Goal: Task Accomplishment & Management: Use online tool/utility

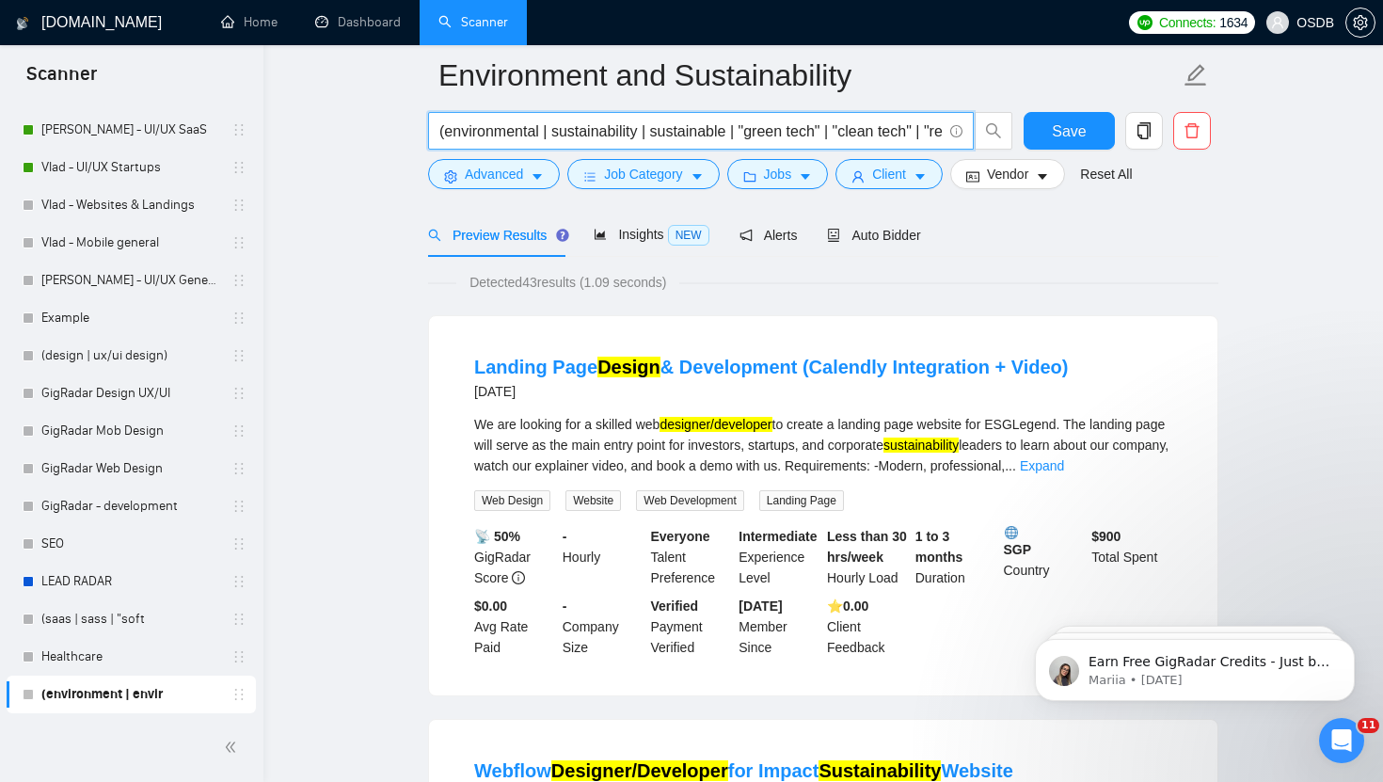
scroll to position [79, 0]
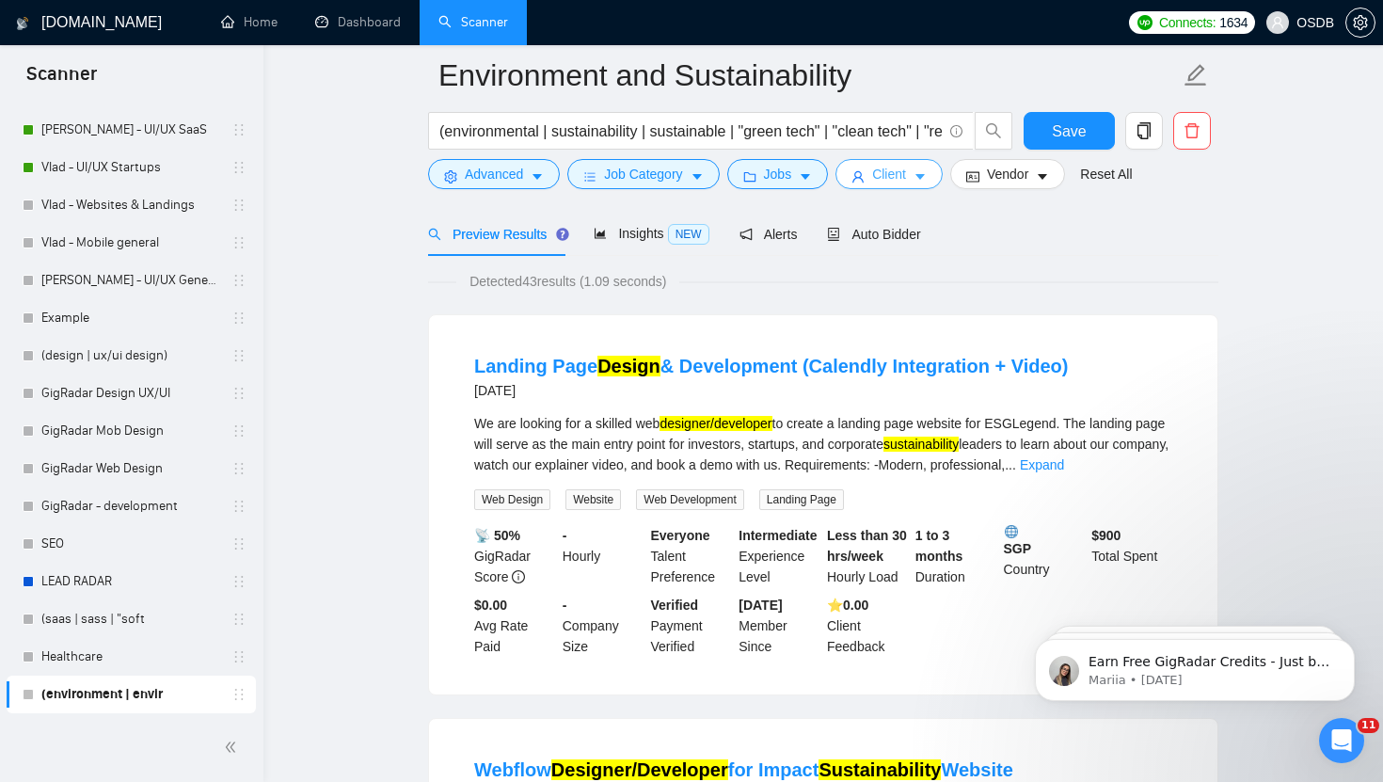
click at [916, 177] on button "Client" at bounding box center [888, 174] width 107 height 30
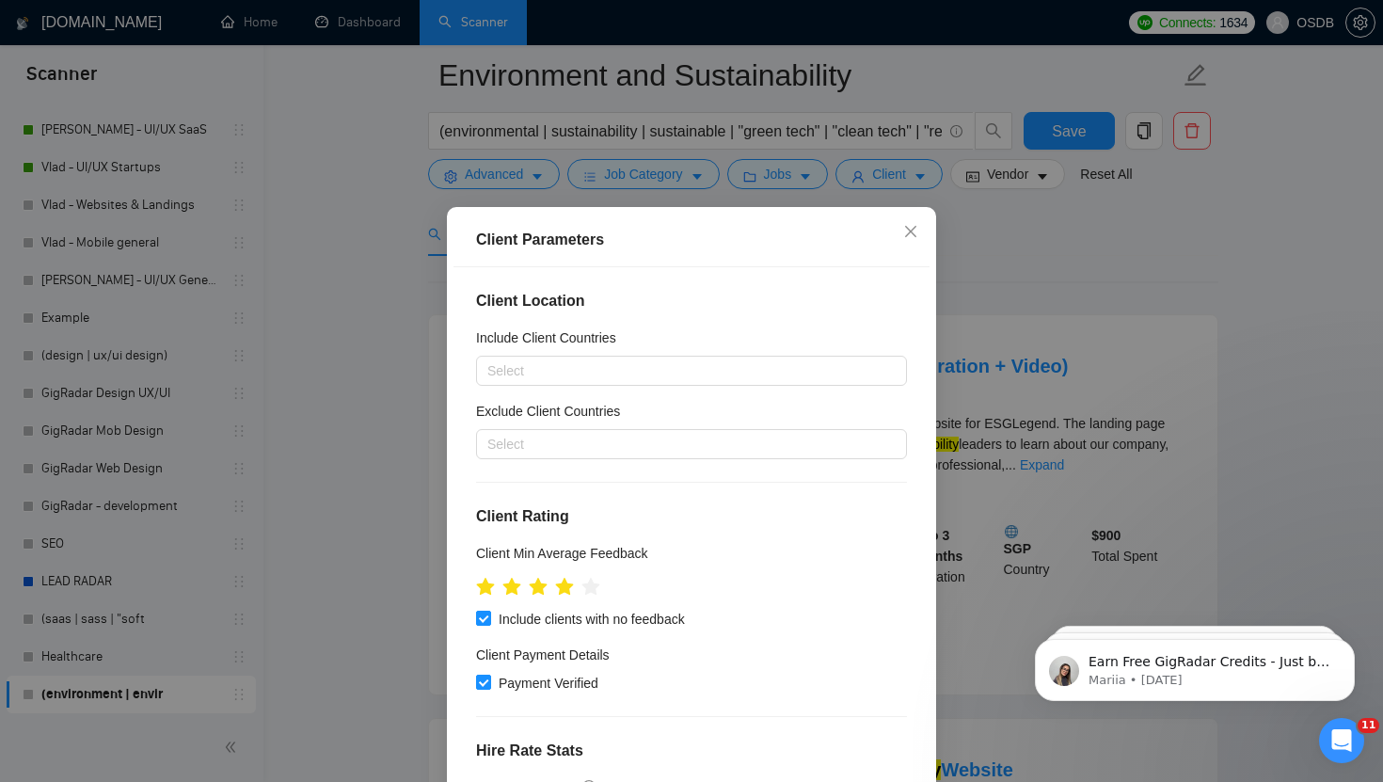
scroll to position [0, 0]
click at [660, 374] on div at bounding box center [682, 370] width 403 height 23
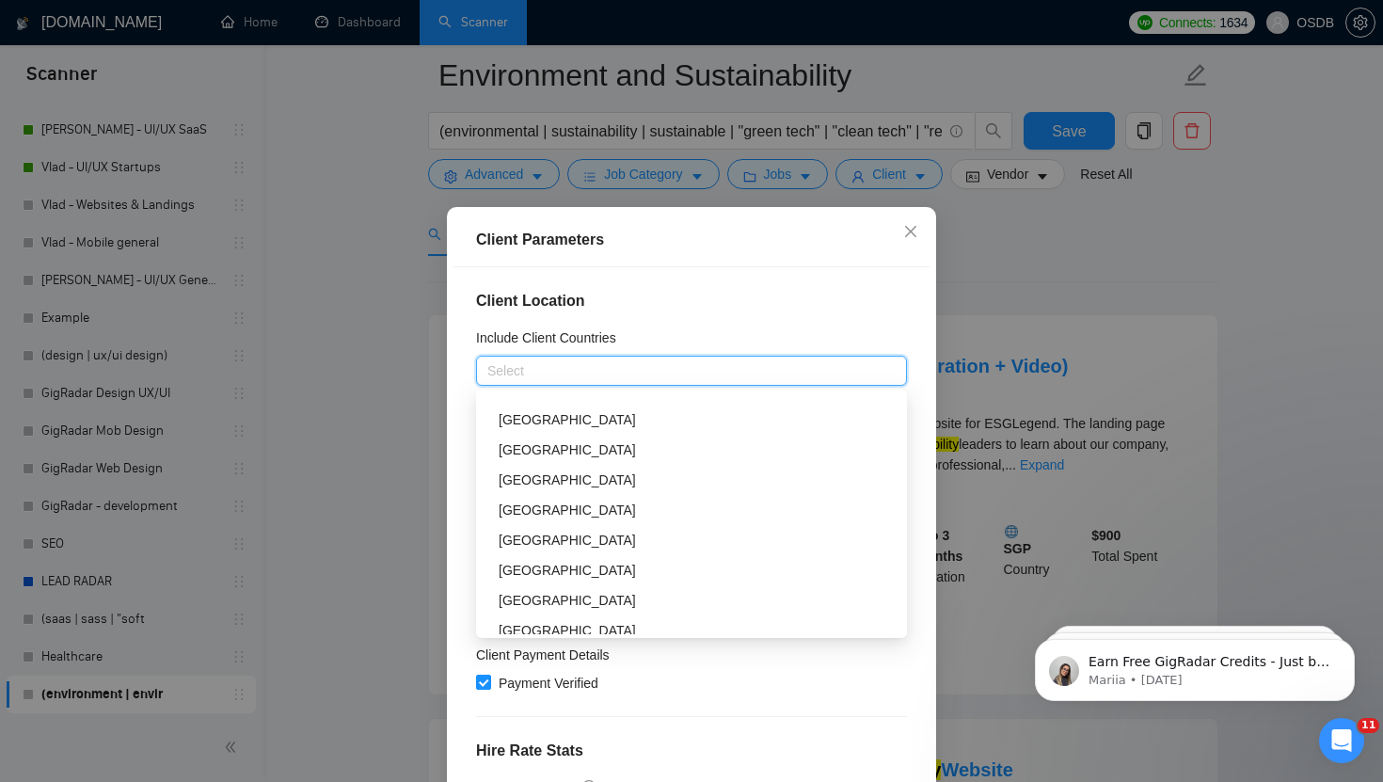
scroll to position [215, 0]
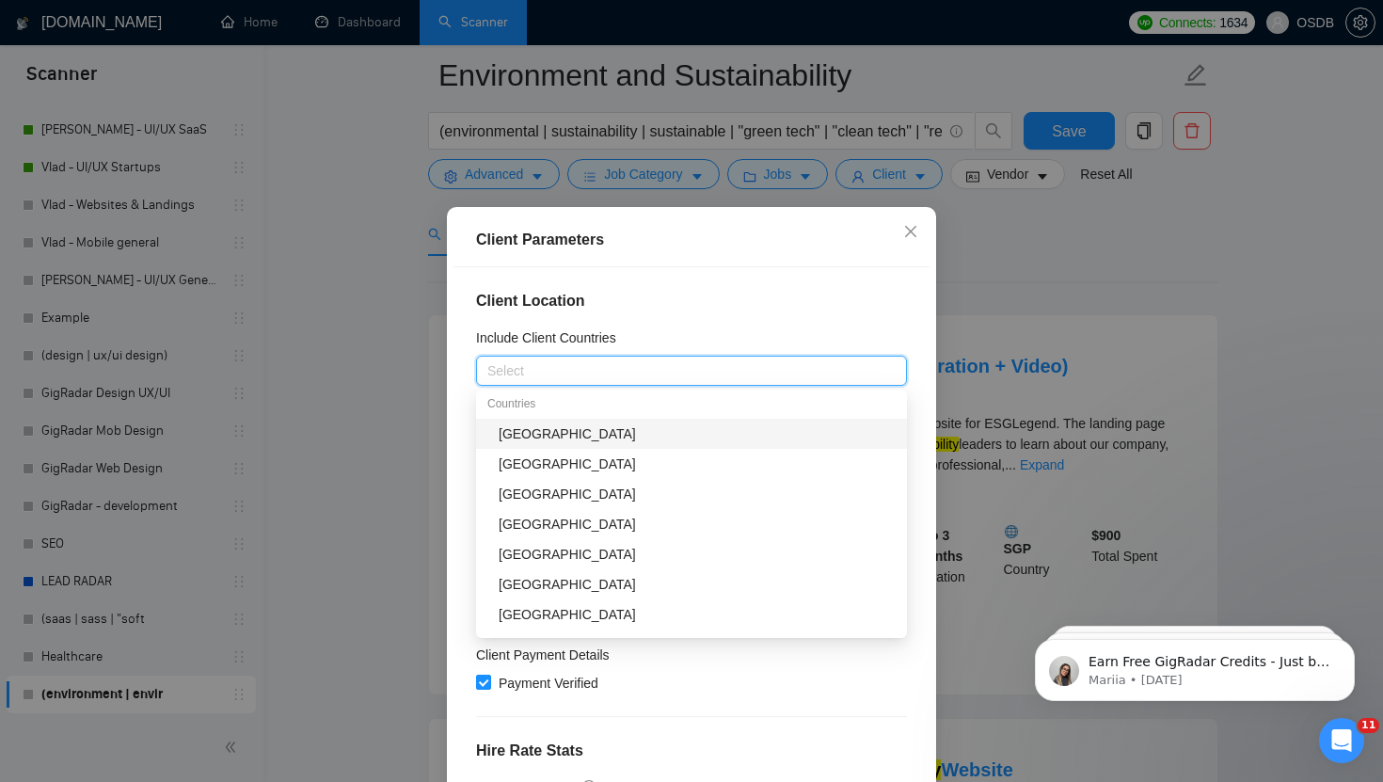
click at [530, 434] on div "[GEOGRAPHIC_DATA]" at bounding box center [697, 433] width 397 height 21
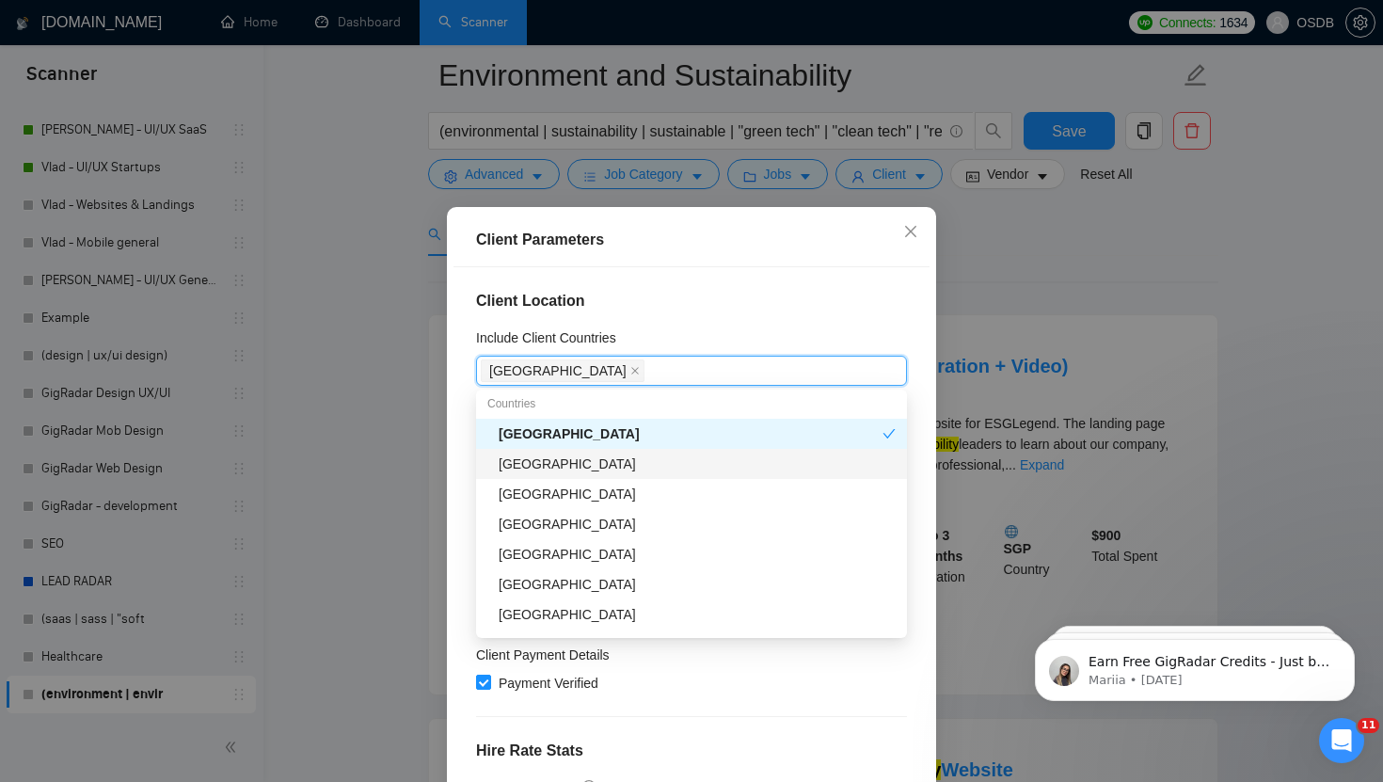
click at [532, 463] on div "[GEOGRAPHIC_DATA]" at bounding box center [697, 463] width 397 height 21
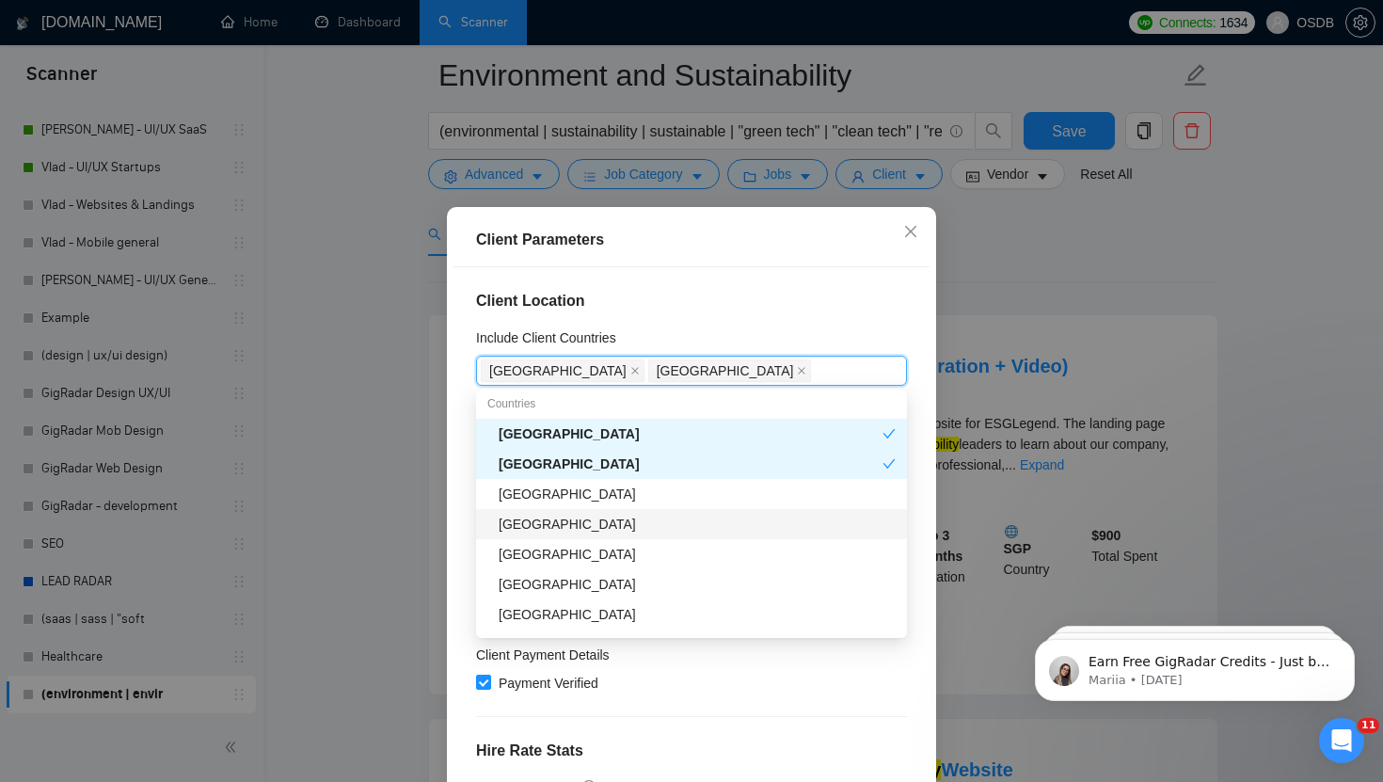
click at [522, 533] on div "[GEOGRAPHIC_DATA]" at bounding box center [697, 524] width 397 height 21
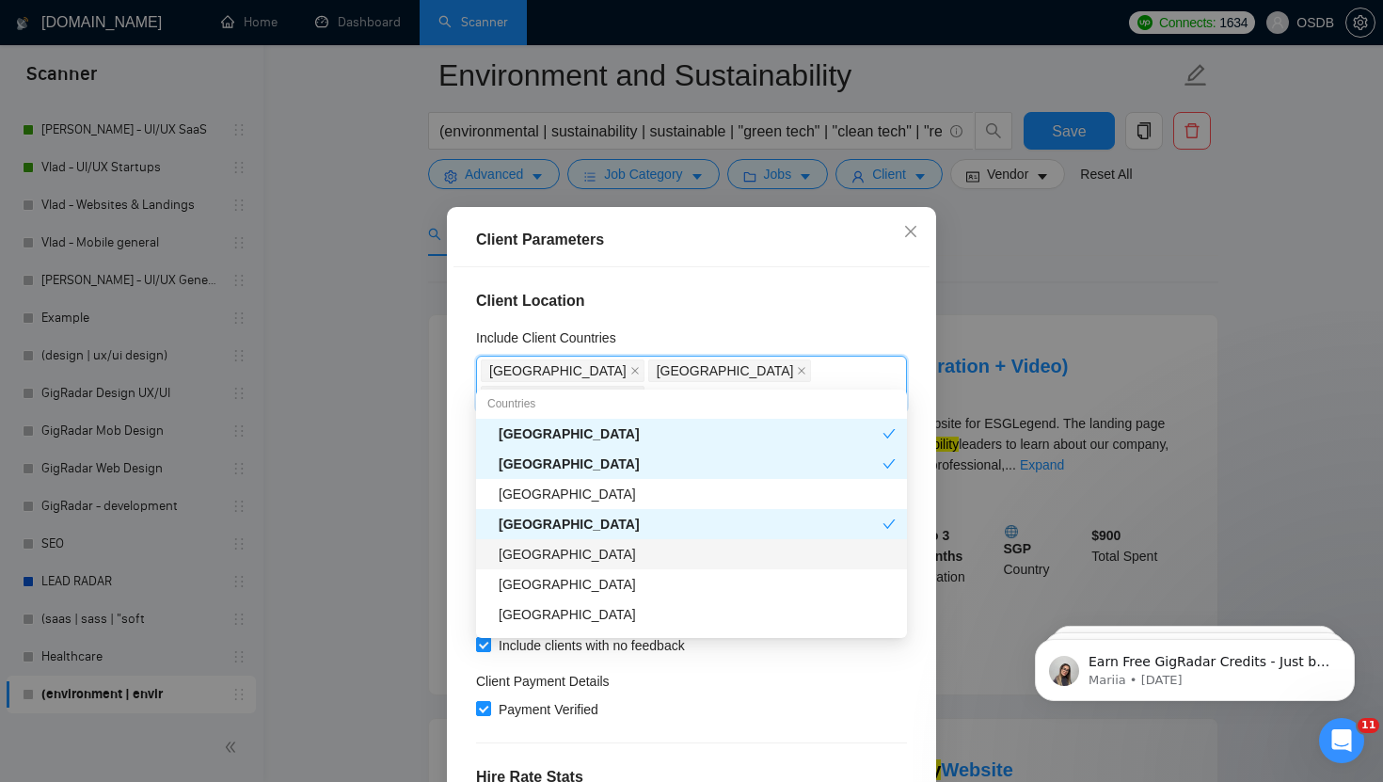
click at [523, 560] on div "[GEOGRAPHIC_DATA]" at bounding box center [697, 554] width 397 height 21
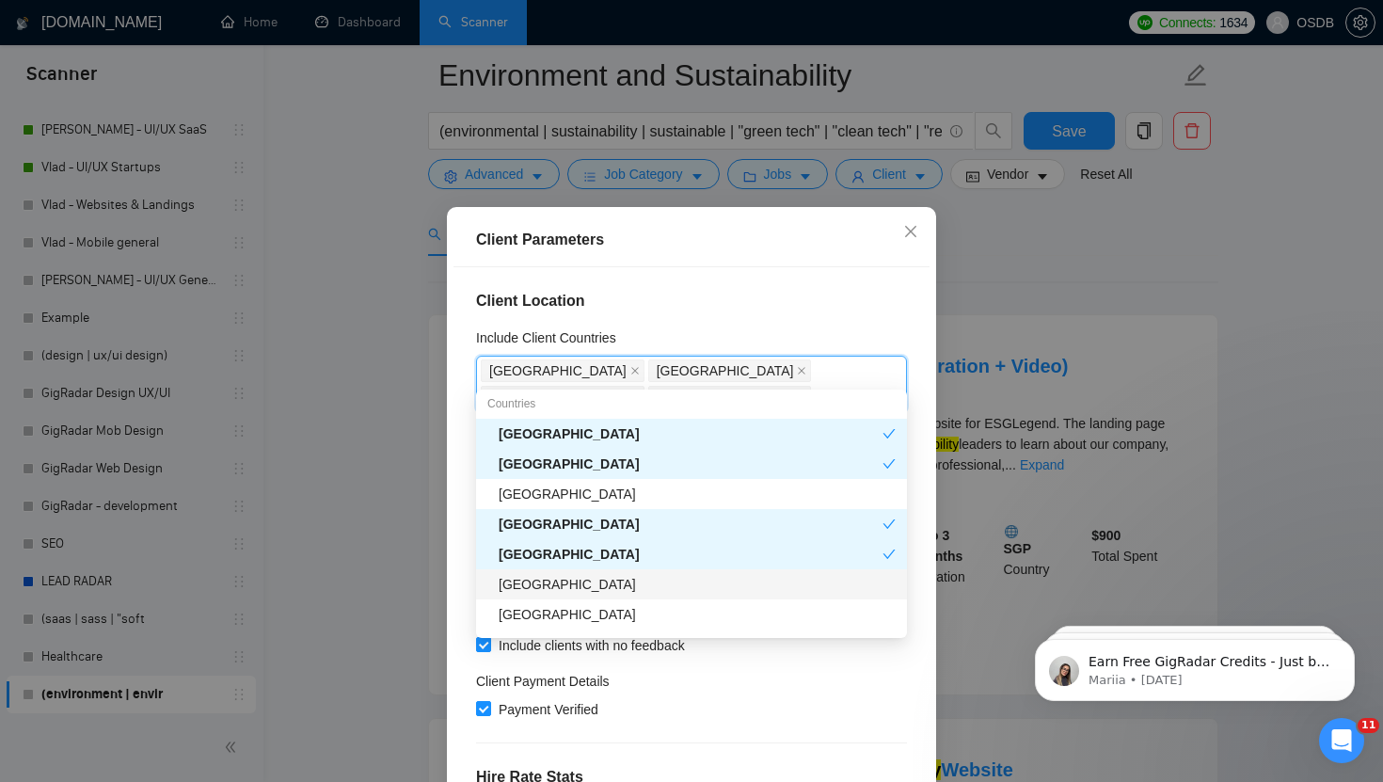
click at [523, 578] on div "[GEOGRAPHIC_DATA]" at bounding box center [697, 584] width 397 height 21
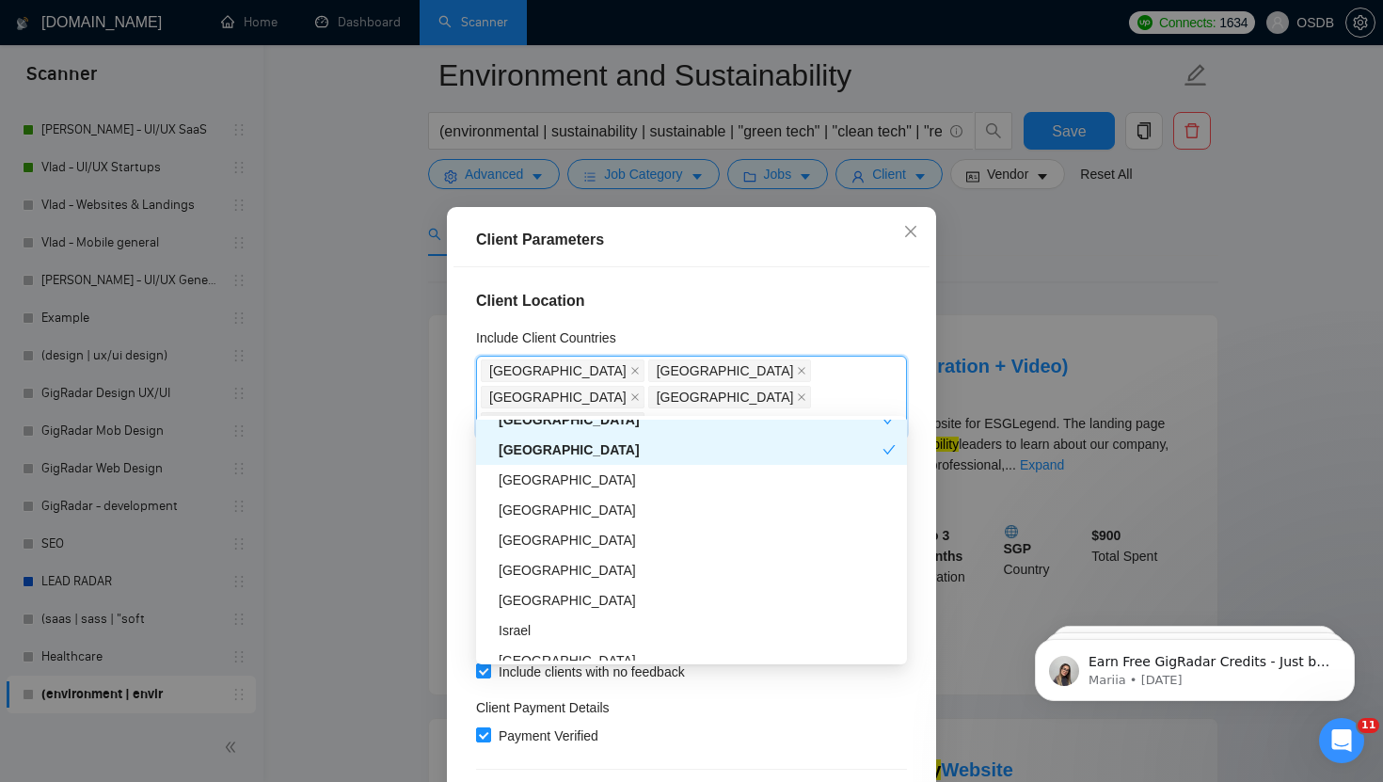
scroll to position [377, 0]
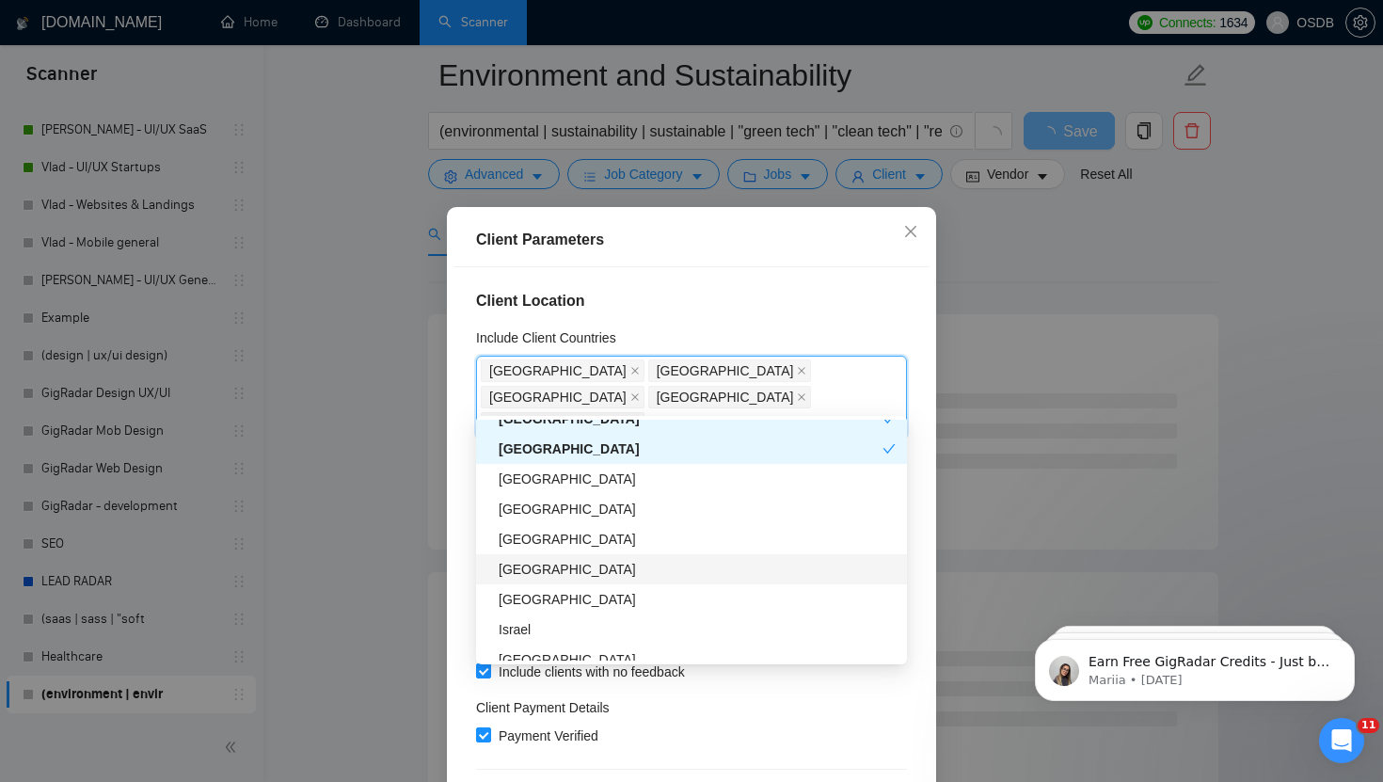
click at [527, 573] on div "[GEOGRAPHIC_DATA]" at bounding box center [697, 569] width 397 height 21
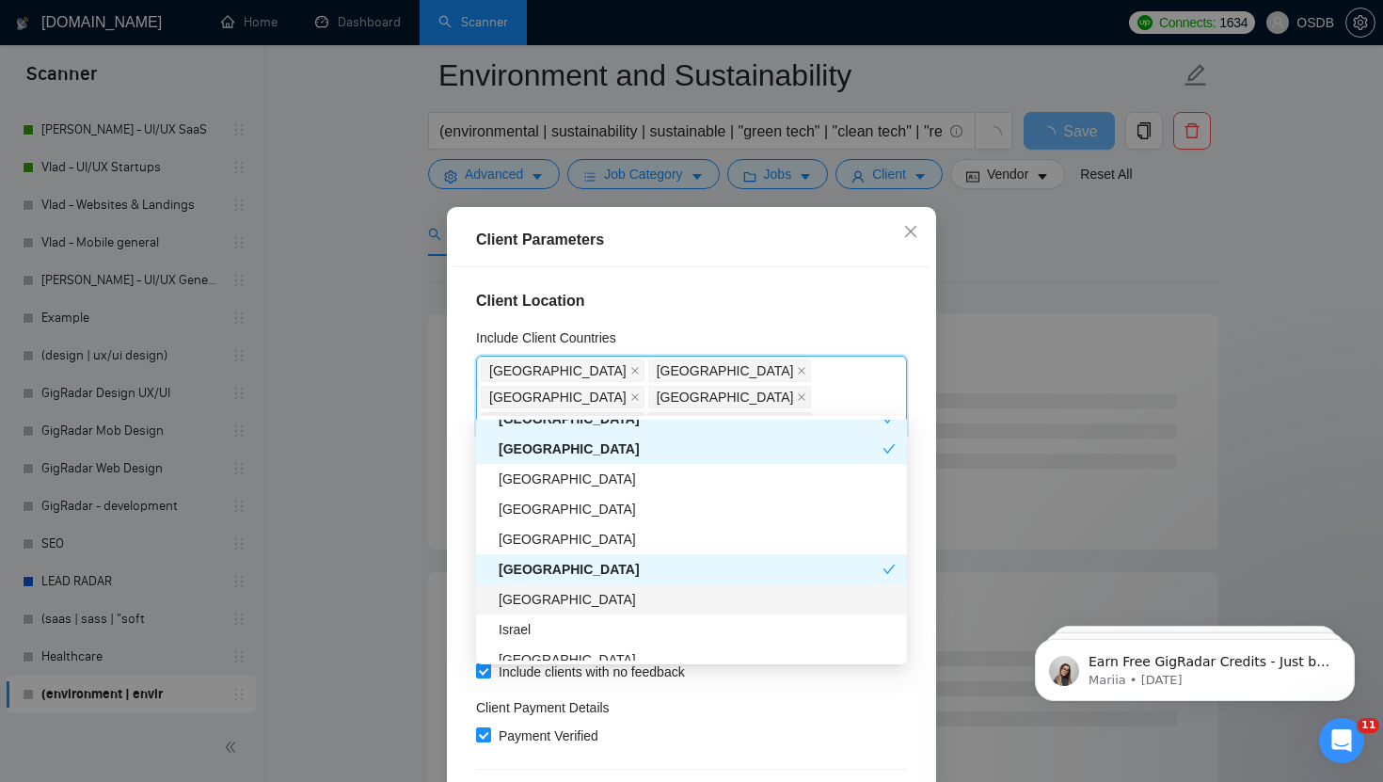
click at [525, 598] on div "[GEOGRAPHIC_DATA]" at bounding box center [697, 599] width 397 height 21
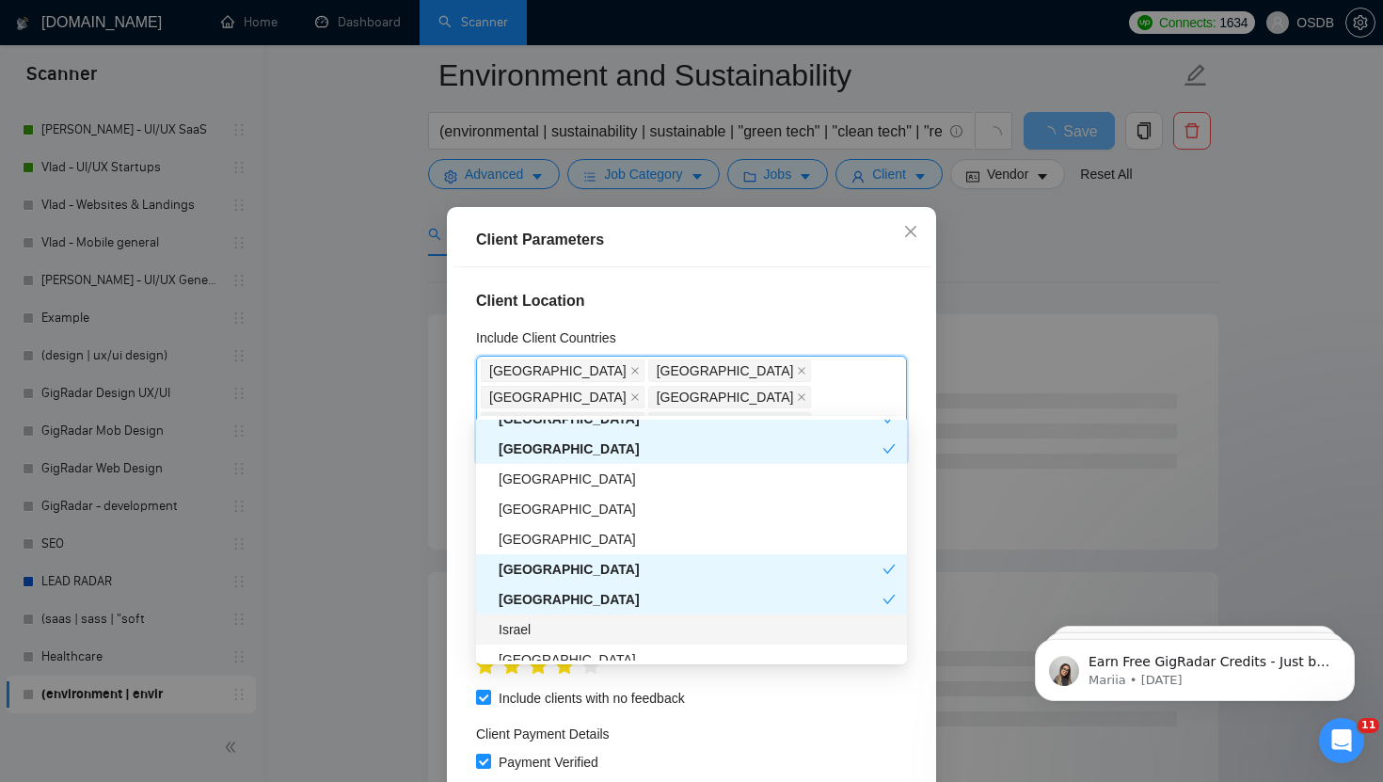
click at [525, 624] on div "Israel" at bounding box center [697, 629] width 397 height 21
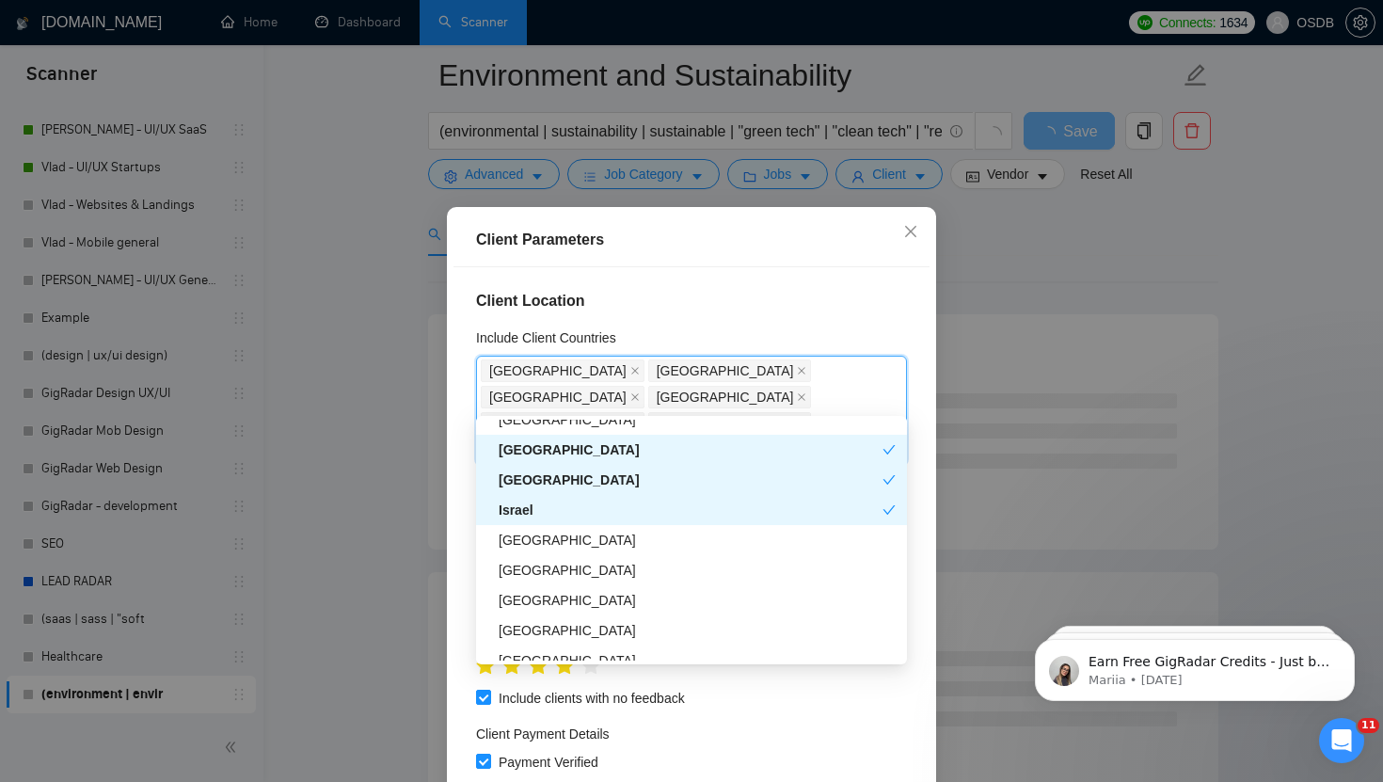
scroll to position [504, 0]
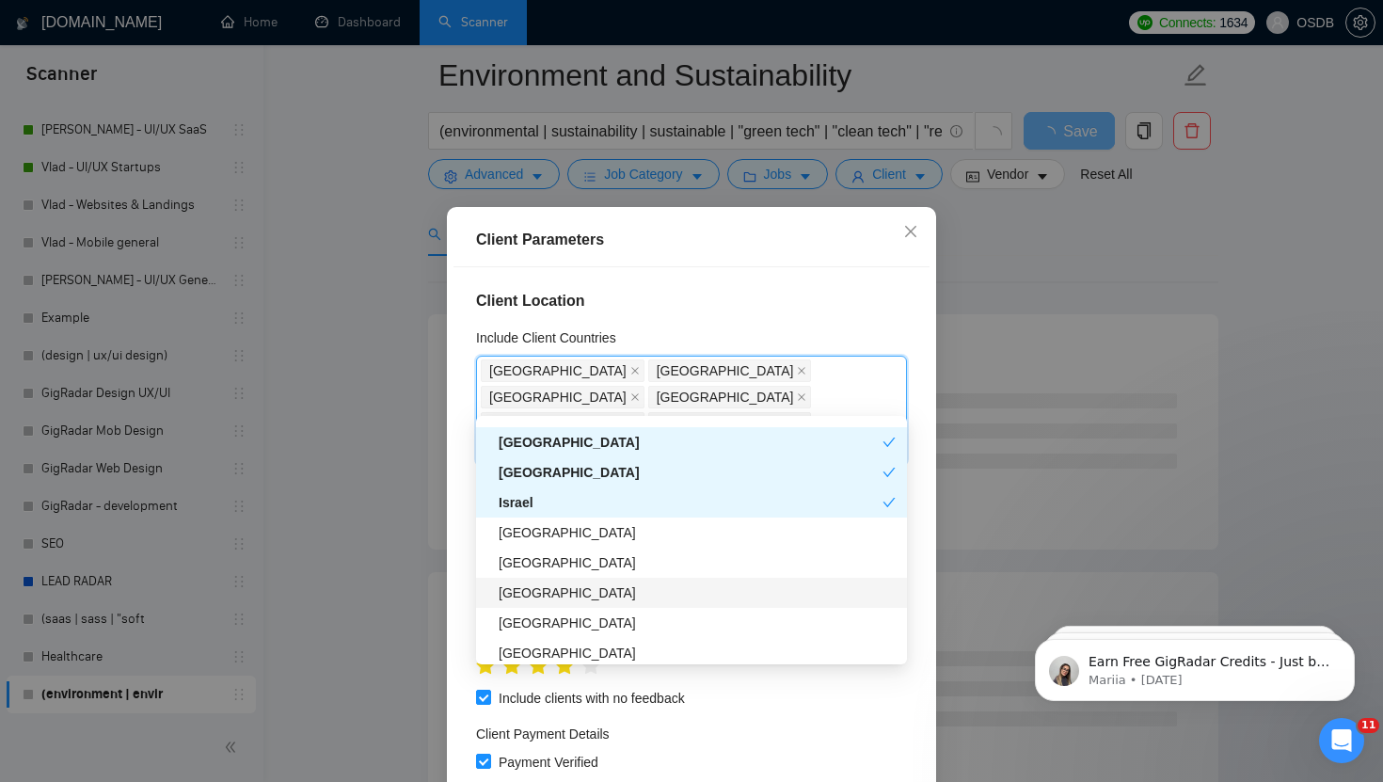
click at [527, 589] on div "[GEOGRAPHIC_DATA]" at bounding box center [697, 592] width 397 height 21
click at [527, 605] on div "[GEOGRAPHIC_DATA]" at bounding box center [691, 593] width 431 height 30
click at [527, 619] on div "[GEOGRAPHIC_DATA]" at bounding box center [697, 622] width 397 height 21
click at [527, 601] on div "[GEOGRAPHIC_DATA]" at bounding box center [697, 592] width 397 height 21
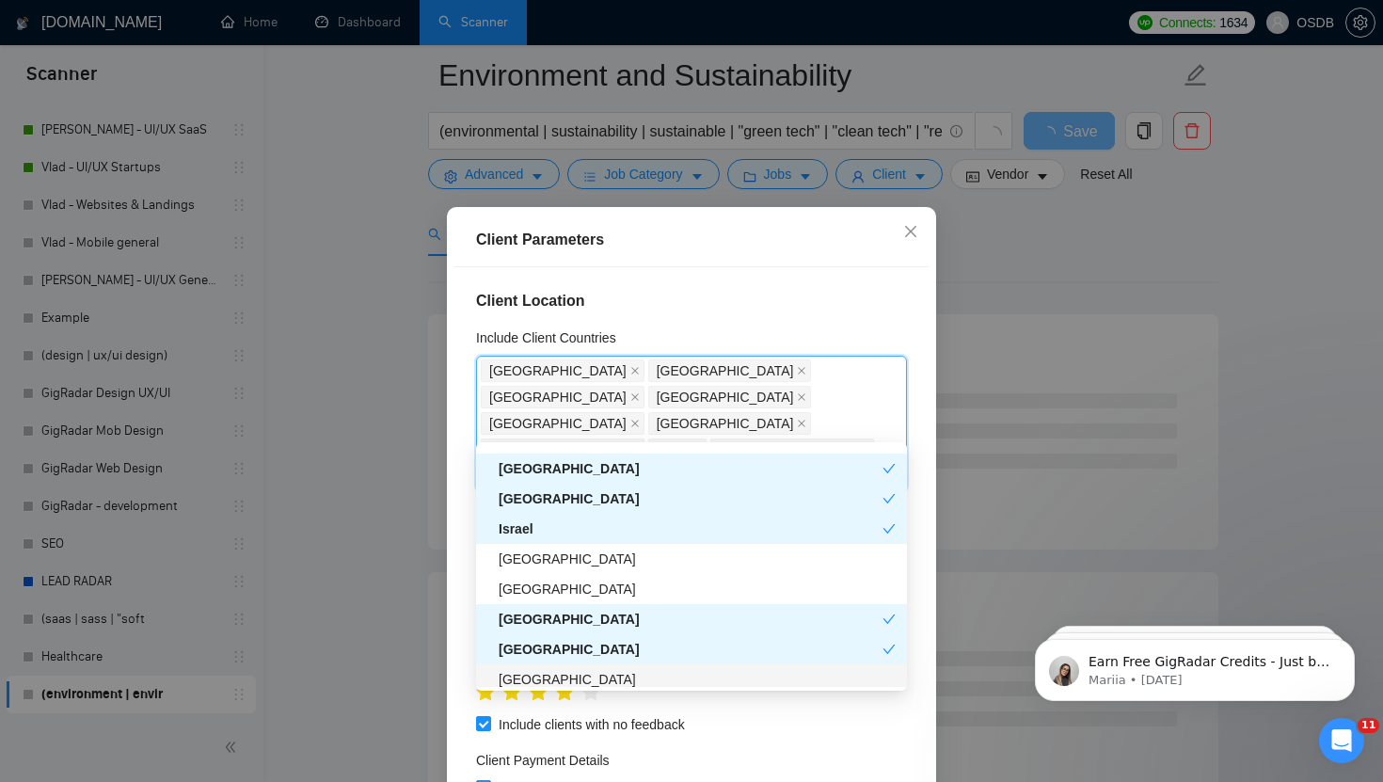
click at [532, 670] on div "[GEOGRAPHIC_DATA]" at bounding box center [697, 679] width 397 height 21
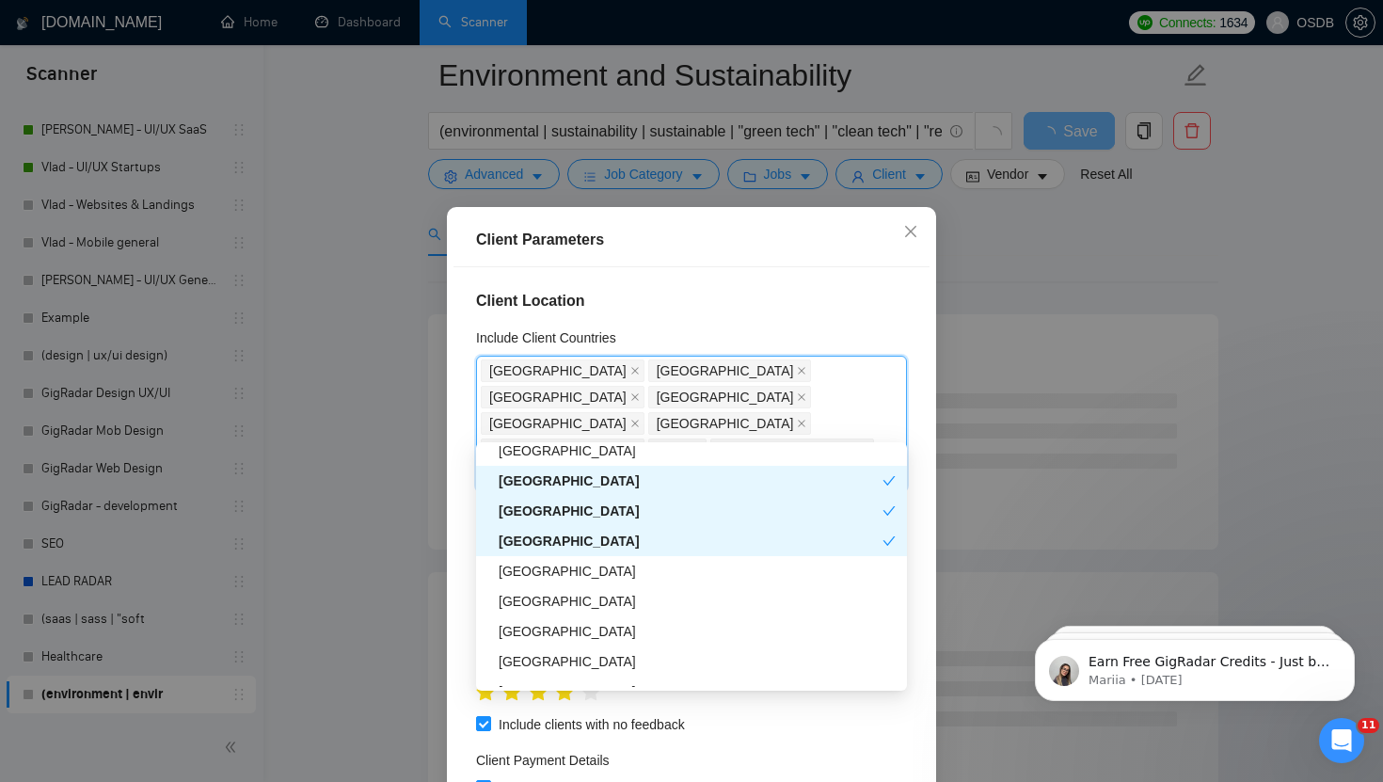
scroll to position [643, 0]
click at [520, 631] on div "[GEOGRAPHIC_DATA]" at bounding box center [697, 630] width 397 height 21
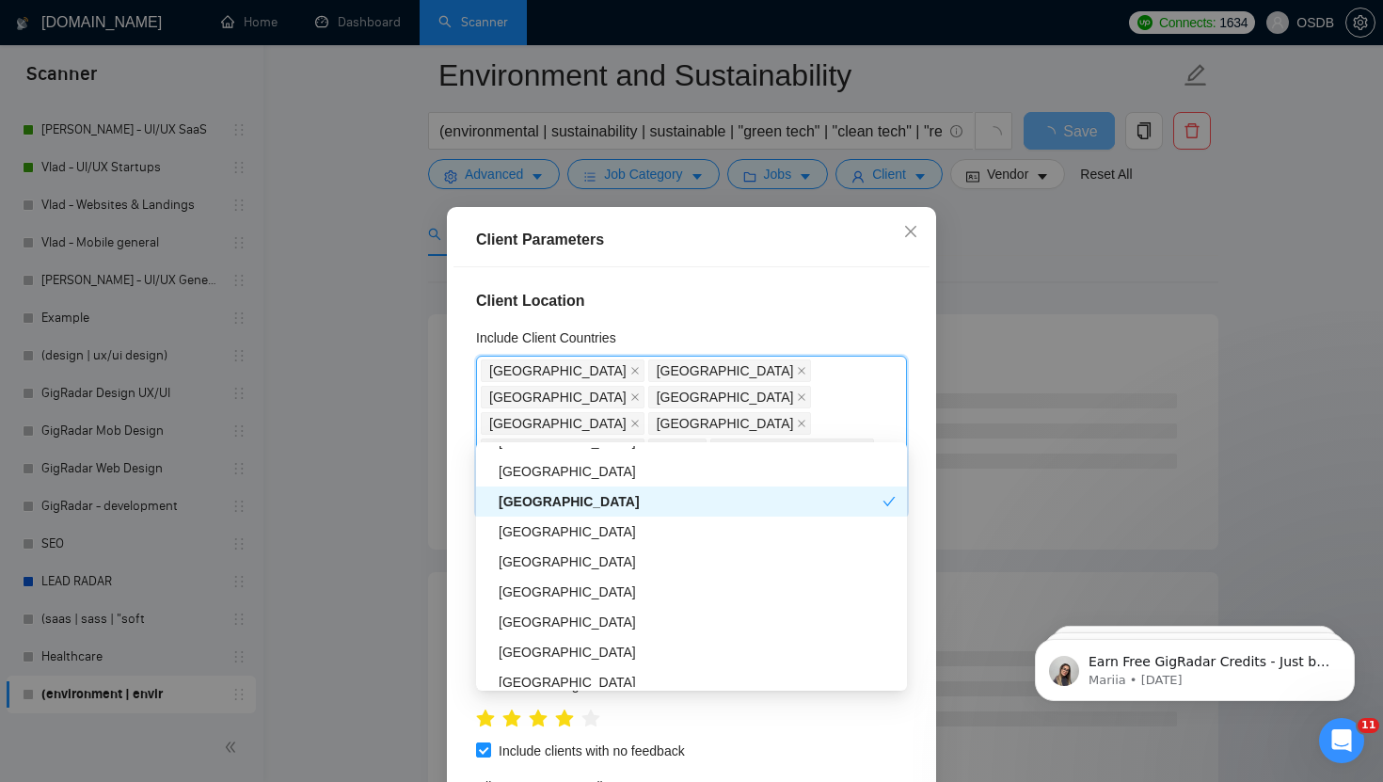
scroll to position [780, 0]
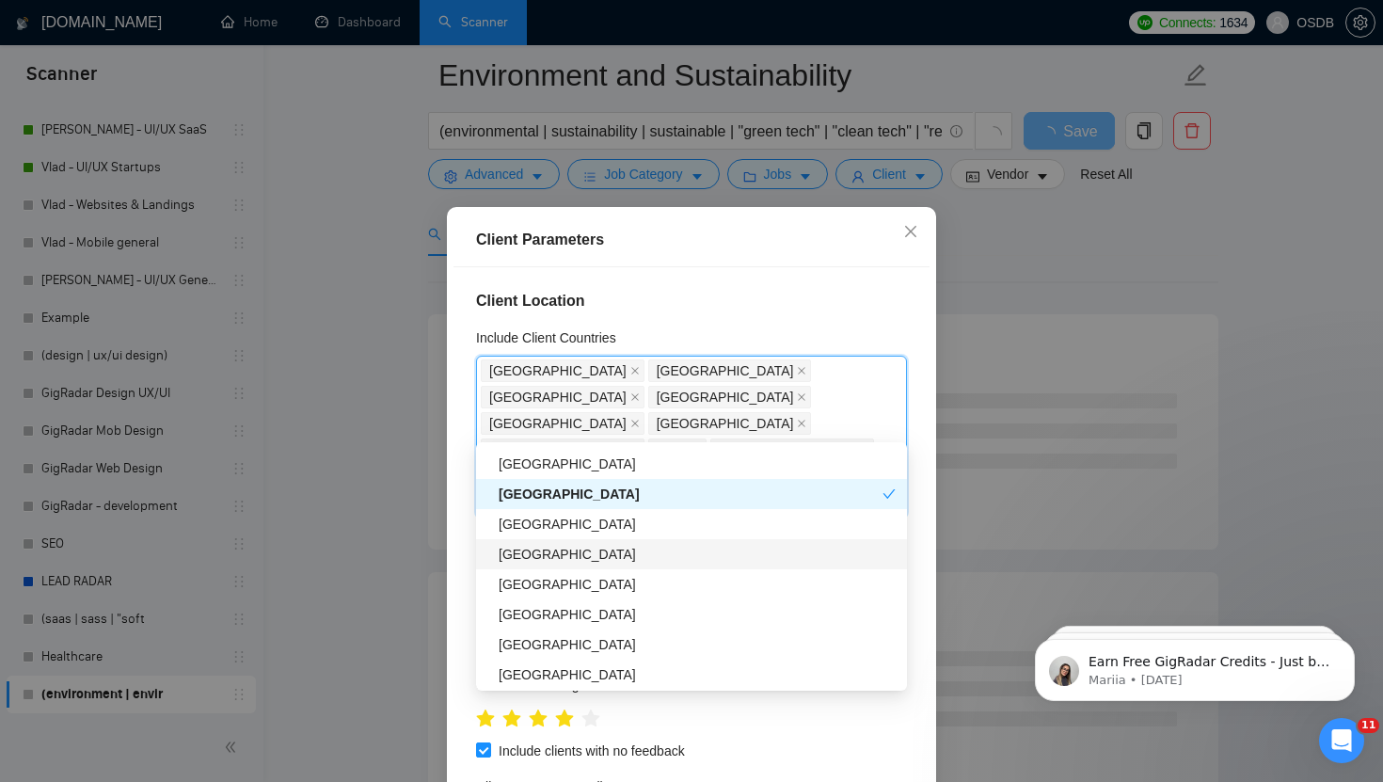
click at [528, 557] on div "[GEOGRAPHIC_DATA]" at bounding box center [697, 554] width 397 height 21
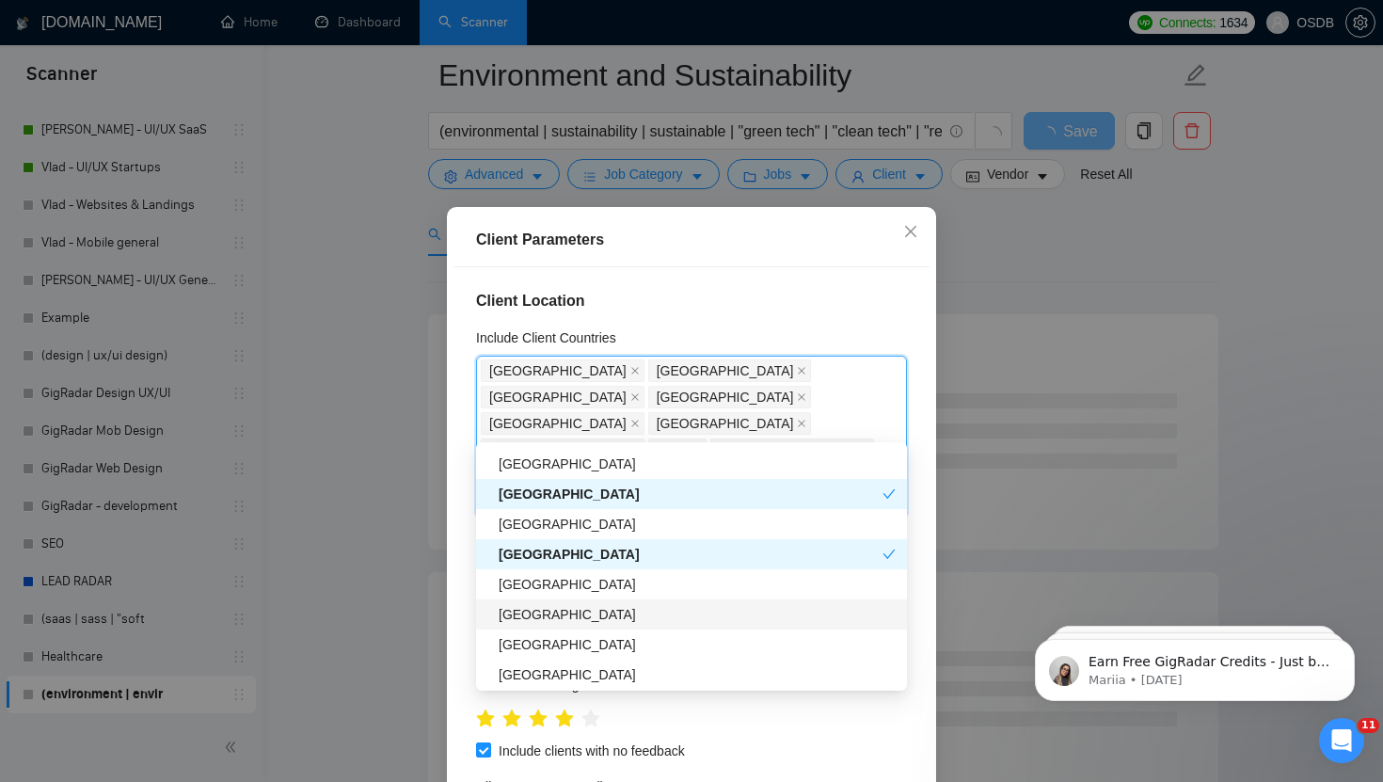
click at [530, 617] on div "[GEOGRAPHIC_DATA]" at bounding box center [697, 614] width 397 height 21
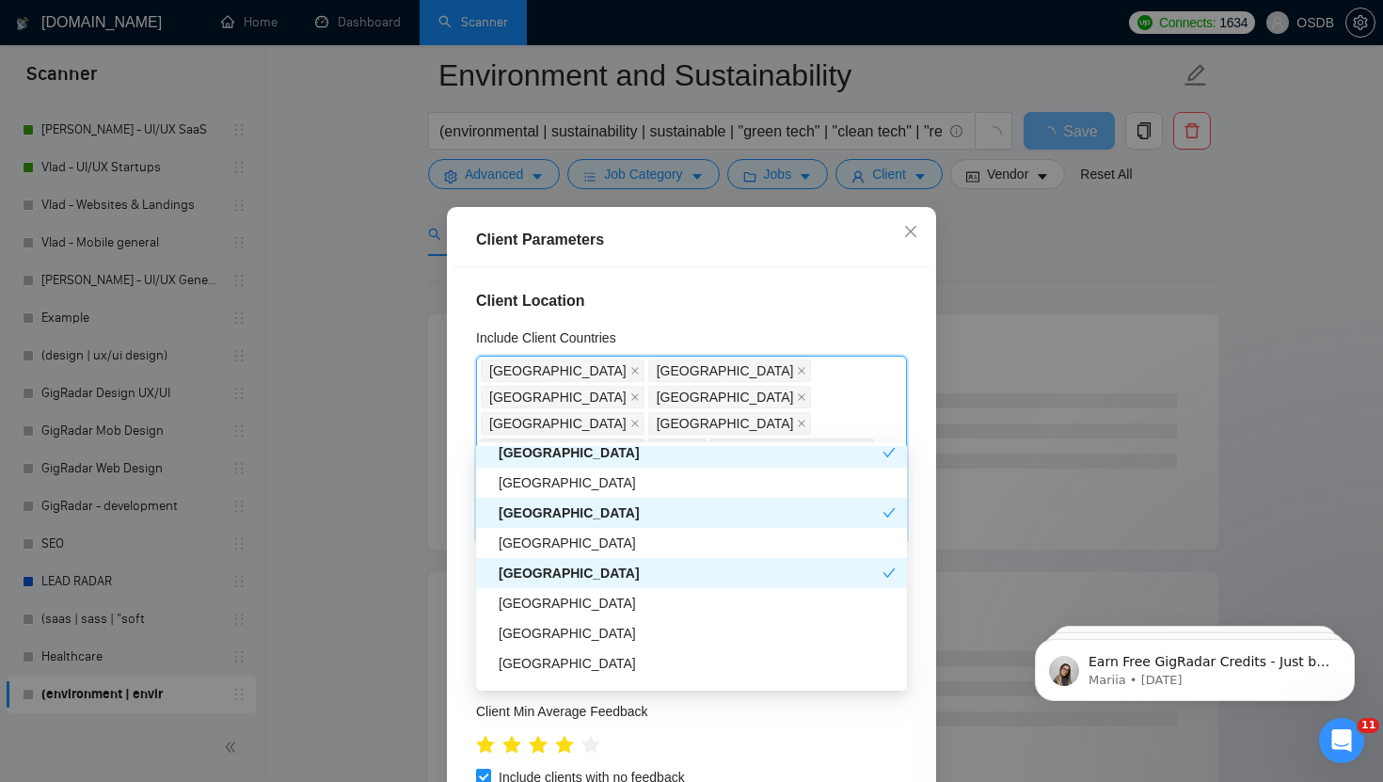
scroll to position [831, 0]
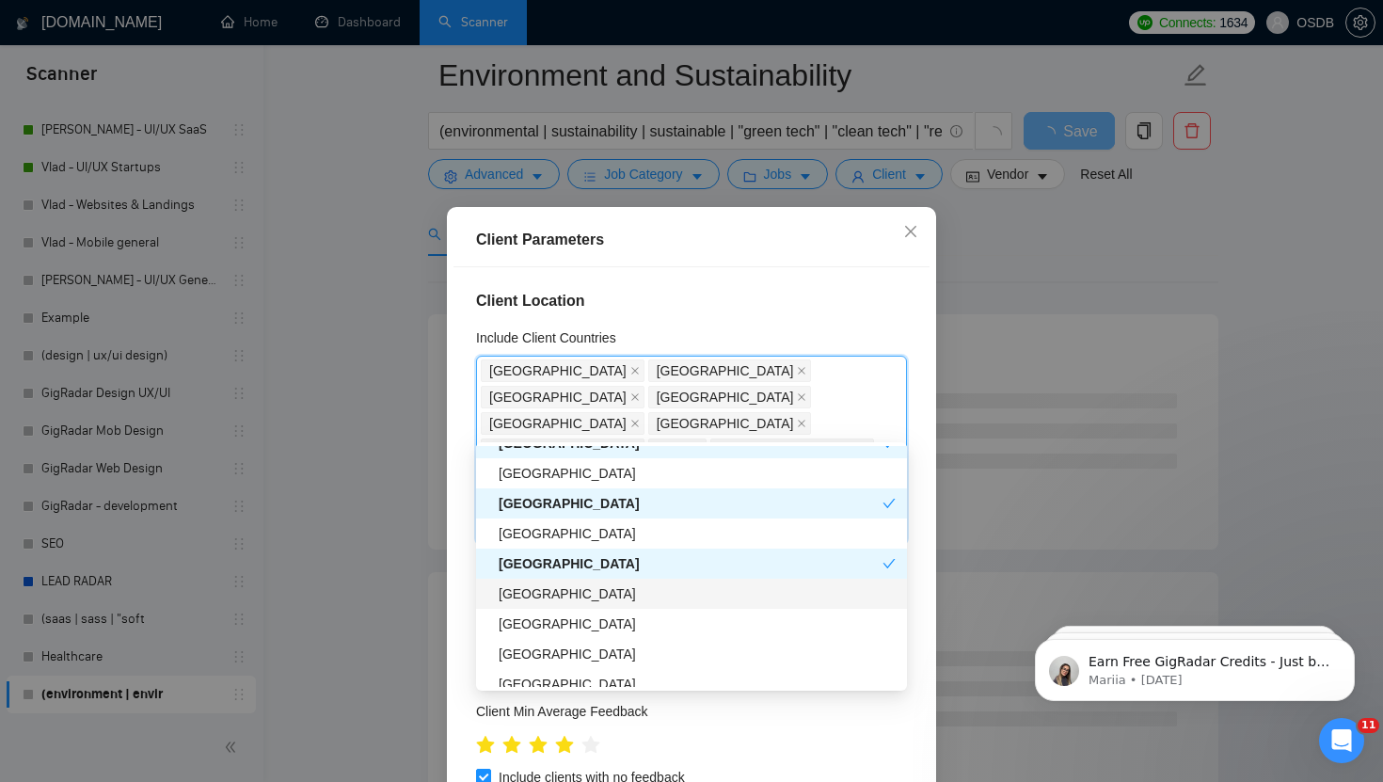
click at [529, 592] on div "[GEOGRAPHIC_DATA]" at bounding box center [697, 593] width 397 height 21
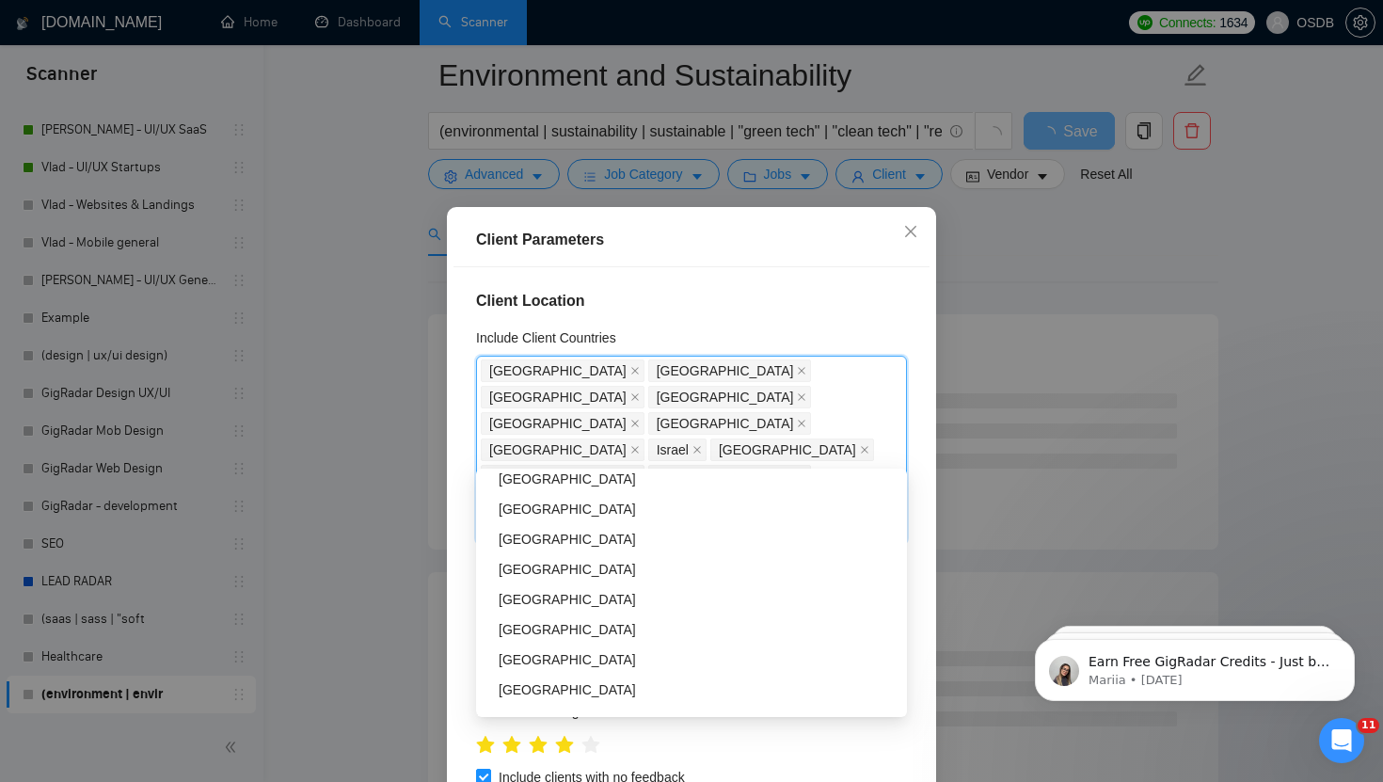
scroll to position [1009, 0]
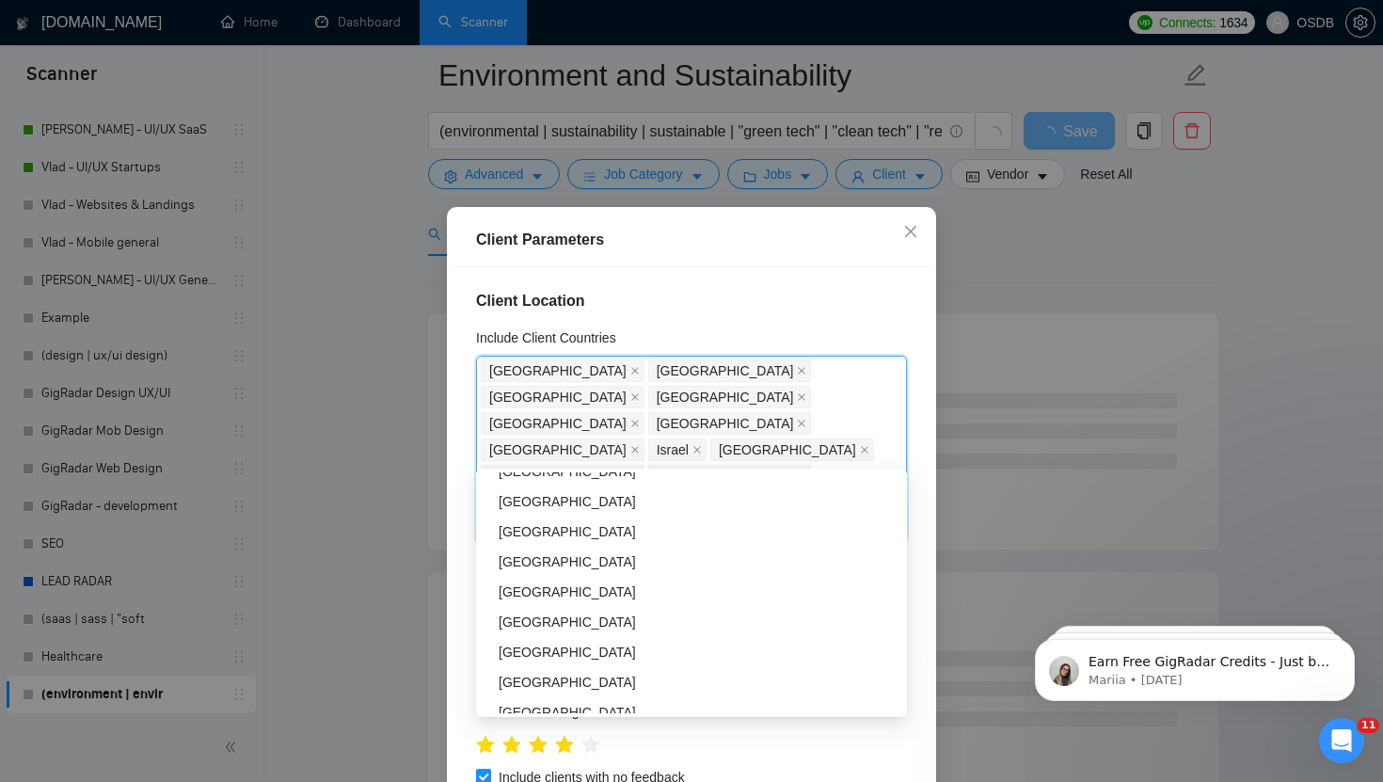
click at [529, 592] on div "[GEOGRAPHIC_DATA]" at bounding box center [697, 591] width 397 height 21
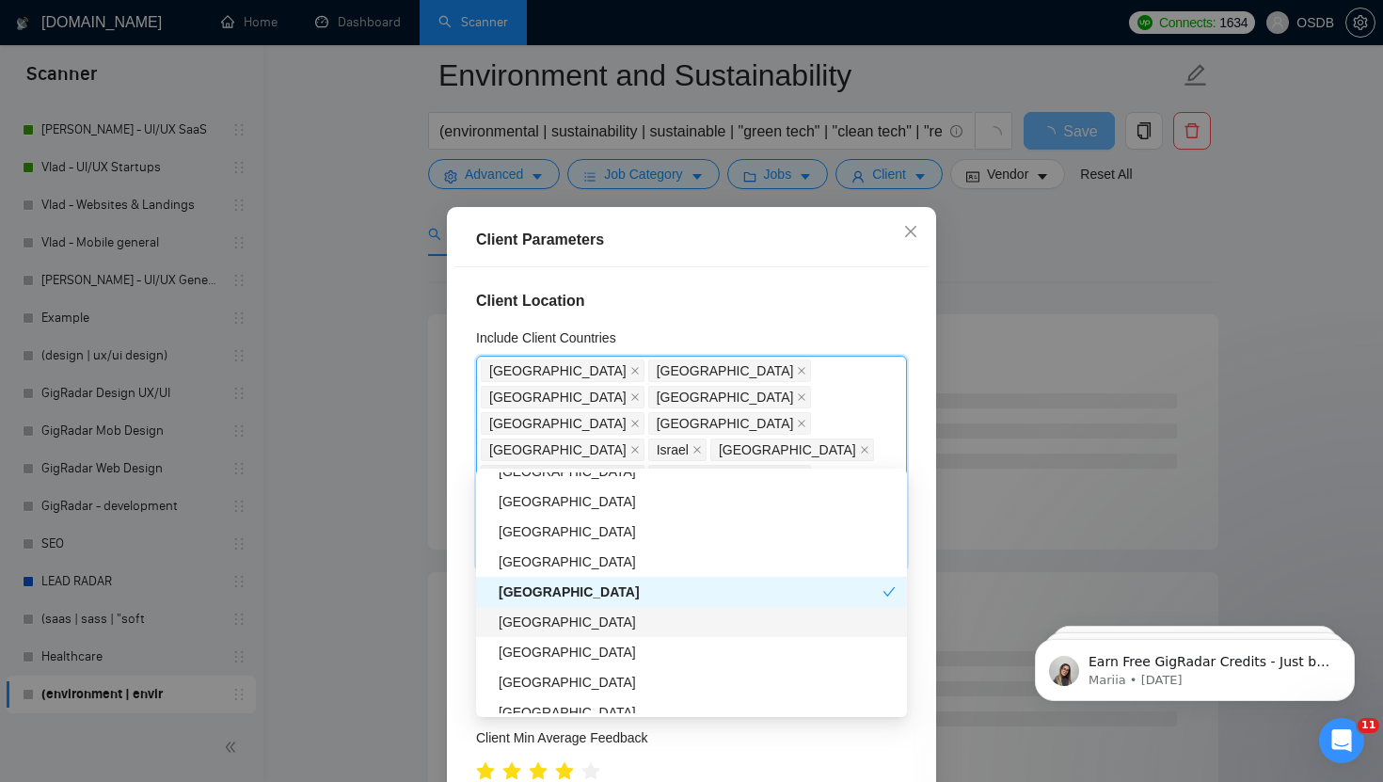
click at [525, 619] on div "[GEOGRAPHIC_DATA]" at bounding box center [697, 621] width 397 height 21
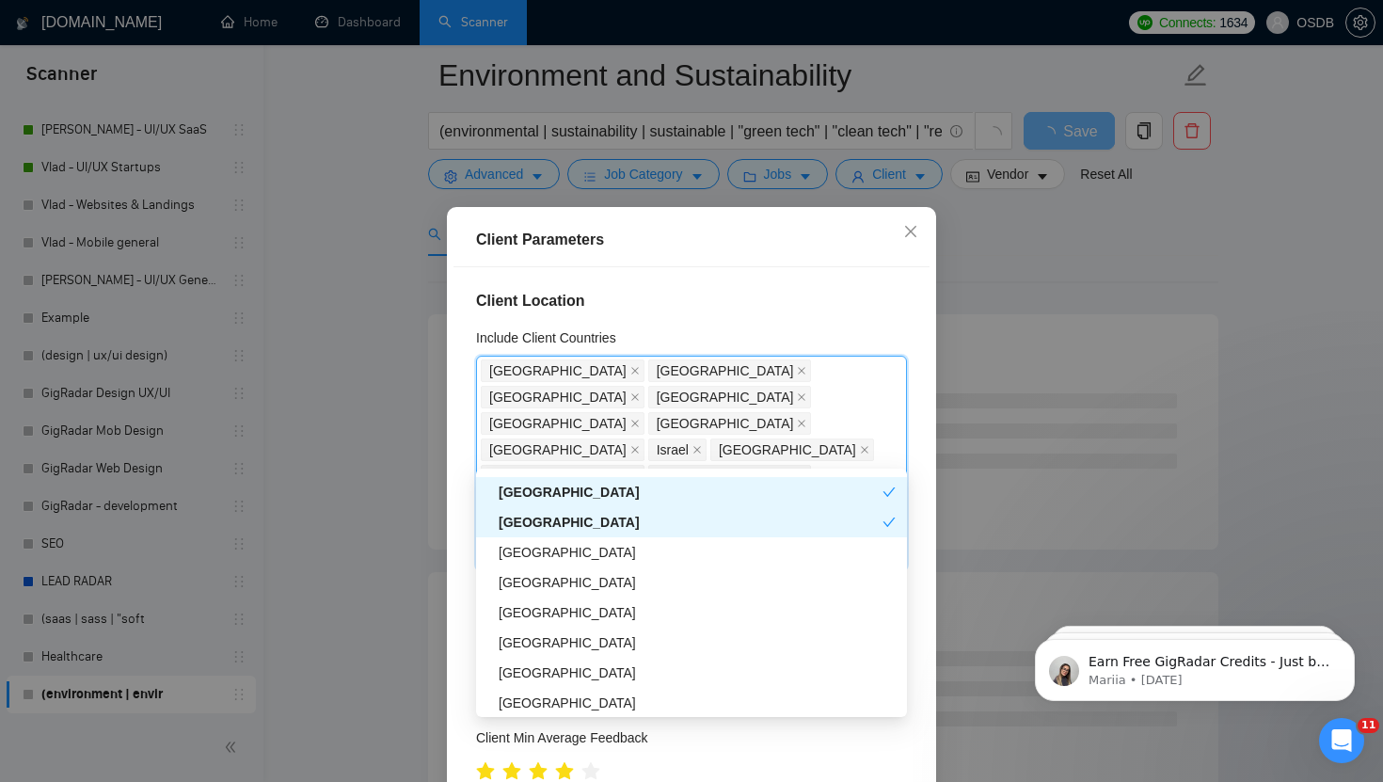
scroll to position [1108, 0]
click at [525, 589] on div "[GEOGRAPHIC_DATA]" at bounding box center [697, 583] width 397 height 21
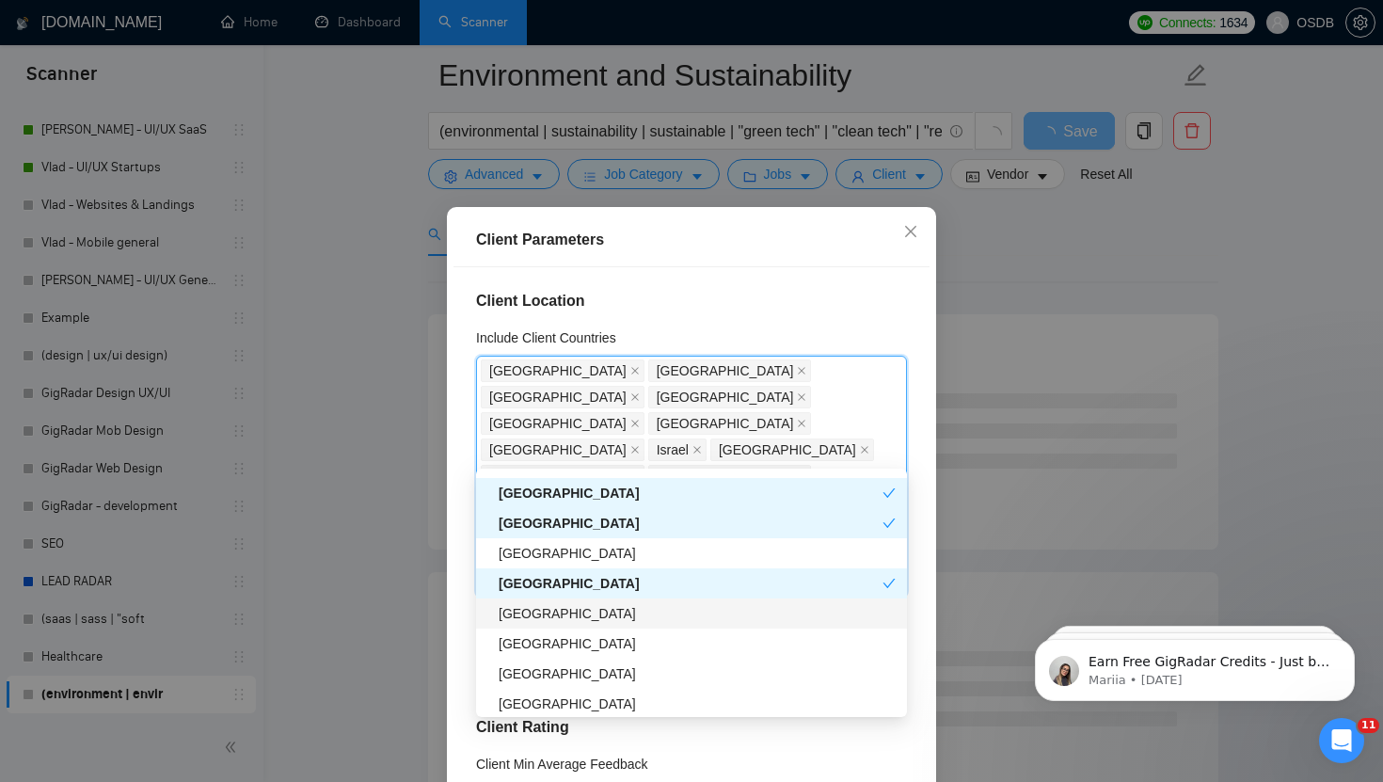
click at [525, 616] on div "[GEOGRAPHIC_DATA]" at bounding box center [697, 613] width 397 height 21
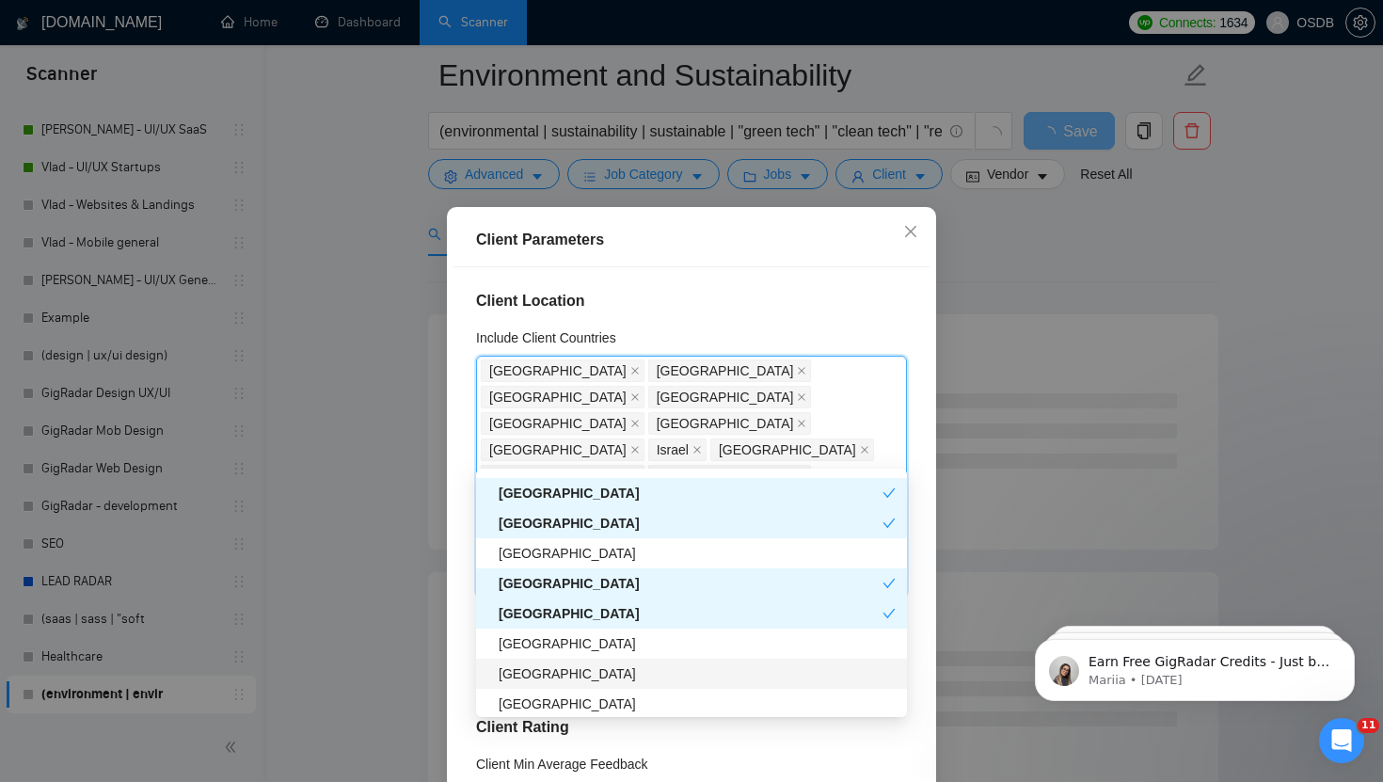
click at [530, 672] on div "[GEOGRAPHIC_DATA]" at bounding box center [697, 673] width 397 height 21
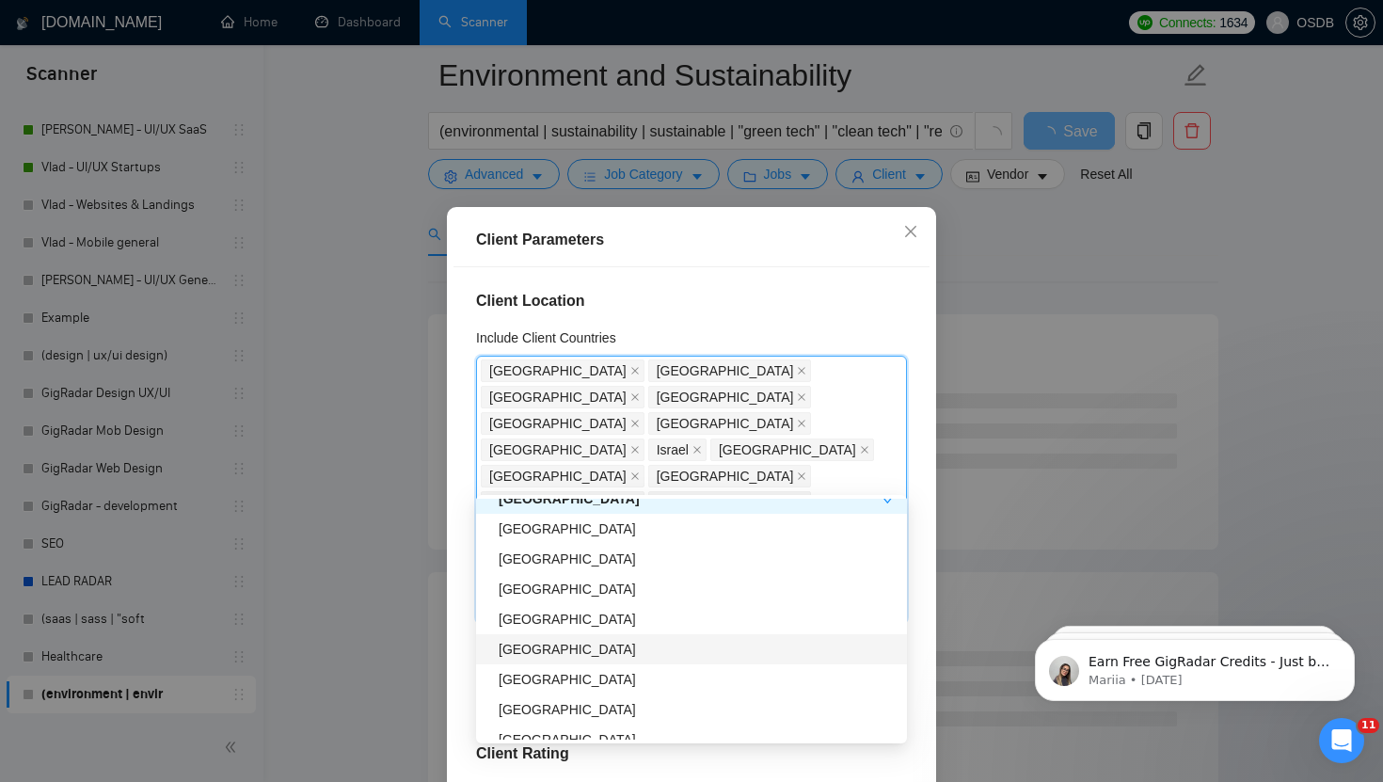
scroll to position [1313, 0]
click at [533, 646] on div "[GEOGRAPHIC_DATA]" at bounding box center [697, 645] width 397 height 21
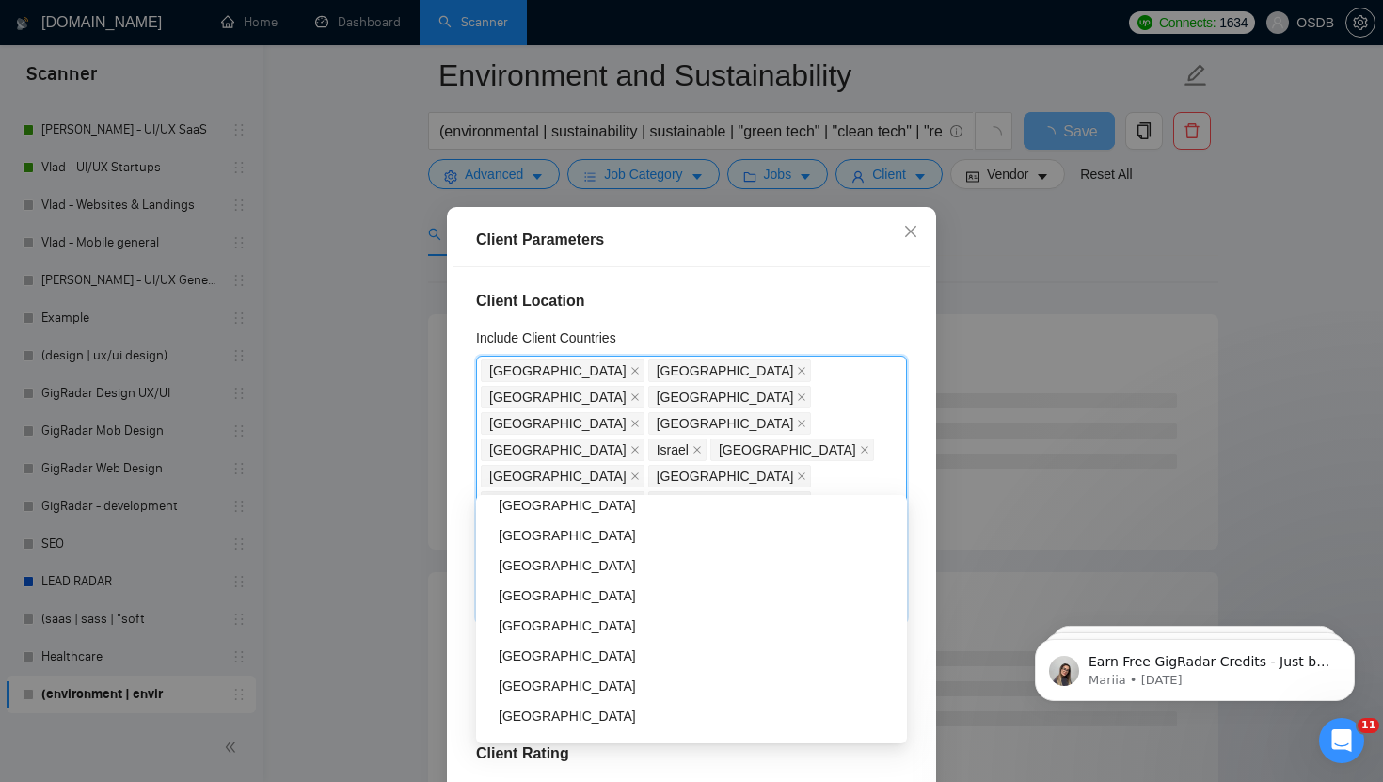
scroll to position [1489, 0]
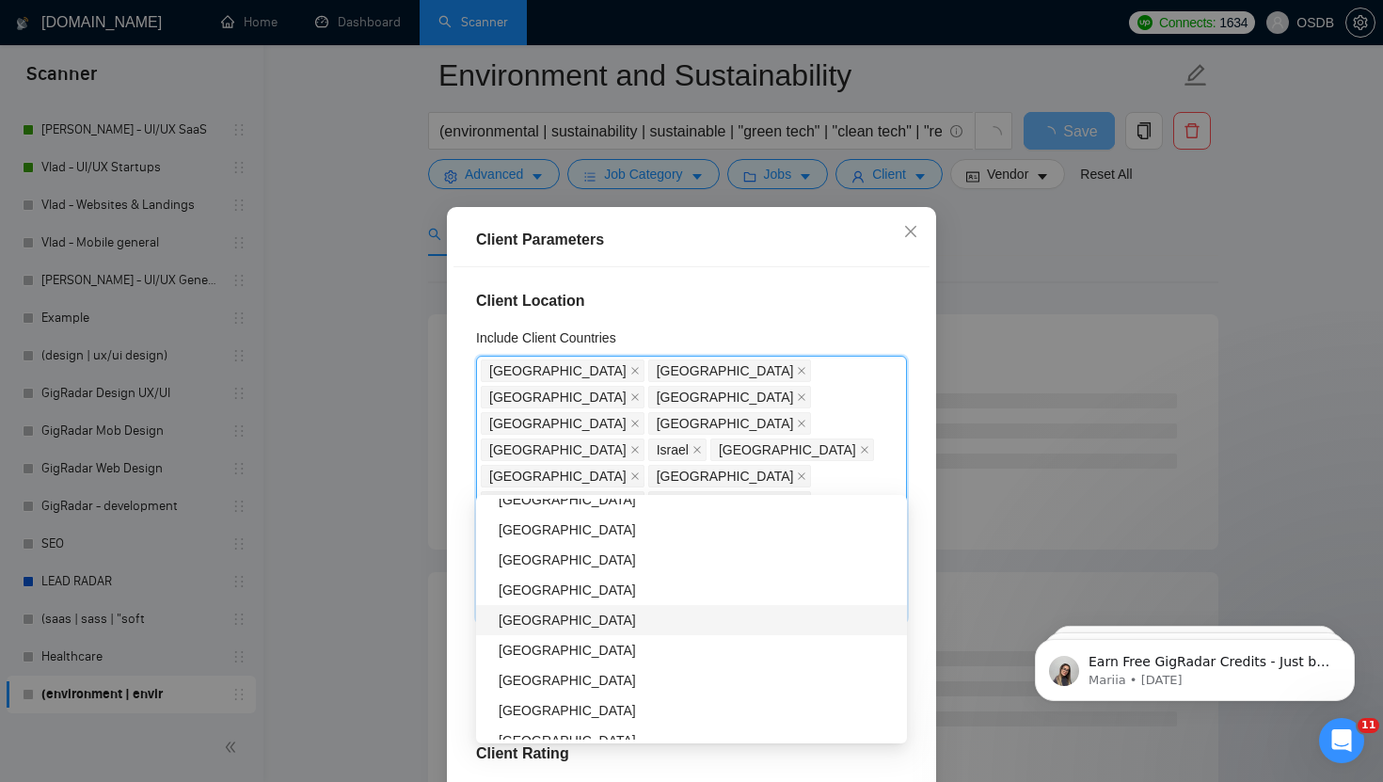
click at [532, 625] on div "[GEOGRAPHIC_DATA]" at bounding box center [697, 620] width 397 height 21
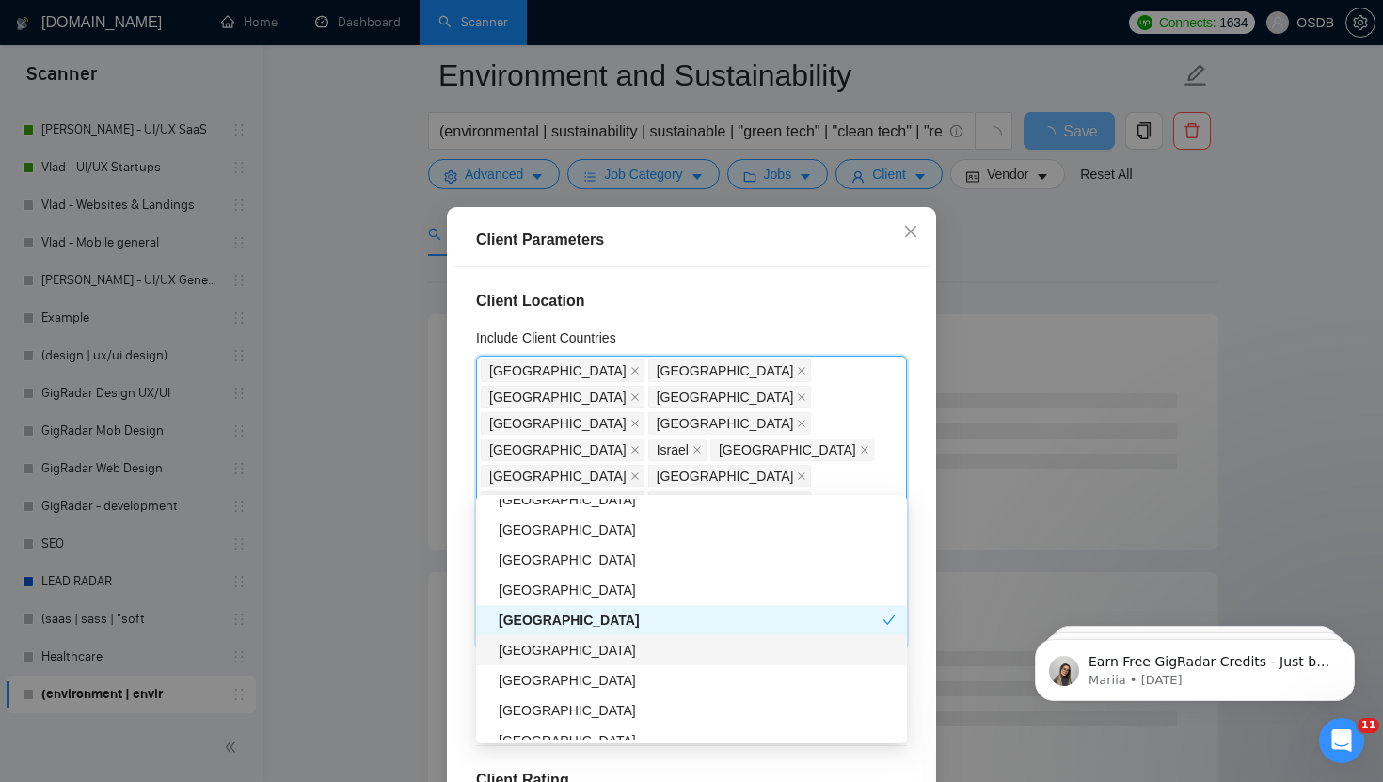
click at [532, 652] on div "[GEOGRAPHIC_DATA]" at bounding box center [697, 650] width 397 height 21
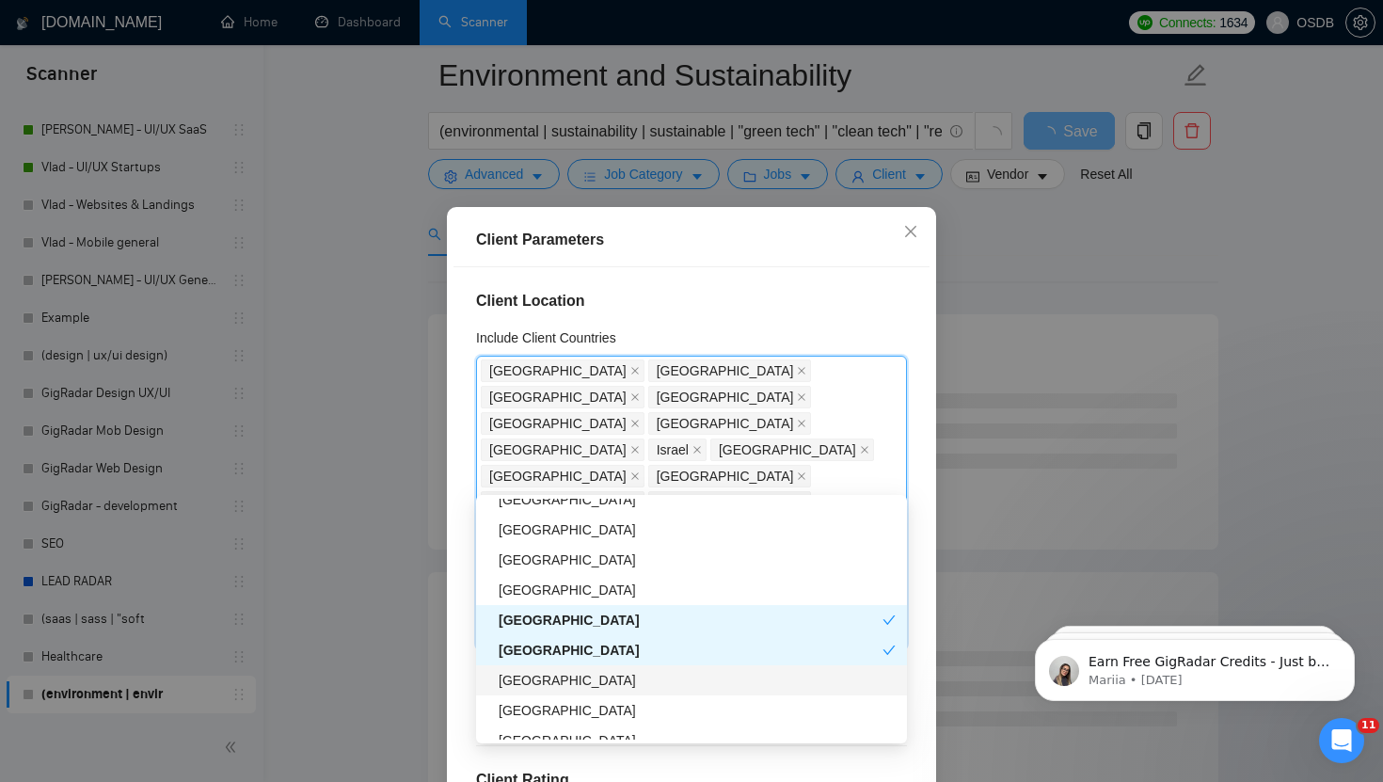
click at [533, 672] on div "[GEOGRAPHIC_DATA]" at bounding box center [697, 680] width 397 height 21
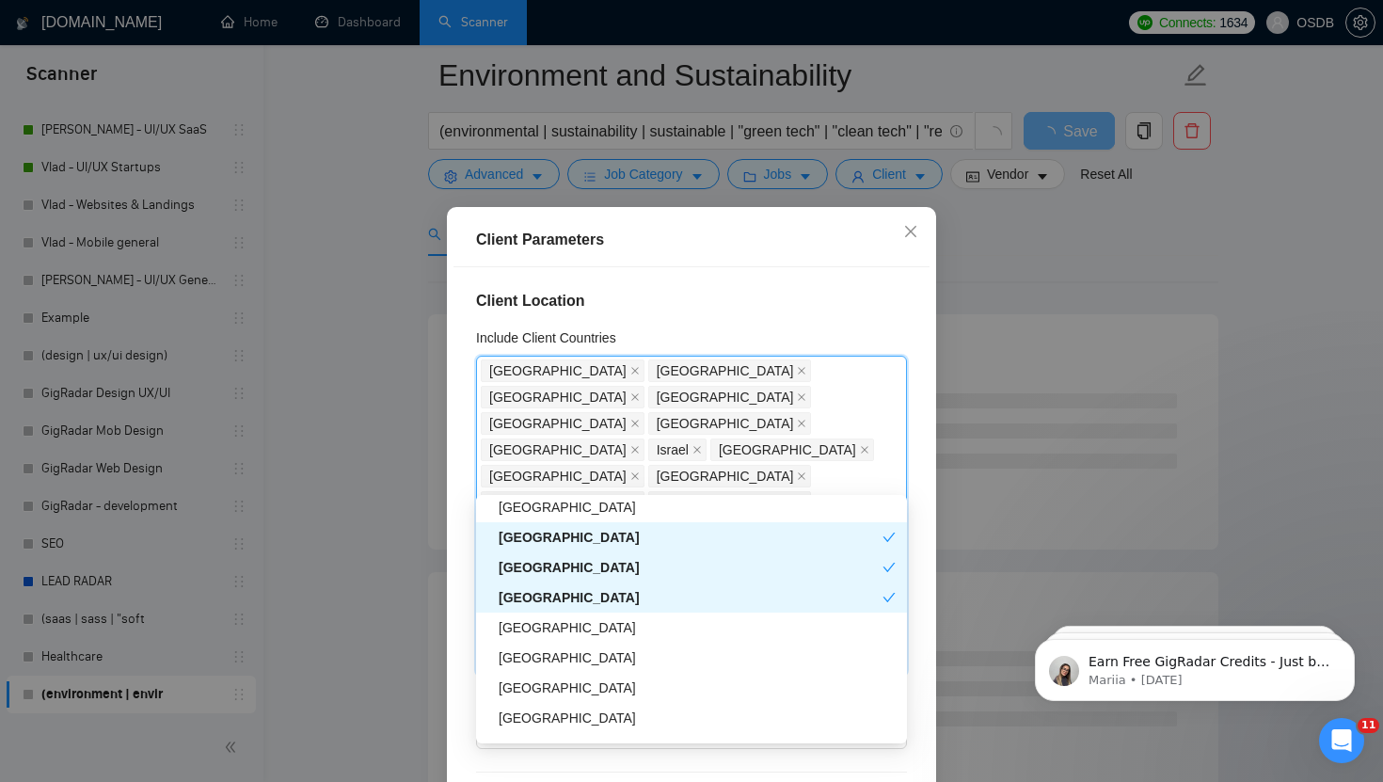
scroll to position [1576, 0]
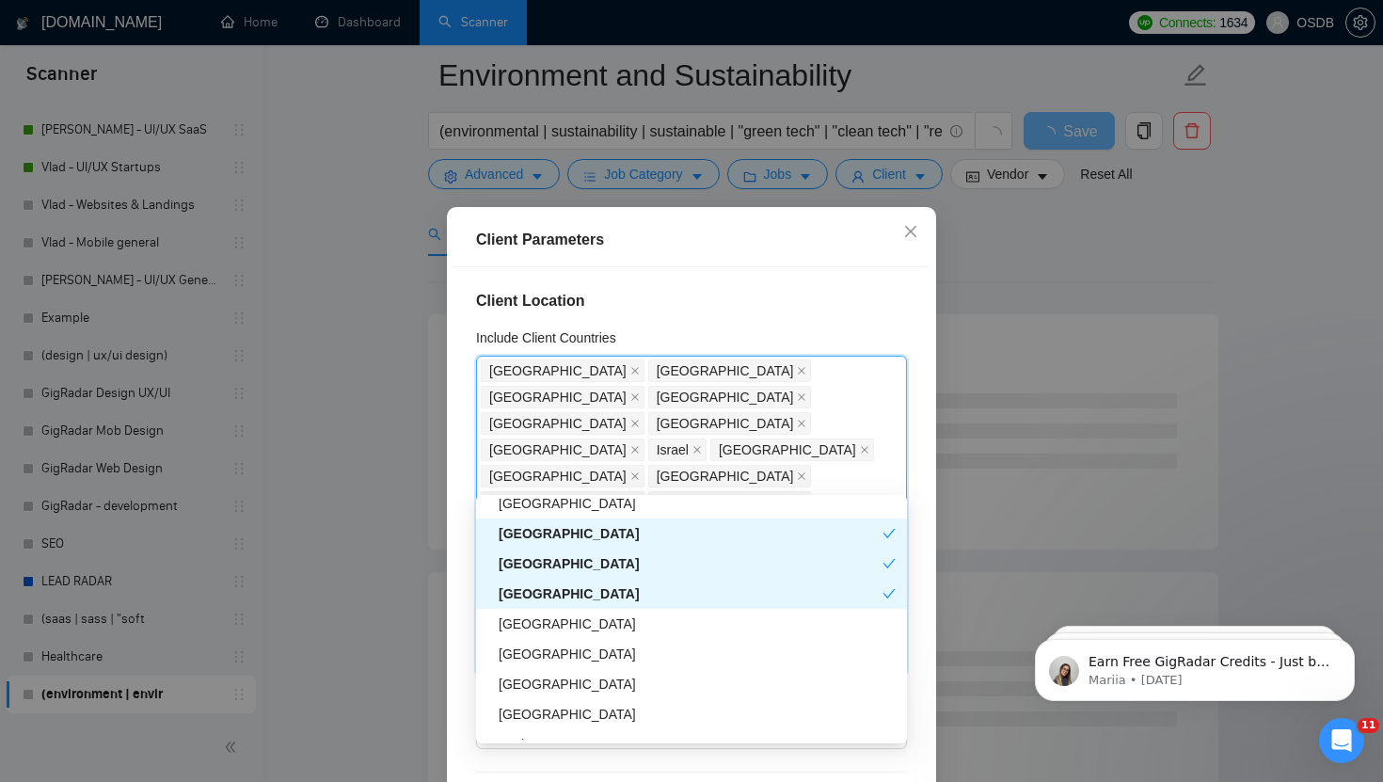
click at [522, 568] on div "[GEOGRAPHIC_DATA]" at bounding box center [691, 563] width 384 height 21
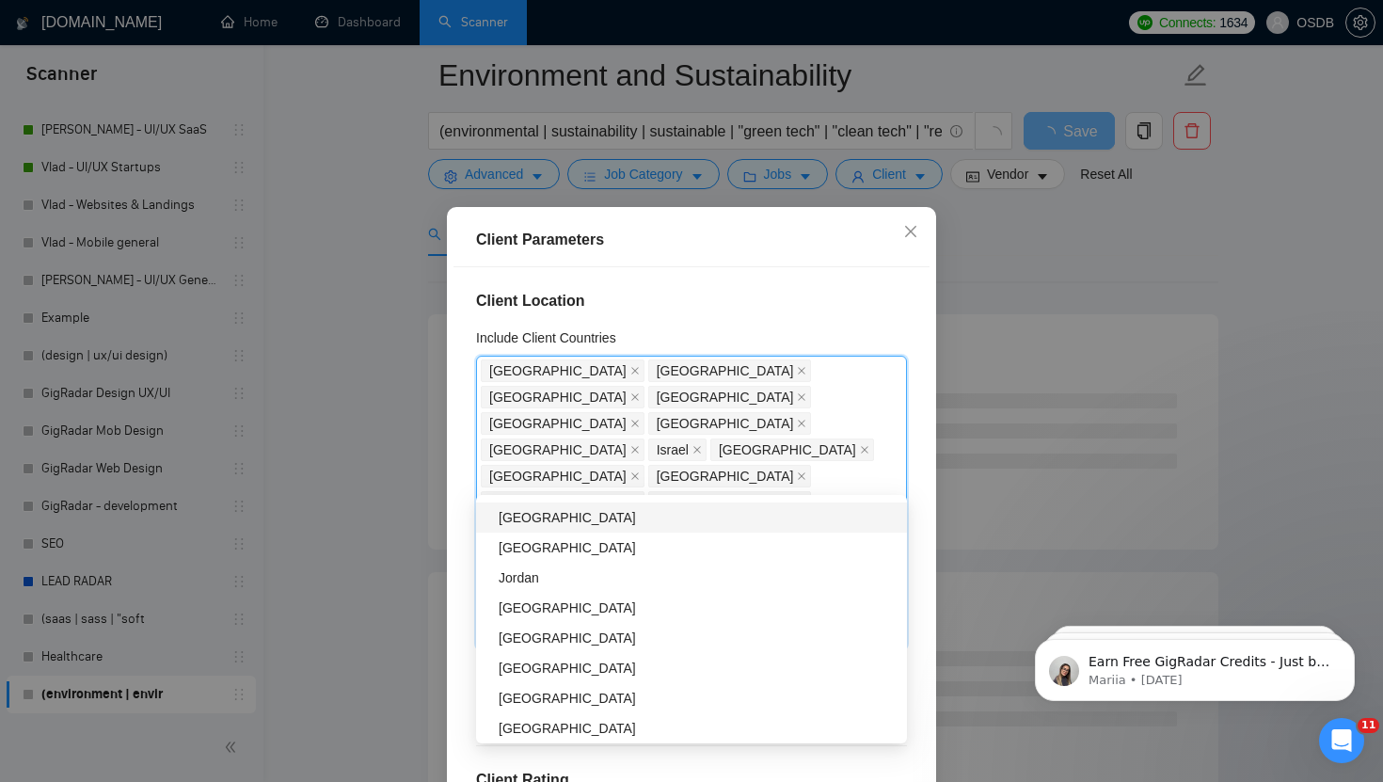
scroll to position [1759, 0]
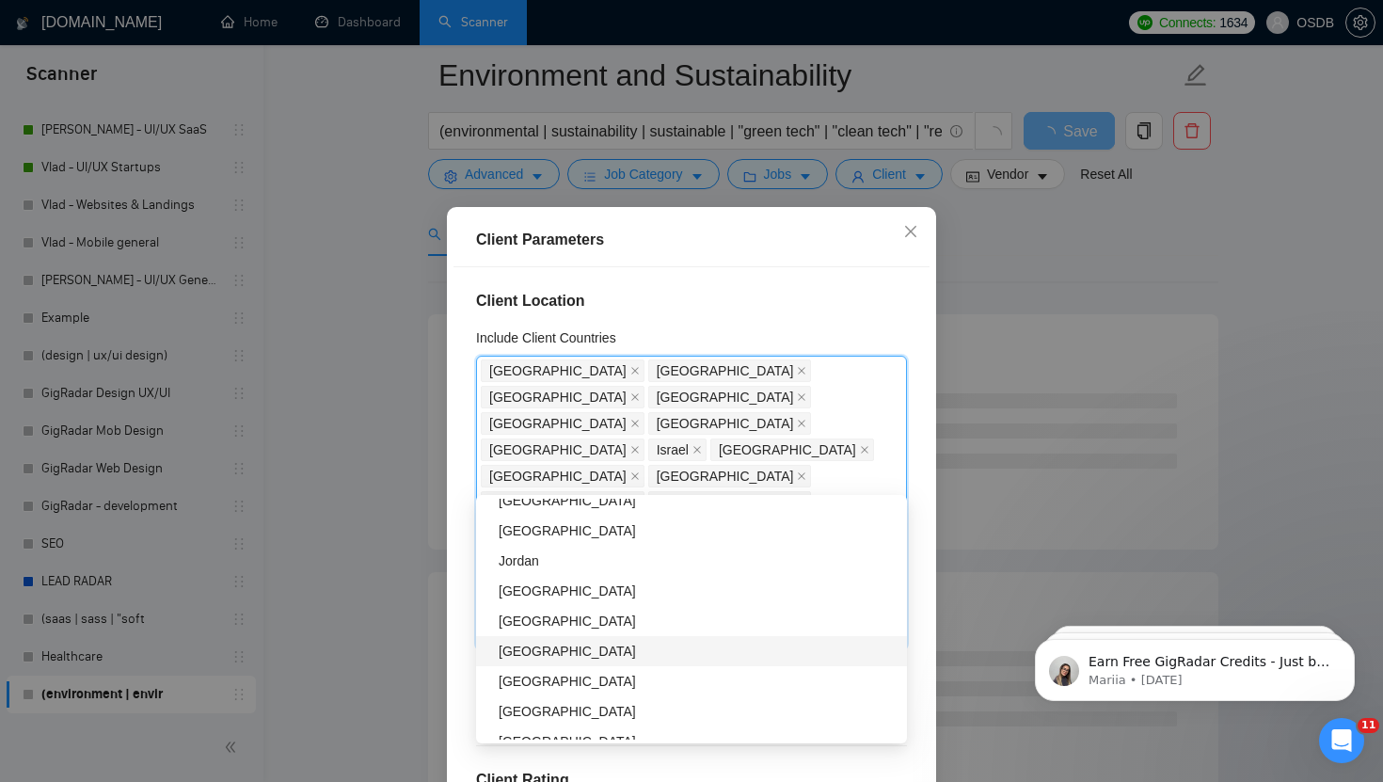
click at [533, 646] on div "[GEOGRAPHIC_DATA]" at bounding box center [697, 651] width 397 height 21
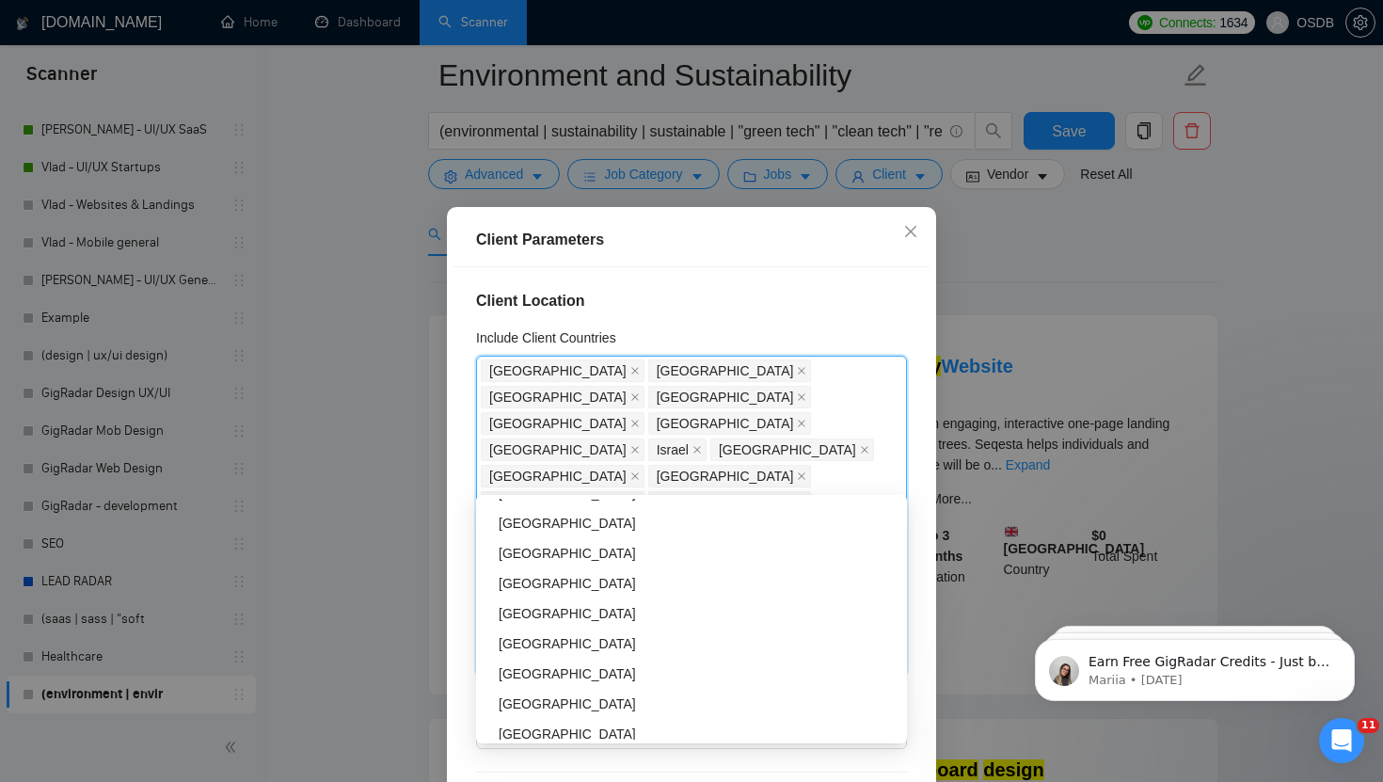
scroll to position [1948, 0]
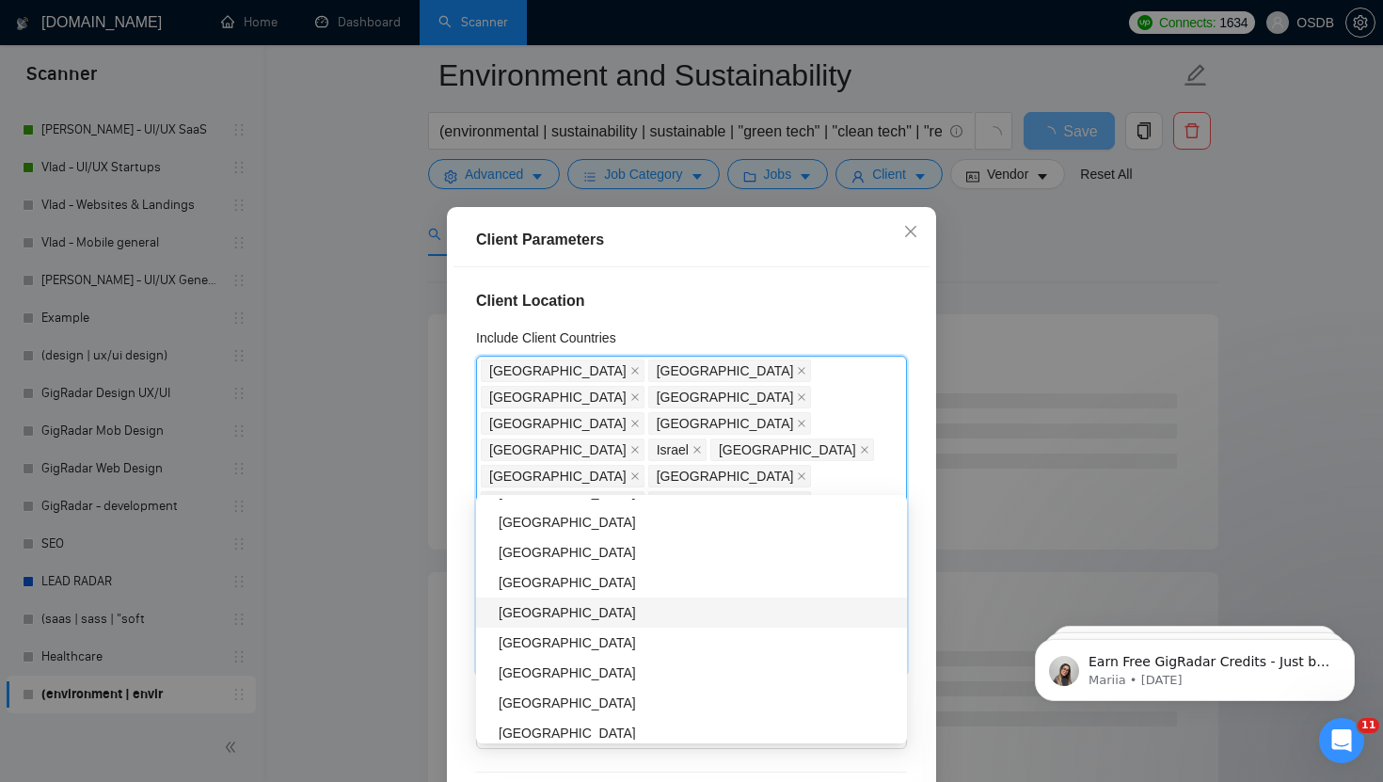
click at [526, 602] on div "[GEOGRAPHIC_DATA]" at bounding box center [697, 612] width 397 height 21
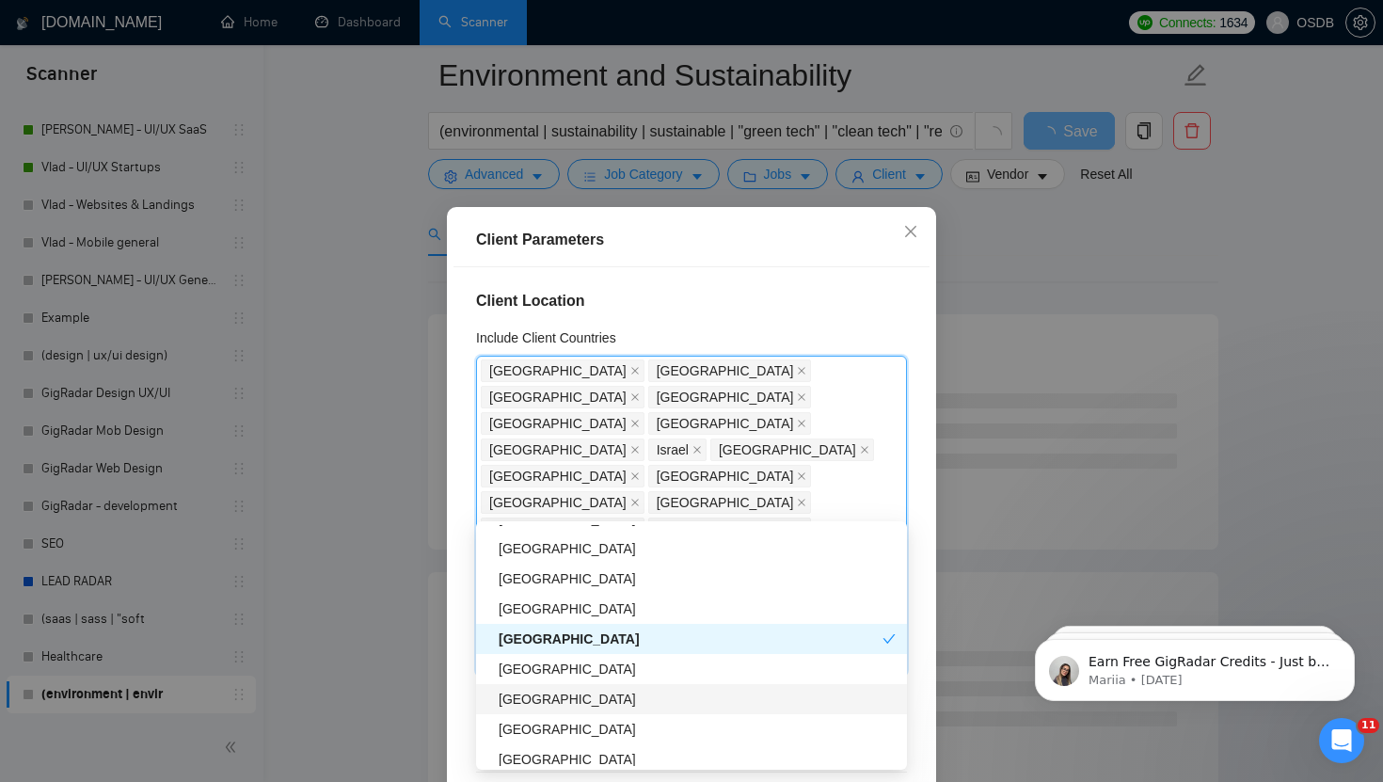
click at [537, 703] on div "[GEOGRAPHIC_DATA]" at bounding box center [697, 699] width 397 height 21
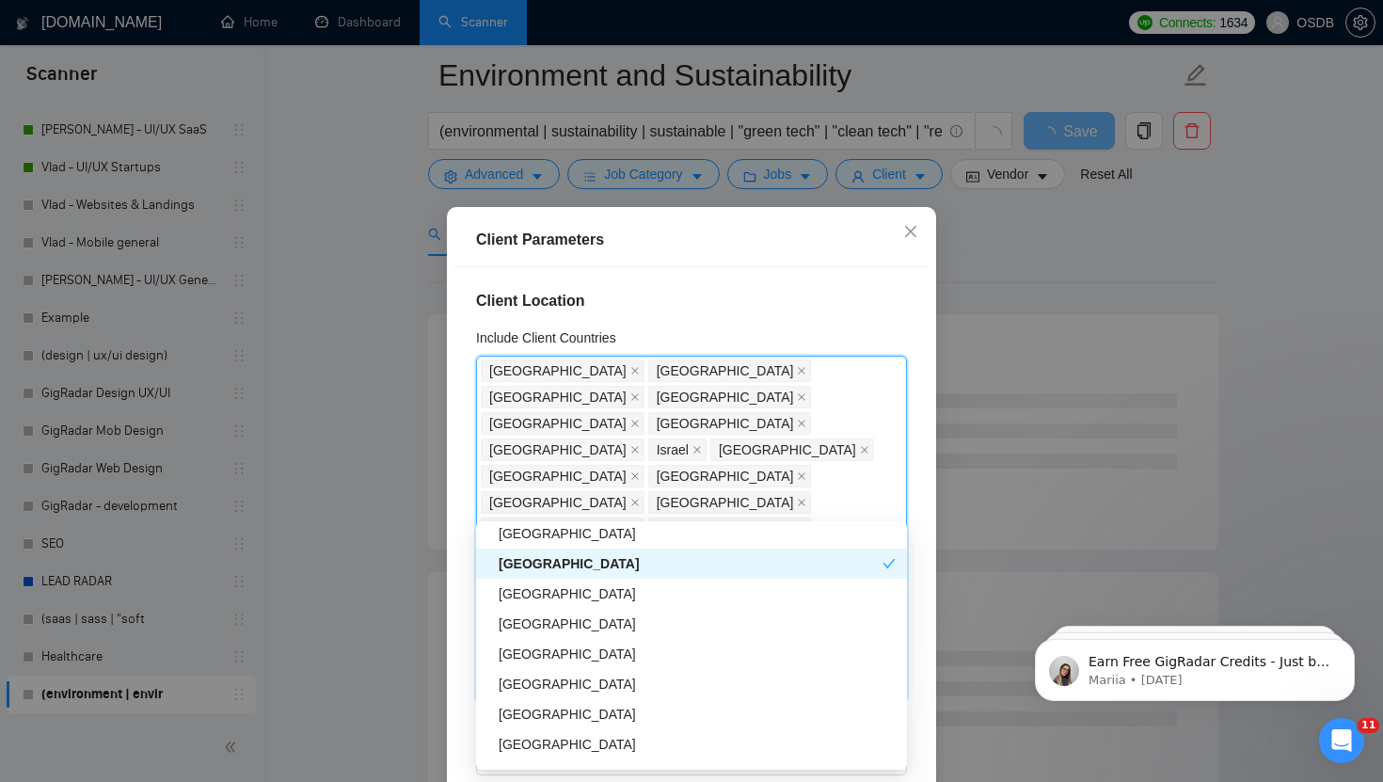
scroll to position [2092, 0]
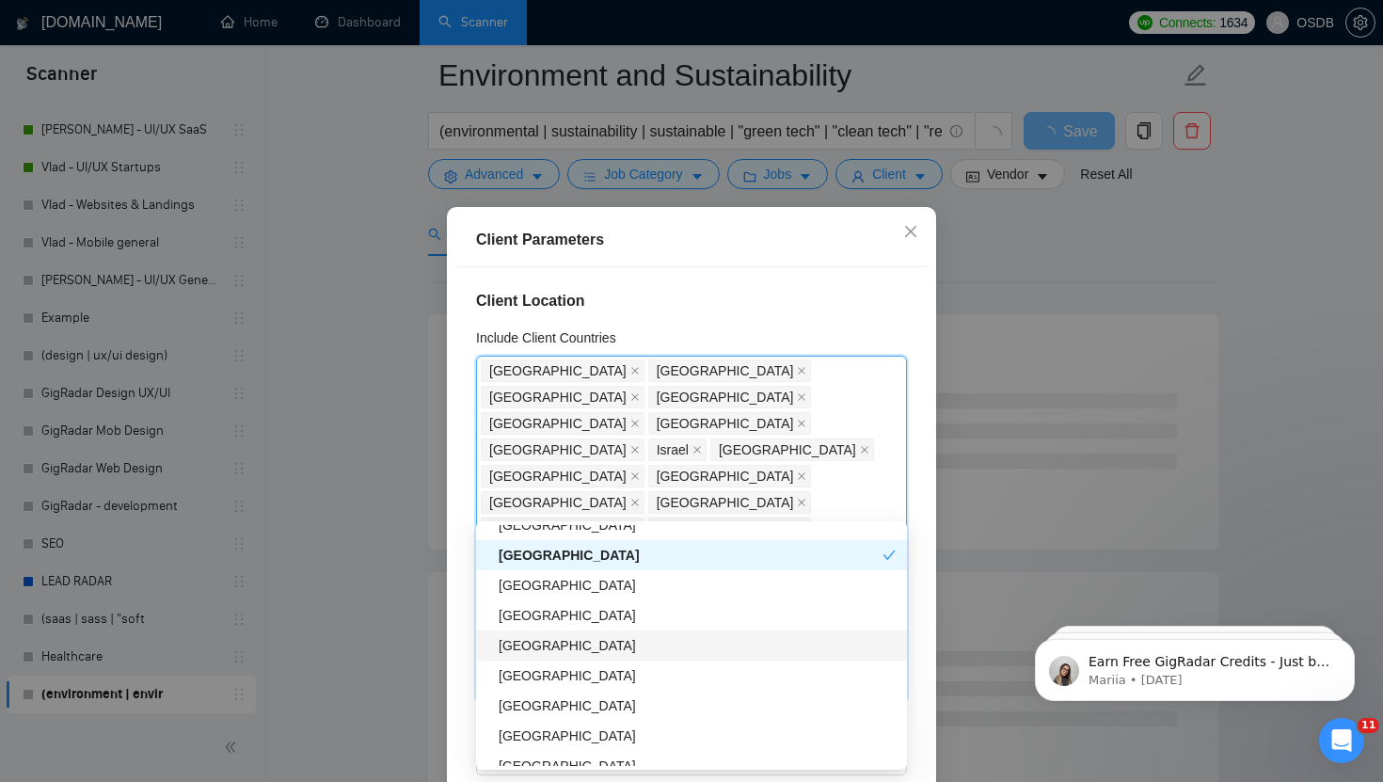
click at [536, 646] on div "[GEOGRAPHIC_DATA]" at bounding box center [697, 645] width 397 height 21
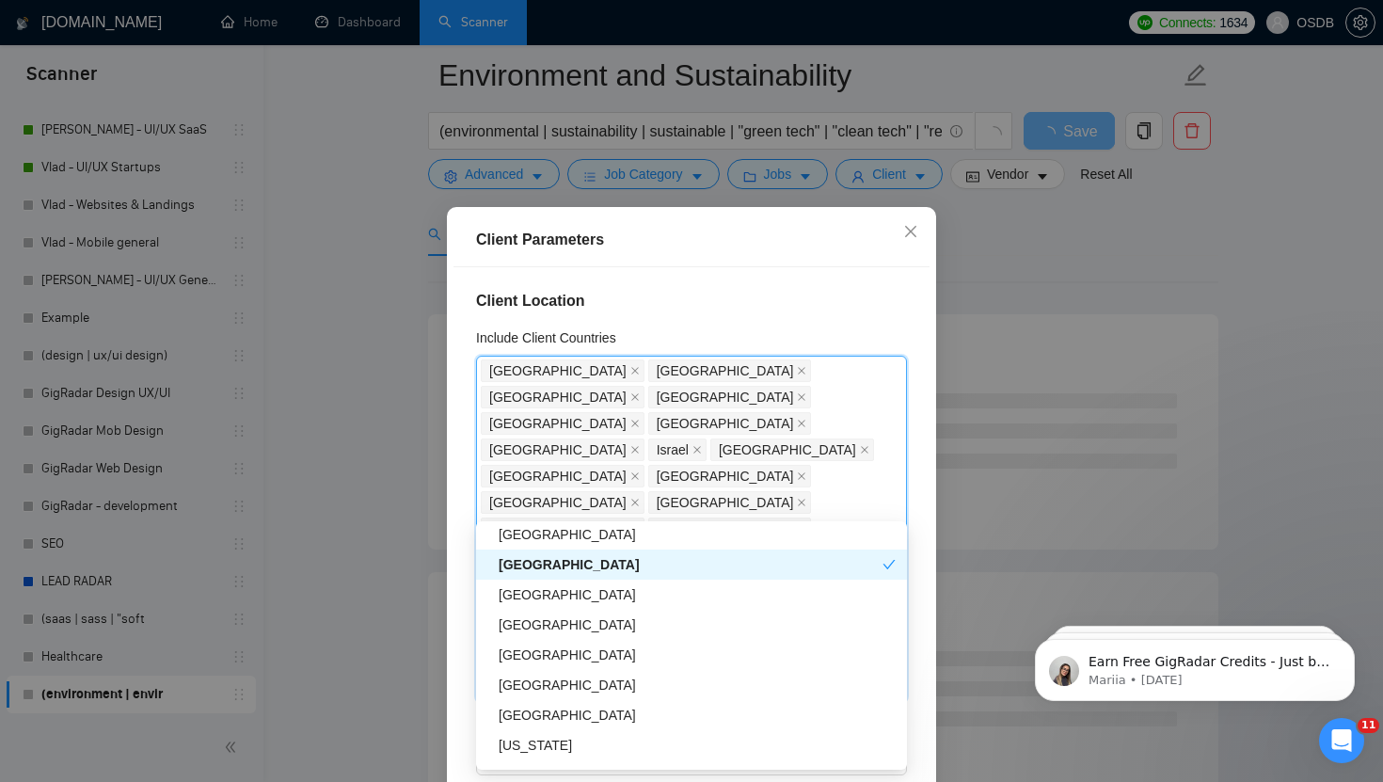
scroll to position [2162, 0]
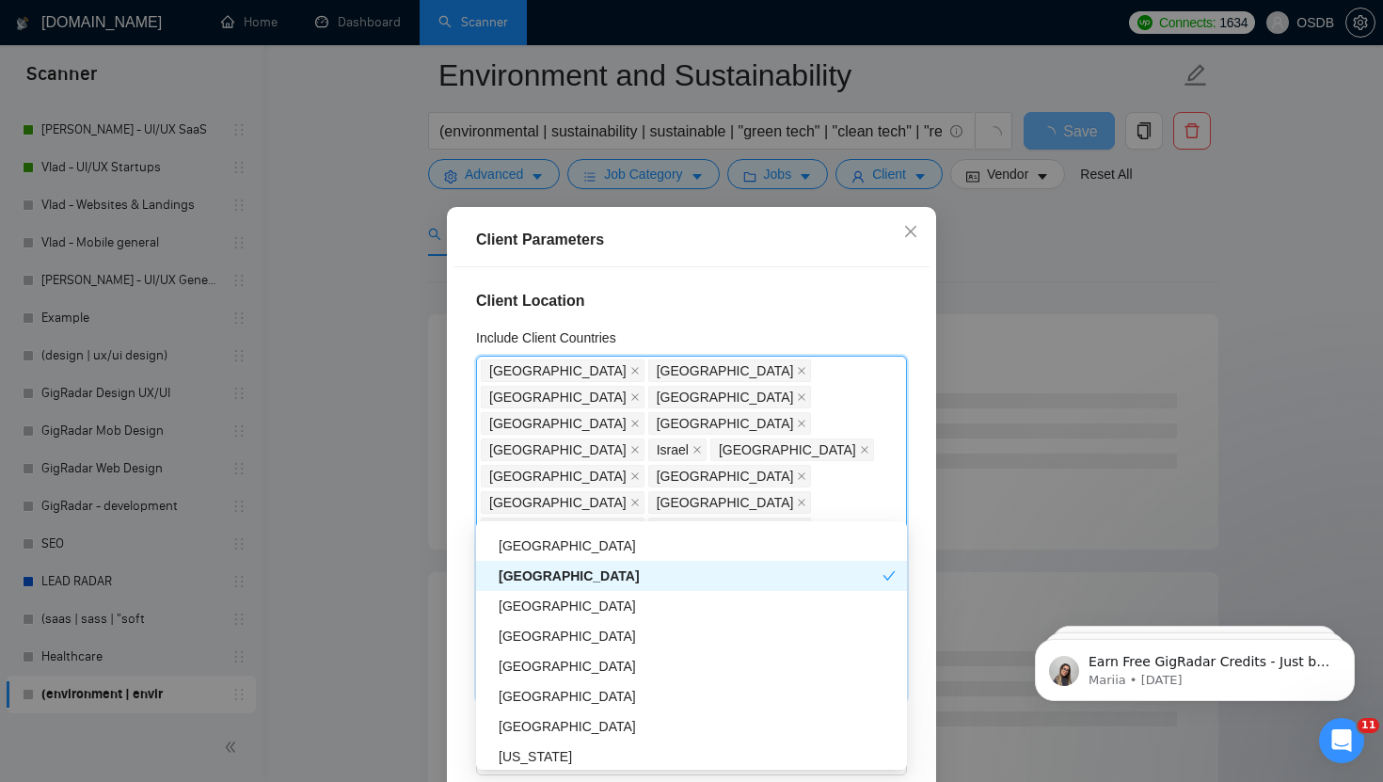
click at [527, 580] on div "[GEOGRAPHIC_DATA]" at bounding box center [691, 575] width 384 height 21
click at [526, 580] on div "[GEOGRAPHIC_DATA]" at bounding box center [697, 575] width 397 height 21
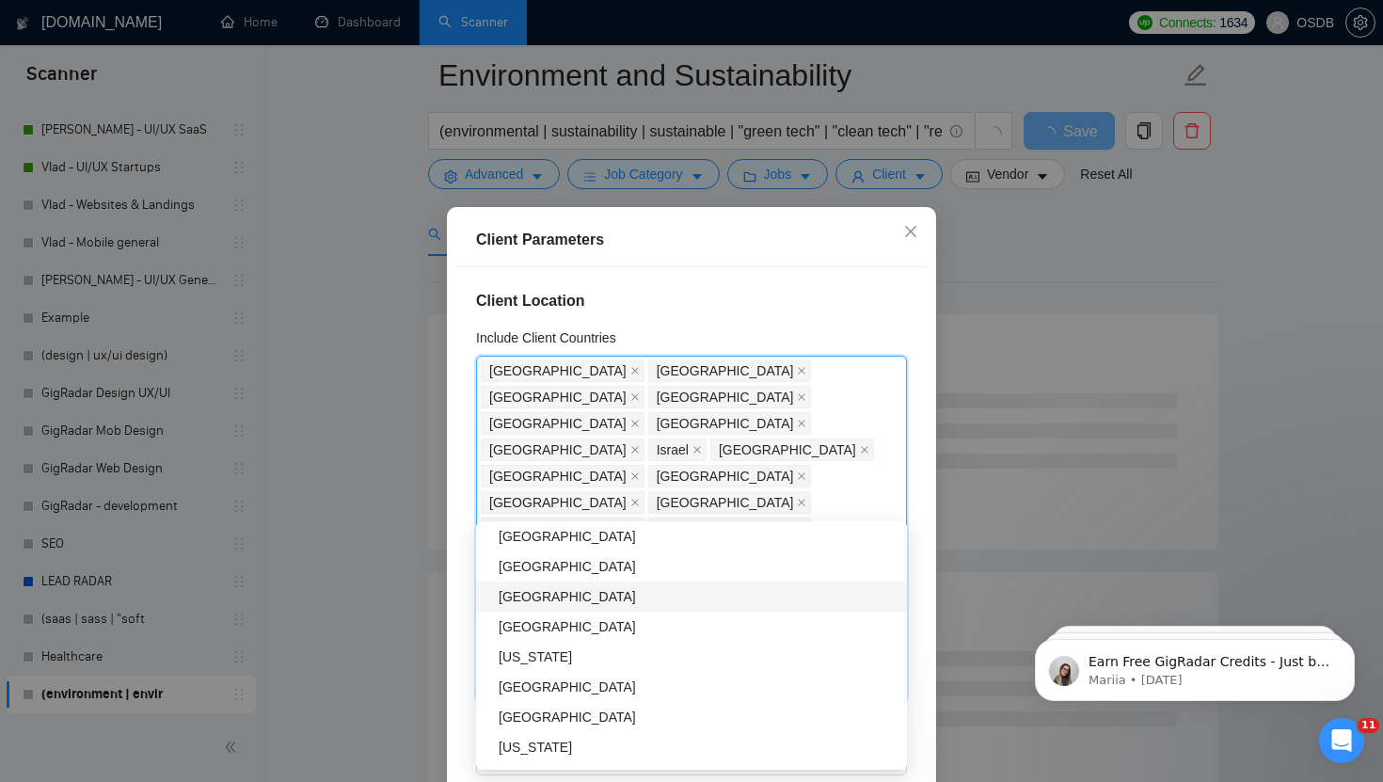
click at [536, 604] on div "[GEOGRAPHIC_DATA]" at bounding box center [697, 596] width 397 height 21
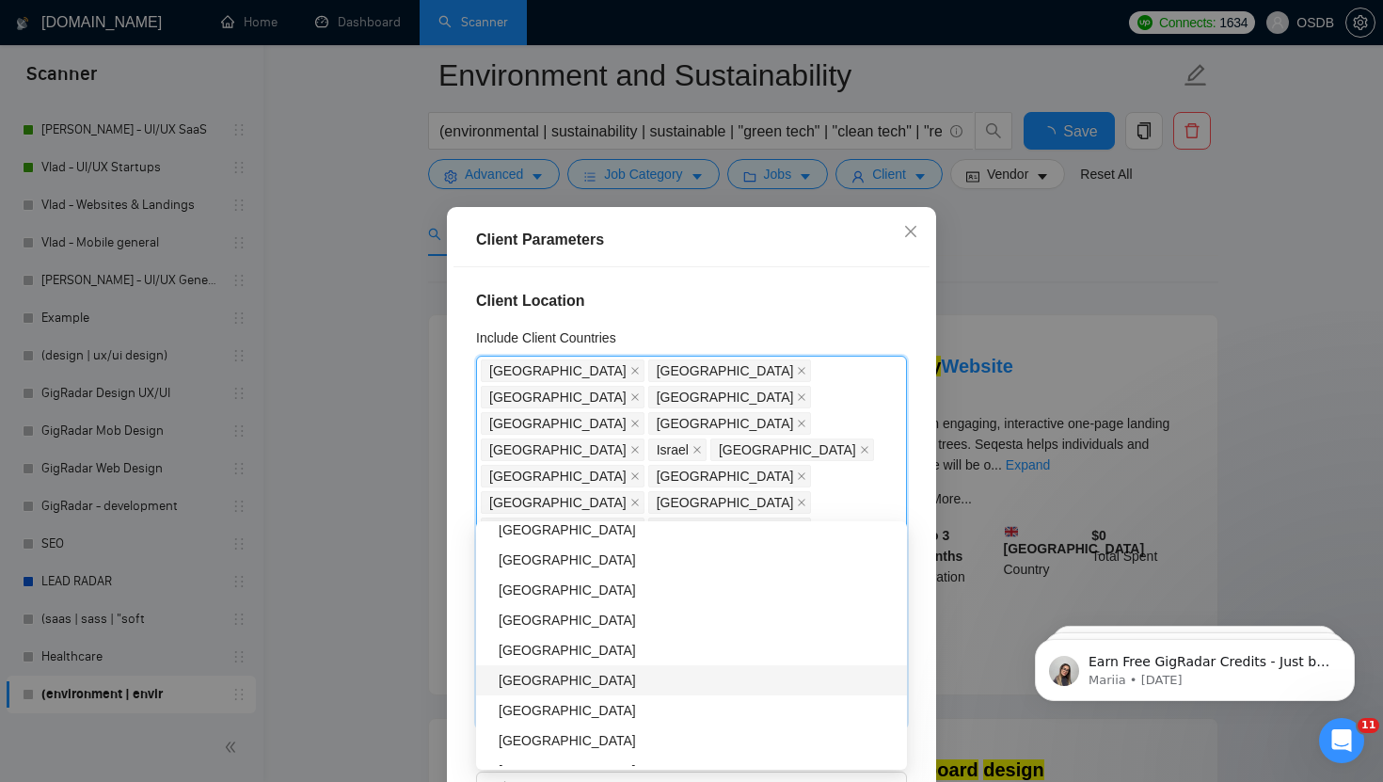
click at [549, 678] on div "[GEOGRAPHIC_DATA]" at bounding box center [697, 680] width 397 height 21
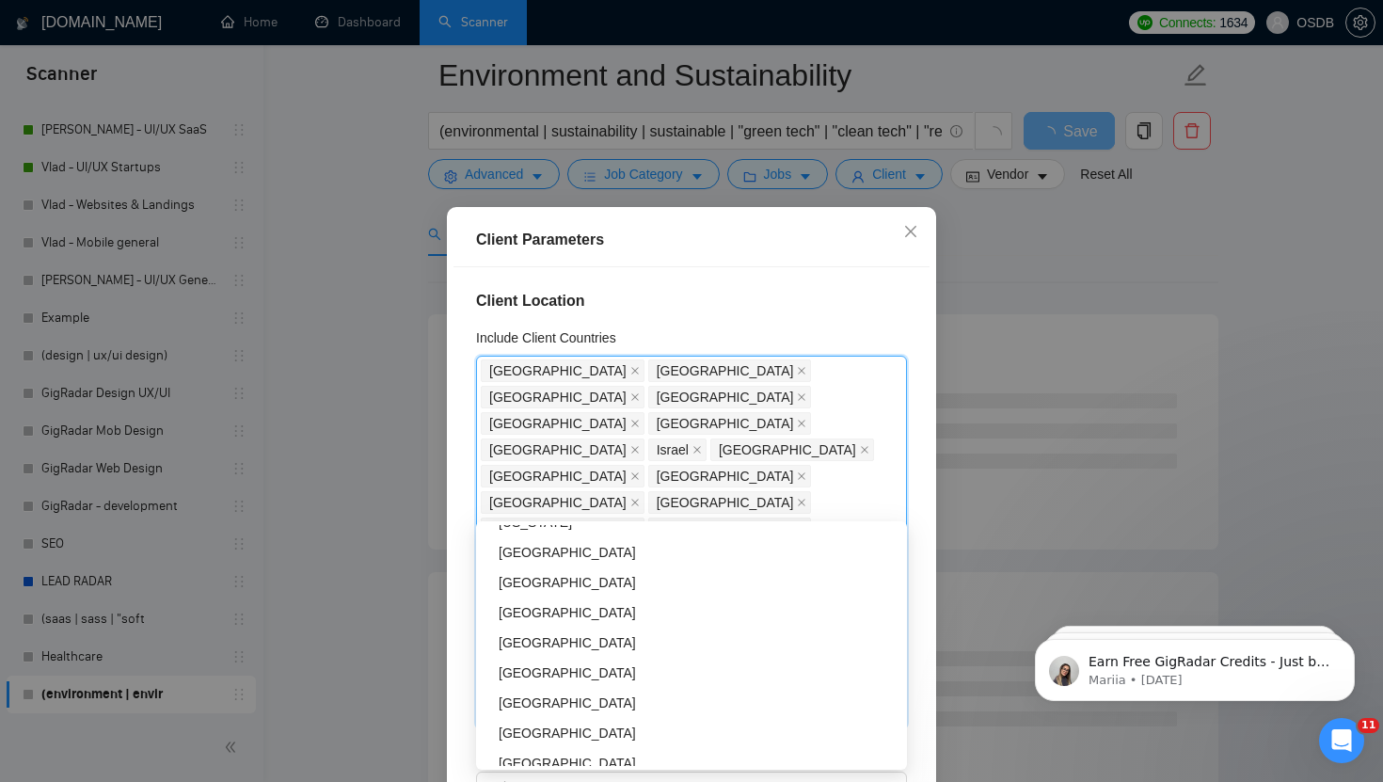
scroll to position [3091, 0]
click at [528, 643] on div "[GEOGRAPHIC_DATA]" at bounding box center [697, 639] width 397 height 21
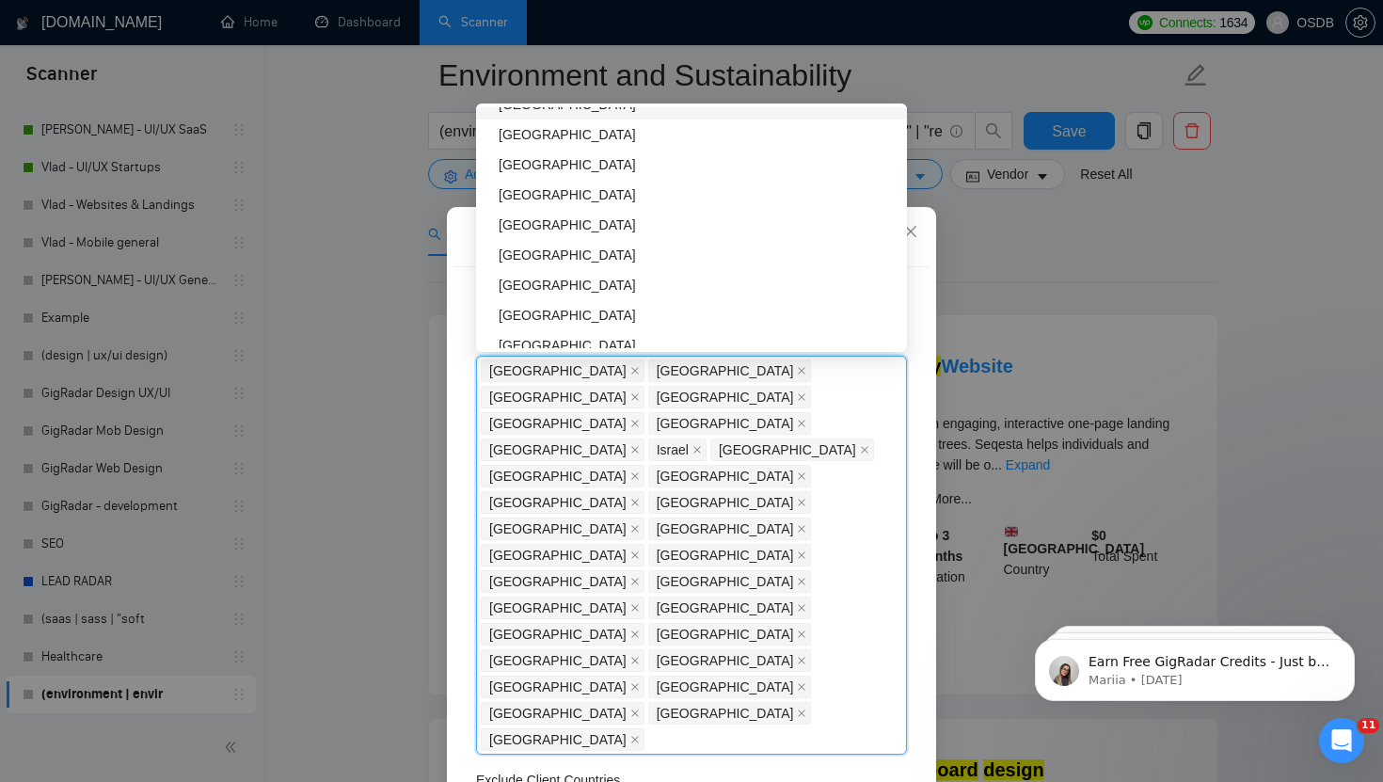
scroll to position [3552, 0]
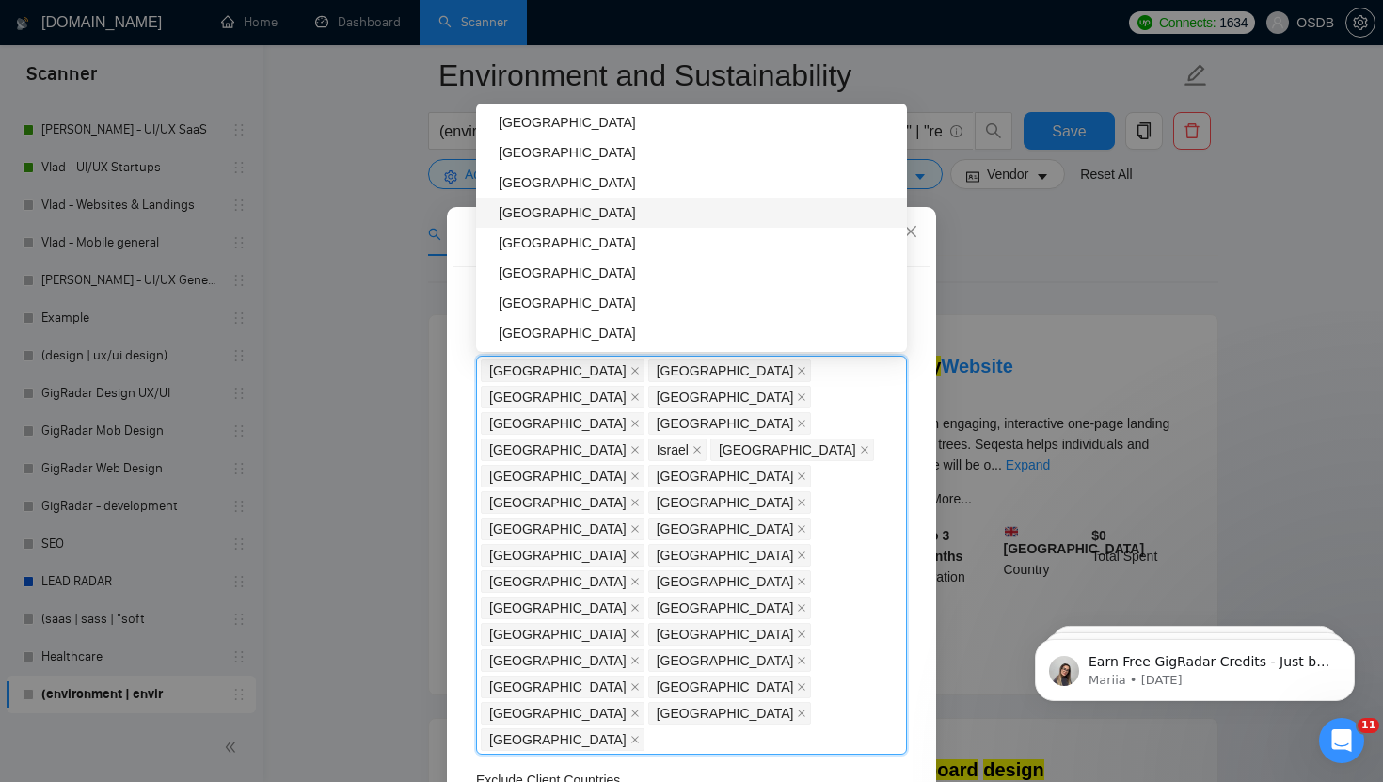
click at [516, 206] on div "[GEOGRAPHIC_DATA]" at bounding box center [697, 212] width 397 height 21
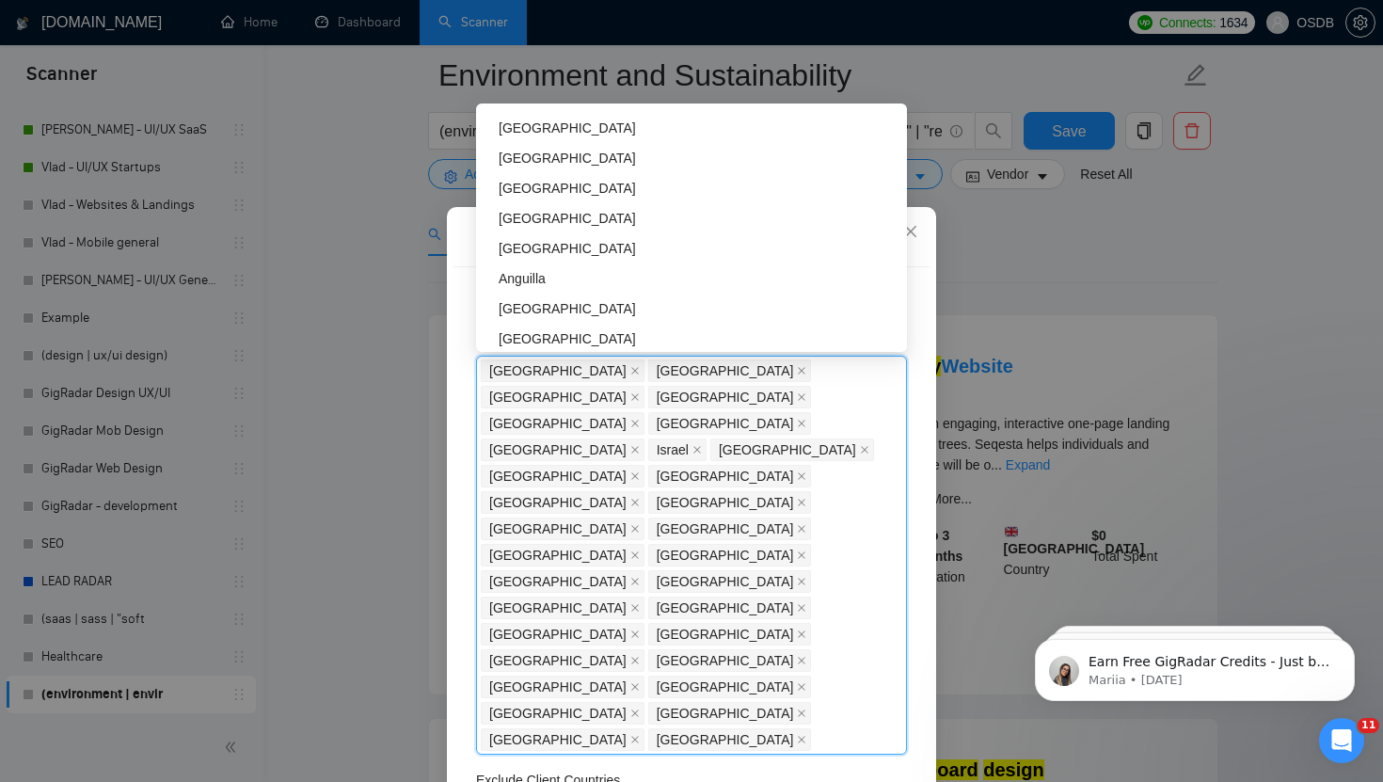
scroll to position [4172, 0]
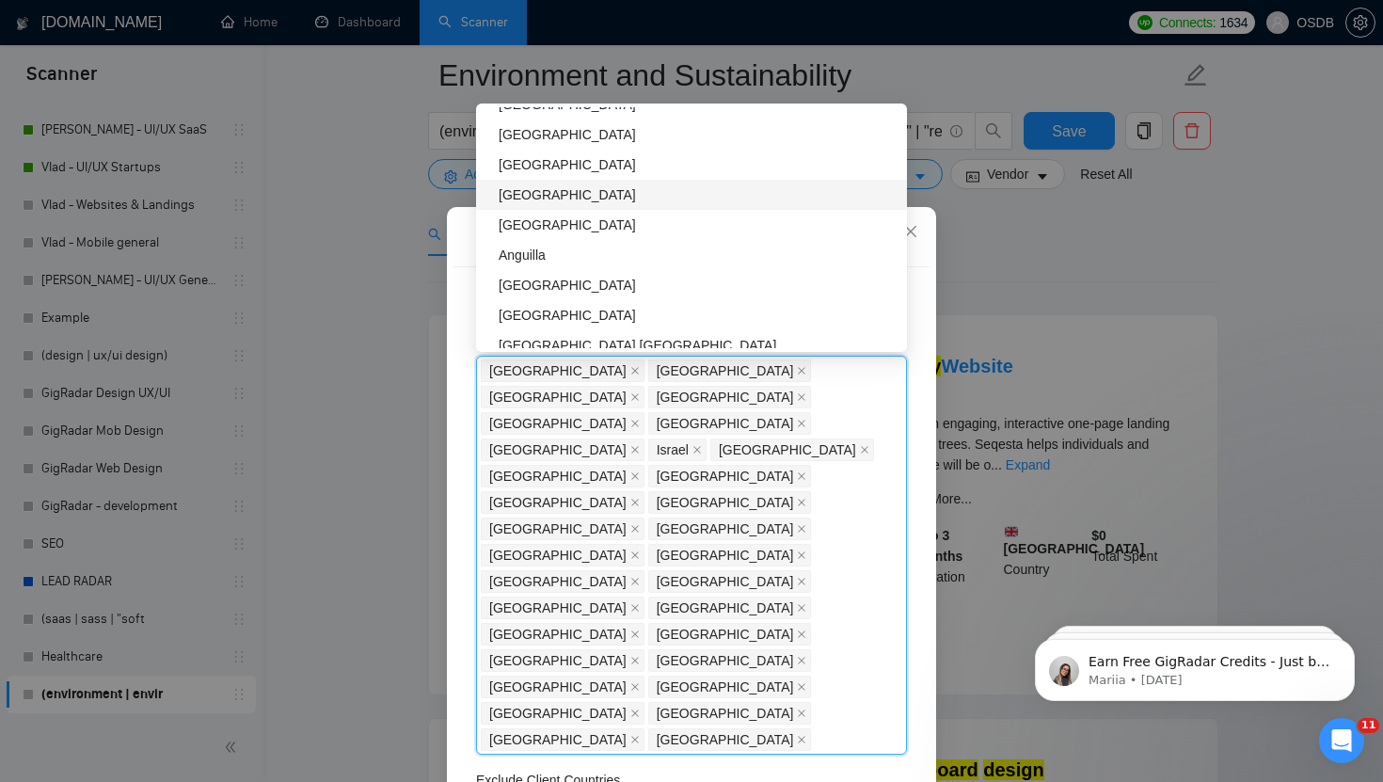
click at [535, 194] on div "[GEOGRAPHIC_DATA]" at bounding box center [697, 194] width 397 height 21
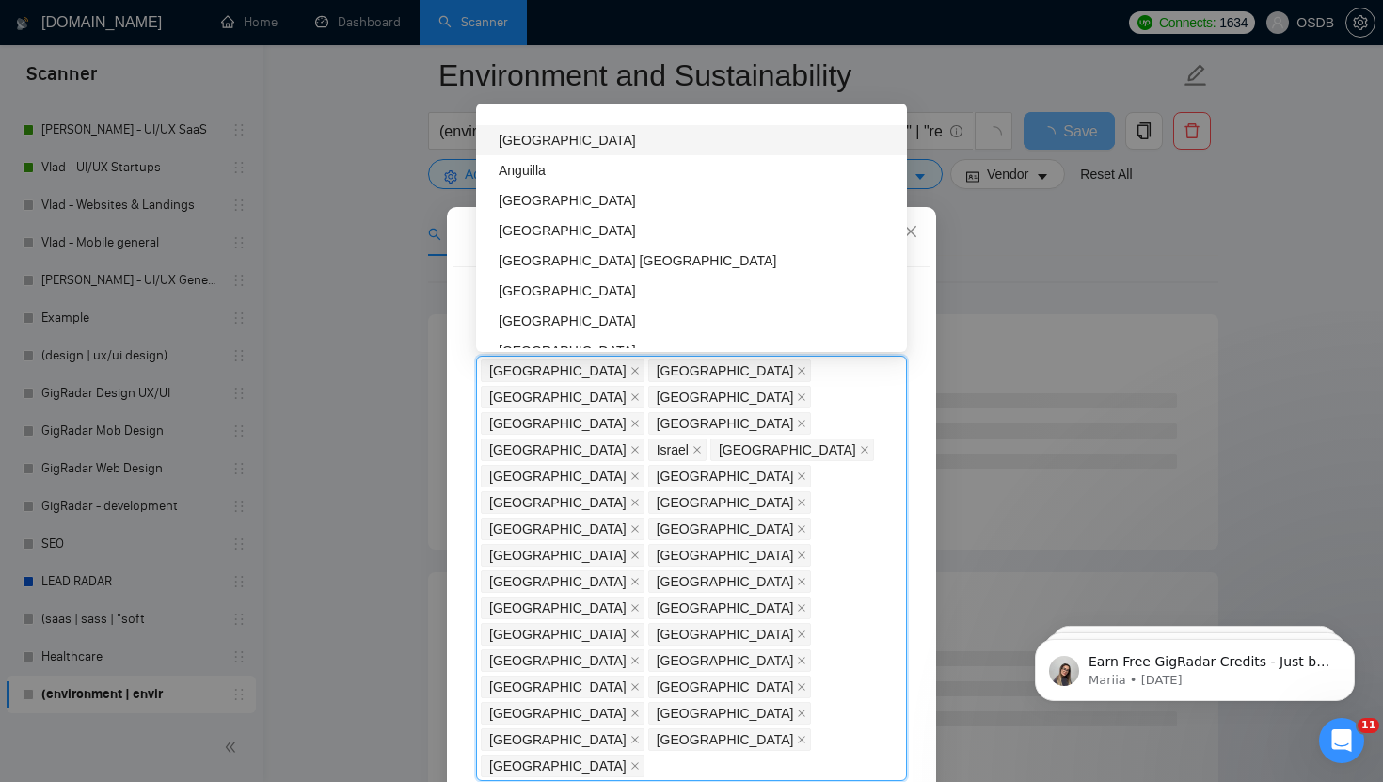
scroll to position [4286, 0]
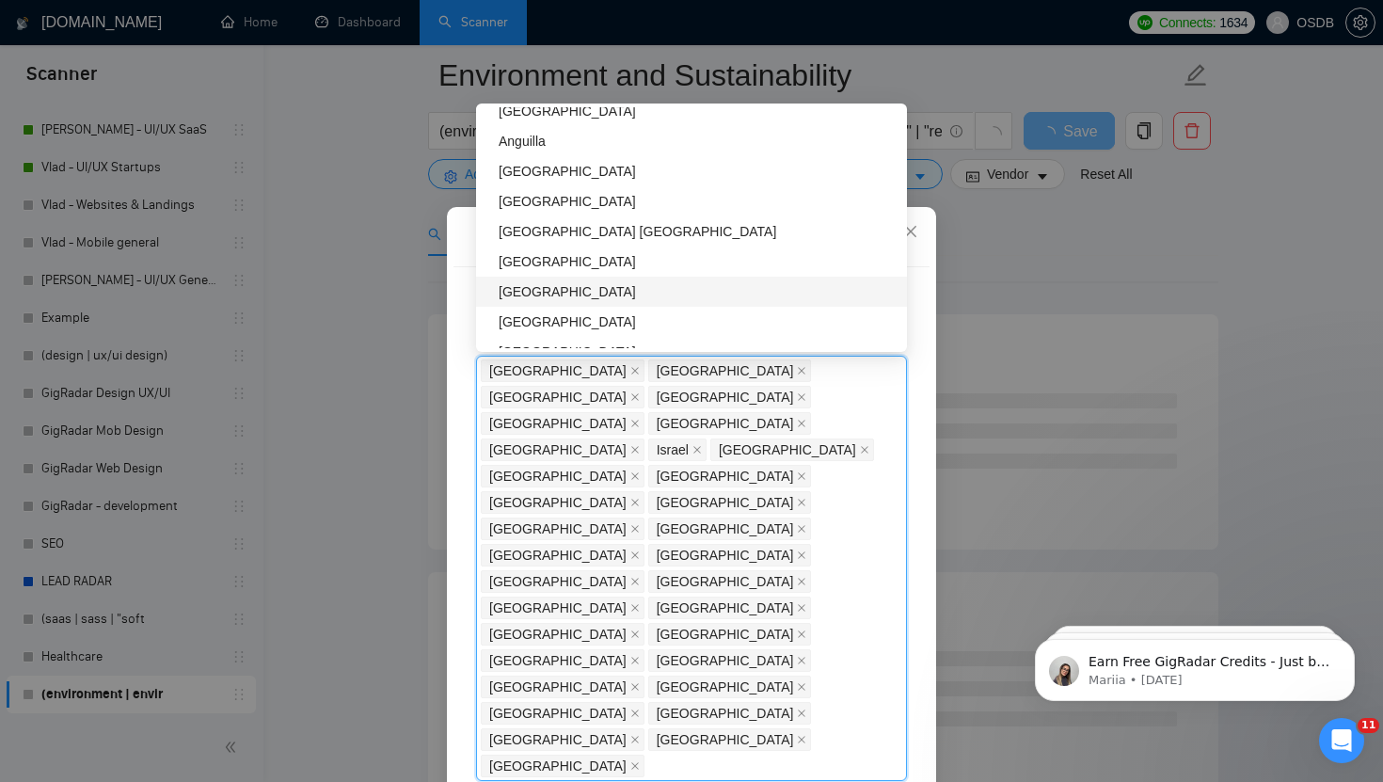
click at [544, 285] on div "[GEOGRAPHIC_DATA]" at bounding box center [697, 291] width 397 height 21
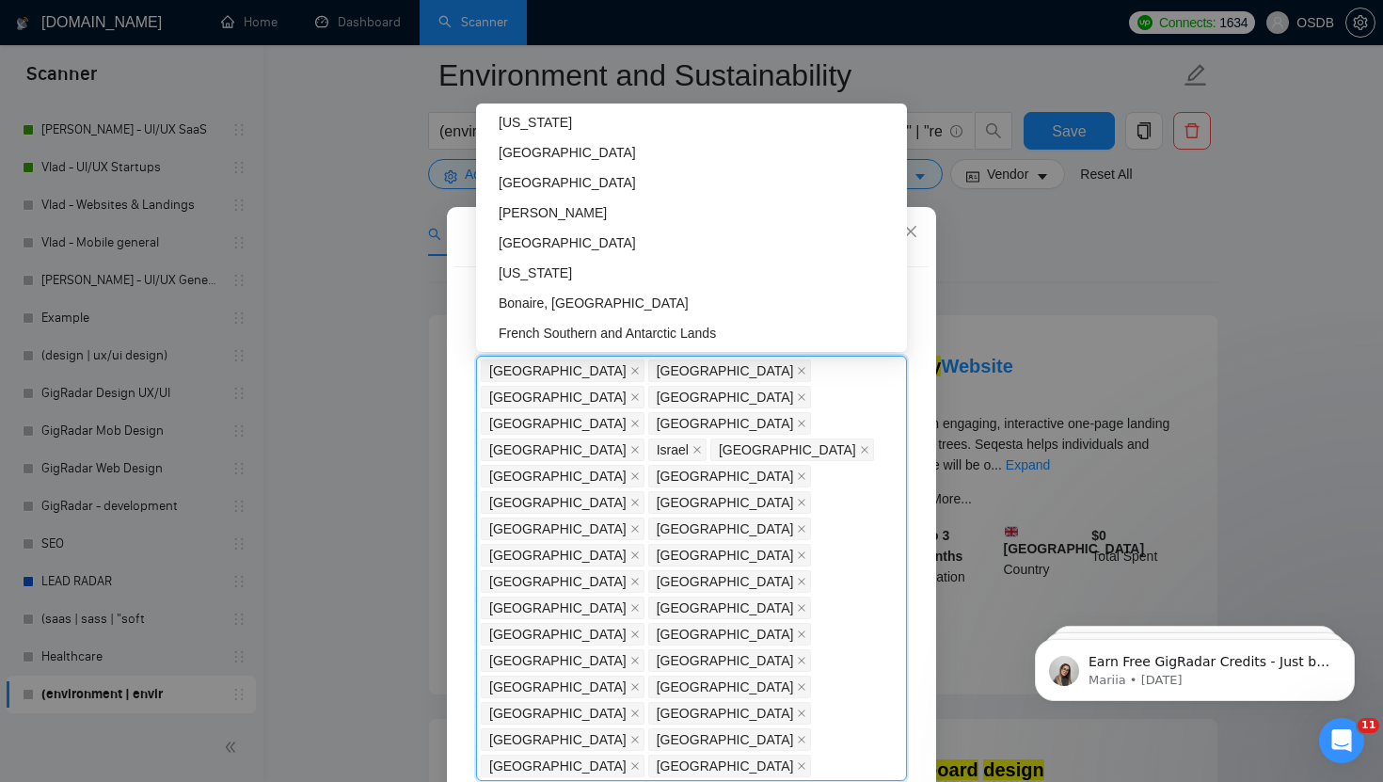
scroll to position [6018, 0]
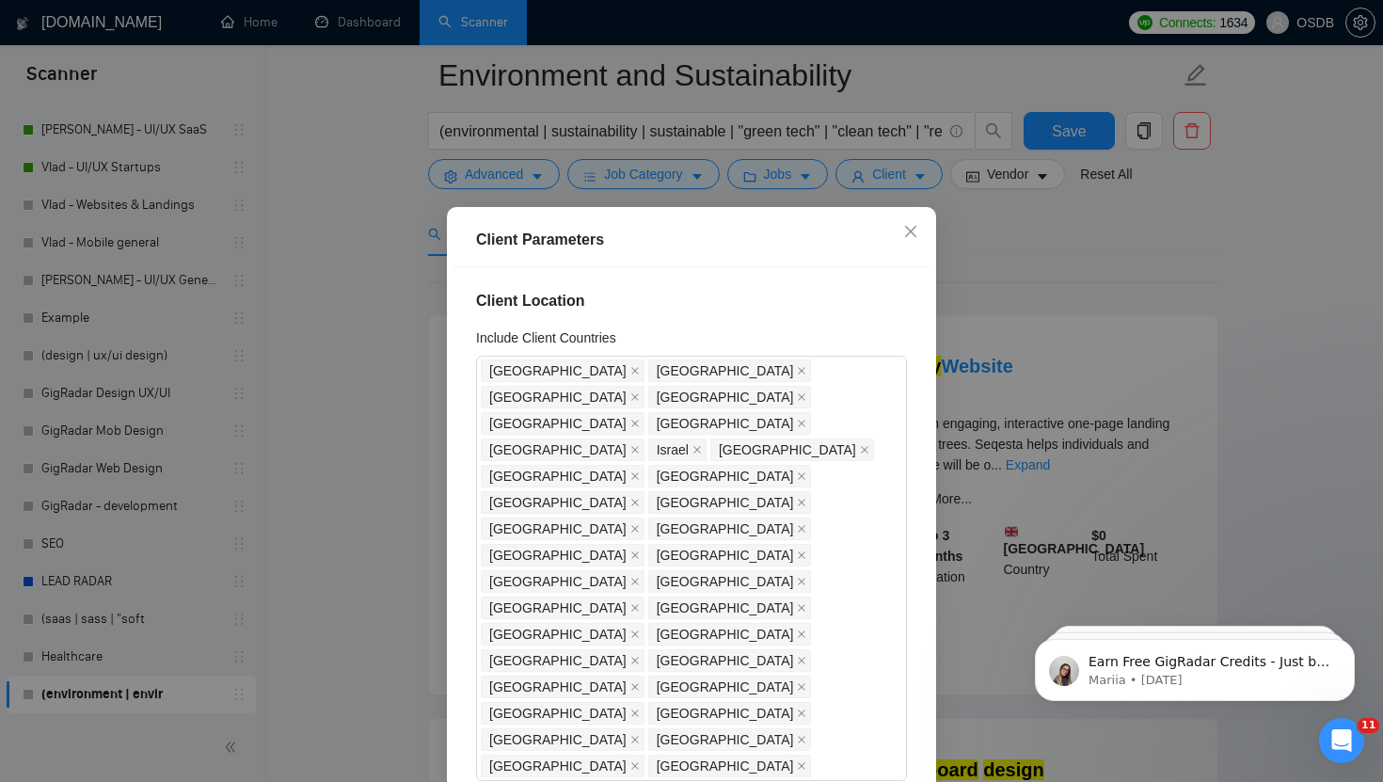
click at [707, 647] on div "Client Location Include Client Countries United States United Kingdom Canada Au…" at bounding box center [691, 541] width 476 height 548
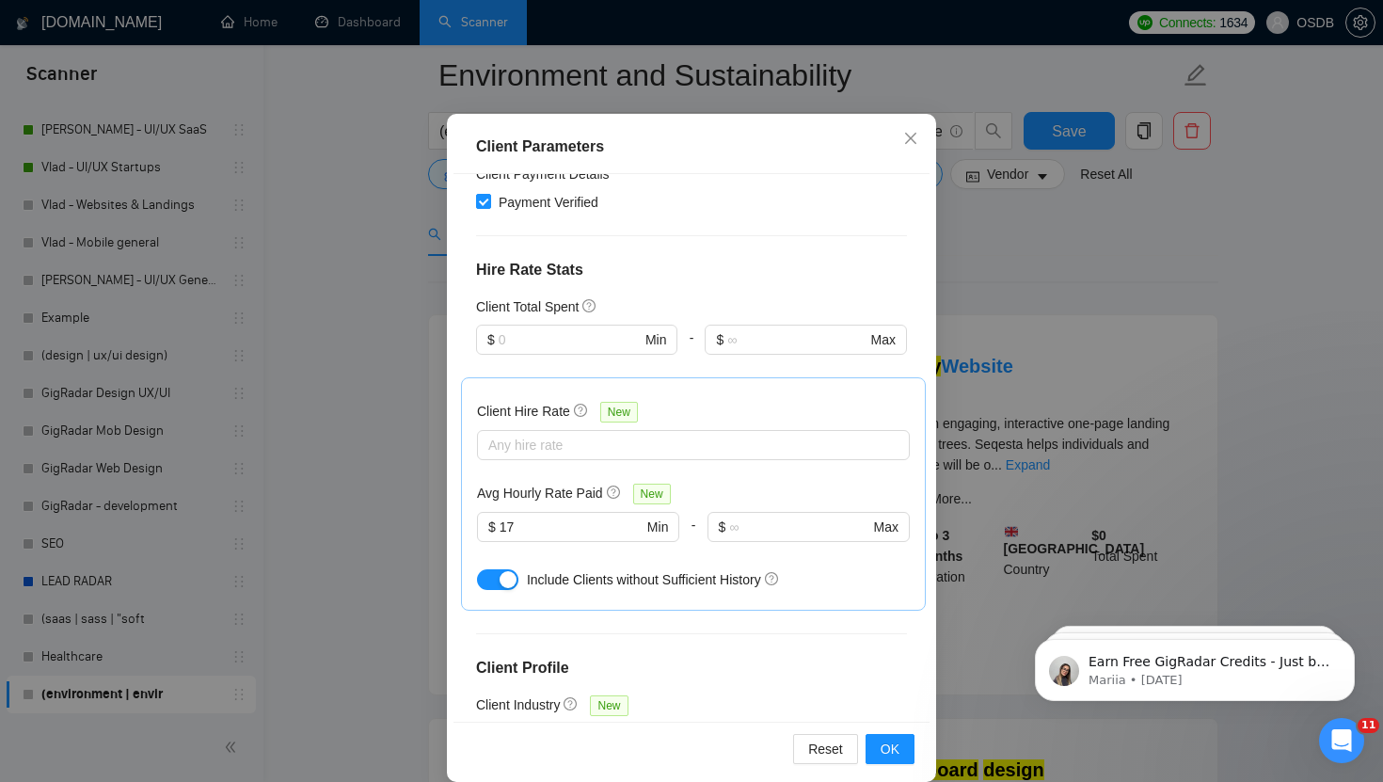
scroll to position [98, 0]
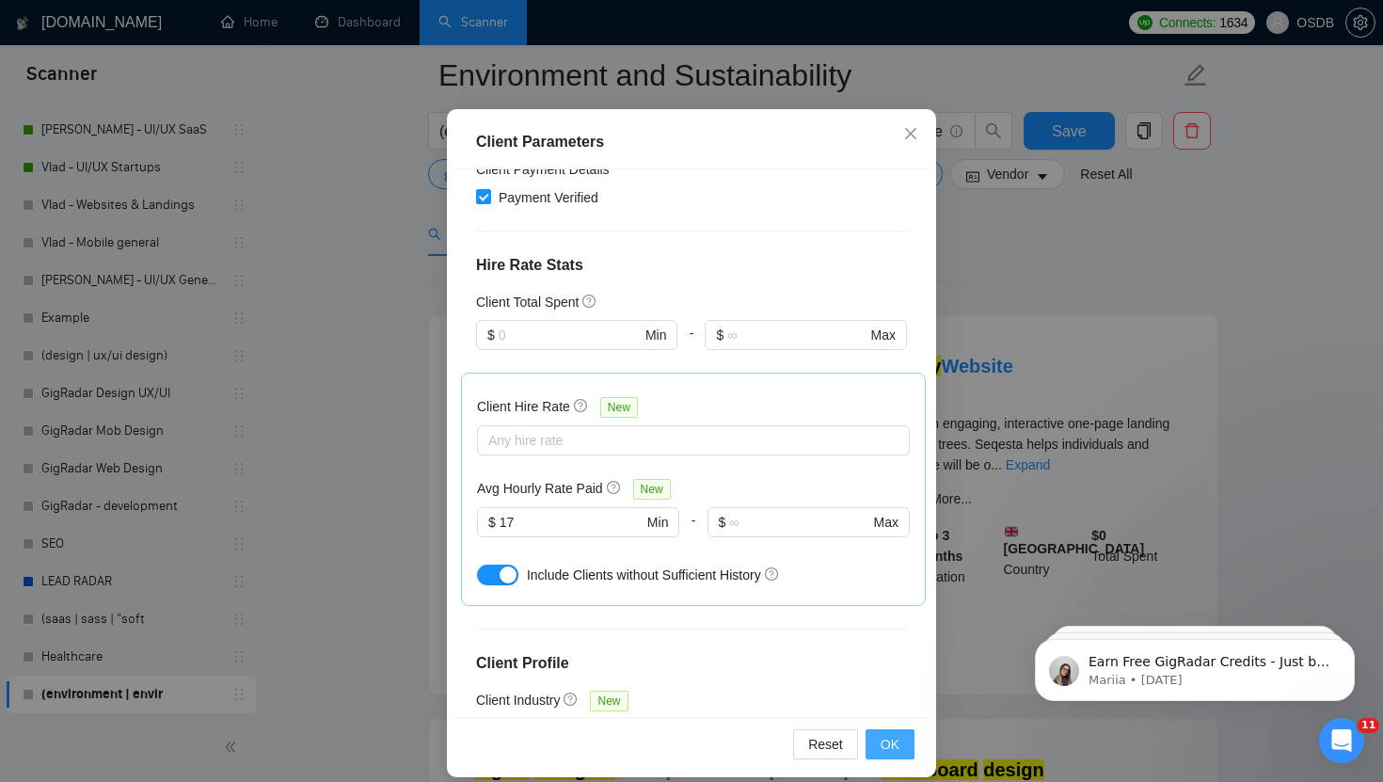
click at [895, 739] on span "OK" at bounding box center [890, 744] width 19 height 21
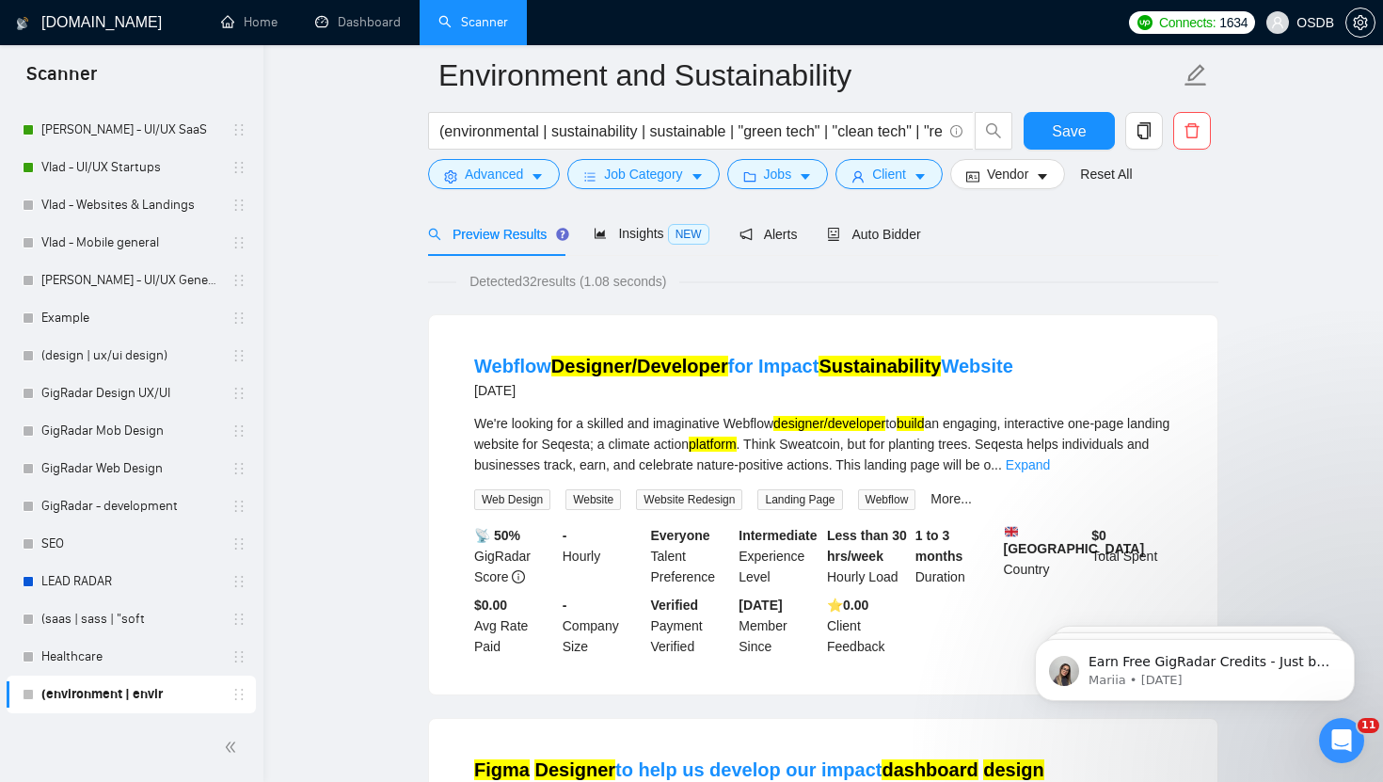
scroll to position [21, 0]
click at [543, 131] on input "(environmental | sustainability | sustainable | "green tech" | "clean tech" | "…" at bounding box center [690, 131] width 502 height 24
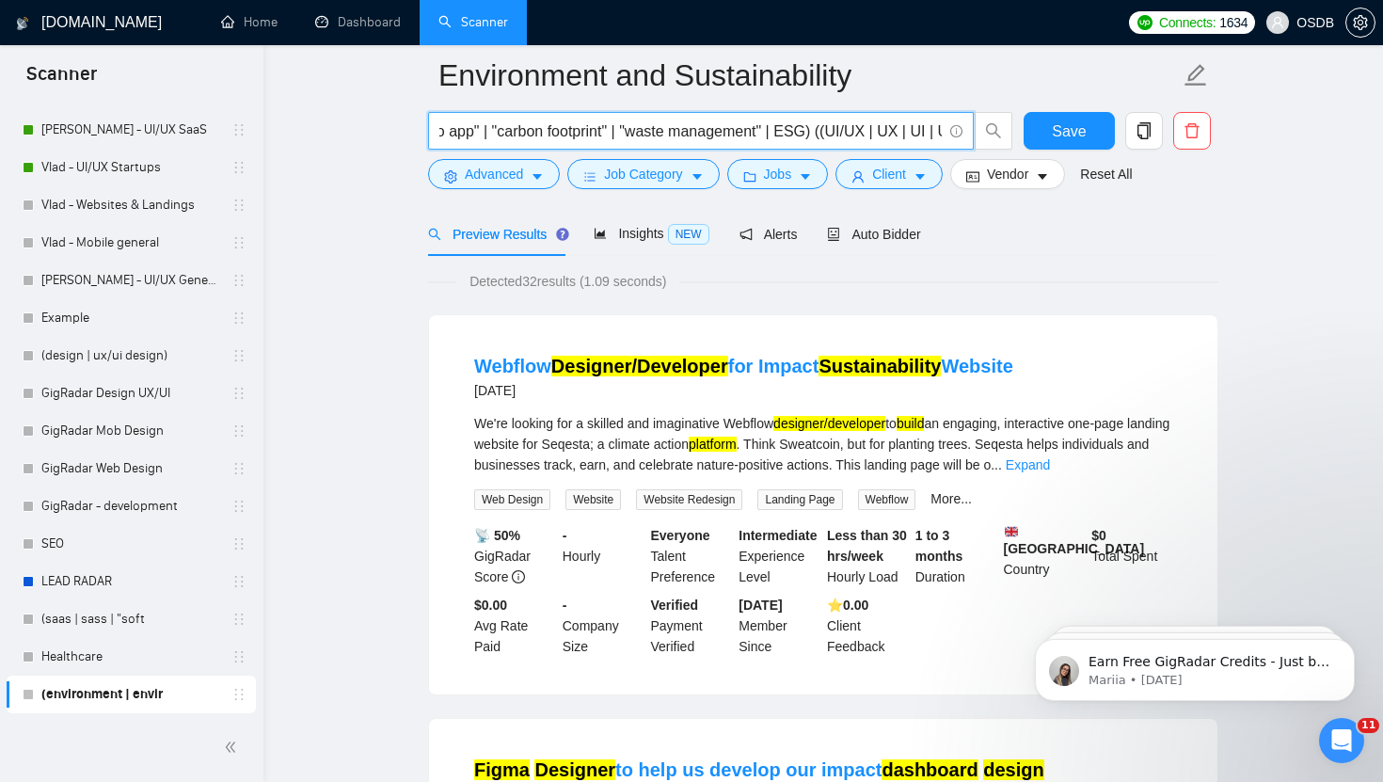
scroll to position [0, 756]
drag, startPoint x: 797, startPoint y: 130, endPoint x: 675, endPoint y: 128, distance: 121.4
click at [675, 128] on input "(environmental | sustainability | sustainable | "green tech" | "clean tech" | "…" at bounding box center [690, 131] width 502 height 24
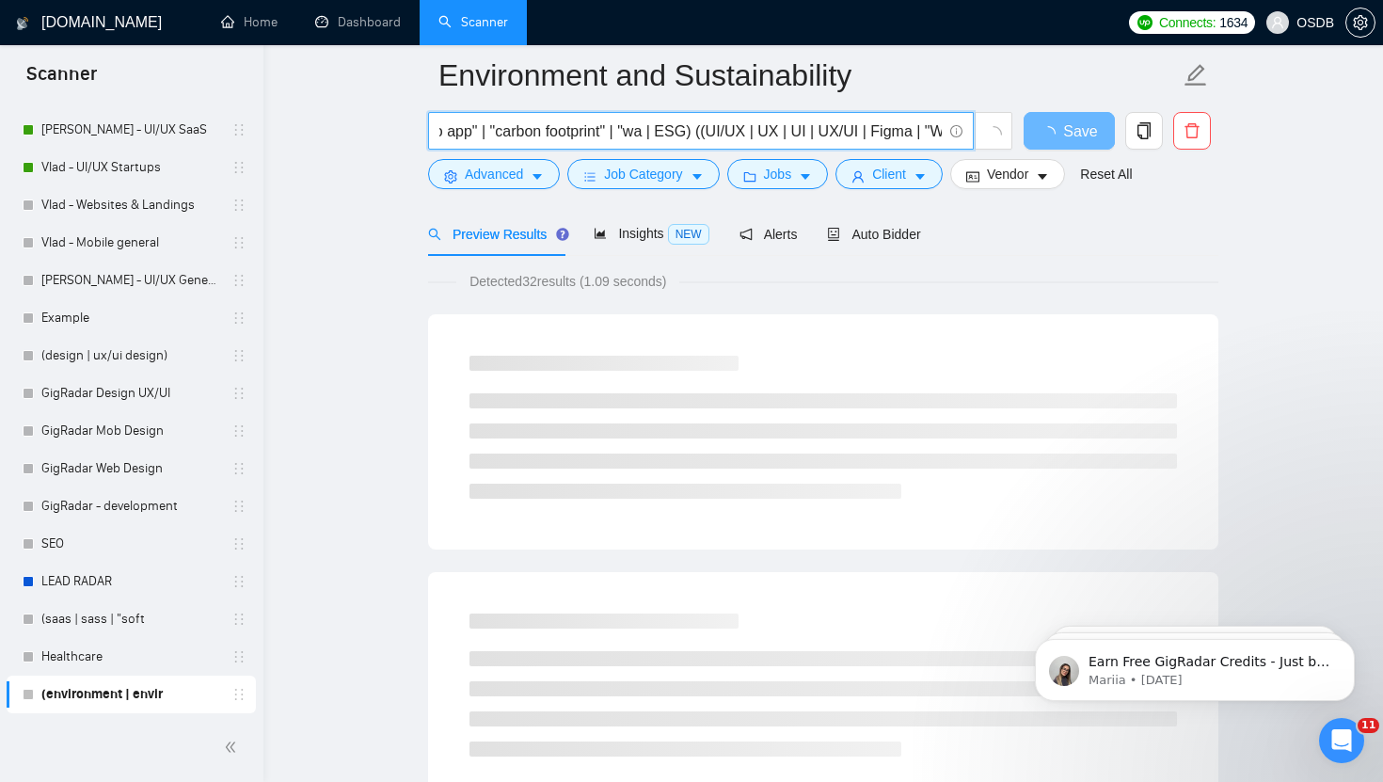
drag, startPoint x: 688, startPoint y: 134, endPoint x: 657, endPoint y: 132, distance: 31.1
click at [656, 133] on input "(environmental | sustainability | sustainable | "green tech" | "clean tech" | "…" at bounding box center [690, 131] width 502 height 24
click at [678, 133] on input "(environmental | sustainability | sustainable | "green tech" | "clean tech" | "…" at bounding box center [690, 131] width 502 height 24
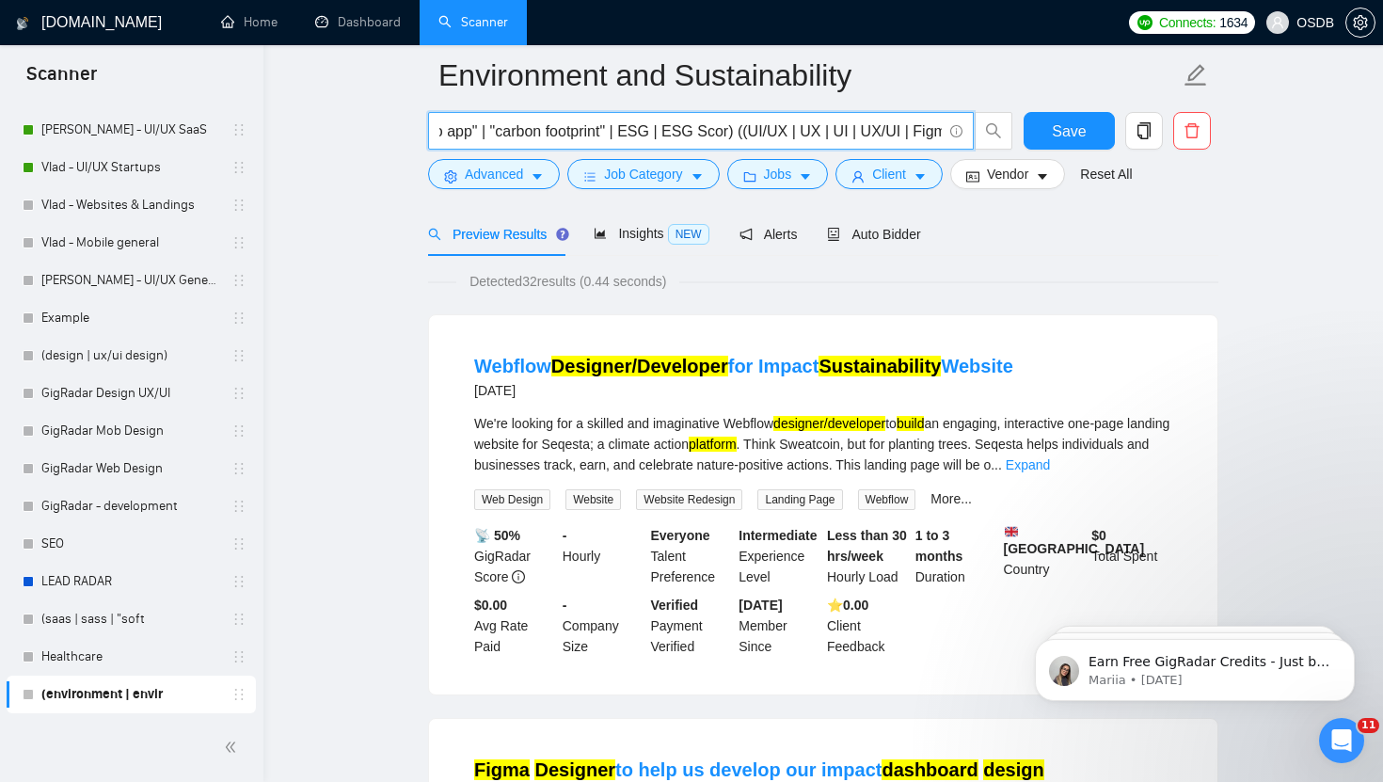
type input "(environmental | sustainability | sustainable | "green tech" | "clean tech" | "…"
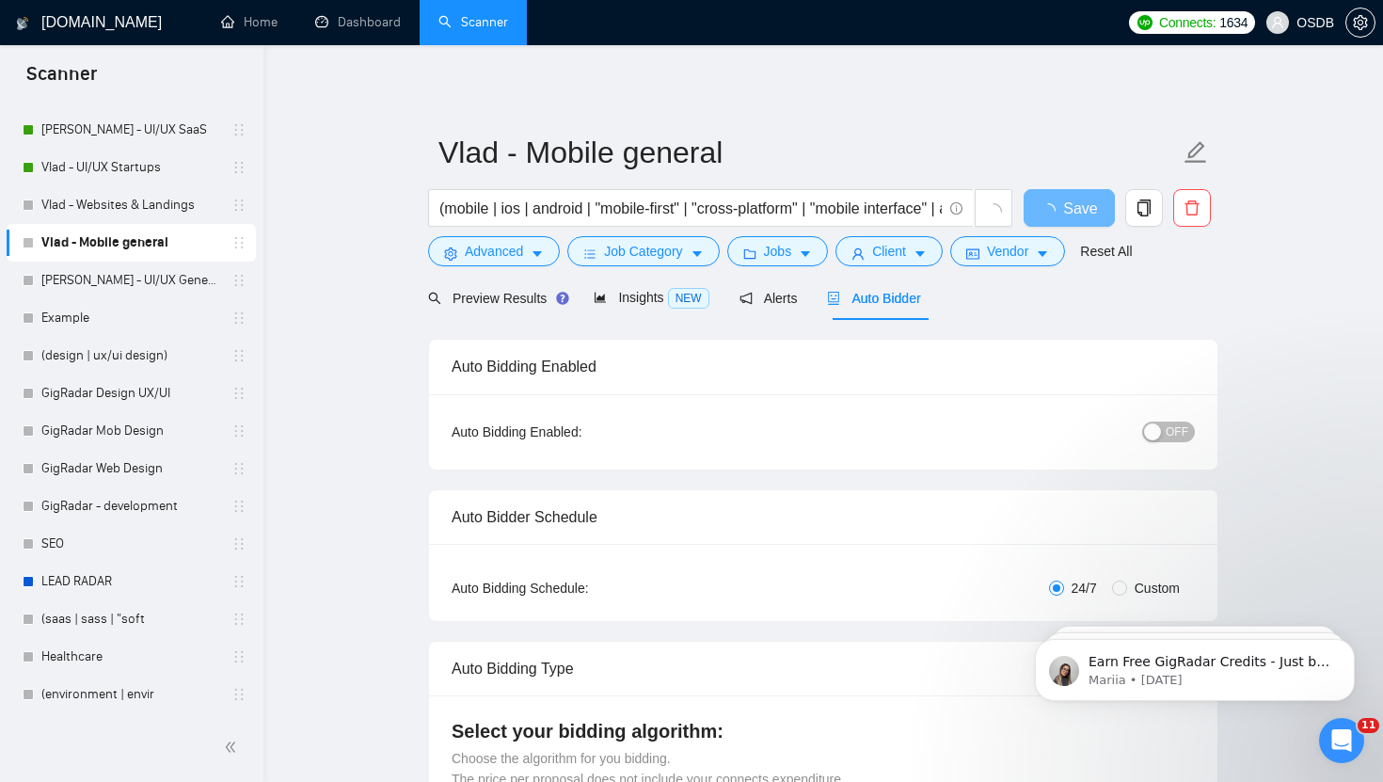
scroll to position [5, 0]
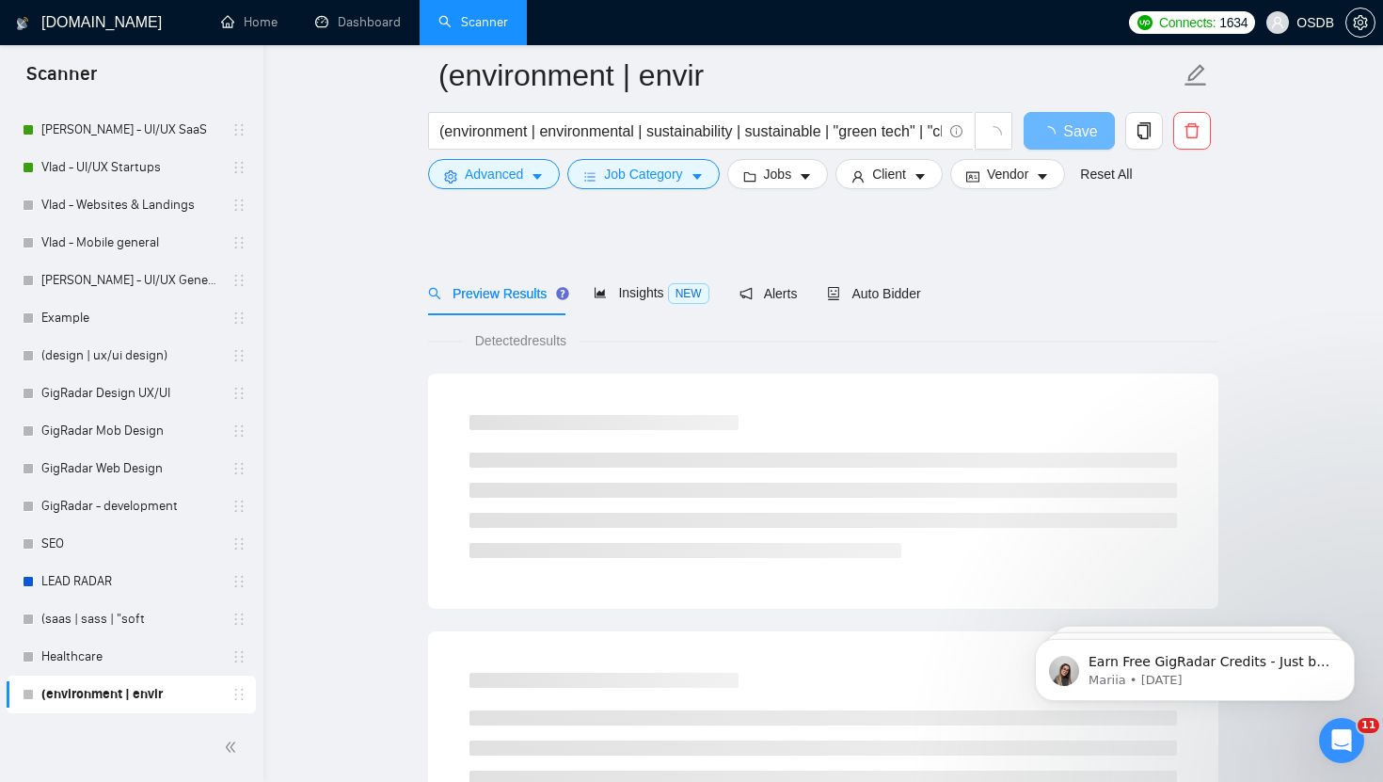
scroll to position [79, 0]
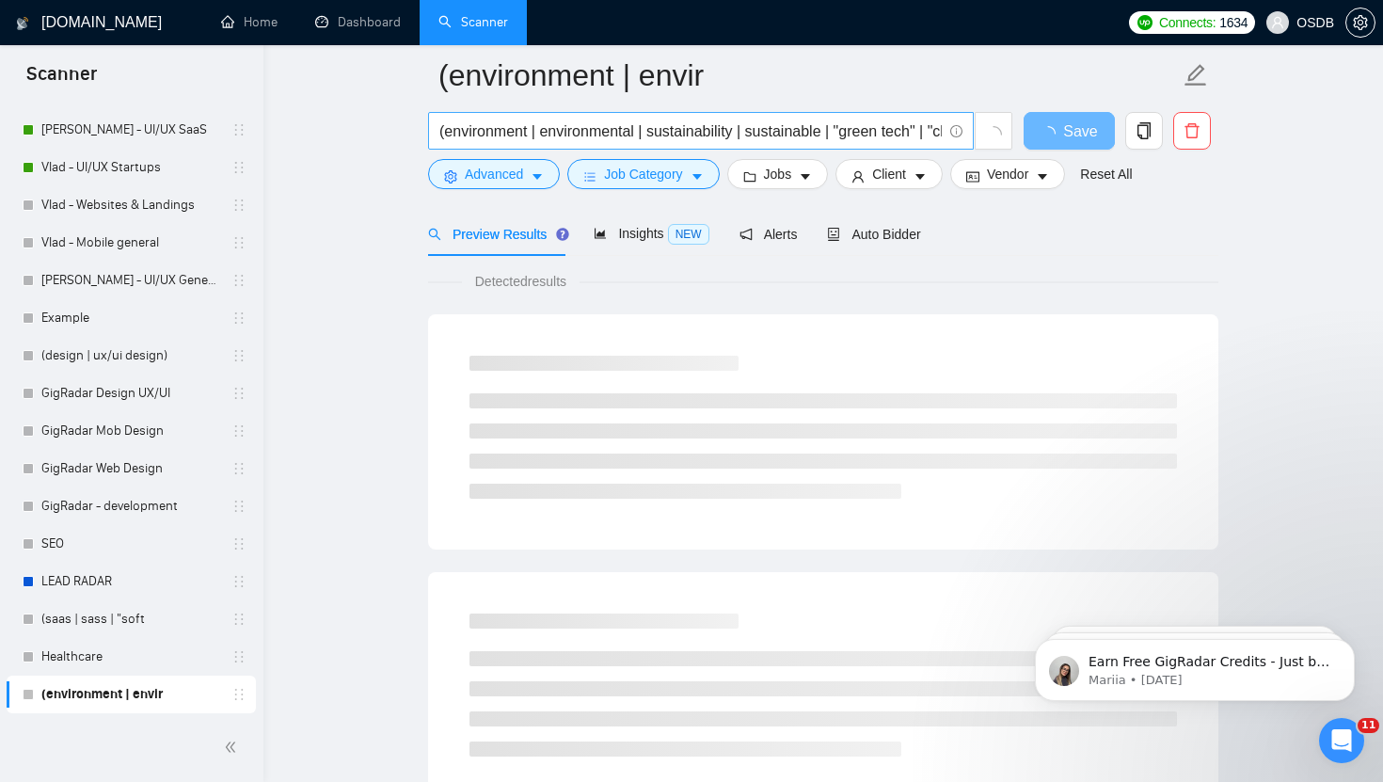
click at [865, 132] on input "(environment | environmental | sustainability | sustainable | "green tech" | "c…" at bounding box center [690, 131] width 502 height 24
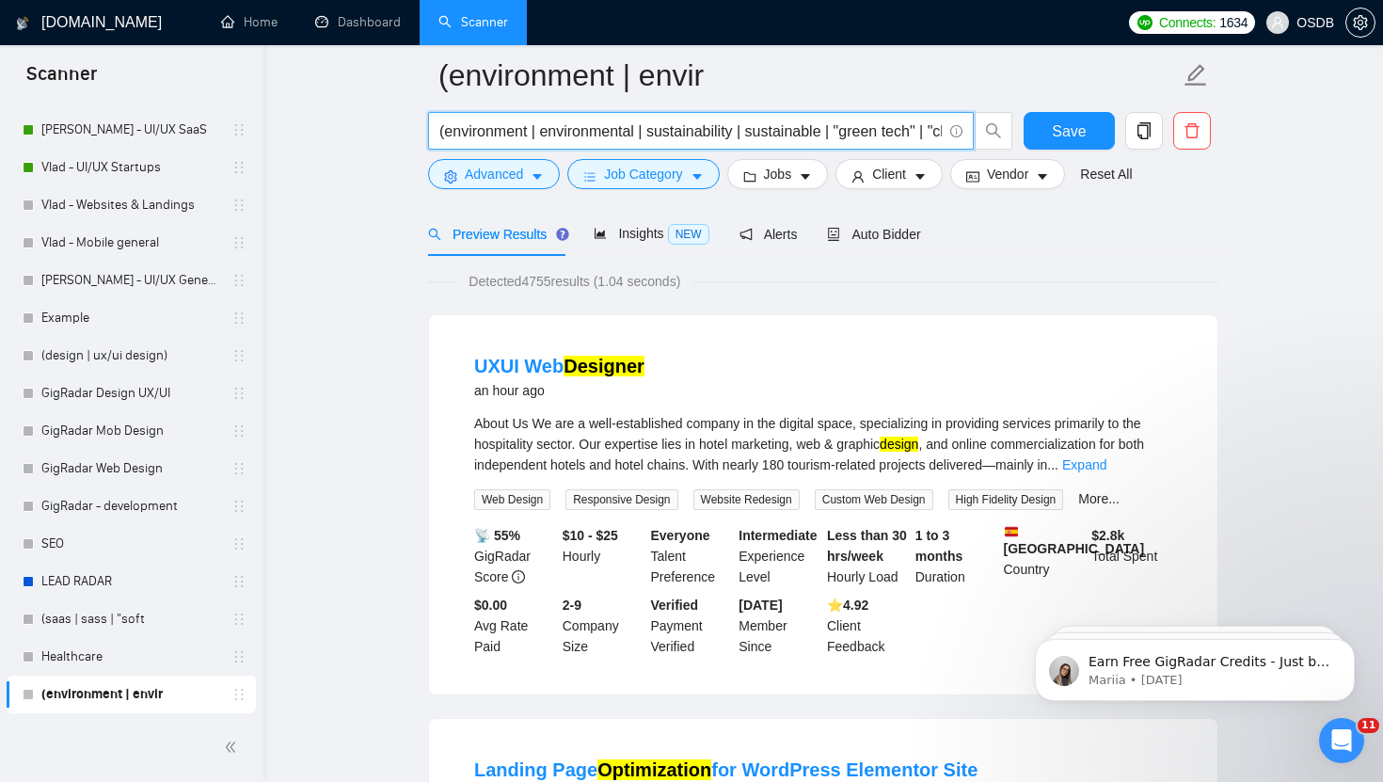
drag, startPoint x: 539, startPoint y: 135, endPoint x: 448, endPoint y: 132, distance: 91.3
click at [447, 132] on input "(environment | environmental | sustainability | sustainable | "green tech" | "c…" at bounding box center [690, 131] width 502 height 24
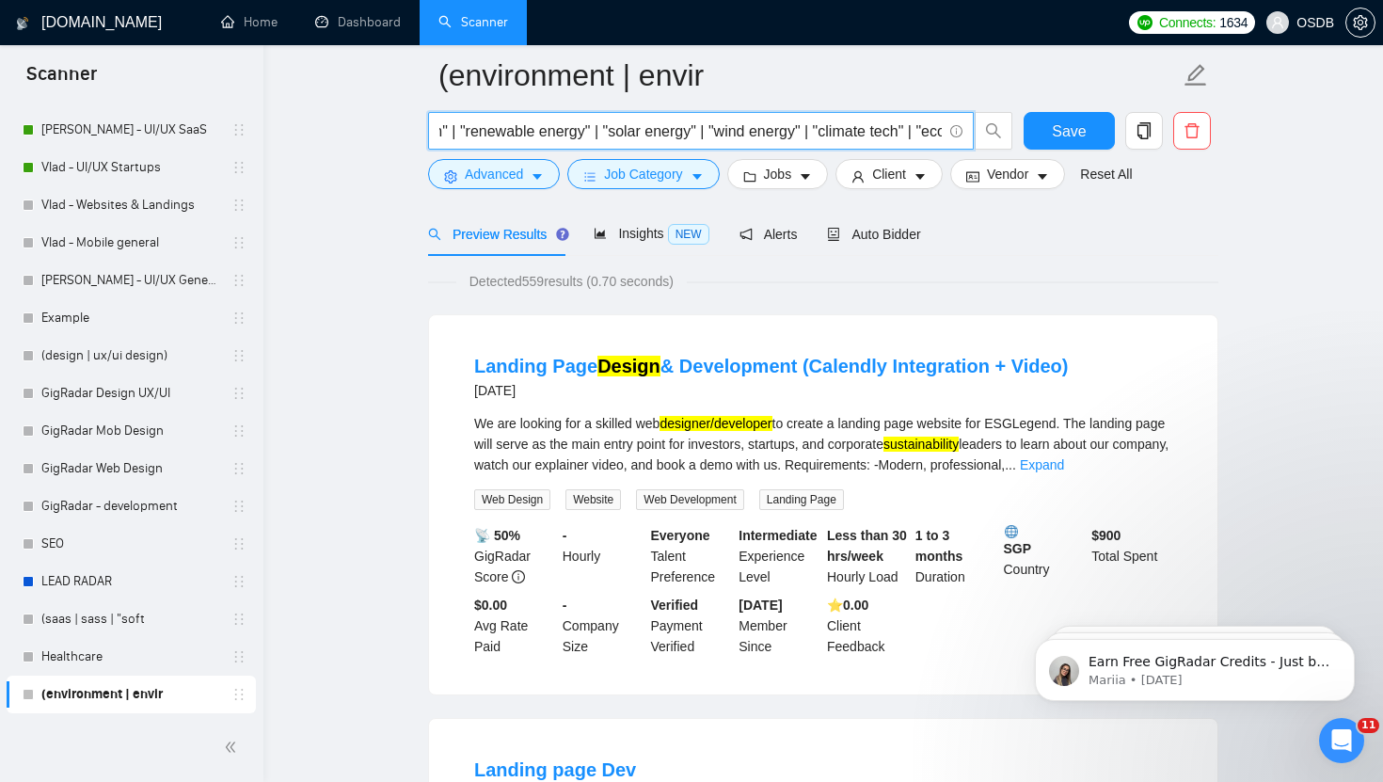
scroll to position [0, 462]
drag, startPoint x: 834, startPoint y: 135, endPoint x: 626, endPoint y: 135, distance: 208.8
click at [624, 135] on input "(environmental | sustainability | sustainable | "green tech" | "clean tech" | "…" at bounding box center [690, 131] width 502 height 24
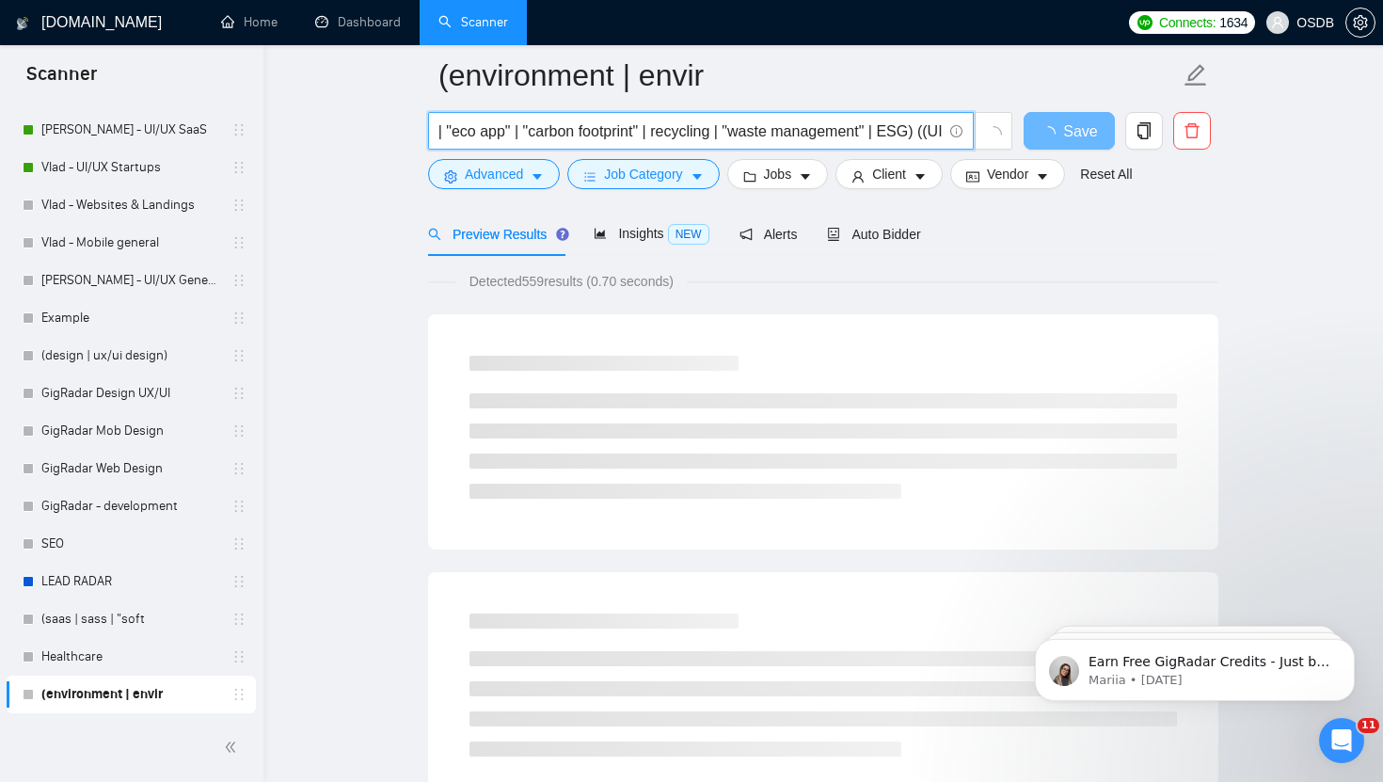
scroll to position [0, 756]
drag, startPoint x: 879, startPoint y: 134, endPoint x: 650, endPoint y: 134, distance: 228.6
click at [650, 134] on input "(environmental | sustainability | sustainable | "green tech" | "clean tech" | "…" at bounding box center [690, 131] width 502 height 24
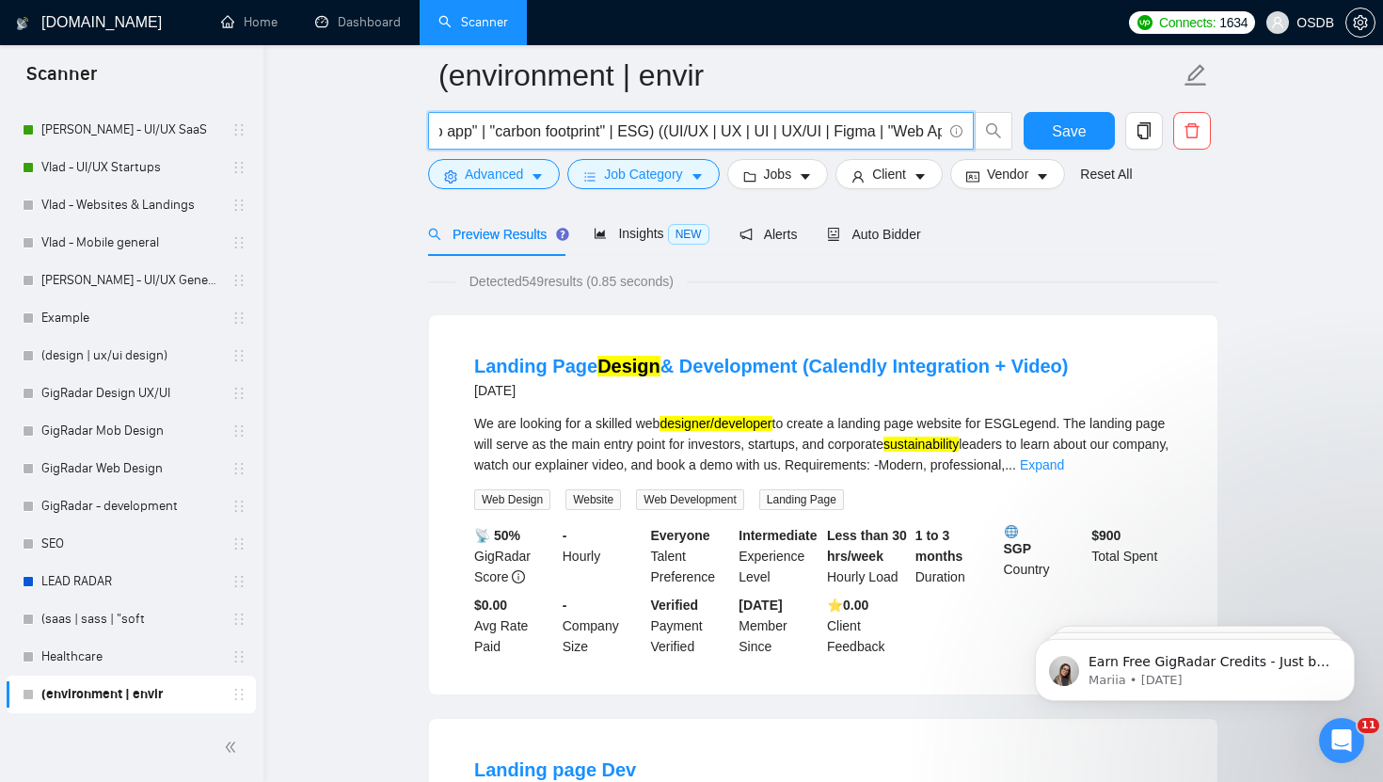
click at [678, 132] on input "(environmental | sustainability | sustainable | "green tech" | "clean tech" | "…" at bounding box center [690, 131] width 502 height 24
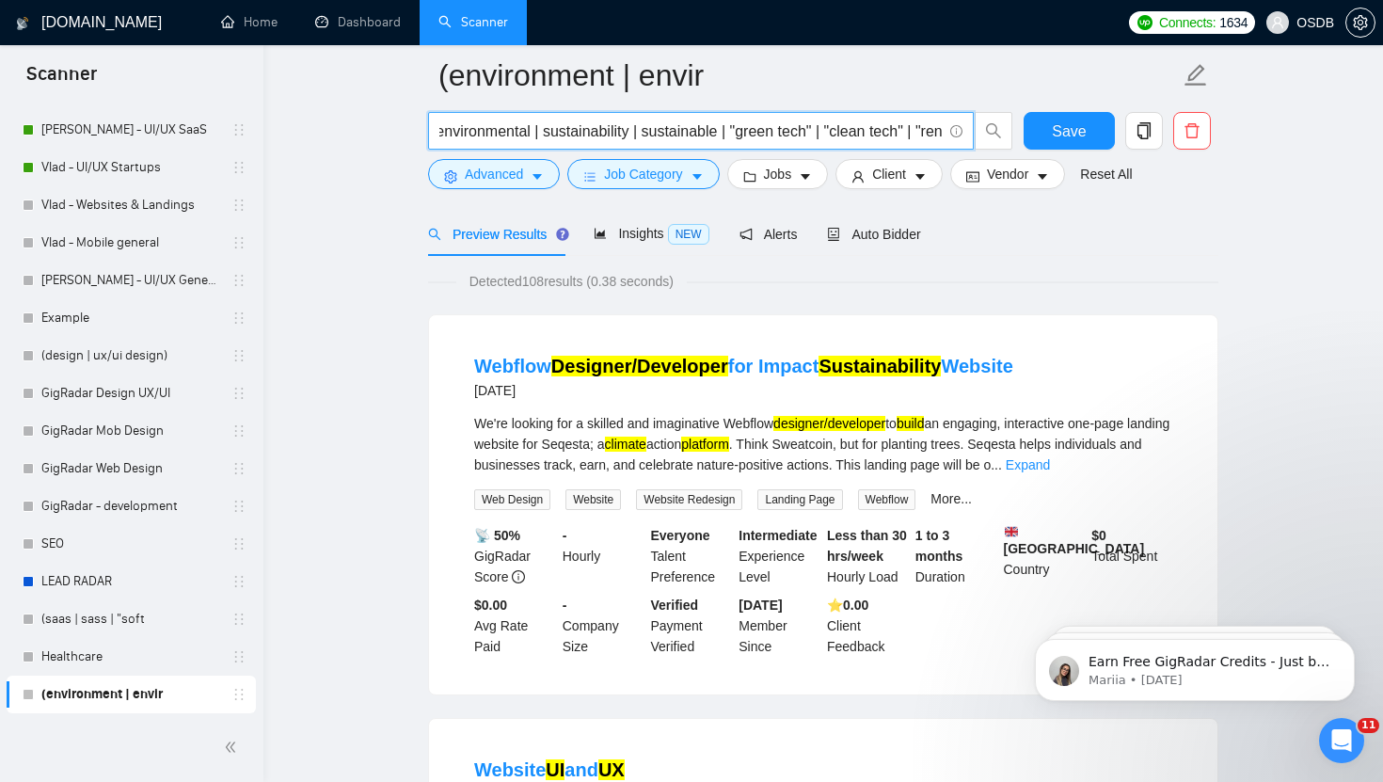
scroll to position [0, 0]
type input "(environmental | sustainability | sustainable | "green tech" | "clean tech" | "…"
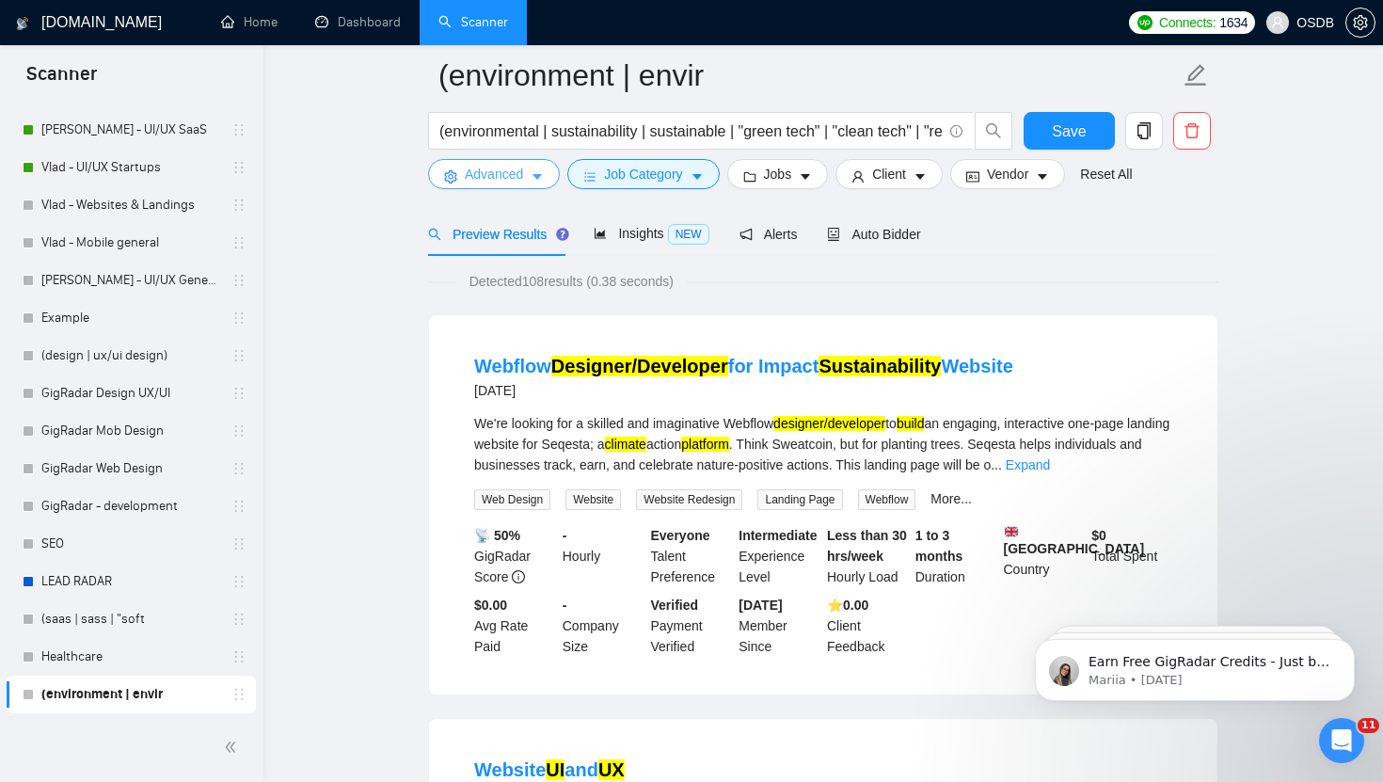
click at [533, 174] on icon "caret-down" at bounding box center [537, 176] width 13 height 13
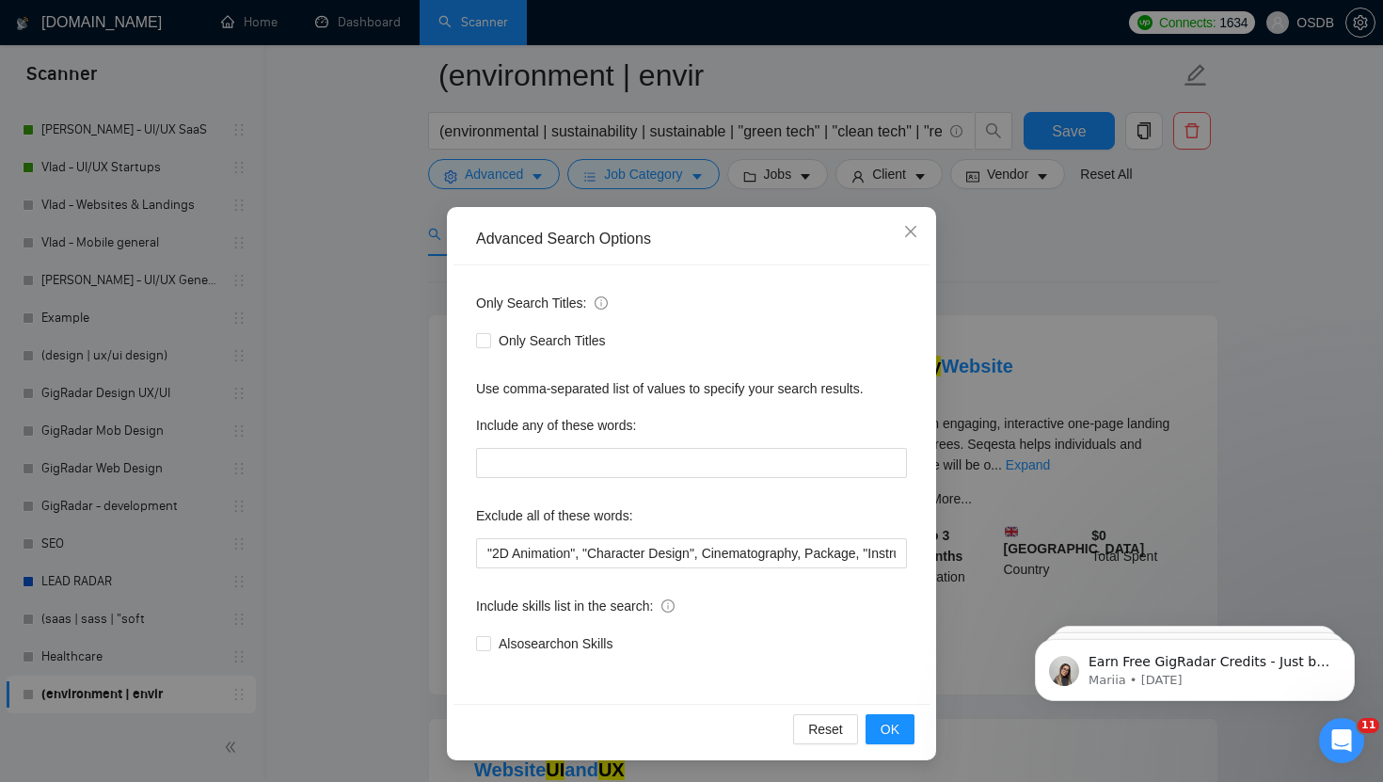
scroll to position [1, 0]
click at [674, 604] on icon "info-circle" at bounding box center [667, 604] width 13 height 13
click at [489, 635] on input "Also search on Skills" at bounding box center [482, 641] width 13 height 13
click at [505, 641] on span "Also search on Skills" at bounding box center [555, 642] width 129 height 21
click at [489, 641] on input "Also search on Skills" at bounding box center [482, 641] width 13 height 13
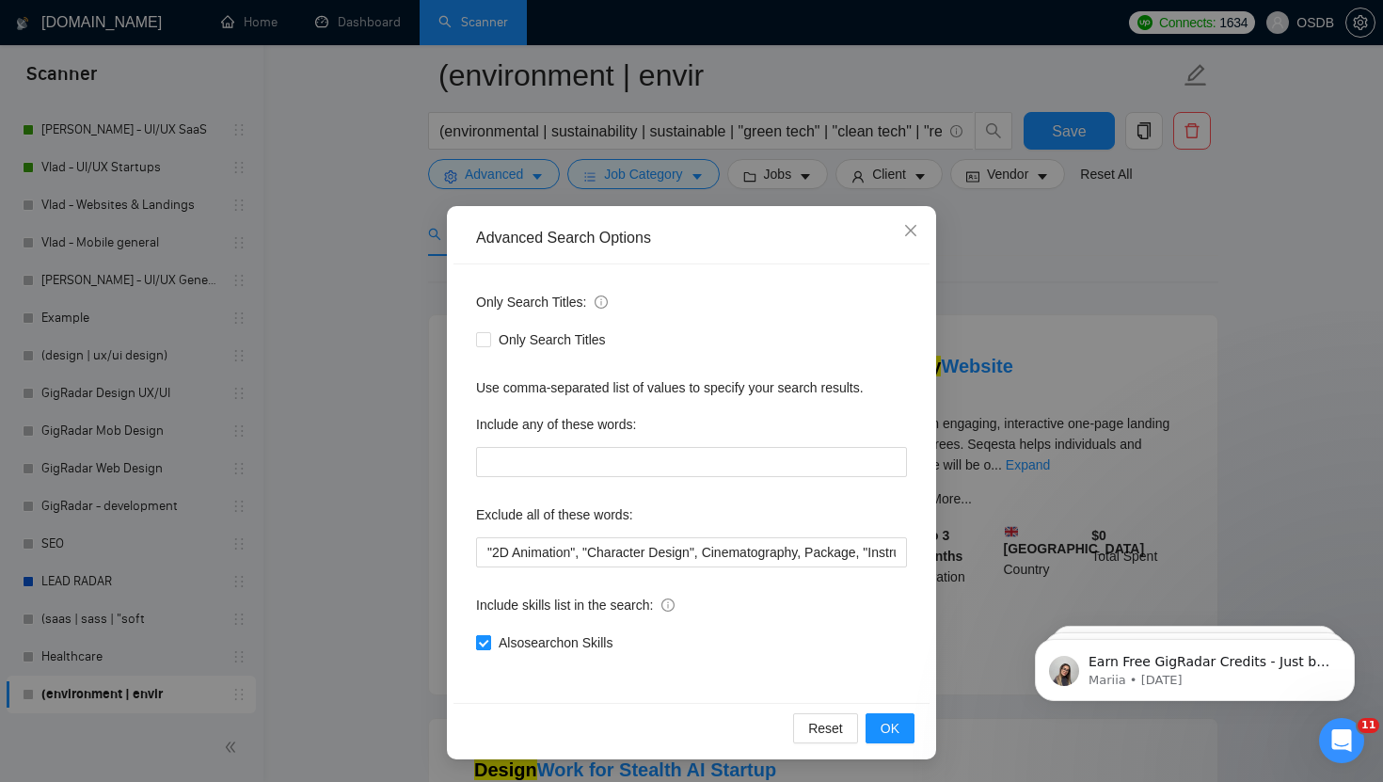
checkbox input "false"
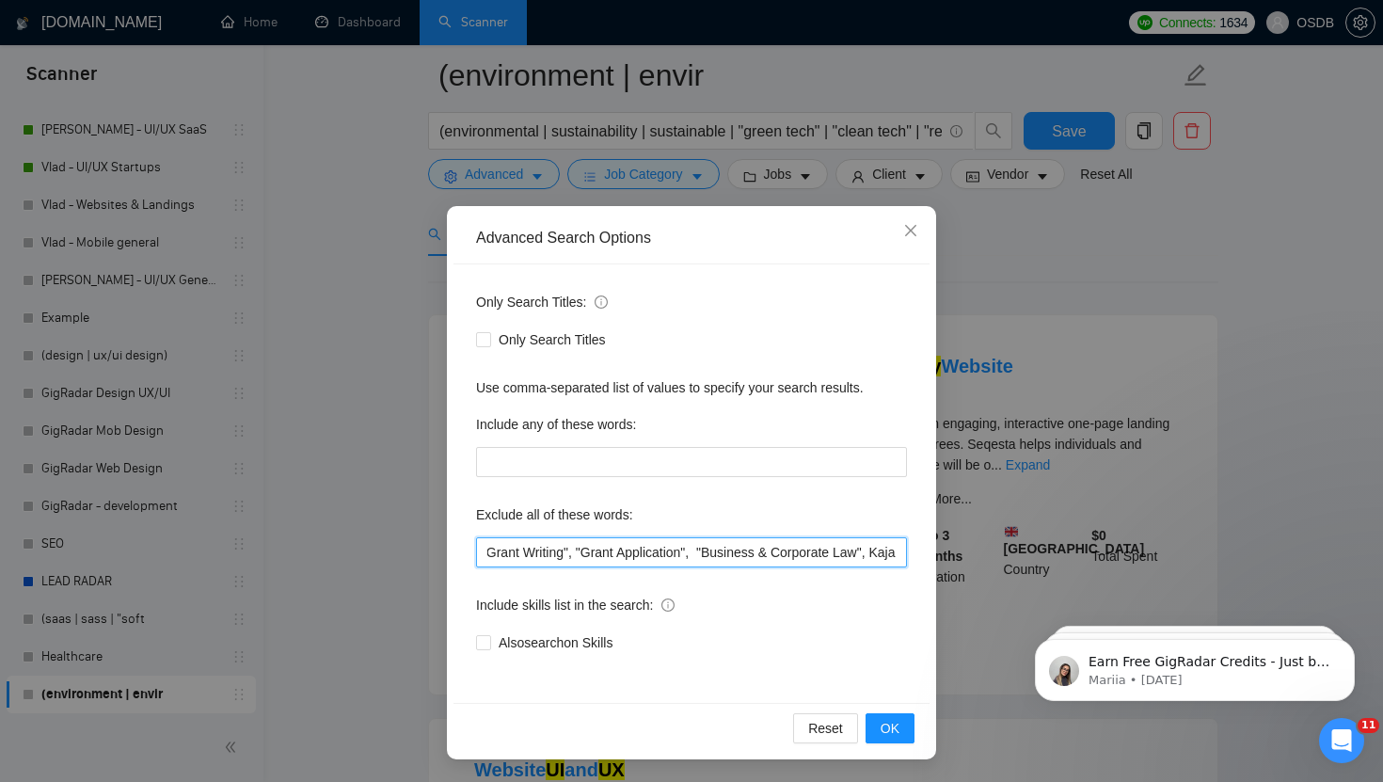
click at [757, 552] on input "text" at bounding box center [691, 552] width 431 height 30
click at [894, 555] on input "text" at bounding box center [691, 552] width 431 height 30
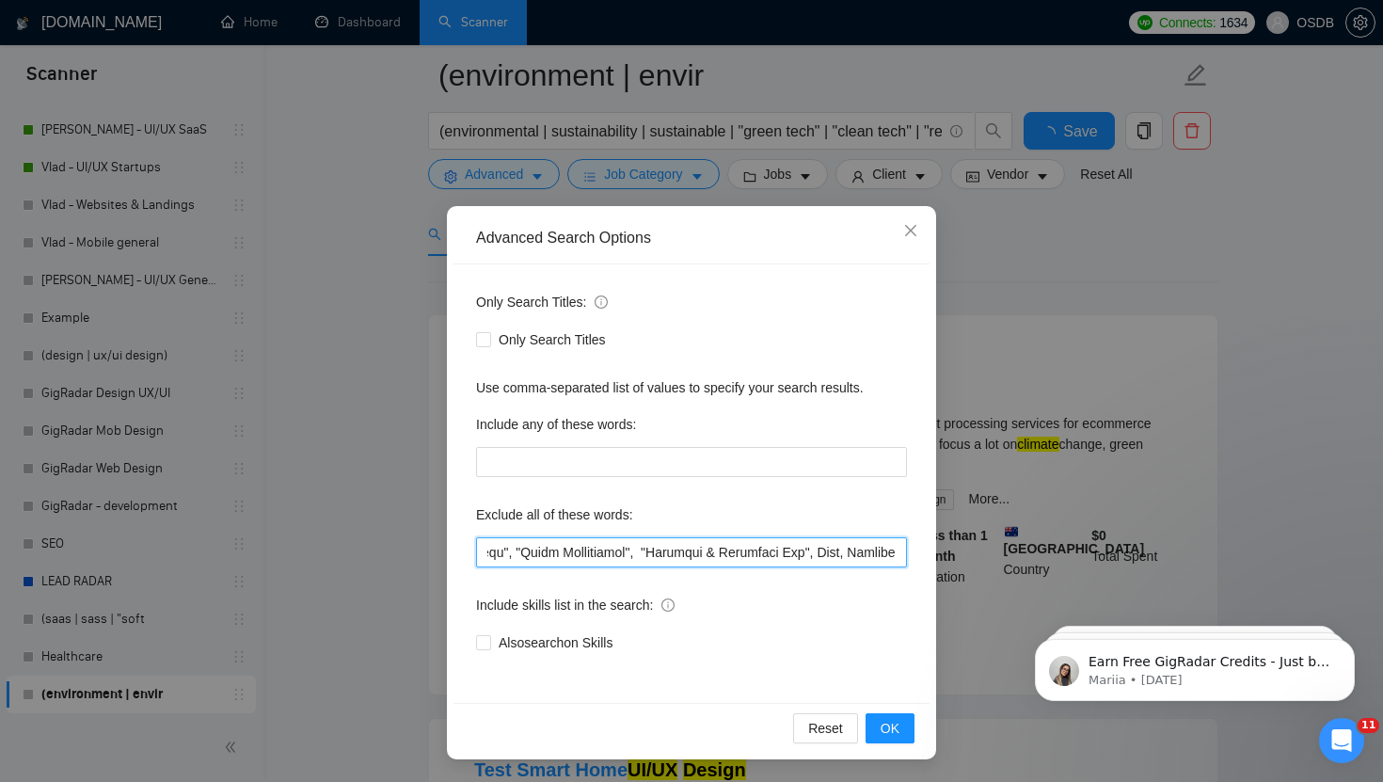
scroll to position [0, 0]
click at [554, 547] on input "text" at bounding box center [691, 552] width 431 height 30
paste input "bi, "Systems Administration", "Marketing Automation", "Google AdSense", AutoCAD…"
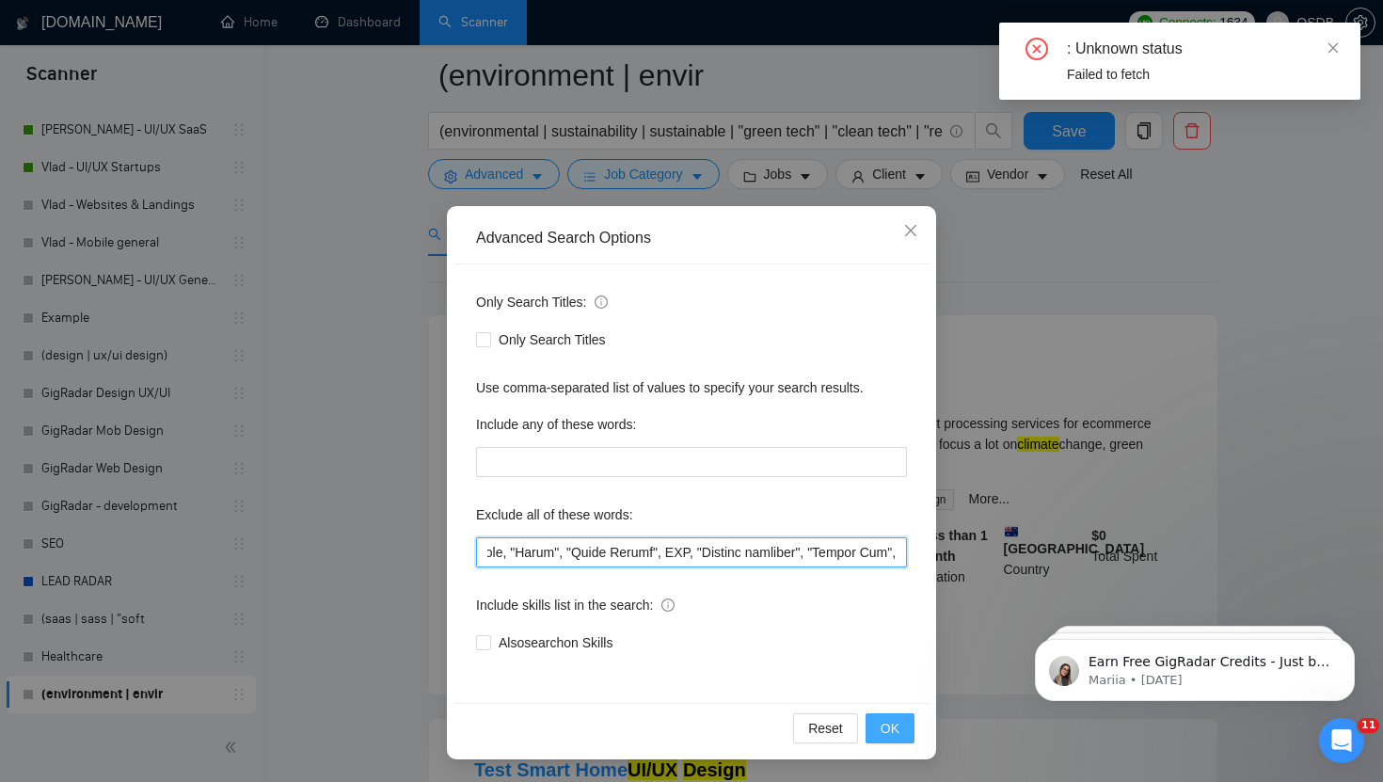
type input ""2D Animation", "Character Design", Cinematography, Package, "Instructional Des…"
click at [897, 730] on span "OK" at bounding box center [890, 728] width 19 height 21
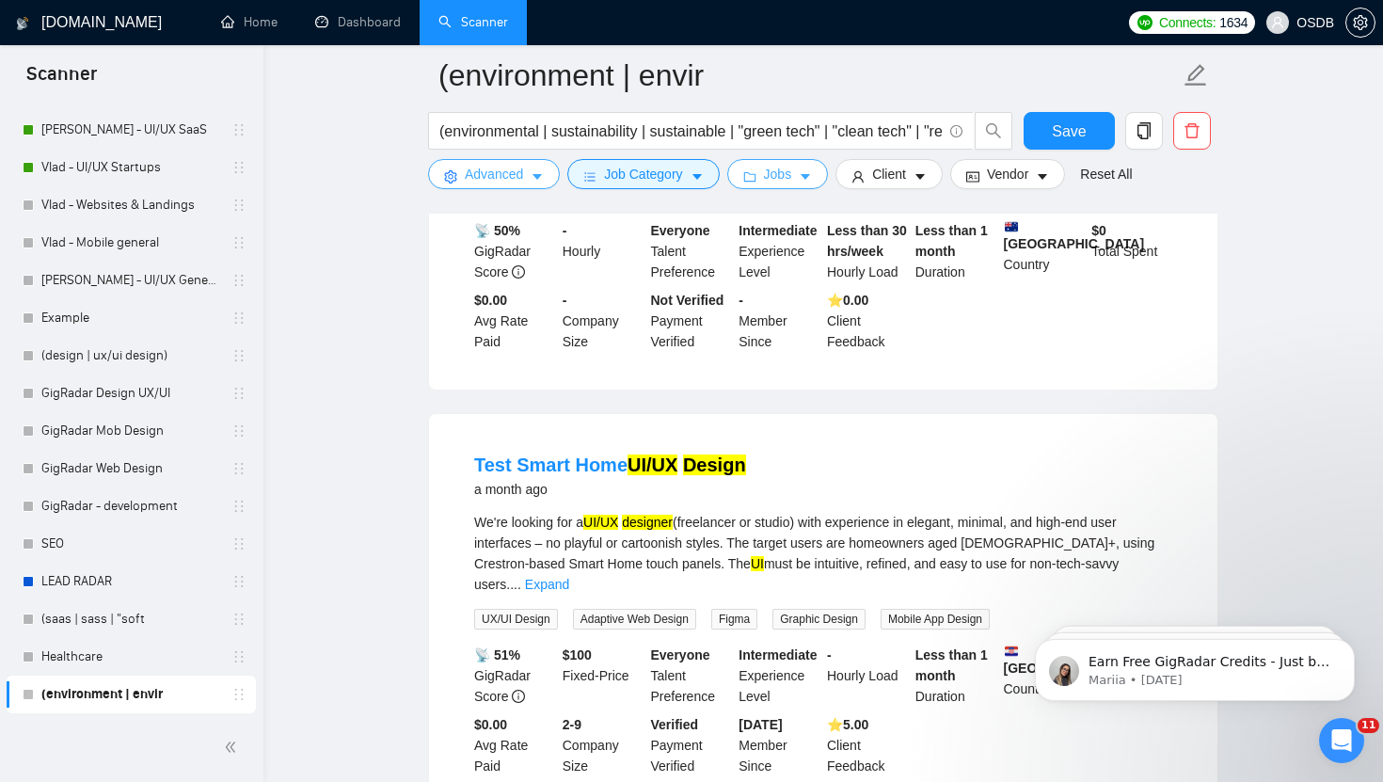
scroll to position [223, 0]
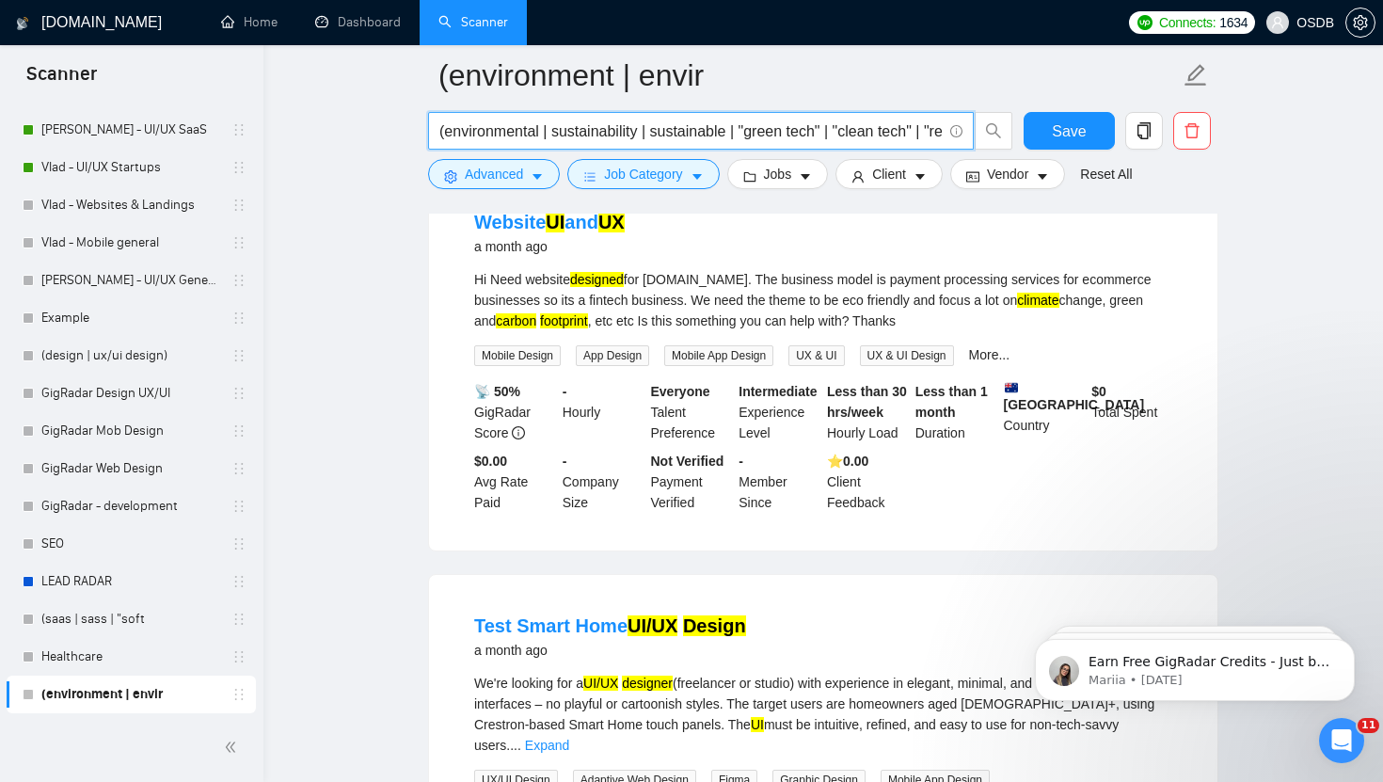
click at [791, 129] on input "(environmental | sustainability | sustainable | "green tech" | "clean tech" | "…" at bounding box center [690, 131] width 502 height 24
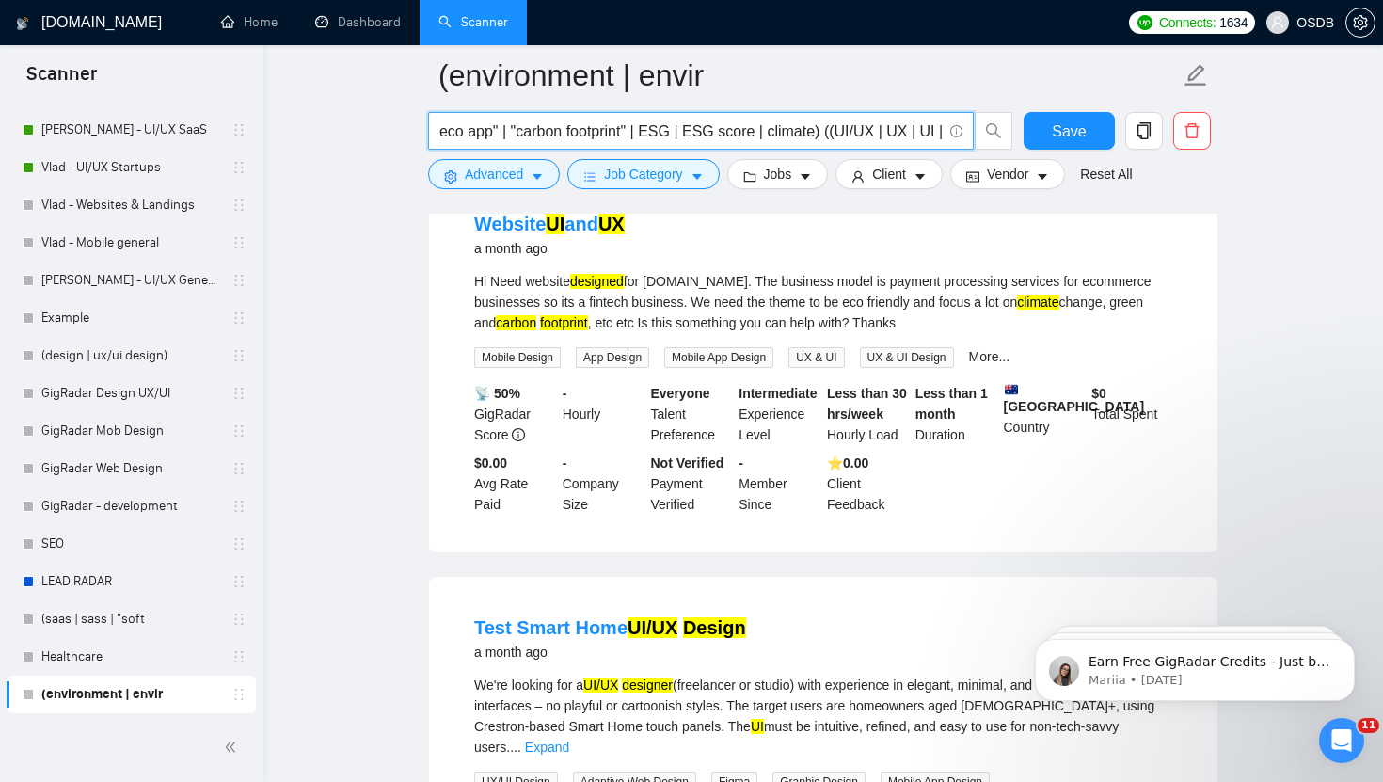
scroll to position [0, 738]
click at [839, 132] on input "(environmental | sustainability | sustainable | "green tech" | "clean tech" | "…" at bounding box center [690, 131] width 502 height 24
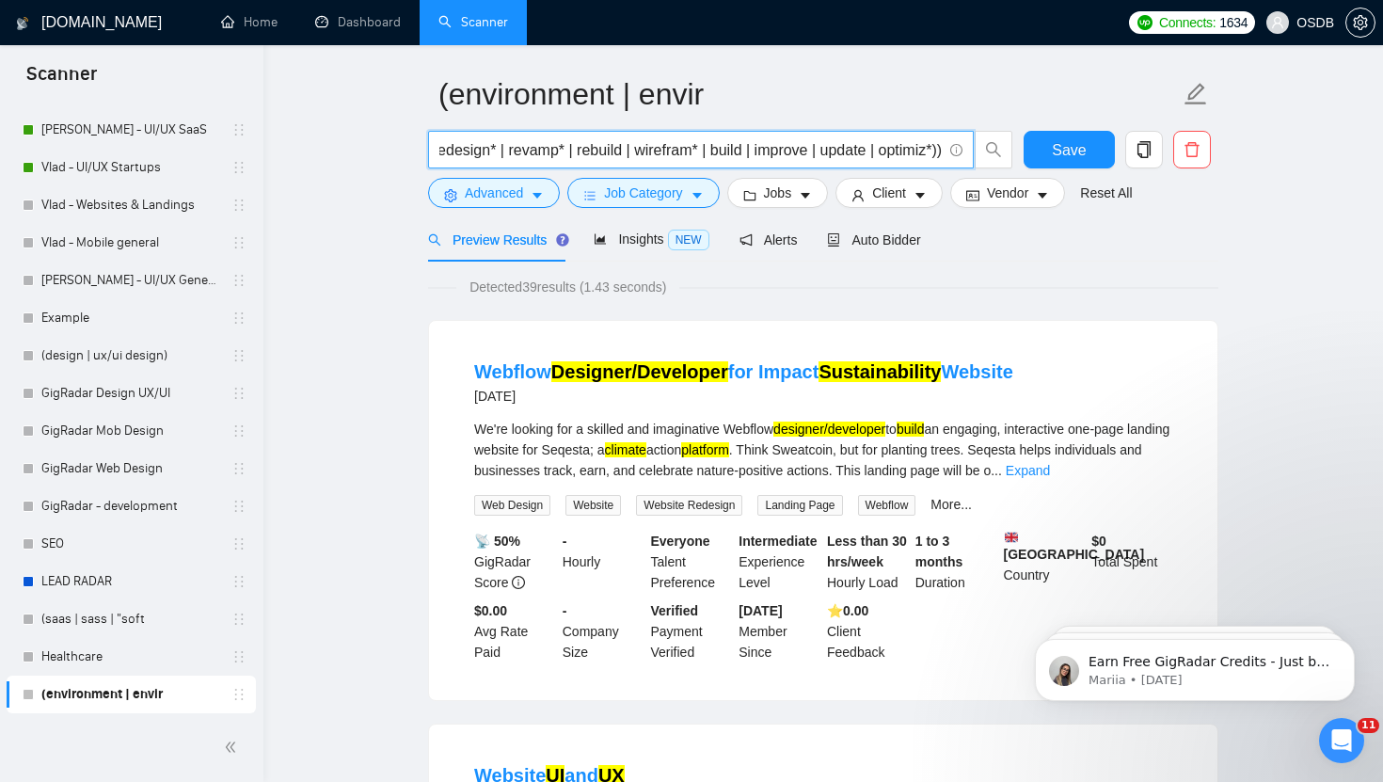
scroll to position [56, 0]
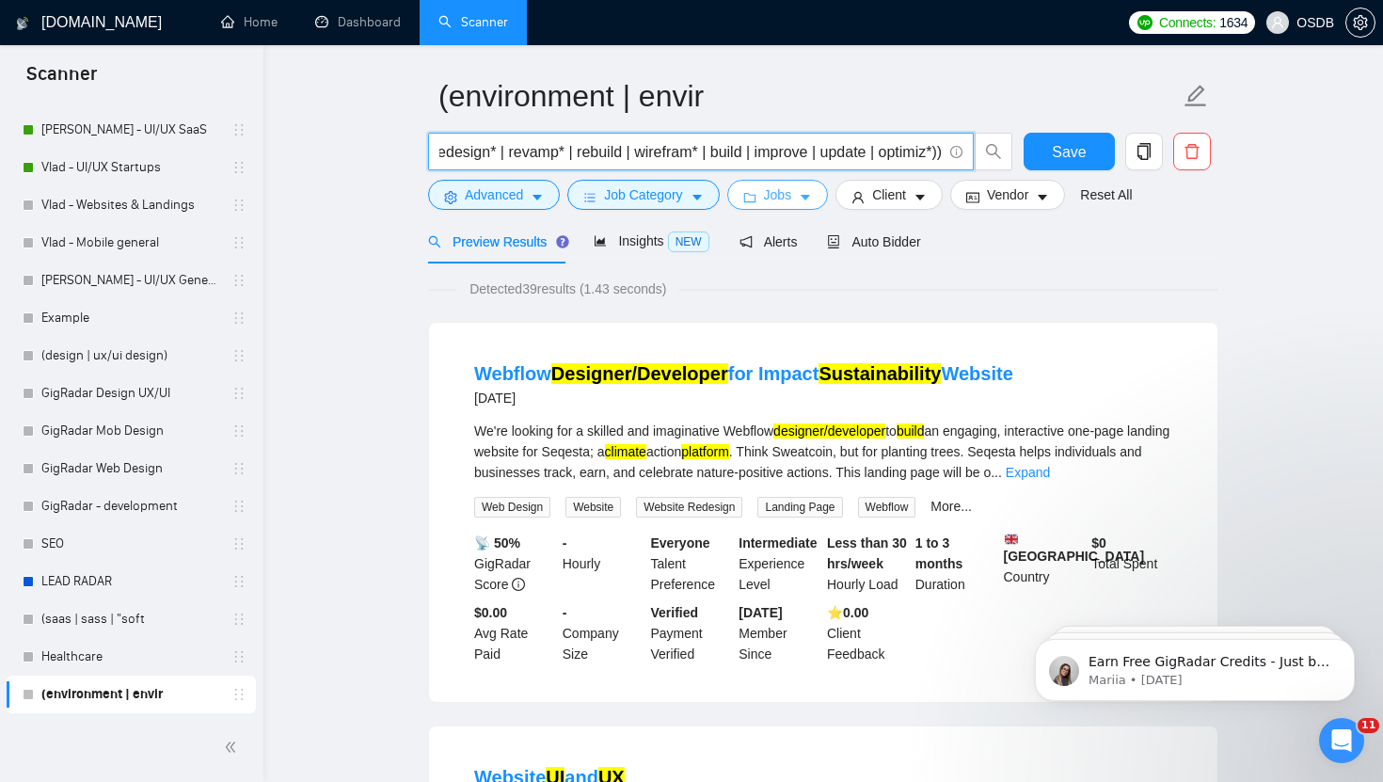
type input "(environmental | sustainability | sustainable | "green tech" | "clean tech" | "…"
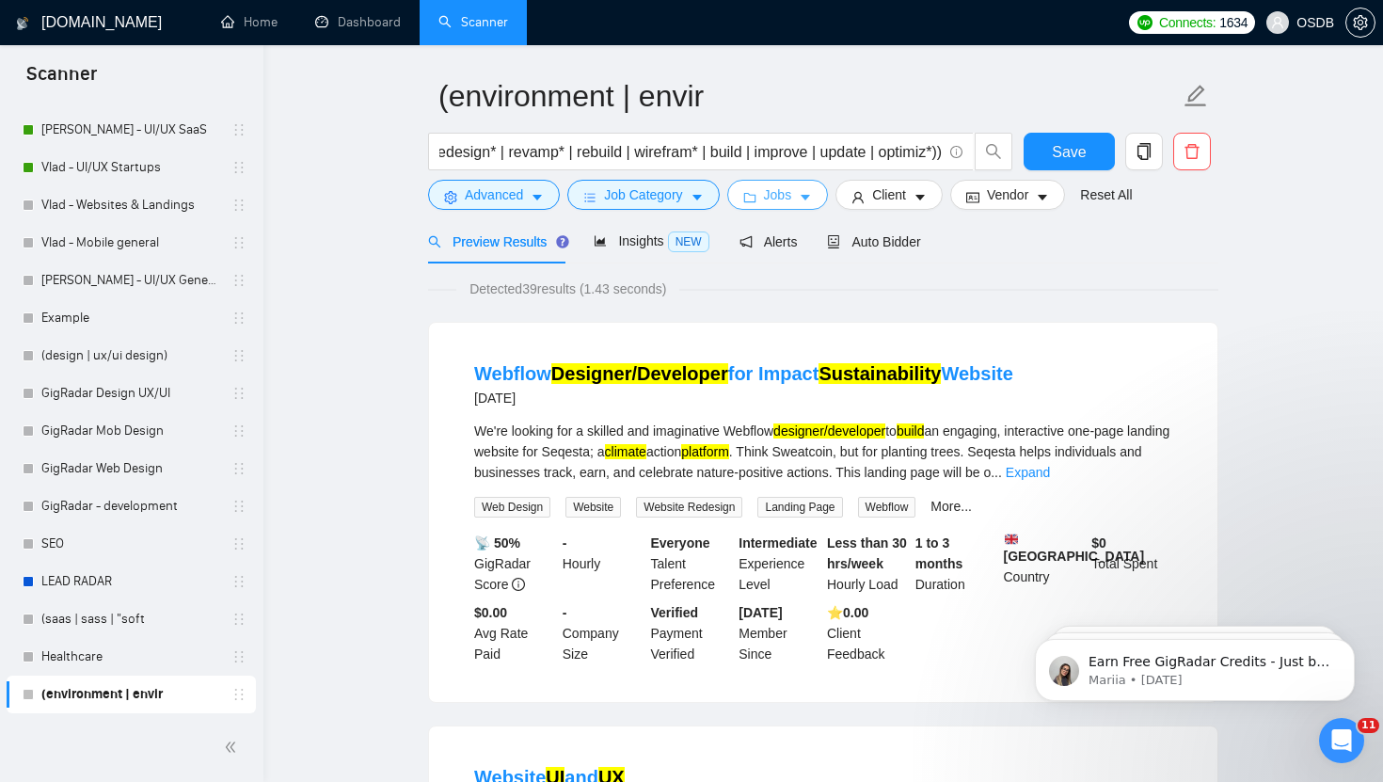
scroll to position [0, 0]
click at [809, 196] on icon "caret-down" at bounding box center [805, 199] width 9 height 6
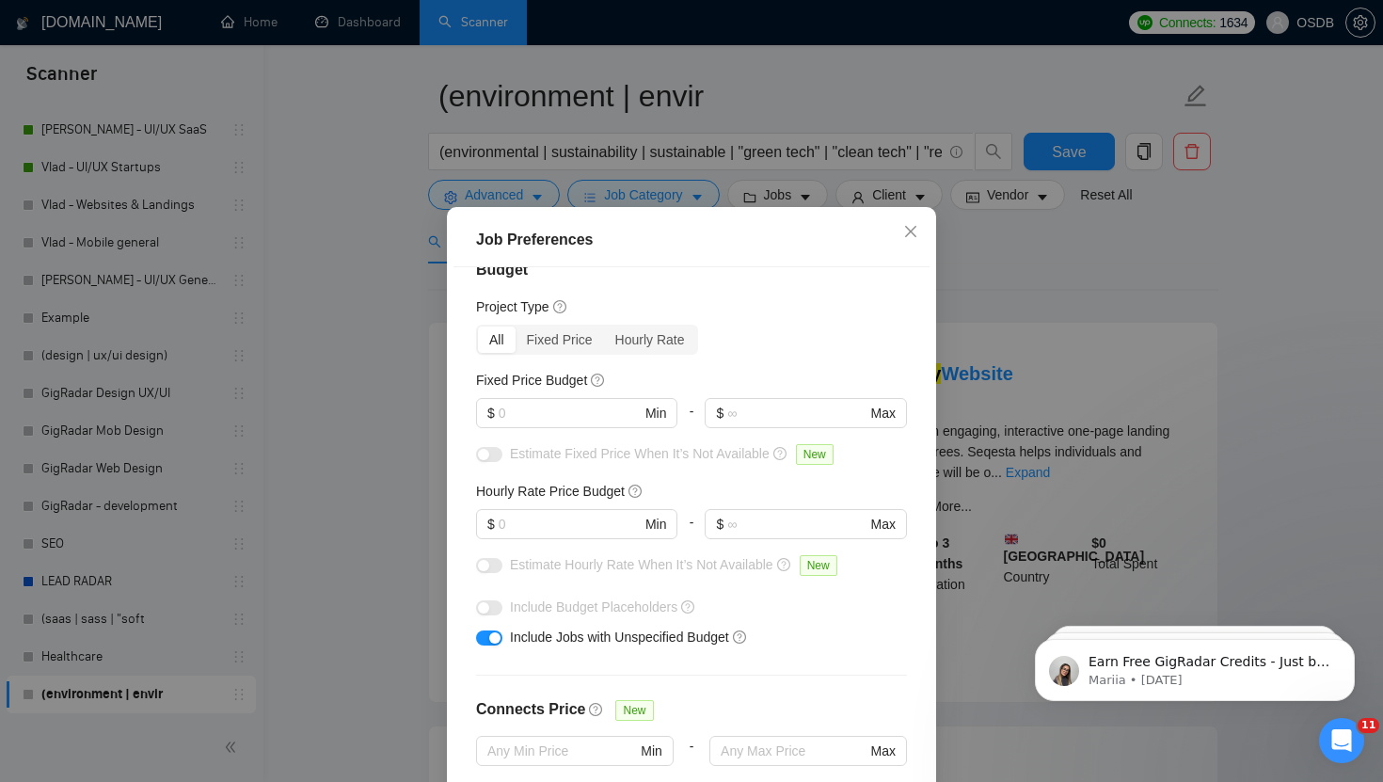
scroll to position [25, 0]
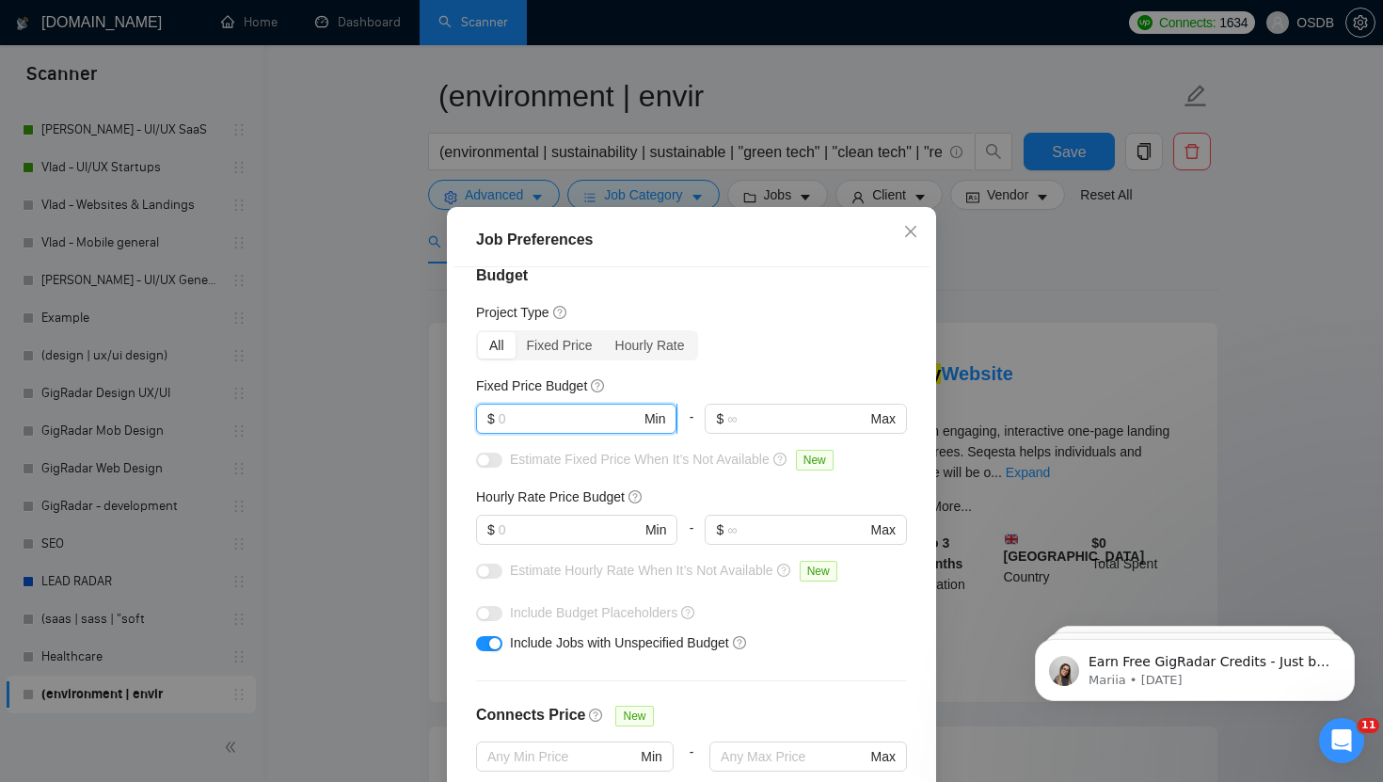
click at [522, 424] on input "text" at bounding box center [570, 418] width 142 height 21
type input "5"
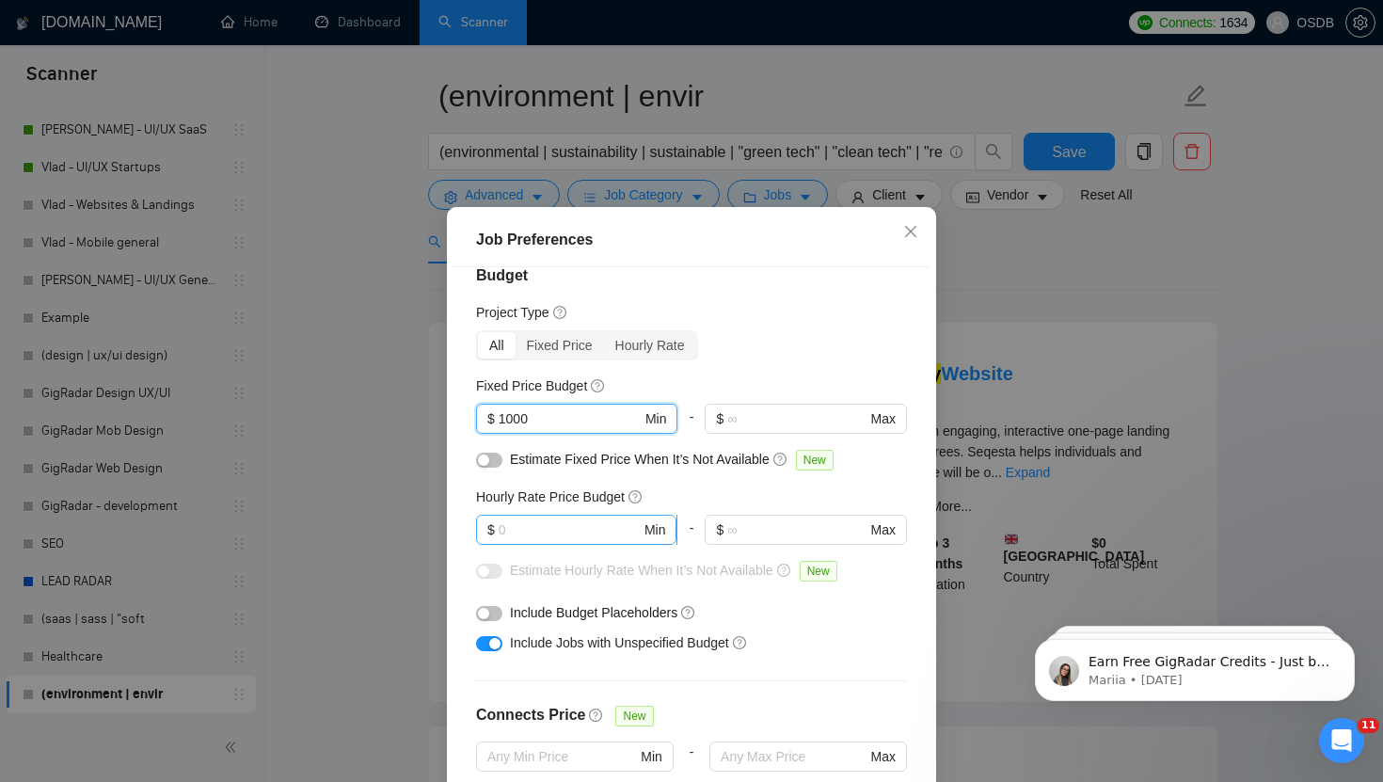
type input "1000"
click at [526, 529] on input "text" at bounding box center [570, 529] width 142 height 21
type input "40"
click at [792, 613] on div "Include Budget Placeholders" at bounding box center [698, 612] width 377 height 21
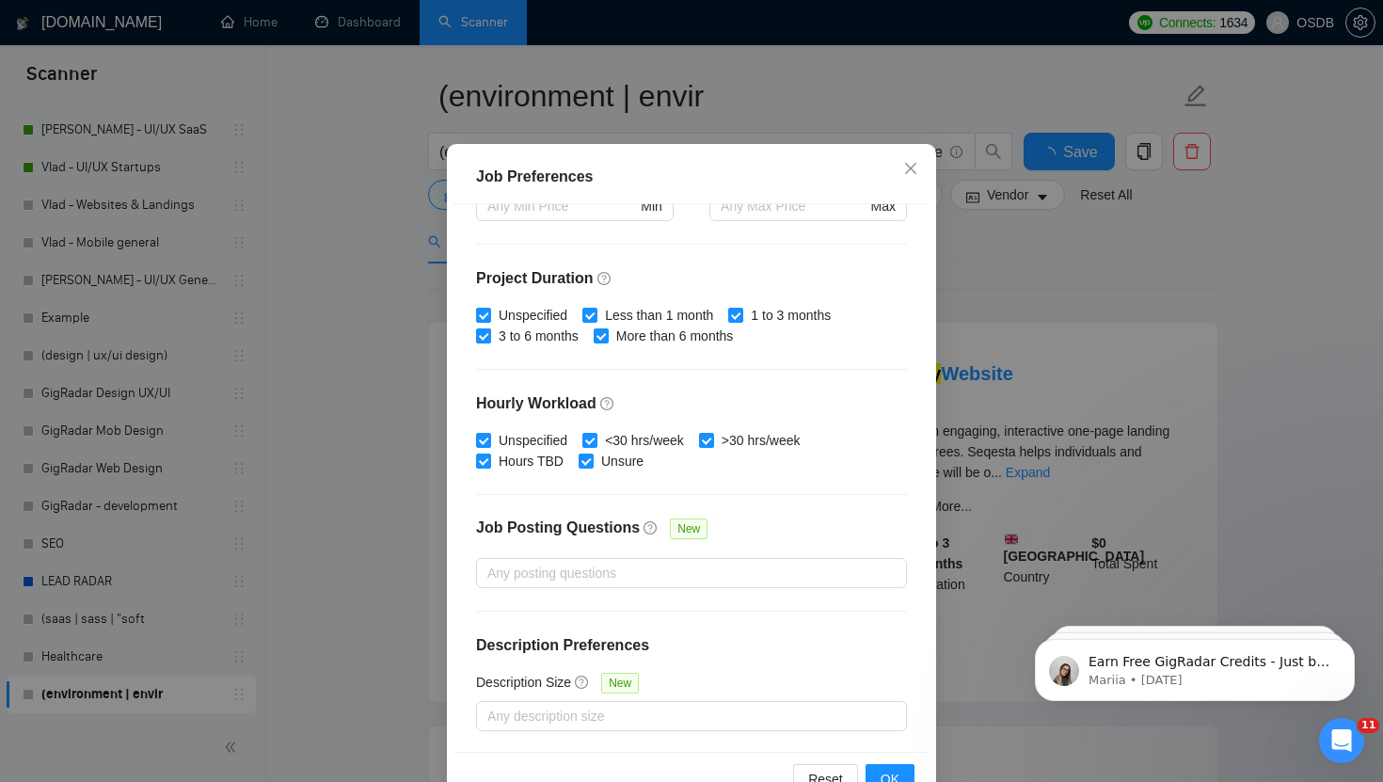
scroll to position [116, 0]
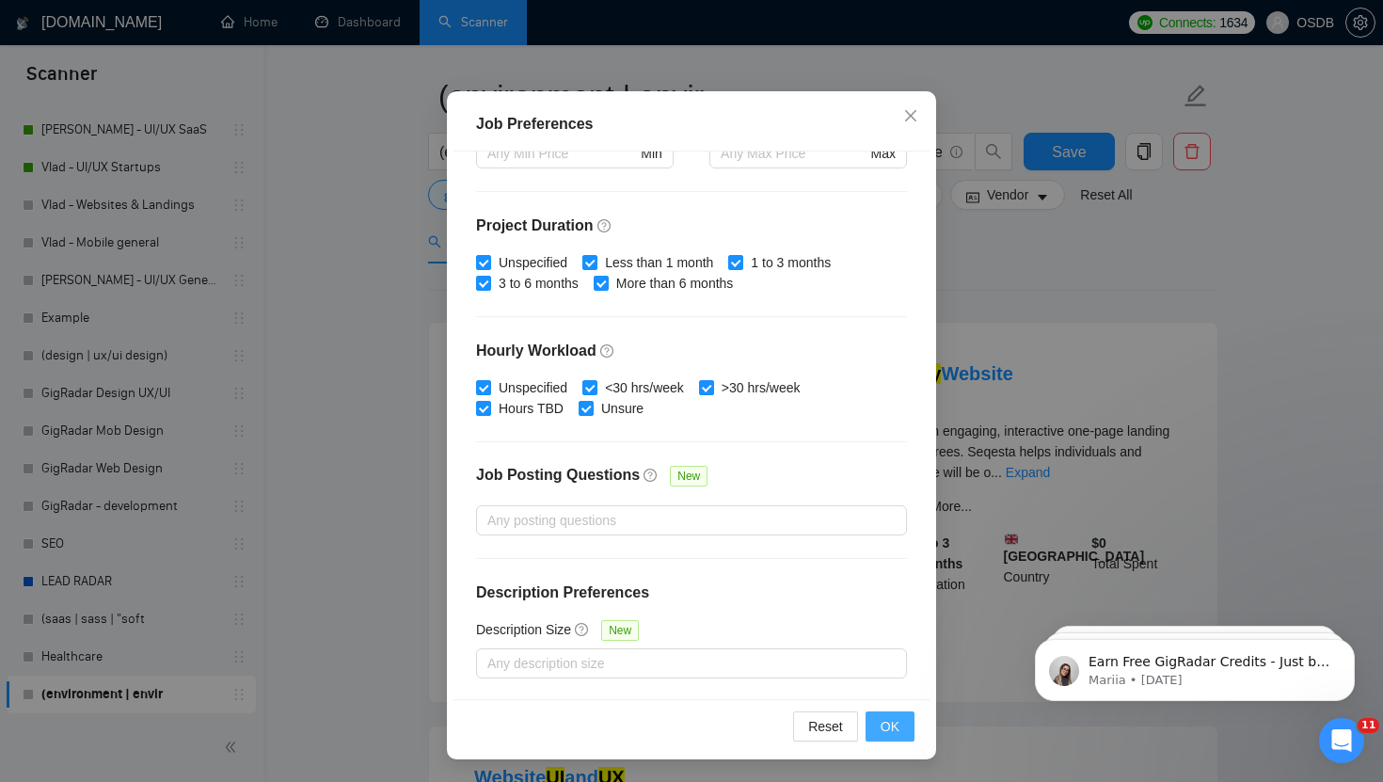
click at [888, 725] on span "OK" at bounding box center [890, 726] width 19 height 21
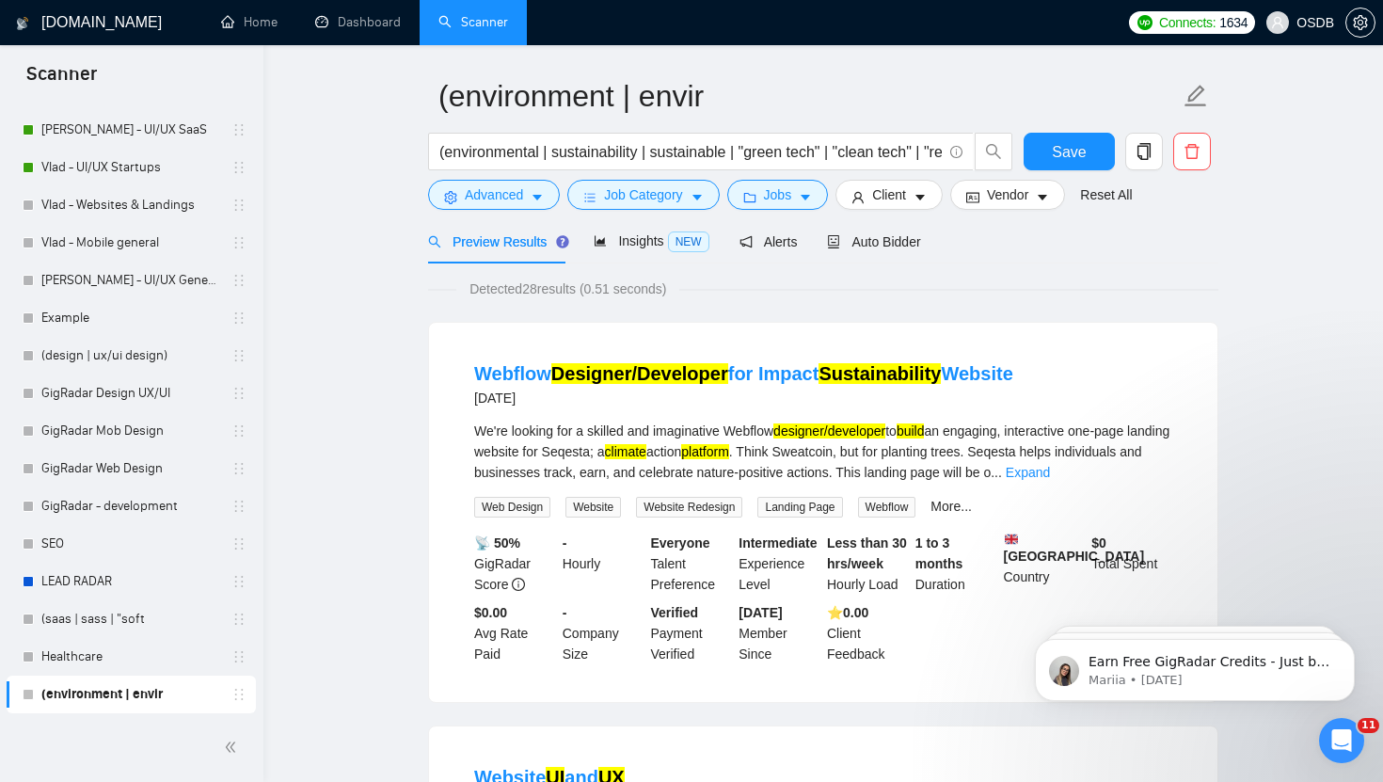
scroll to position [21, 0]
click at [879, 194] on span "Client" at bounding box center [889, 194] width 34 height 21
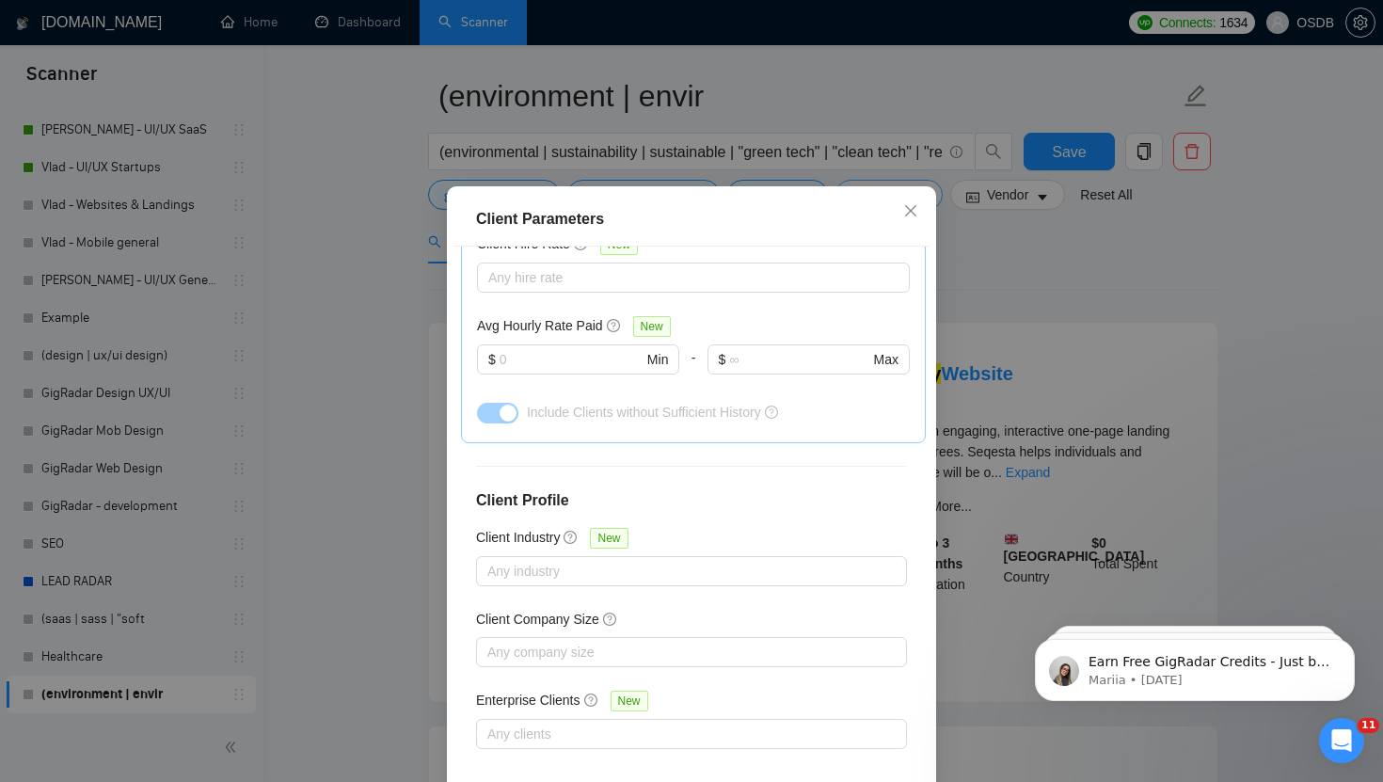
scroll to position [626, 0]
click at [563, 372] on input "text" at bounding box center [571, 361] width 143 height 21
type input "17"
click at [651, 508] on div "Client Location Include Client Countries Select Exclude Client Countries Select…" at bounding box center [691, 520] width 476 height 548
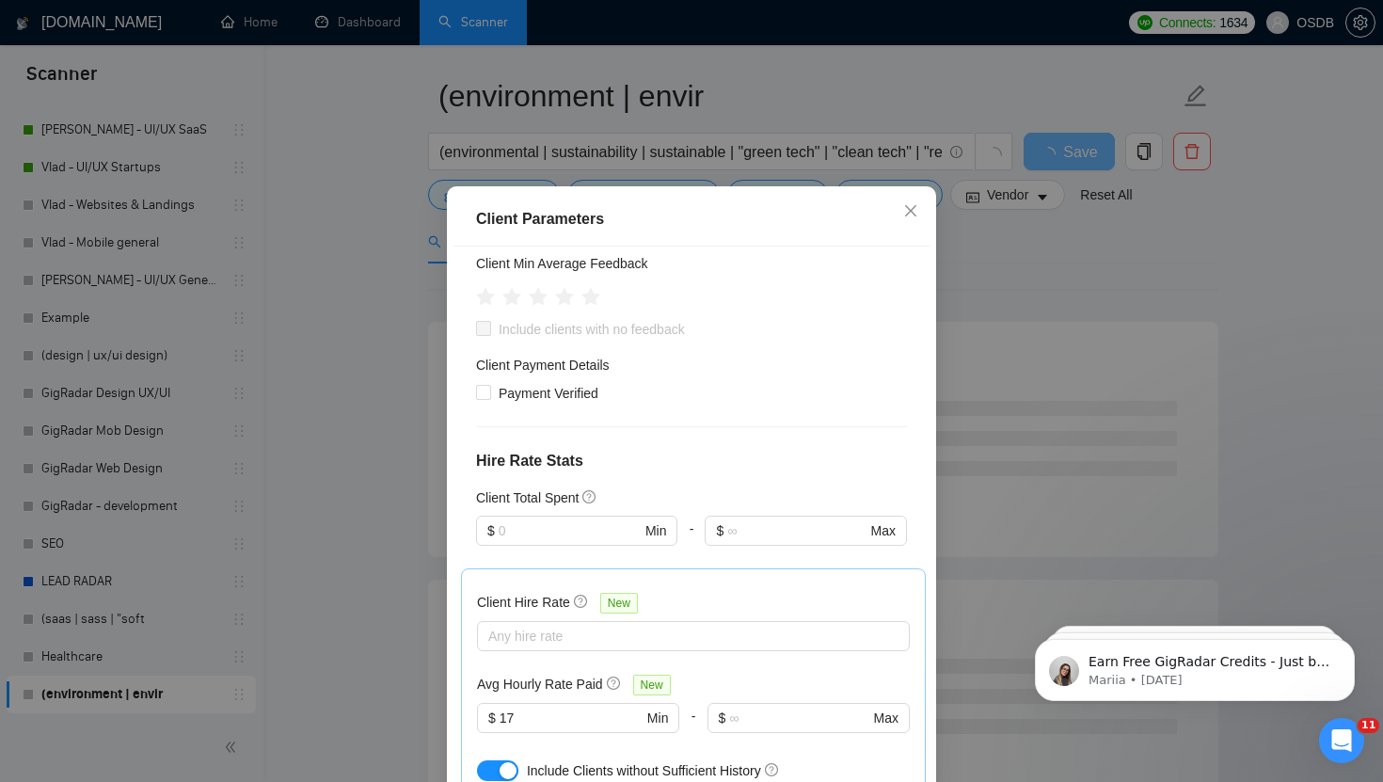
scroll to position [257, 0]
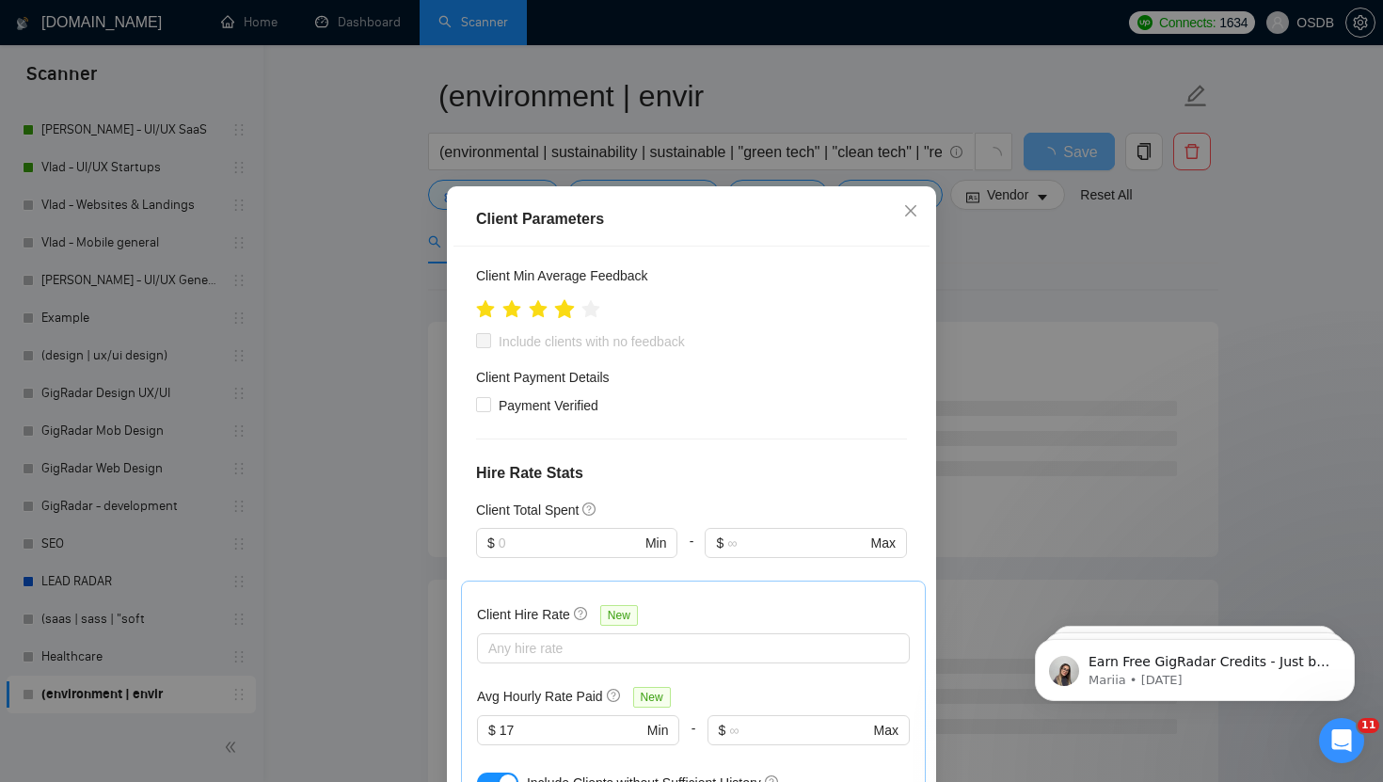
click at [568, 318] on icon "star" at bounding box center [565, 308] width 20 height 19
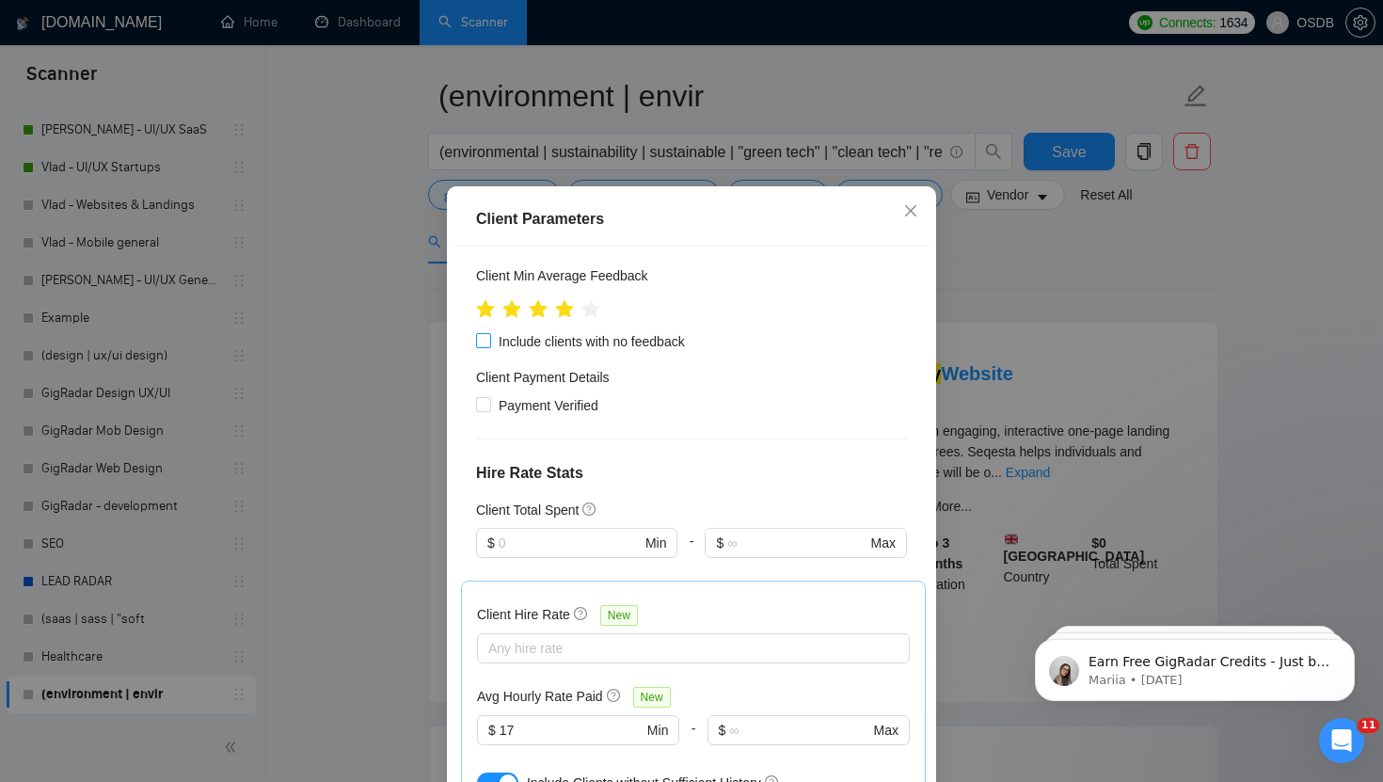
click at [487, 346] on input "Include clients with no feedback" at bounding box center [482, 339] width 13 height 13
checkbox input "true"
click at [486, 410] on input "Payment Verified" at bounding box center [482, 403] width 13 height 13
checkbox input "true"
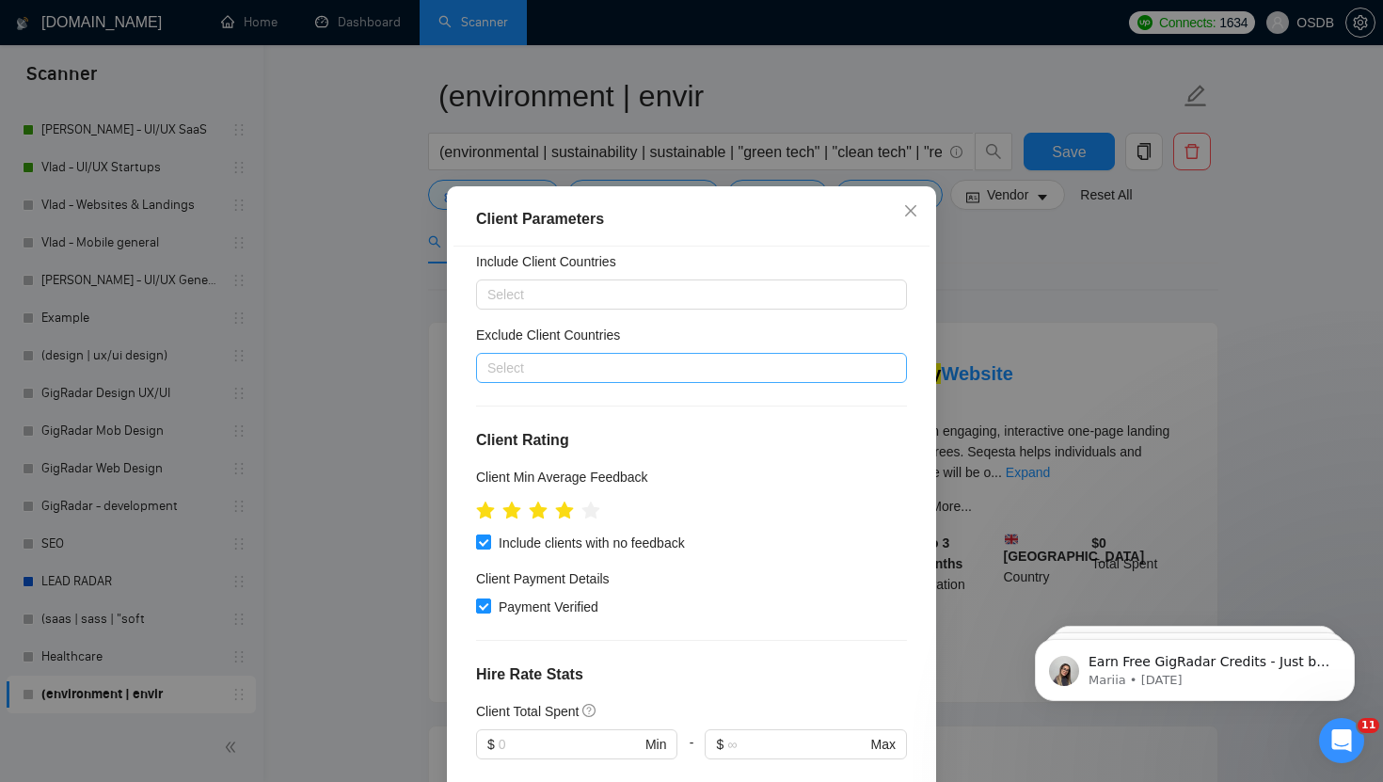
scroll to position [0, 0]
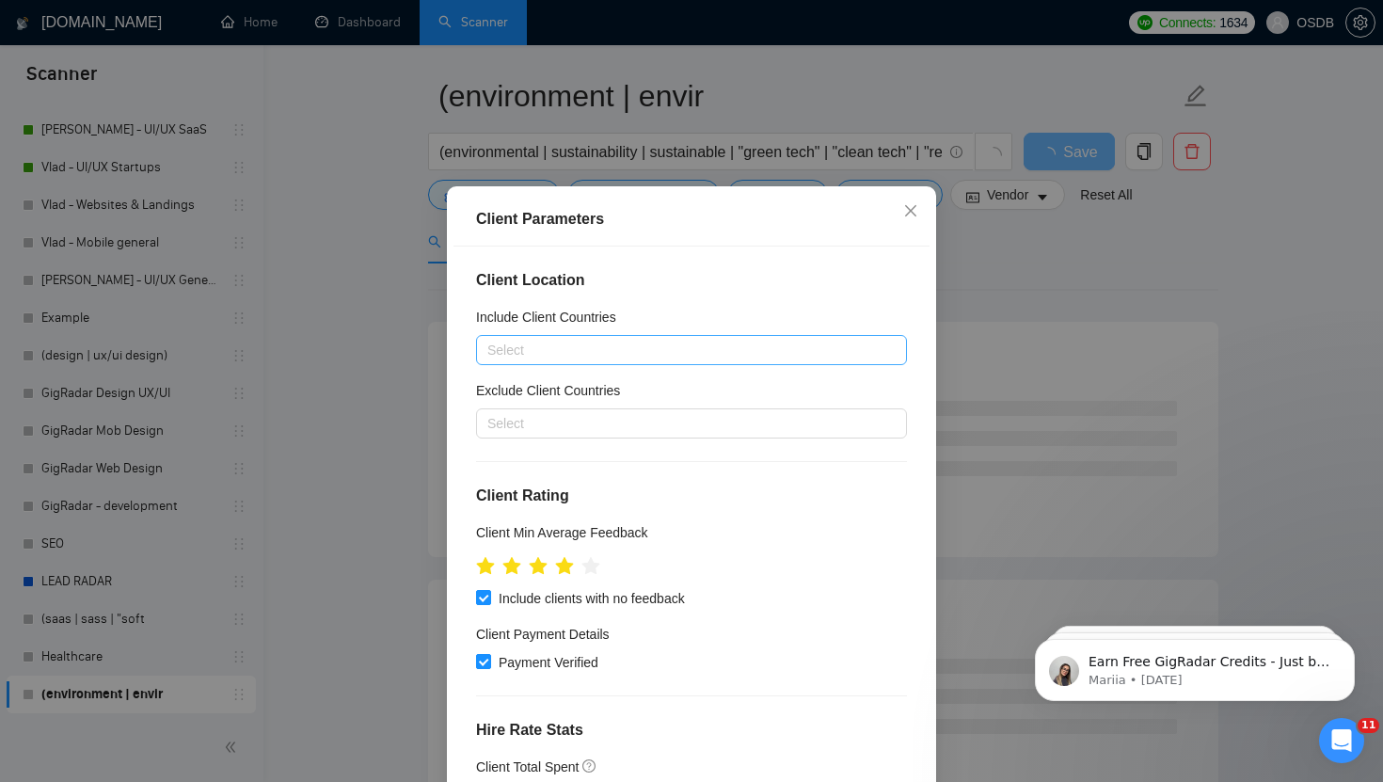
click at [525, 361] on div at bounding box center [682, 350] width 403 height 23
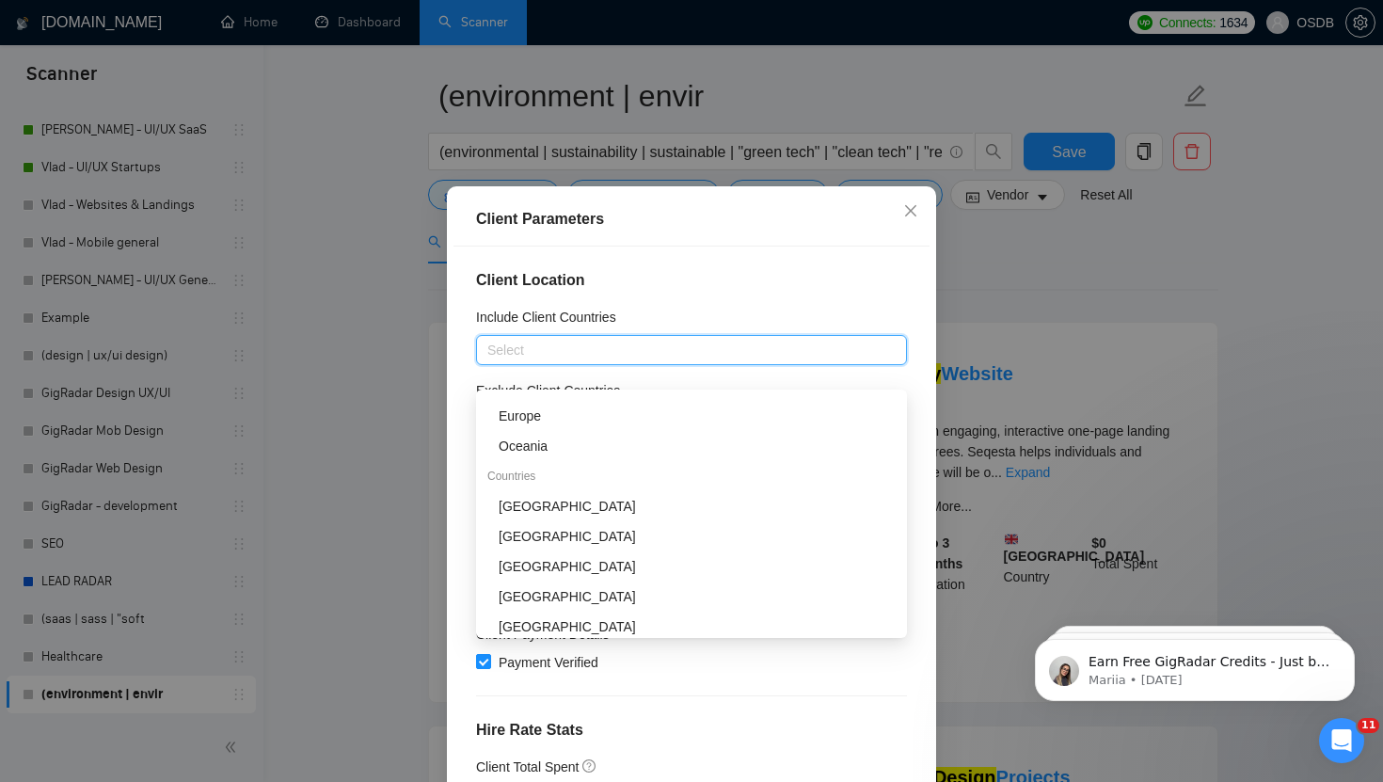
scroll to position [183, 0]
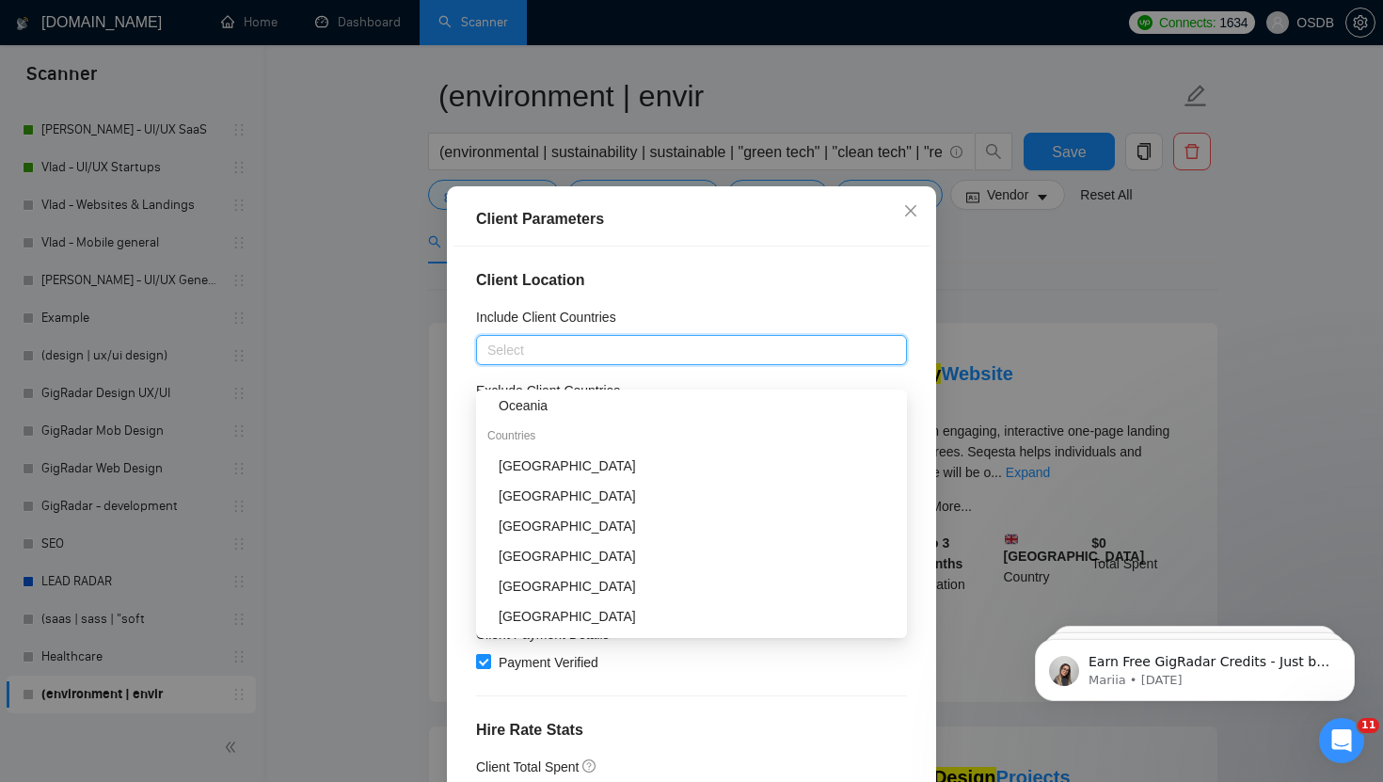
click at [519, 459] on div "[GEOGRAPHIC_DATA]" at bounding box center [697, 465] width 397 height 21
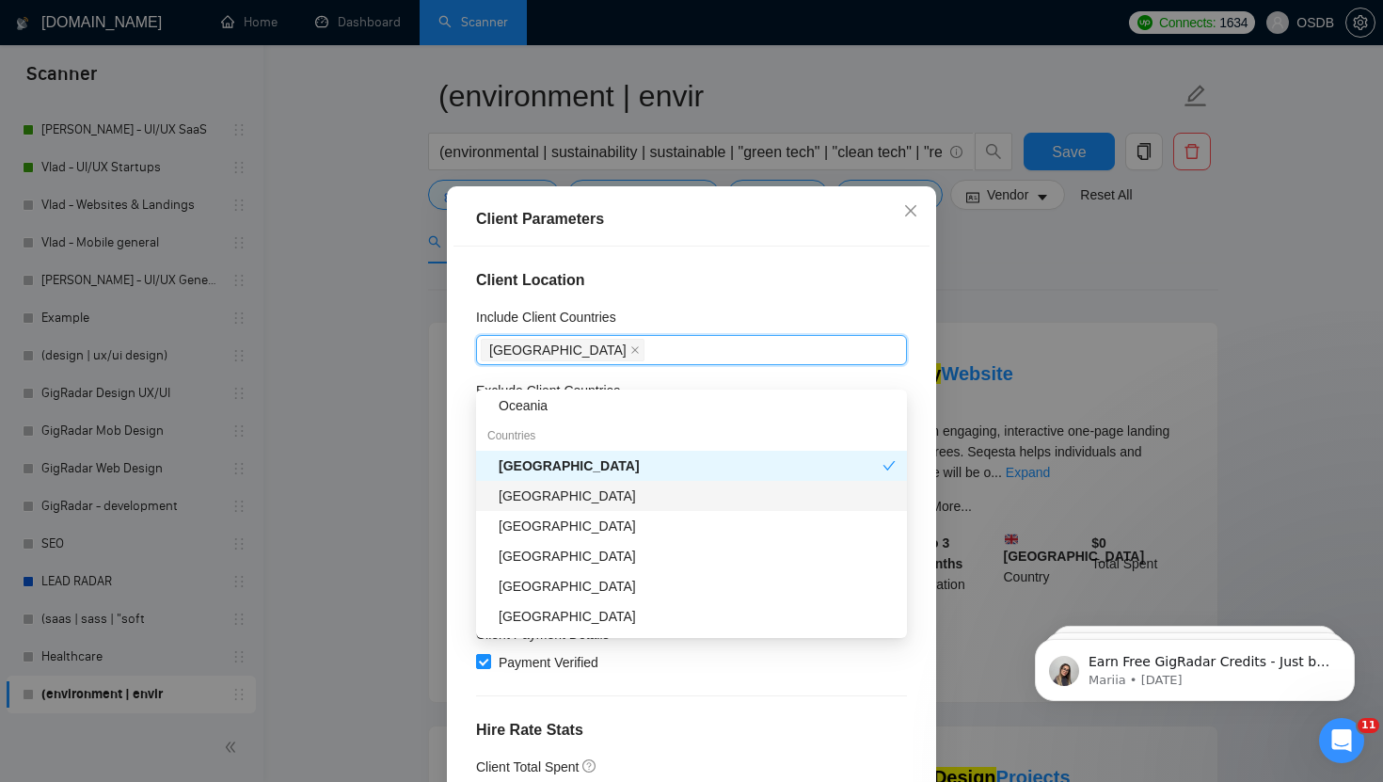
click at [519, 497] on div "[GEOGRAPHIC_DATA]" at bounding box center [697, 495] width 397 height 21
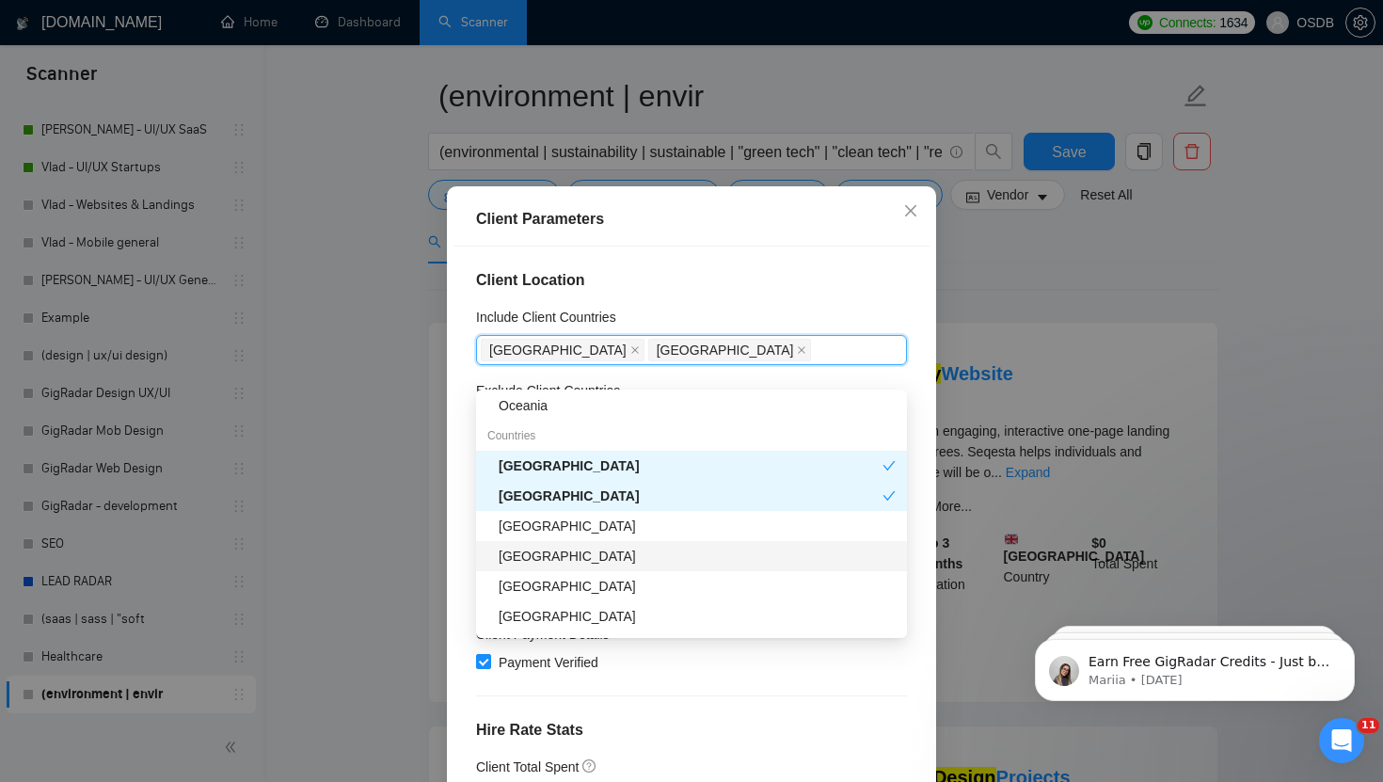
click at [530, 561] on div "[GEOGRAPHIC_DATA]" at bounding box center [697, 556] width 397 height 21
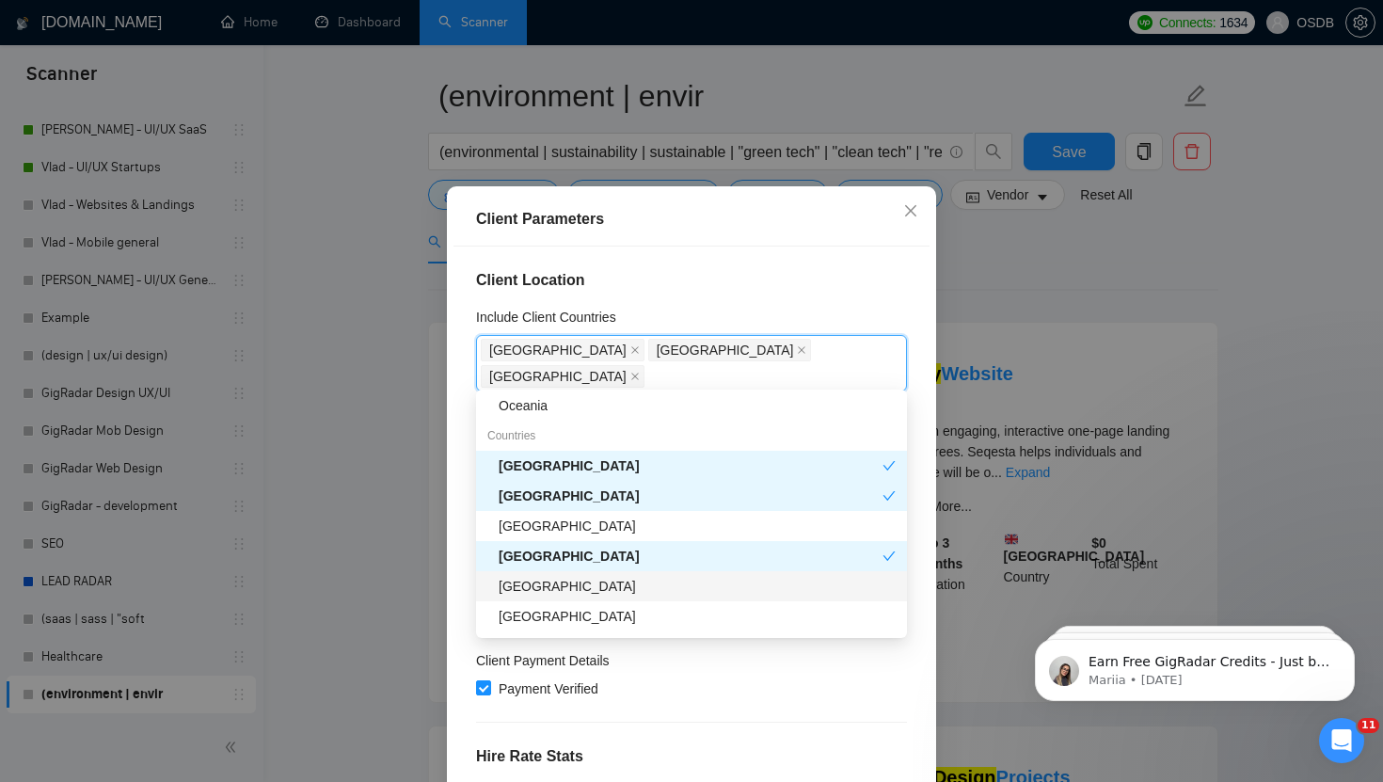
click at [530, 586] on div "[GEOGRAPHIC_DATA]" at bounding box center [697, 586] width 397 height 21
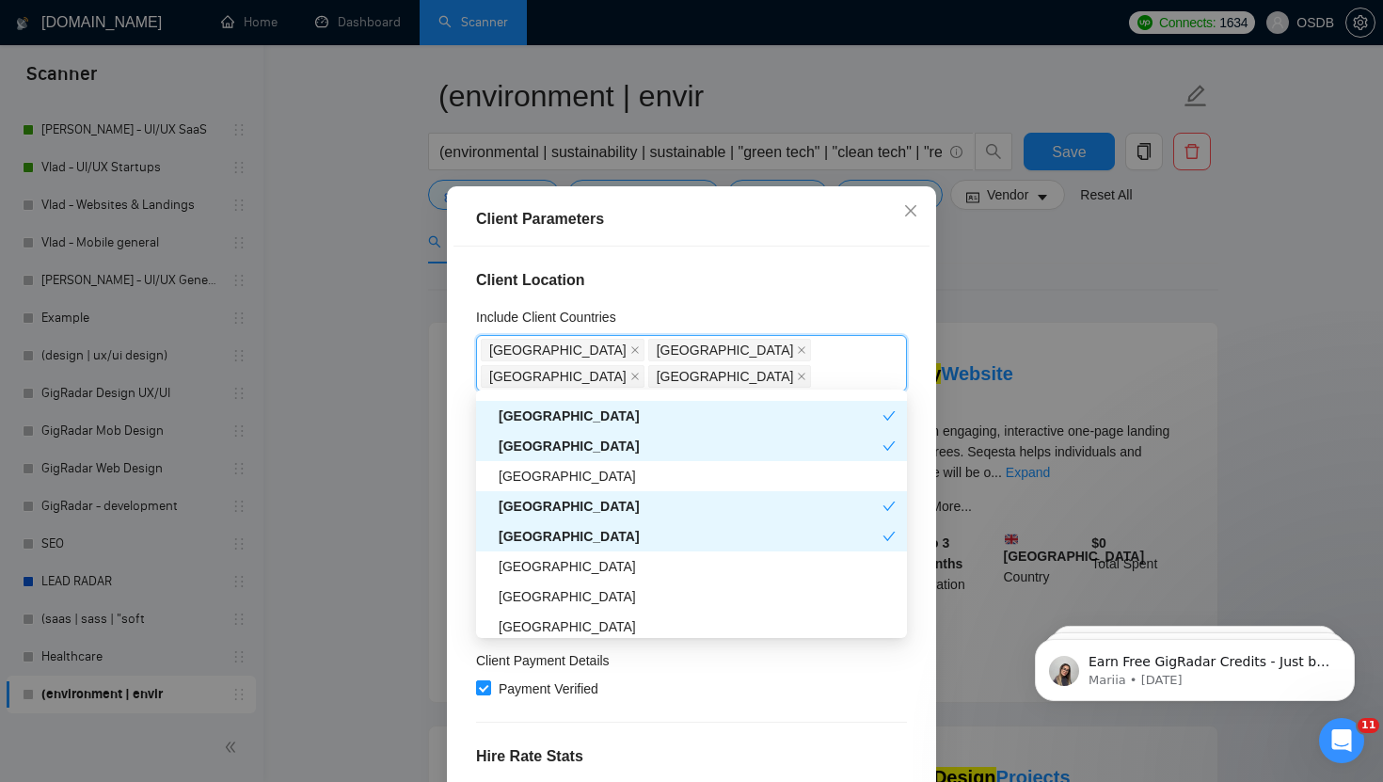
scroll to position [238, 0]
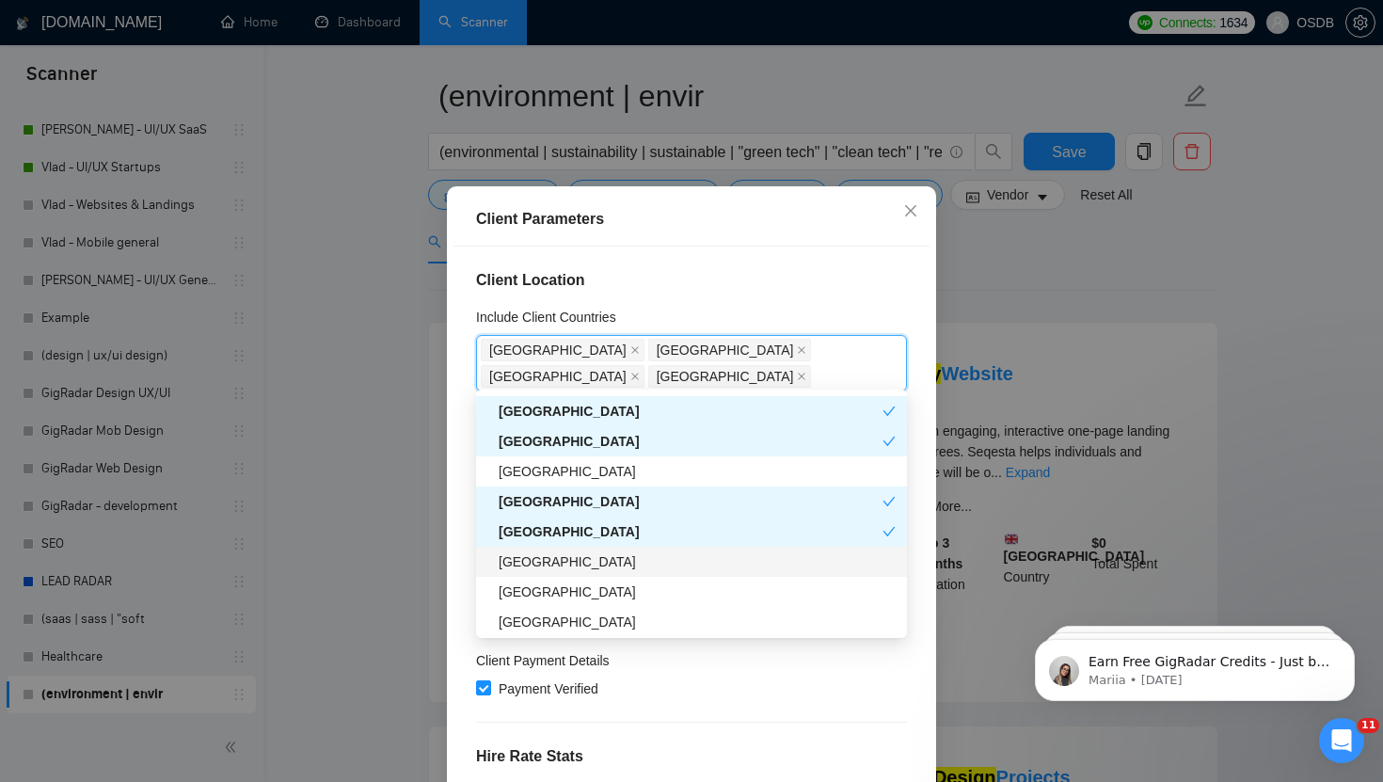
click at [528, 564] on div "[GEOGRAPHIC_DATA]" at bounding box center [697, 561] width 397 height 21
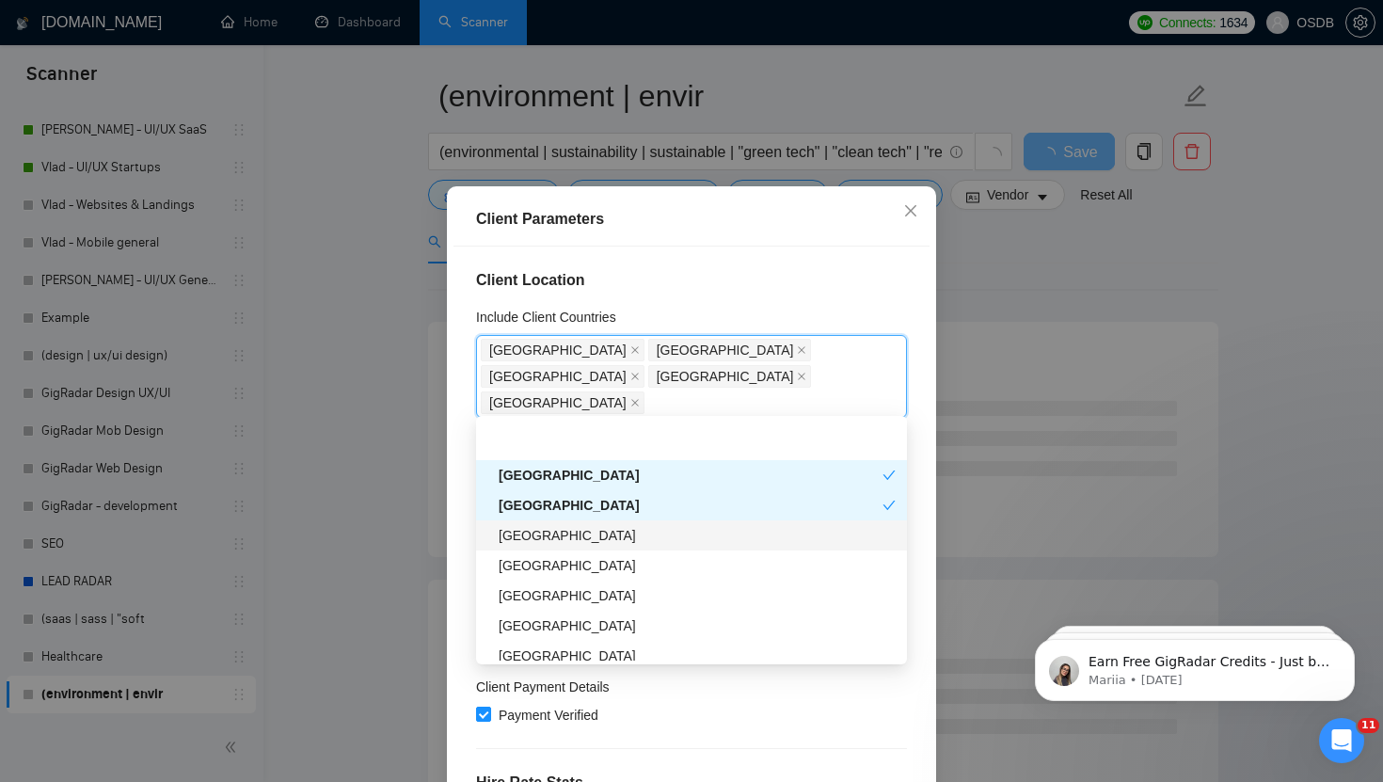
scroll to position [387, 0]
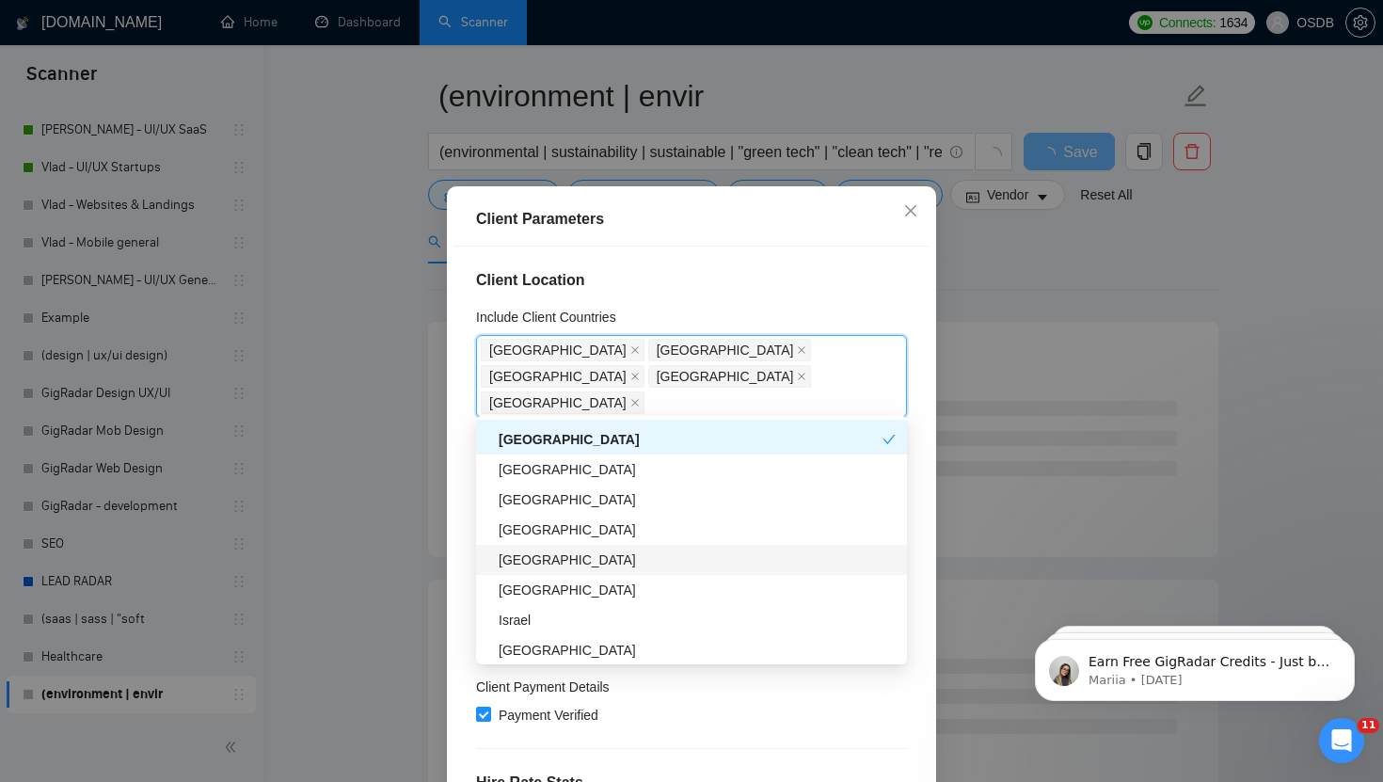
click at [519, 559] on div "[GEOGRAPHIC_DATA]" at bounding box center [697, 559] width 397 height 21
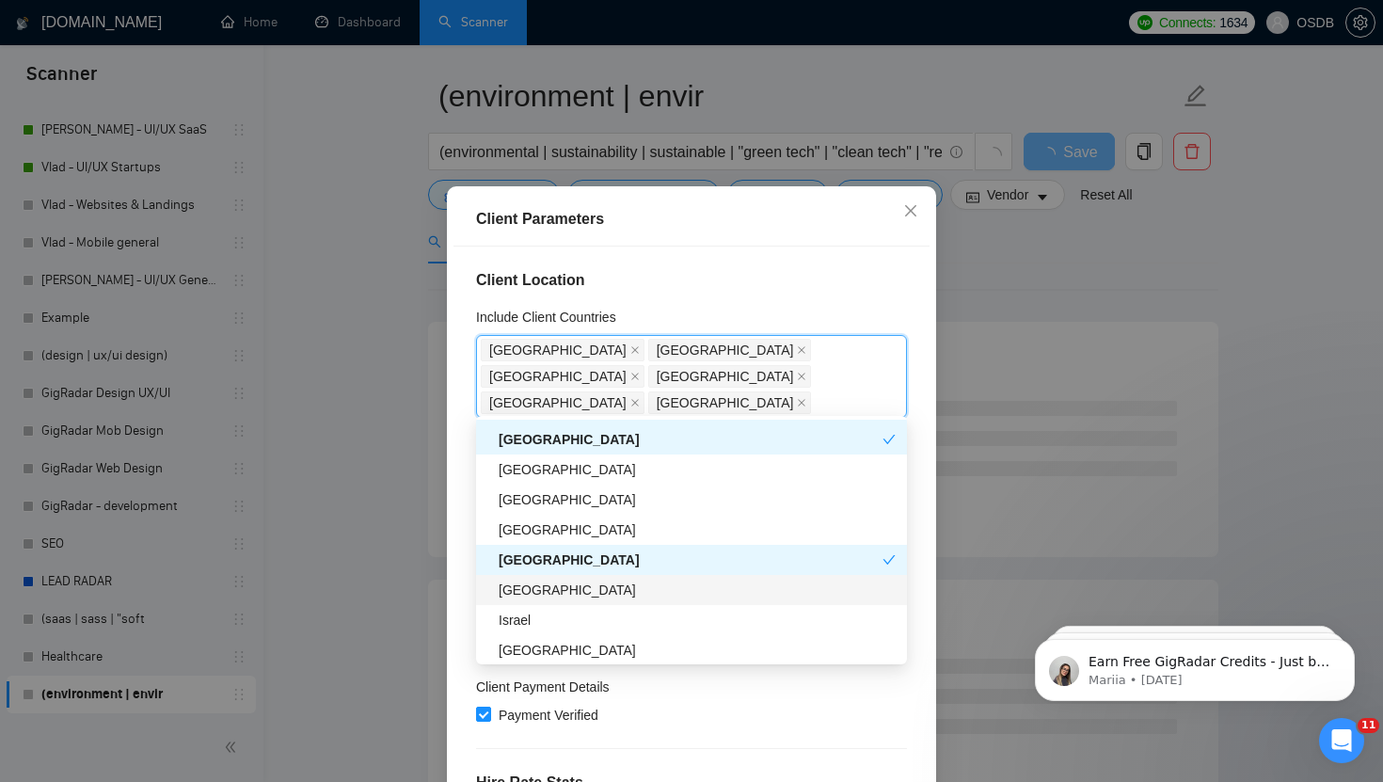
click at [519, 595] on div "[GEOGRAPHIC_DATA]" at bounding box center [697, 590] width 397 height 21
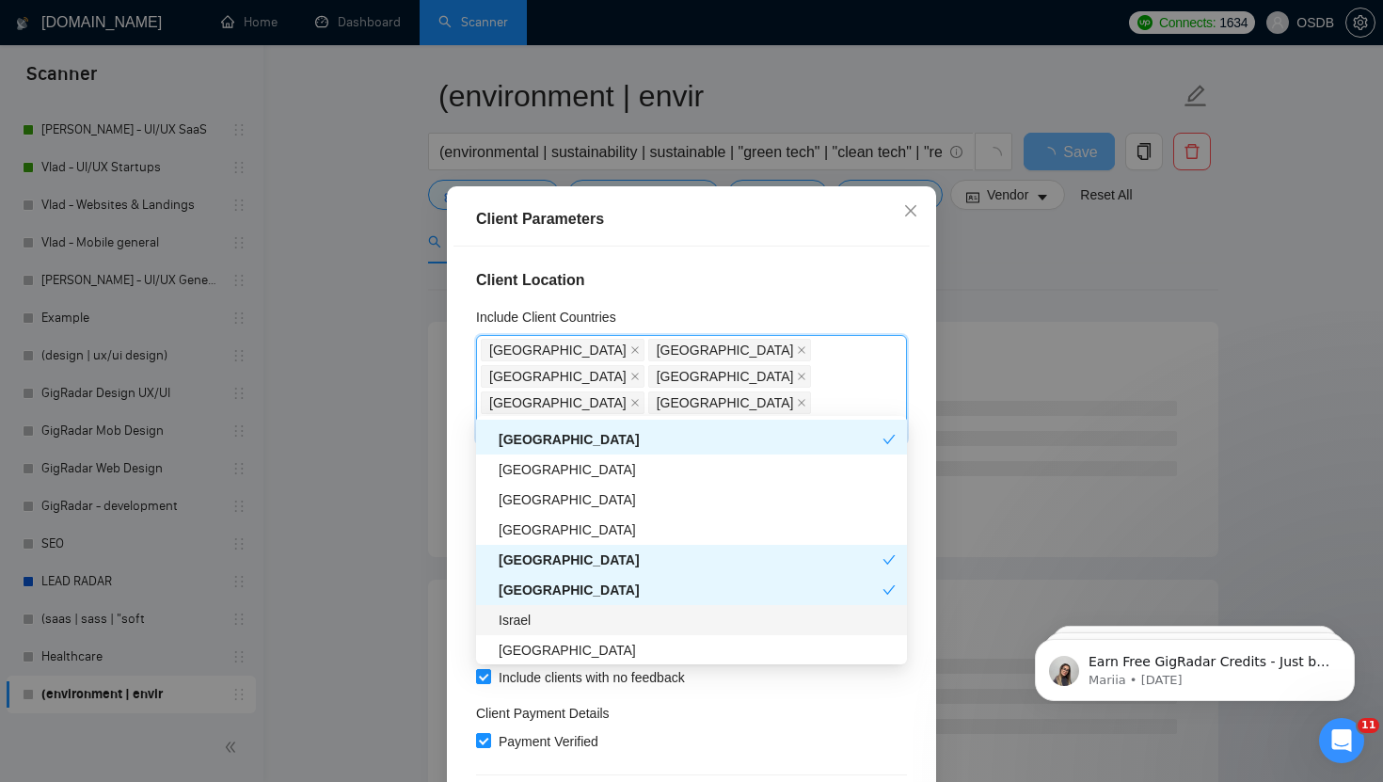
click at [519, 619] on div "Israel" at bounding box center [697, 620] width 397 height 21
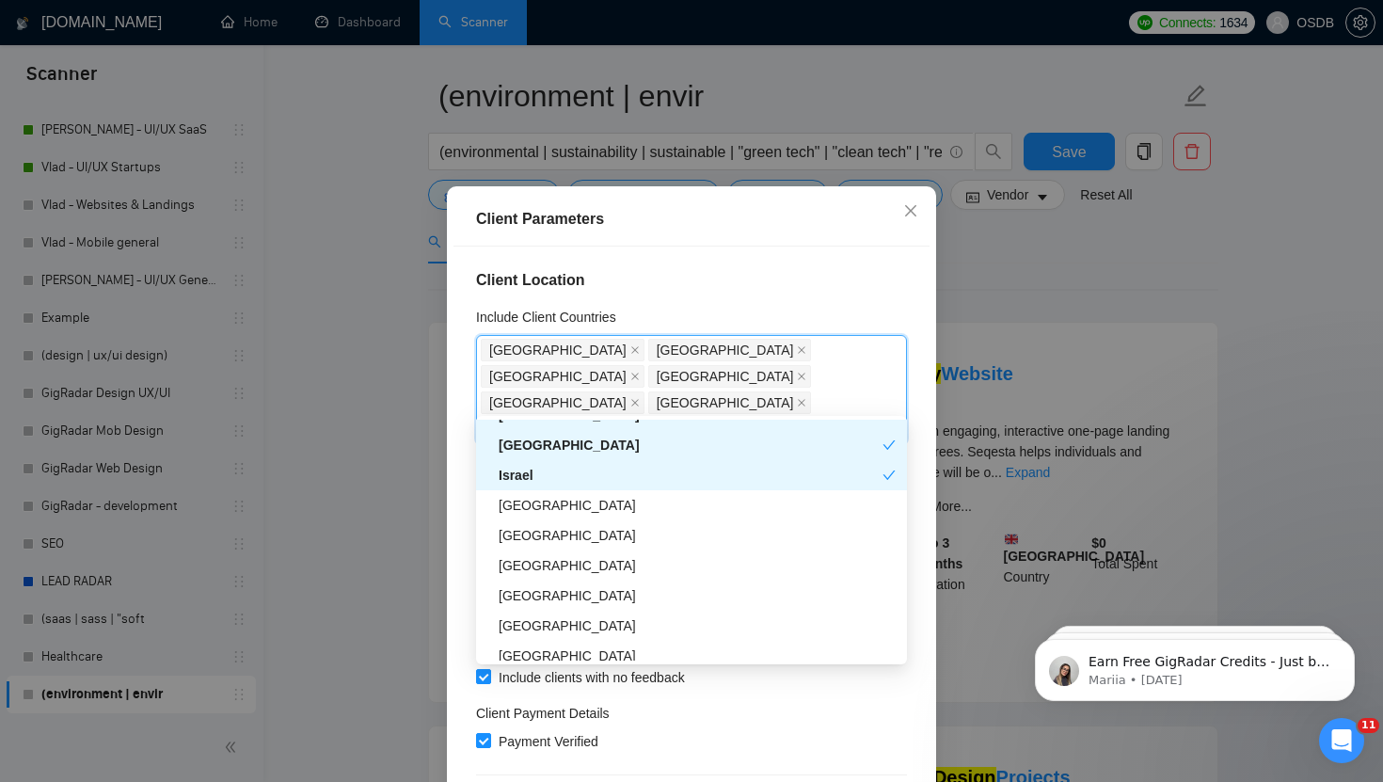
scroll to position [532, 0]
click at [515, 564] on div "[GEOGRAPHIC_DATA]" at bounding box center [697, 564] width 397 height 21
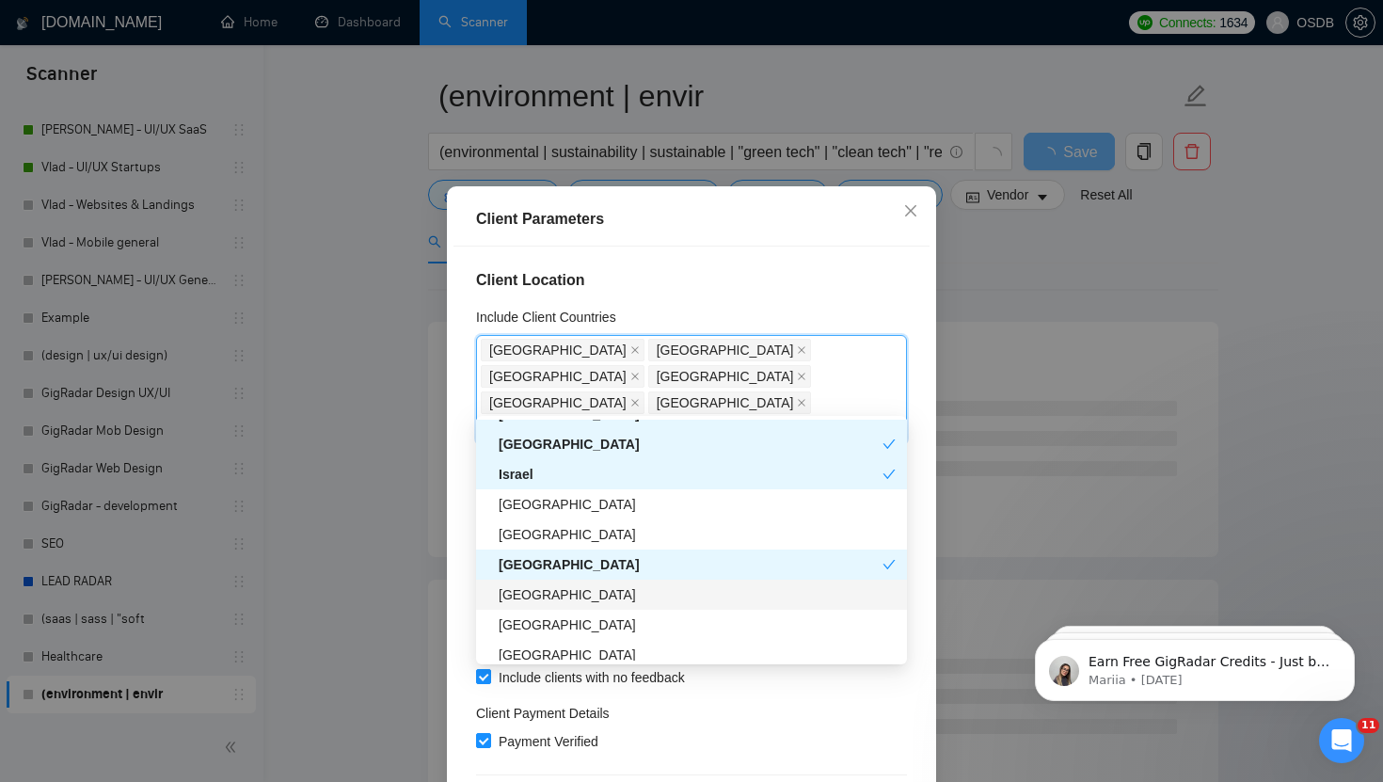
click at [515, 580] on div "[GEOGRAPHIC_DATA]" at bounding box center [691, 595] width 431 height 30
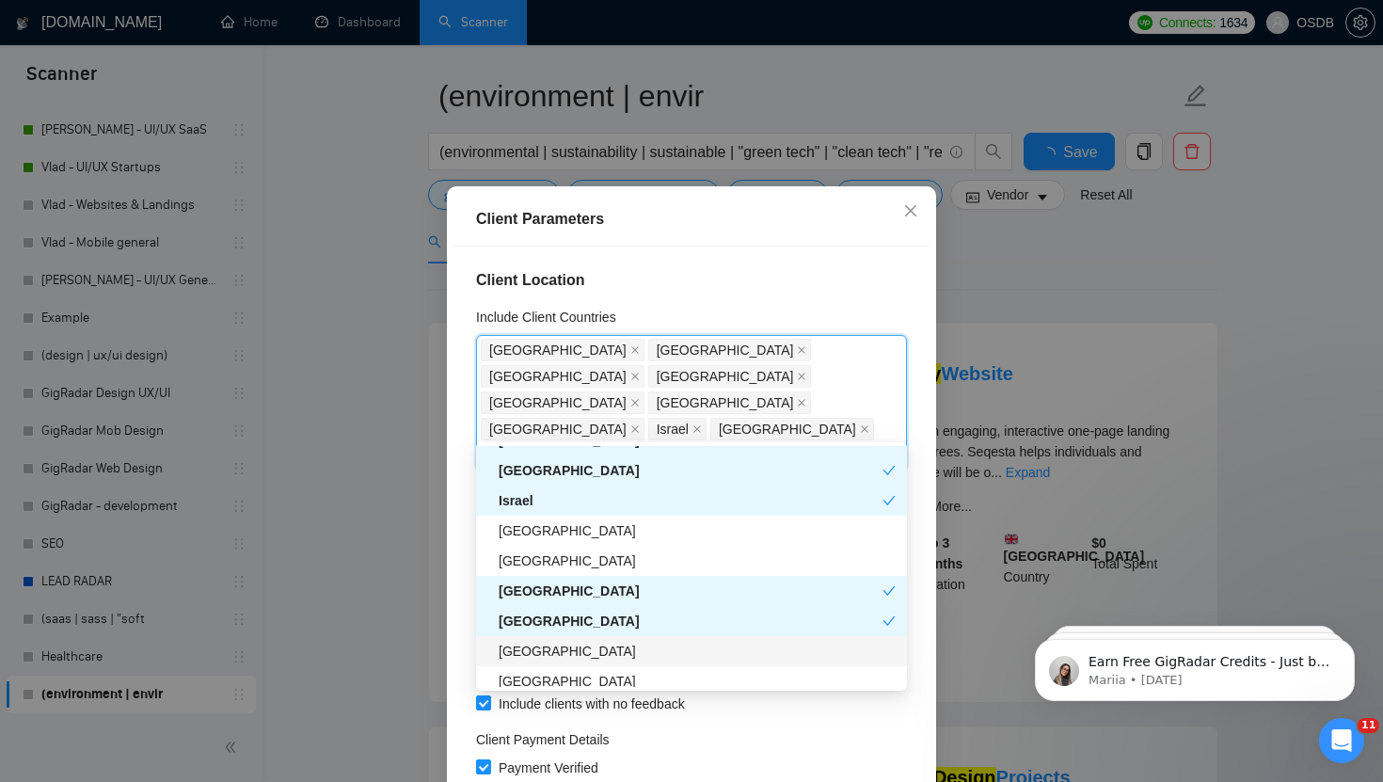
click at [533, 657] on div "[GEOGRAPHIC_DATA]" at bounding box center [697, 651] width 397 height 21
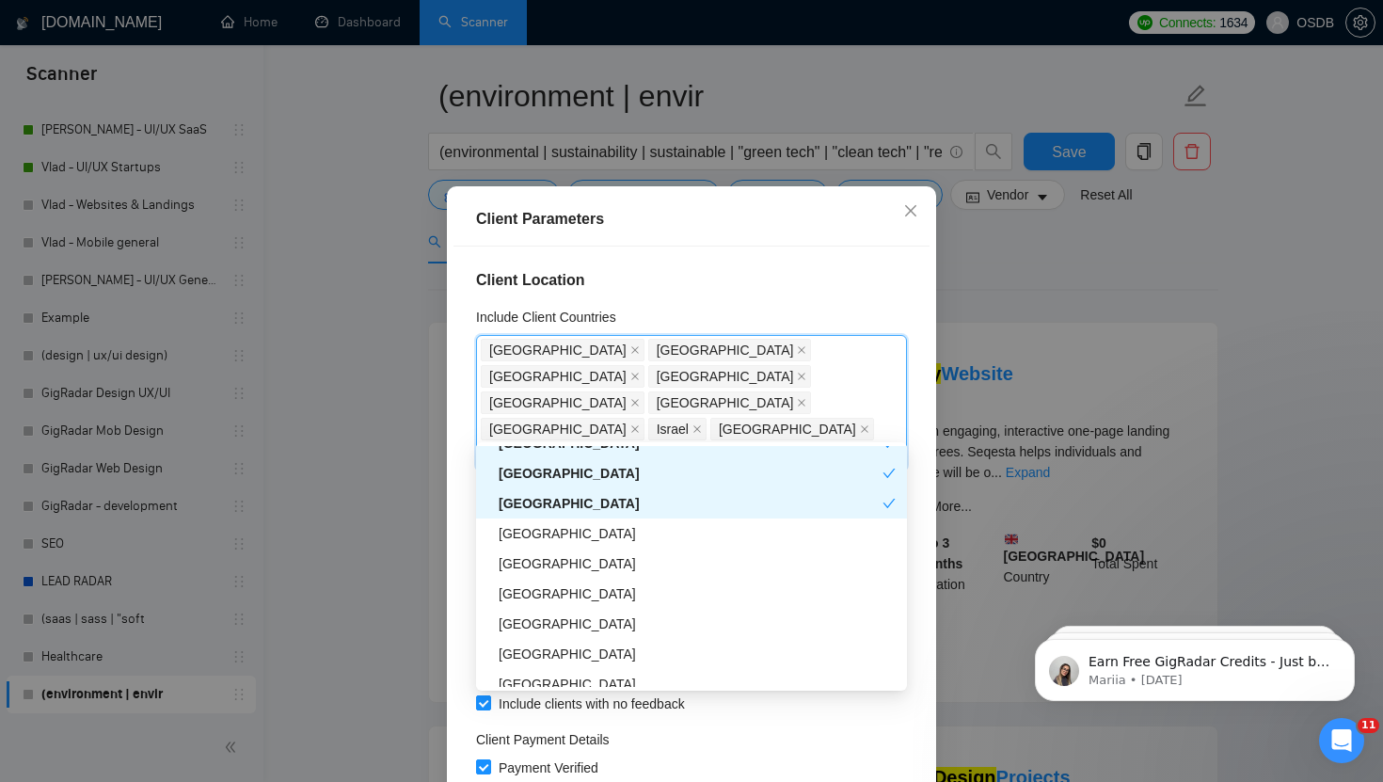
scroll to position [690, 0]
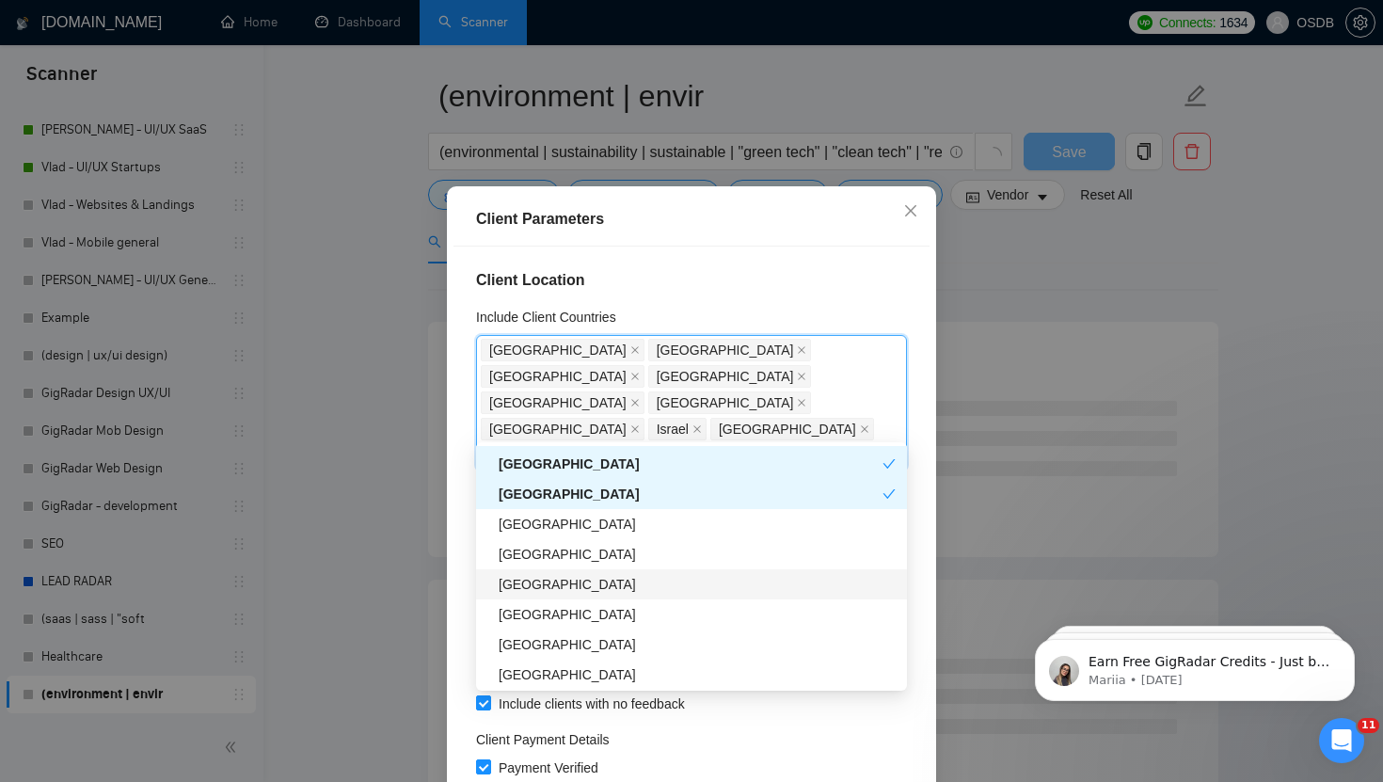
click at [515, 587] on div "[GEOGRAPHIC_DATA]" at bounding box center [697, 584] width 397 height 21
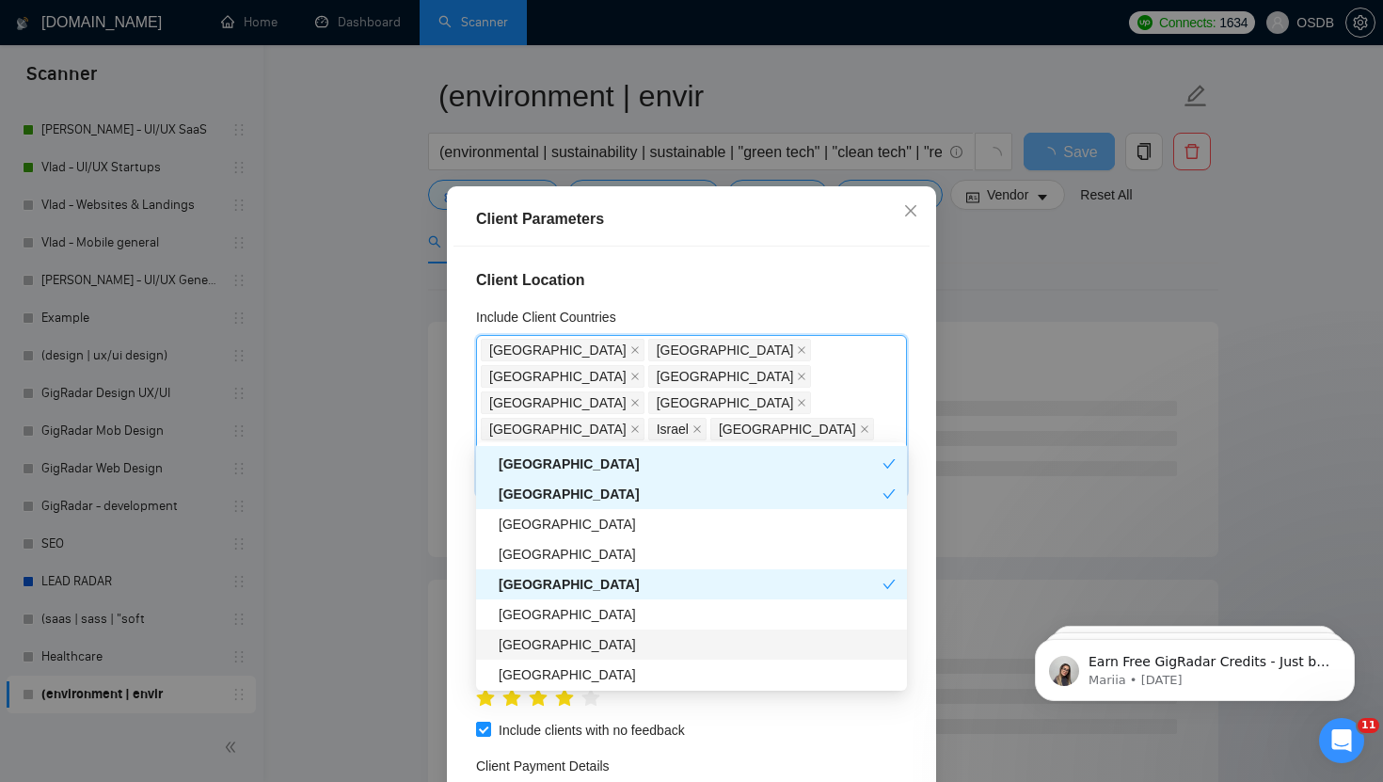
click at [522, 640] on div "[GEOGRAPHIC_DATA]" at bounding box center [697, 644] width 397 height 21
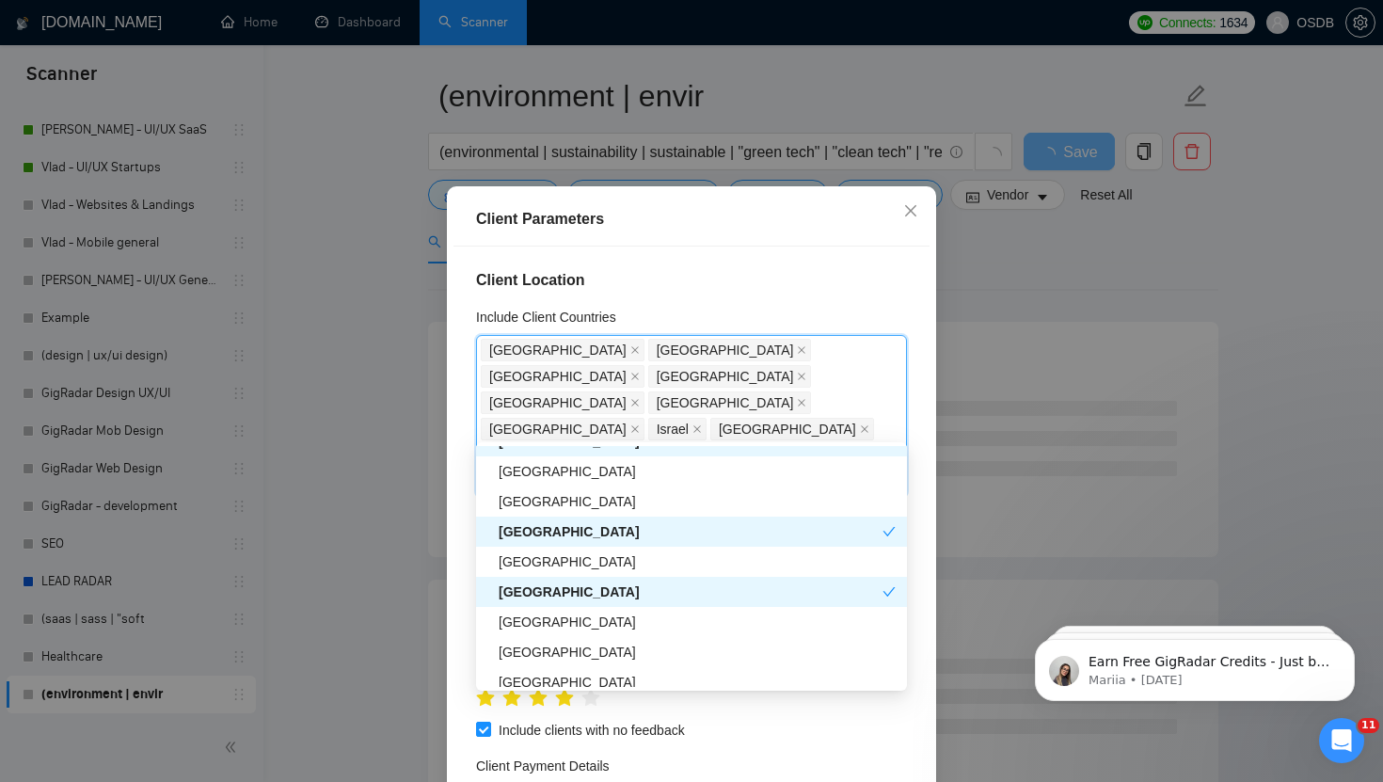
scroll to position [796, 0]
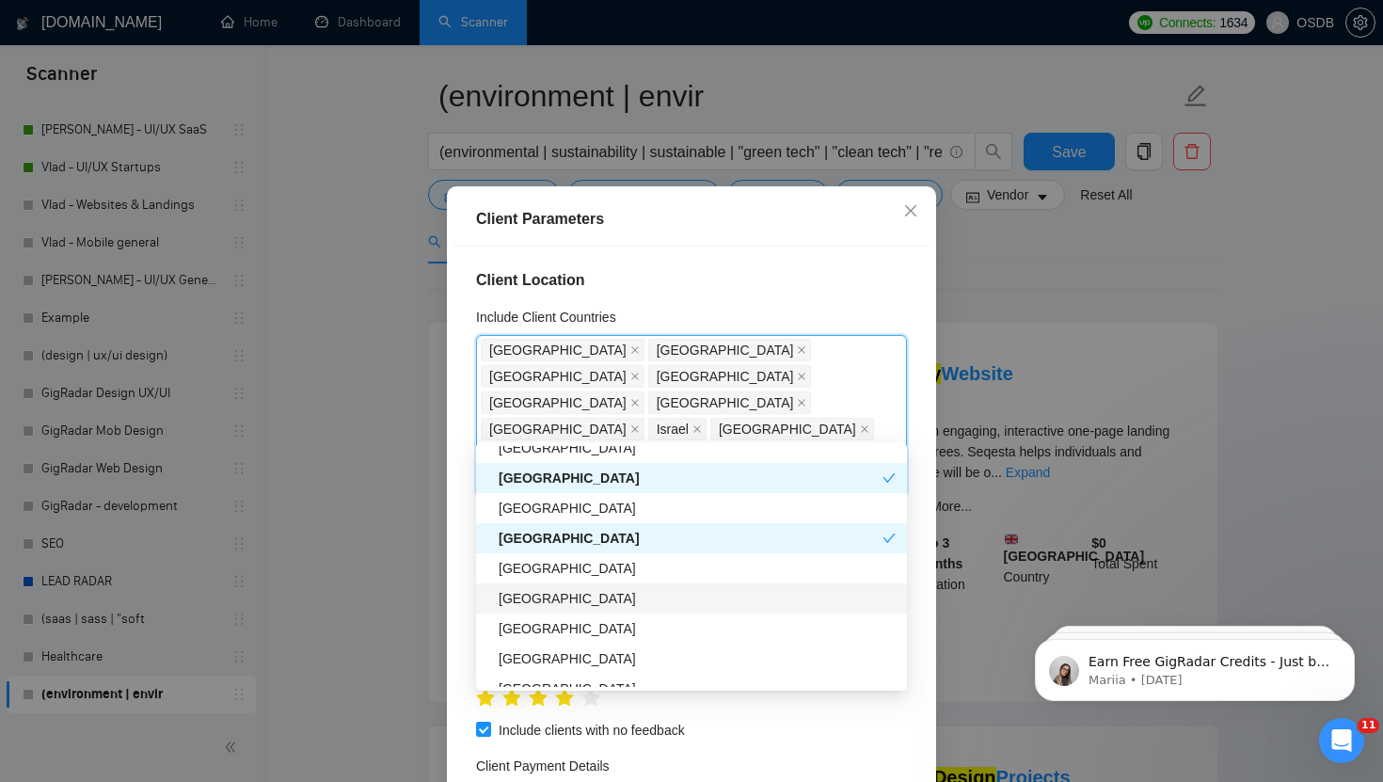
click at [523, 603] on div "[GEOGRAPHIC_DATA]" at bounding box center [697, 598] width 397 height 21
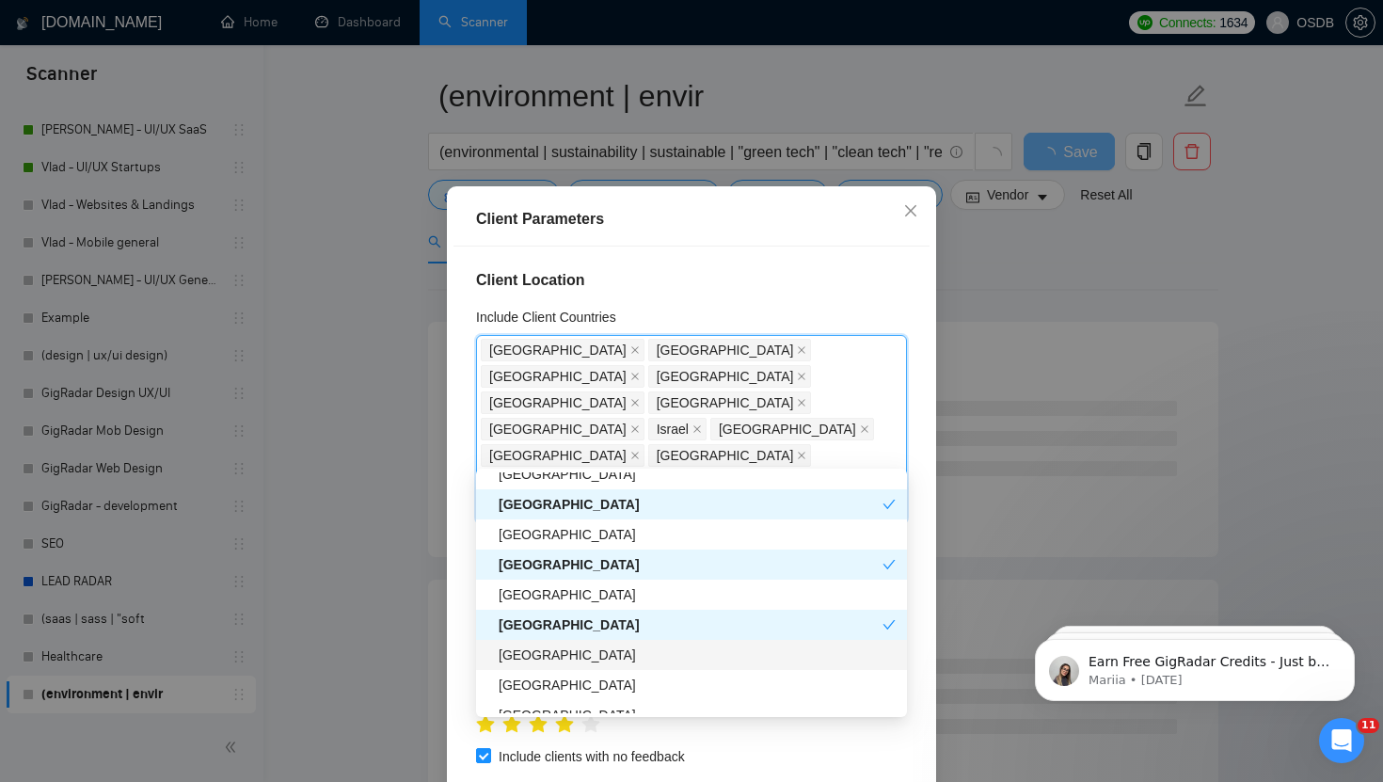
click at [531, 658] on div "[GEOGRAPHIC_DATA]" at bounding box center [697, 654] width 397 height 21
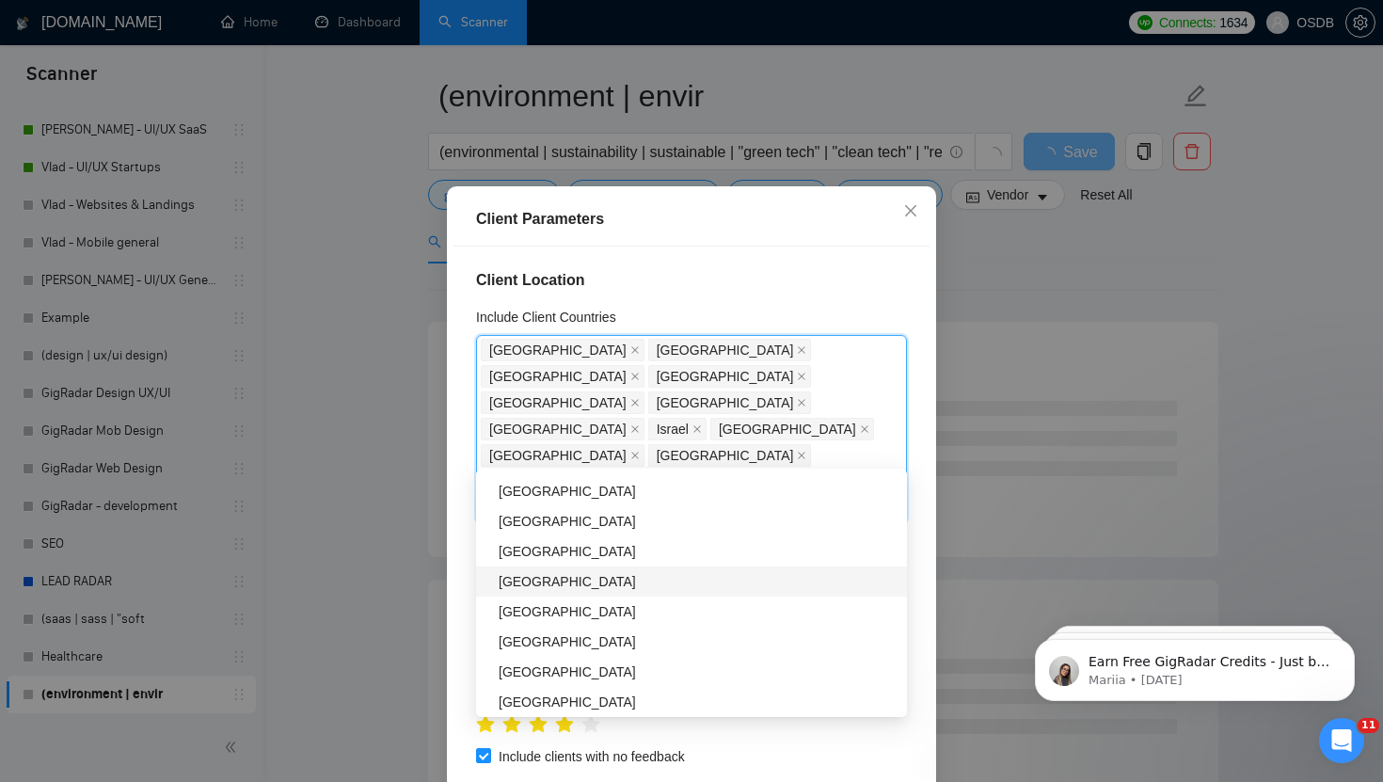
scroll to position [1007, 0]
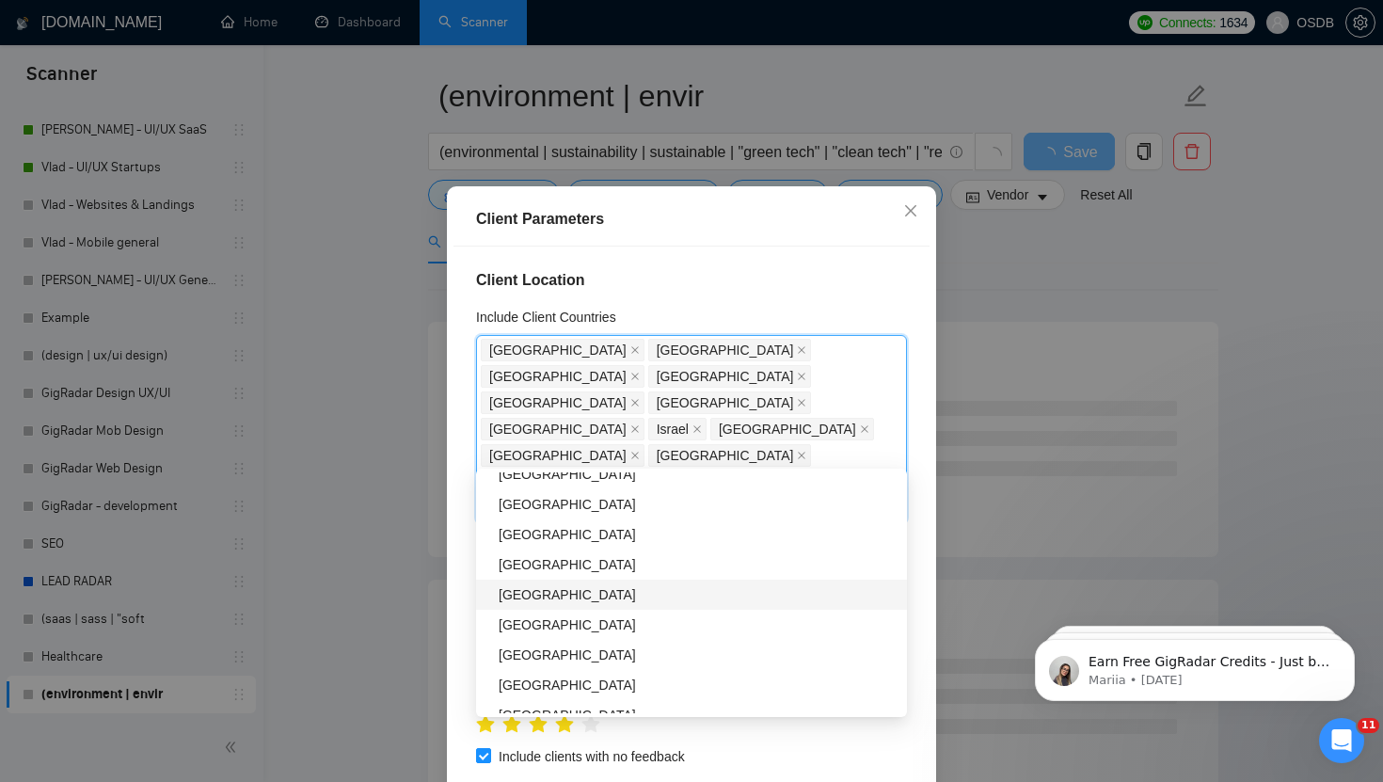
click at [527, 596] on div "[GEOGRAPHIC_DATA]" at bounding box center [697, 594] width 397 height 21
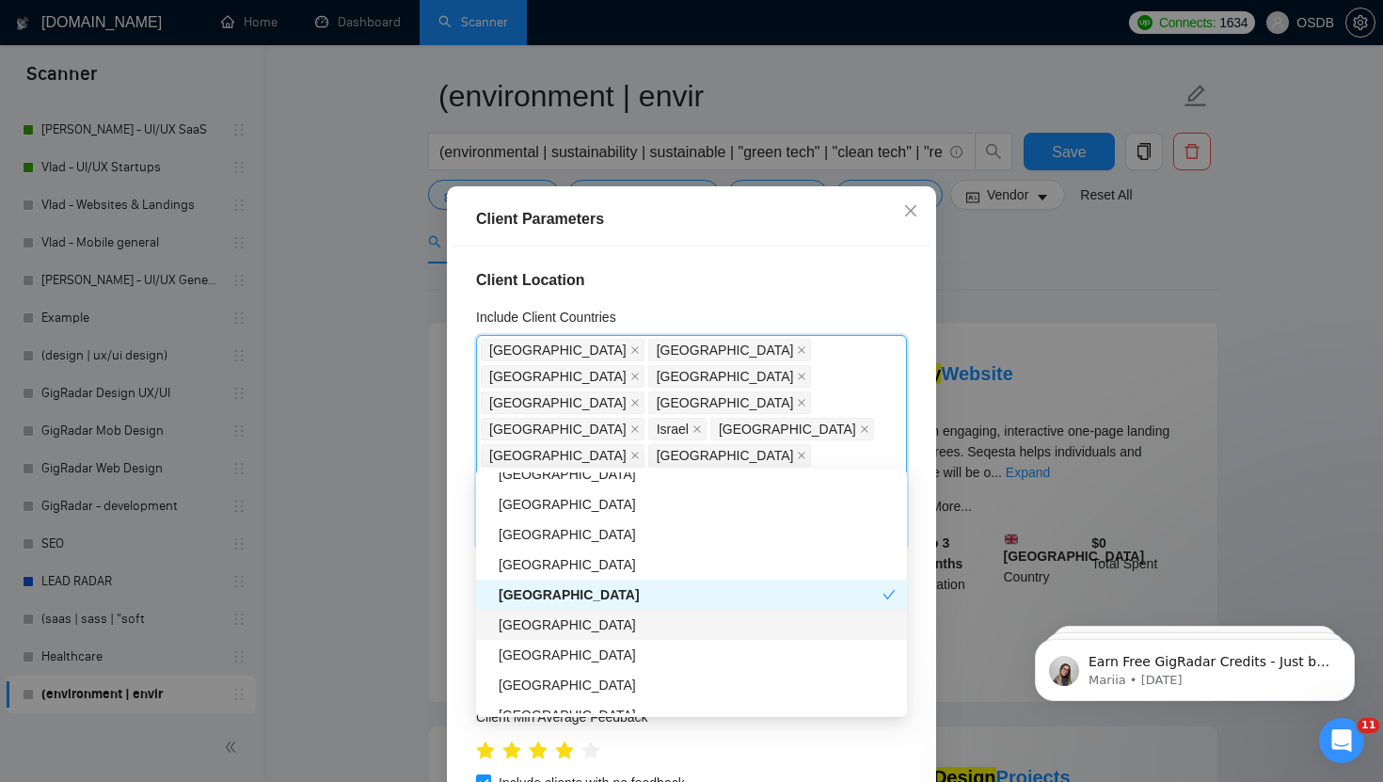
click at [527, 619] on div "[GEOGRAPHIC_DATA]" at bounding box center [697, 624] width 397 height 21
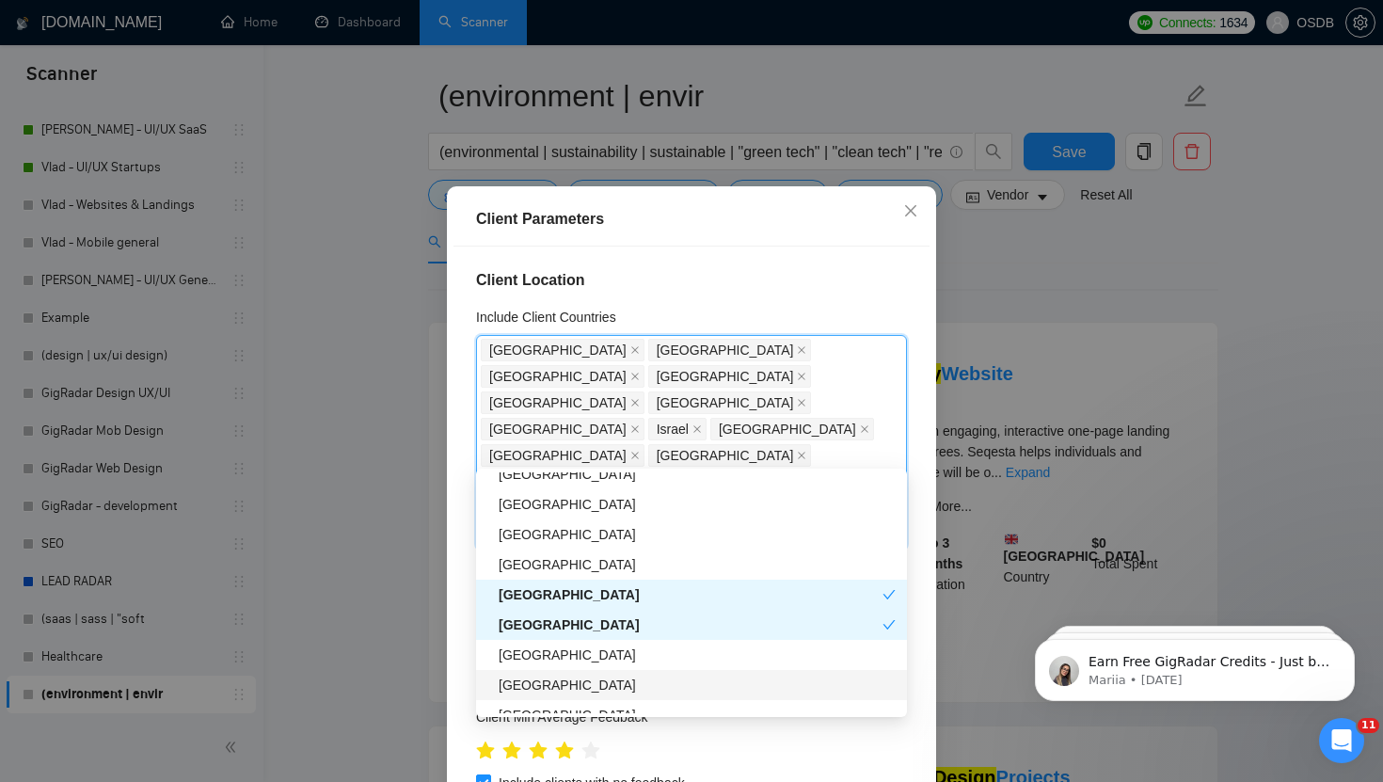
click at [531, 675] on div "[GEOGRAPHIC_DATA]" at bounding box center [697, 685] width 397 height 21
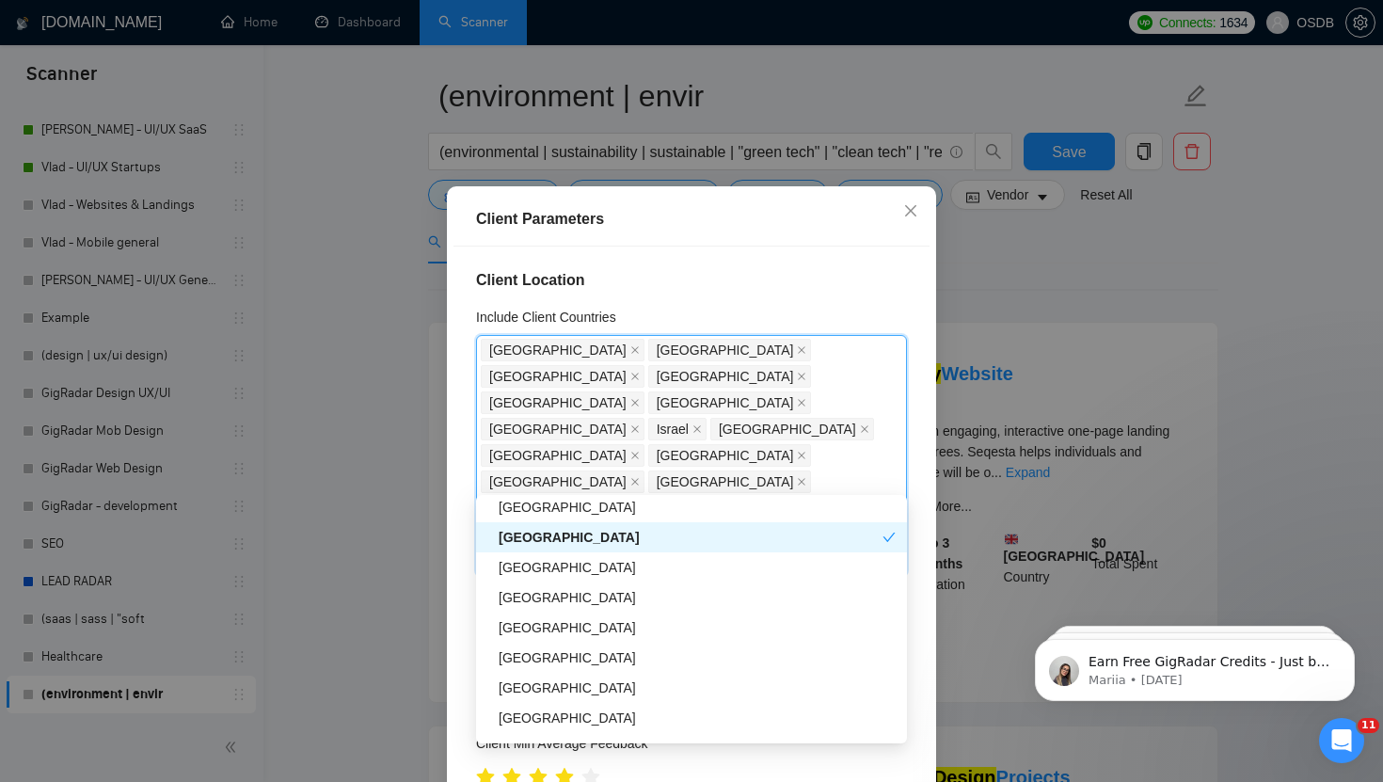
scroll to position [1182, 0]
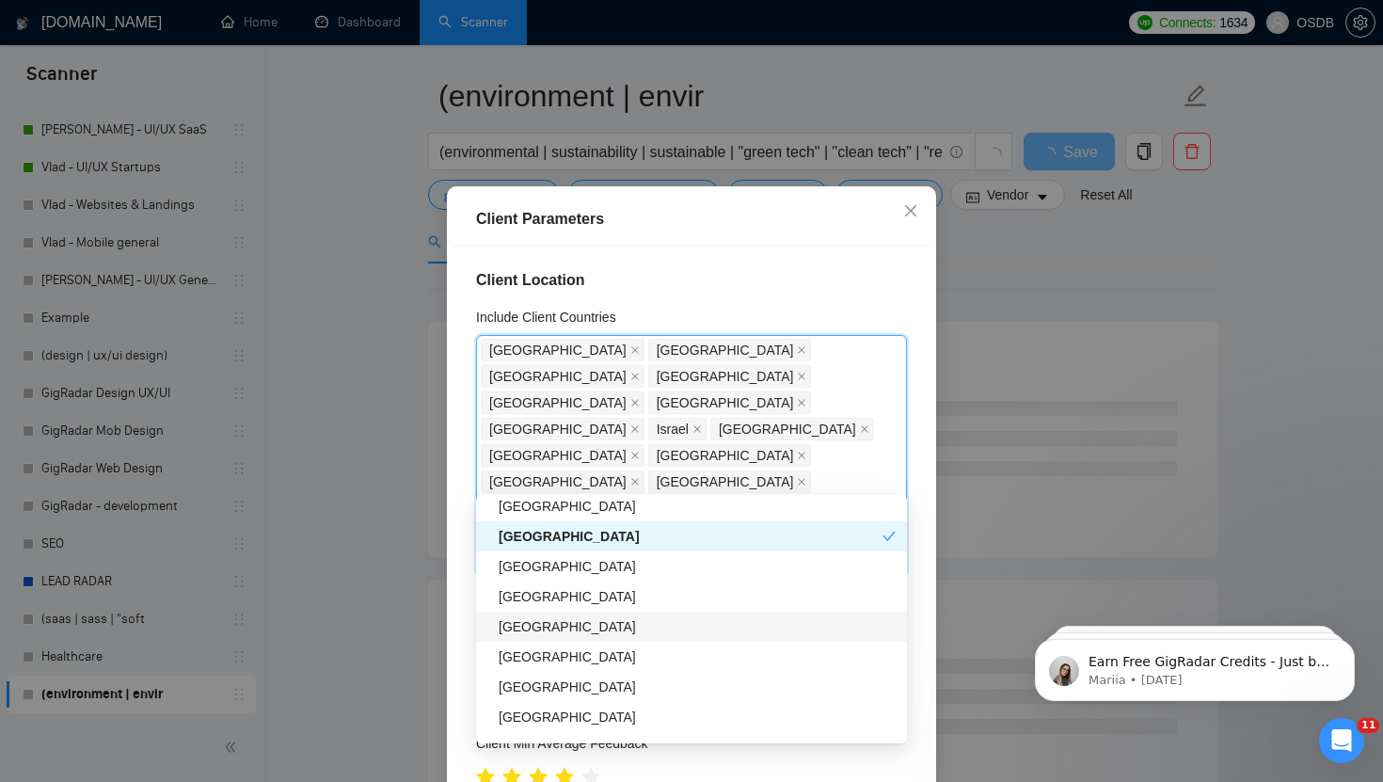
click at [523, 627] on div "[GEOGRAPHIC_DATA]" at bounding box center [697, 626] width 397 height 21
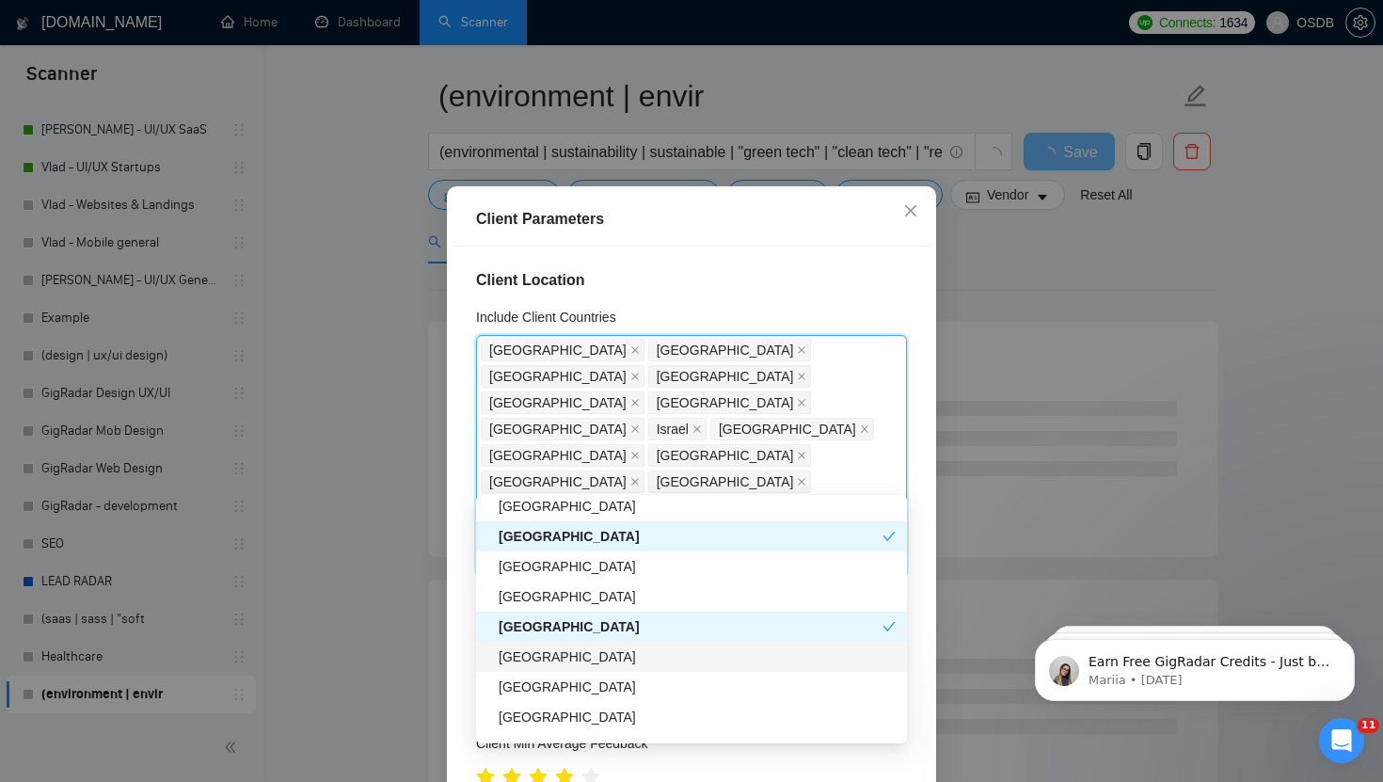
click at [523, 647] on div "[GEOGRAPHIC_DATA]" at bounding box center [697, 656] width 397 height 21
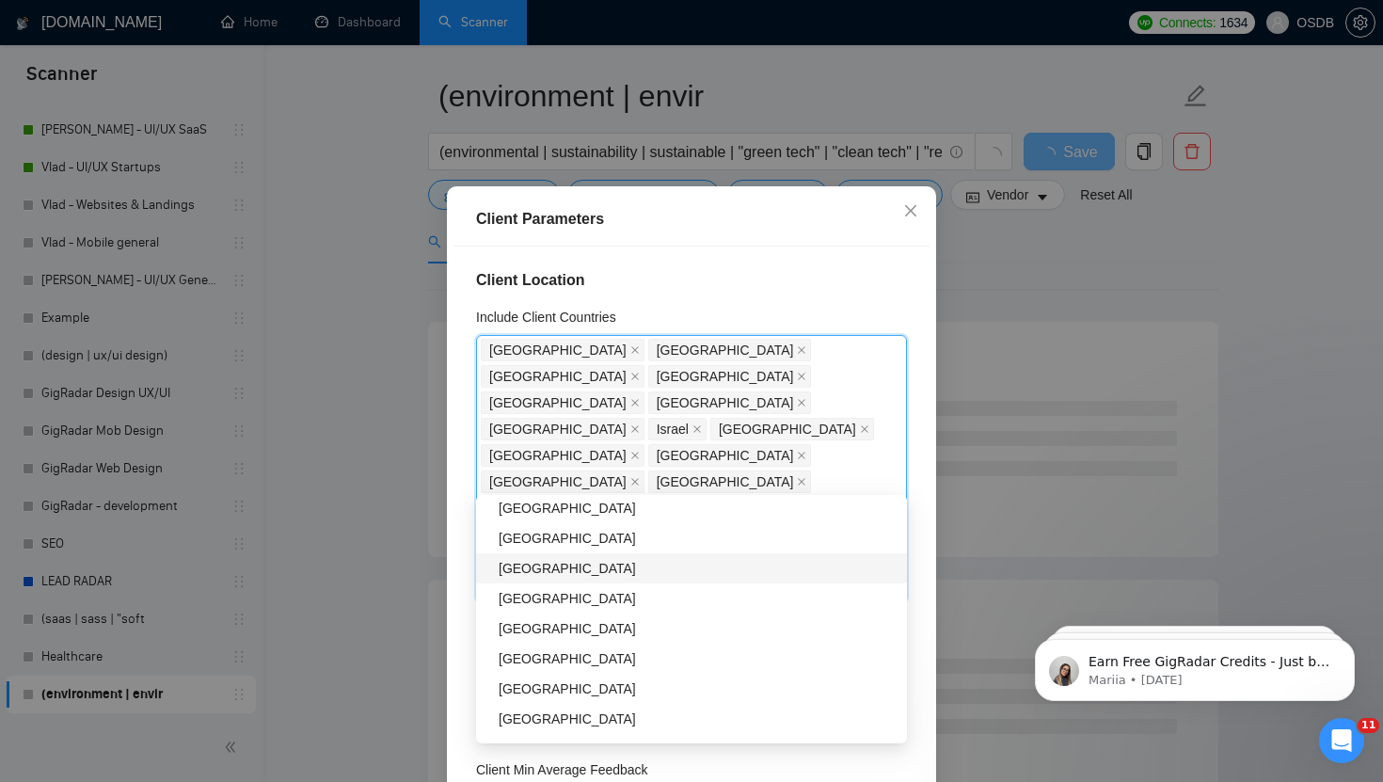
scroll to position [1365, 0]
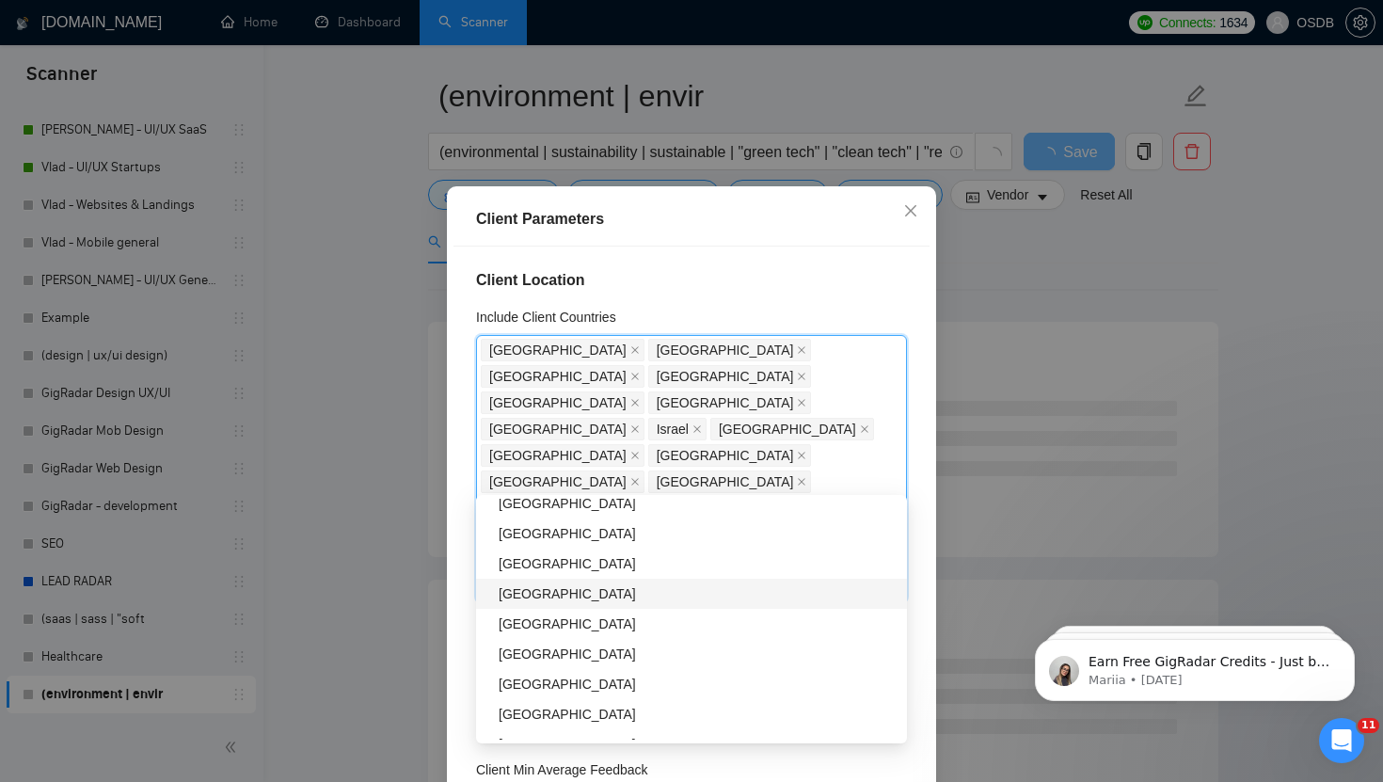
click at [519, 595] on div "[GEOGRAPHIC_DATA]" at bounding box center [697, 593] width 397 height 21
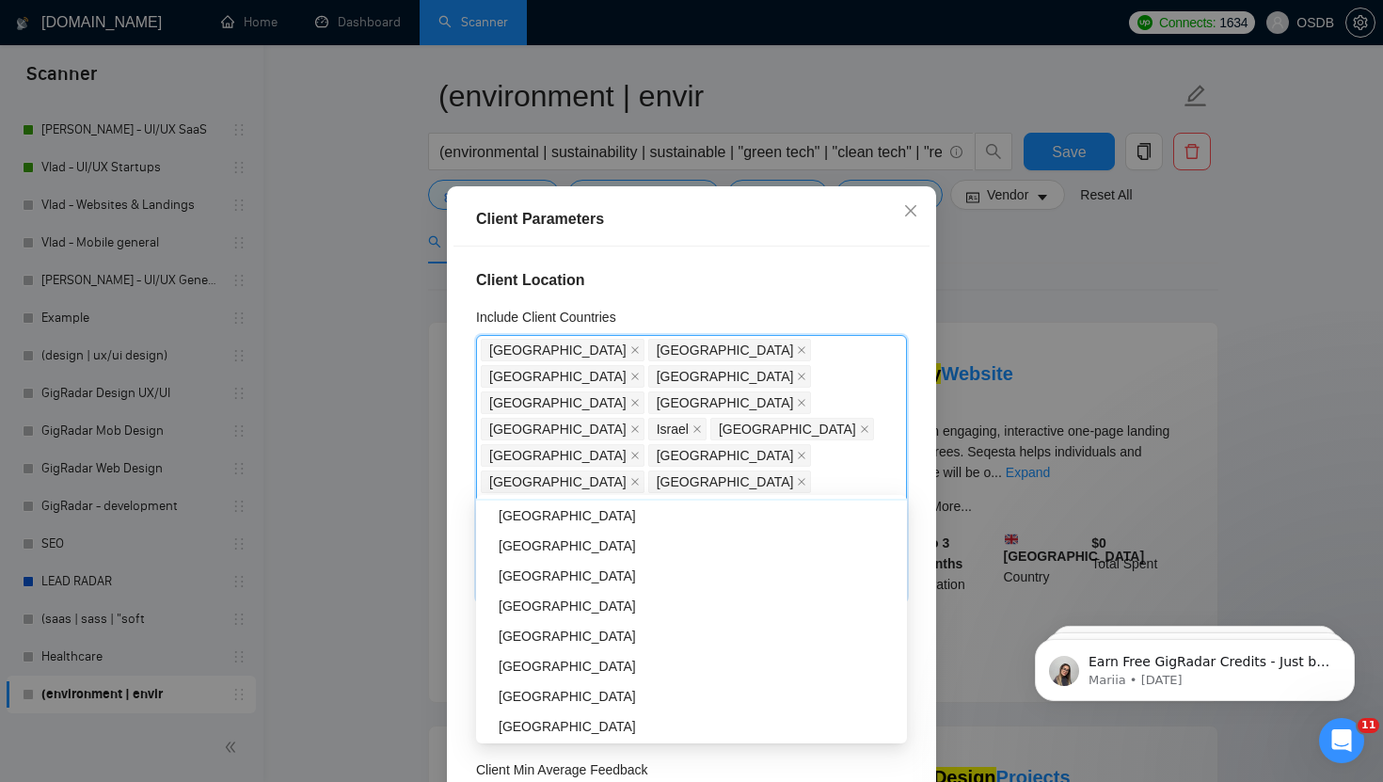
scroll to position [1471, 0]
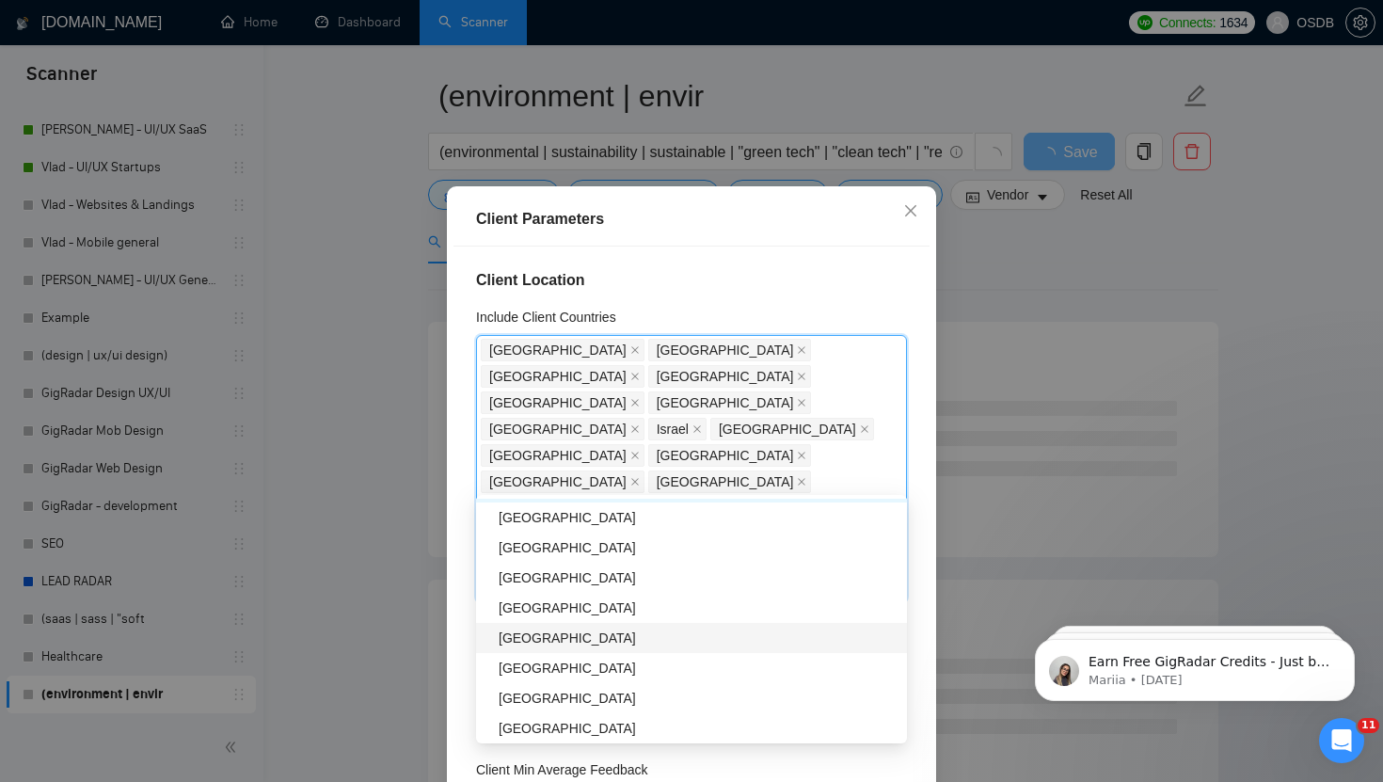
click at [519, 635] on div "[GEOGRAPHIC_DATA]" at bounding box center [697, 637] width 397 height 21
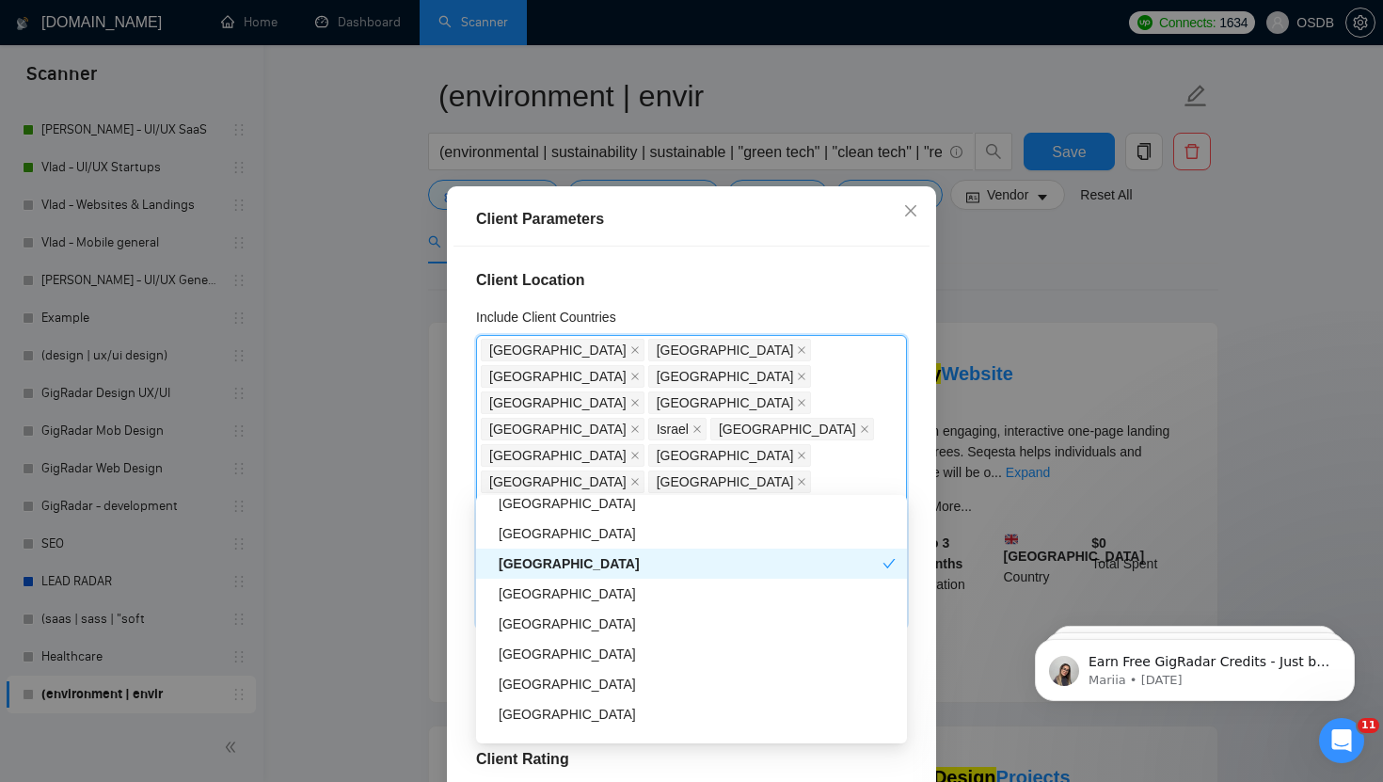
scroll to position [1546, 0]
click at [521, 591] on div "[GEOGRAPHIC_DATA]" at bounding box center [697, 593] width 397 height 21
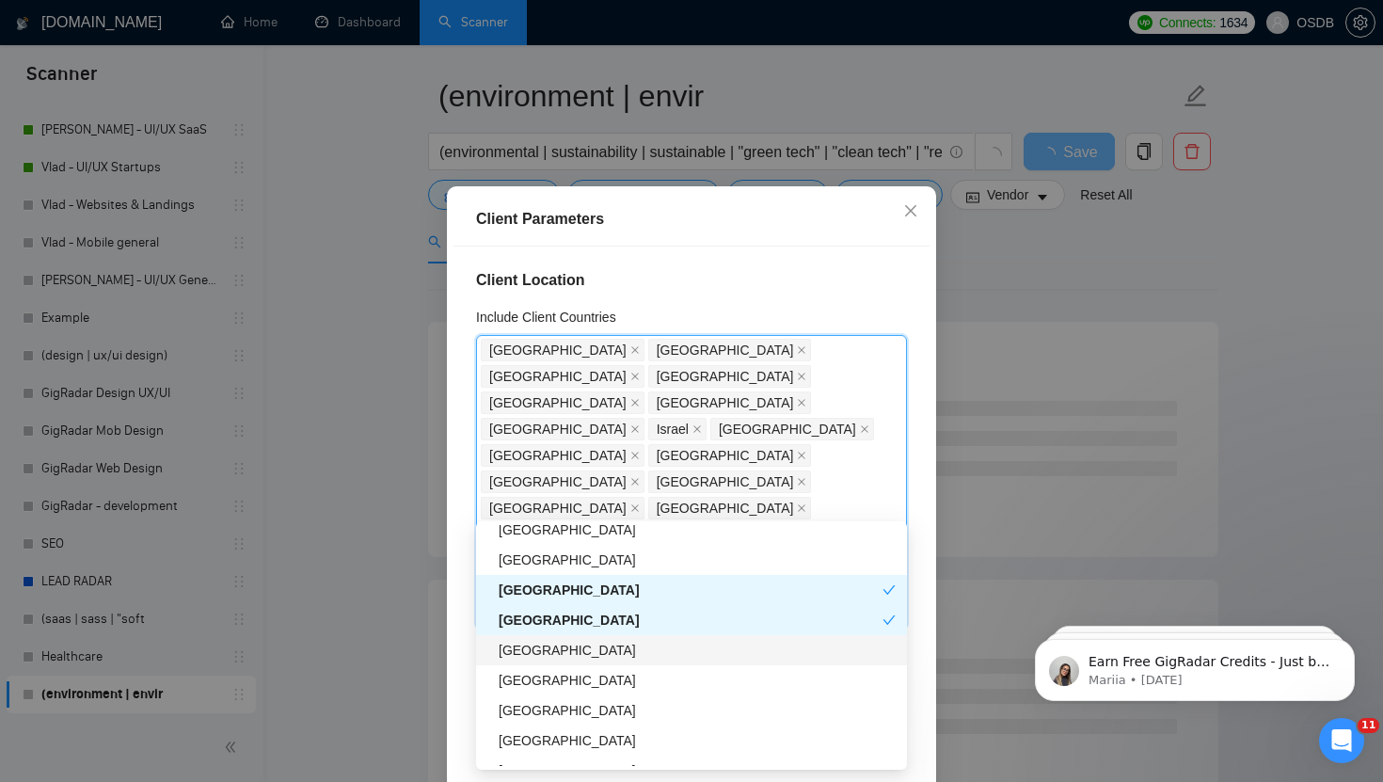
click at [527, 654] on div "[GEOGRAPHIC_DATA]" at bounding box center [697, 650] width 397 height 21
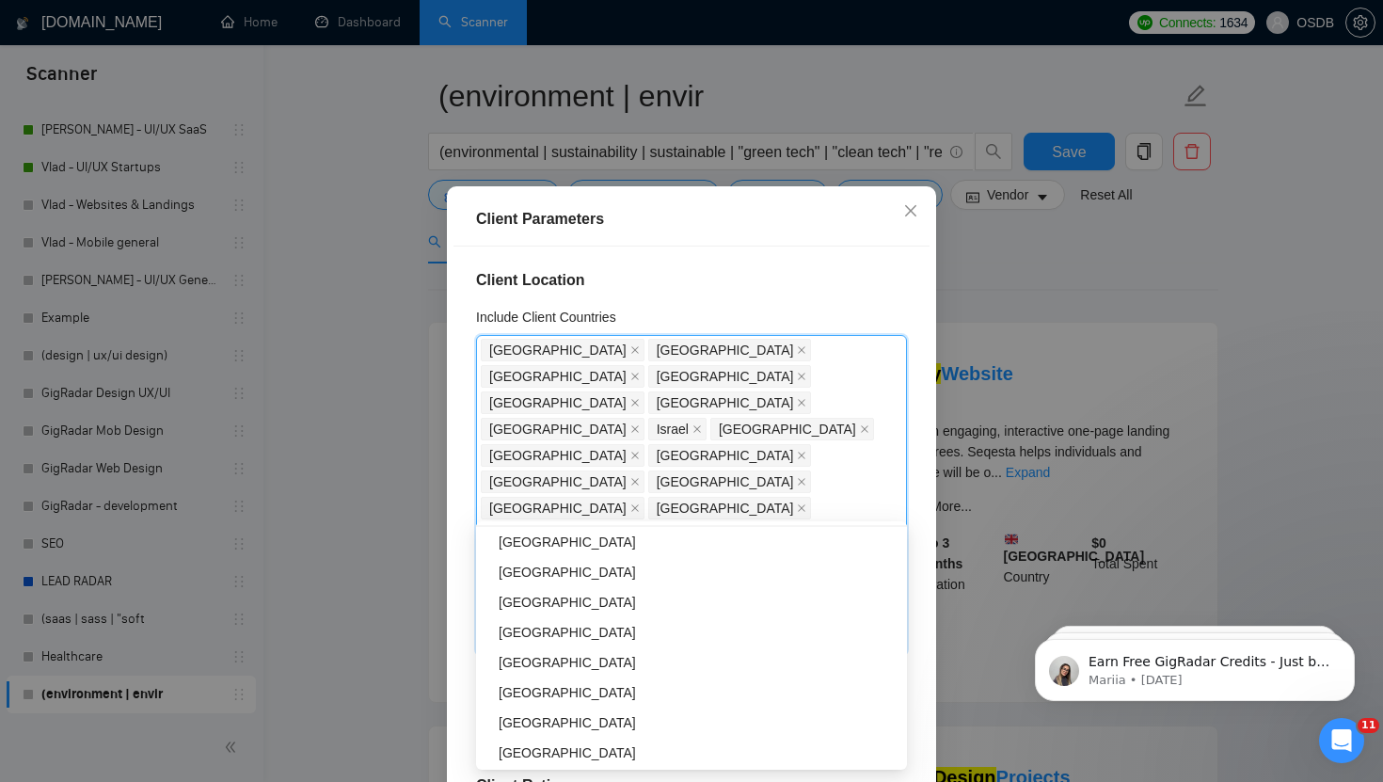
scroll to position [1833, 0]
click at [524, 607] on div "[GEOGRAPHIC_DATA]" at bounding box center [697, 604] width 397 height 21
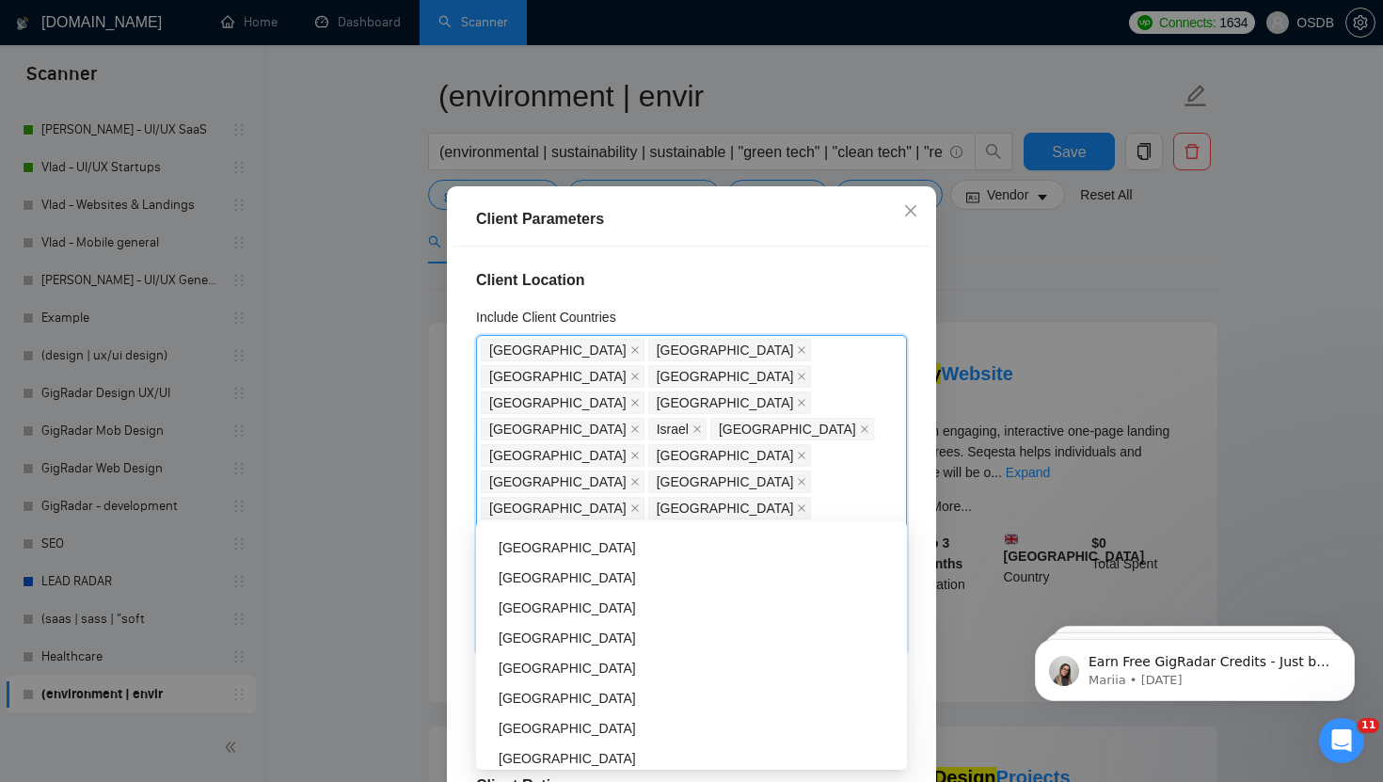
scroll to position [1949, 0]
click at [520, 641] on div "[GEOGRAPHIC_DATA]" at bounding box center [697, 637] width 397 height 21
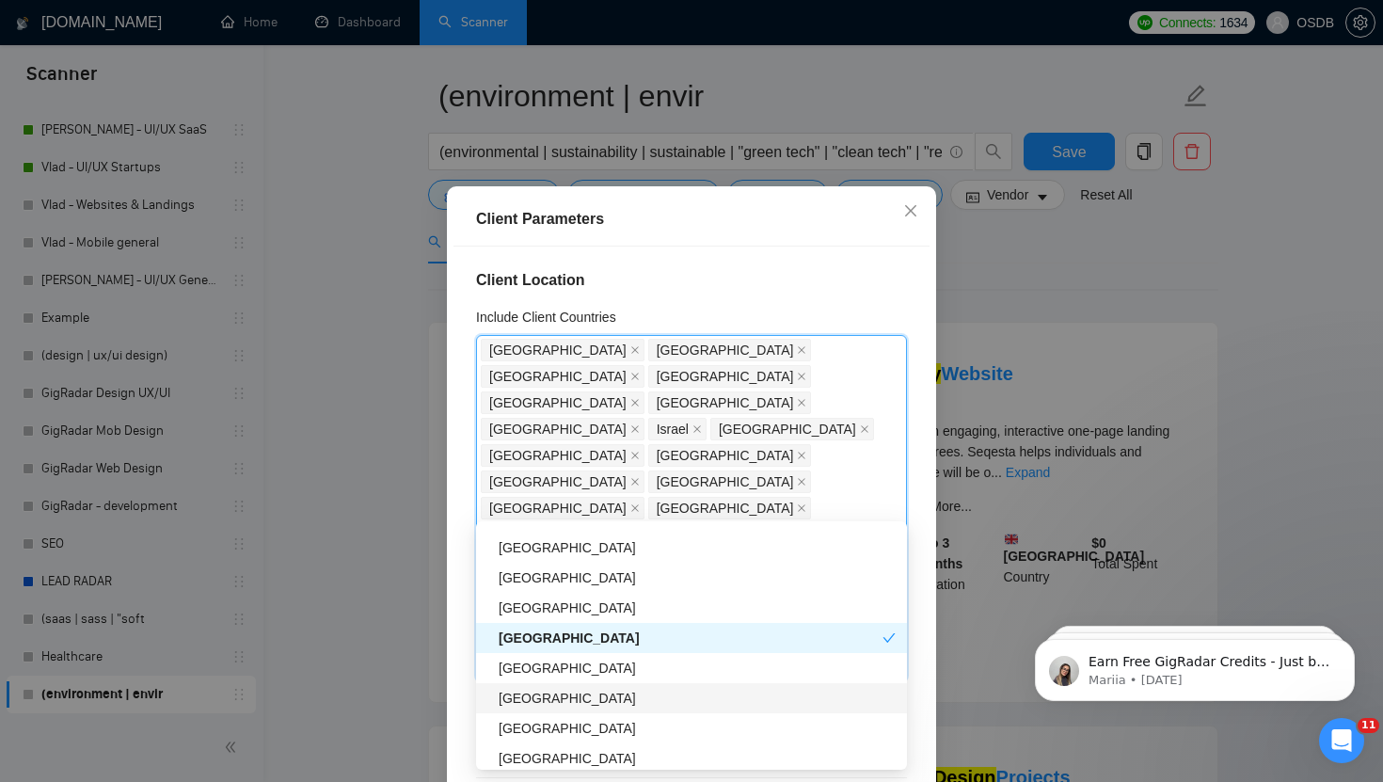
click at [520, 699] on div "[GEOGRAPHIC_DATA]" at bounding box center [697, 698] width 397 height 21
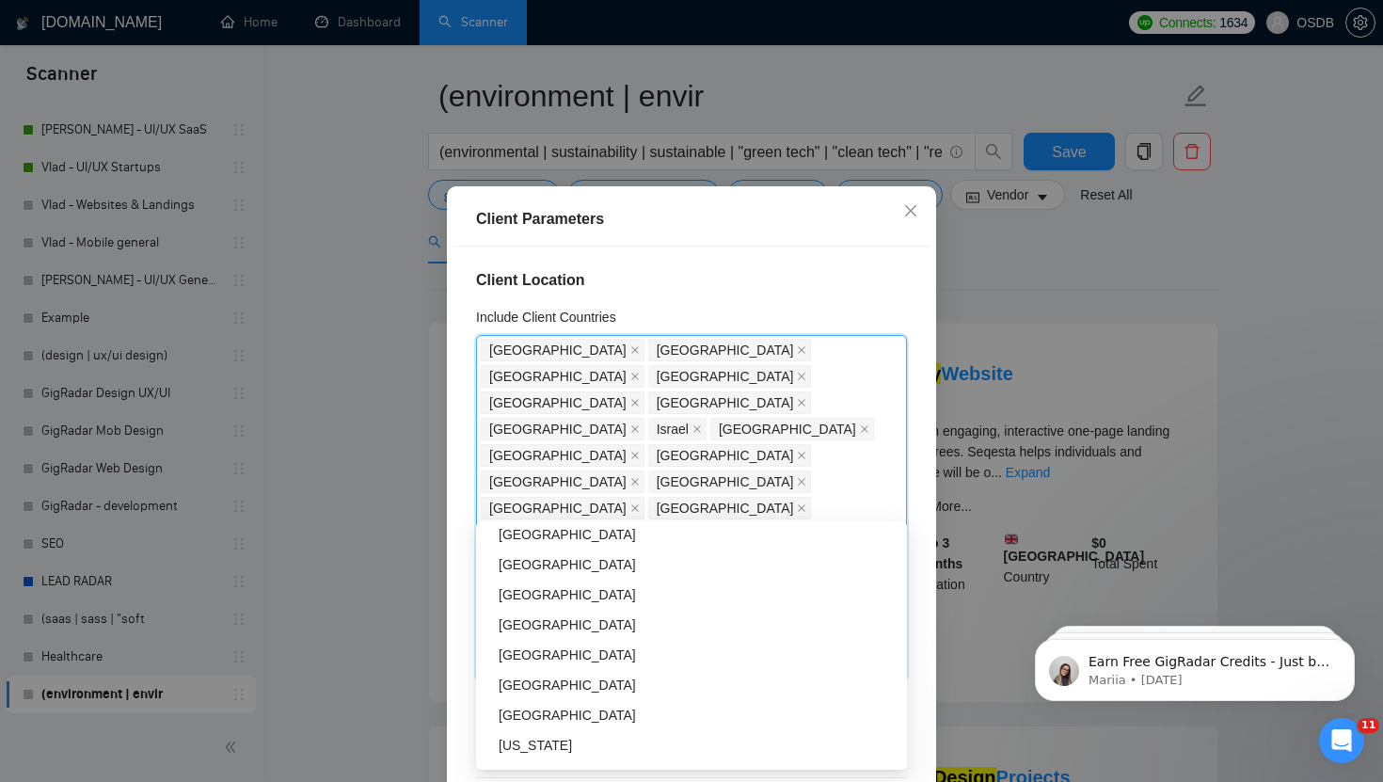
scroll to position [2178, 0]
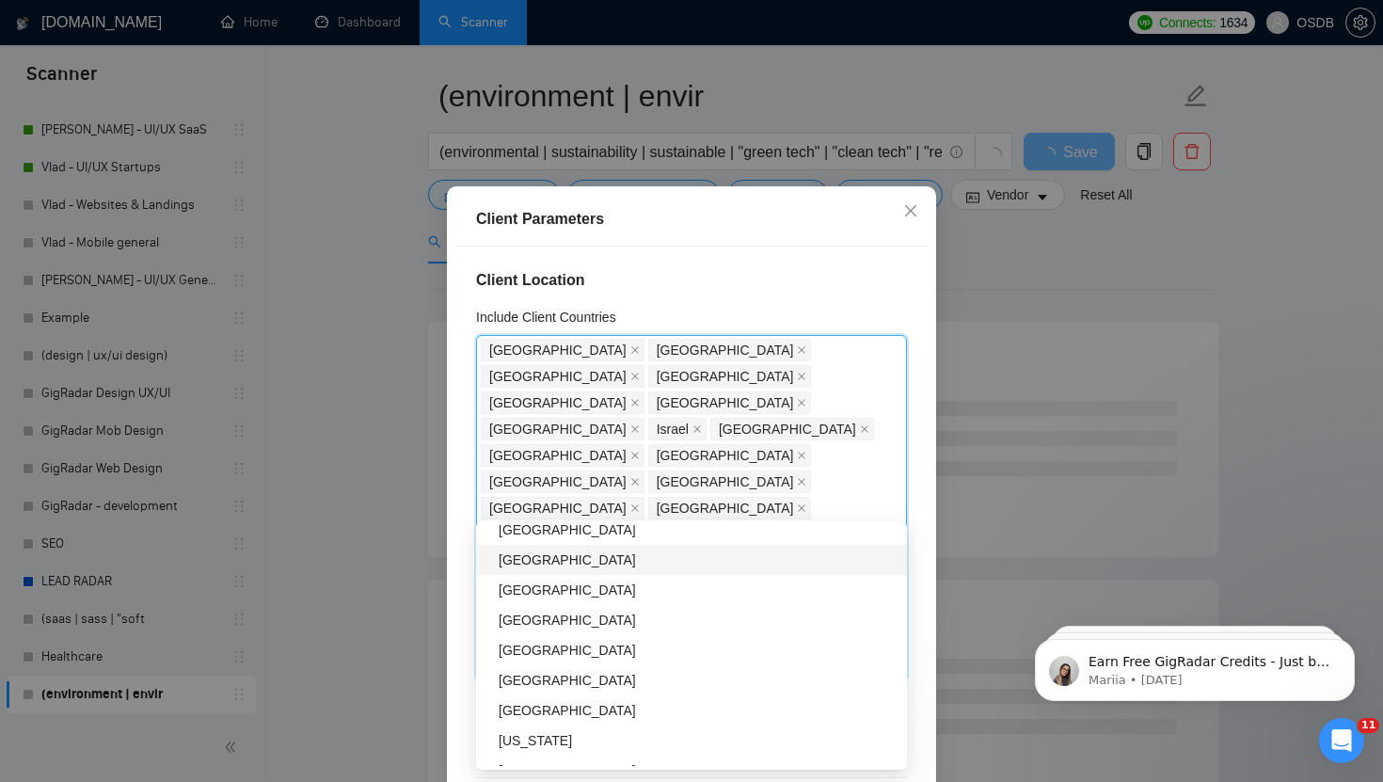
click at [510, 561] on div "[GEOGRAPHIC_DATA]" at bounding box center [697, 559] width 397 height 21
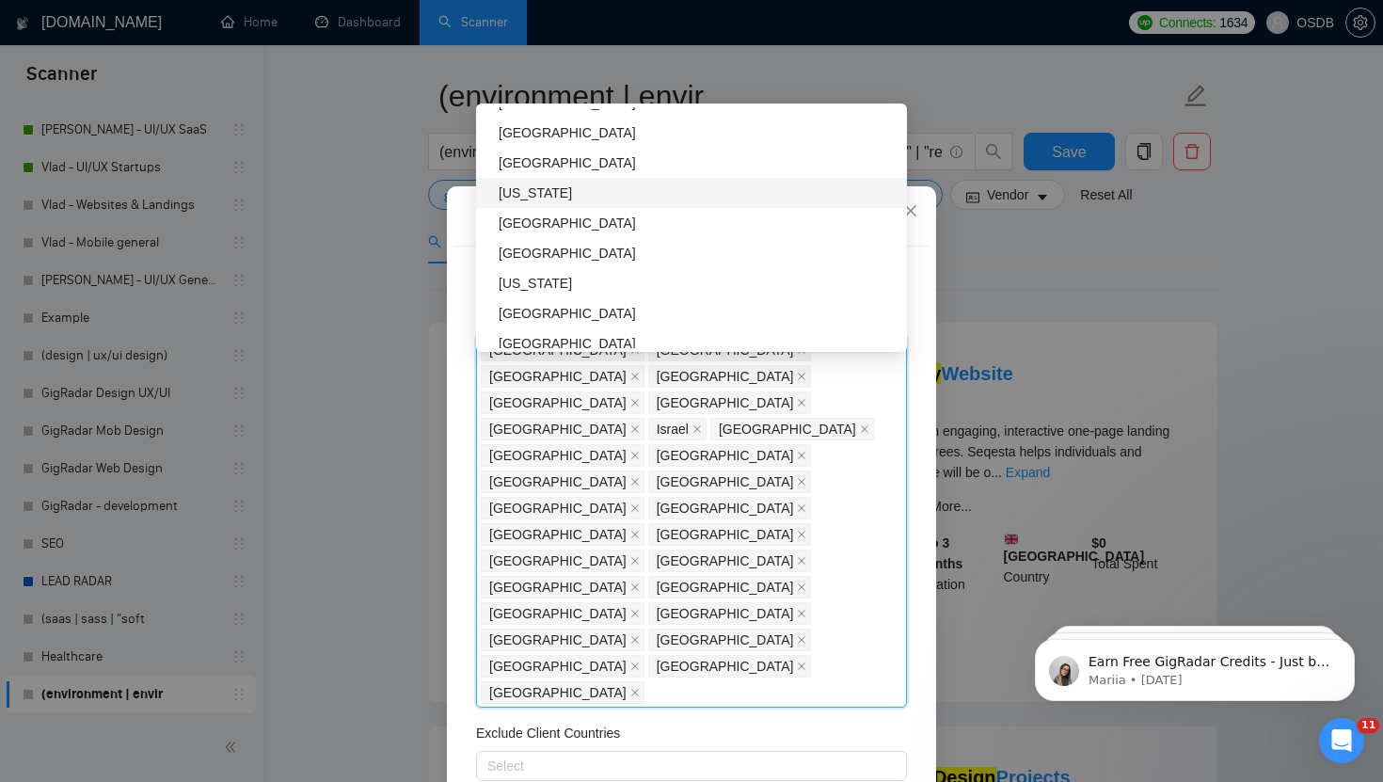
scroll to position [2285, 0]
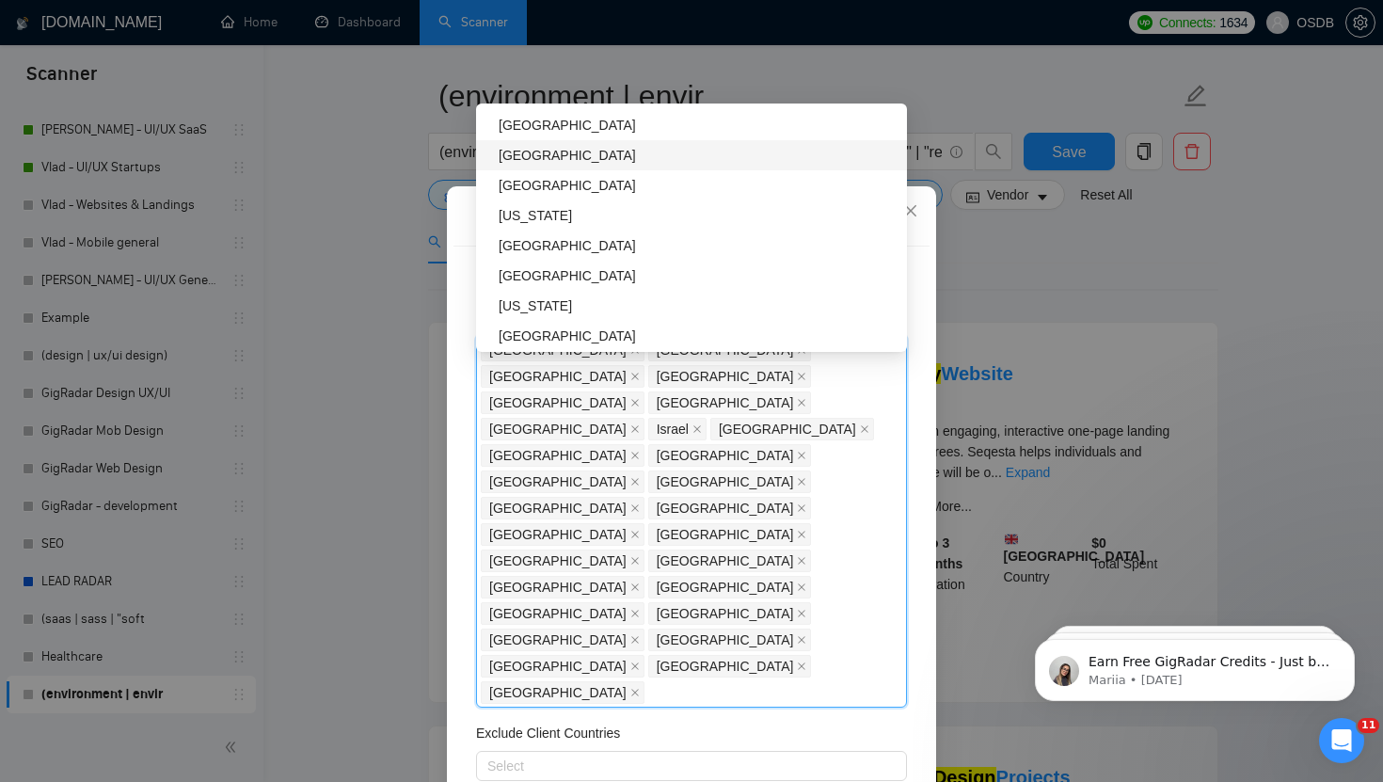
click at [518, 151] on div "[GEOGRAPHIC_DATA]" at bounding box center [697, 155] width 397 height 21
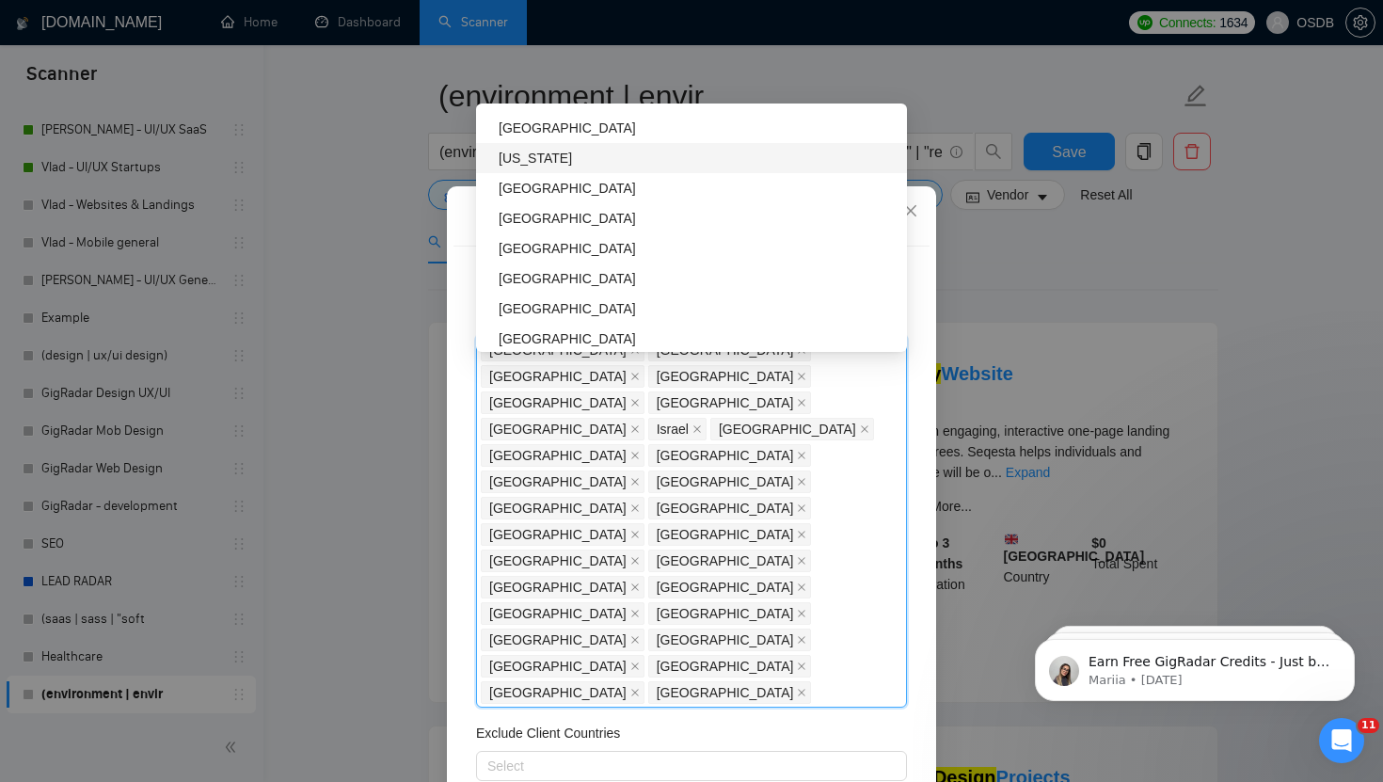
scroll to position [2437, 0]
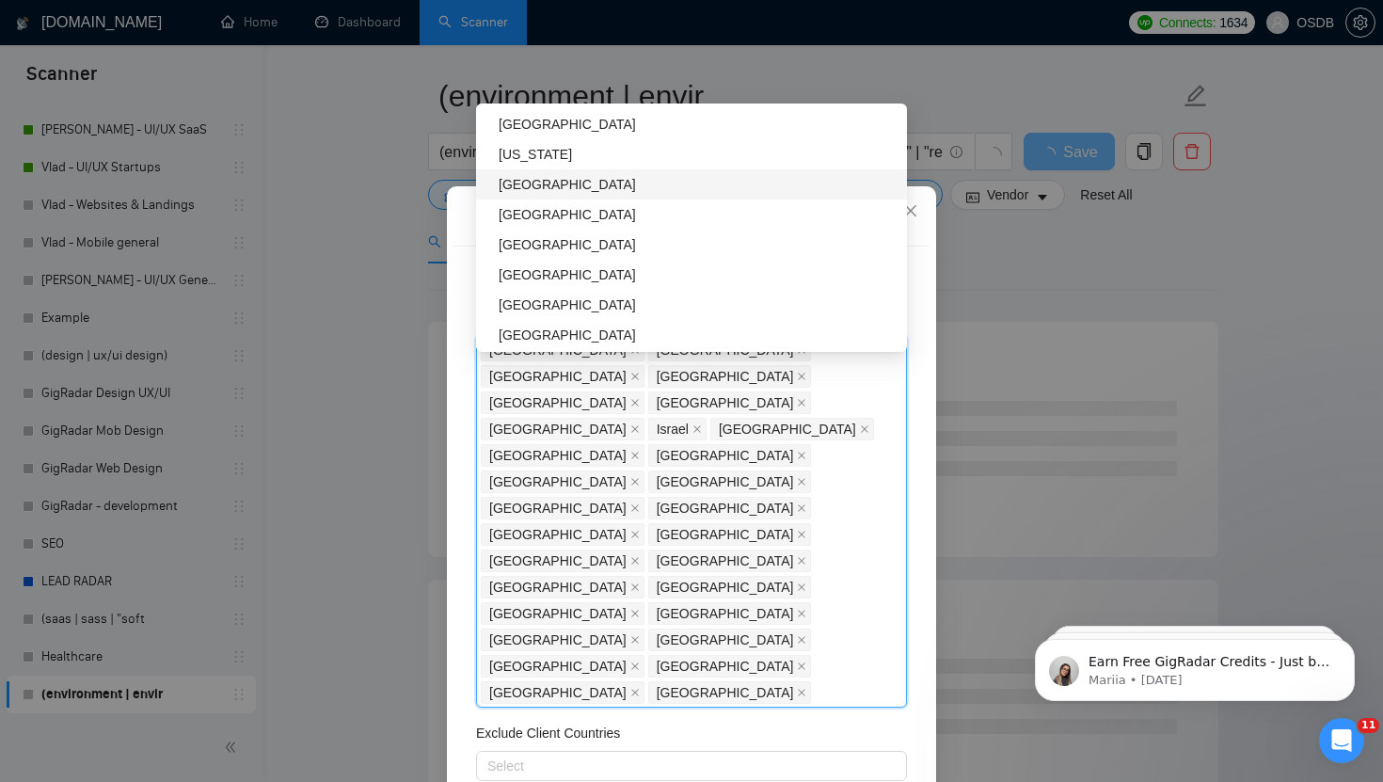
click at [525, 189] on div "[GEOGRAPHIC_DATA]" at bounding box center [697, 184] width 397 height 21
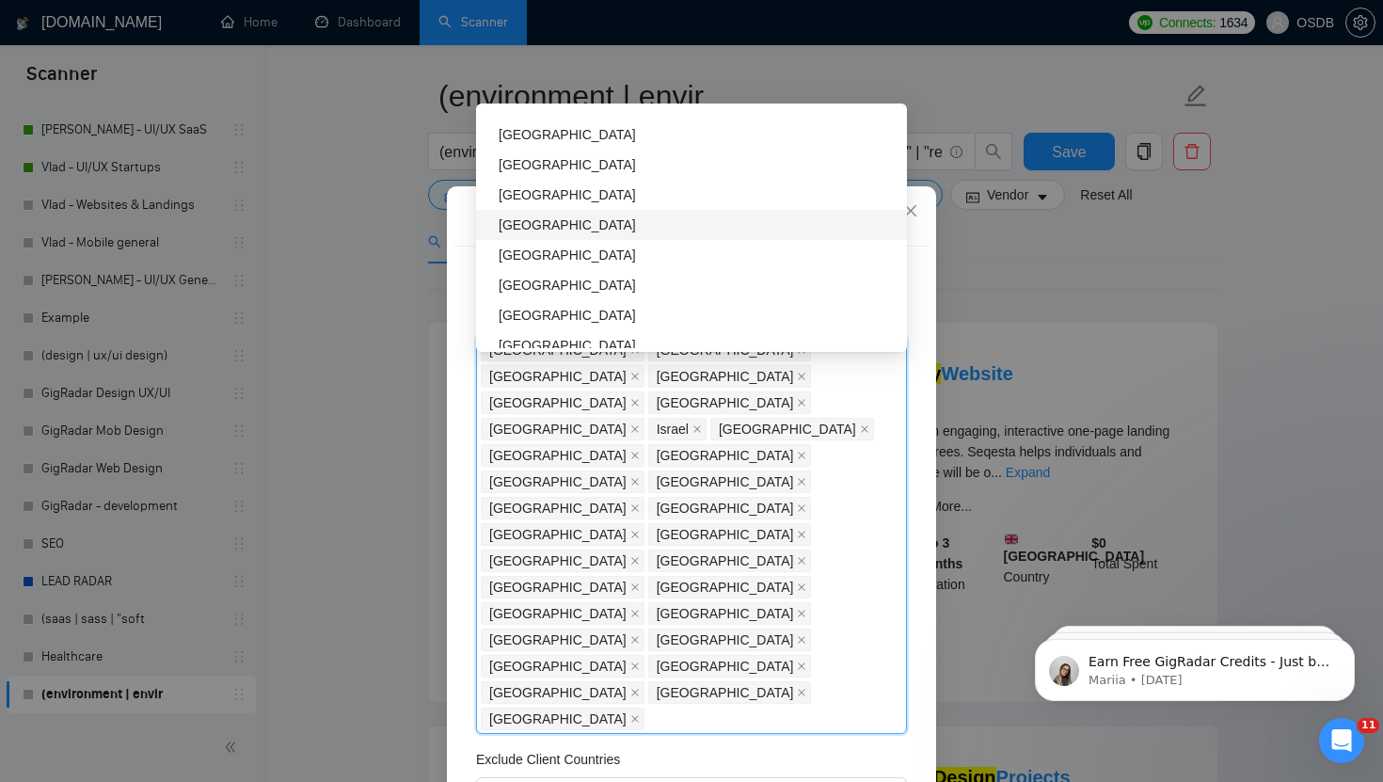
scroll to position [2763, 0]
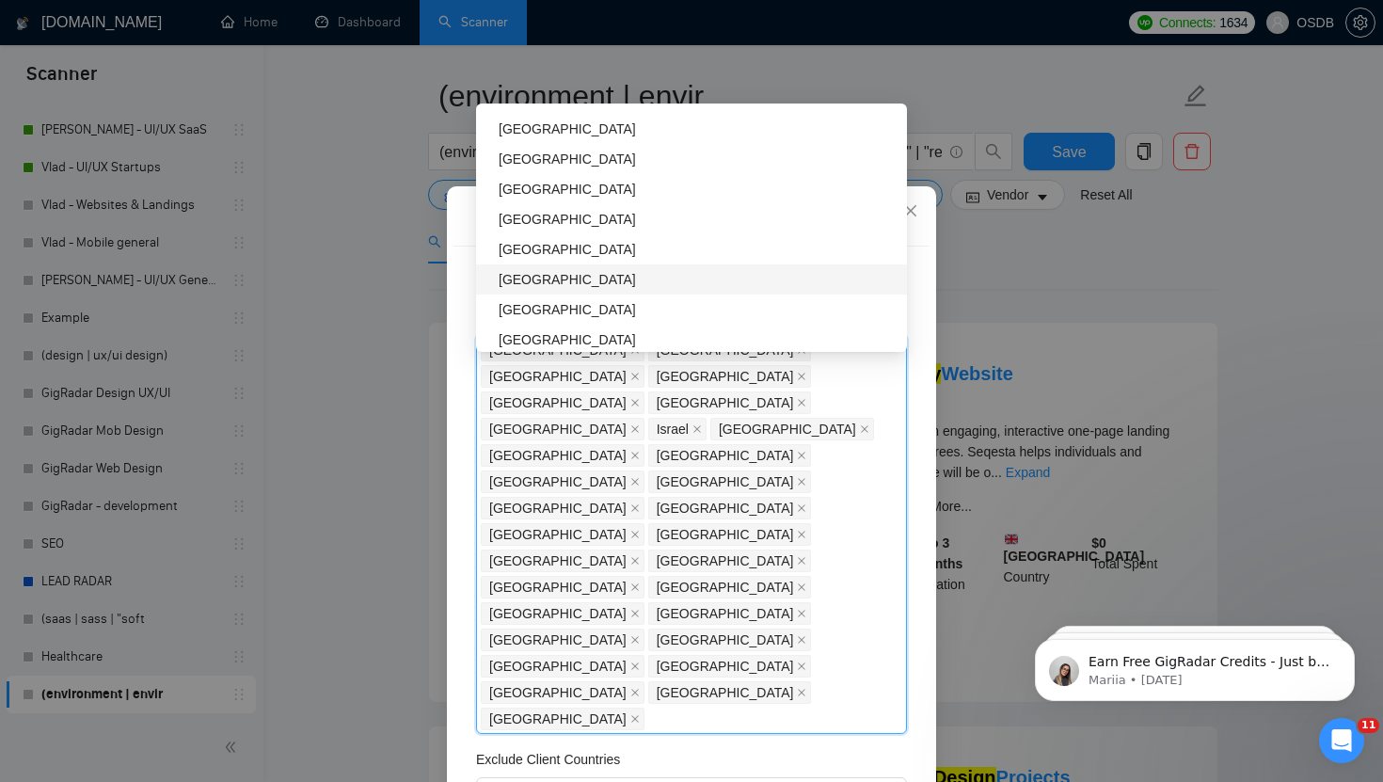
click at [531, 276] on div "[GEOGRAPHIC_DATA]" at bounding box center [697, 279] width 397 height 21
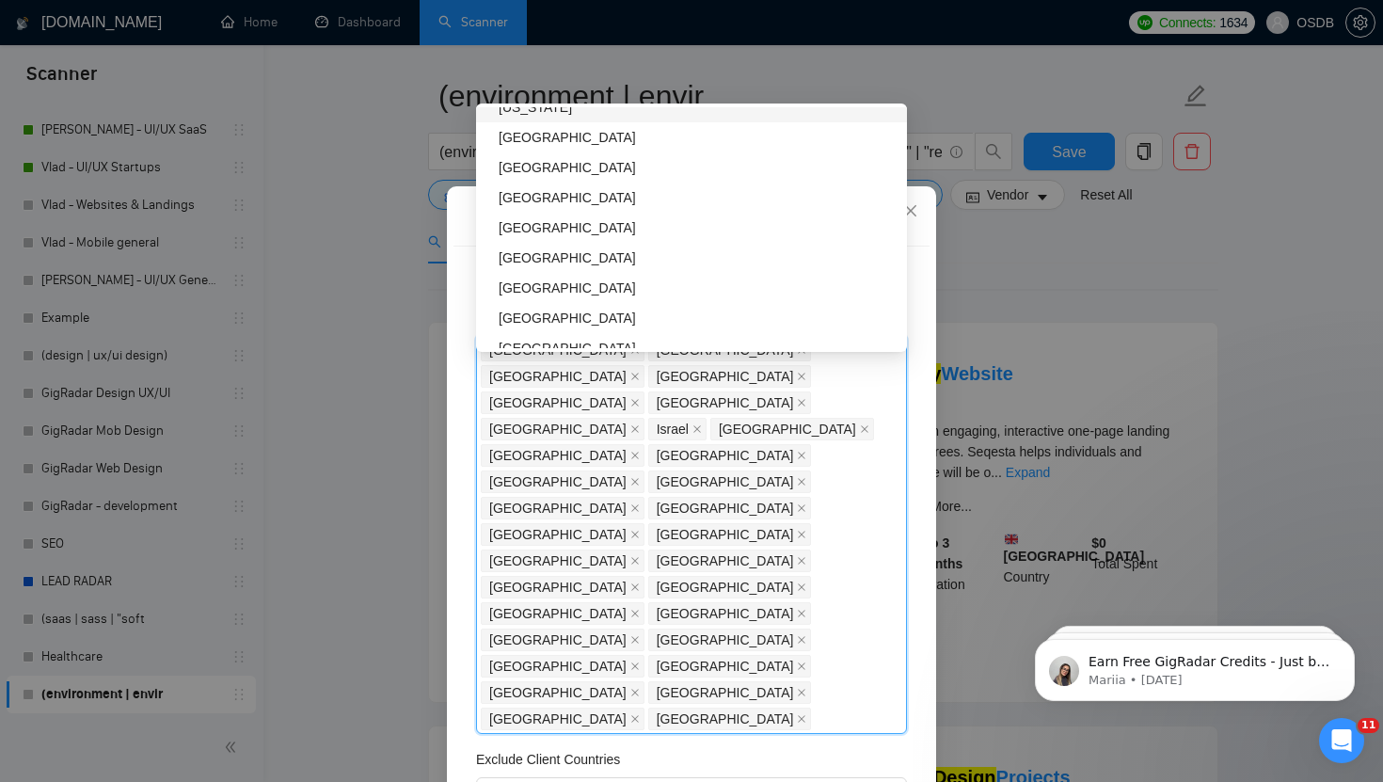
scroll to position [3092, 0]
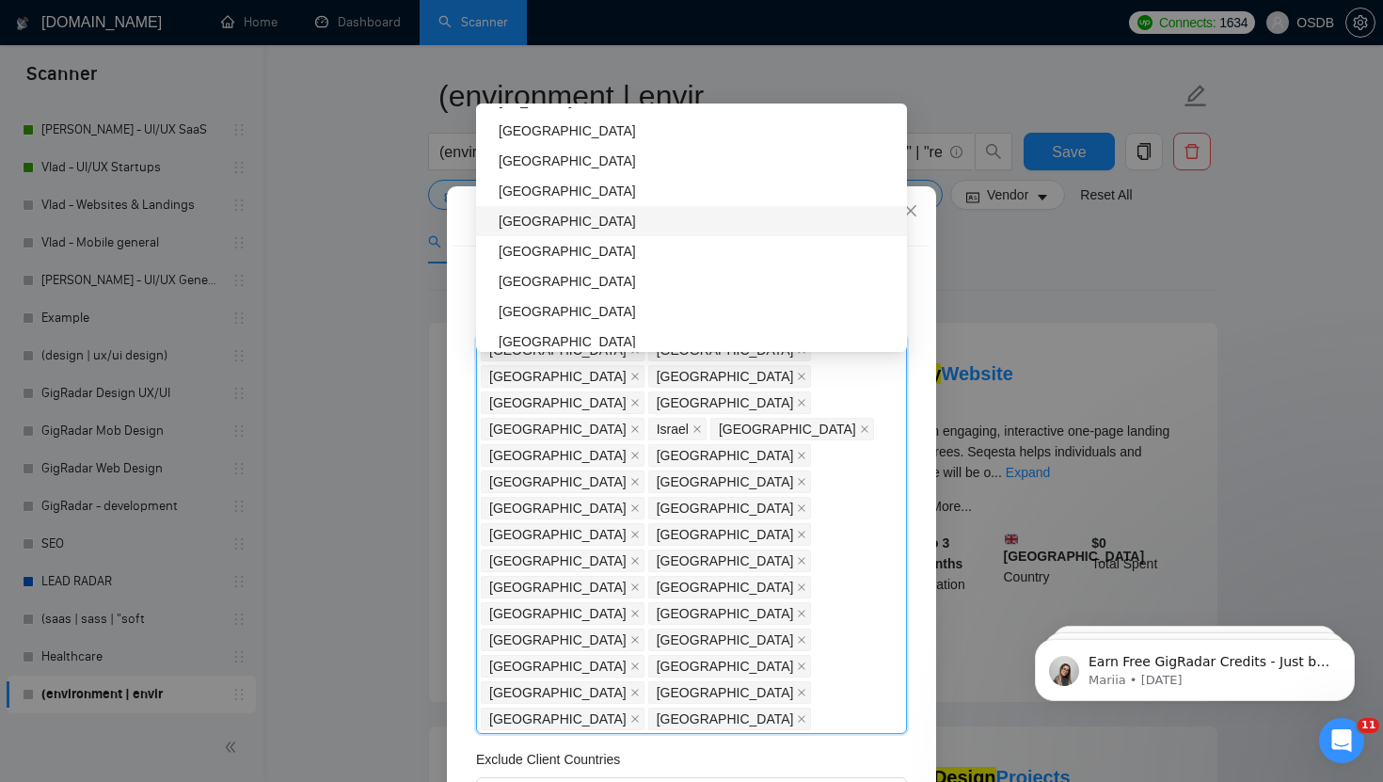
click at [530, 217] on div "[GEOGRAPHIC_DATA]" at bounding box center [697, 221] width 397 height 21
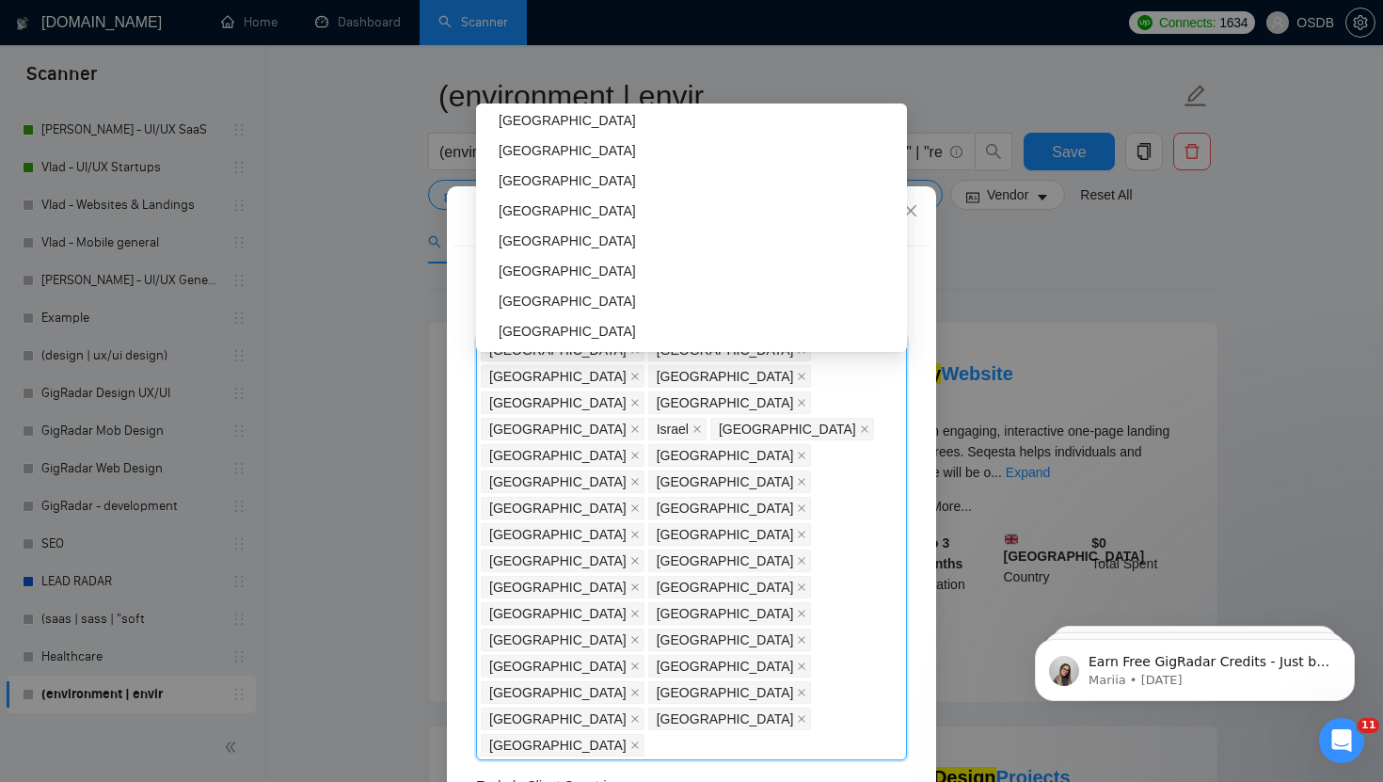
scroll to position [3524, 0]
click at [527, 235] on div "[GEOGRAPHIC_DATA]" at bounding box center [697, 240] width 397 height 21
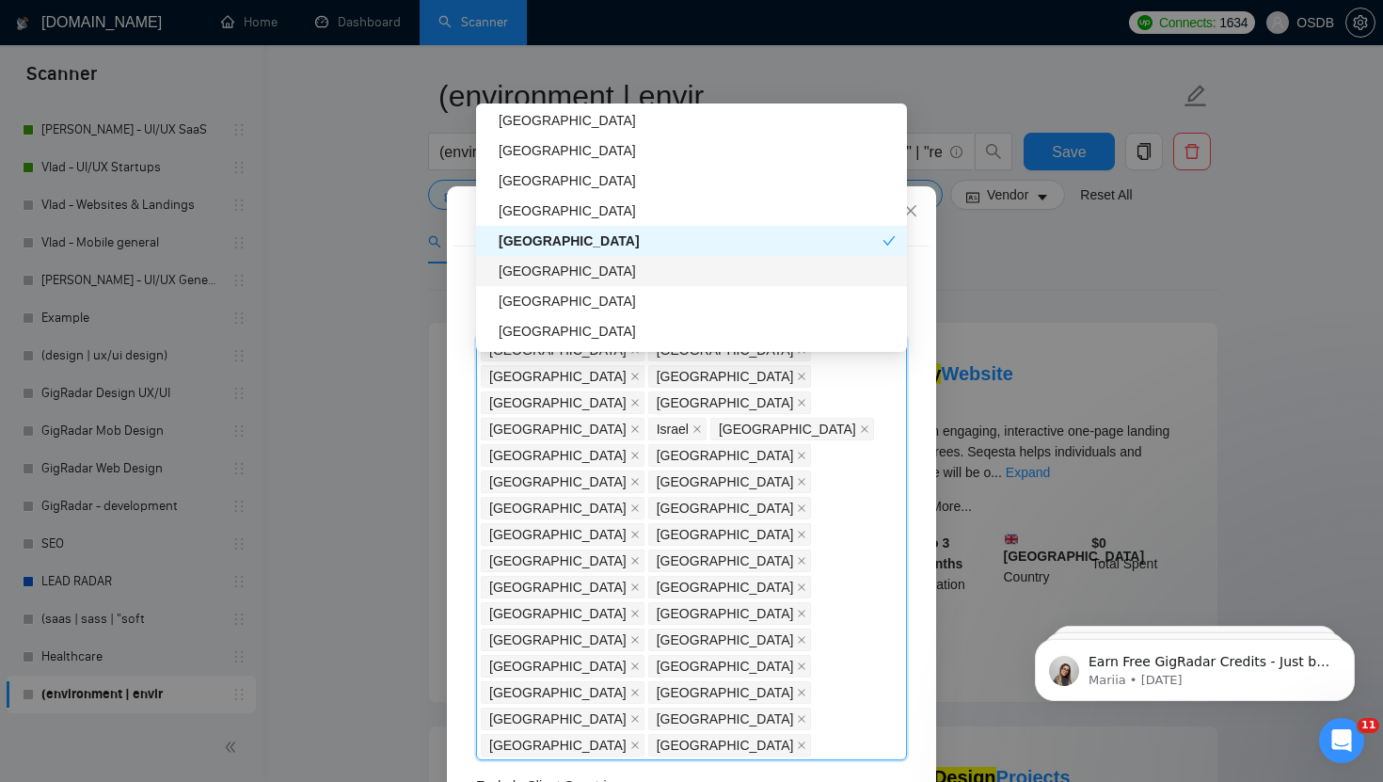
click at [527, 268] on div "[GEOGRAPHIC_DATA]" at bounding box center [697, 271] width 397 height 21
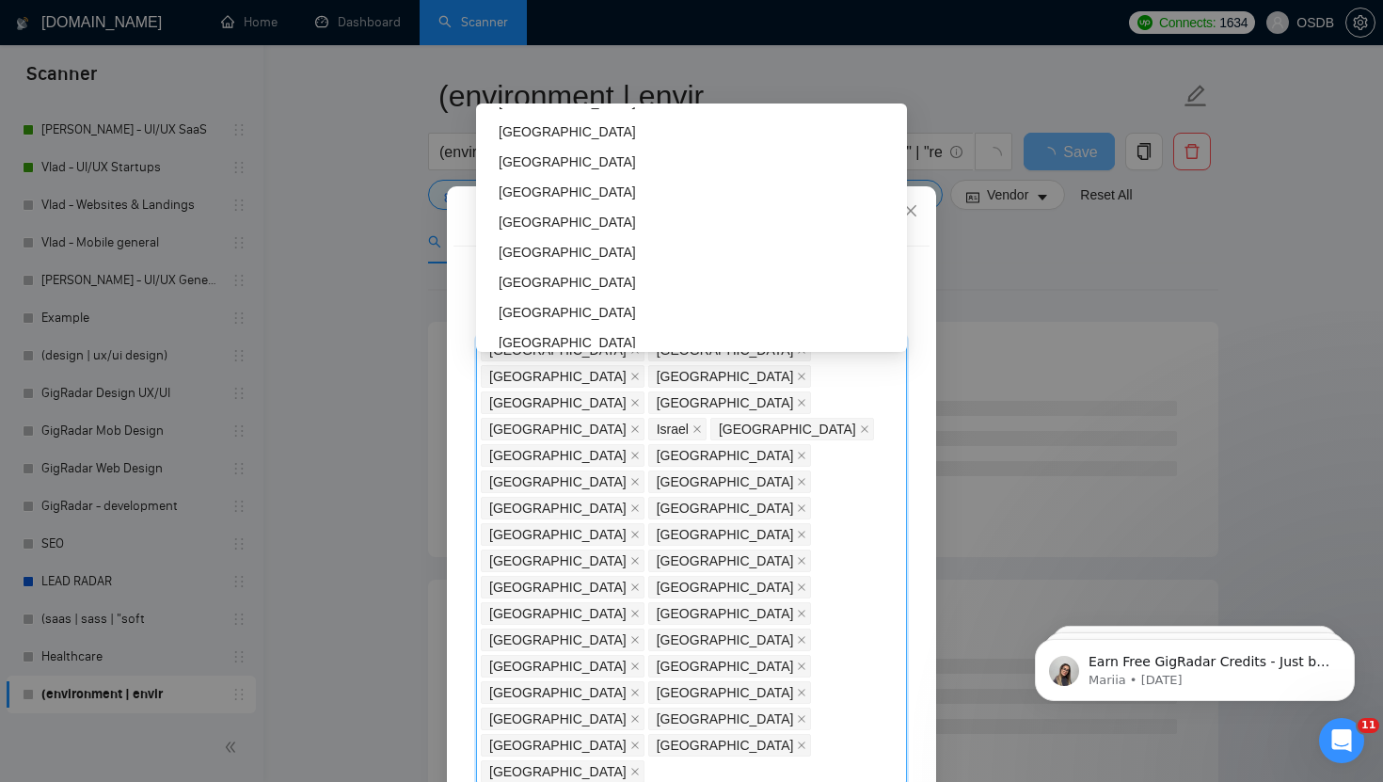
scroll to position [3757, 0]
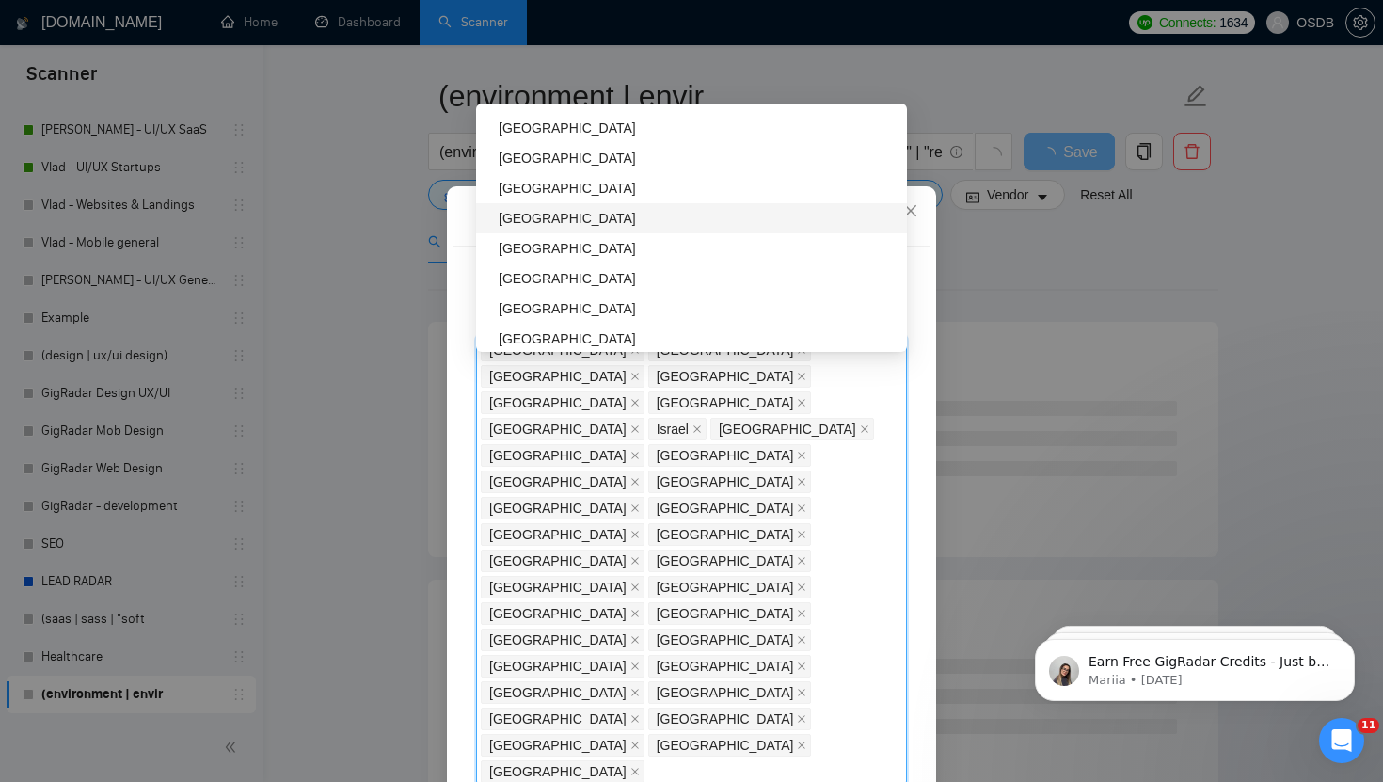
click at [525, 221] on div "[GEOGRAPHIC_DATA]" at bounding box center [697, 218] width 397 height 21
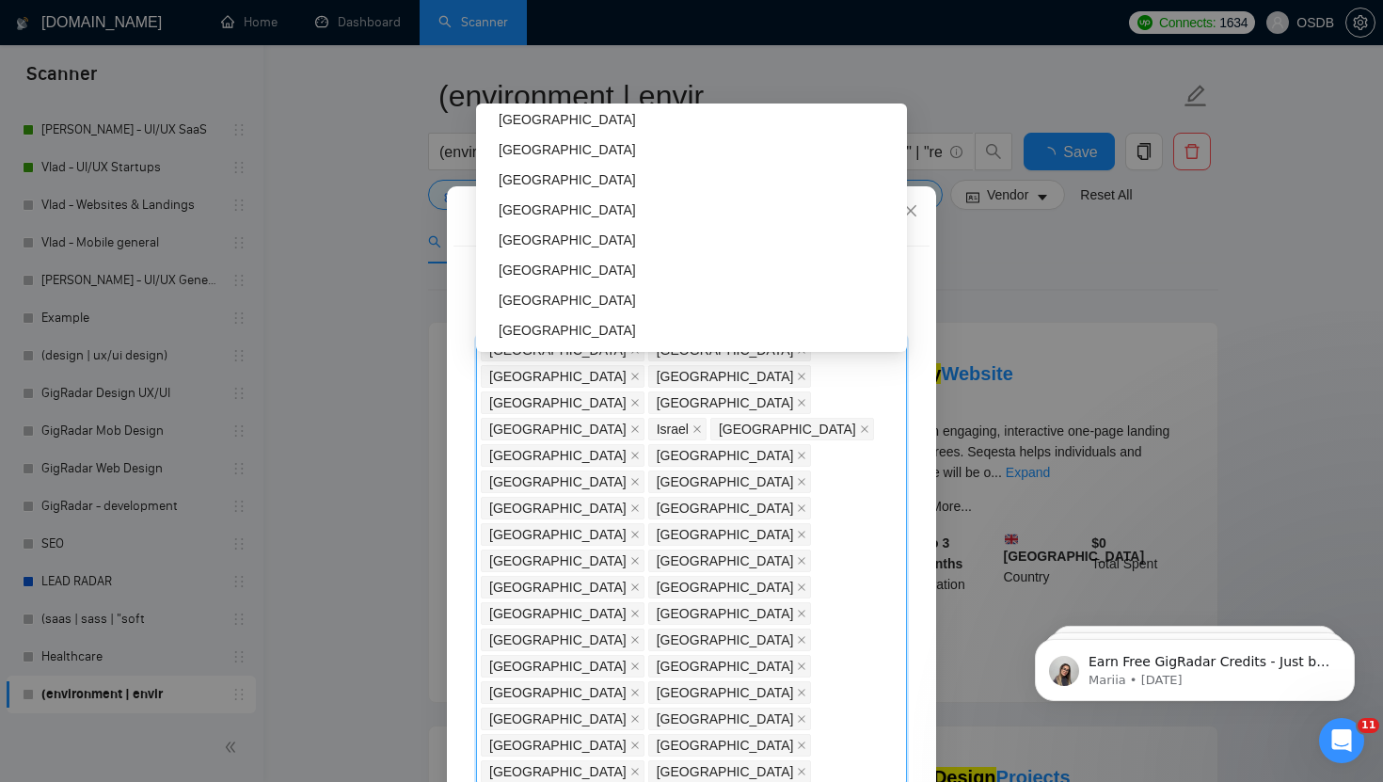
scroll to position [4105, 0]
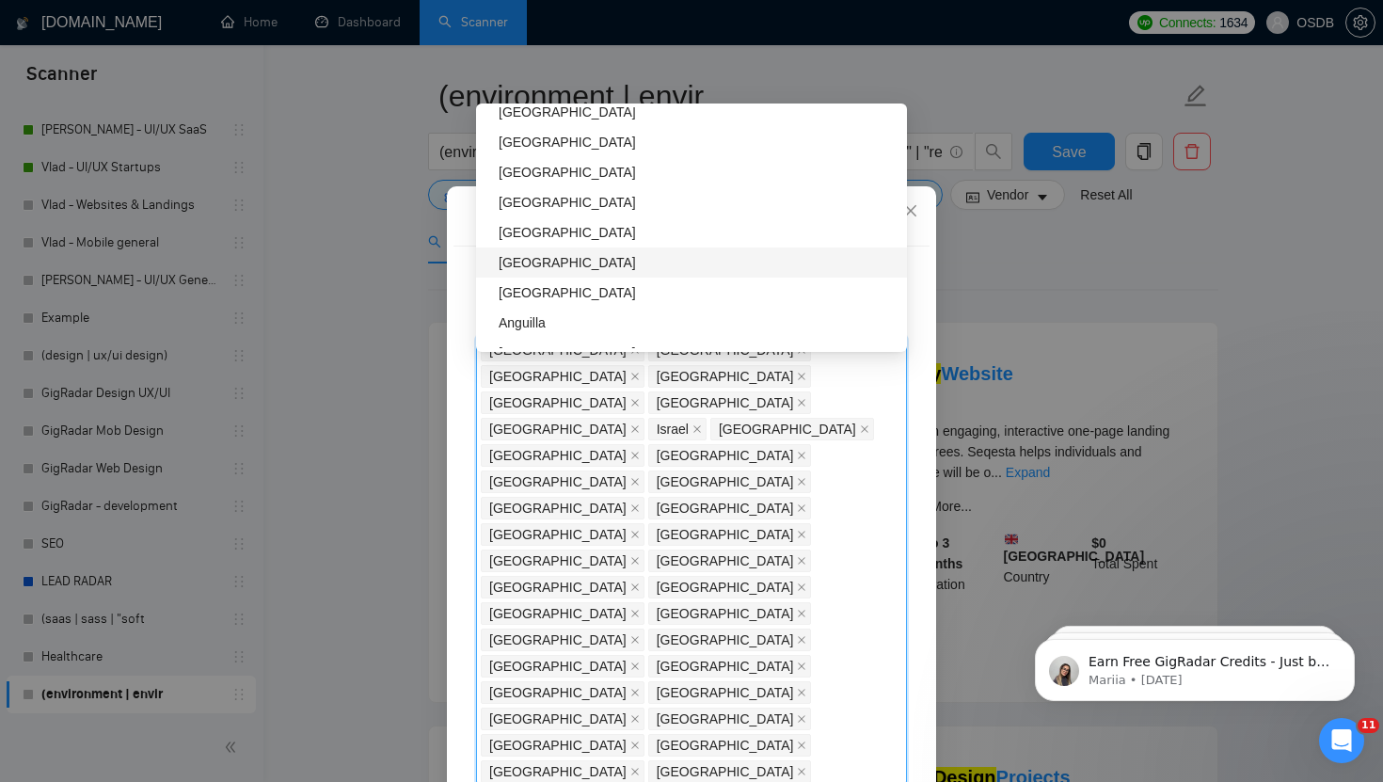
click at [528, 257] on div "[GEOGRAPHIC_DATA]" at bounding box center [697, 262] width 397 height 21
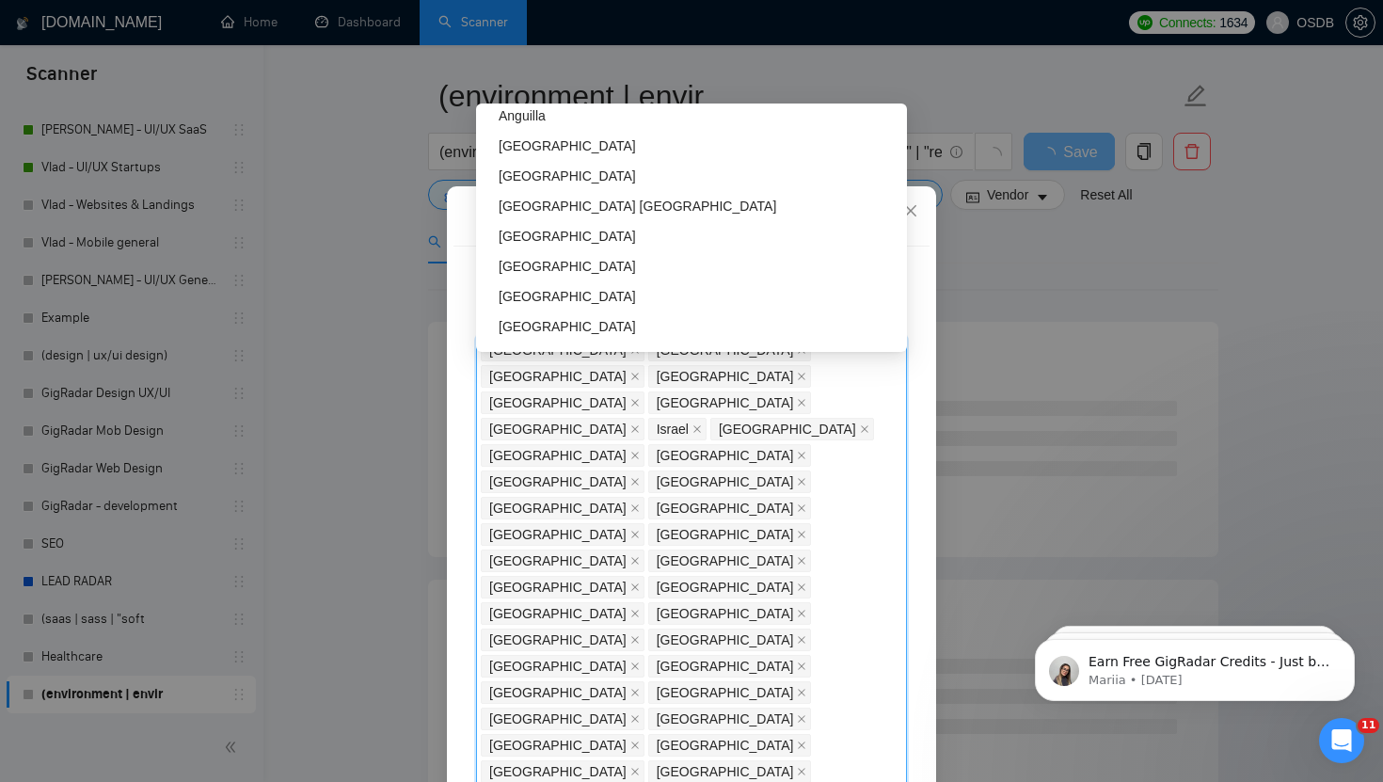
scroll to position [4313, 0]
click at [528, 260] on div "[GEOGRAPHIC_DATA]" at bounding box center [697, 264] width 397 height 21
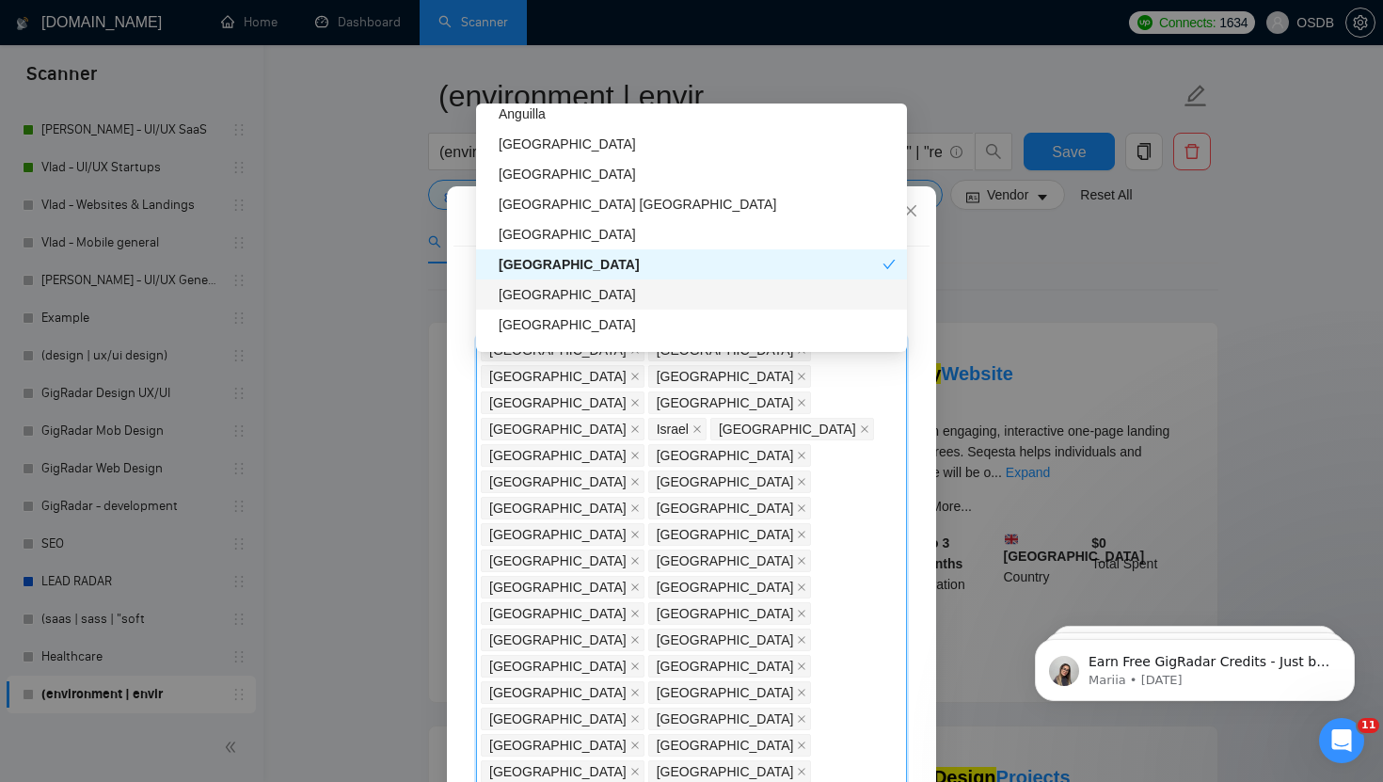
click at [529, 295] on div "[GEOGRAPHIC_DATA]" at bounding box center [697, 294] width 397 height 21
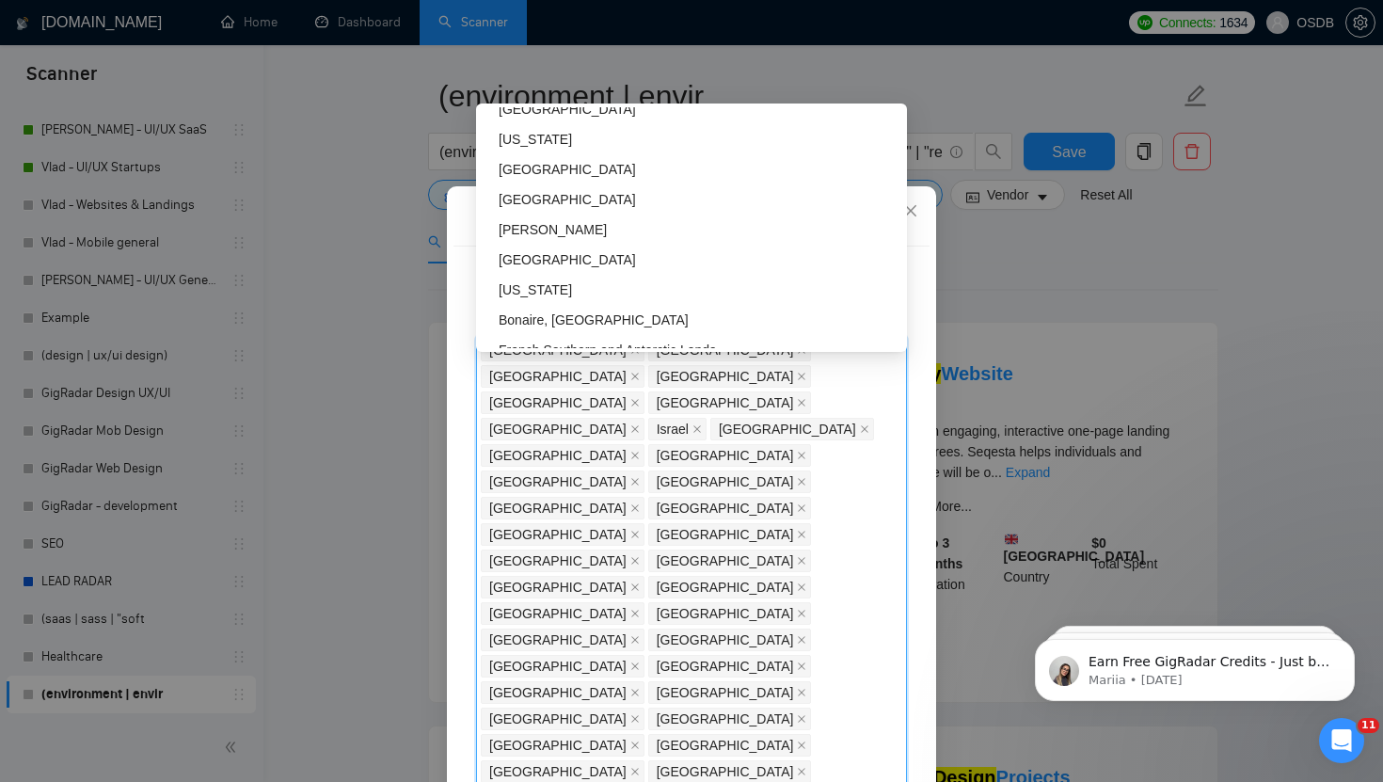
scroll to position [6021, 0]
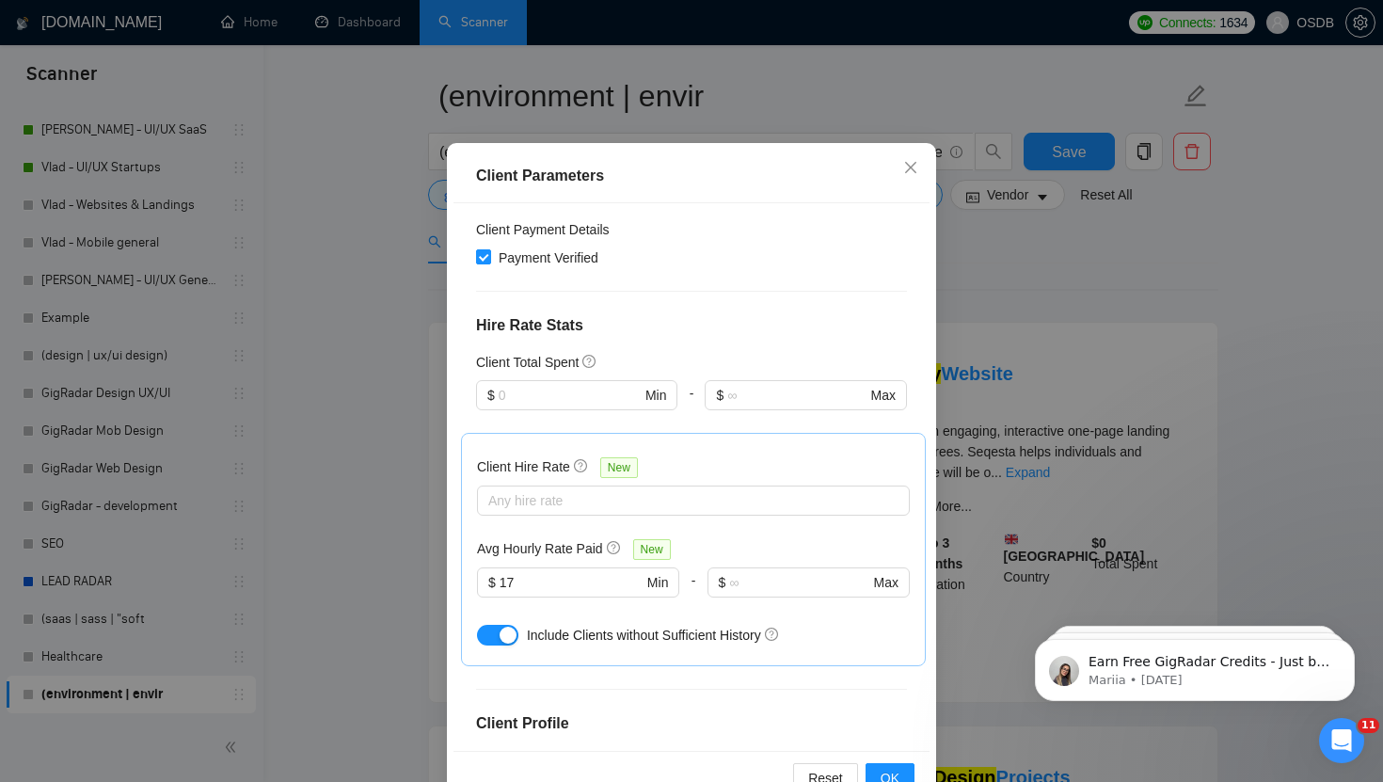
scroll to position [116, 0]
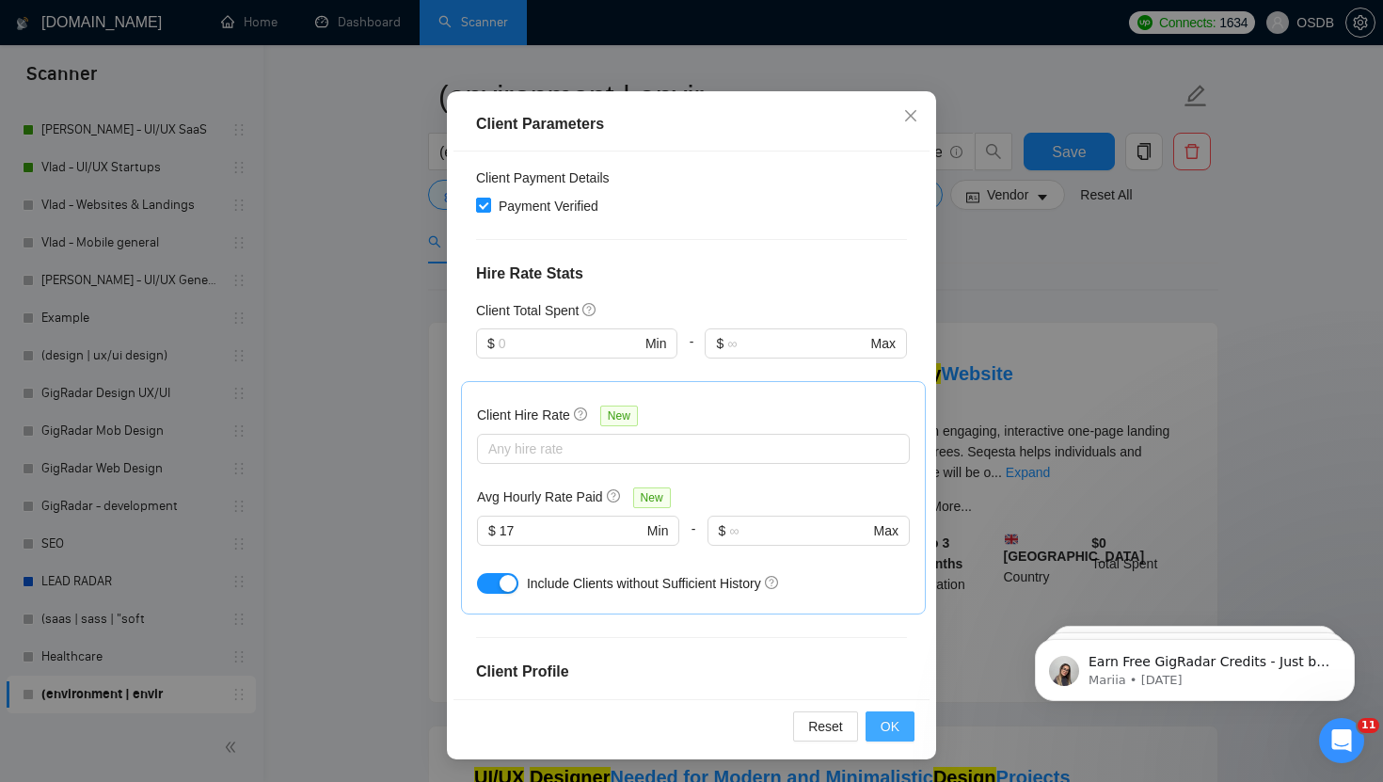
click at [887, 725] on span "OK" at bounding box center [890, 726] width 19 height 21
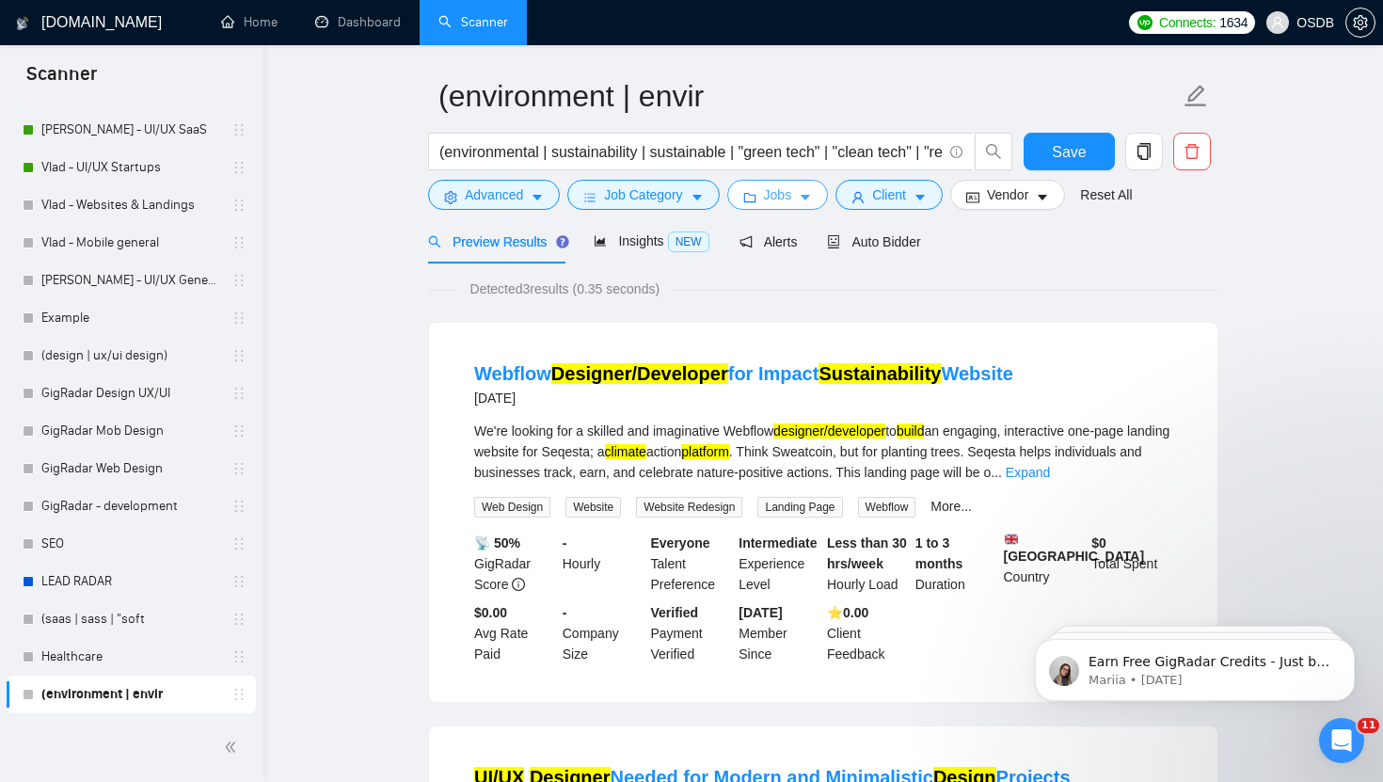
click at [805, 197] on icon "caret-down" at bounding box center [805, 197] width 13 height 13
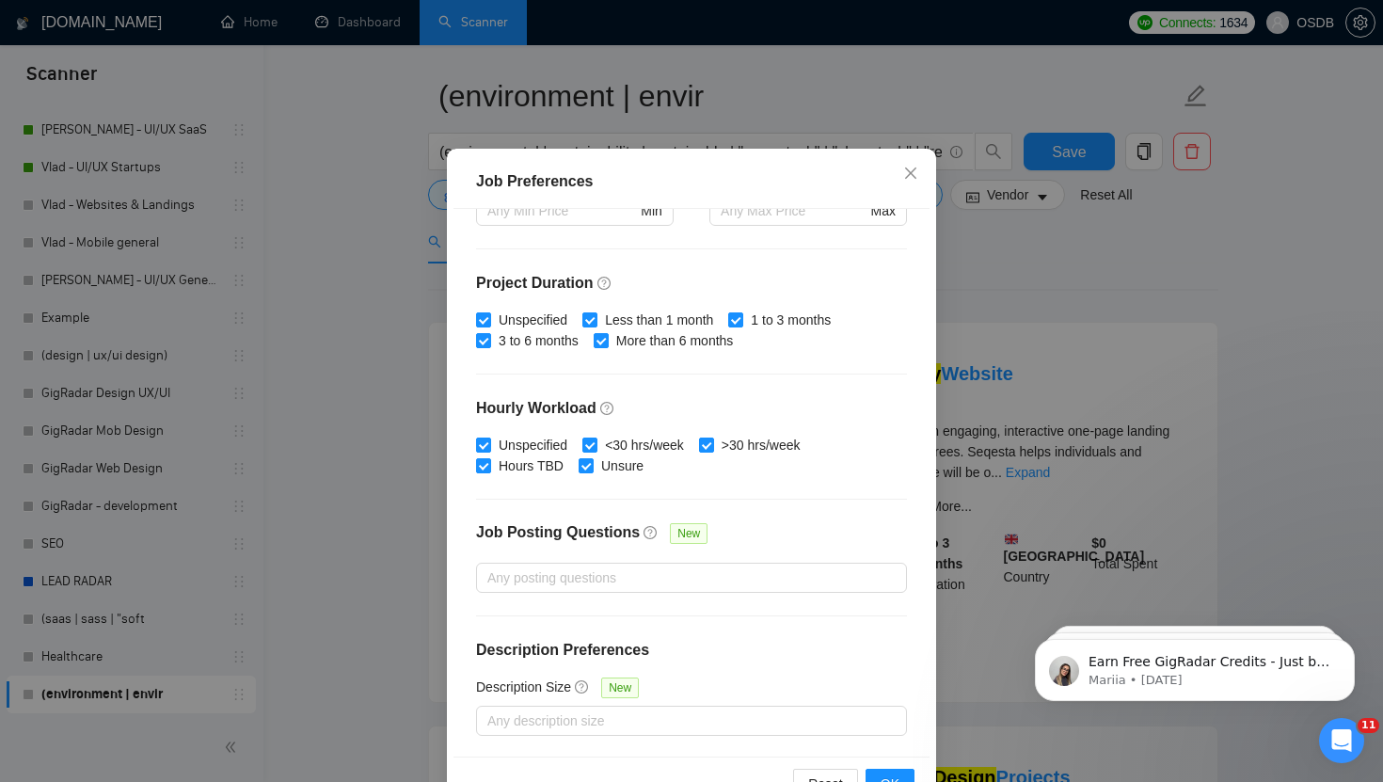
scroll to position [116, 0]
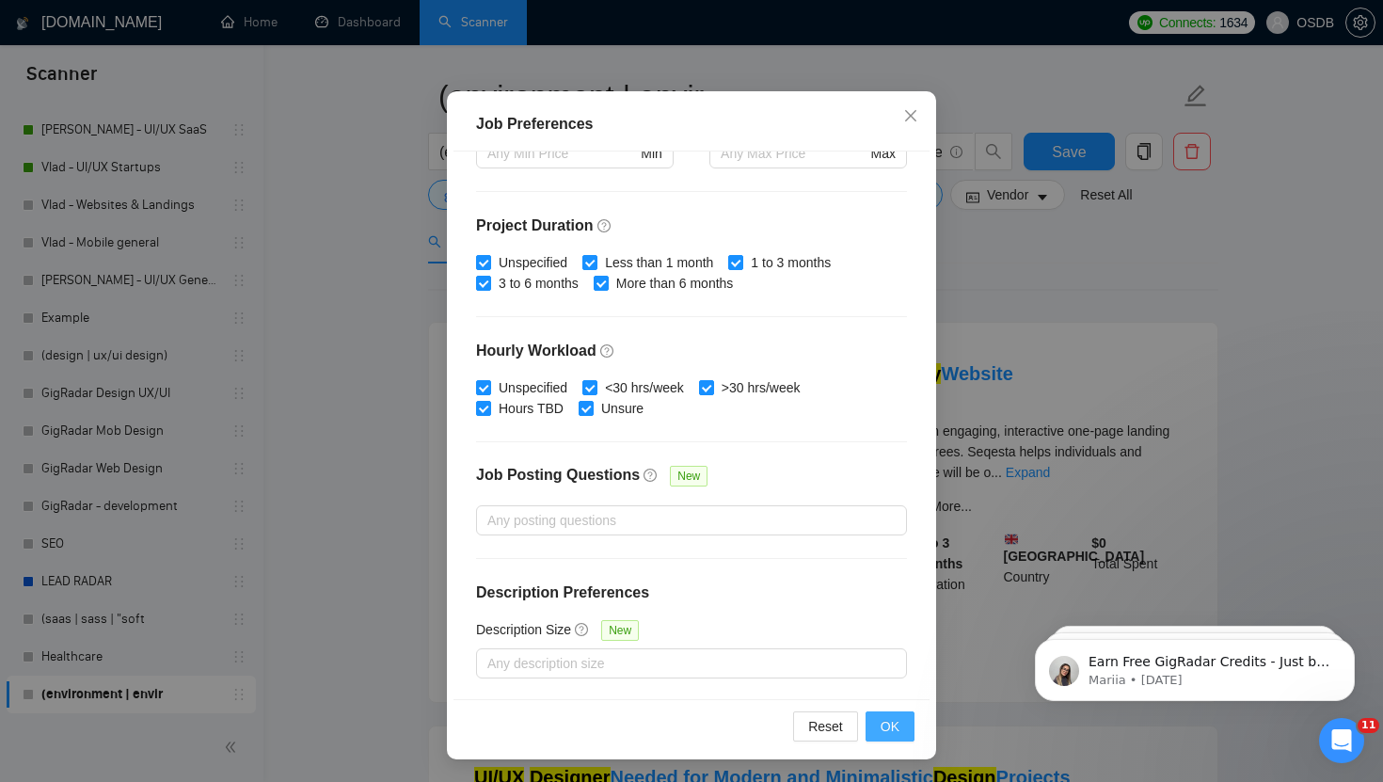
click at [881, 731] on span "OK" at bounding box center [890, 726] width 19 height 21
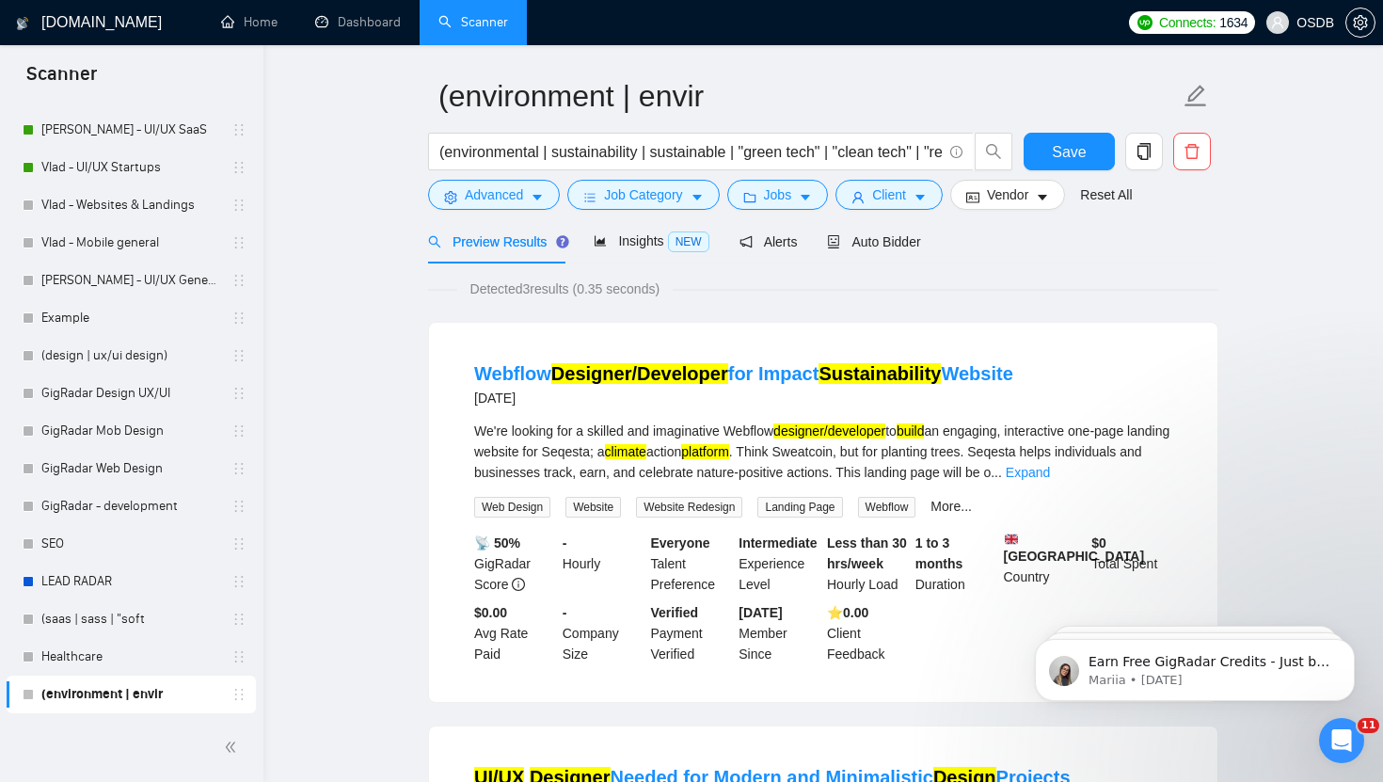
scroll to position [21, 0]
click at [1010, 189] on span "Vendor" at bounding box center [1007, 194] width 41 height 21
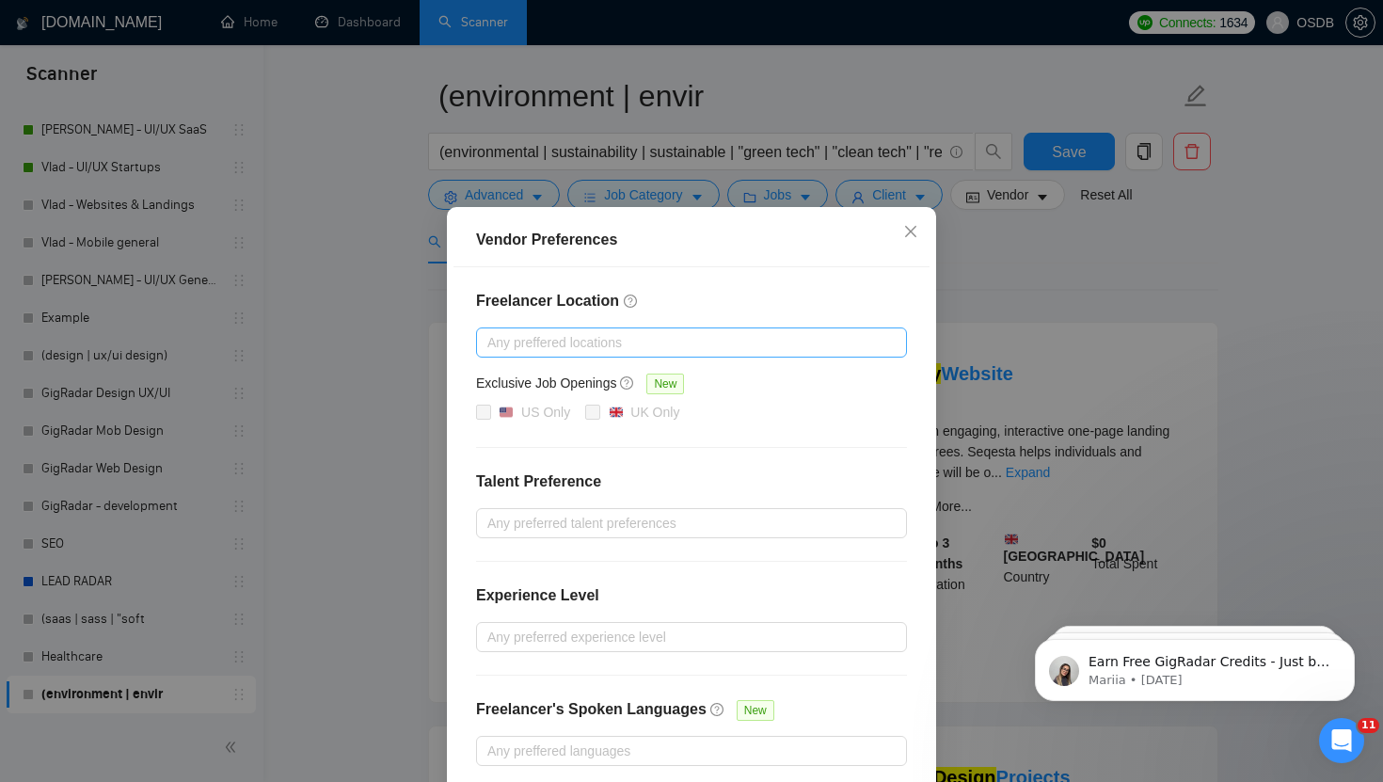
click at [657, 341] on div at bounding box center [682, 342] width 403 height 23
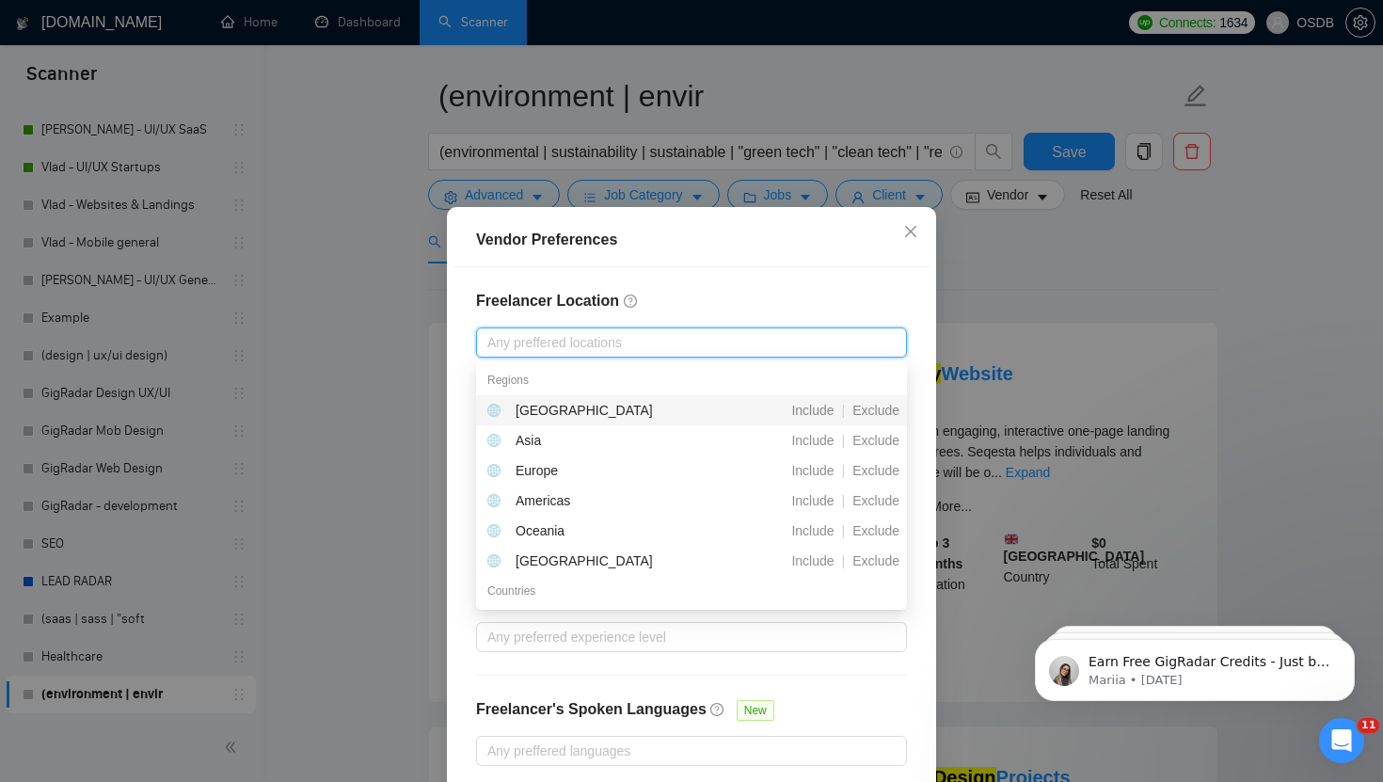
click at [685, 296] on h4 "Freelancer Location" at bounding box center [691, 301] width 431 height 23
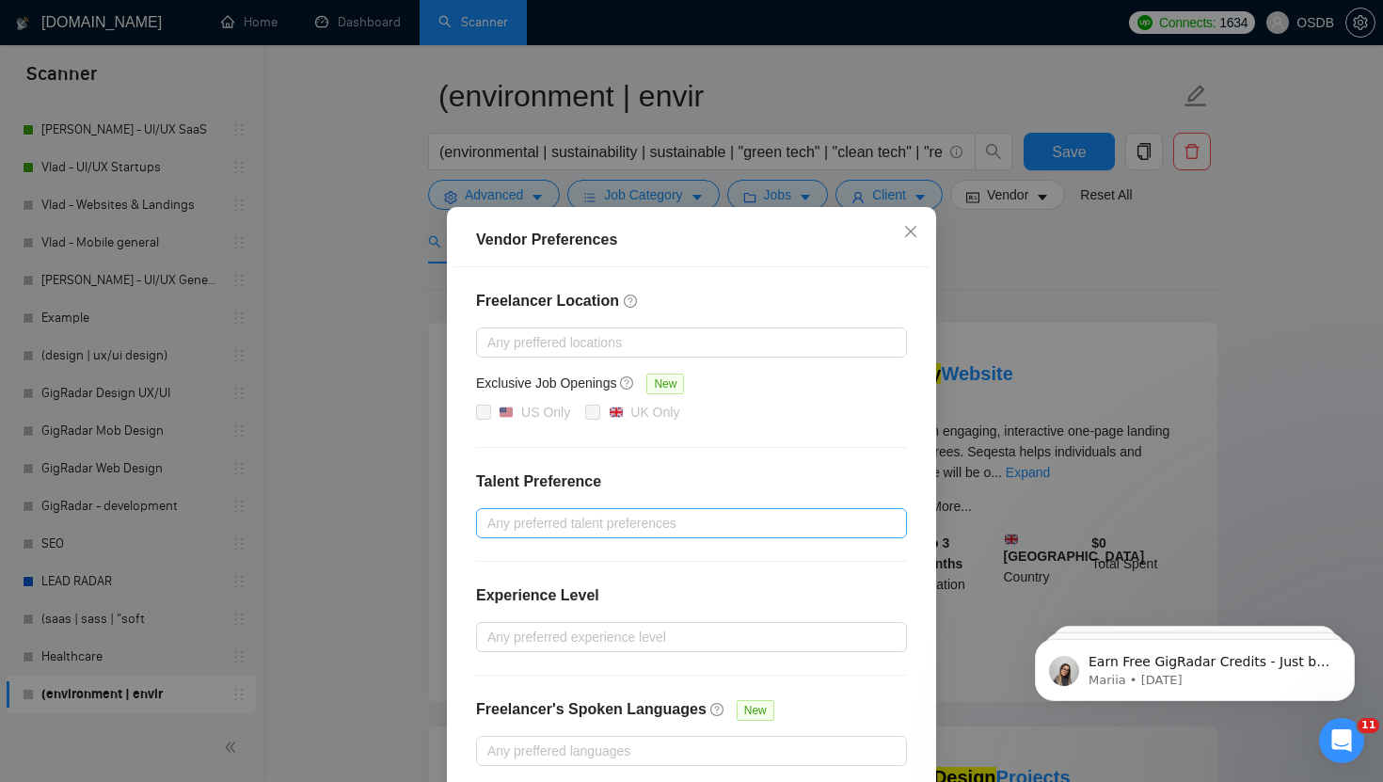
click at [563, 522] on div at bounding box center [682, 523] width 403 height 23
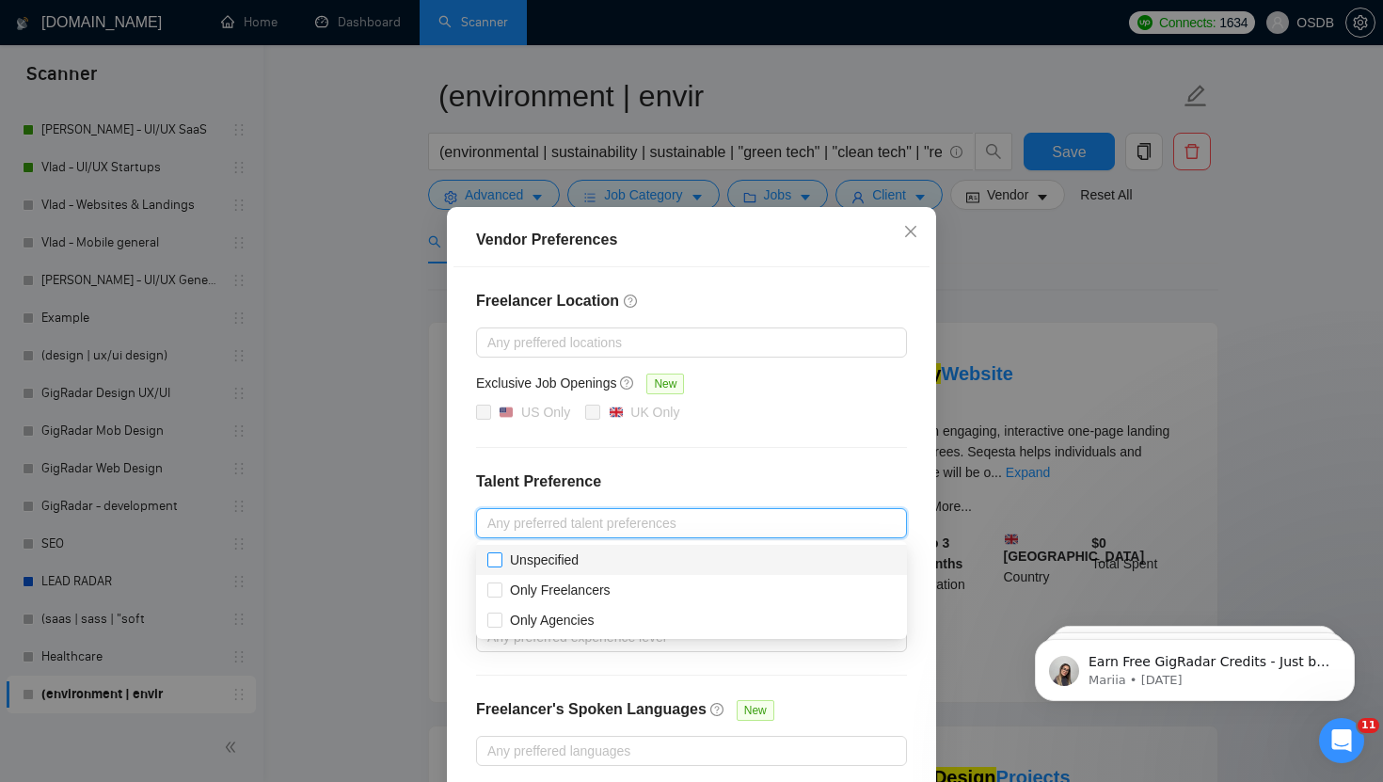
click at [493, 556] on input "Unspecified" at bounding box center [493, 558] width 13 height 13
checkbox input "true"
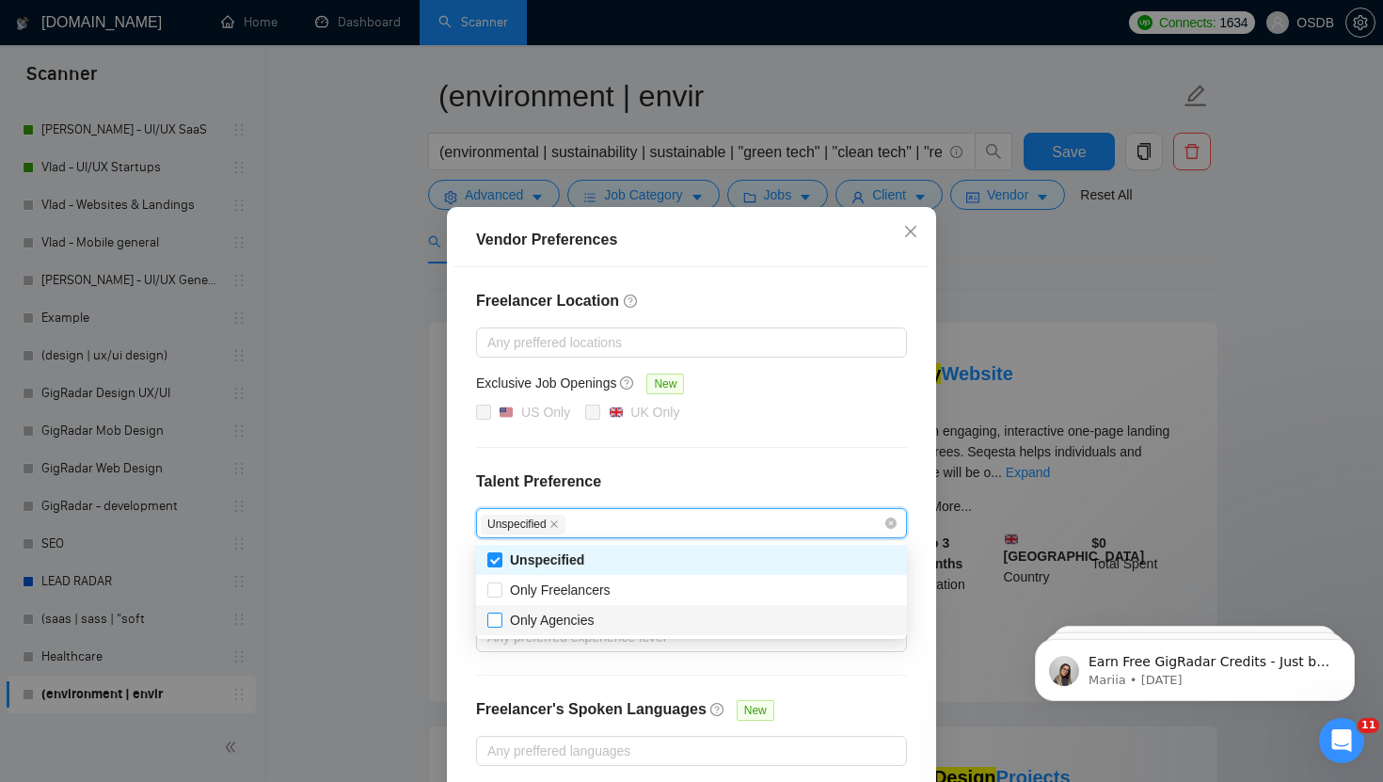
click at [493, 622] on input "Only Agencies" at bounding box center [493, 618] width 13 height 13
checkbox input "true"
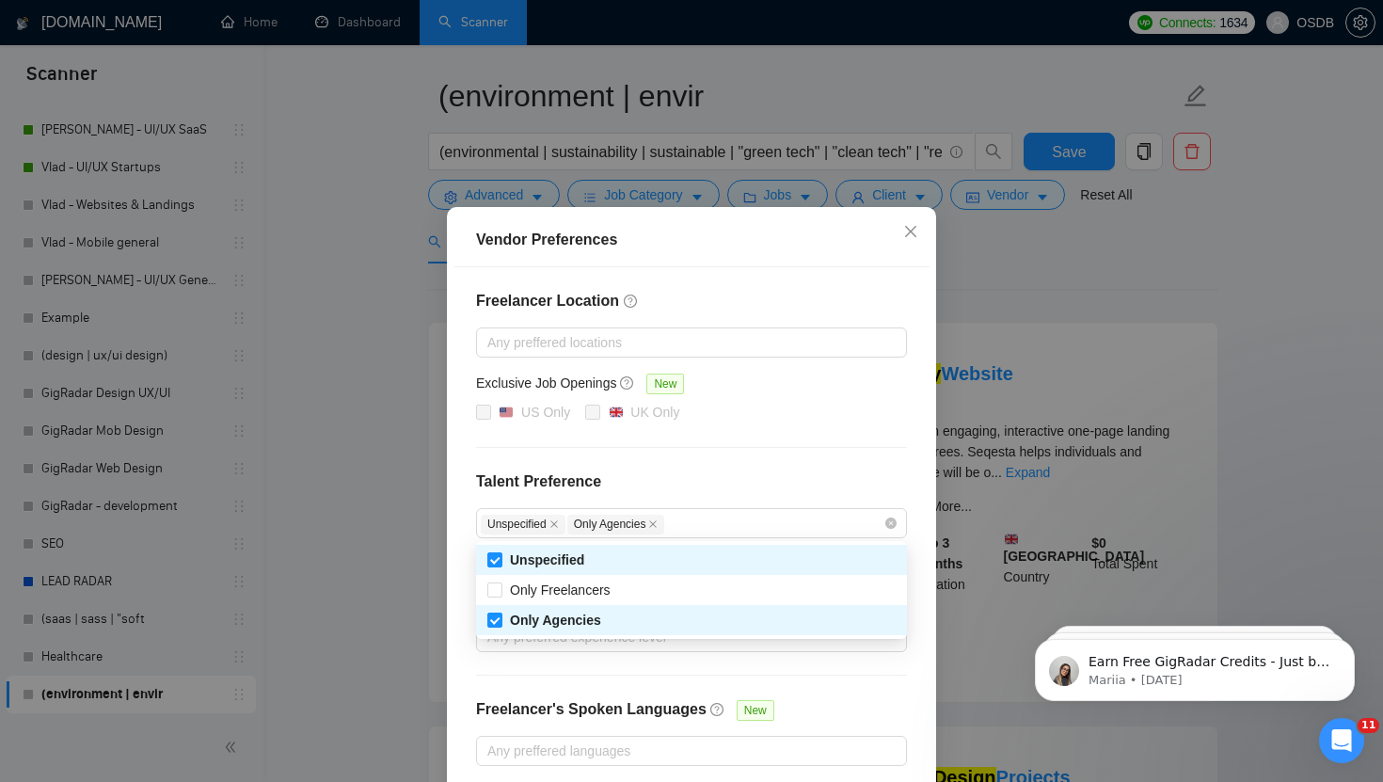
click at [466, 662] on div "Freelancer Location Any preffered locations Exclusive Job Openings New US Only …" at bounding box center [691, 527] width 476 height 521
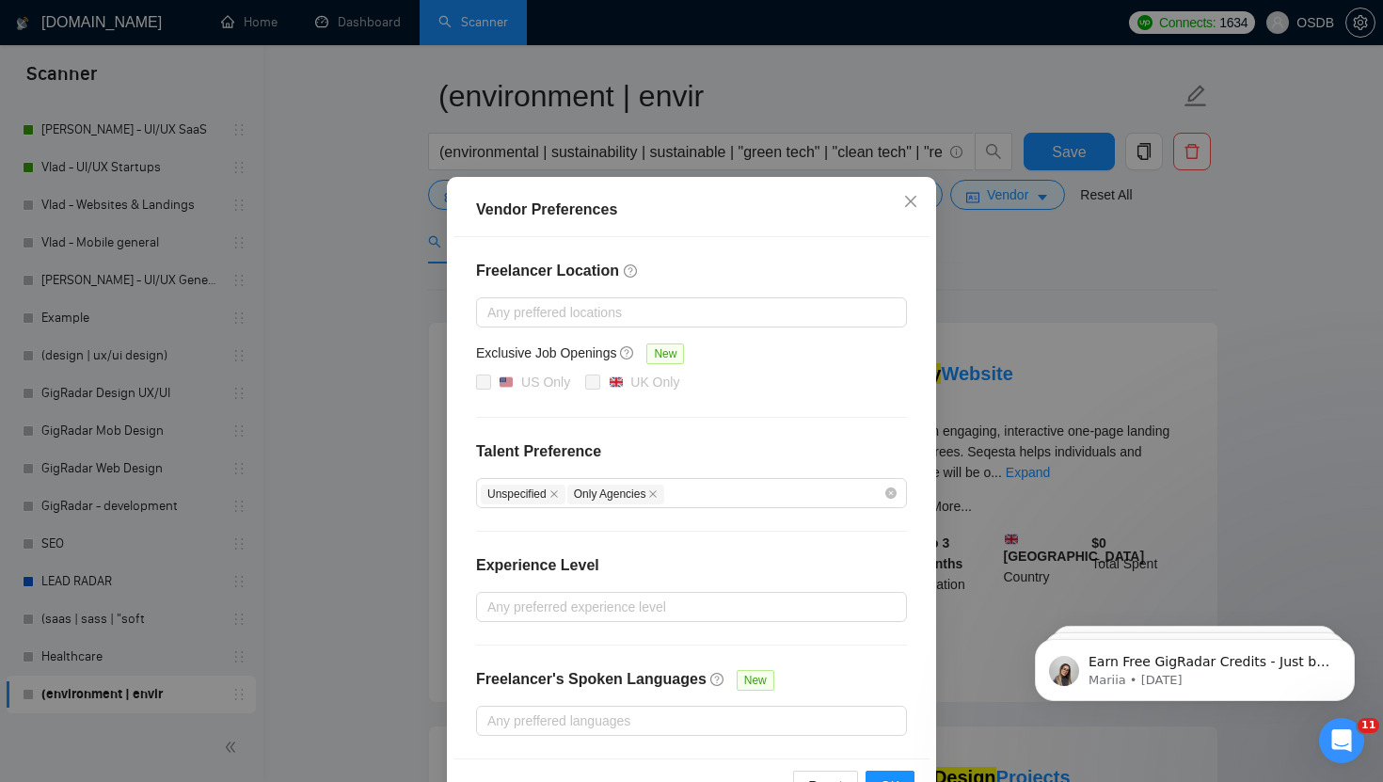
scroll to position [88, 0]
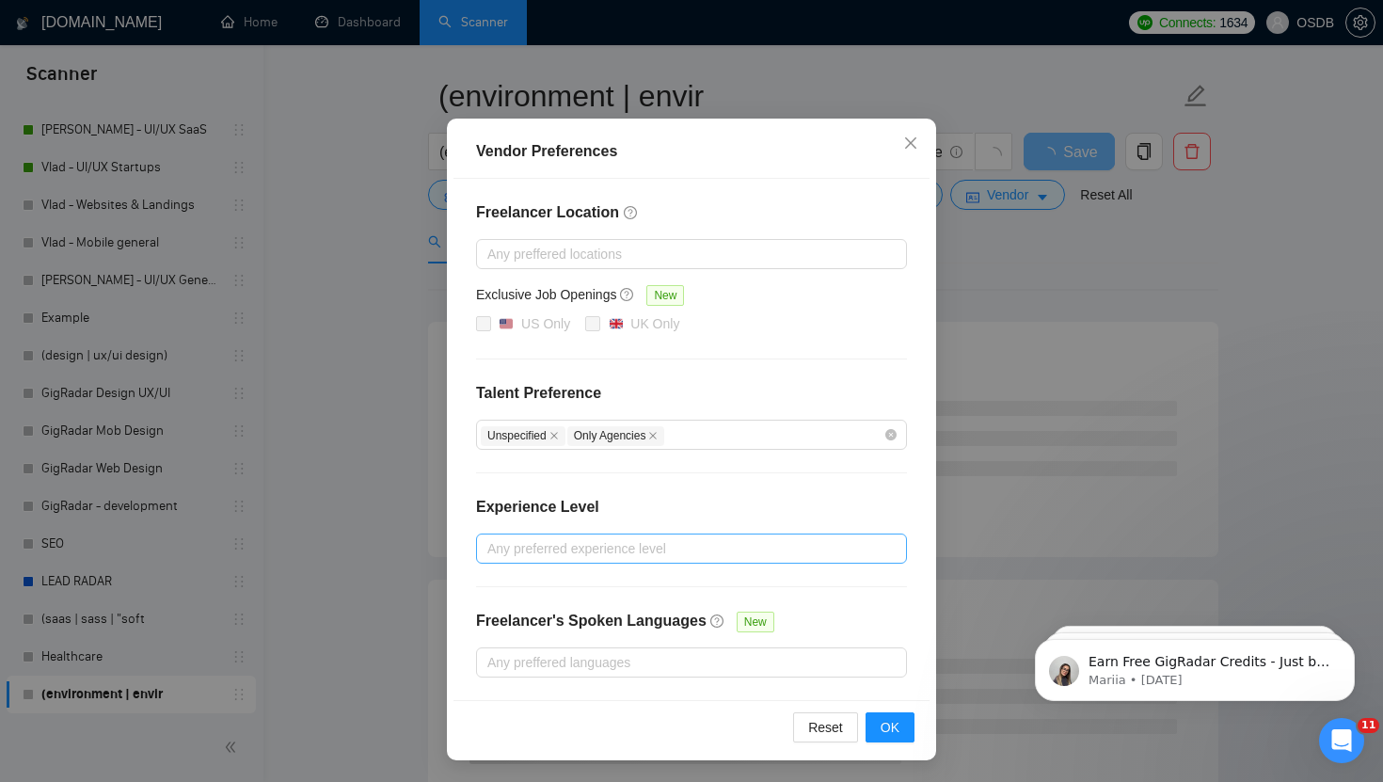
click at [508, 544] on div at bounding box center [682, 548] width 403 height 23
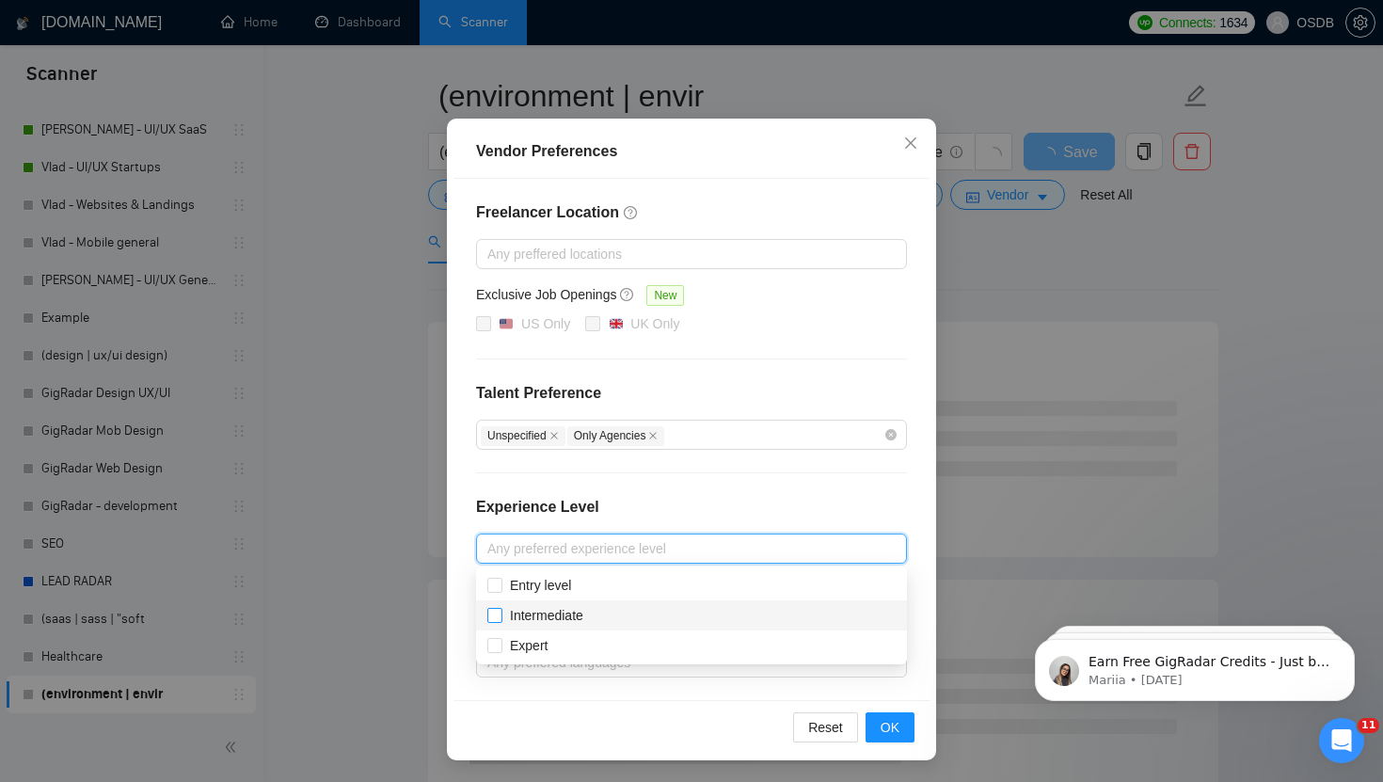
click at [502, 615] on span "Intermediate" at bounding box center [546, 615] width 88 height 21
click at [500, 615] on input "Intermediate" at bounding box center [493, 614] width 13 height 13
checkbox input "false"
click at [499, 640] on input "Expert" at bounding box center [493, 644] width 13 height 13
checkbox input "true"
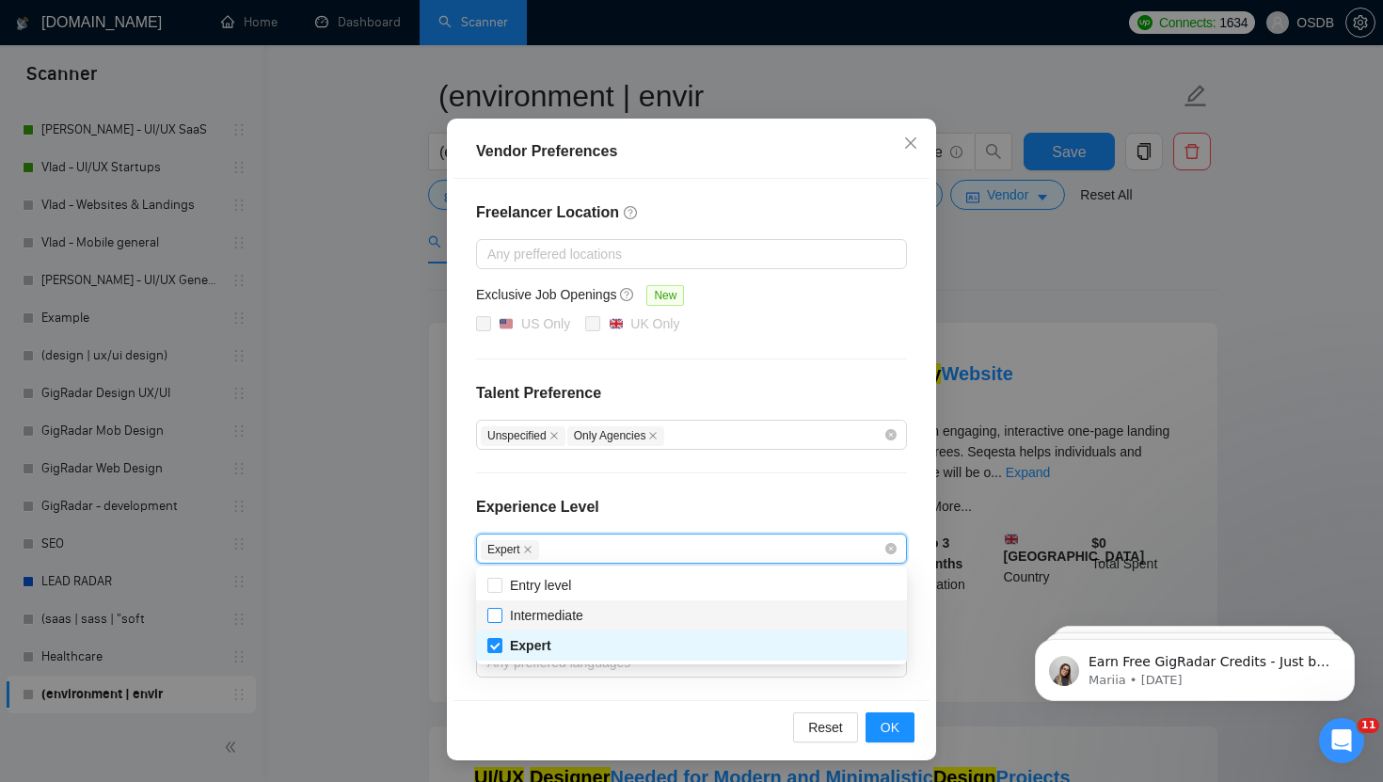
click at [498, 618] on input "Intermediate" at bounding box center [493, 614] width 13 height 13
checkbox input "true"
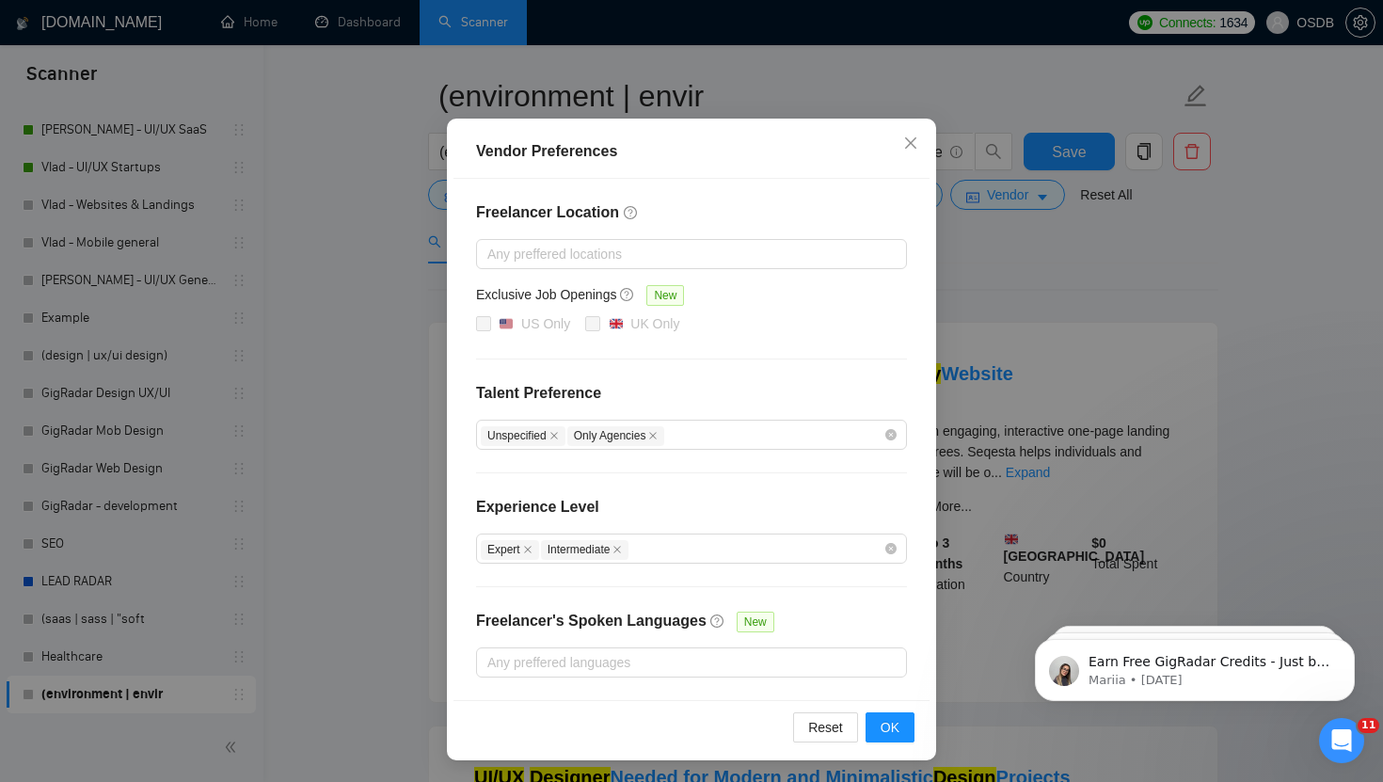
click at [520, 720] on div "Reset OK" at bounding box center [691, 727] width 476 height 54
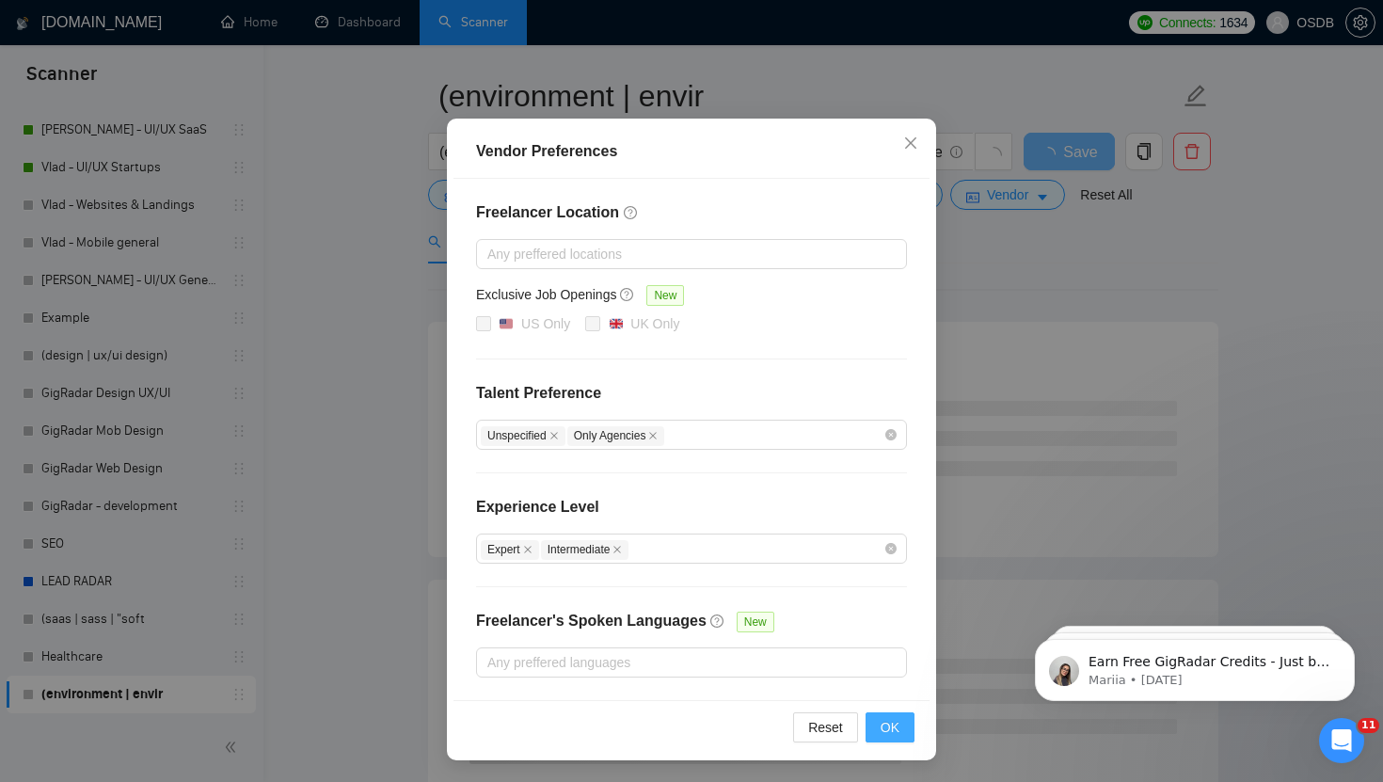
click at [881, 732] on span "OK" at bounding box center [890, 727] width 19 height 21
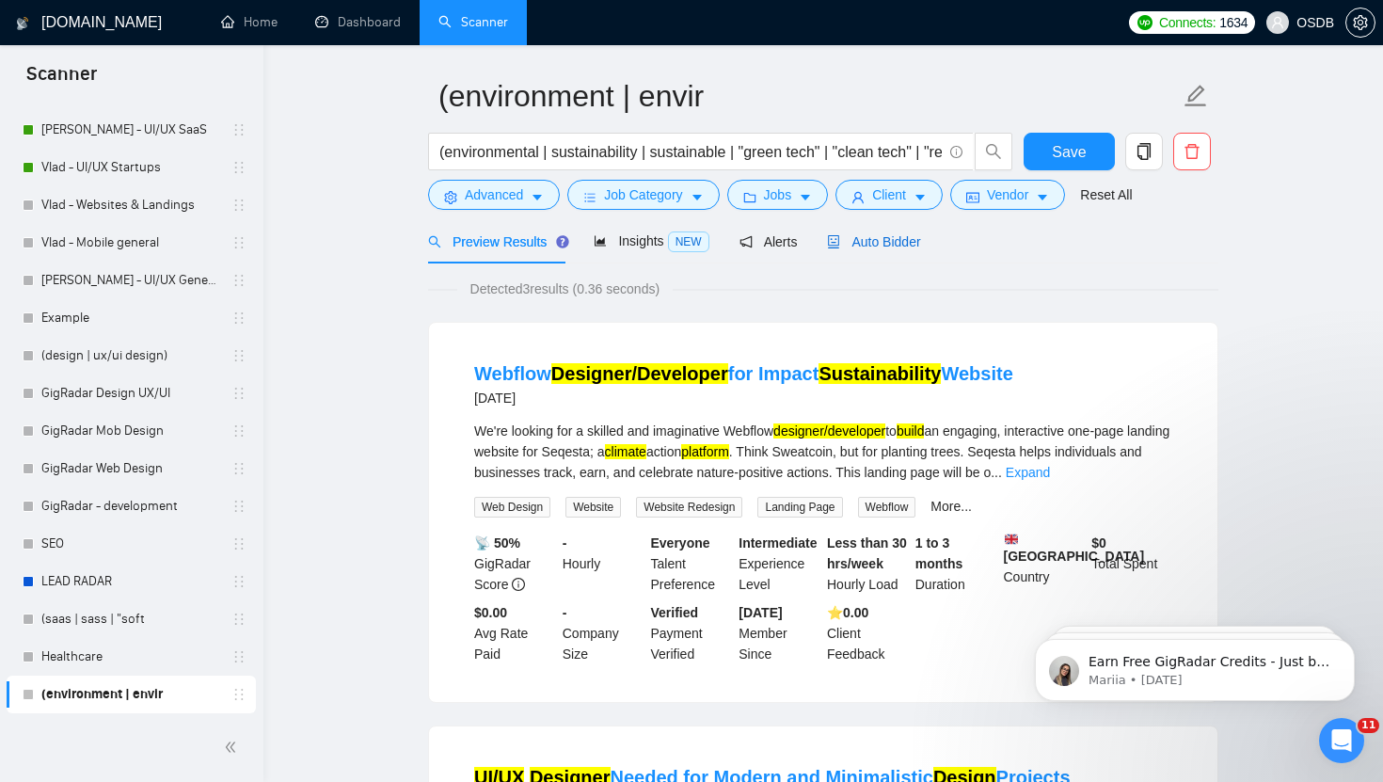
click at [876, 234] on span "Auto Bidder" at bounding box center [873, 241] width 93 height 15
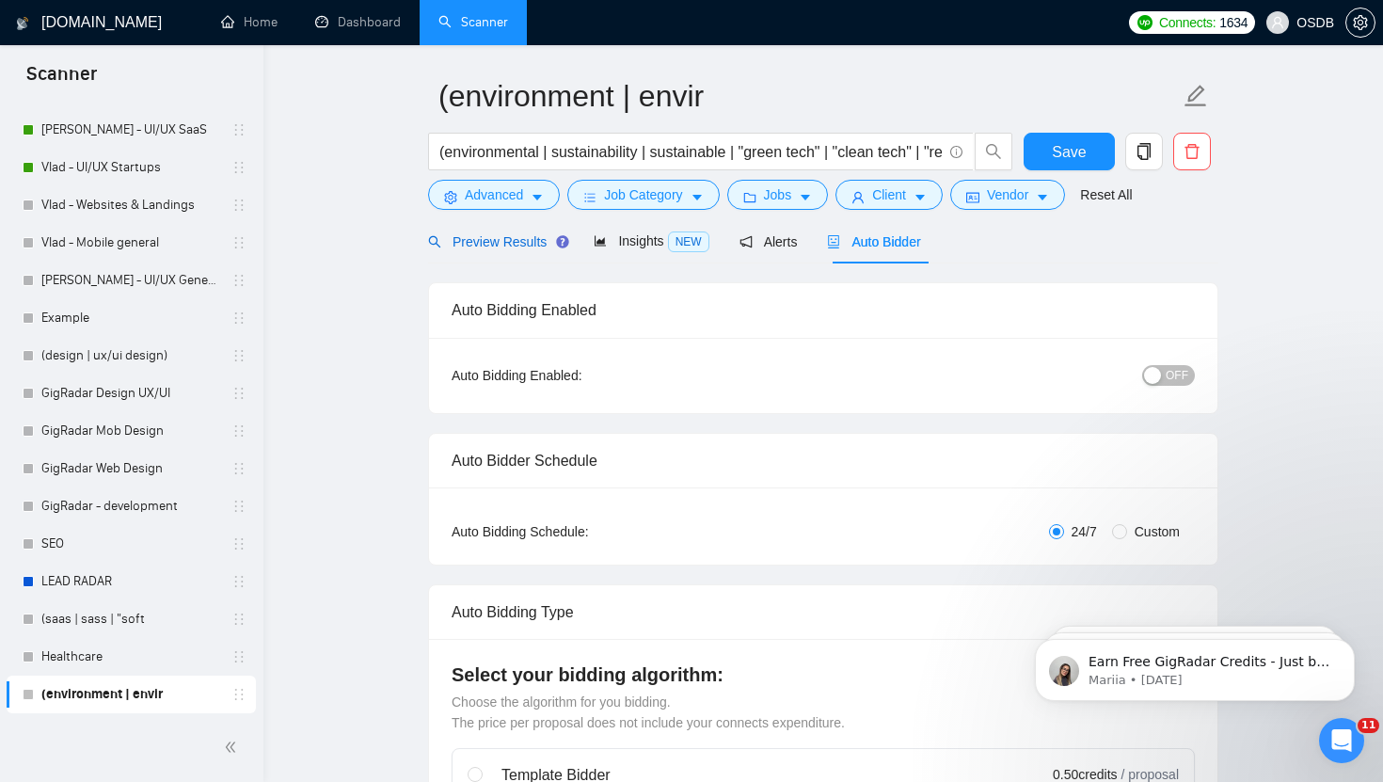
click at [505, 240] on span "Preview Results" at bounding box center [495, 241] width 135 height 15
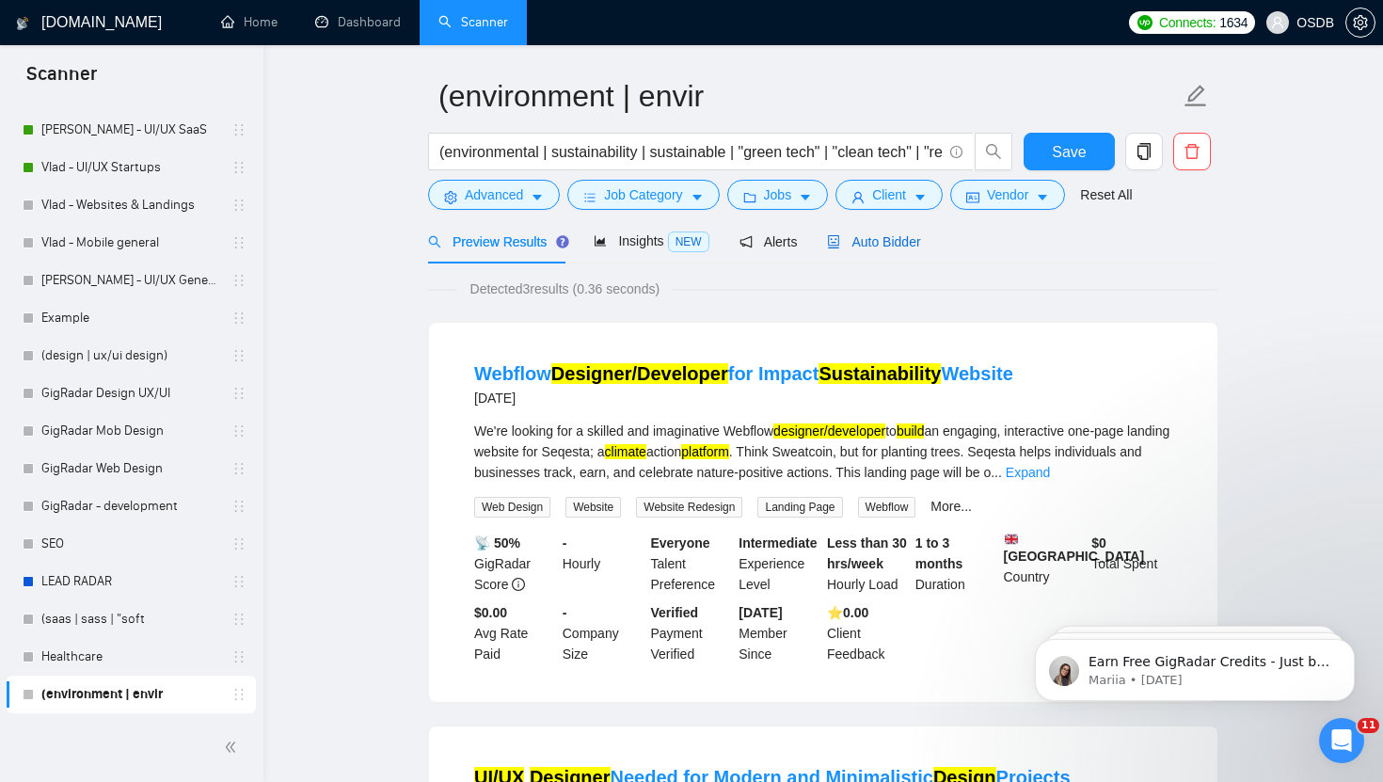
click at [906, 242] on span "Auto Bidder" at bounding box center [873, 241] width 93 height 15
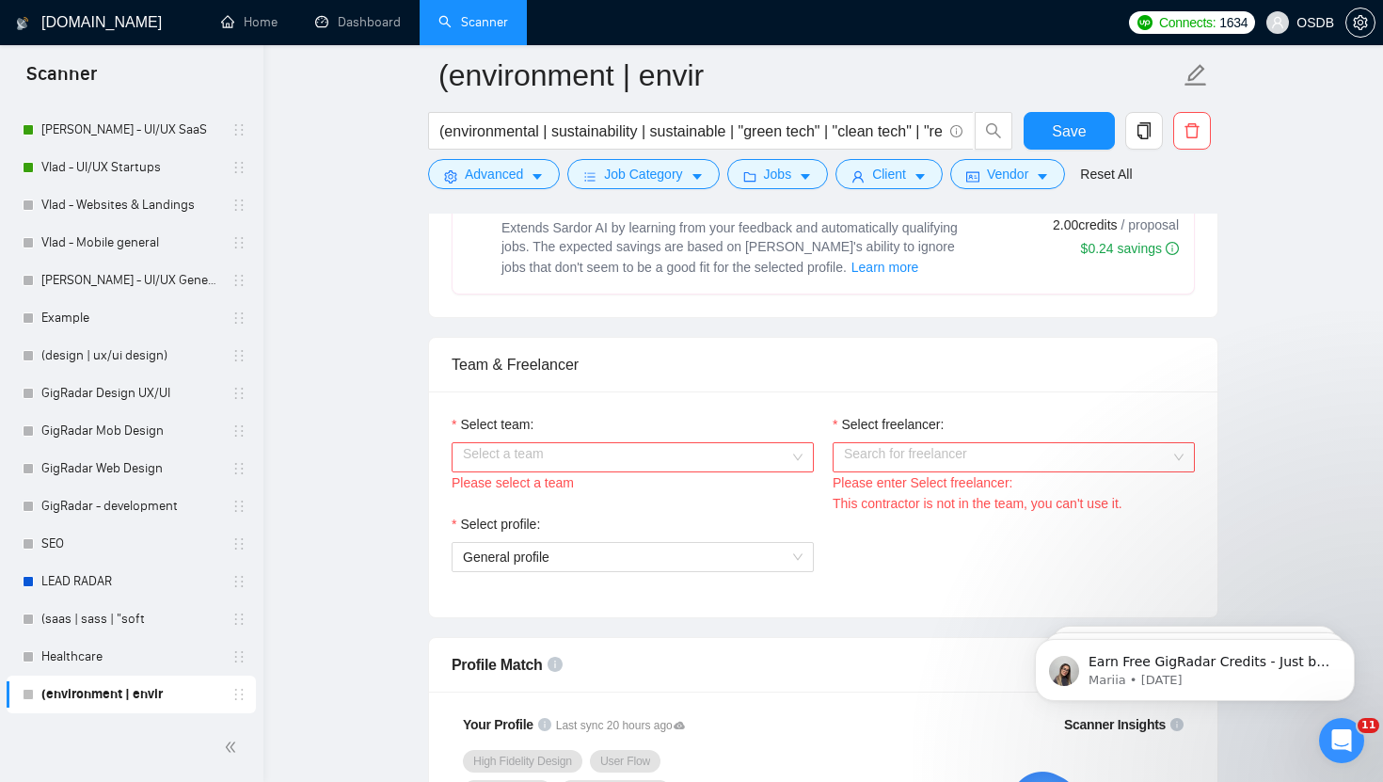
scroll to position [819, 0]
click at [746, 462] on input "Select team:" at bounding box center [626, 458] width 326 height 28
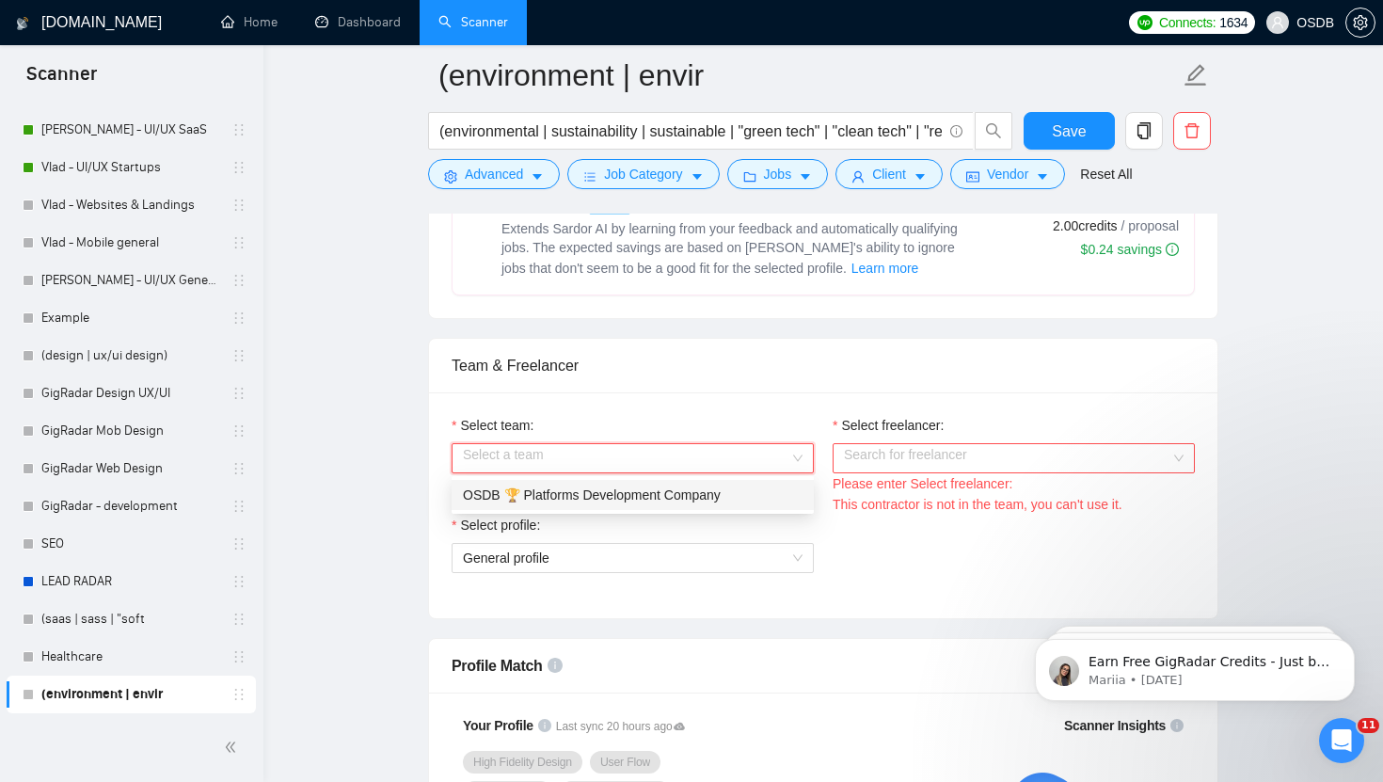
click at [703, 493] on div "OSDB 🏆 Platforms Development Company" at bounding box center [633, 494] width 340 height 21
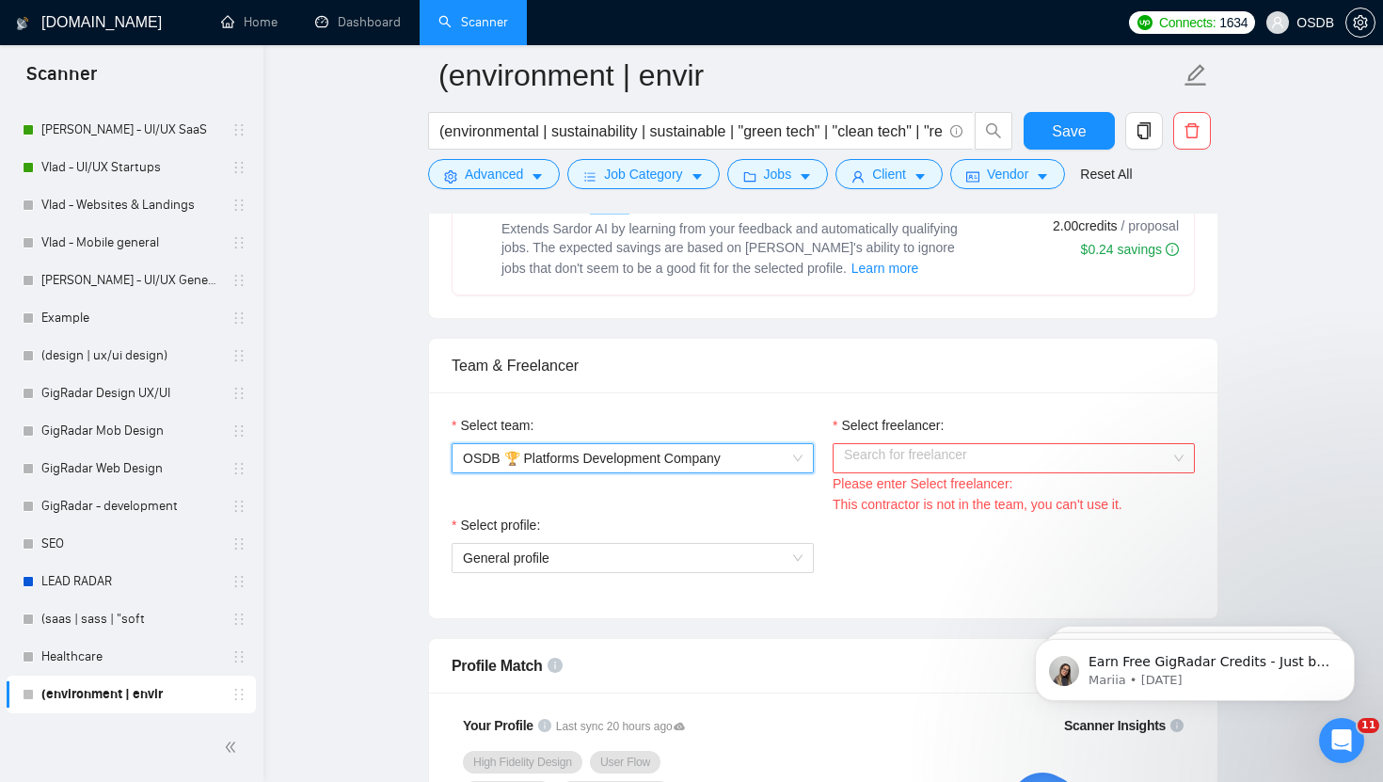
click at [849, 463] on input "Select freelancer:" at bounding box center [1007, 458] width 326 height 28
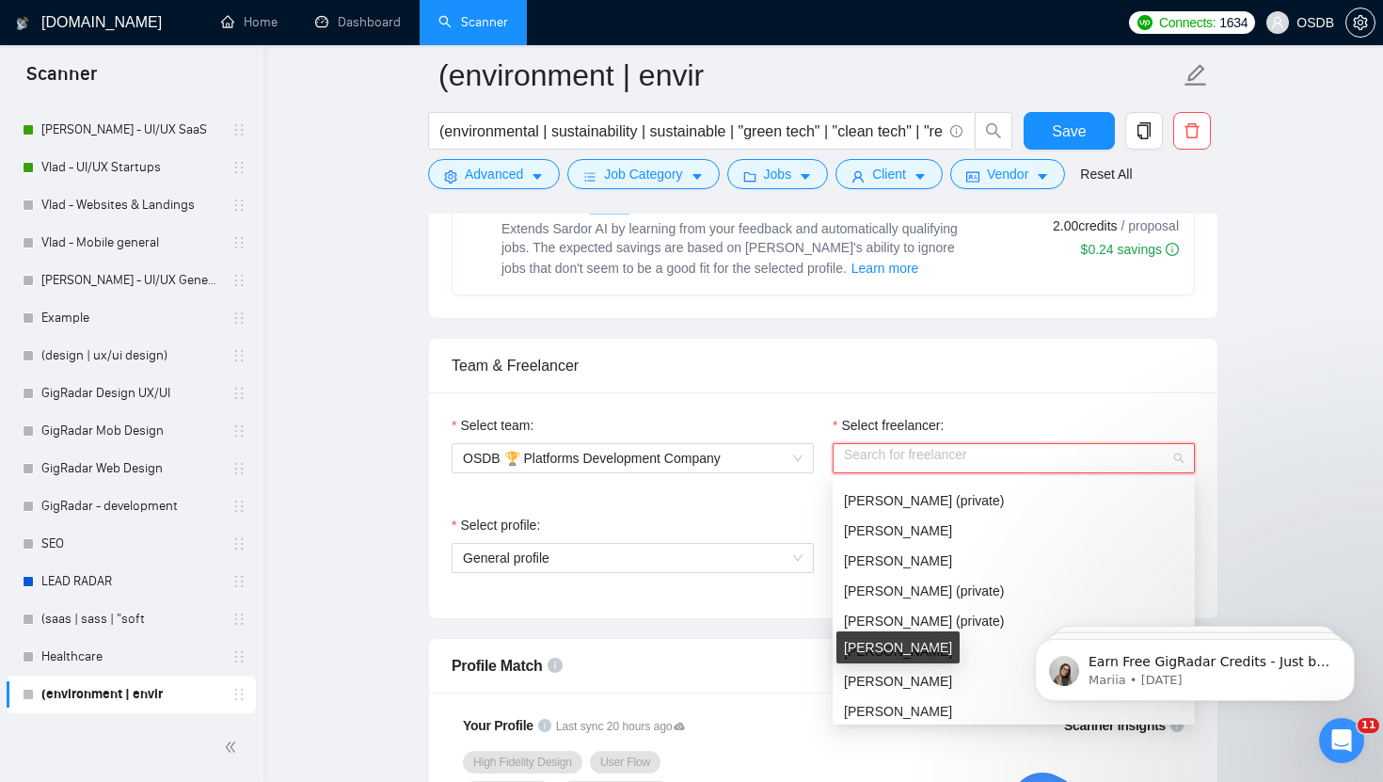
scroll to position [715, 0]
click at [883, 677] on span "[PERSON_NAME]" at bounding box center [898, 682] width 108 height 15
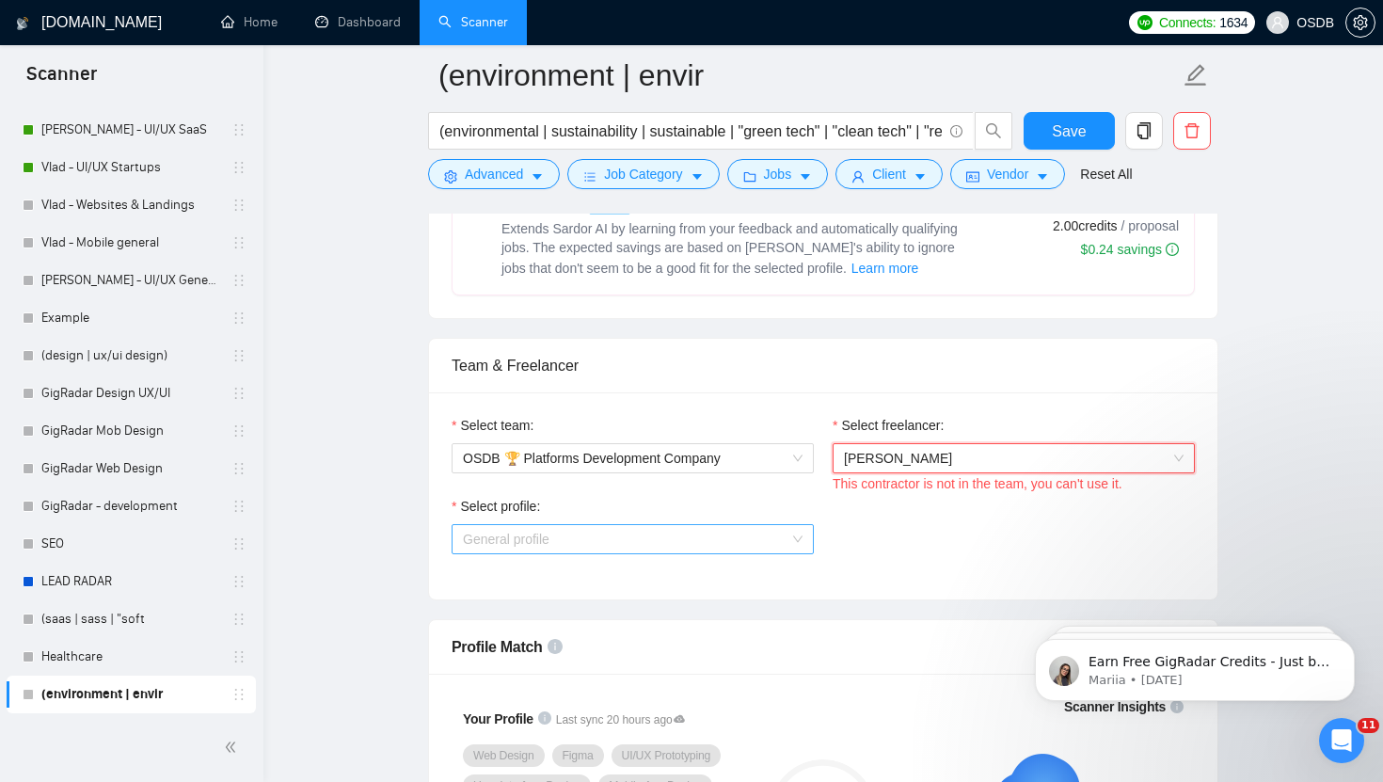
click at [800, 537] on span "General profile" at bounding box center [633, 539] width 340 height 28
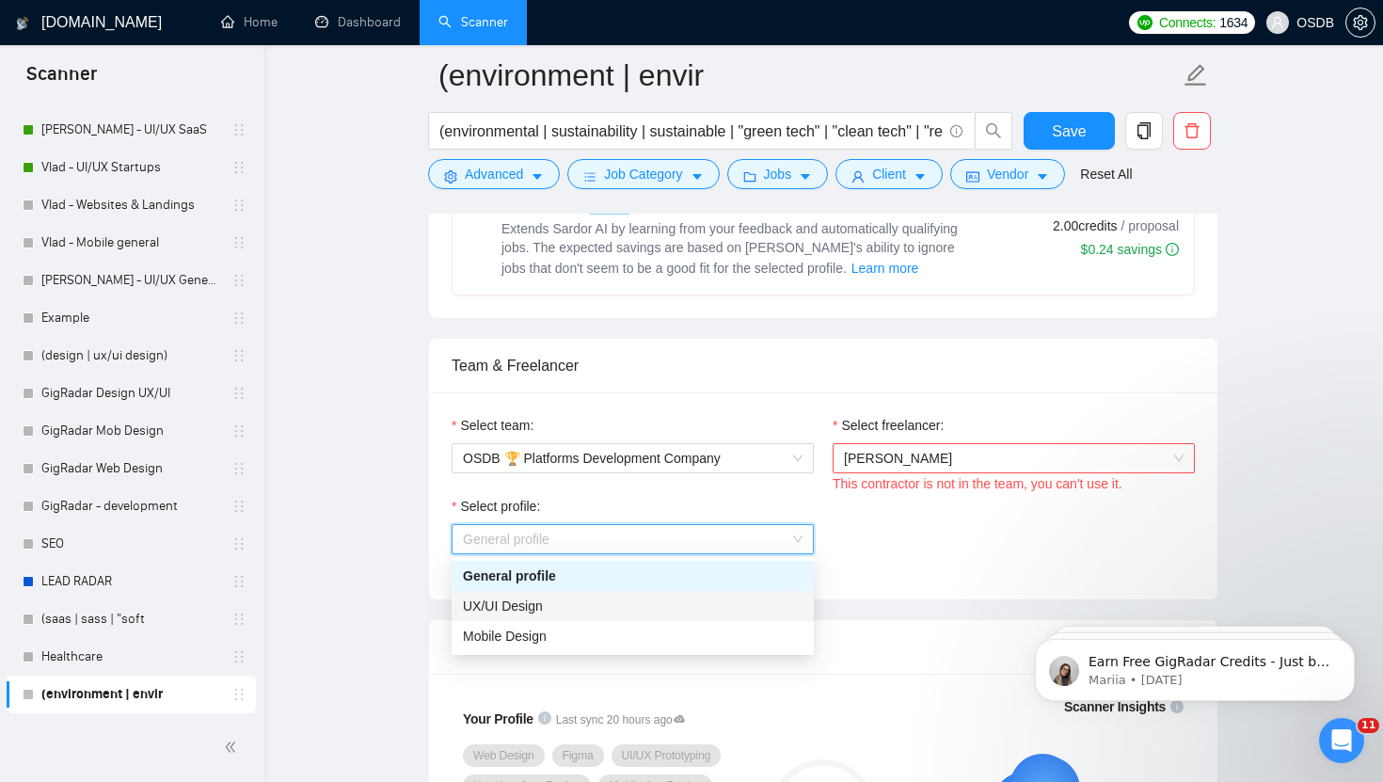
click at [752, 598] on div "UX/UI Design" at bounding box center [633, 605] width 340 height 21
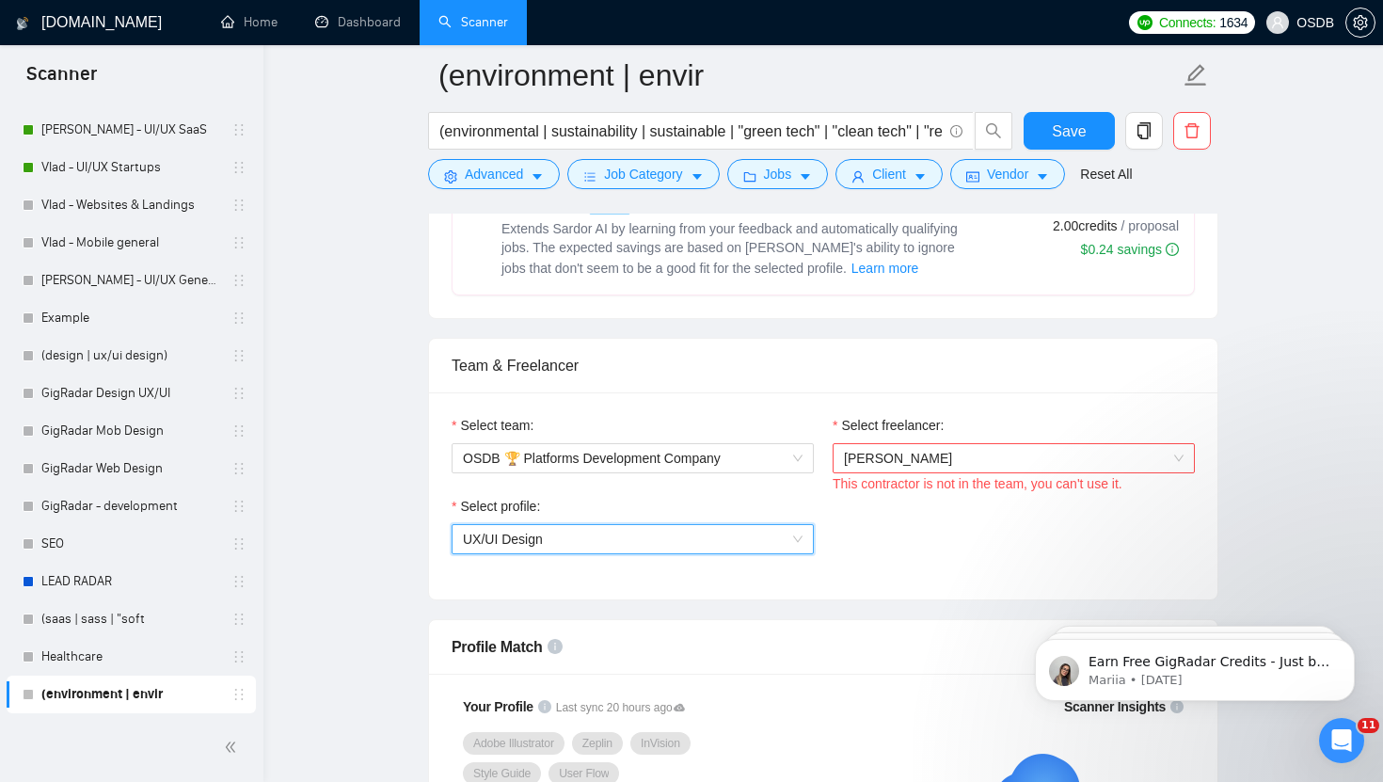
click at [950, 472] on div "[PERSON_NAME]" at bounding box center [1014, 458] width 362 height 30
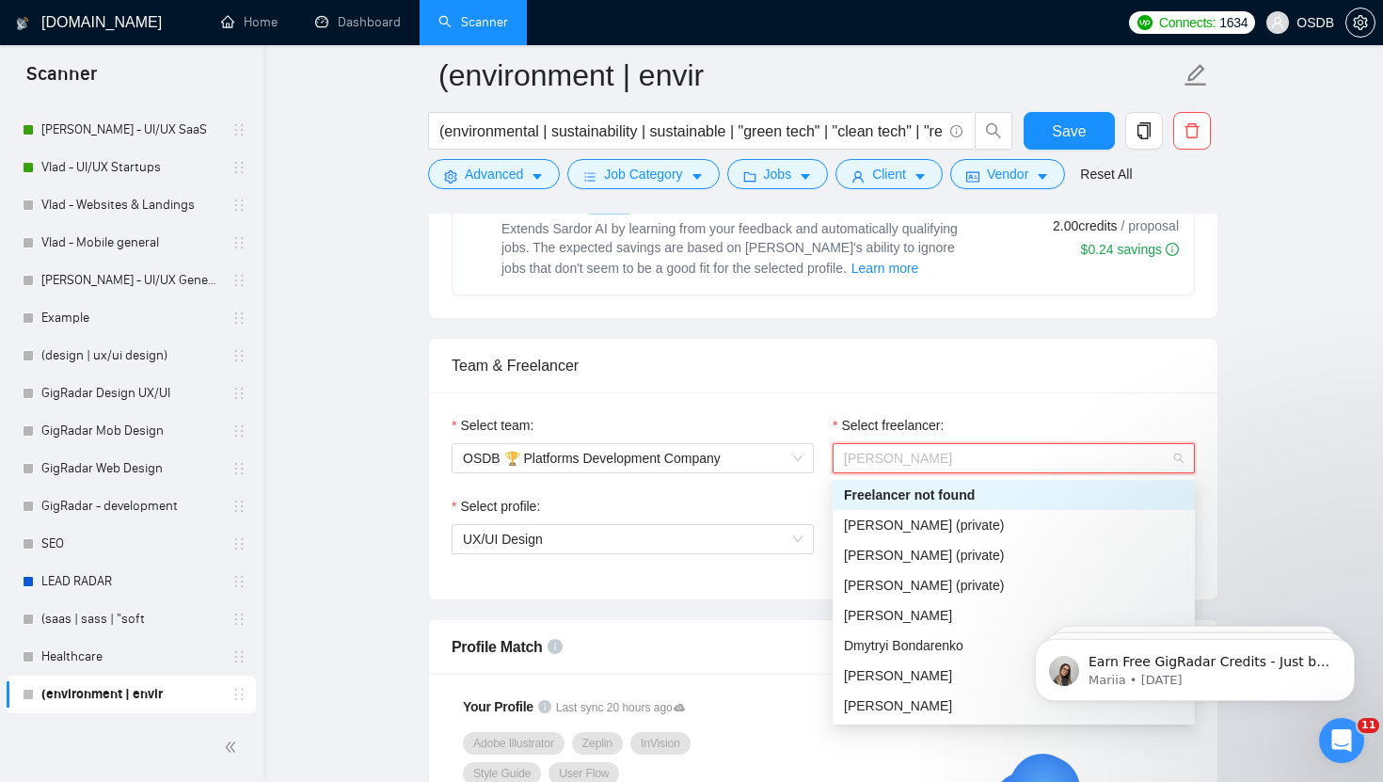
click at [840, 498] on div "Freelancer not found" at bounding box center [1014, 495] width 362 height 30
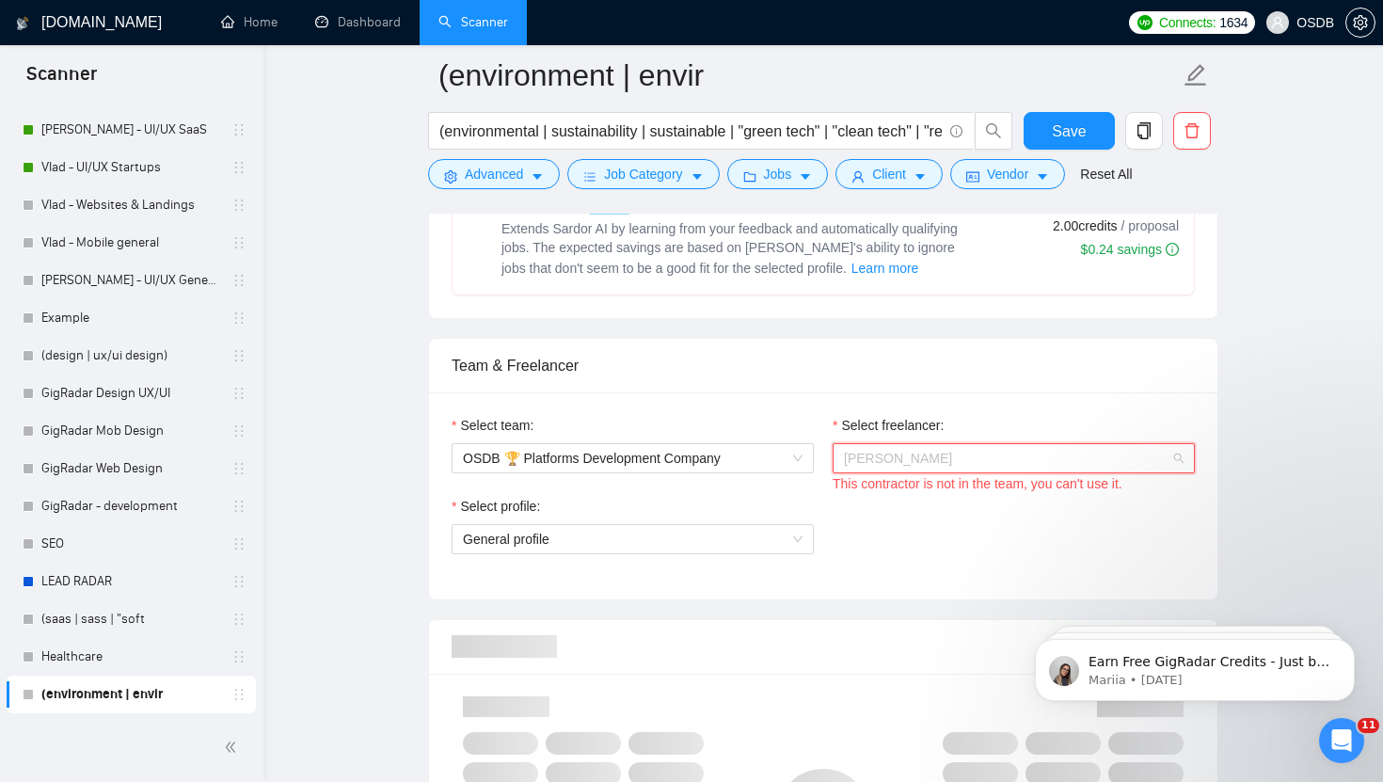
click at [881, 468] on span "[PERSON_NAME]" at bounding box center [1014, 458] width 340 height 28
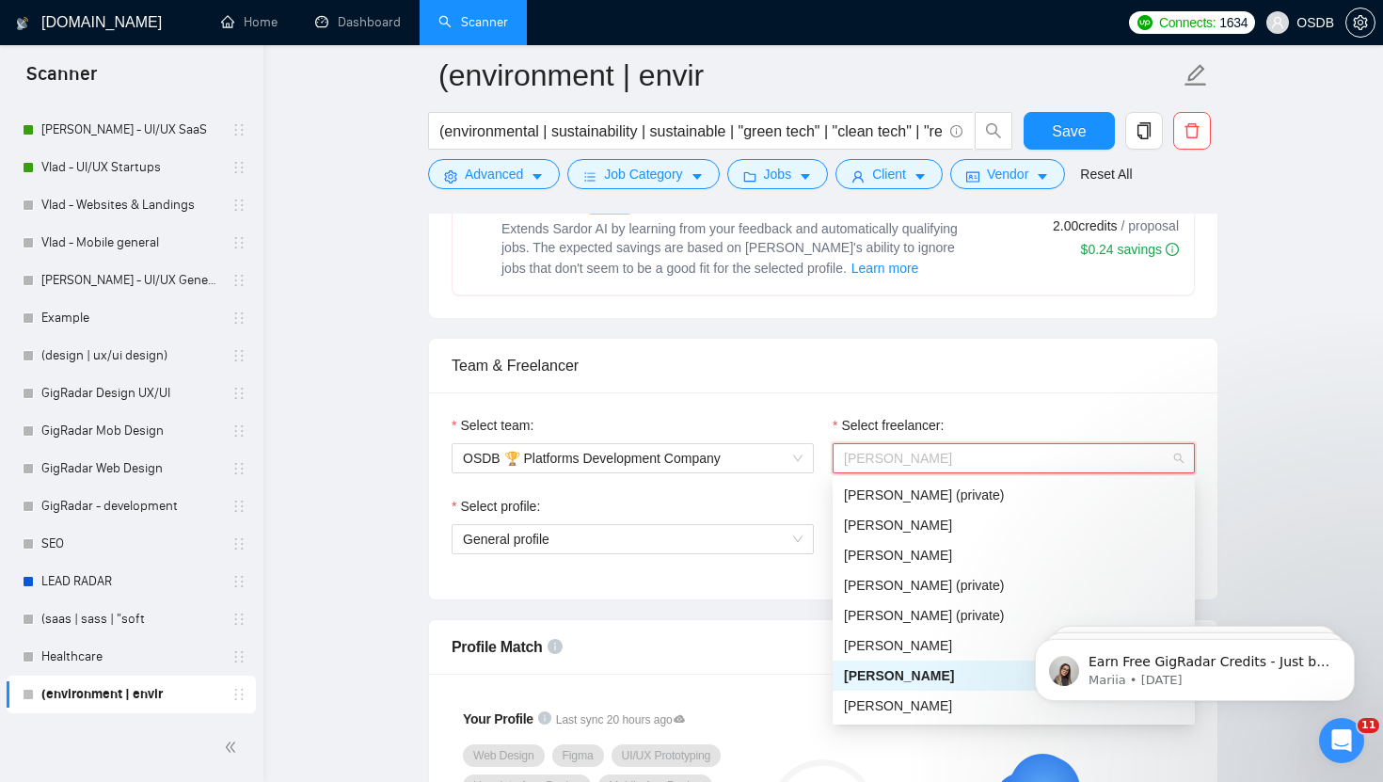
scroll to position [721, 0]
click at [895, 709] on span "[PERSON_NAME]" at bounding box center [898, 707] width 108 height 15
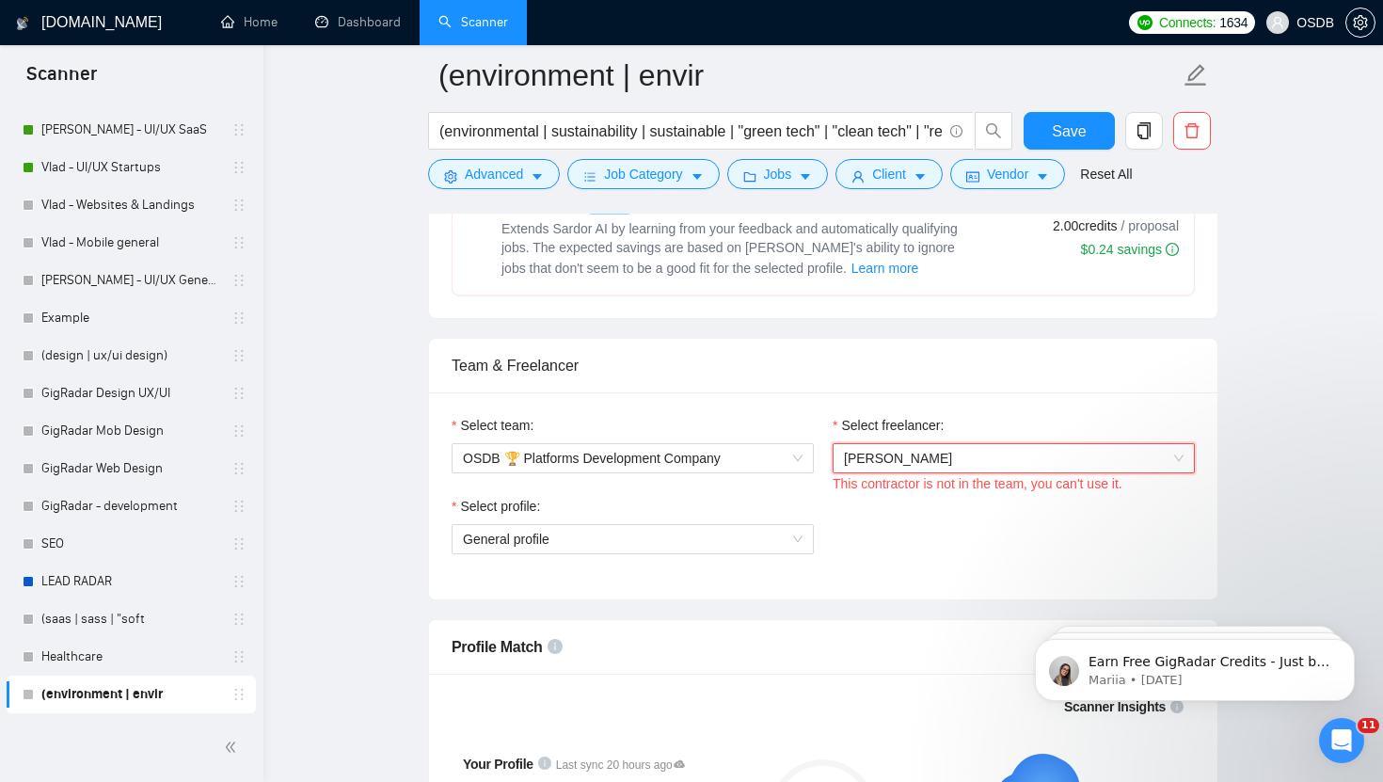
click at [969, 461] on span "[PERSON_NAME]" at bounding box center [1014, 458] width 340 height 28
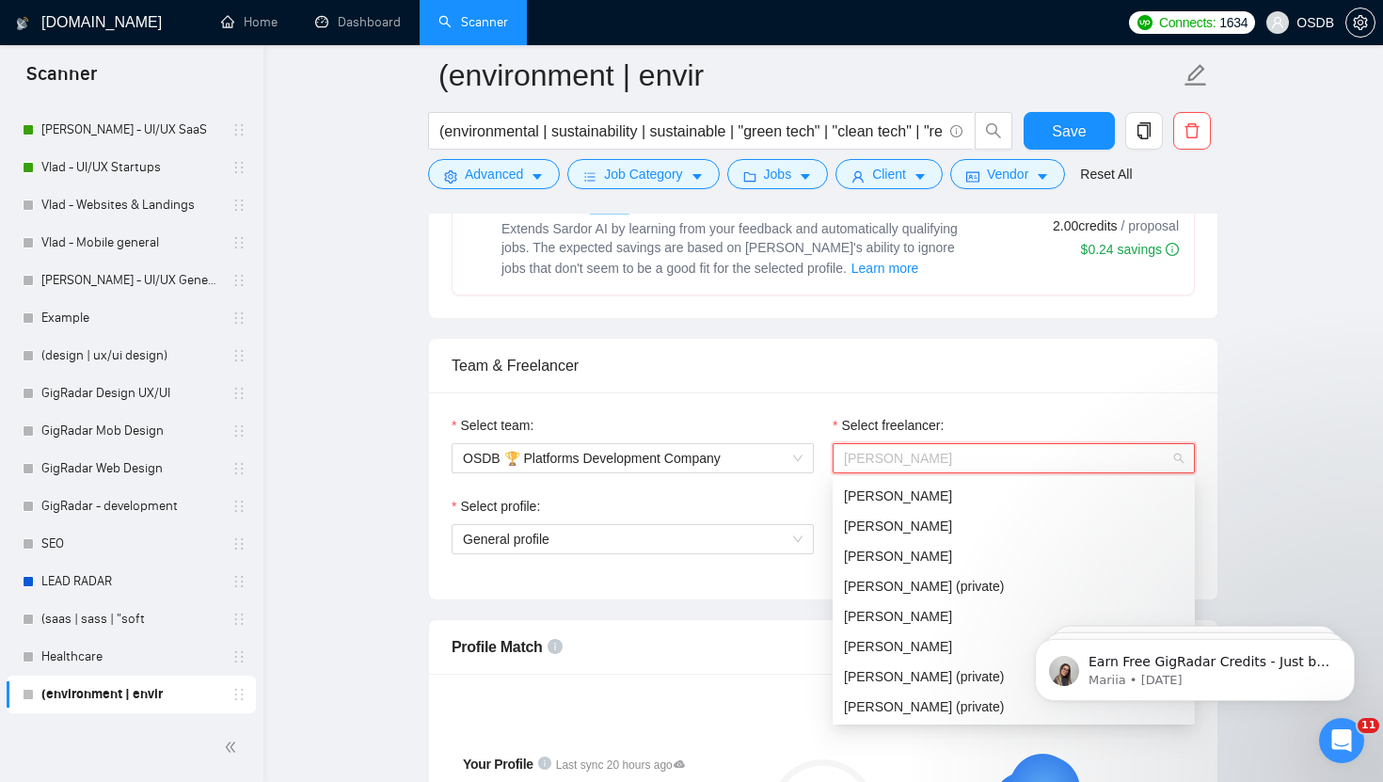
scroll to position [634, 0]
click at [934, 573] on div "Yuliia Ishchenko (private)" at bounding box center [1014, 583] width 340 height 21
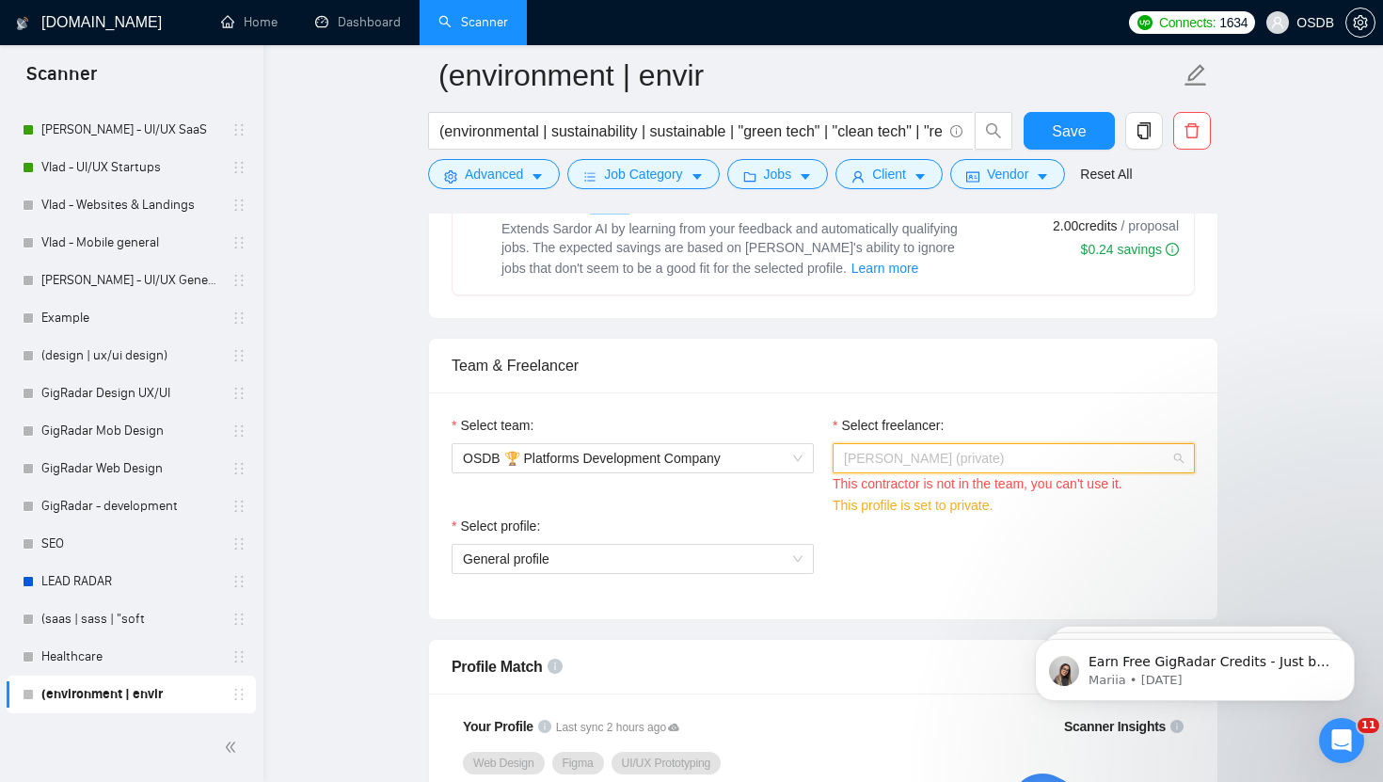
click at [1019, 468] on span "Yuliia Ishchenko (private)" at bounding box center [1014, 458] width 340 height 28
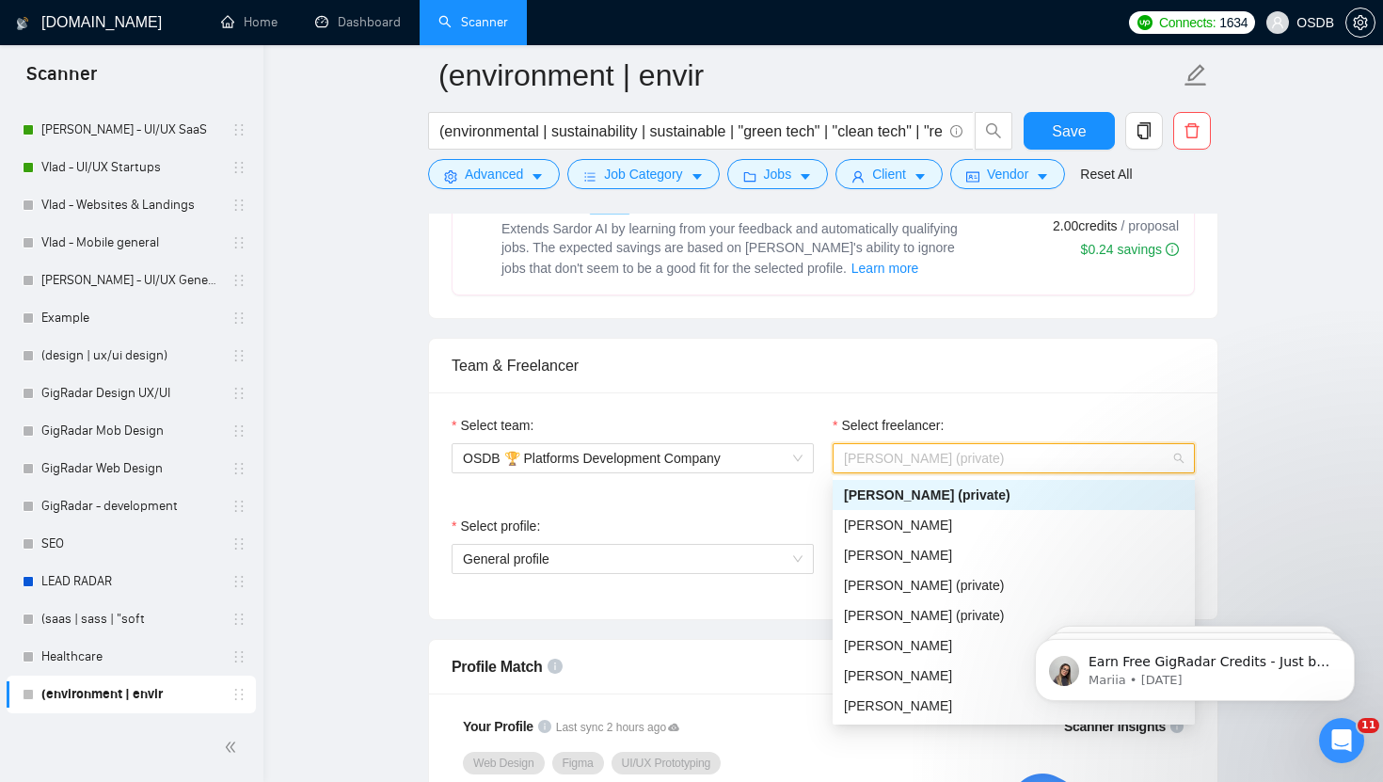
scroll to position [719, 0]
click at [925, 562] on span "Oleksandr Yurchenko" at bounding box center [898, 558] width 108 height 15
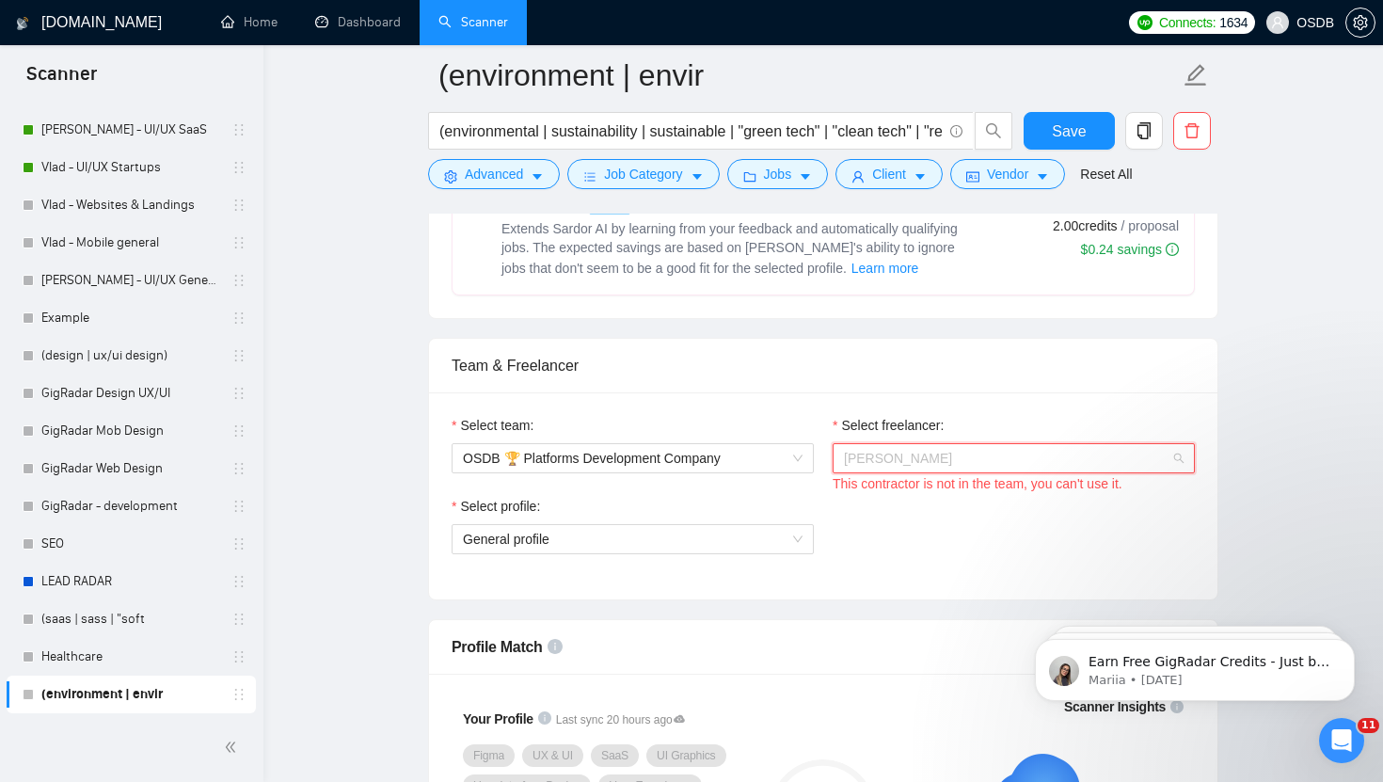
click at [989, 456] on span "Oleksandr Yurchenko" at bounding box center [1014, 458] width 340 height 28
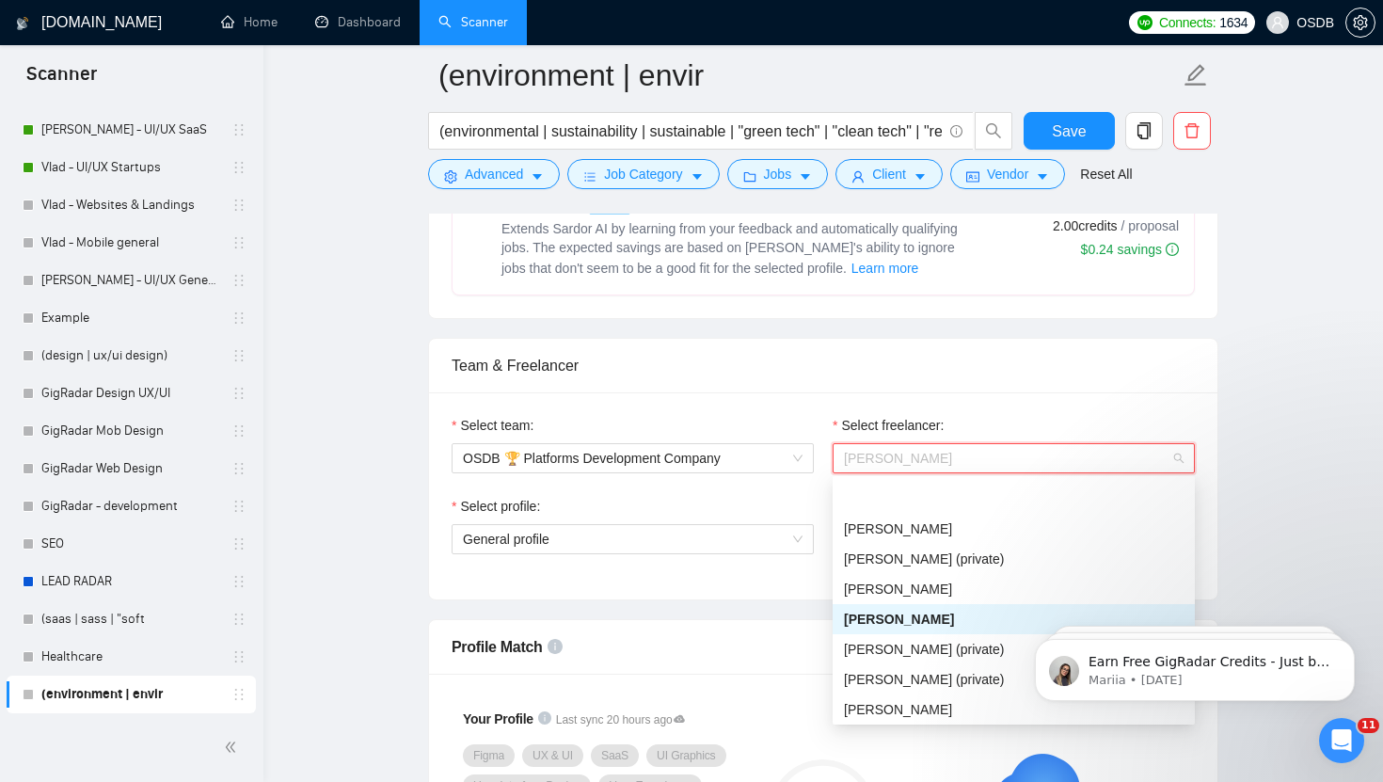
scroll to position [722, 0]
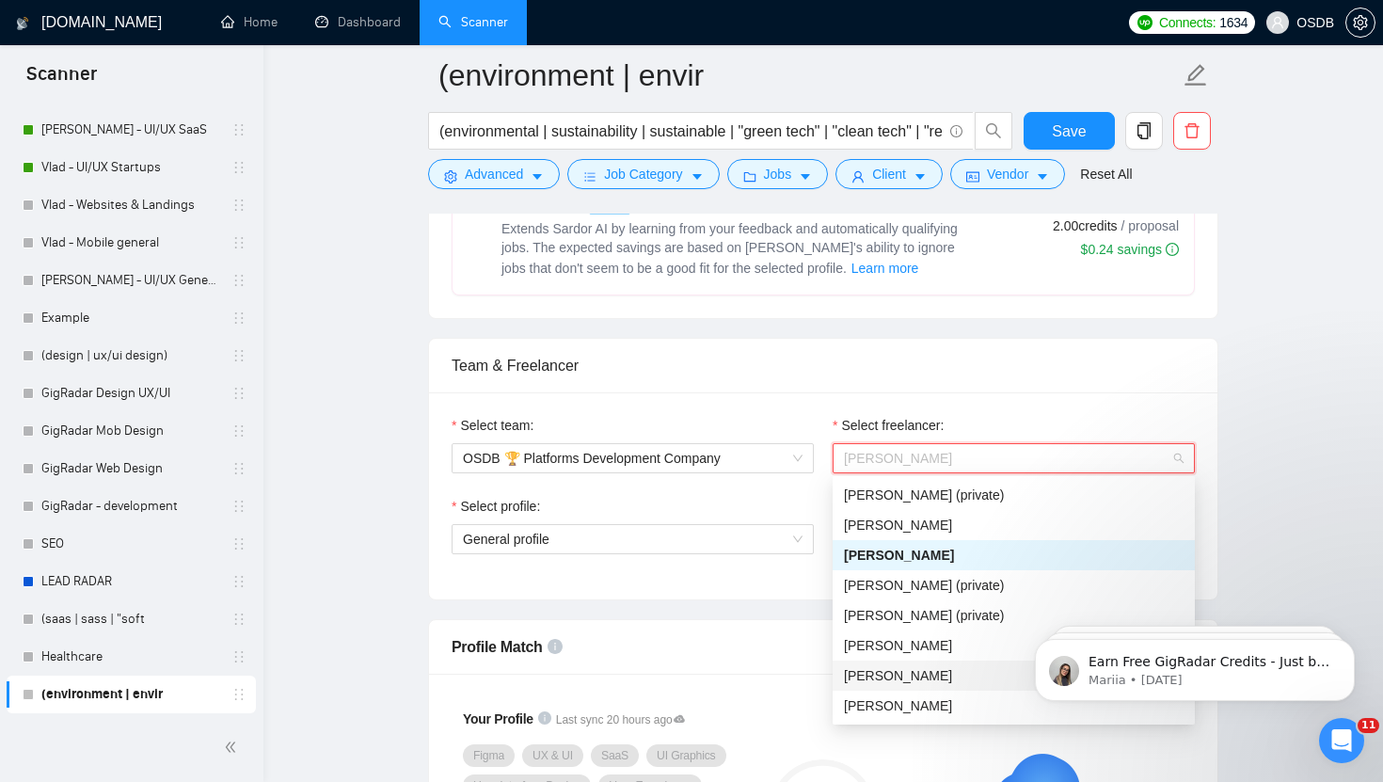
click at [935, 682] on div "[PERSON_NAME]" at bounding box center [1014, 675] width 340 height 21
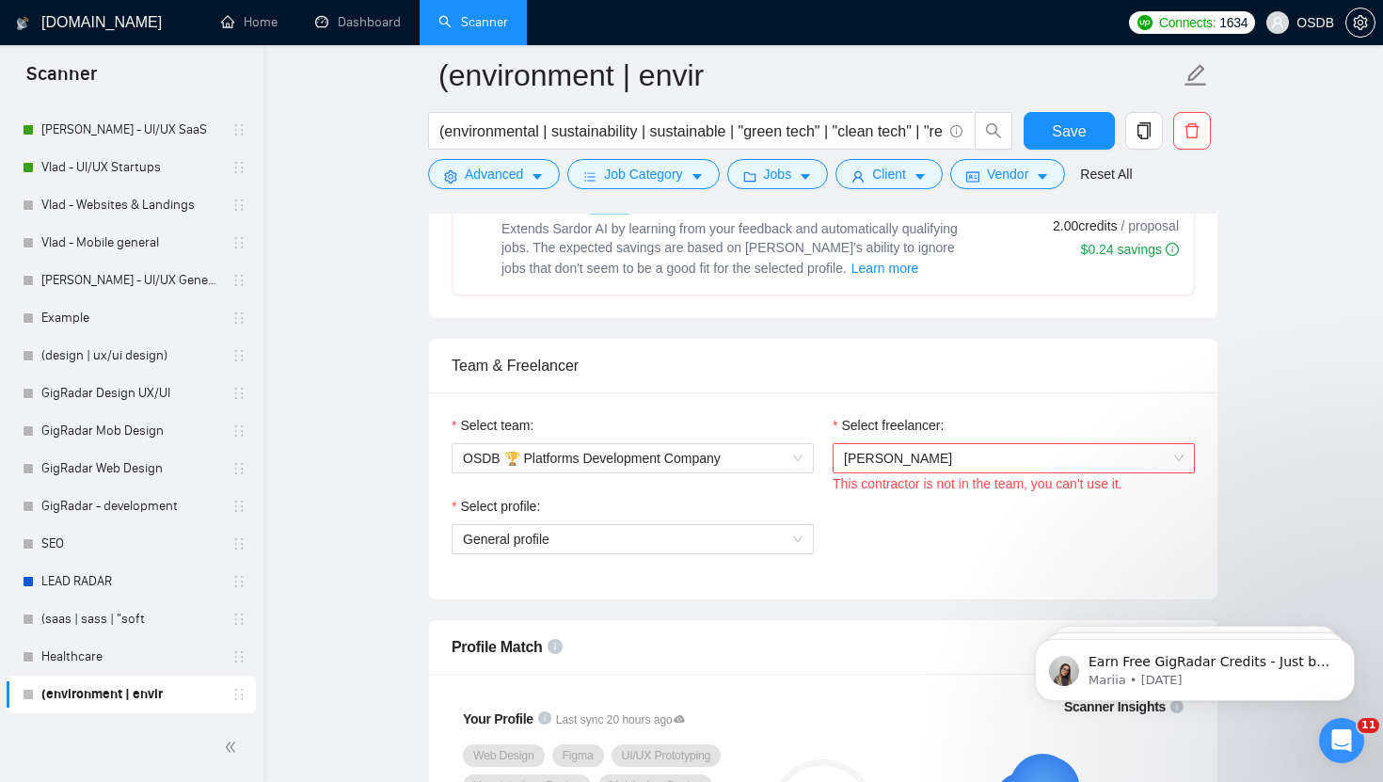
click at [997, 487] on div "This contractor is not in the team, you can't use it." at bounding box center [1014, 483] width 362 height 21
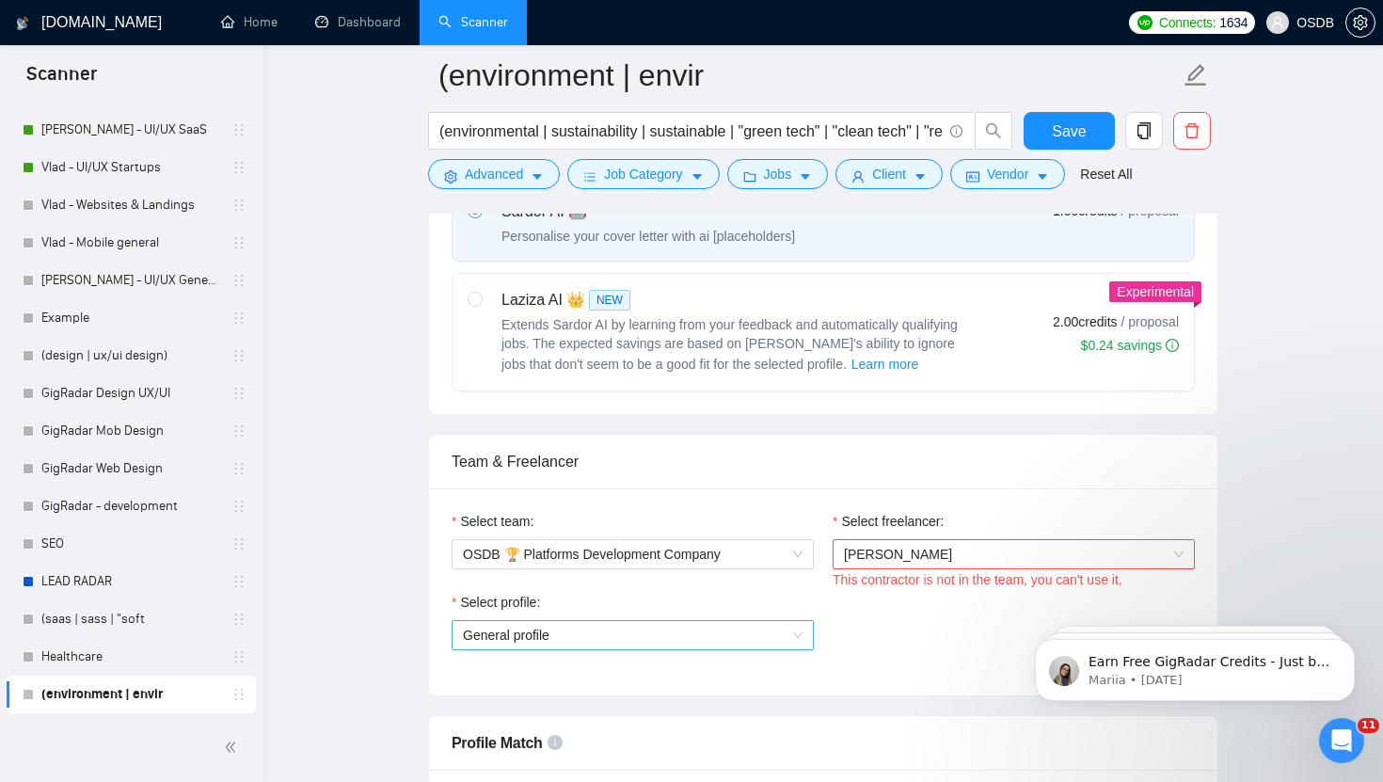
scroll to position [724, 0]
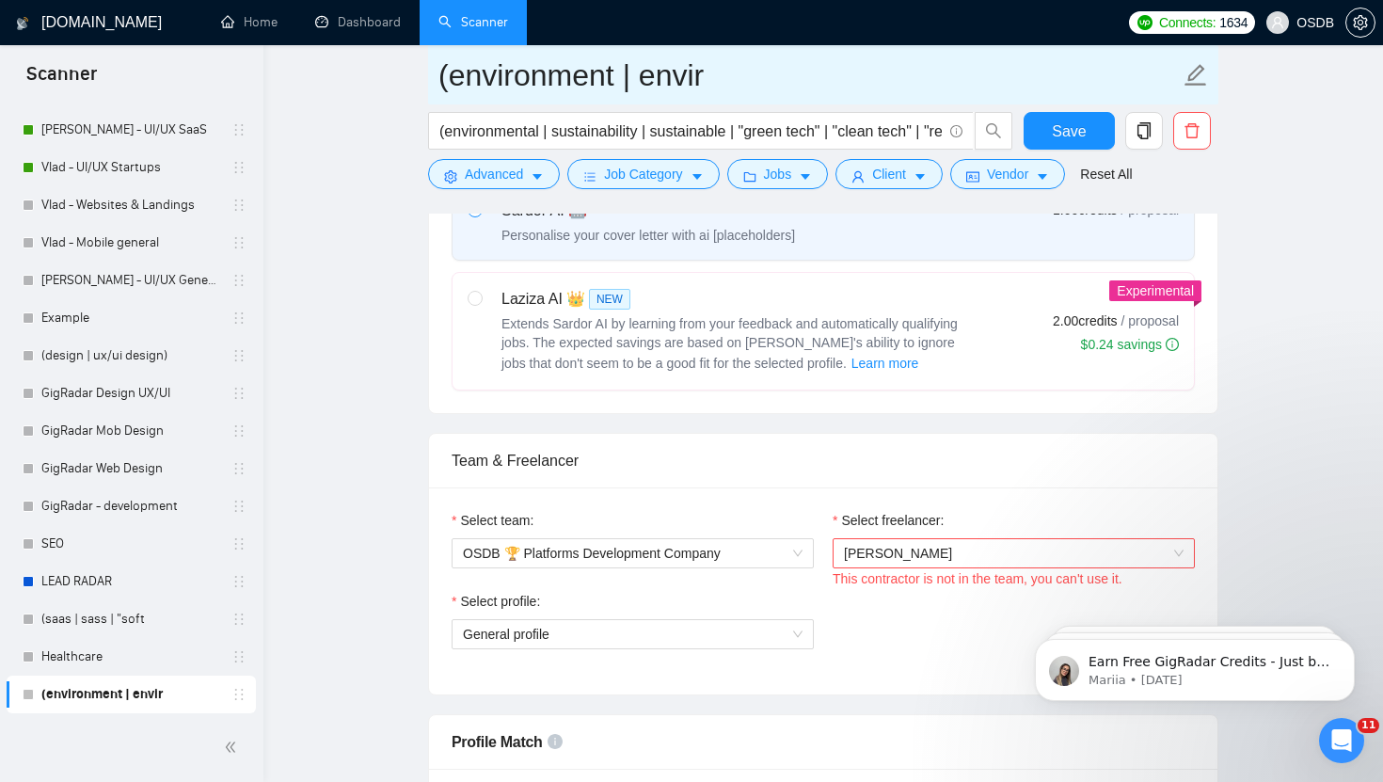
click at [725, 78] on input "(environment | envir" at bounding box center [808, 75] width 741 height 47
type input "Environment & Sustainability"
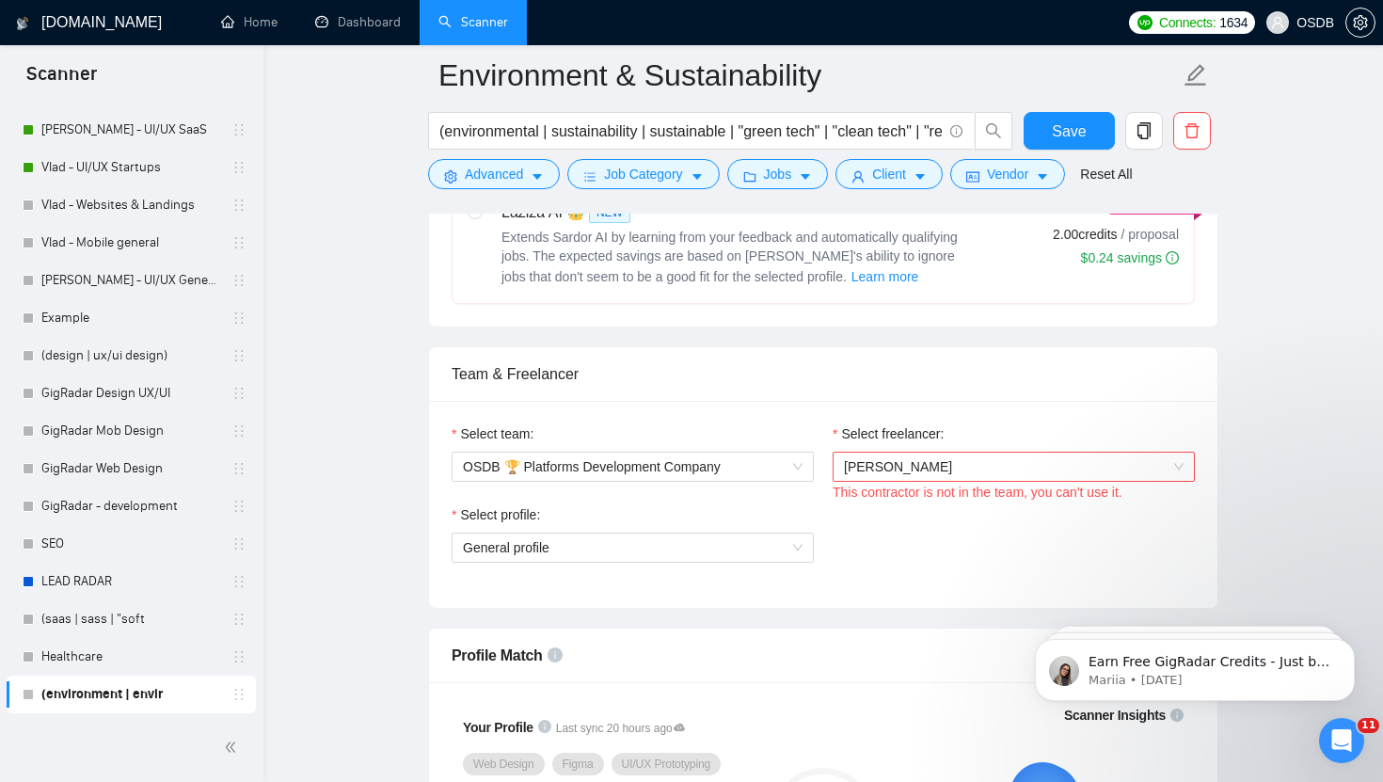
scroll to position [807, 0]
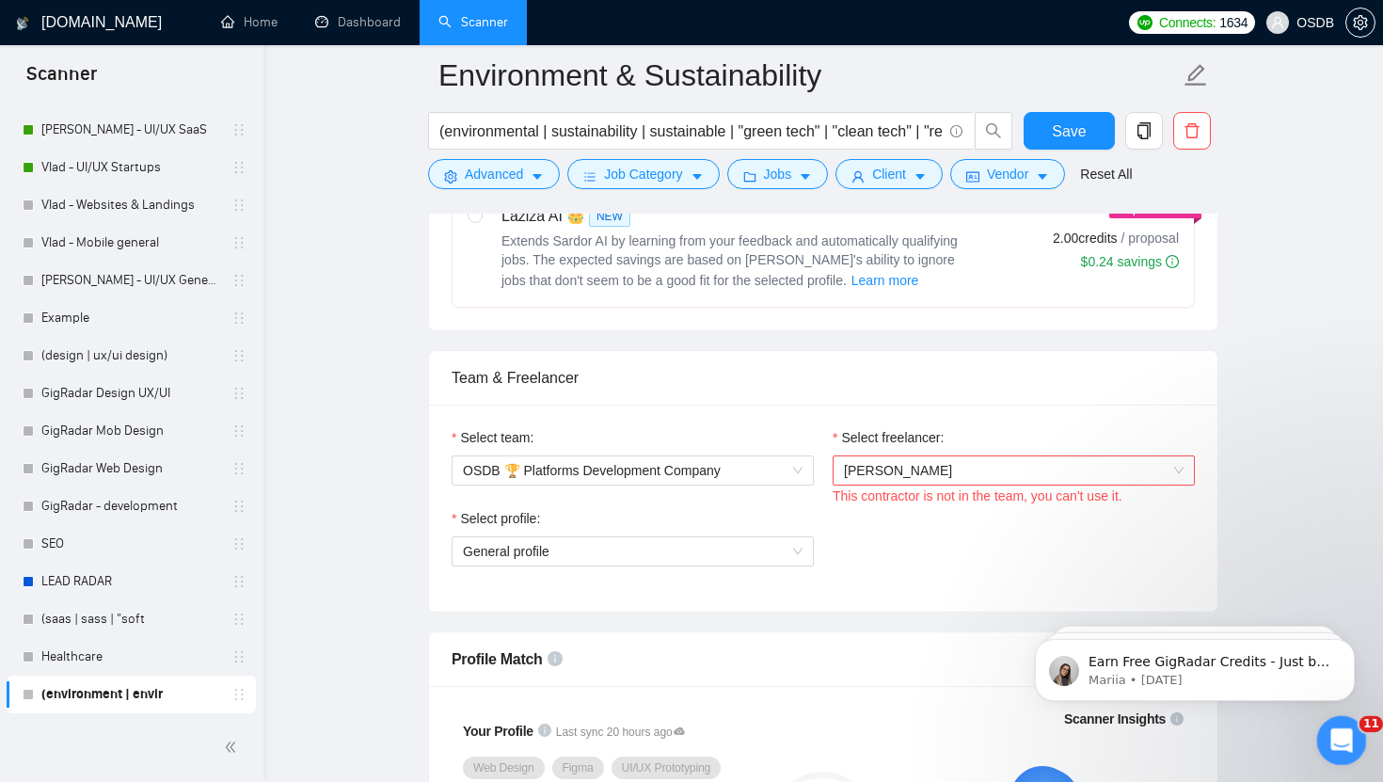
click at [1340, 745] on icon "Open Intercom Messenger" at bounding box center [1339, 737] width 31 height 31
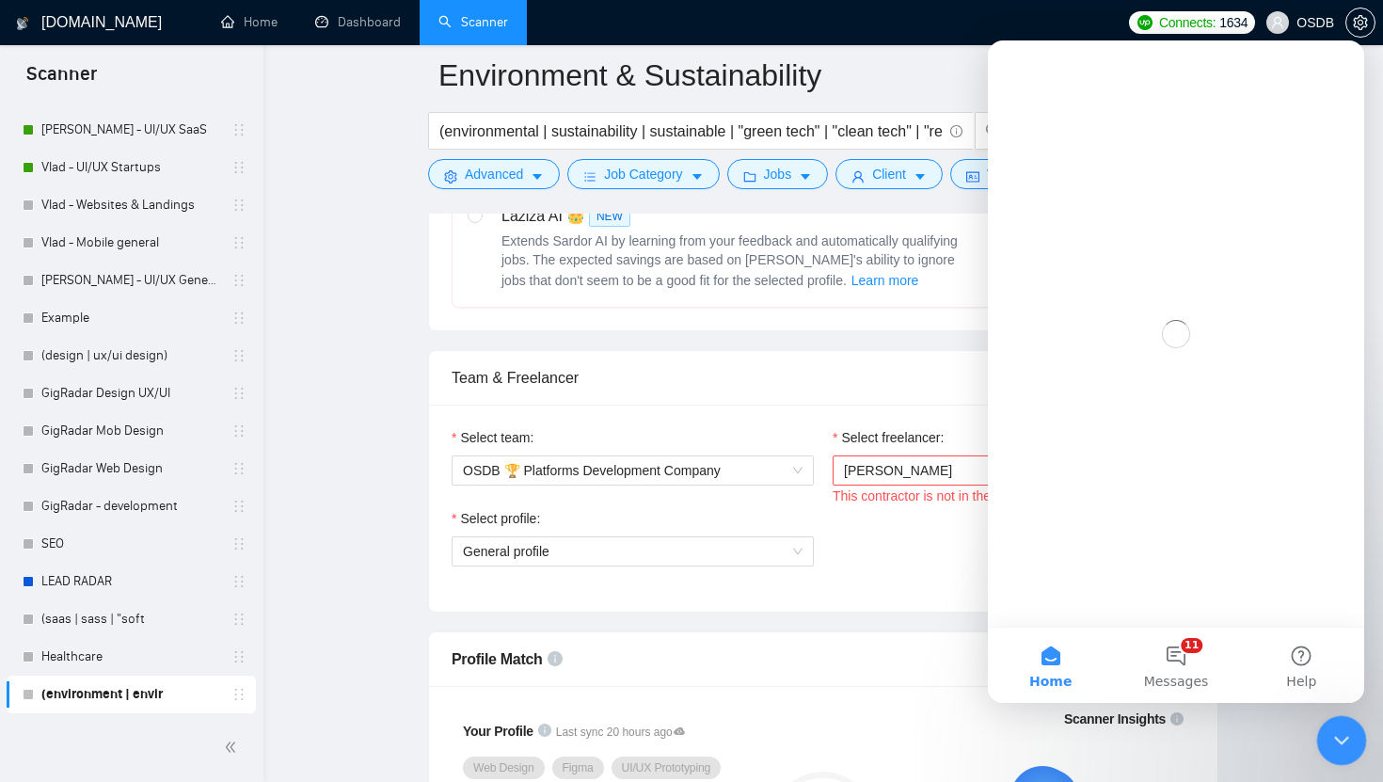
scroll to position [0, 0]
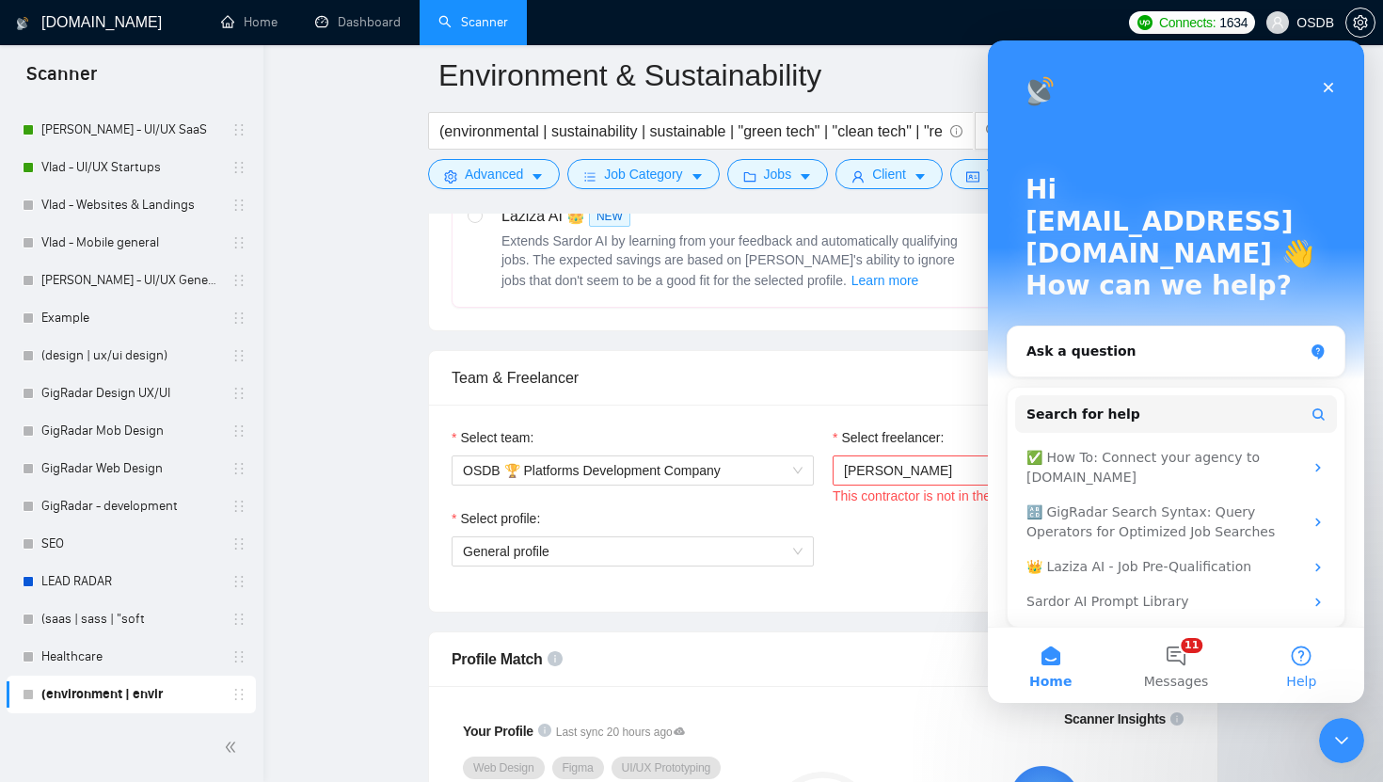
click at [1291, 667] on button "Help" at bounding box center [1301, 664] width 125 height 75
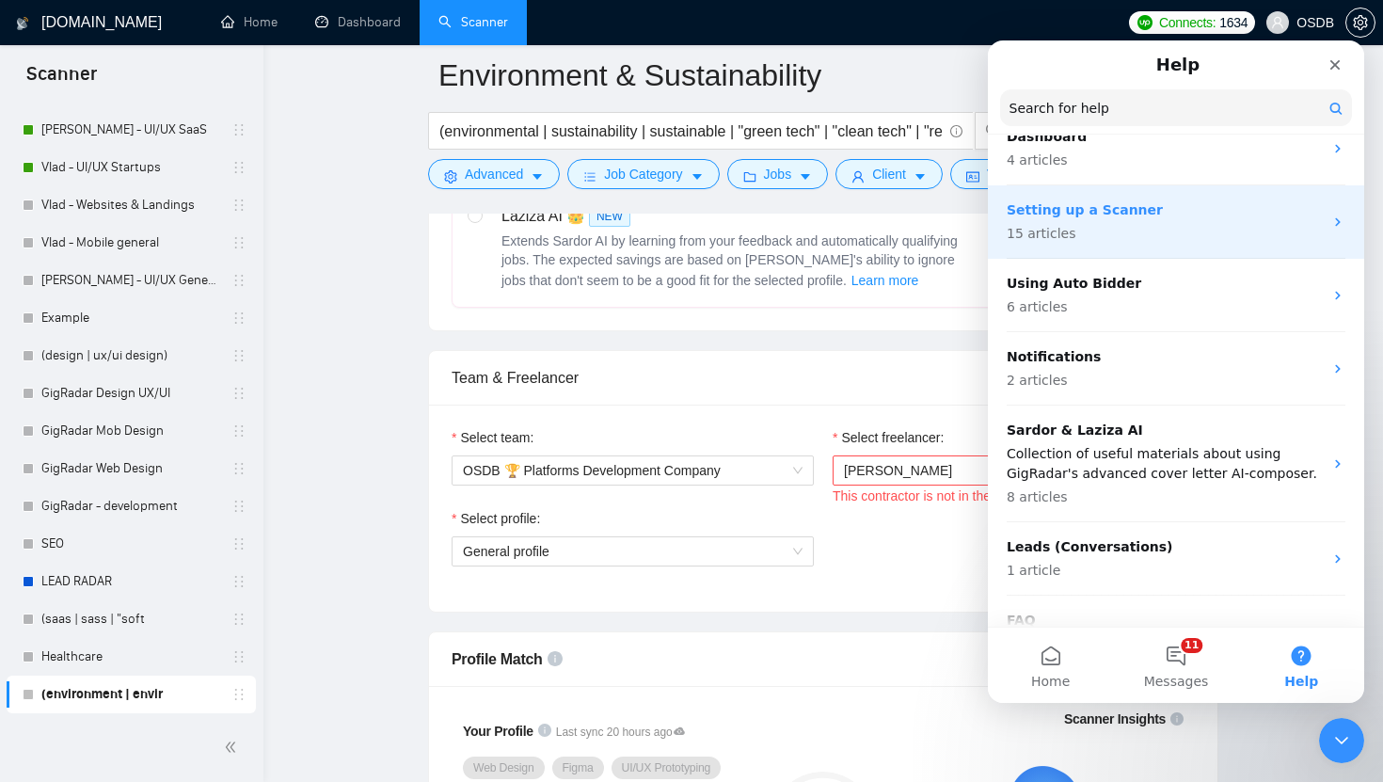
scroll to position [250, 0]
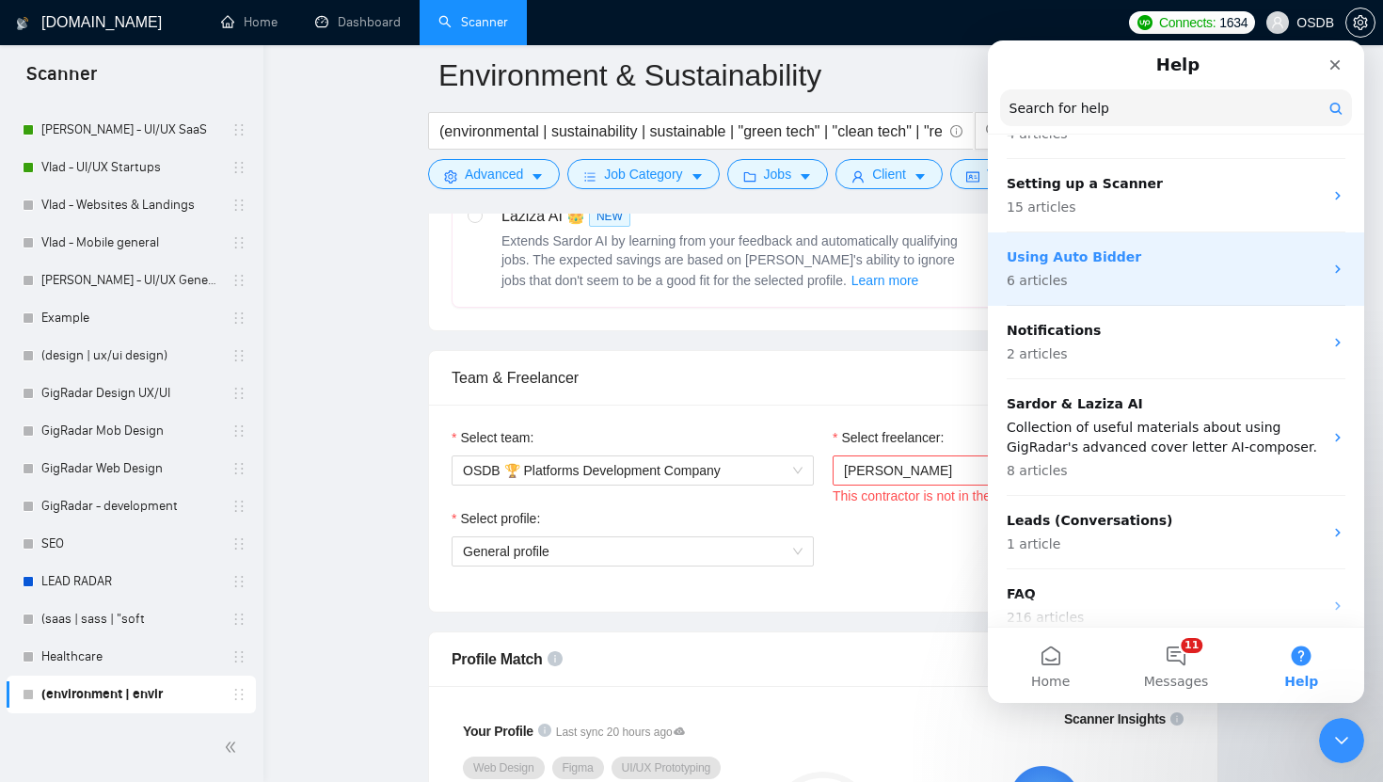
click at [1156, 262] on p "Using Auto Bidder" at bounding box center [1165, 257] width 316 height 20
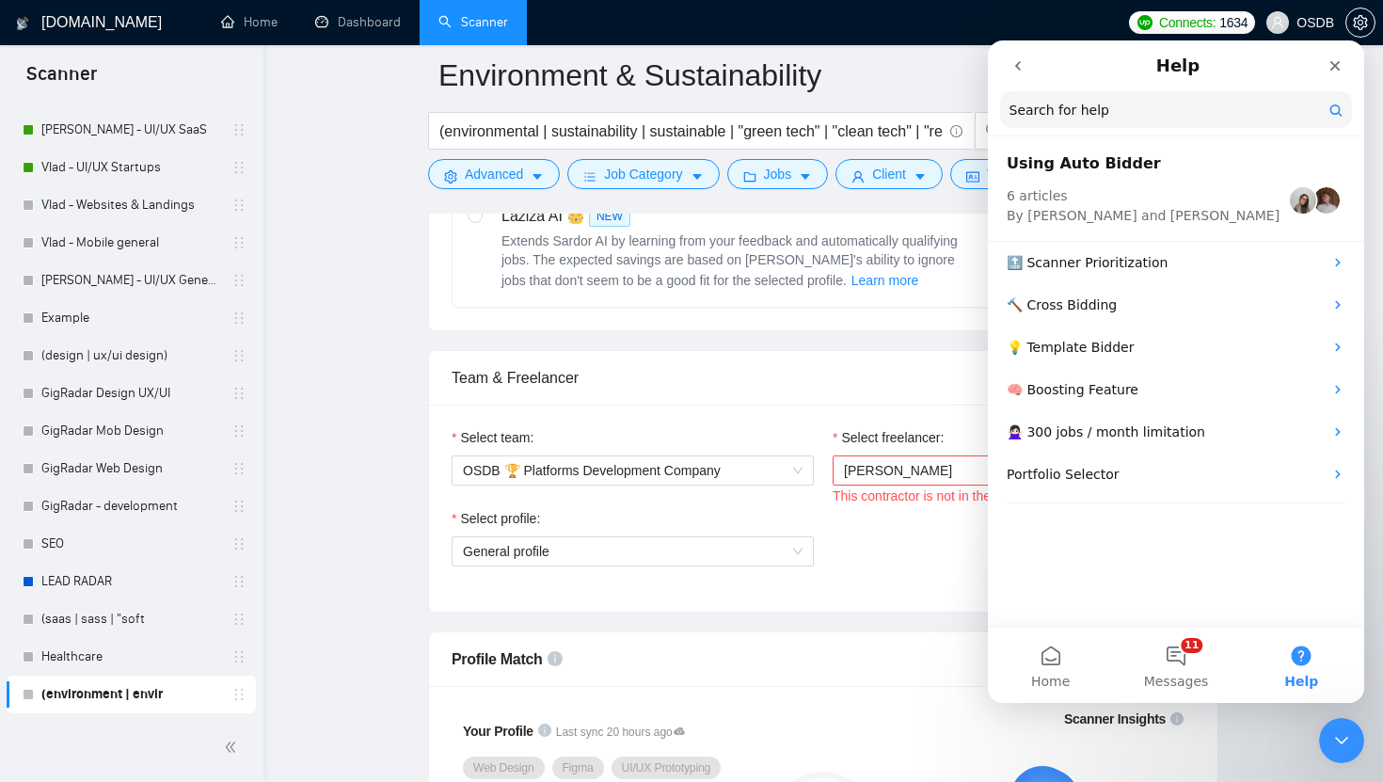
click at [1020, 68] on icon "go back" at bounding box center [1017, 65] width 15 height 15
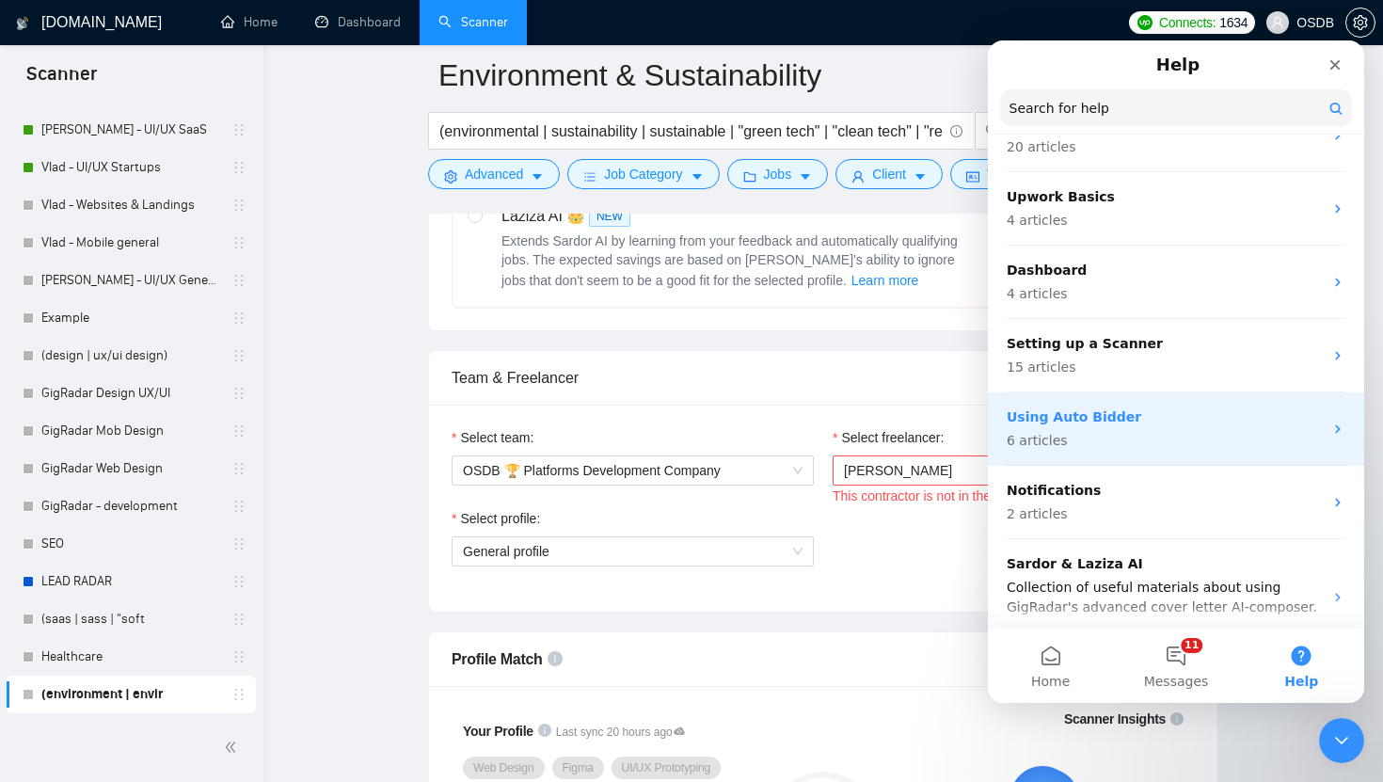
scroll to position [114, 0]
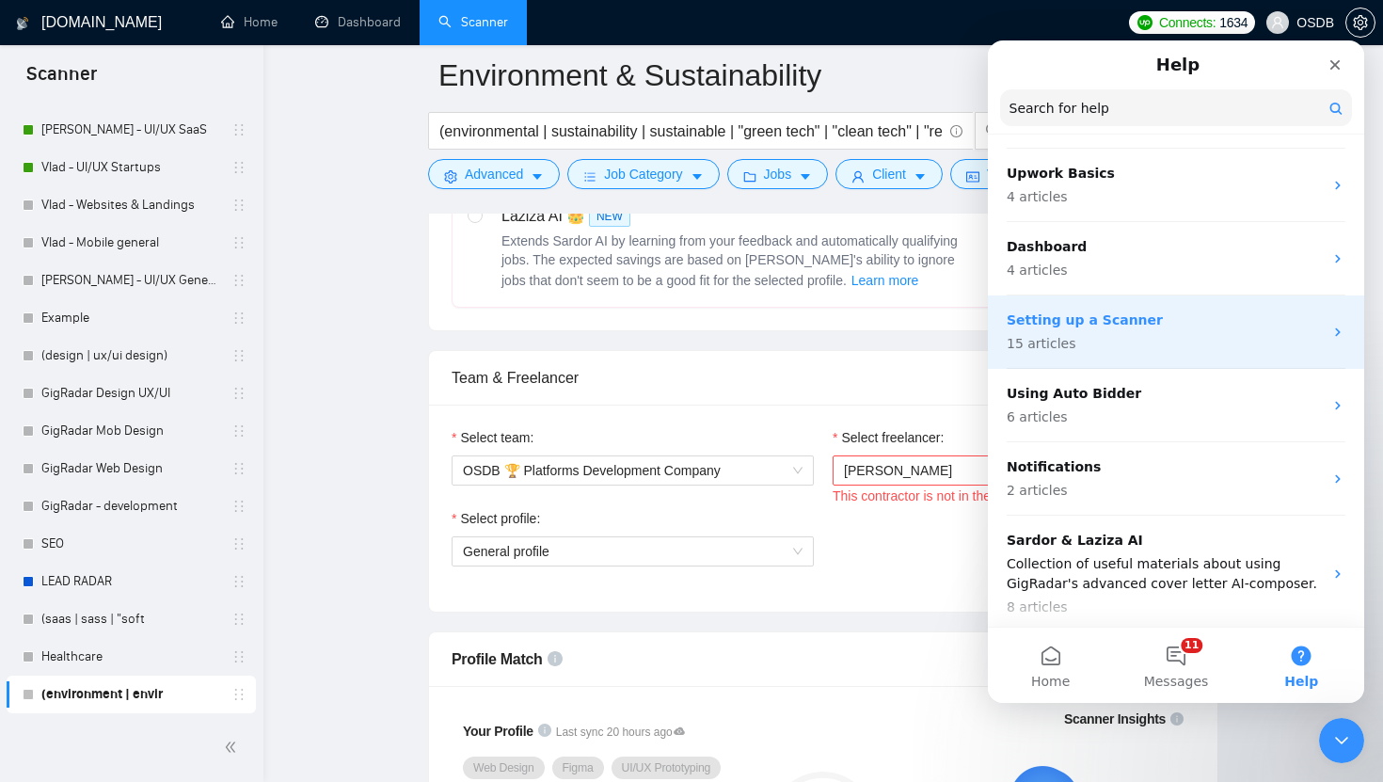
click at [1097, 344] on p "15 articles" at bounding box center [1165, 344] width 316 height 20
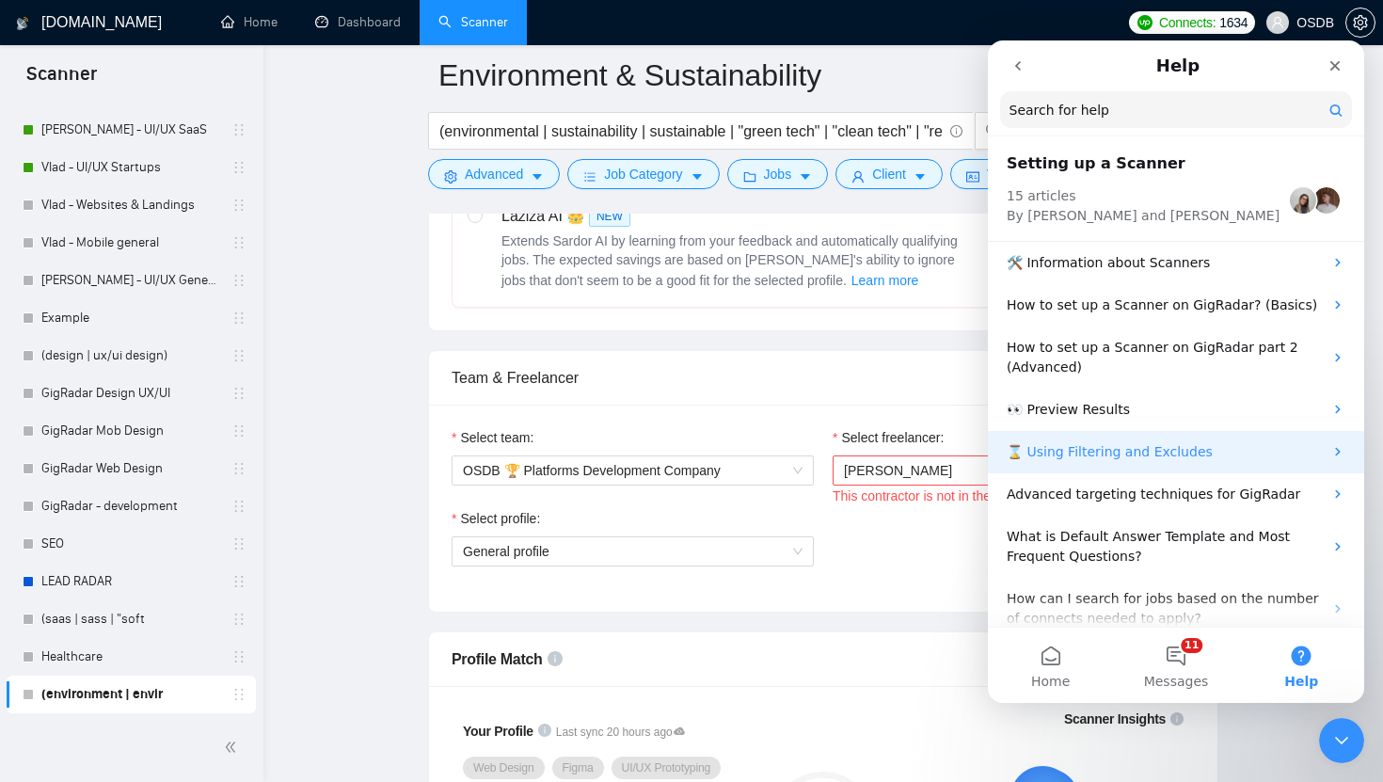
click at [1151, 444] on p "⌛ Using Filtering and Excludes" at bounding box center [1165, 452] width 316 height 20
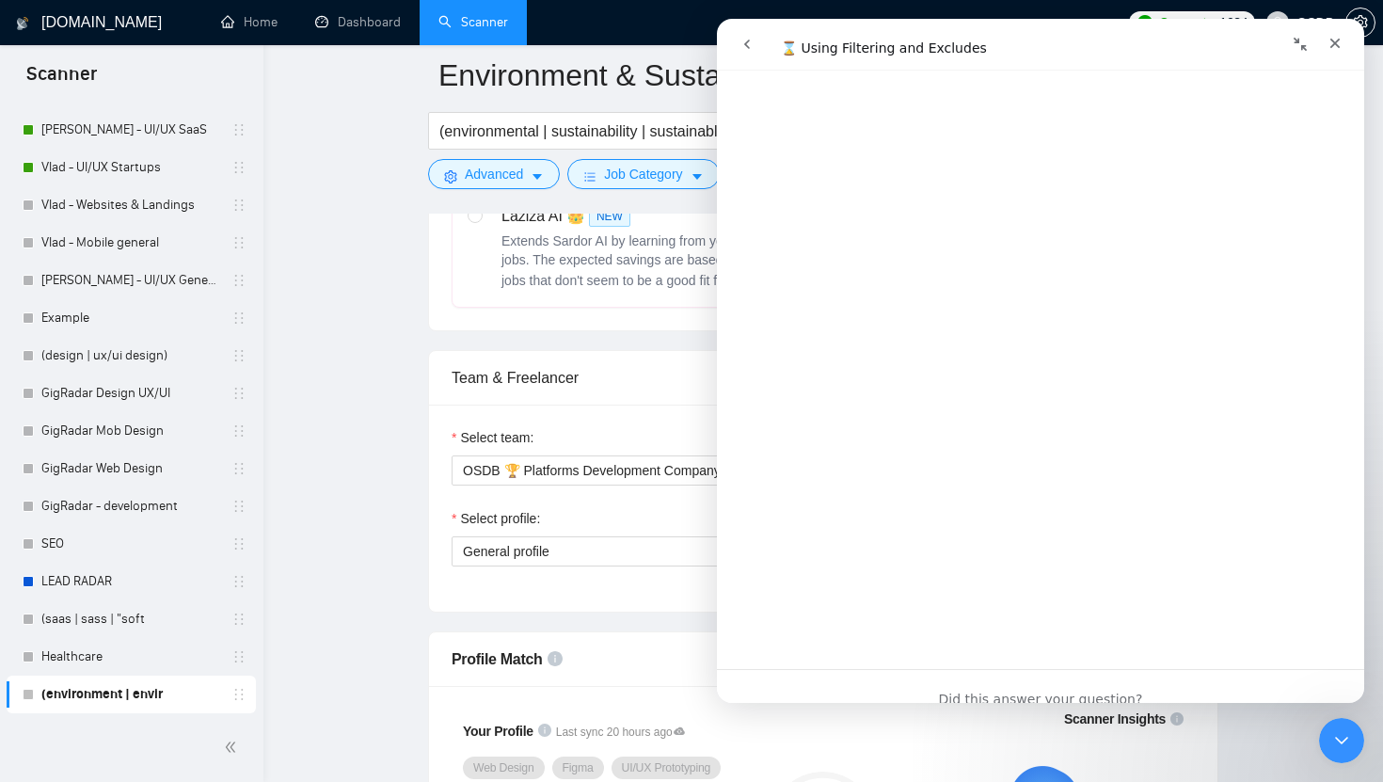
scroll to position [2622, 0]
click at [743, 46] on icon "go back" at bounding box center [746, 44] width 15 height 15
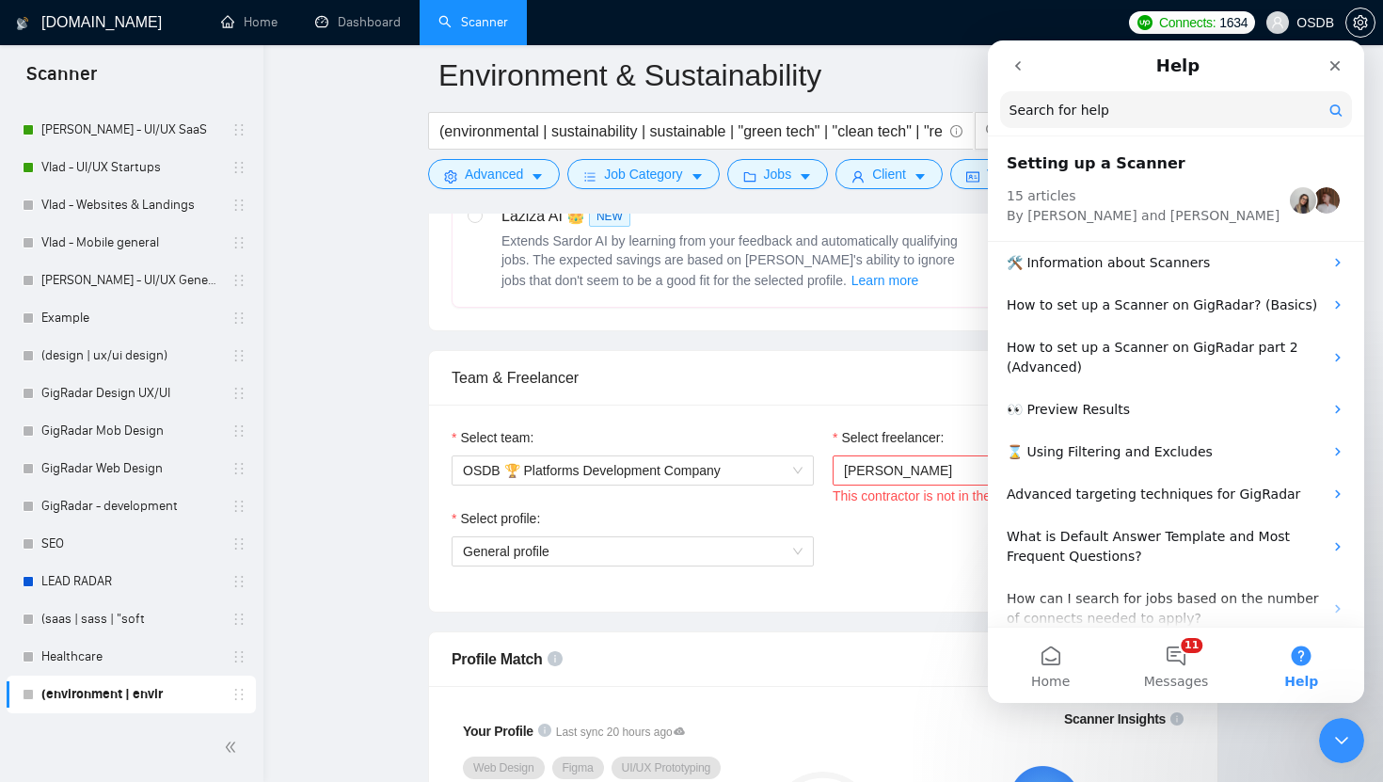
click at [881, 571] on div "Select profile: General profile" at bounding box center [823, 548] width 762 height 81
click at [1175, 675] on span "Messages" at bounding box center [1176, 681] width 65 height 13
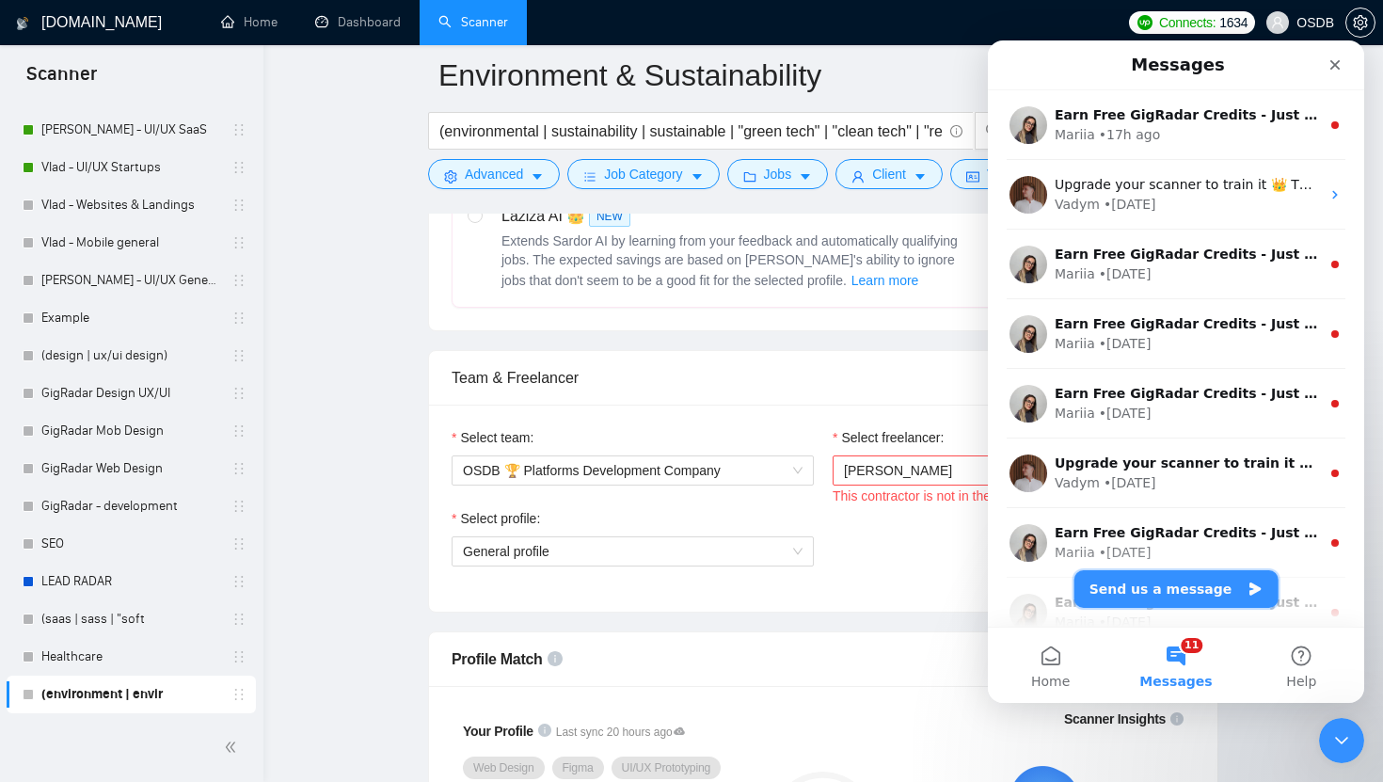
click at [1174, 596] on button "Send us a message" at bounding box center [1176, 589] width 204 height 38
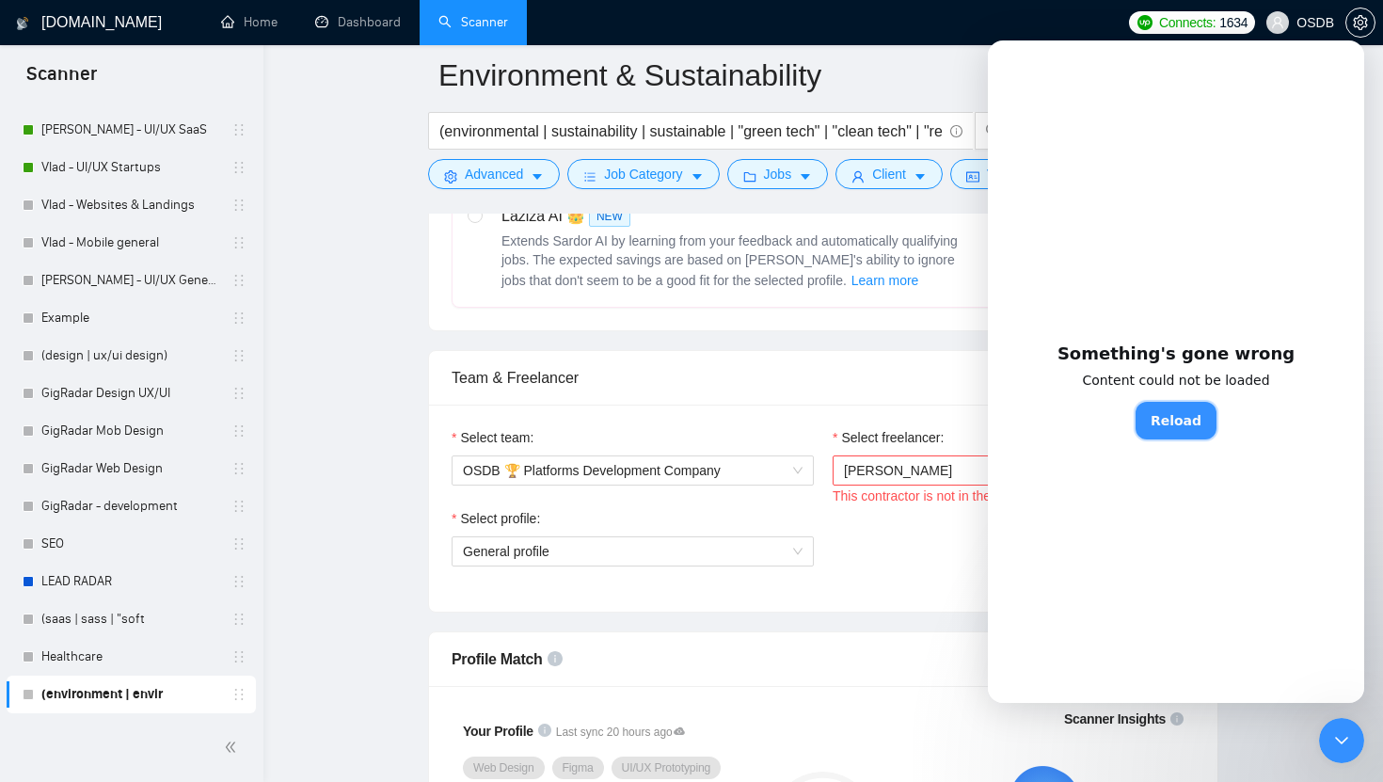
click at [1169, 415] on button "Reload" at bounding box center [1175, 421] width 81 height 38
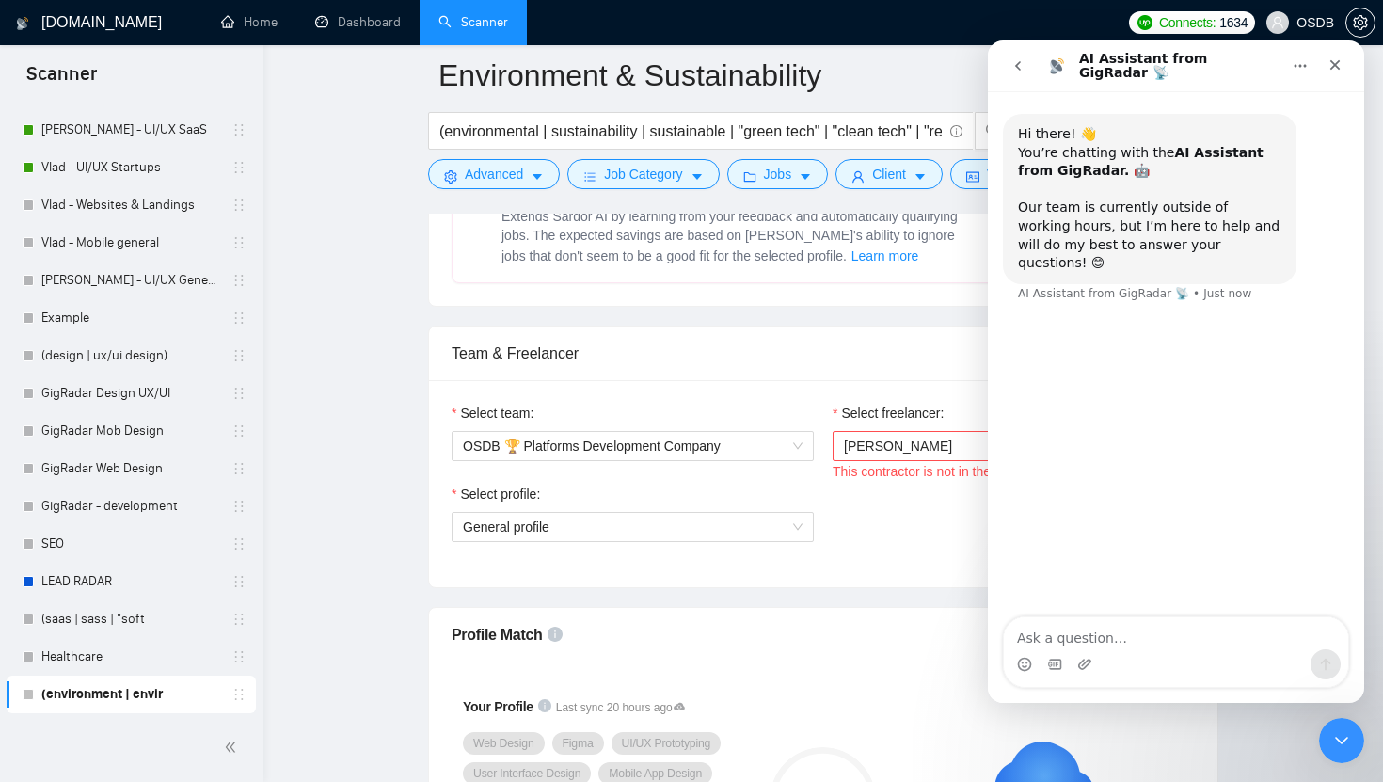
scroll to position [820, 0]
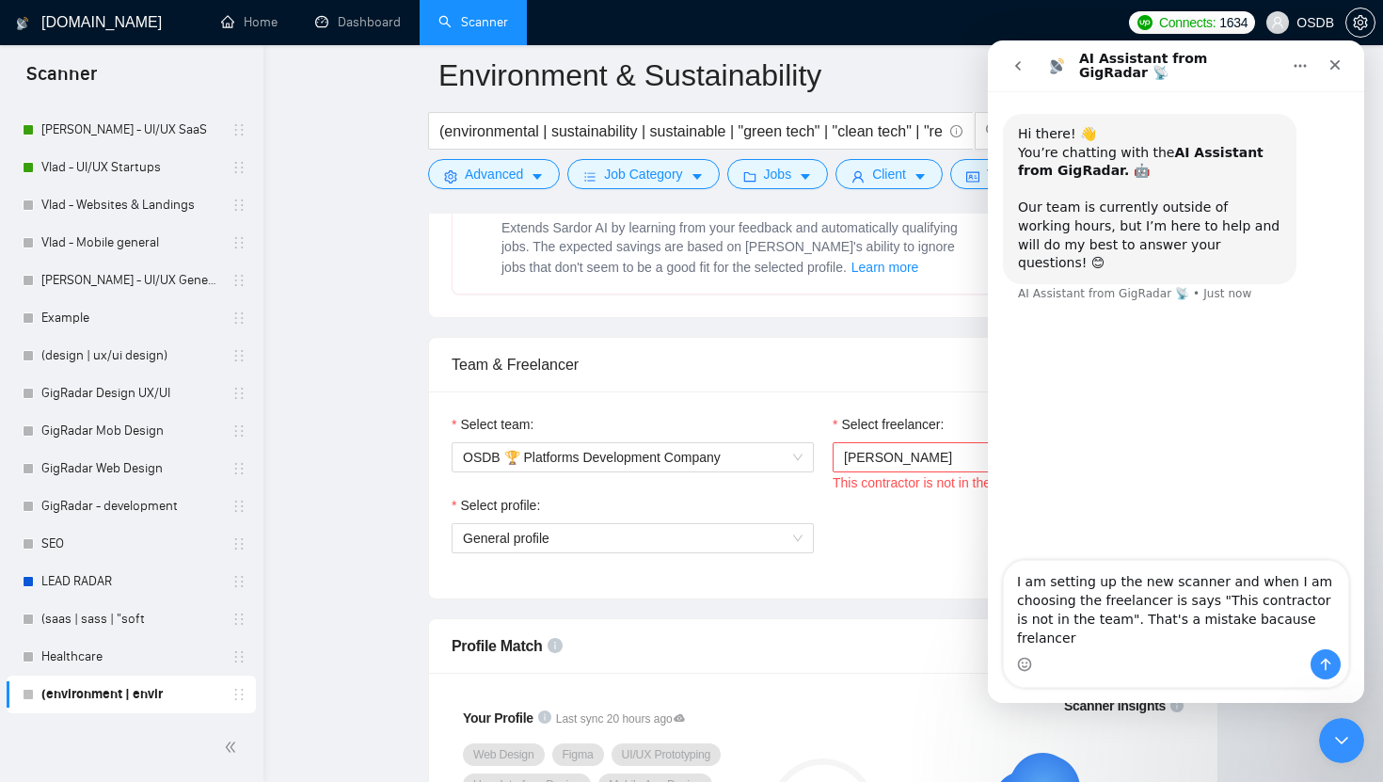
click at [1239, 641] on textarea "I am setting up the new scanner and when I am choosing the freelancer is says "…" at bounding box center [1176, 605] width 344 height 88
click at [1295, 643] on textarea "I am setting up the new scanner and when I am choosing the freelancer is says "…" at bounding box center [1176, 605] width 344 height 88
click at [1342, 642] on textarea "I am setting up the new scanner and when I am choosing the freelancer is says "…" at bounding box center [1176, 605] width 344 height 88
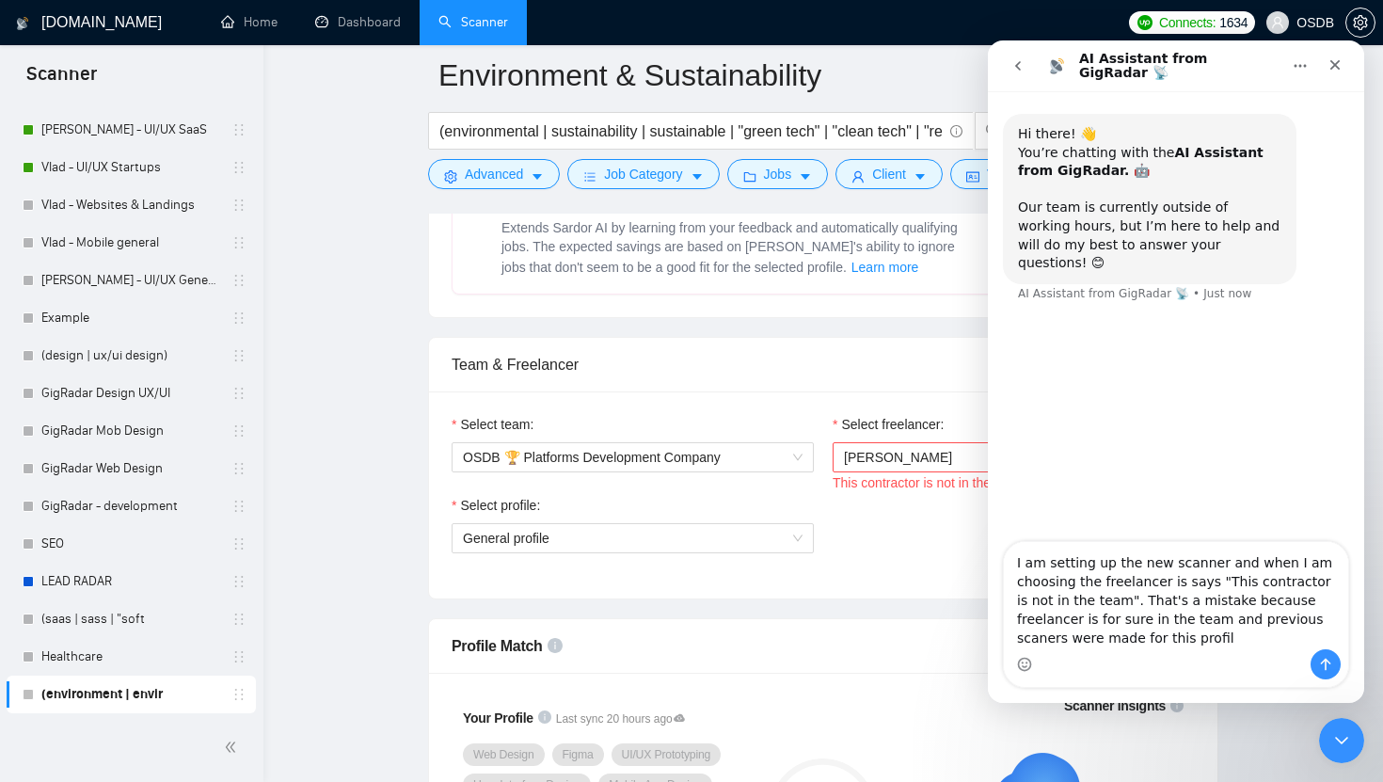
type textarea "I am setting up the new scanner and when I am choosing the freelancer is says "…"
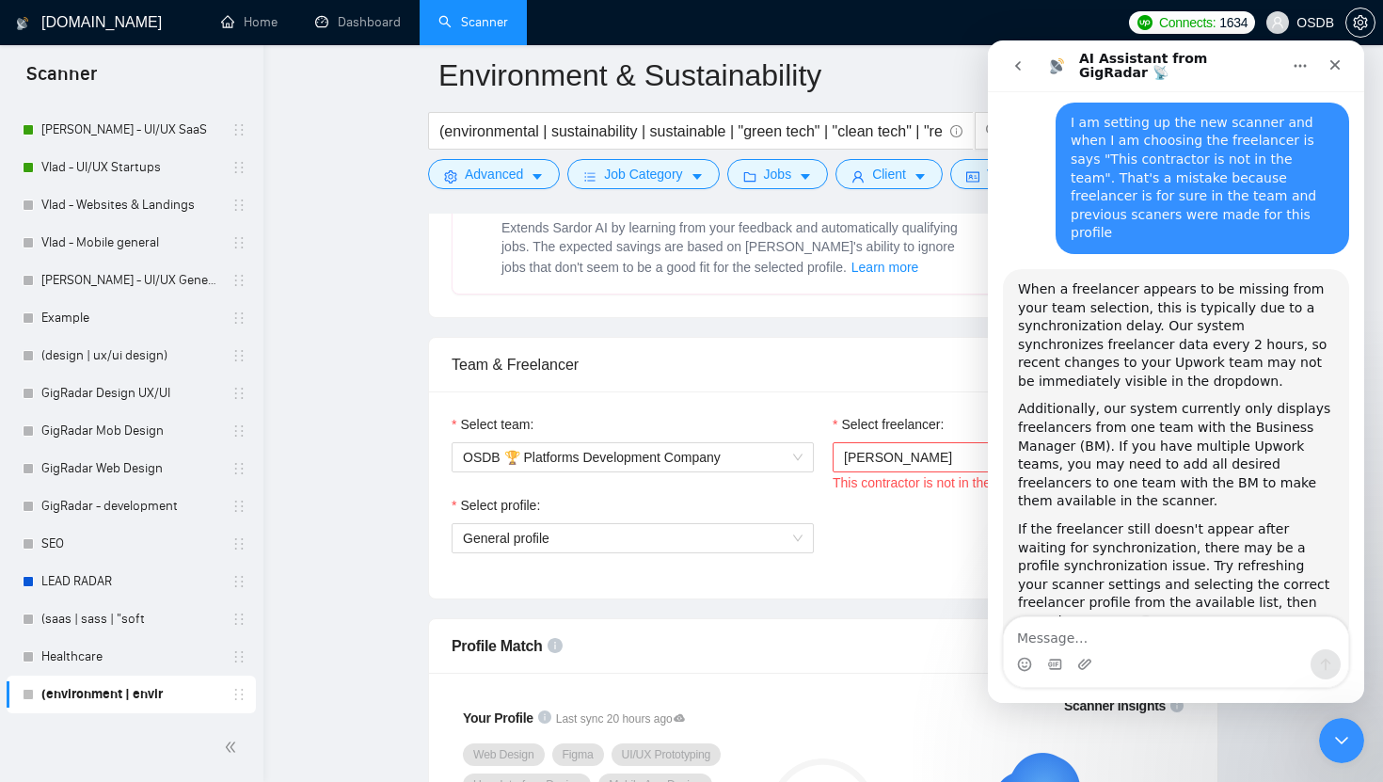
scroll to position [248, 0]
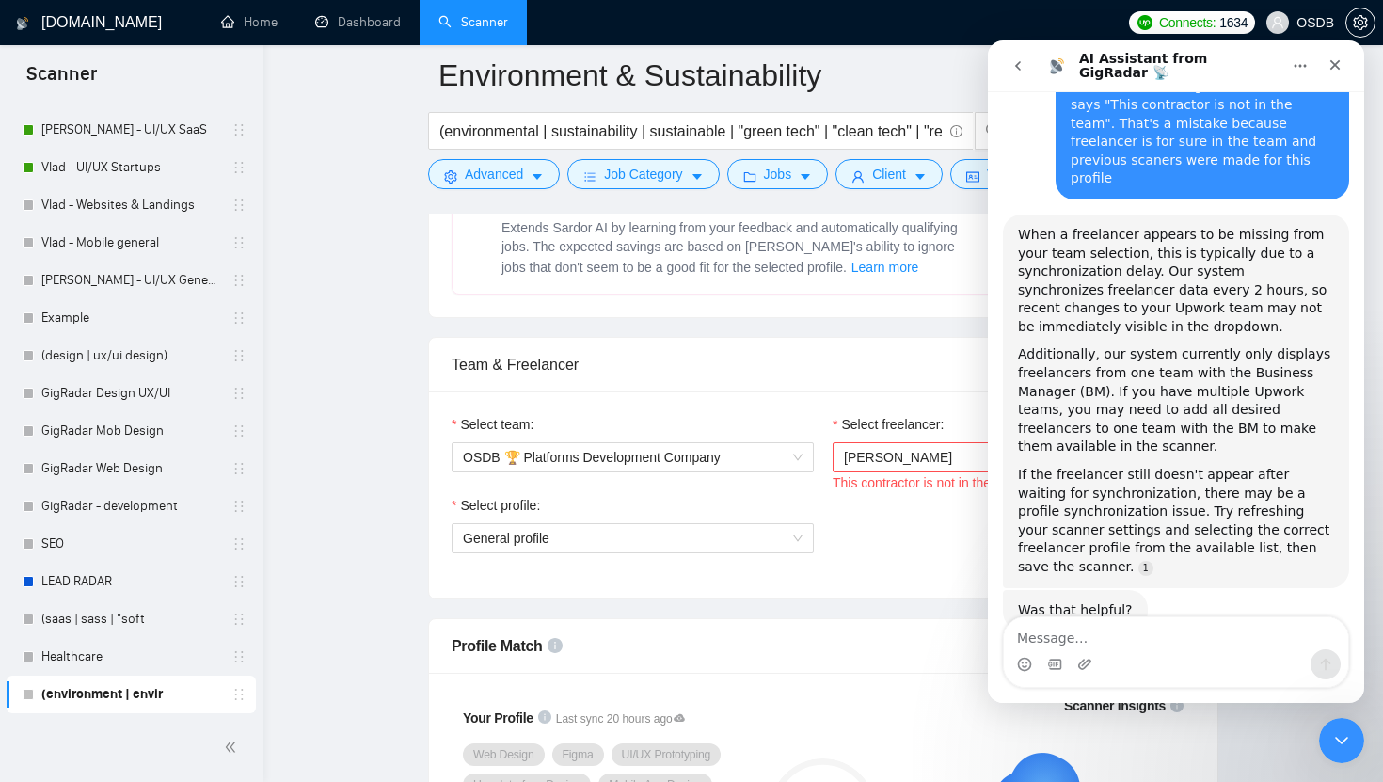
click at [891, 495] on div "Select profile: General profile" at bounding box center [823, 535] width 762 height 81
click at [1350, 756] on div "Close Intercom Messenger" at bounding box center [1338, 737] width 45 height 45
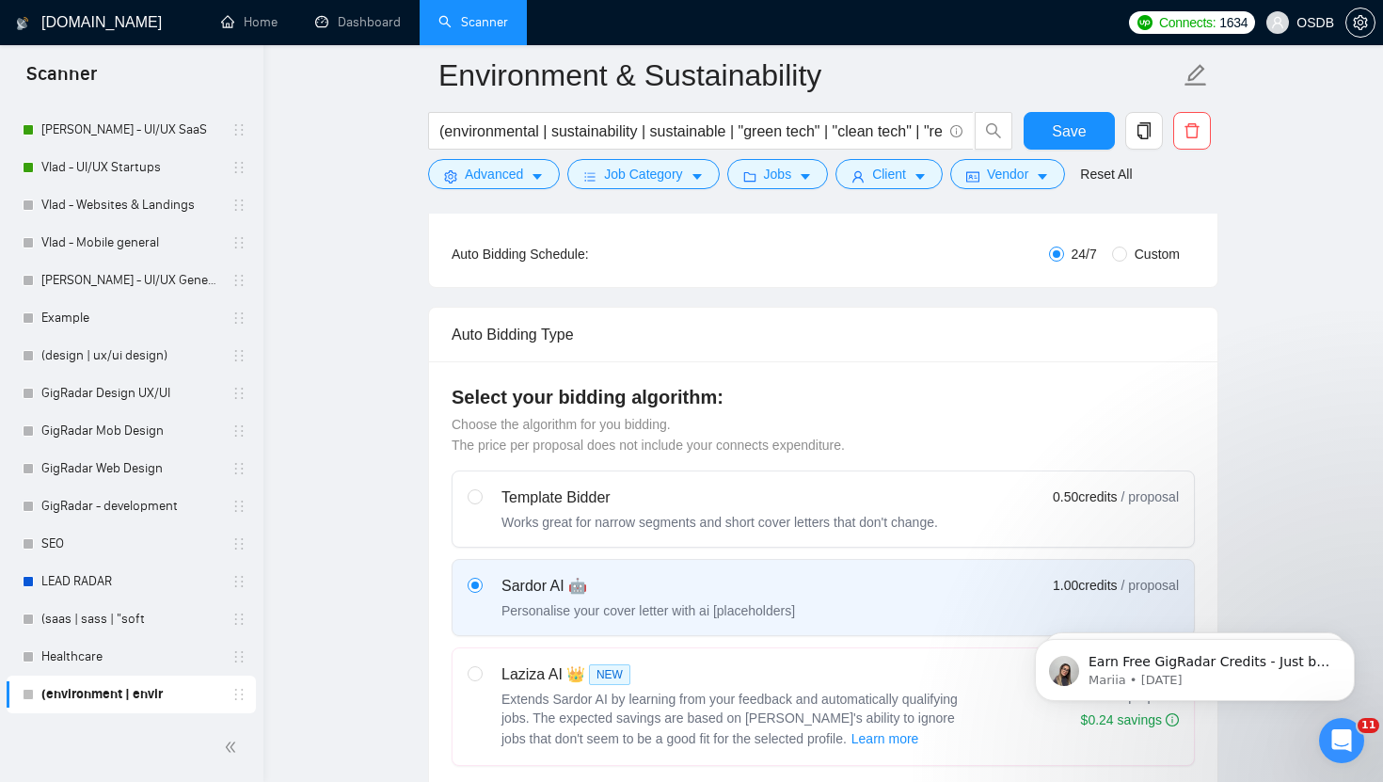
scroll to position [0, 0]
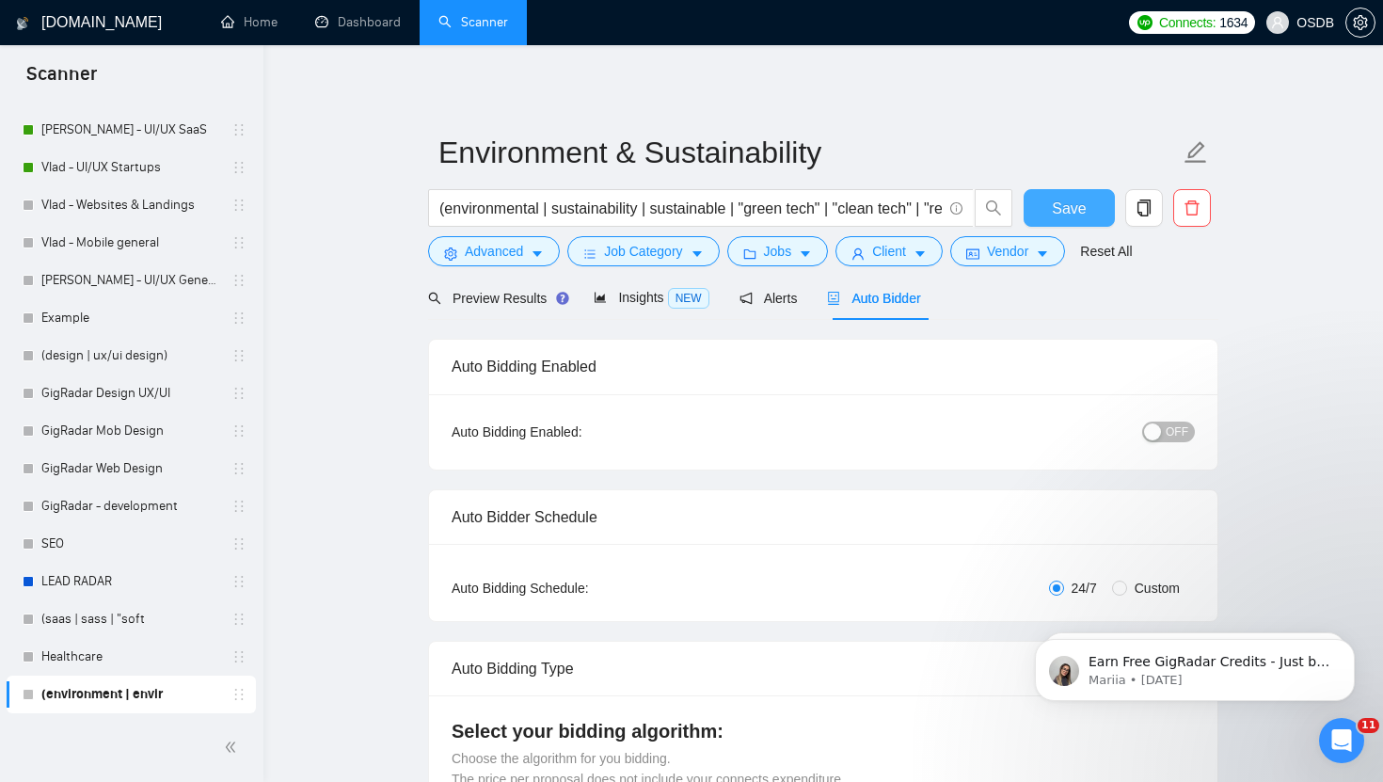
click at [1047, 211] on button "Save" at bounding box center [1069, 208] width 91 height 38
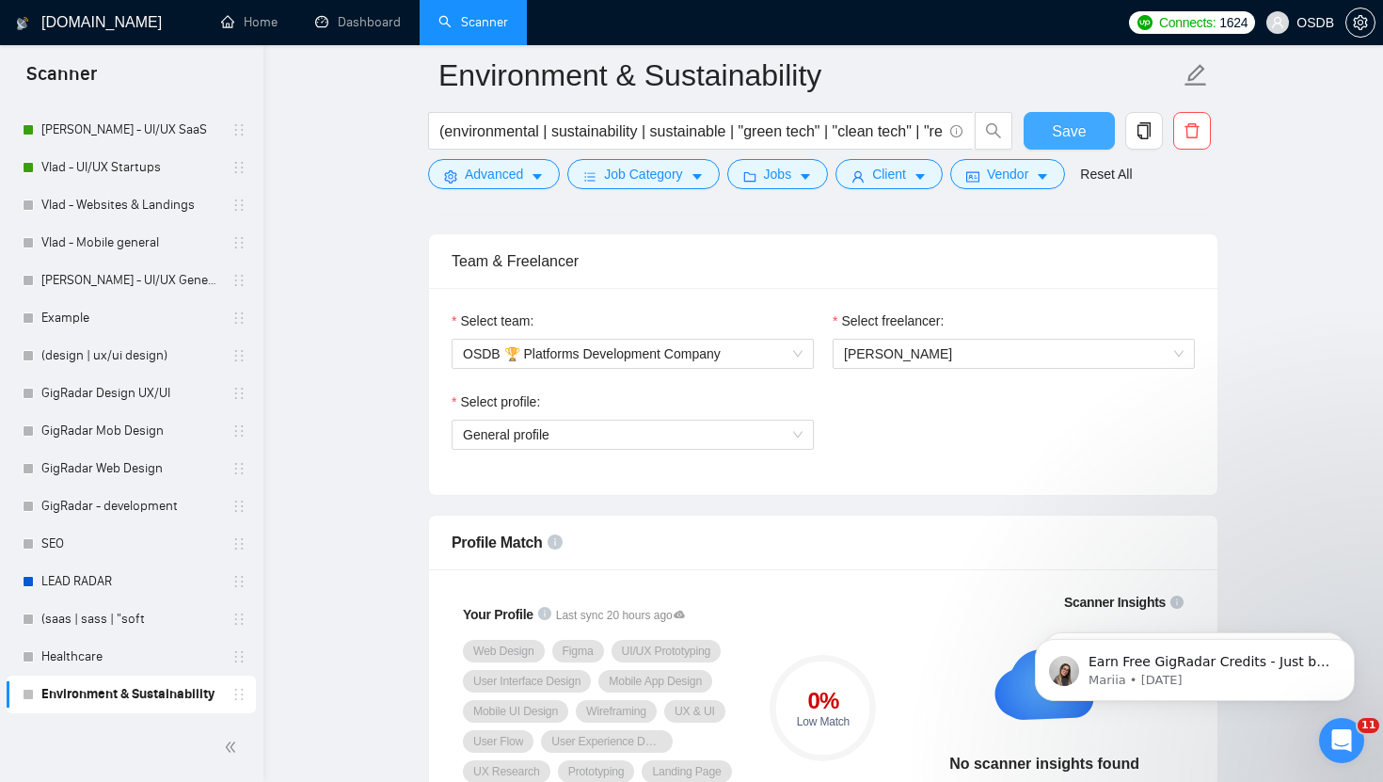
scroll to position [912, 0]
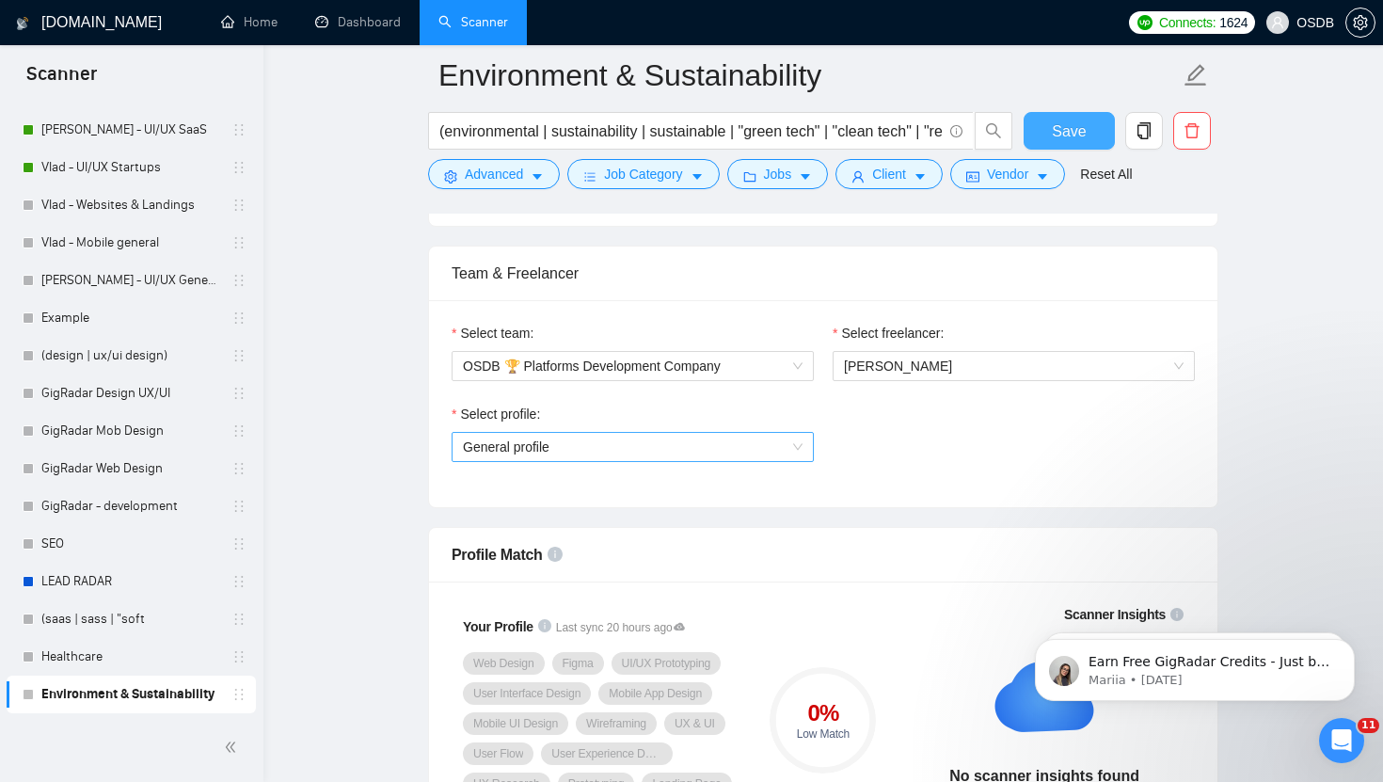
click at [786, 437] on span "General profile" at bounding box center [633, 447] width 340 height 28
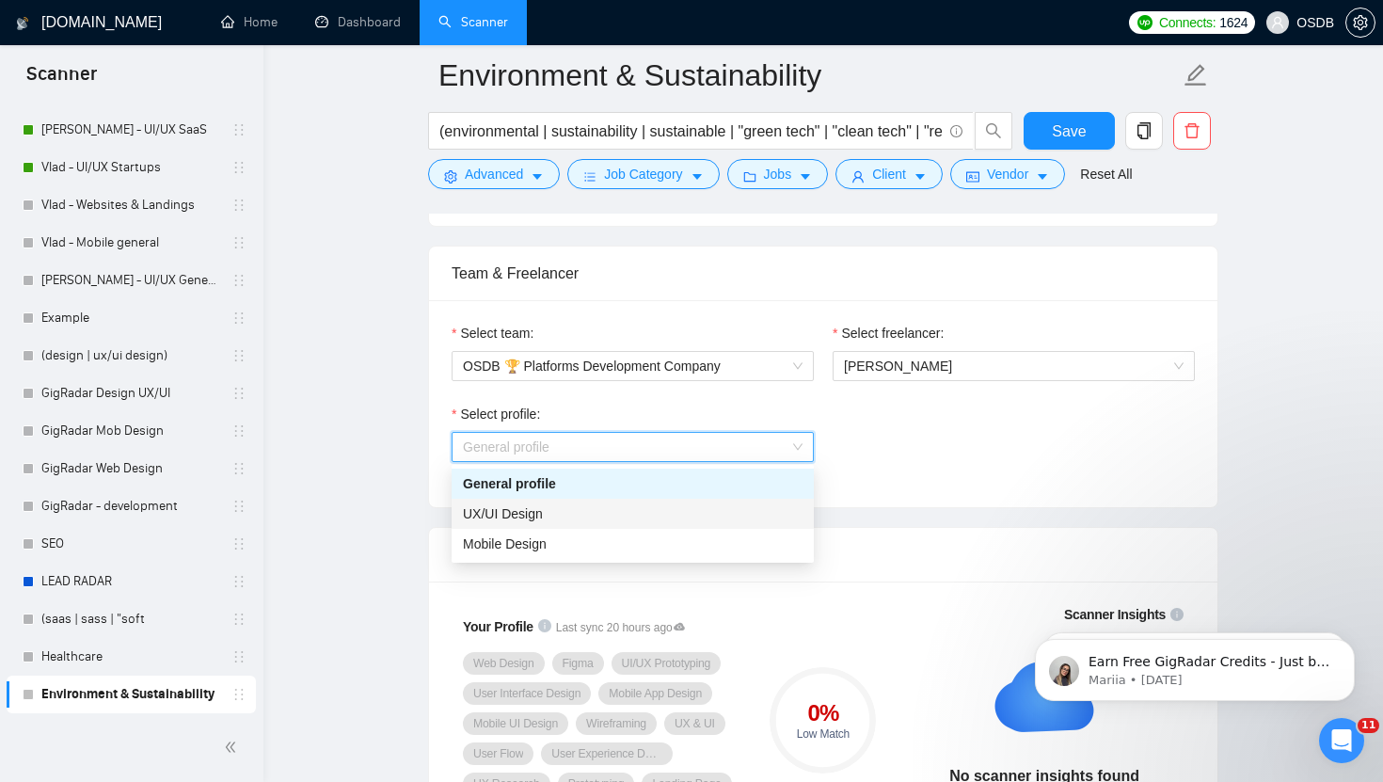
click at [697, 513] on div "UX/UI Design" at bounding box center [633, 513] width 340 height 21
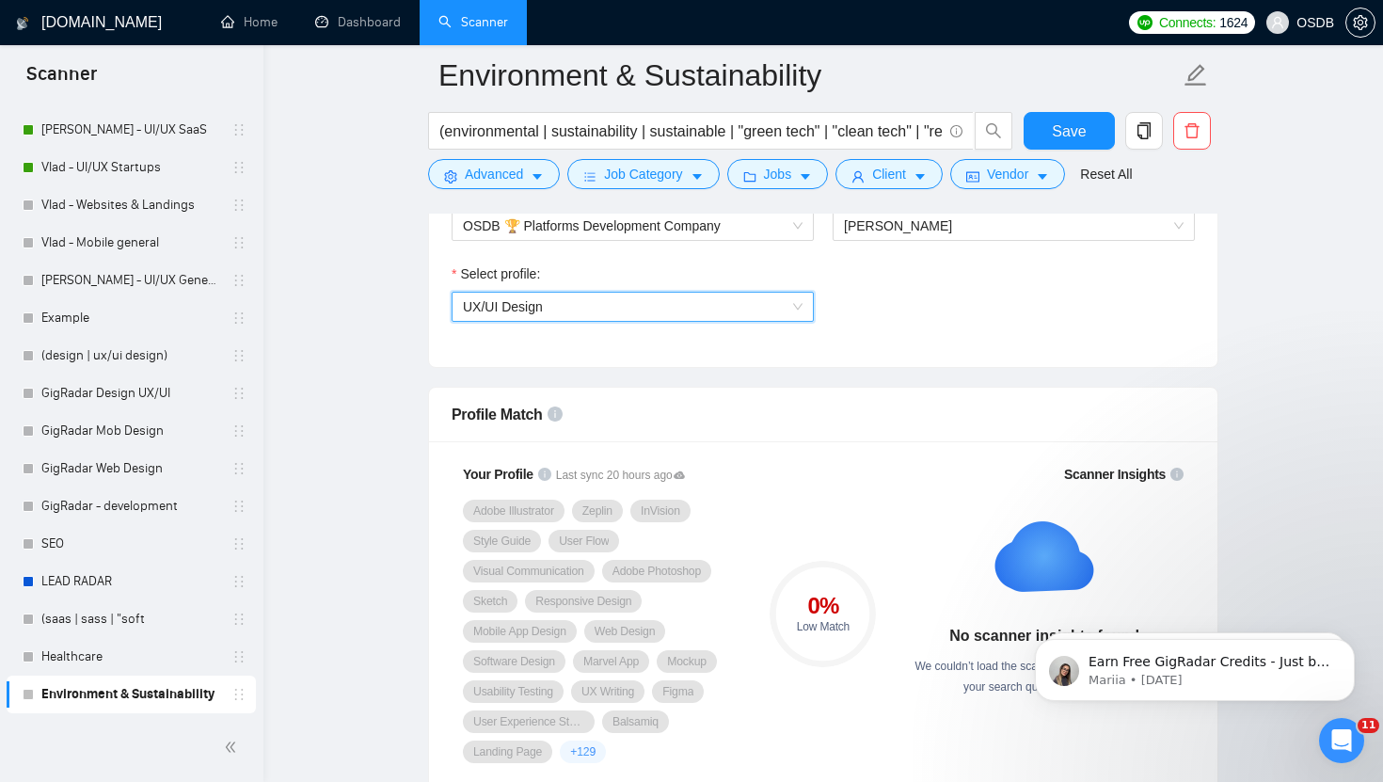
scroll to position [1054, 0]
click at [1036, 136] on button "Save" at bounding box center [1069, 131] width 91 height 38
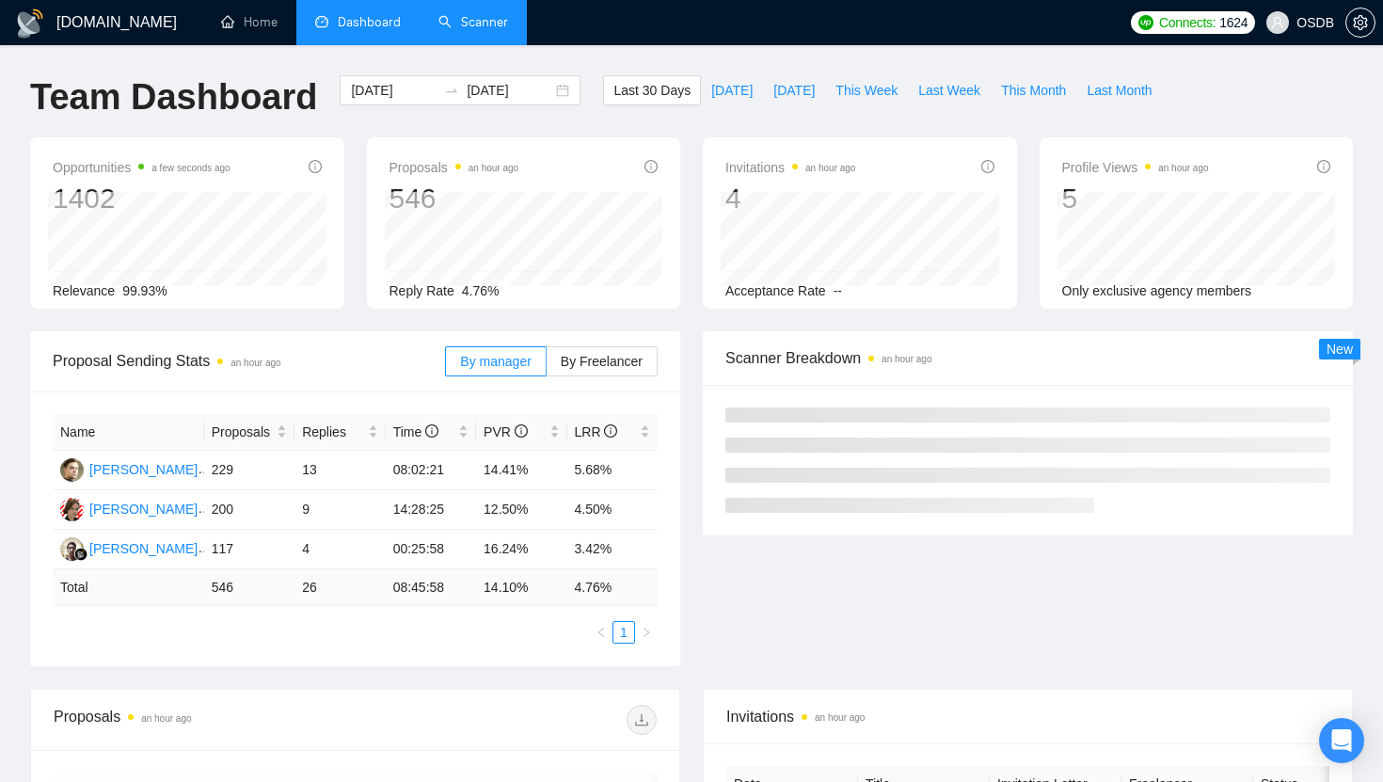
click at [479, 24] on link "Scanner" at bounding box center [473, 22] width 70 height 16
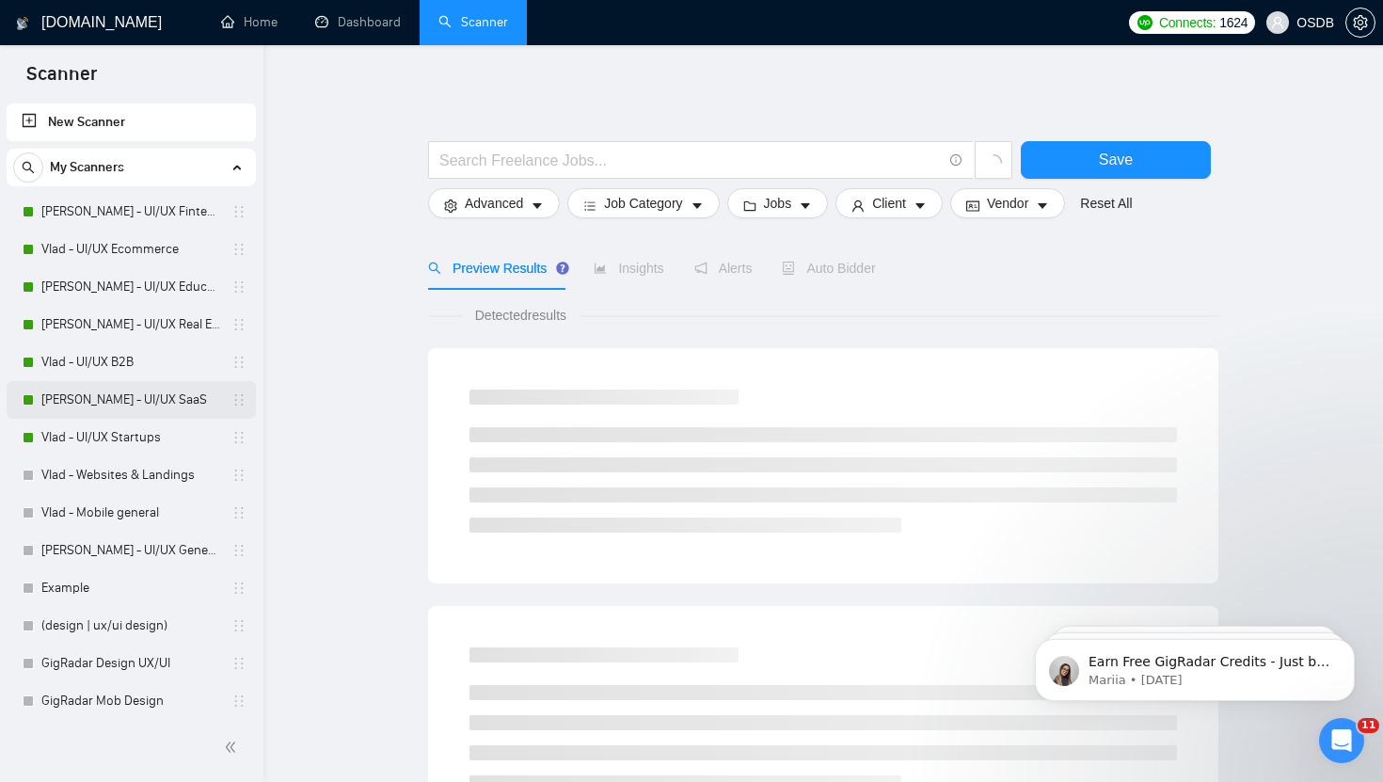
click at [130, 393] on link "[PERSON_NAME] - UI/UX SaaS" at bounding box center [130, 400] width 179 height 38
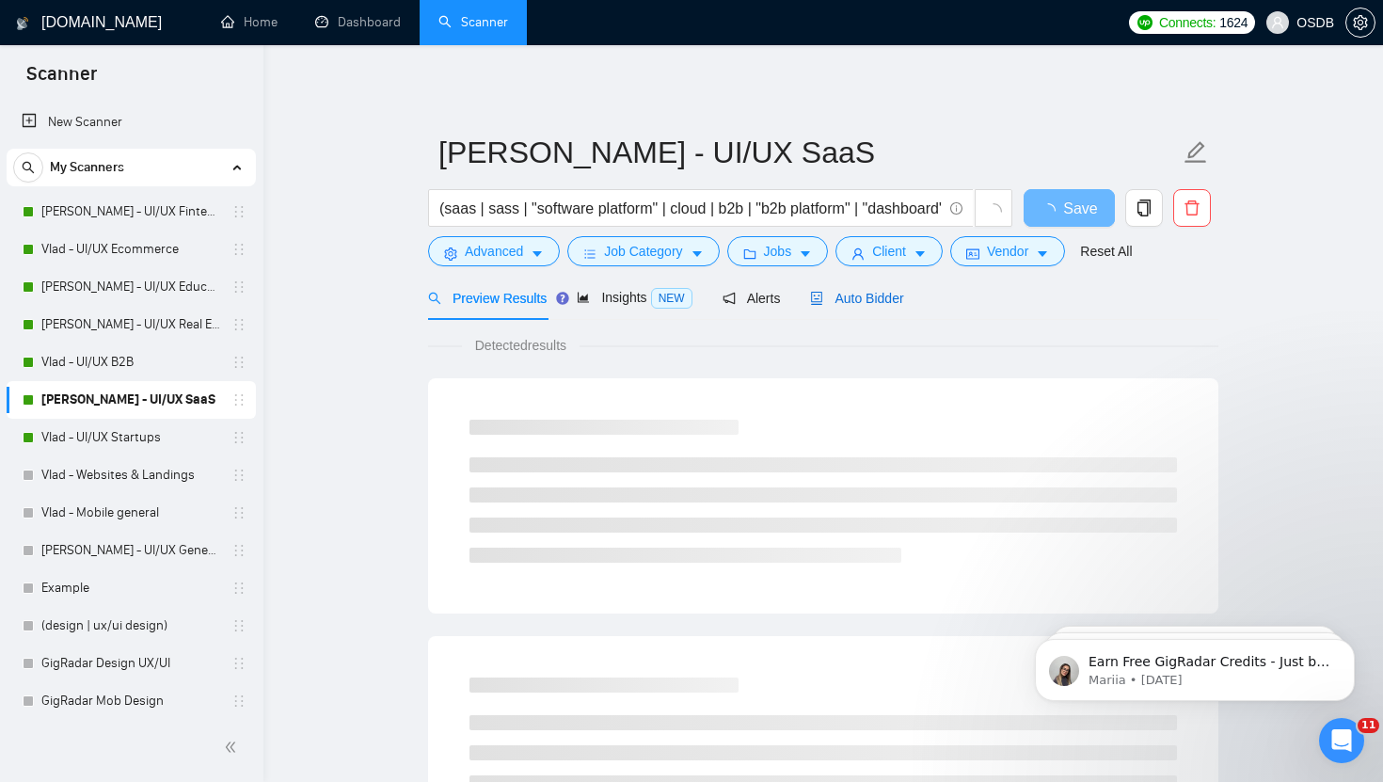
click at [830, 295] on span "Auto Bidder" at bounding box center [856, 298] width 93 height 15
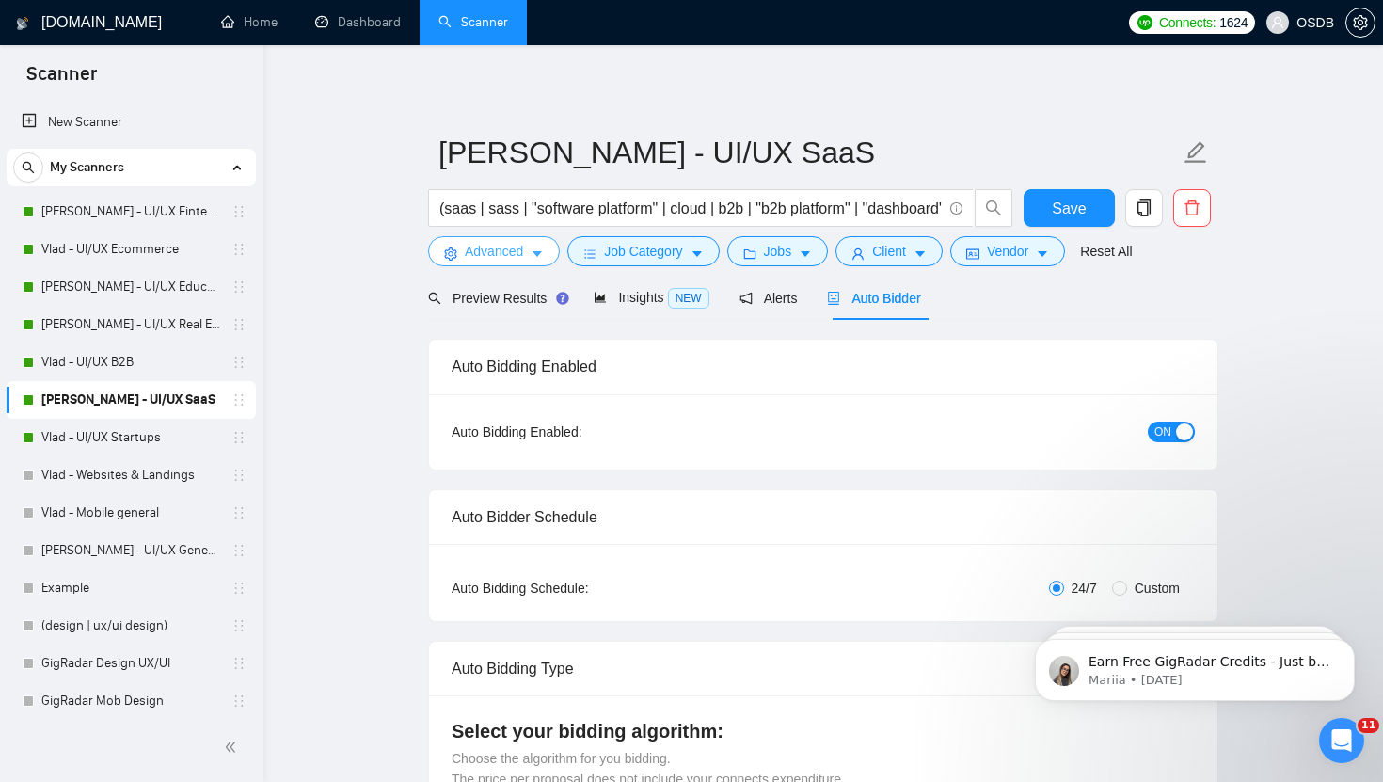
click at [535, 257] on icon "caret-down" at bounding box center [537, 253] width 13 height 13
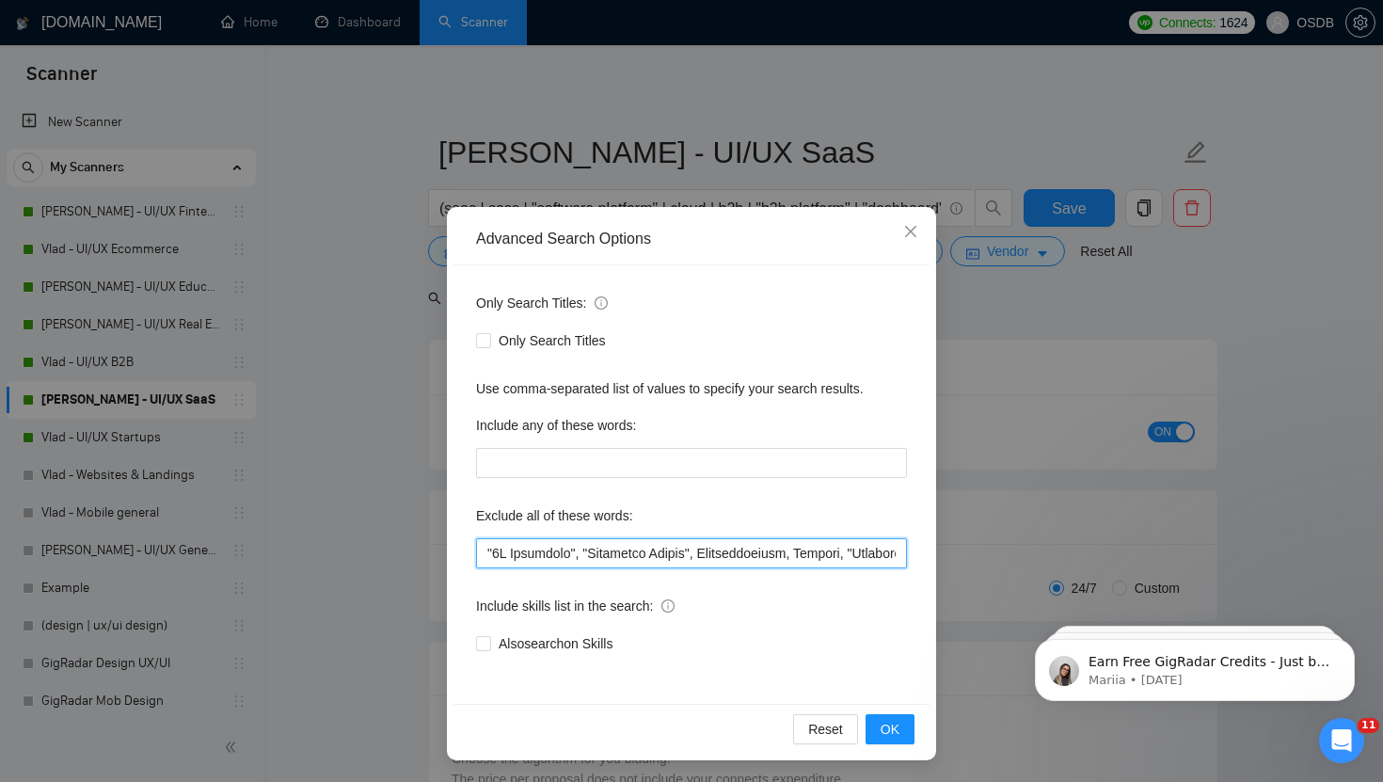
click at [594, 557] on input "text" at bounding box center [691, 553] width 431 height 30
click at [673, 553] on input "text" at bounding box center [691, 553] width 431 height 30
click at [1029, 326] on div "Advanced Search Options Only Search Titles: Only Search Titles Use comma-separa…" at bounding box center [691, 391] width 1383 height 782
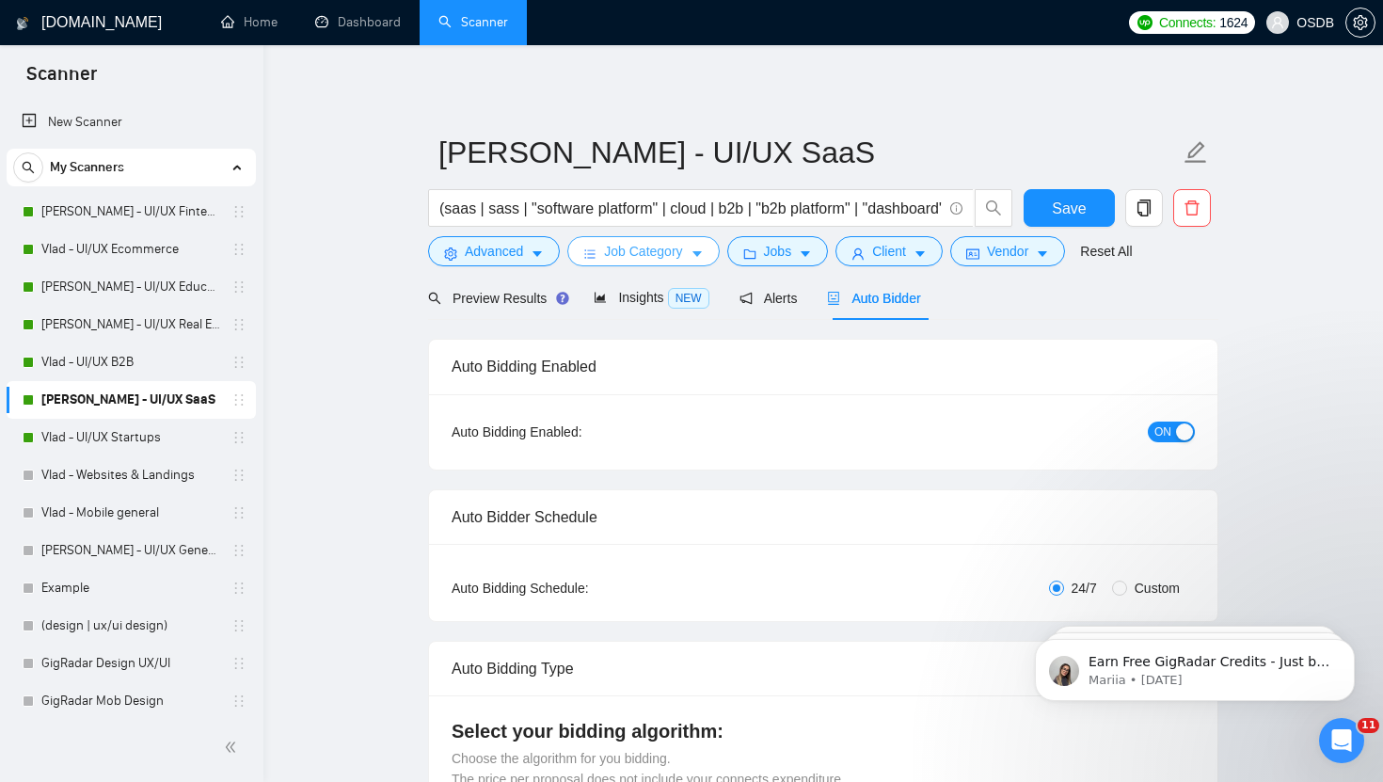
click at [704, 254] on icon "caret-down" at bounding box center [697, 253] width 13 height 13
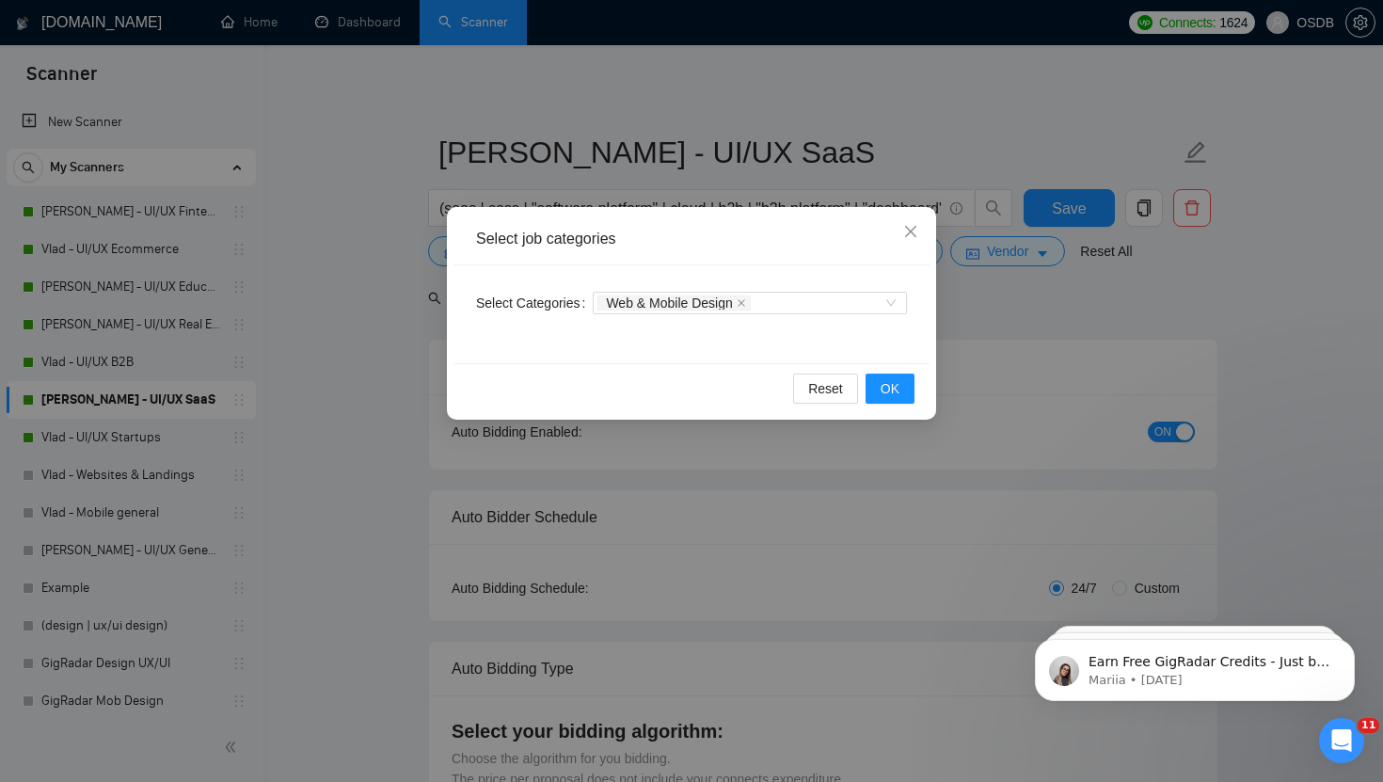
click at [1054, 321] on div "Select job categories Select Categories Web & Mobile Design Reset OK" at bounding box center [691, 391] width 1383 height 782
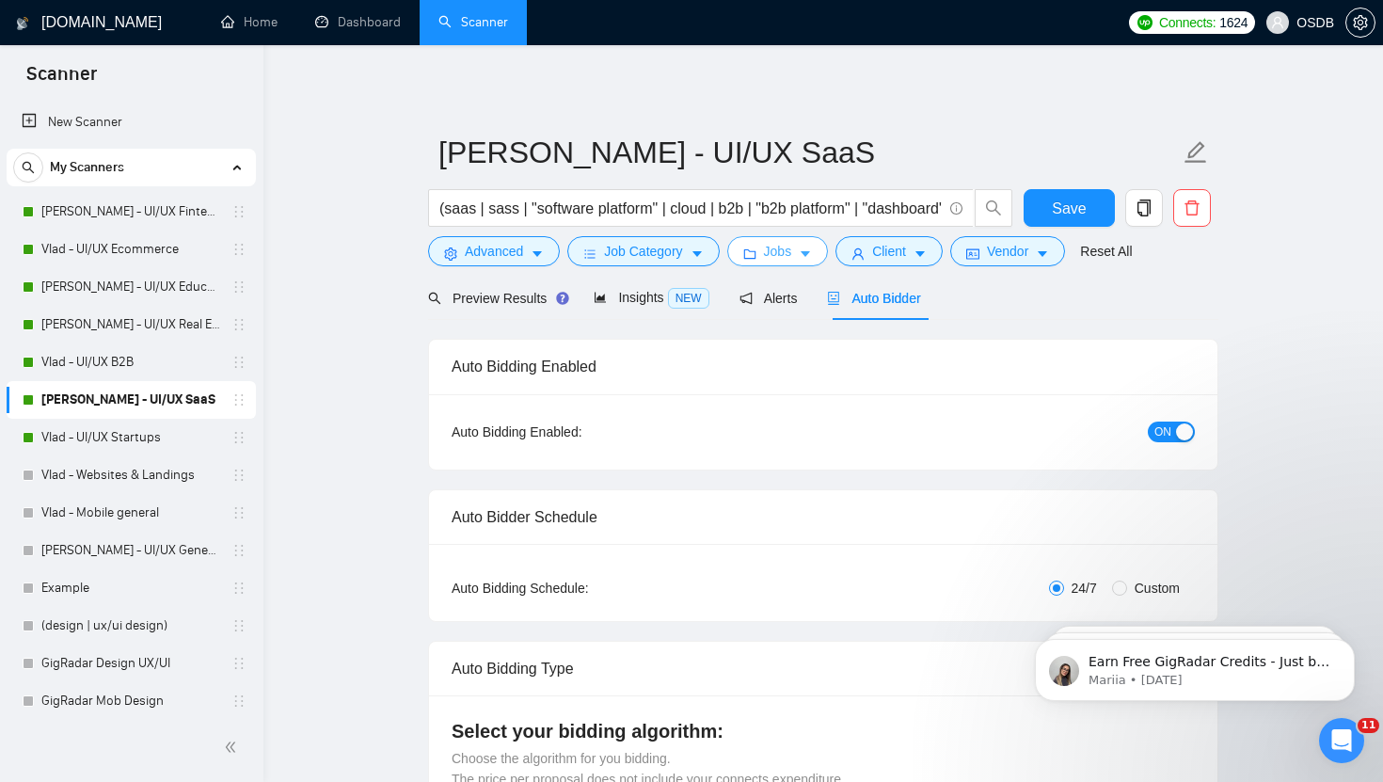
click at [812, 253] on icon "caret-down" at bounding box center [805, 253] width 13 height 13
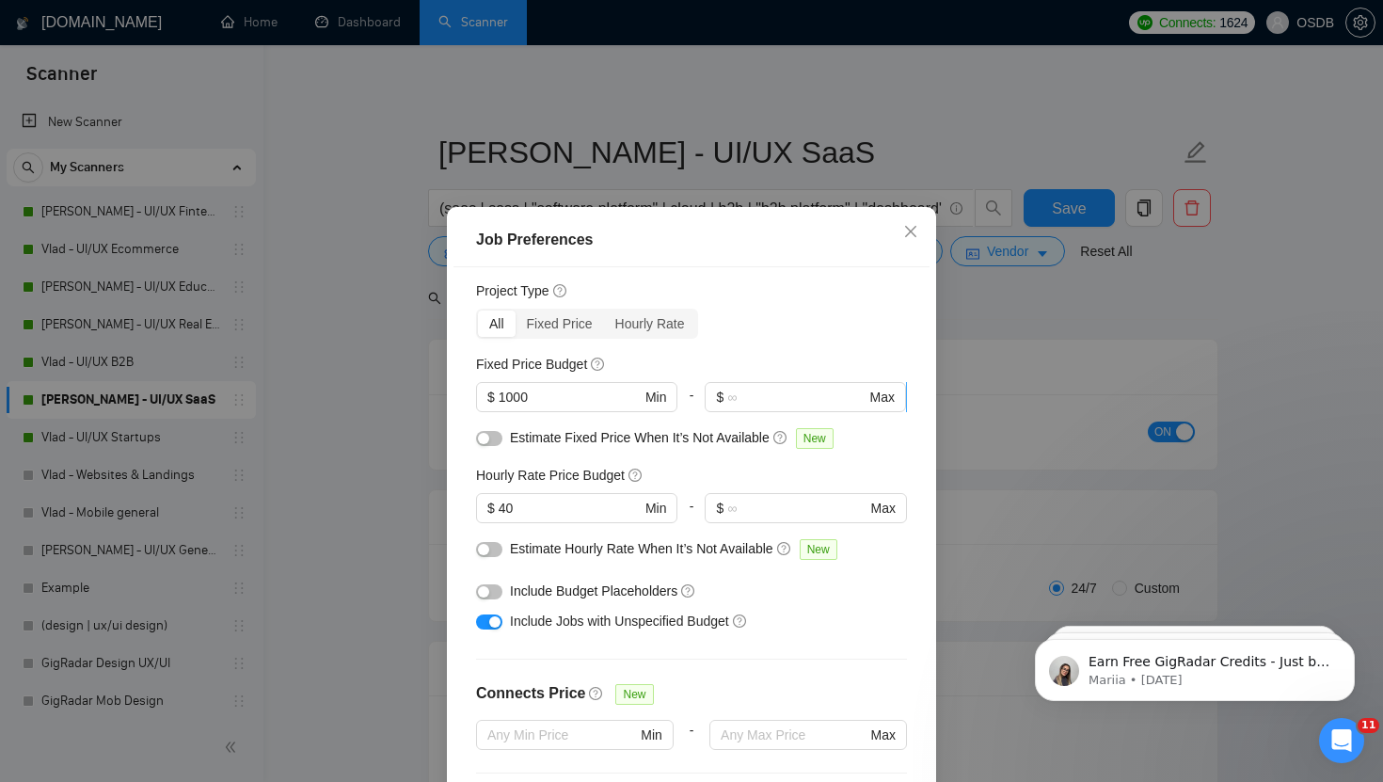
scroll to position [51, 0]
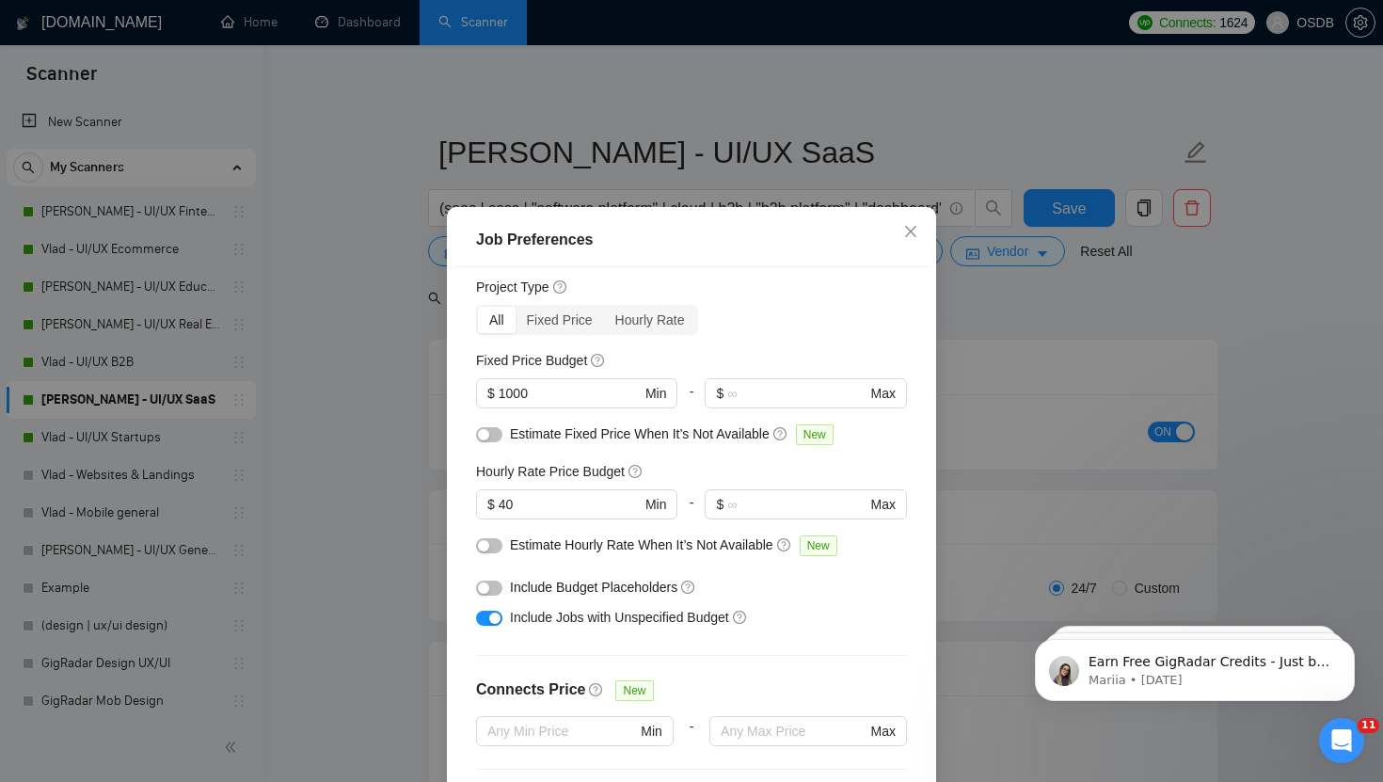
click at [1053, 276] on div "Job Preferences Budget Project Type All Fixed Price Hourly Rate Fixed Price Bud…" at bounding box center [691, 391] width 1383 height 782
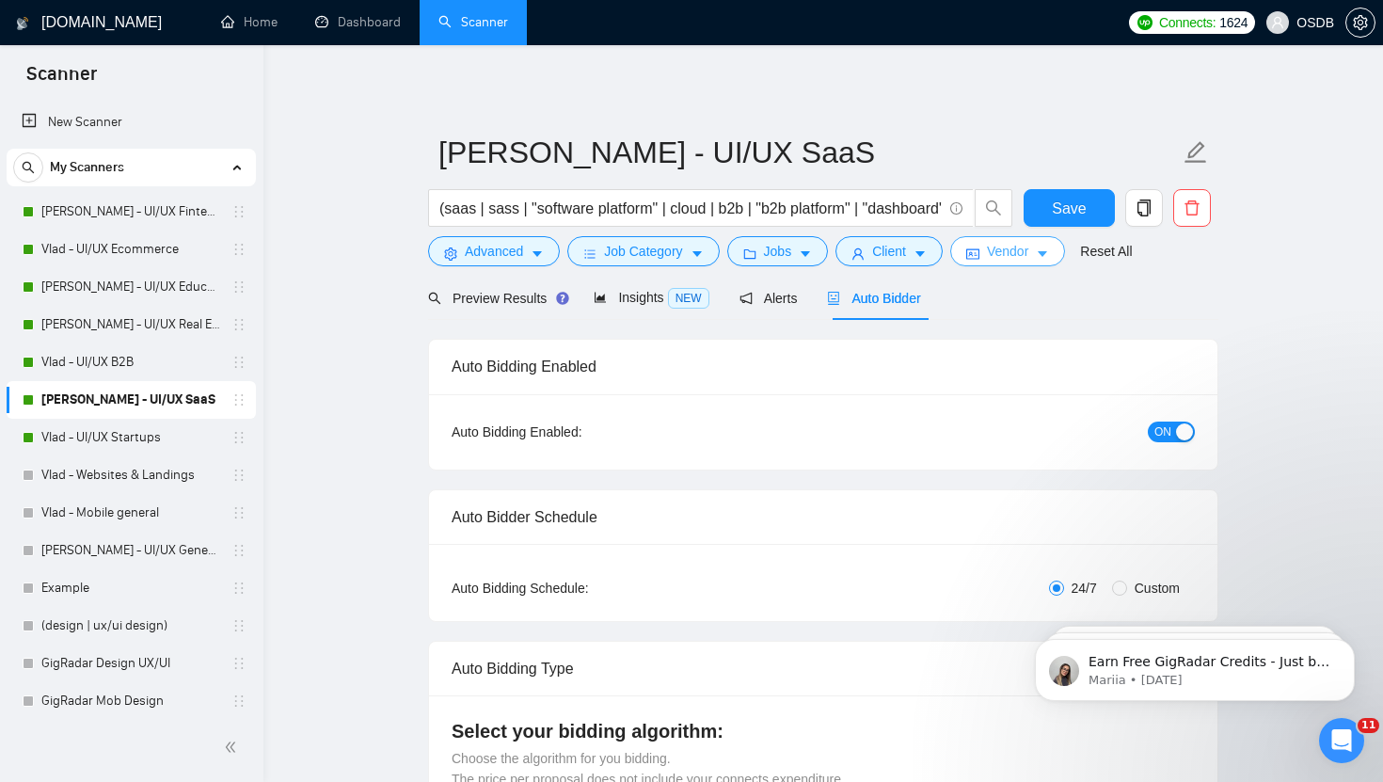
click at [1040, 259] on button "Vendor" at bounding box center [1007, 251] width 115 height 30
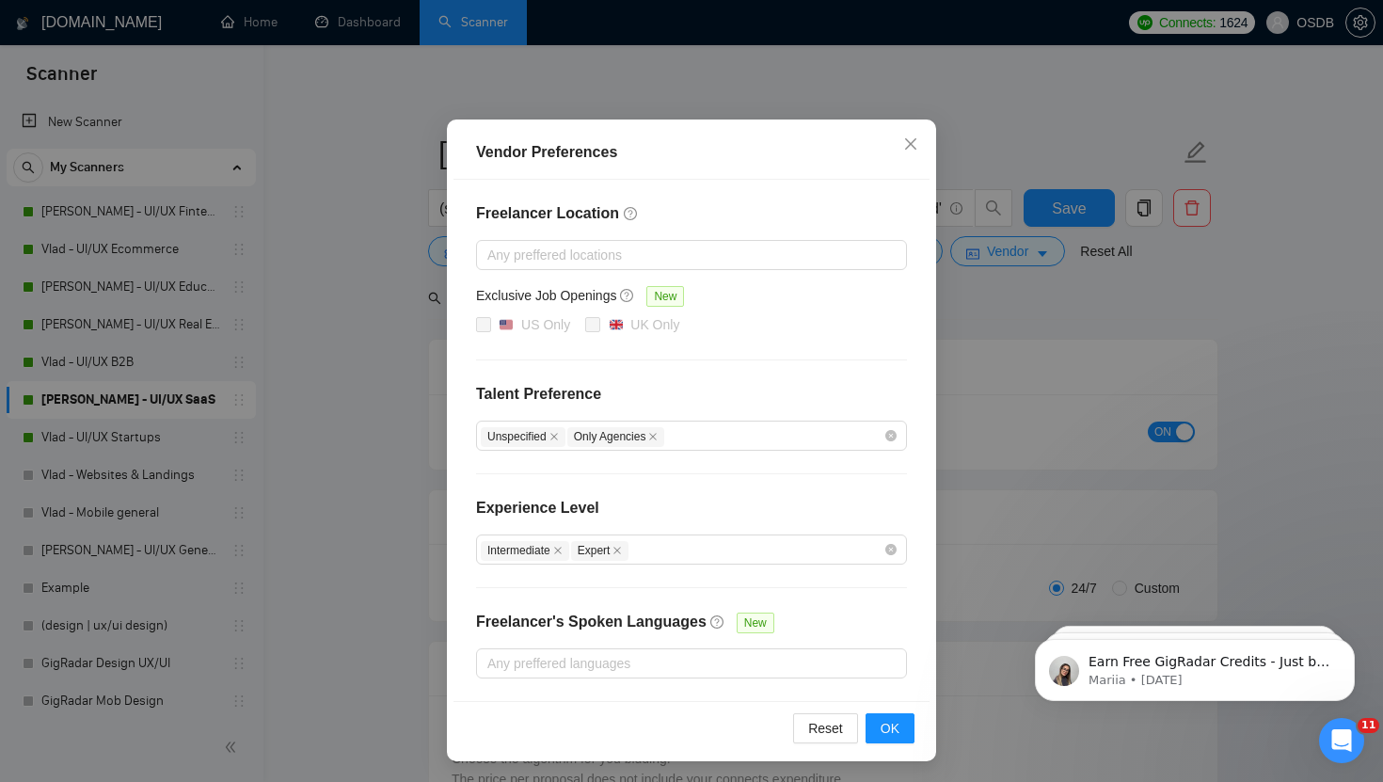
scroll to position [88, 0]
click at [909, 143] on icon "close" at bounding box center [910, 142] width 15 height 15
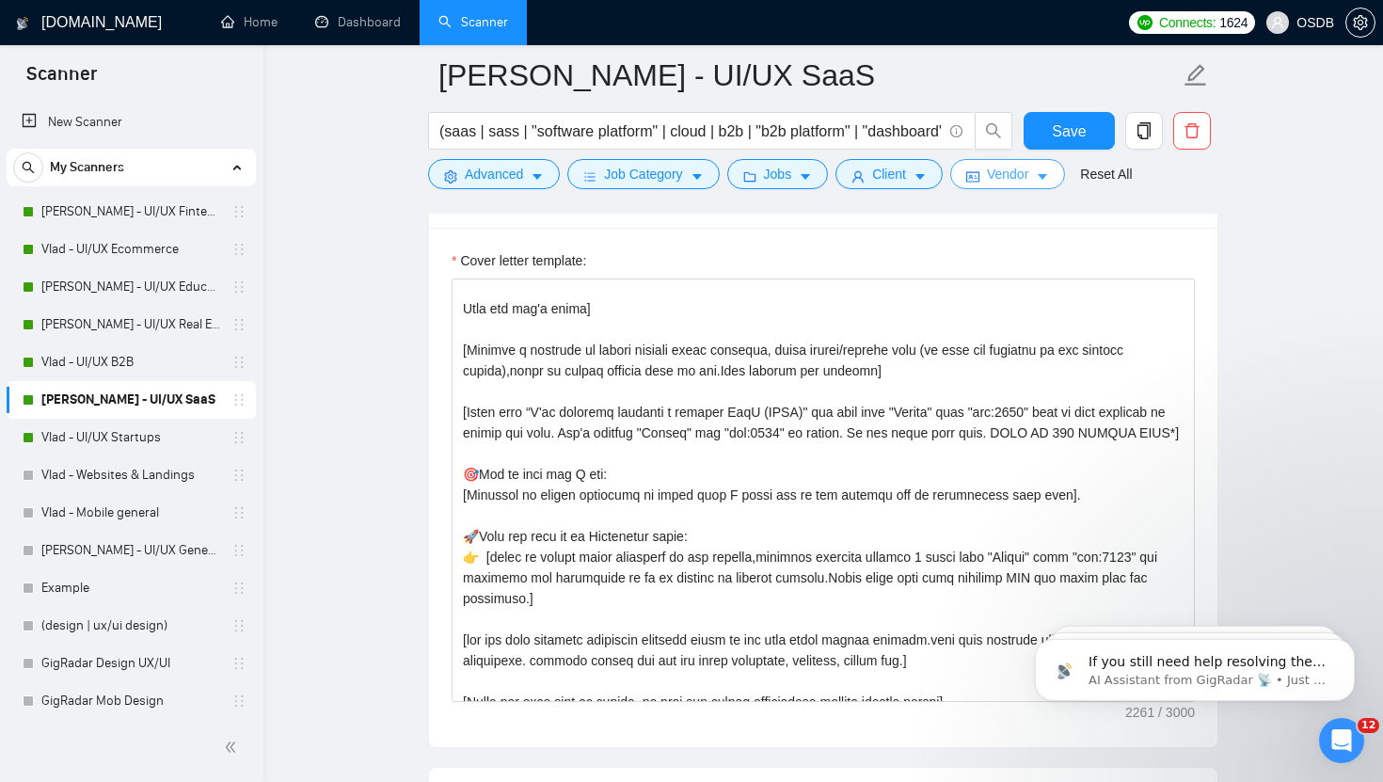
scroll to position [356, 0]
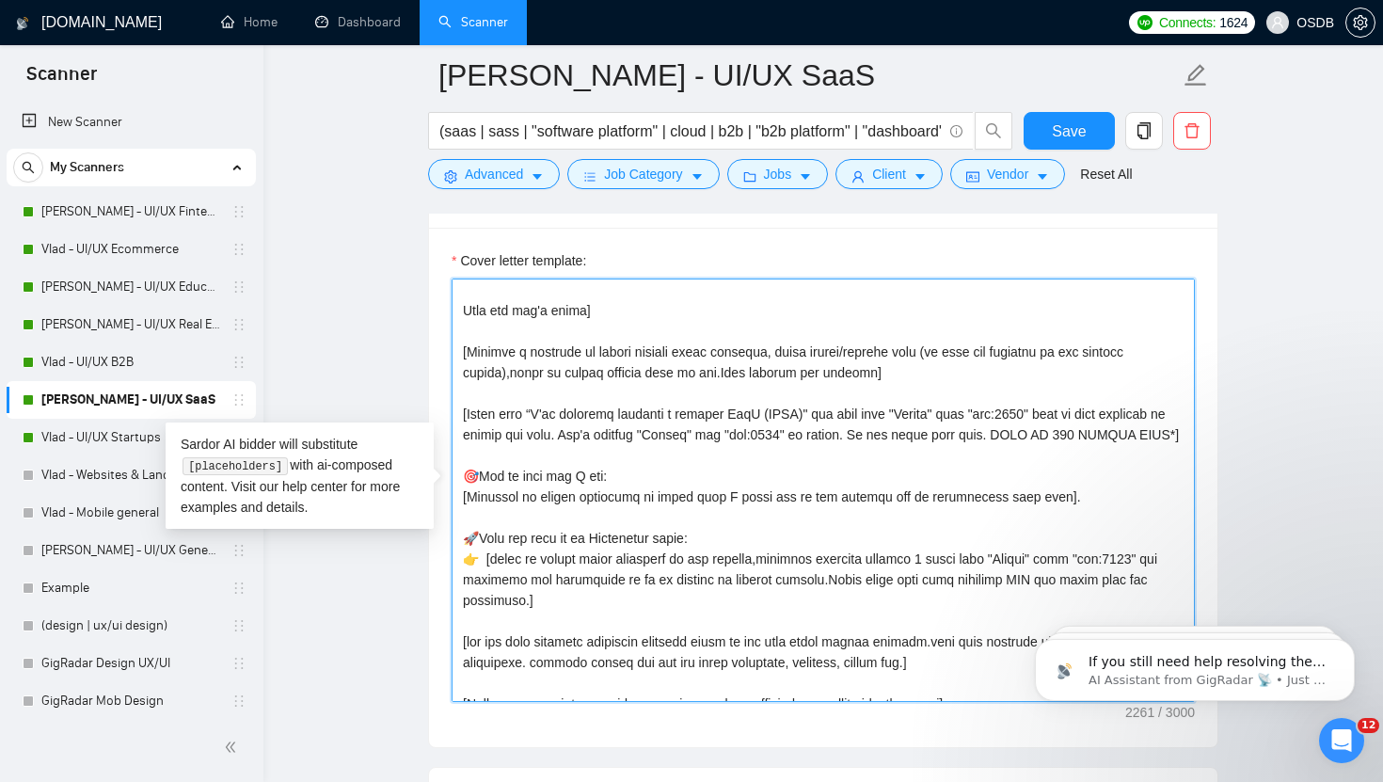
drag, startPoint x: 457, startPoint y: 521, endPoint x: 1085, endPoint y: 522, distance: 627.5
click at [1085, 526] on textarea "Cover letter template:" at bounding box center [823, 489] width 743 height 423
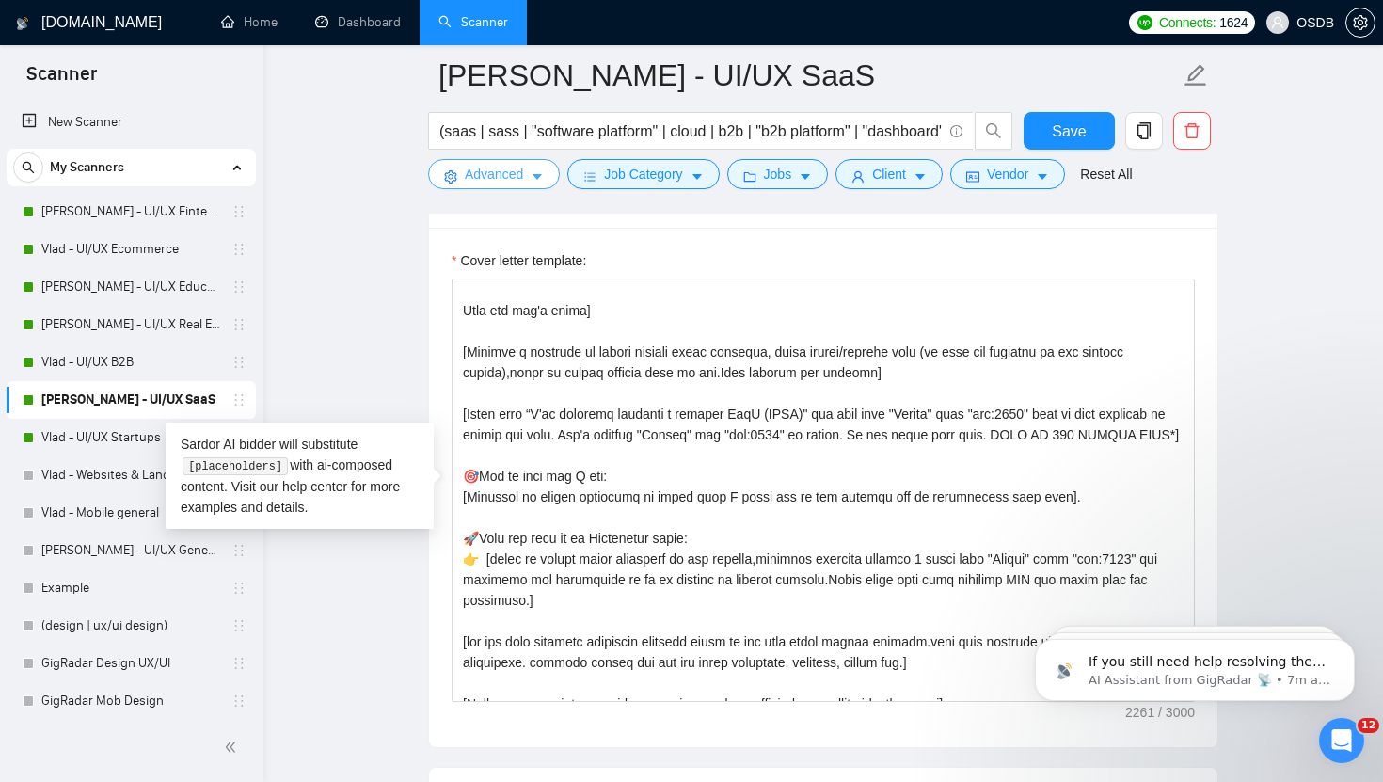
click at [523, 183] on span "Advanced" at bounding box center [494, 174] width 58 height 21
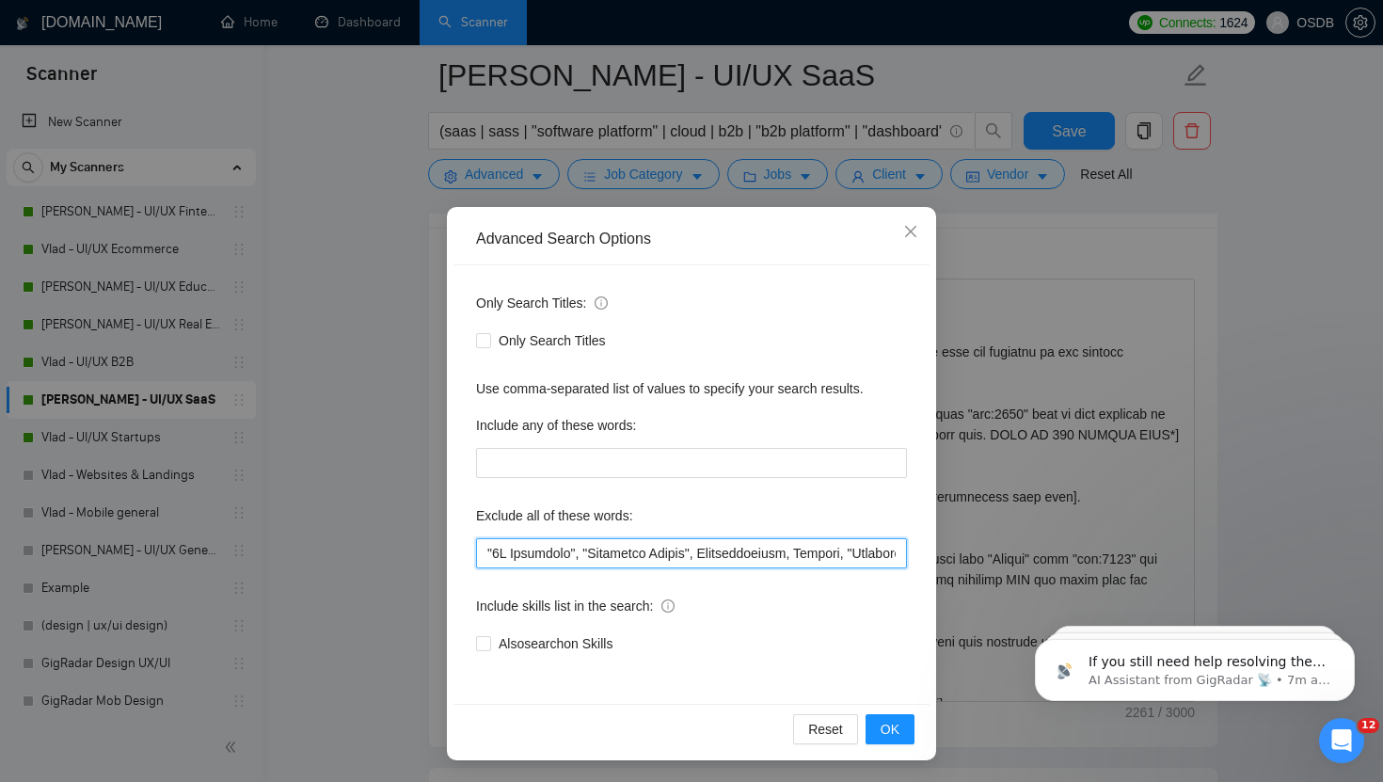
click at [579, 563] on input "text" at bounding box center [691, 553] width 431 height 30
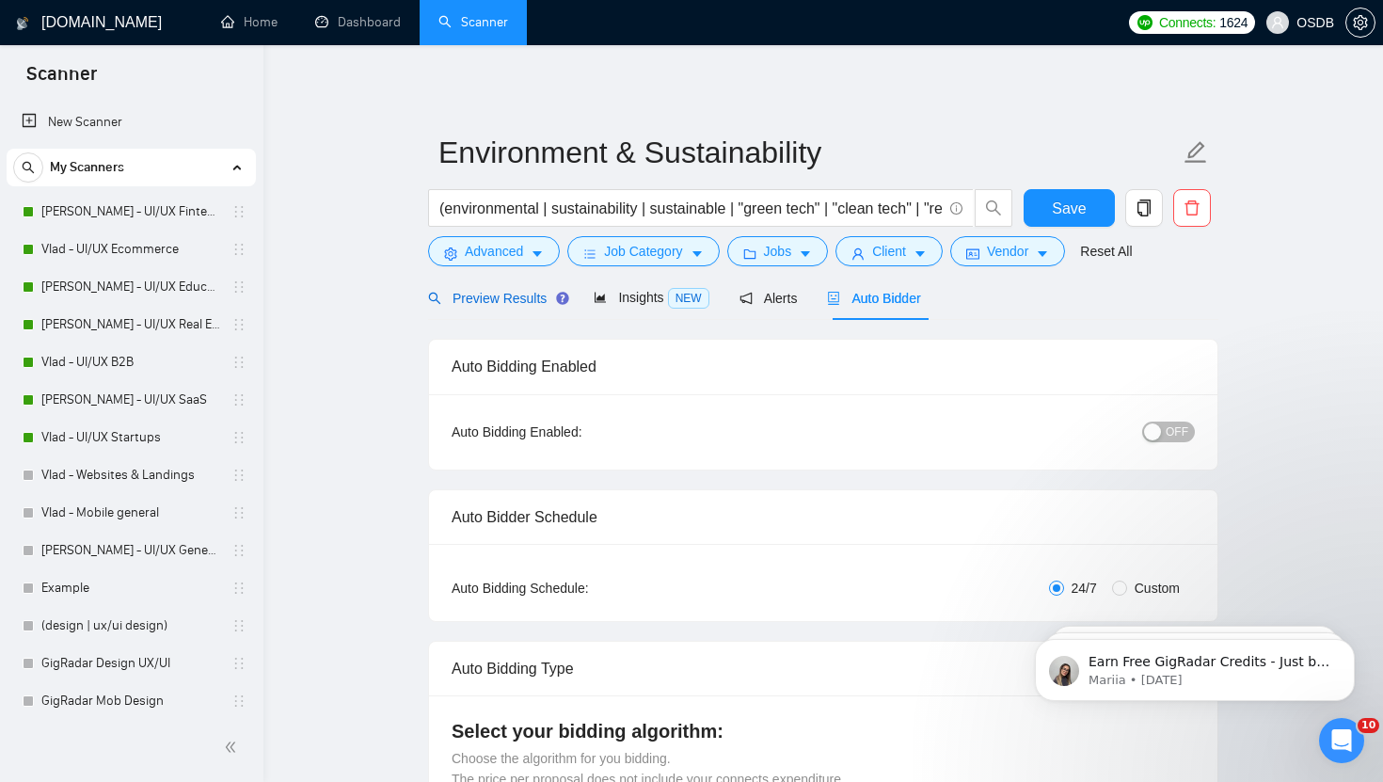
click at [506, 294] on span "Preview Results" at bounding box center [495, 298] width 135 height 15
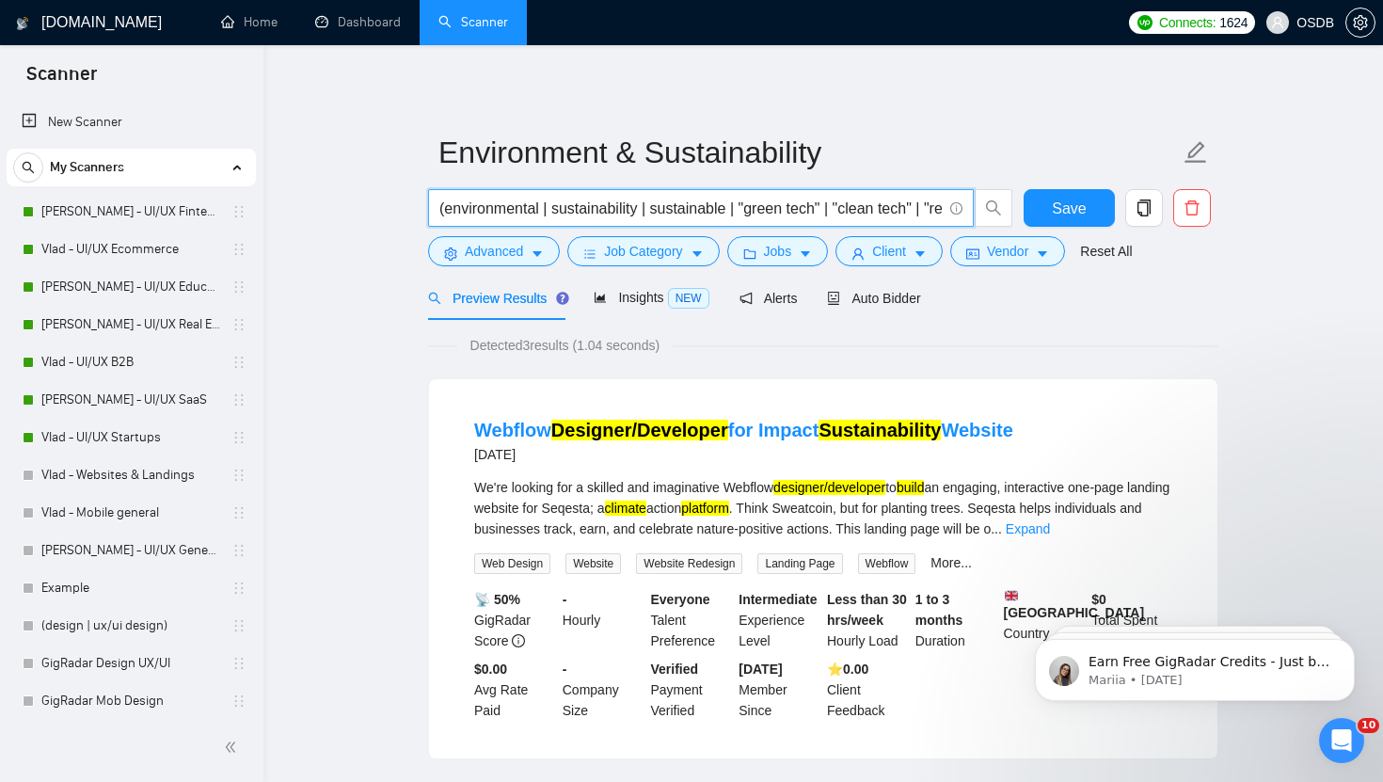
click at [541, 211] on input "(environmental | sustainability | sustainable | "green tech" | "clean tech" | "…" at bounding box center [690, 209] width 502 height 24
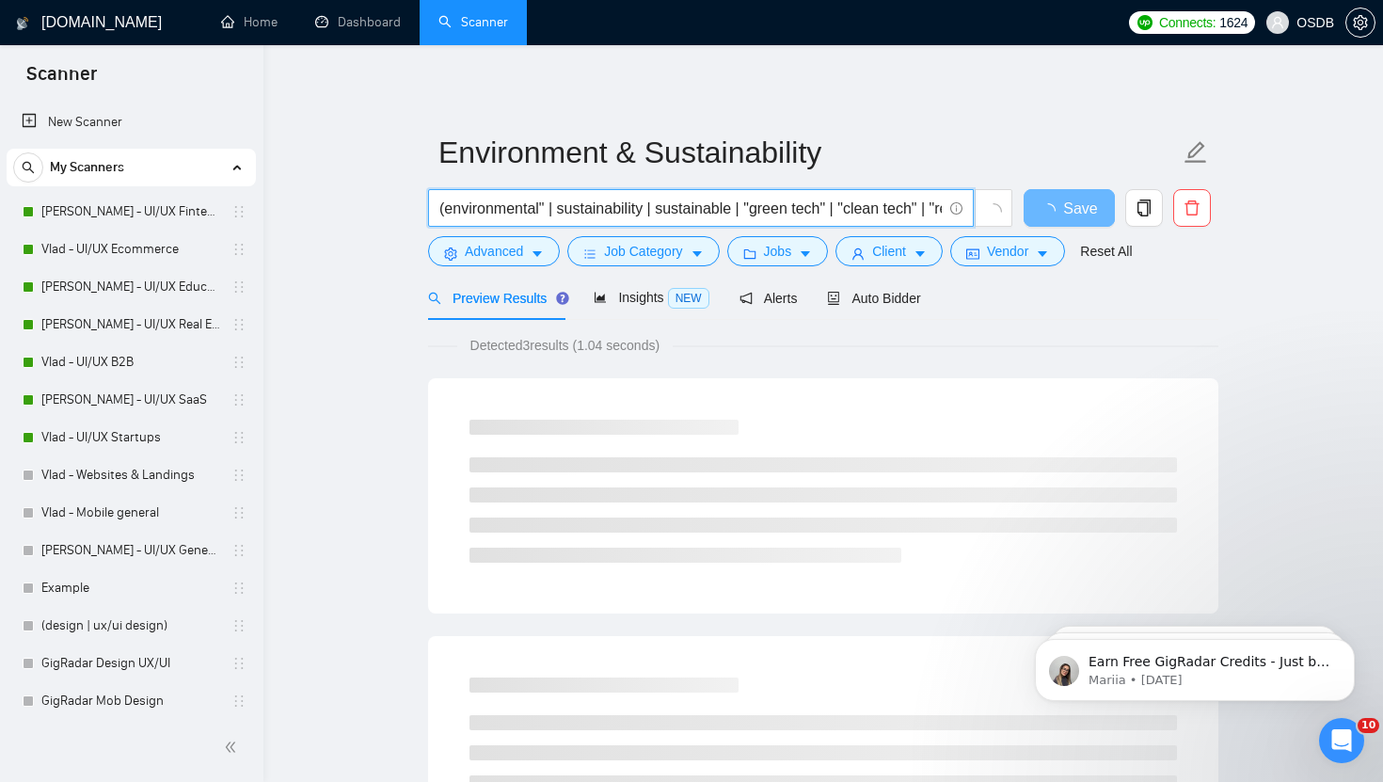
click at [446, 212] on input "(environmental" | sustainability | sustainable | "green tech" | "clean tech" | …" at bounding box center [690, 209] width 502 height 24
click at [569, 215] on input "("environmental" | sustainability | sustainable | "green tech" | "clean tech" |…" at bounding box center [690, 209] width 502 height 24
click at [660, 213] on input "("environmental" | "sustainability | sustainable | "green tech" | "clean tech" …" at bounding box center [690, 209] width 502 height 24
click at [683, 213] on input "("environmental" | "sustainability" | sustainable | "green tech" | "clean tech"…" at bounding box center [690, 209] width 502 height 24
click at [766, 211] on input "("environmental" | "sustainability" | "sustainable | "green tech" | "clean tech…" at bounding box center [690, 209] width 502 height 24
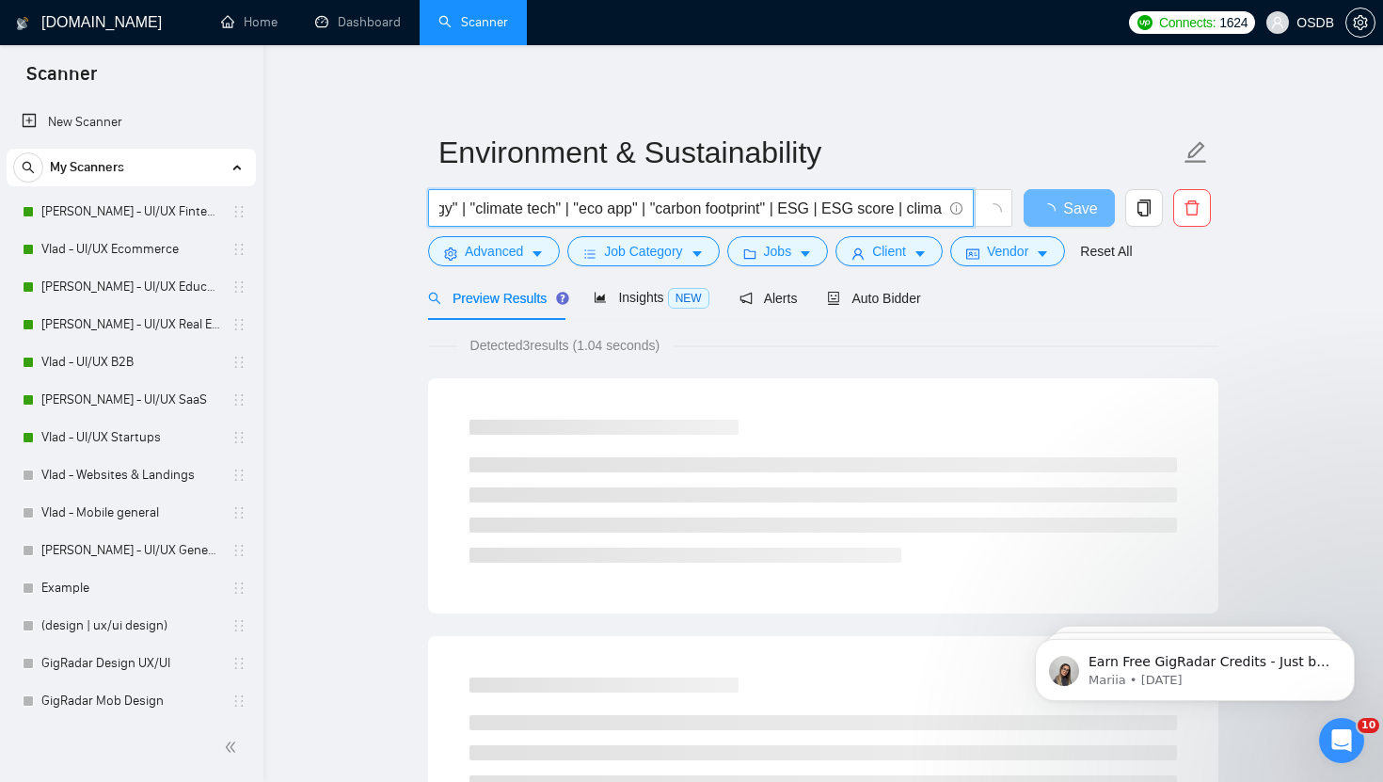
scroll to position [0, 627]
click at [824, 212] on input "("environmental" | "sustainability" | "sustainable" | "green tech" | "clean tec…" at bounding box center [690, 209] width 502 height 24
click at [858, 212] on input "("environmental" | "sustainability" | "sustainable" | "green tech" | "clean tec…" at bounding box center [690, 209] width 502 height 24
click at [878, 209] on input "("environmental" | "sustainability" | "sustainable" | "green tech" | "clean tec…" at bounding box center [690, 209] width 502 height 24
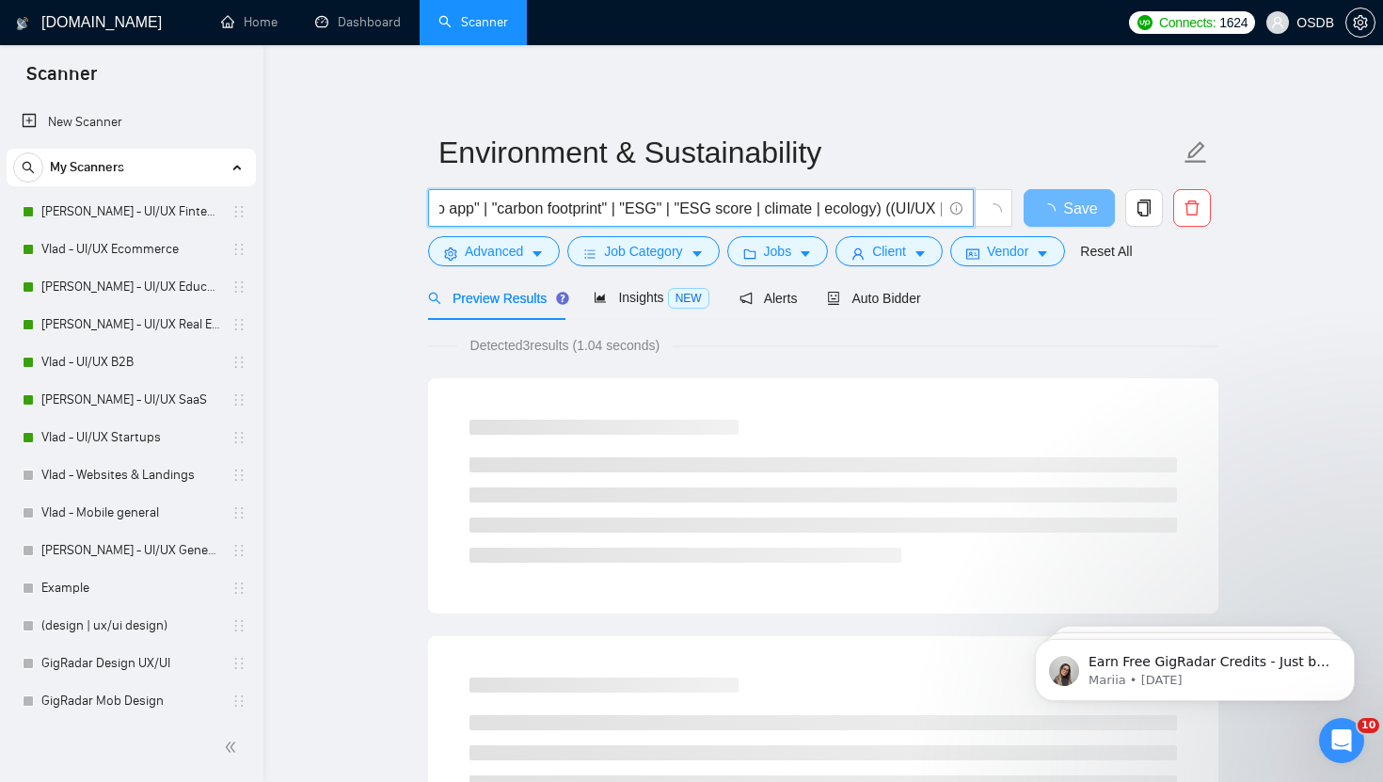
click at [793, 212] on input "("environmental" | "sustainability" | "sustainable" | "green tech" | "clean tec…" at bounding box center [690, 209] width 502 height 24
click at [814, 211] on input "("environmental" | "sustainability" | "sustainable" | "green tech" | "clean tec…" at bounding box center [690, 209] width 502 height 24
click at [865, 211] on input "("environmental" | "sustainability" | "sustainable" | "green tech" | "clean tec…" at bounding box center [690, 209] width 502 height 24
click at [888, 209] on input "("environmental" | "sustainability" | "sustainable" | "green tech" | "clean tec…" at bounding box center [690, 209] width 502 height 24
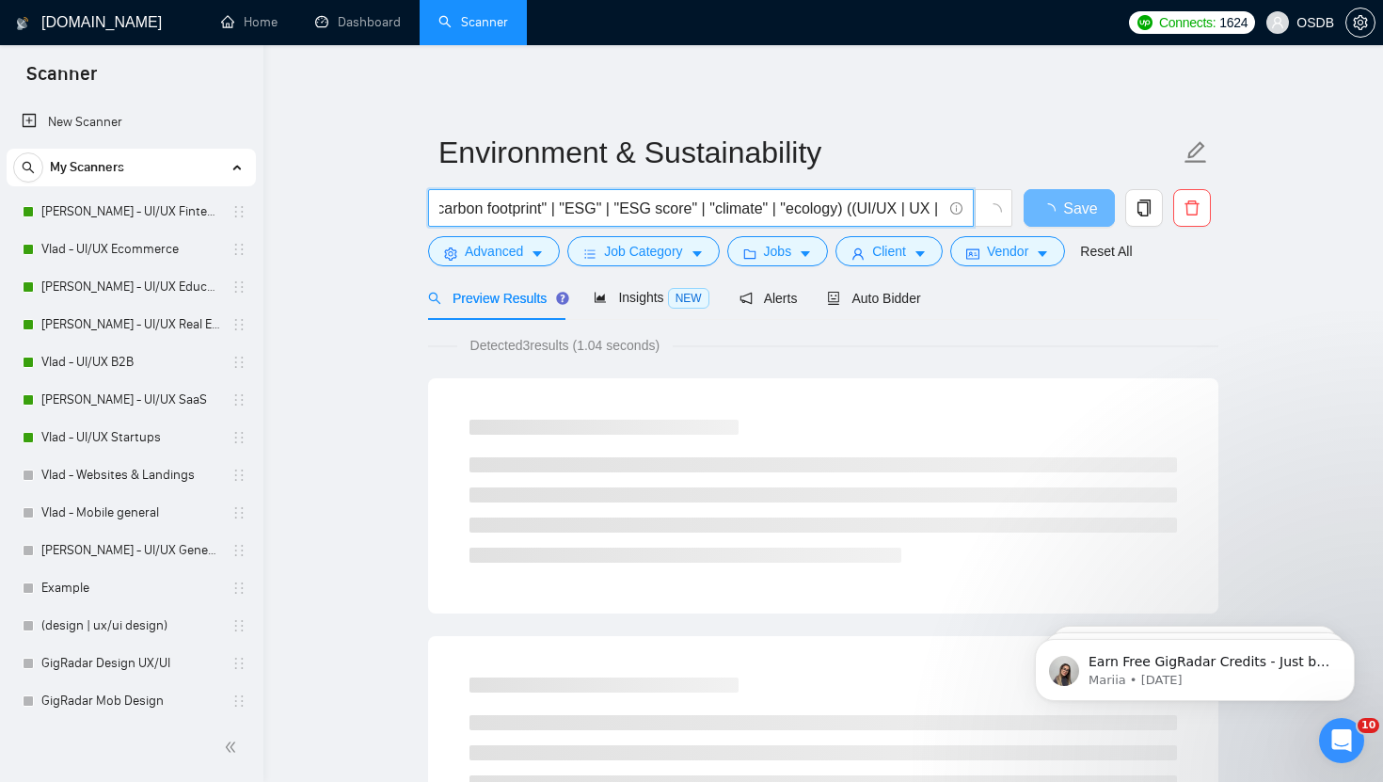
click at [886, 211] on input "("environmental" | "sustainability" | "sustainable" | "green tech" | "clean tec…" at bounding box center [690, 209] width 502 height 24
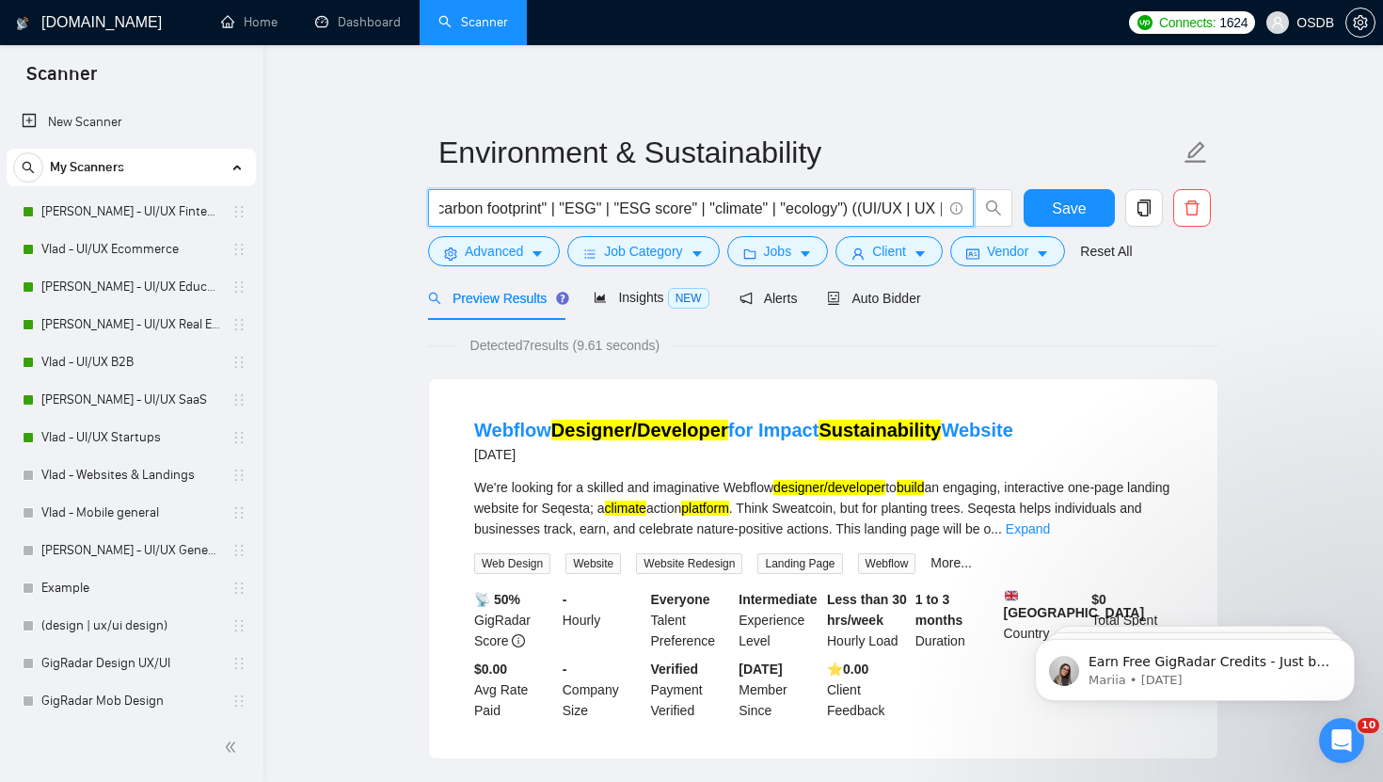
drag, startPoint x: 746, startPoint y: 210, endPoint x: 662, endPoint y: 206, distance: 83.8
click at [661, 206] on input "("environmental" | "sustainability" | "sustainable" | "green tech" | "clean tec…" at bounding box center [690, 209] width 502 height 24
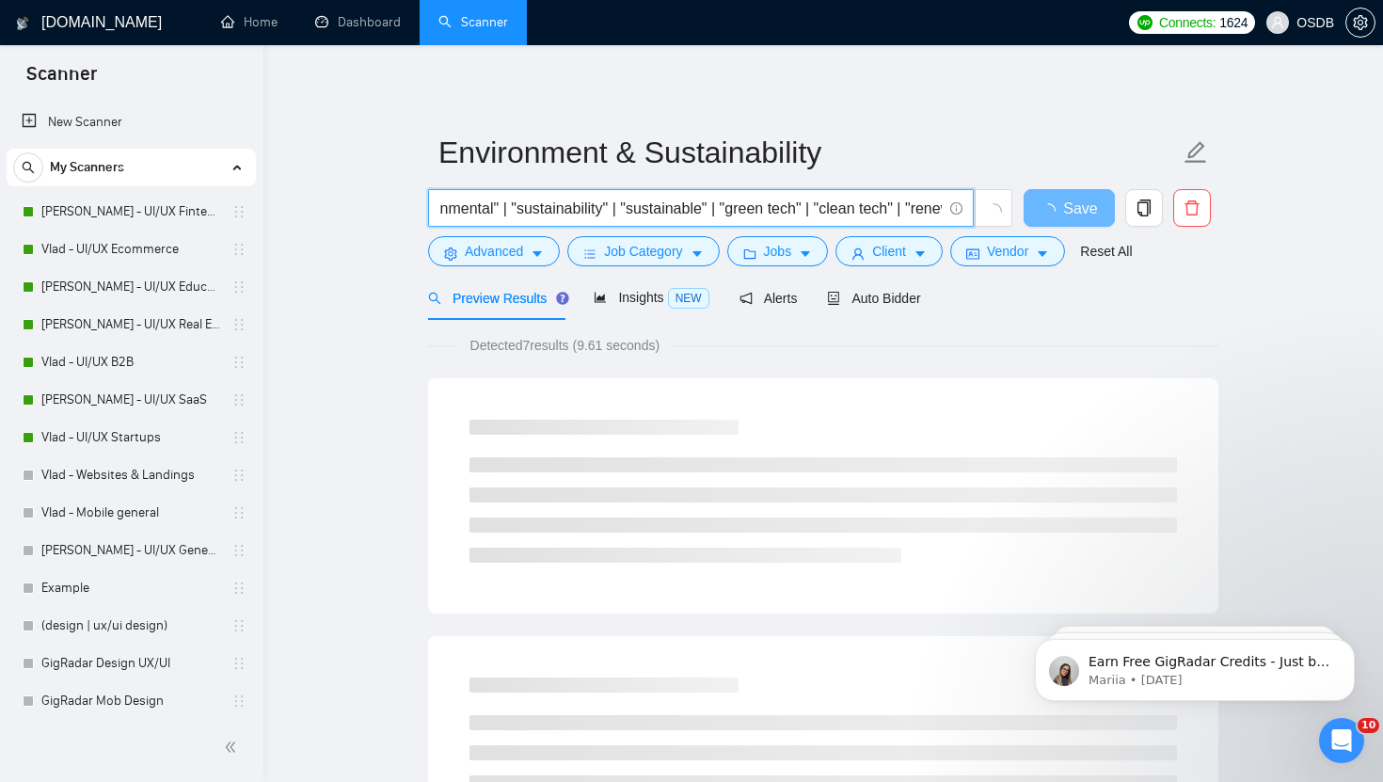
scroll to position [0, 0]
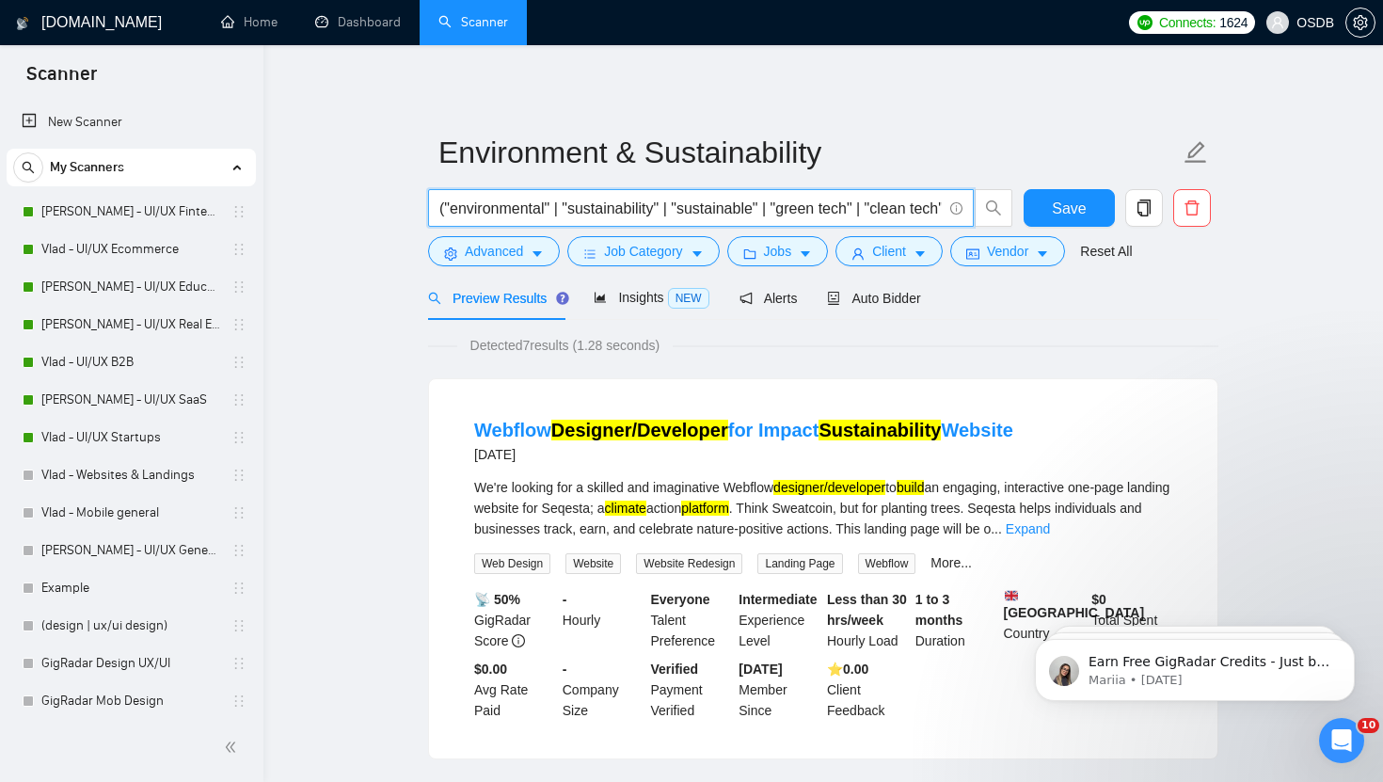
click at [445, 211] on input "("environmental" | "sustainability" | "sustainable" | "green tech" | "clean tec…" at bounding box center [690, 209] width 502 height 24
type input "(environment, "environmental" | "sustainability" | "sustainable" | "green tech"…"
click at [1077, 210] on span "Save" at bounding box center [1069, 209] width 34 height 24
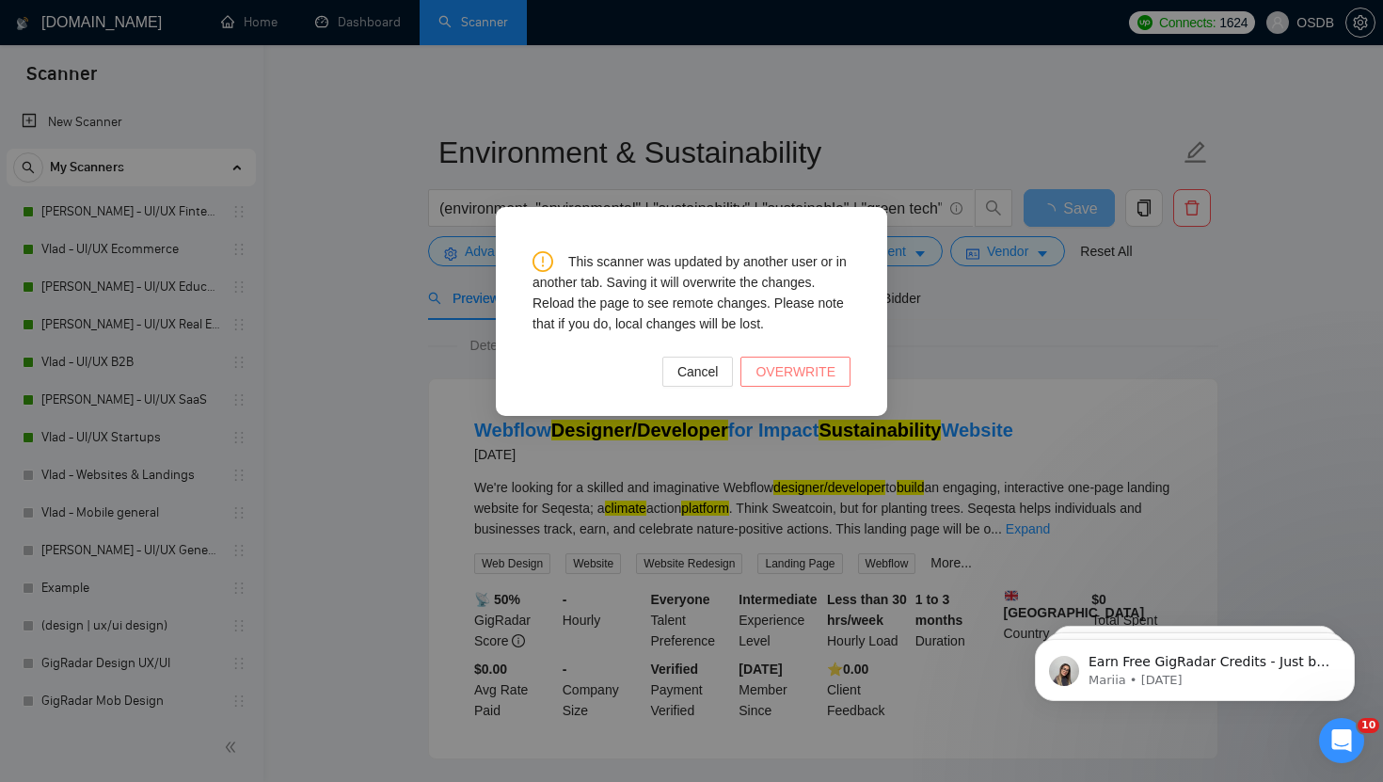
click at [796, 373] on span "OVERWRITE" at bounding box center [795, 371] width 80 height 21
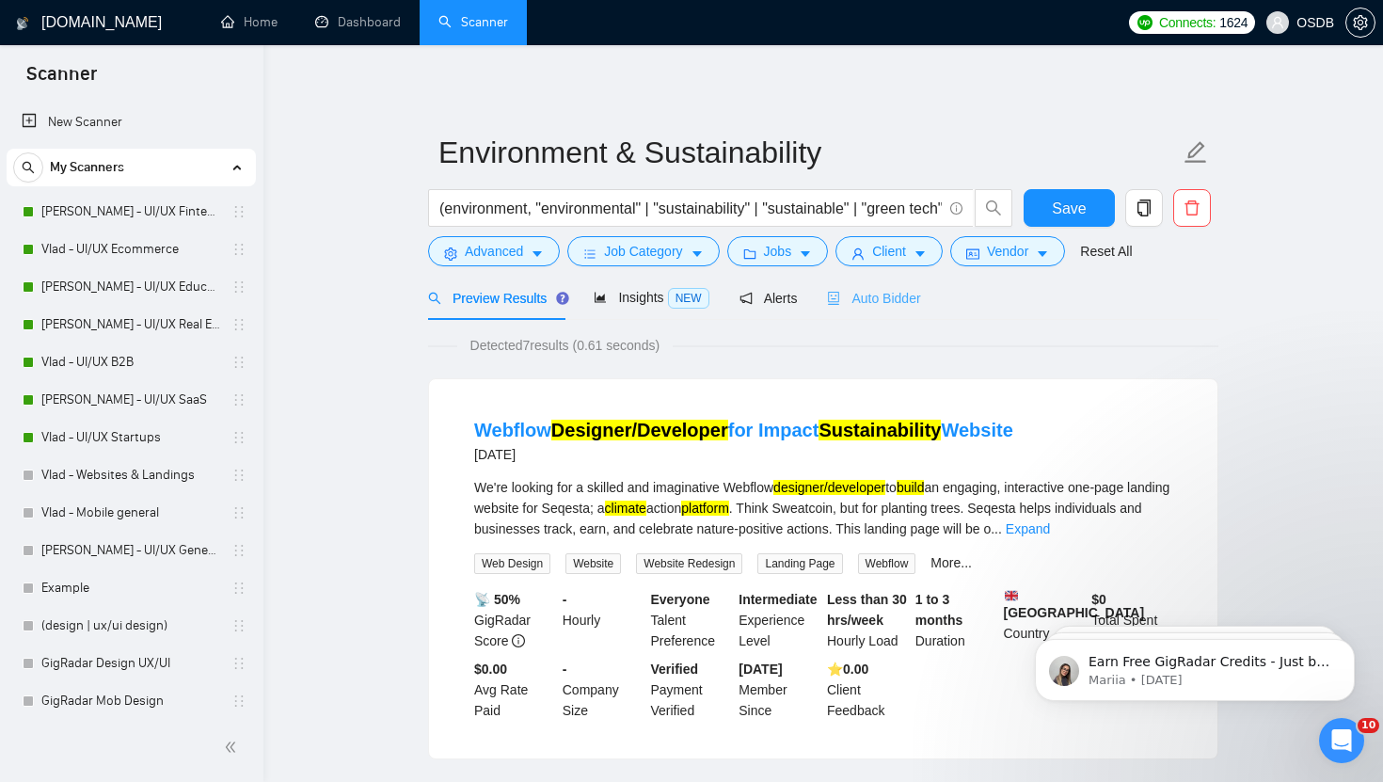
click at [855, 286] on div "Auto Bidder" at bounding box center [873, 298] width 93 height 44
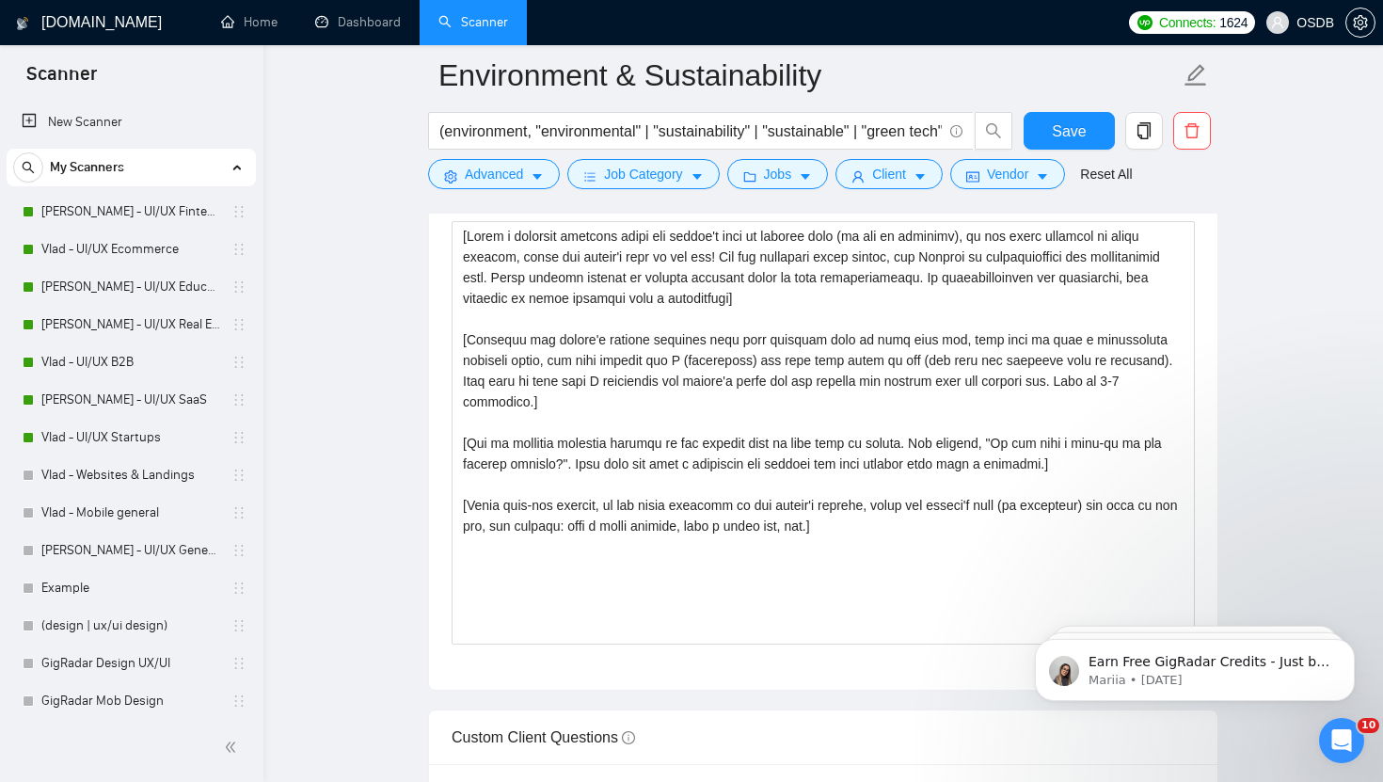
scroll to position [2173, 0]
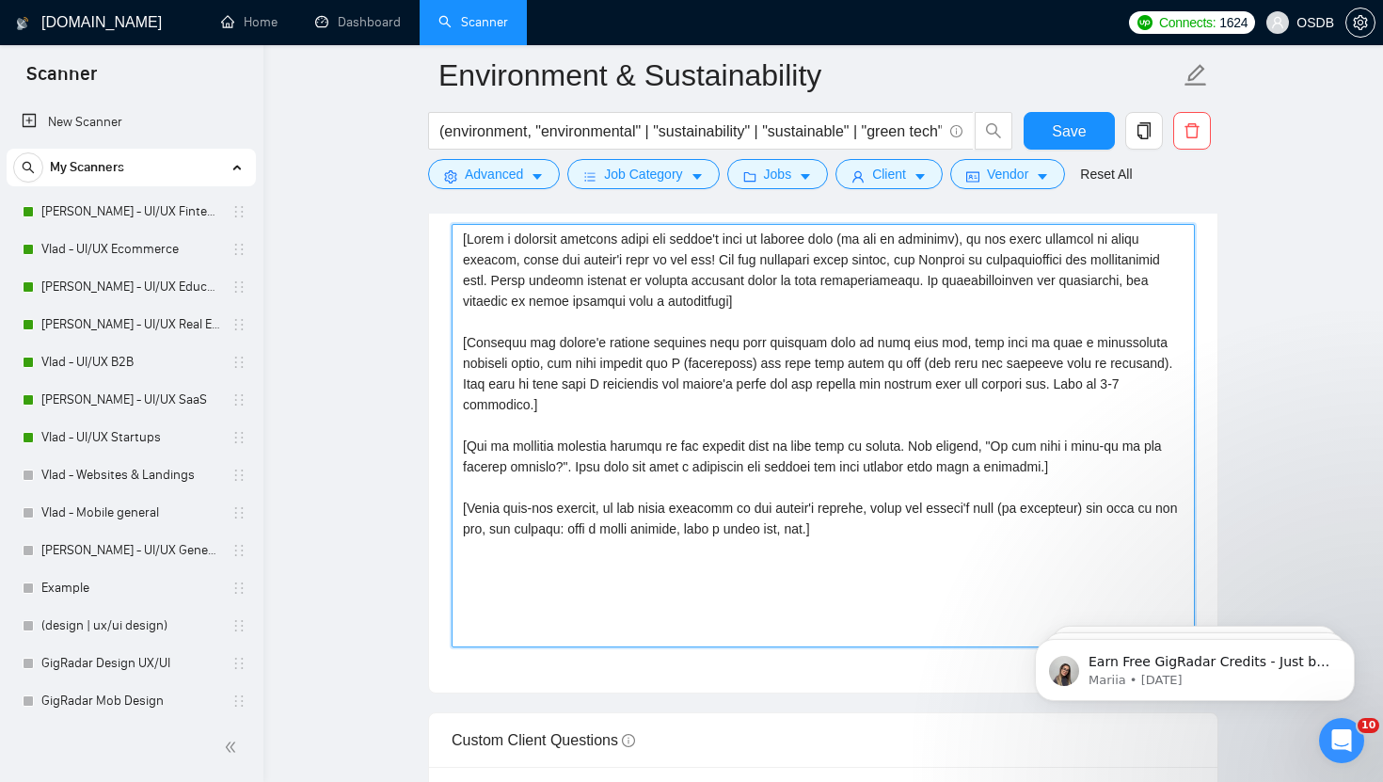
click at [810, 585] on textarea "Cover letter template:" at bounding box center [823, 435] width 743 height 423
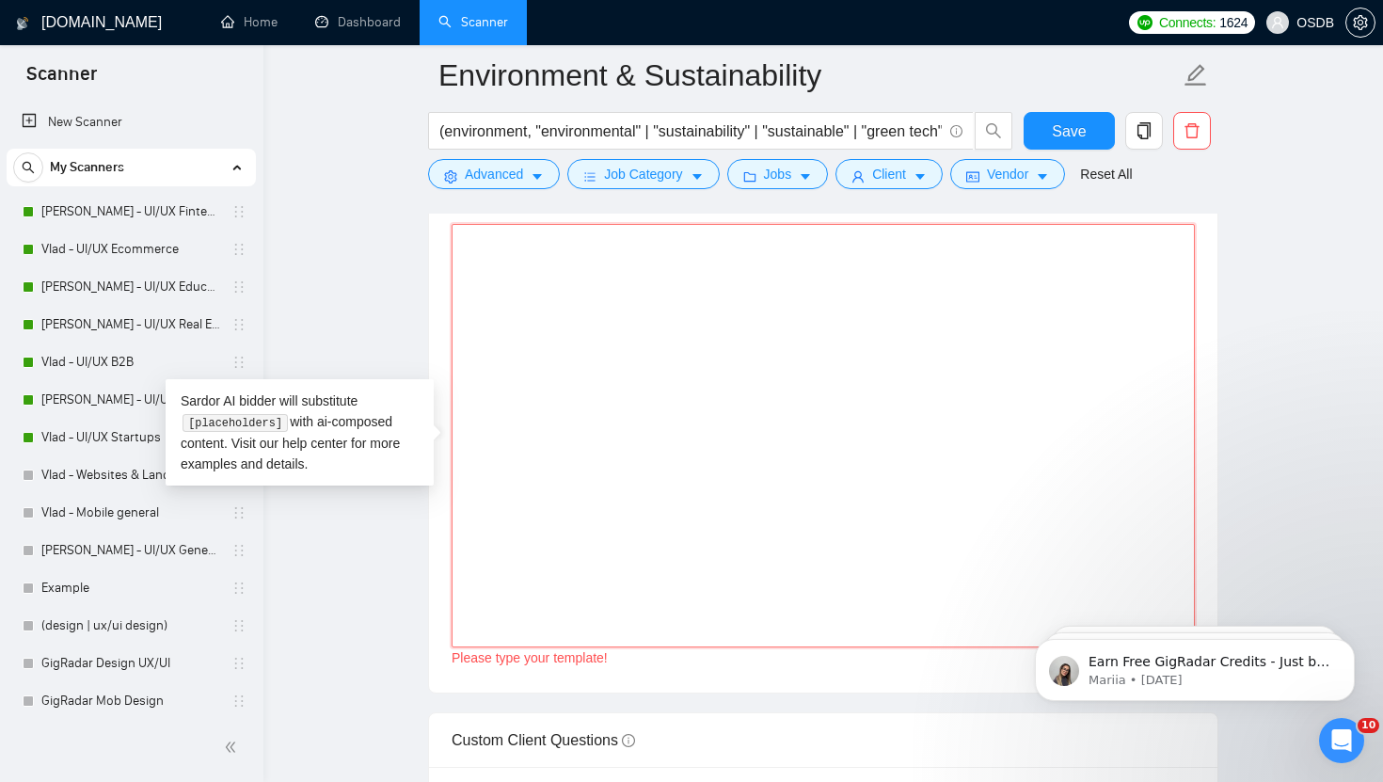
paste textarea "[Loremi= 8. DOLO: | SIT: | | ame:2268 7. CONS: | ADI: | | eli:6419 4. SEDD: | E…"
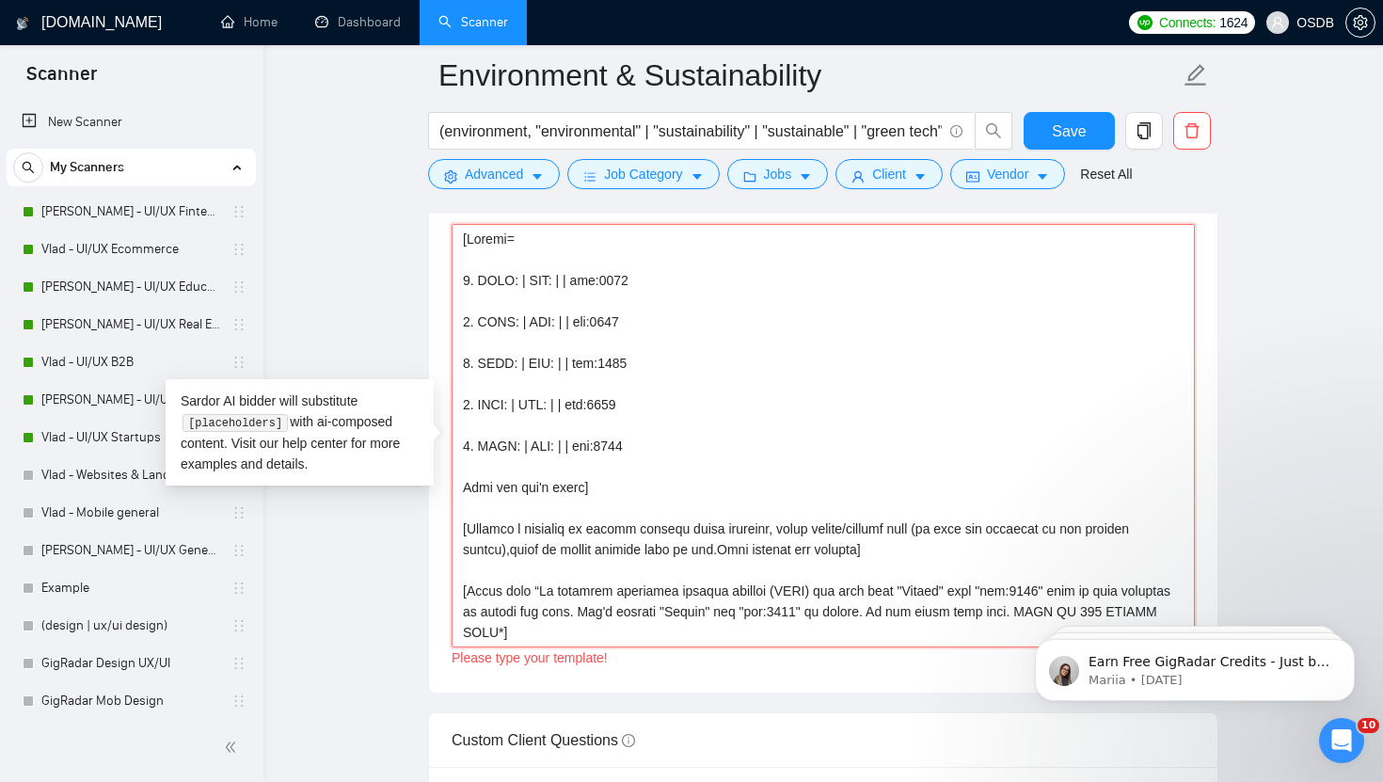
scroll to position [345, 0]
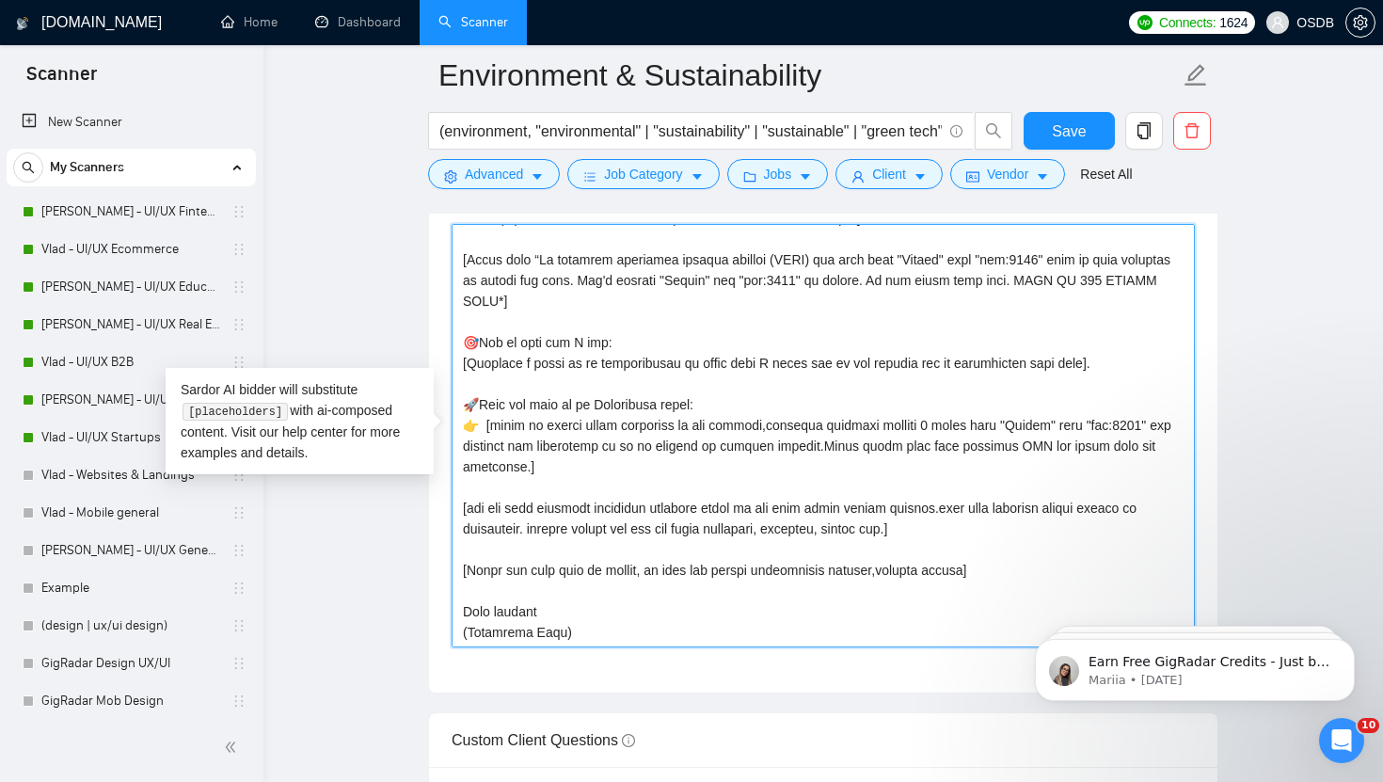
drag, startPoint x: 583, startPoint y: 617, endPoint x: 430, endPoint y: 617, distance: 153.3
click at [430, 617] on div "Cover letter template:" at bounding box center [823, 432] width 788 height 519
click at [544, 601] on textarea "Cover letter template:" at bounding box center [823, 435] width 743 height 423
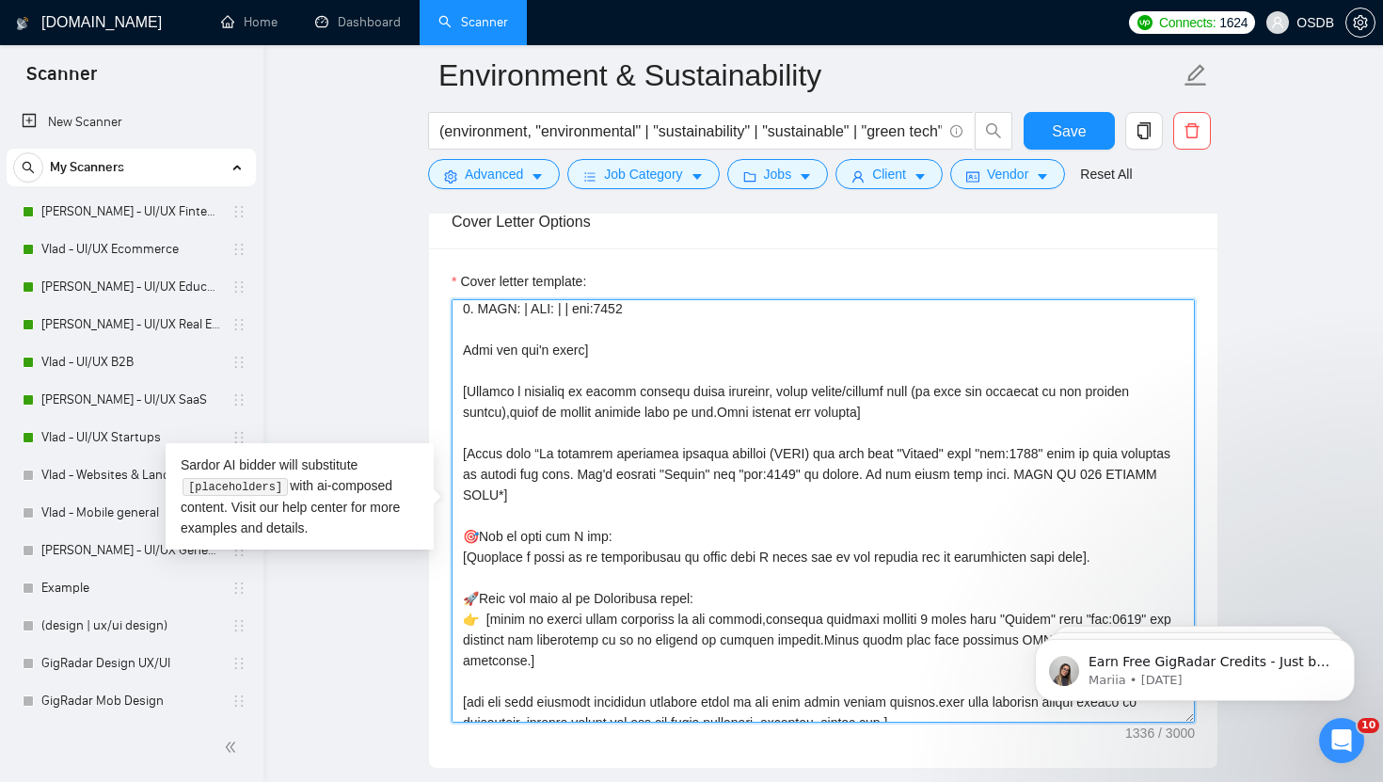
scroll to position [214, 0]
click at [555, 453] on textarea "Cover letter template:" at bounding box center [823, 510] width 743 height 423
drag, startPoint x: 659, startPoint y: 453, endPoint x: 611, endPoint y: 456, distance: 48.1
click at [611, 456] on textarea "Cover letter template:" at bounding box center [823, 510] width 743 height 423
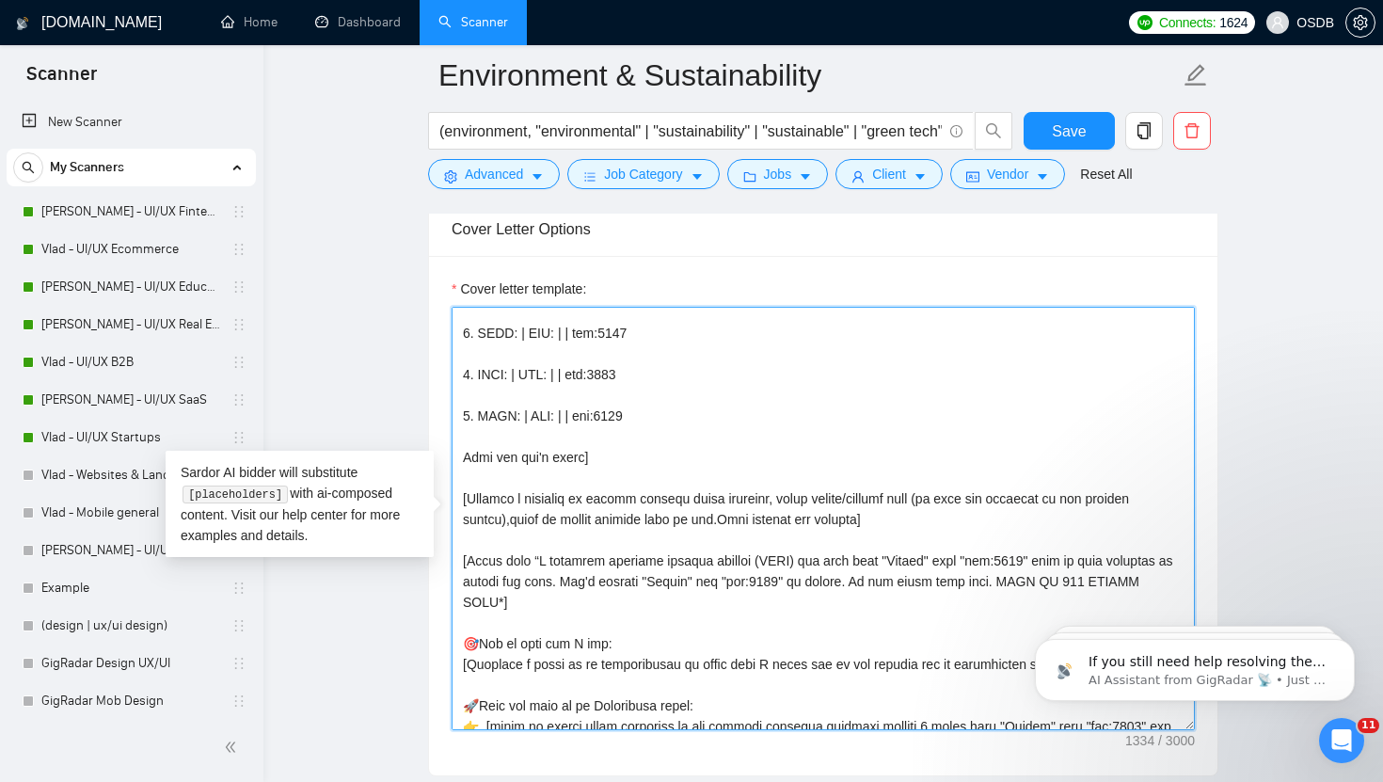
scroll to position [164, 0]
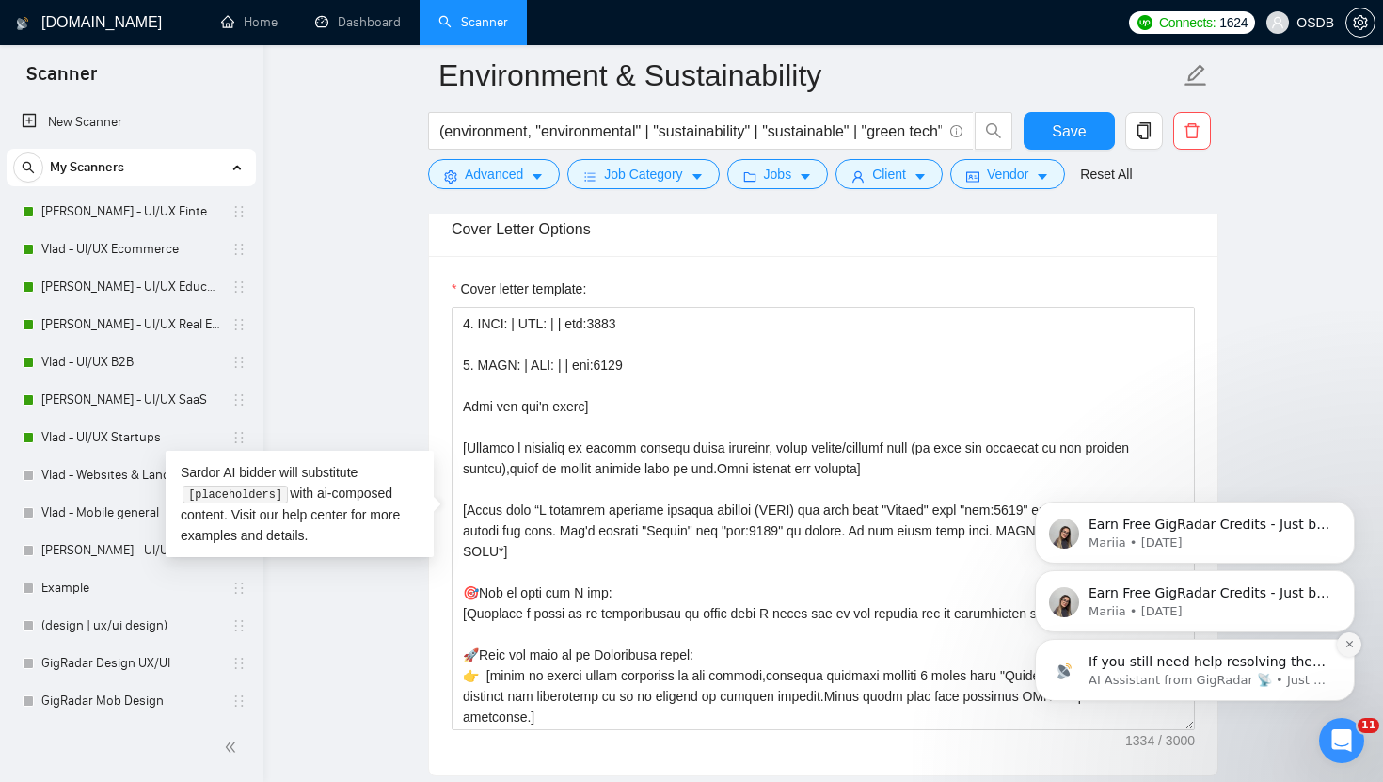
click at [1344, 646] on icon "Dismiss notification" at bounding box center [1349, 644] width 10 height 10
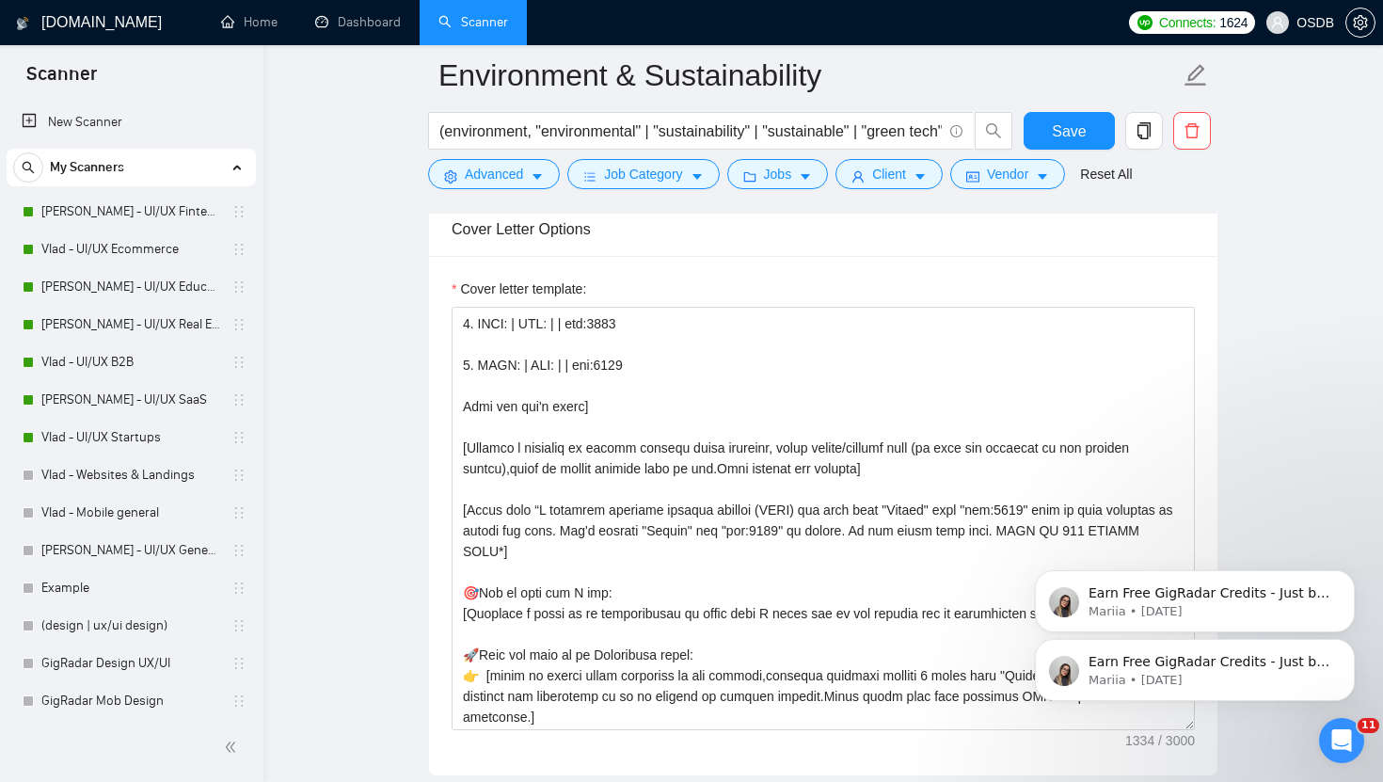
click at [1345, 646] on icon "Dismiss notification" at bounding box center [1349, 645] width 8 height 8
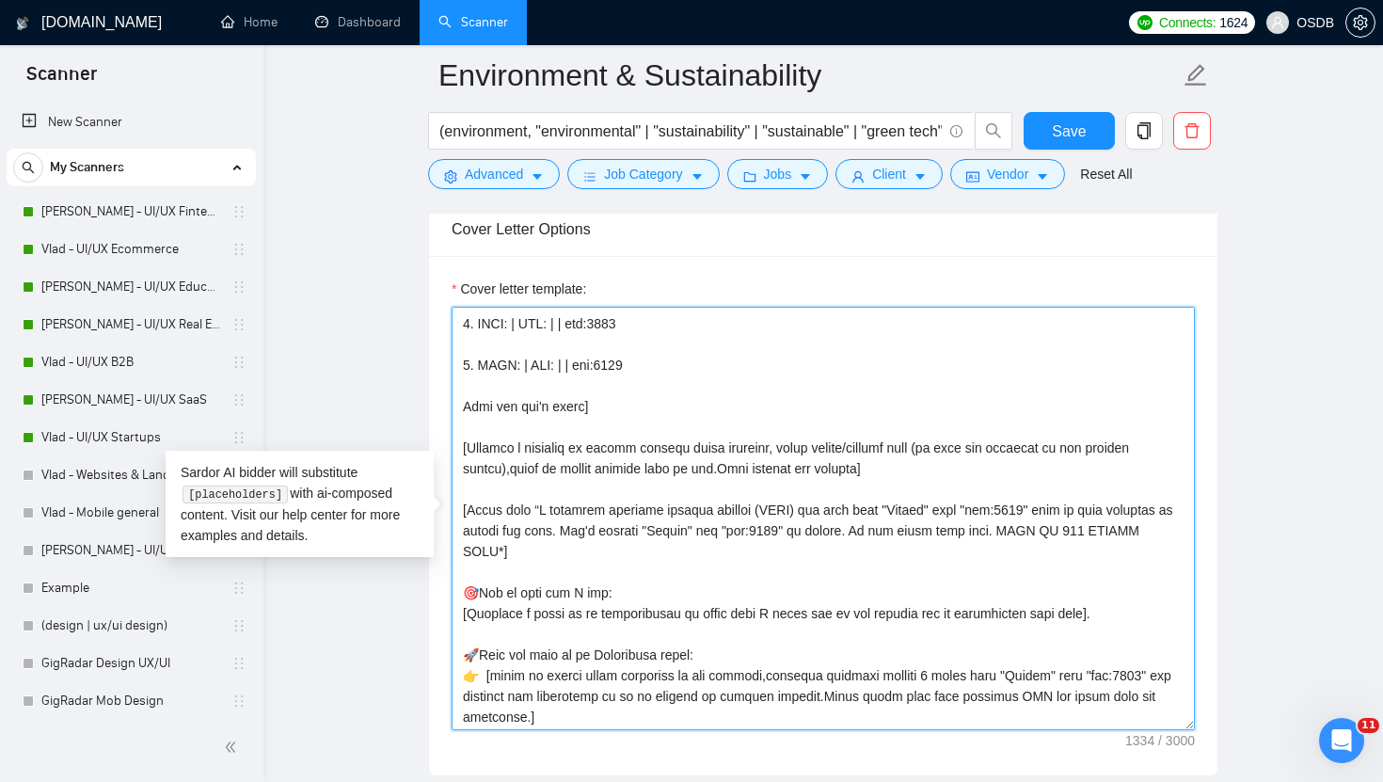
drag, startPoint x: 1106, startPoint y: 611, endPoint x: 468, endPoint y: 619, distance: 638.8
click at [468, 619] on textarea "Cover letter template:" at bounding box center [823, 518] width 743 height 423
paste textarea "[Indicate my design expertise or tools that I could use on the project and my p…"
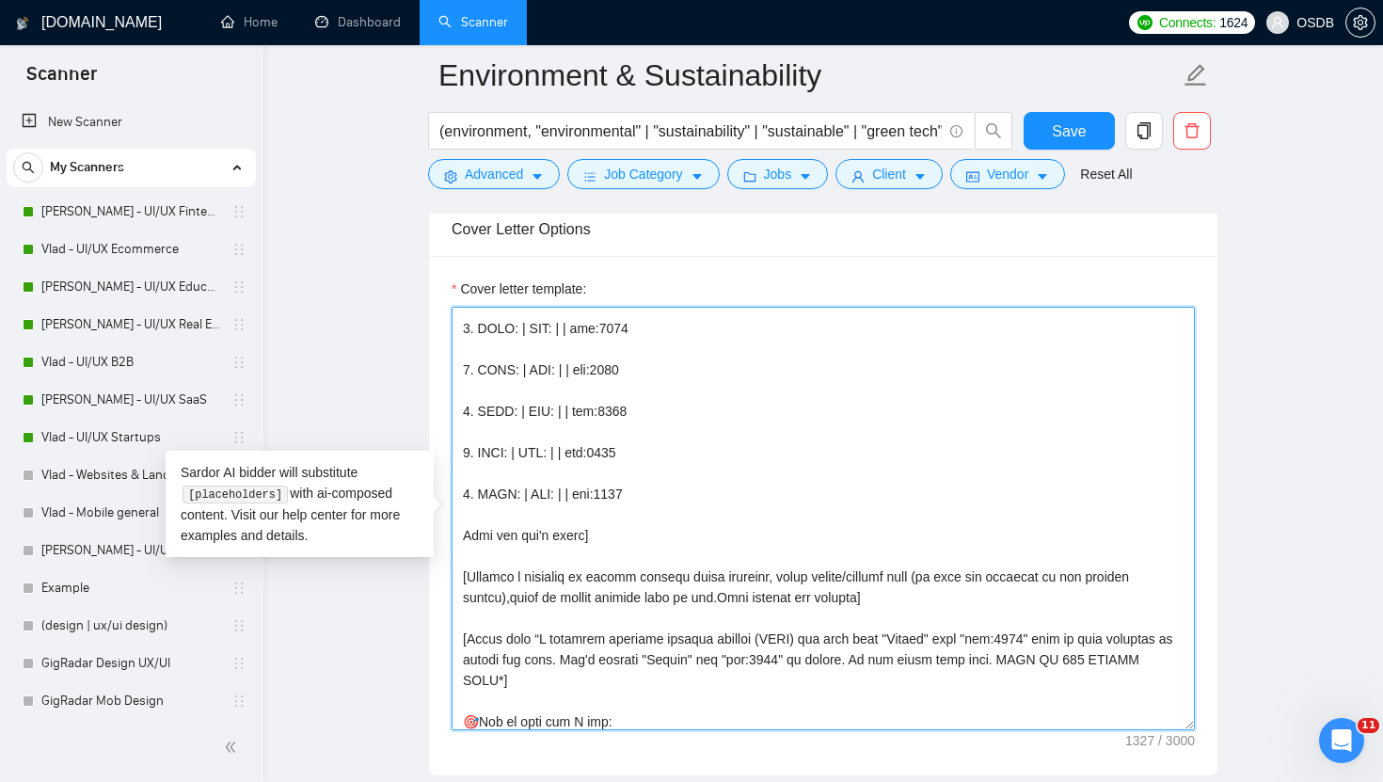
scroll to position [0, 0]
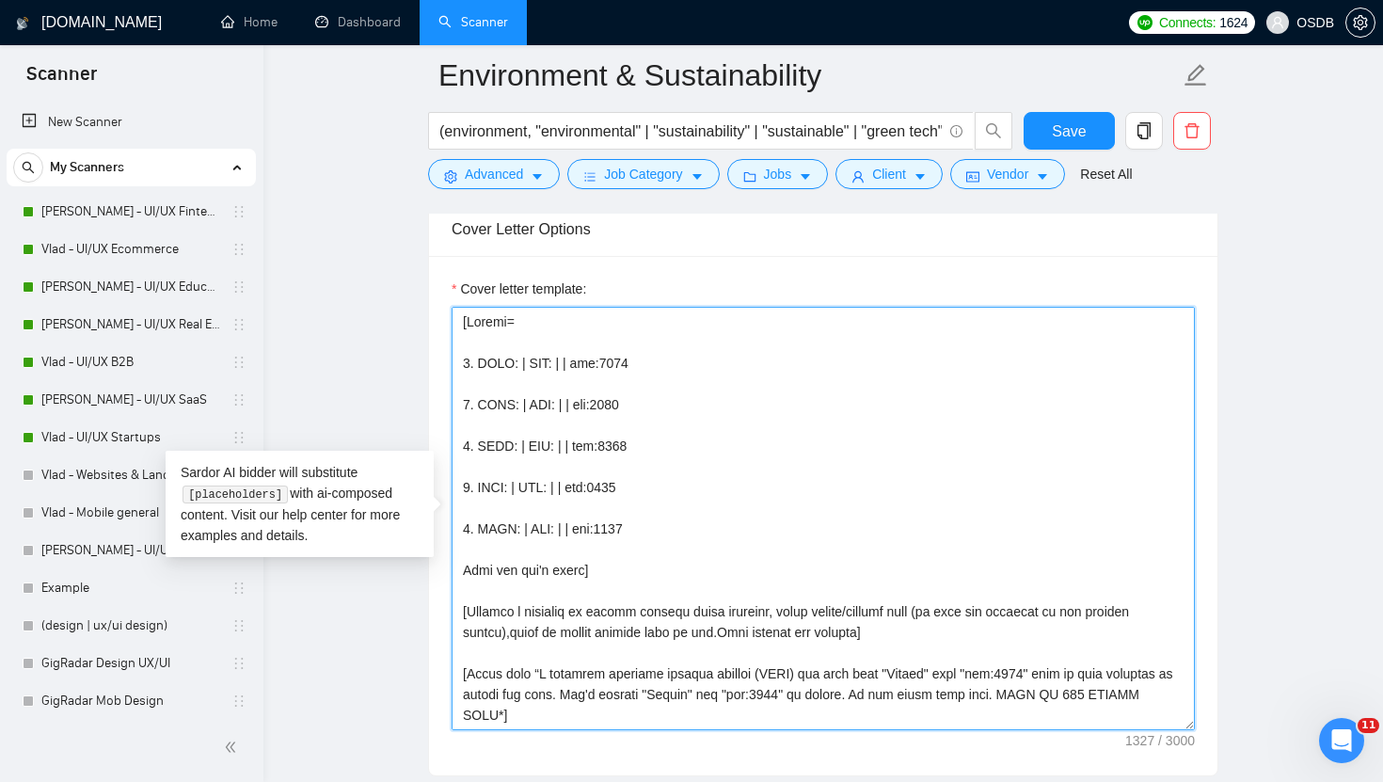
click at [518, 362] on textarea "Cover letter template:" at bounding box center [823, 518] width 743 height 423
paste textarea "1Climate"
click at [614, 369] on textarea "Cover letter template:" at bounding box center [823, 518] width 743 height 423
paste textarea "[URL][DOMAIN_NAME]"
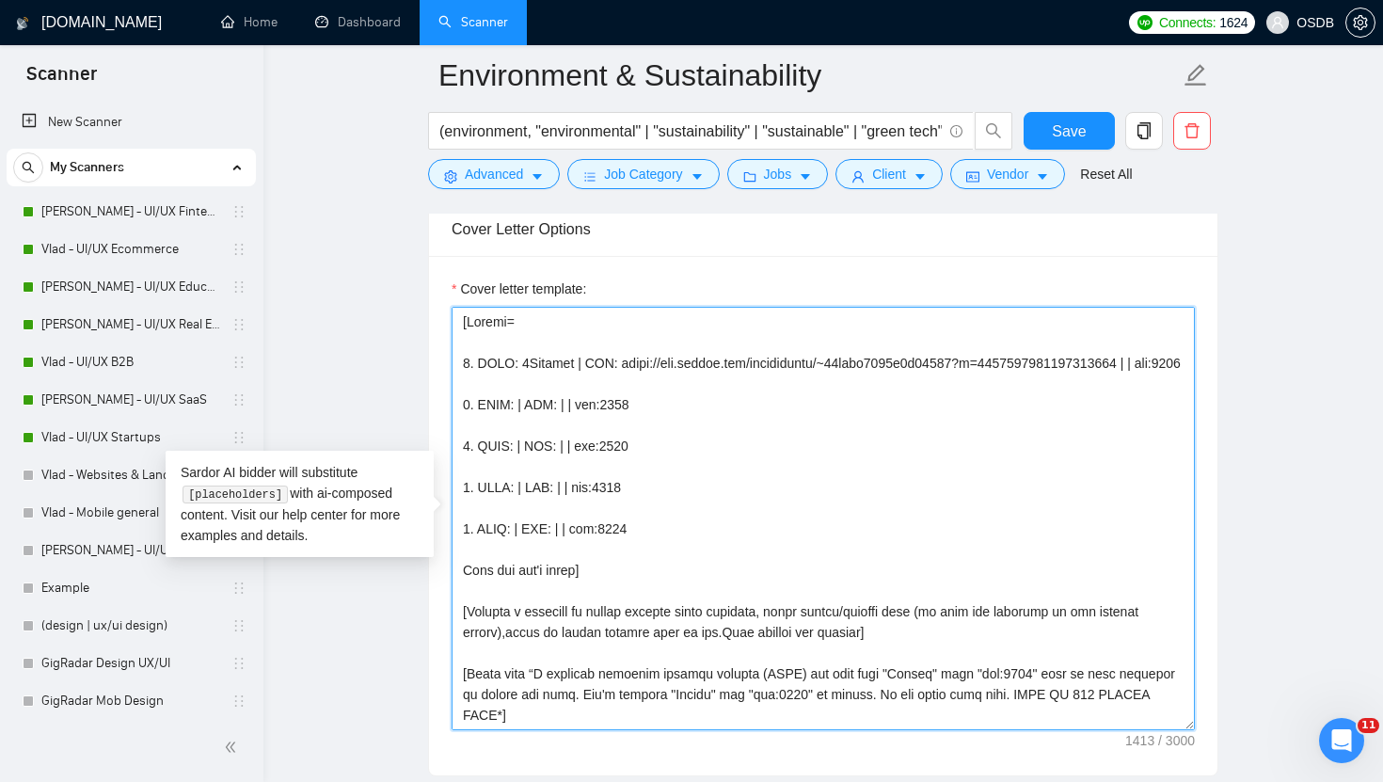
click at [1177, 365] on textarea "Cover letter template:" at bounding box center [823, 518] width 743 height 423
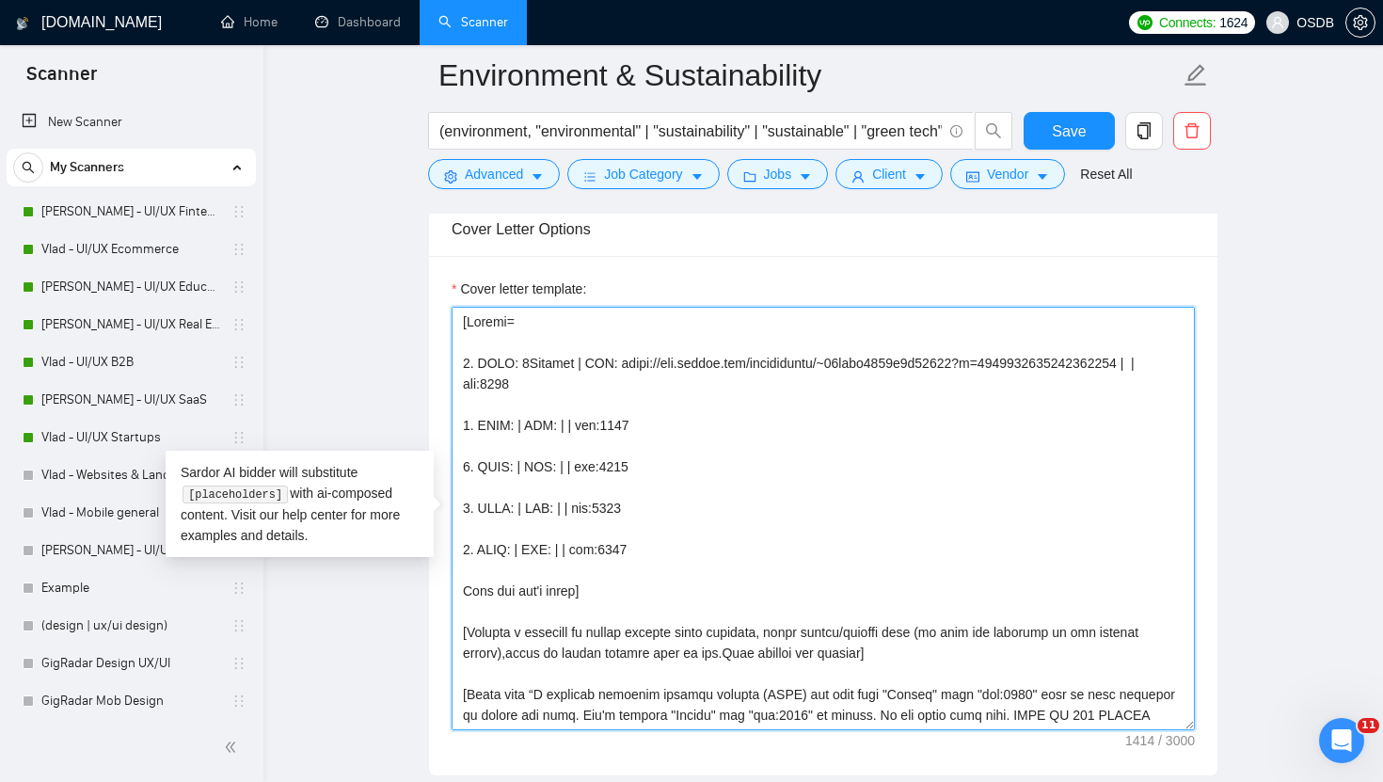
paste textarea "AI-platform=clean energy compliance track policies+suggest actions+monitor data…"
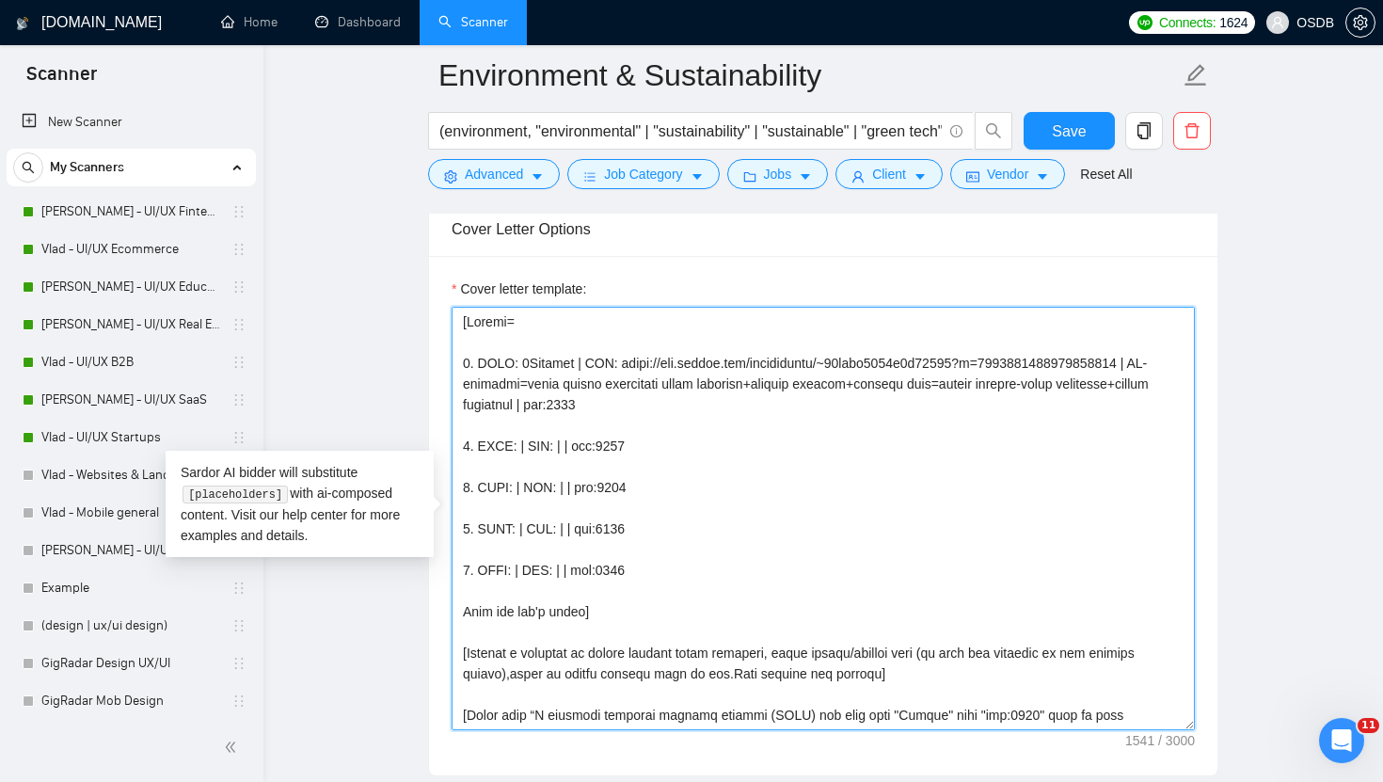
click at [519, 447] on textarea "Cover letter template:" at bounding box center [823, 518] width 743 height 423
paste textarea "Restoration Dashboard"
click at [700, 445] on textarea "Cover letter template:" at bounding box center [823, 518] width 743 height 423
paste textarea "[URL][DOMAIN_NAME]"
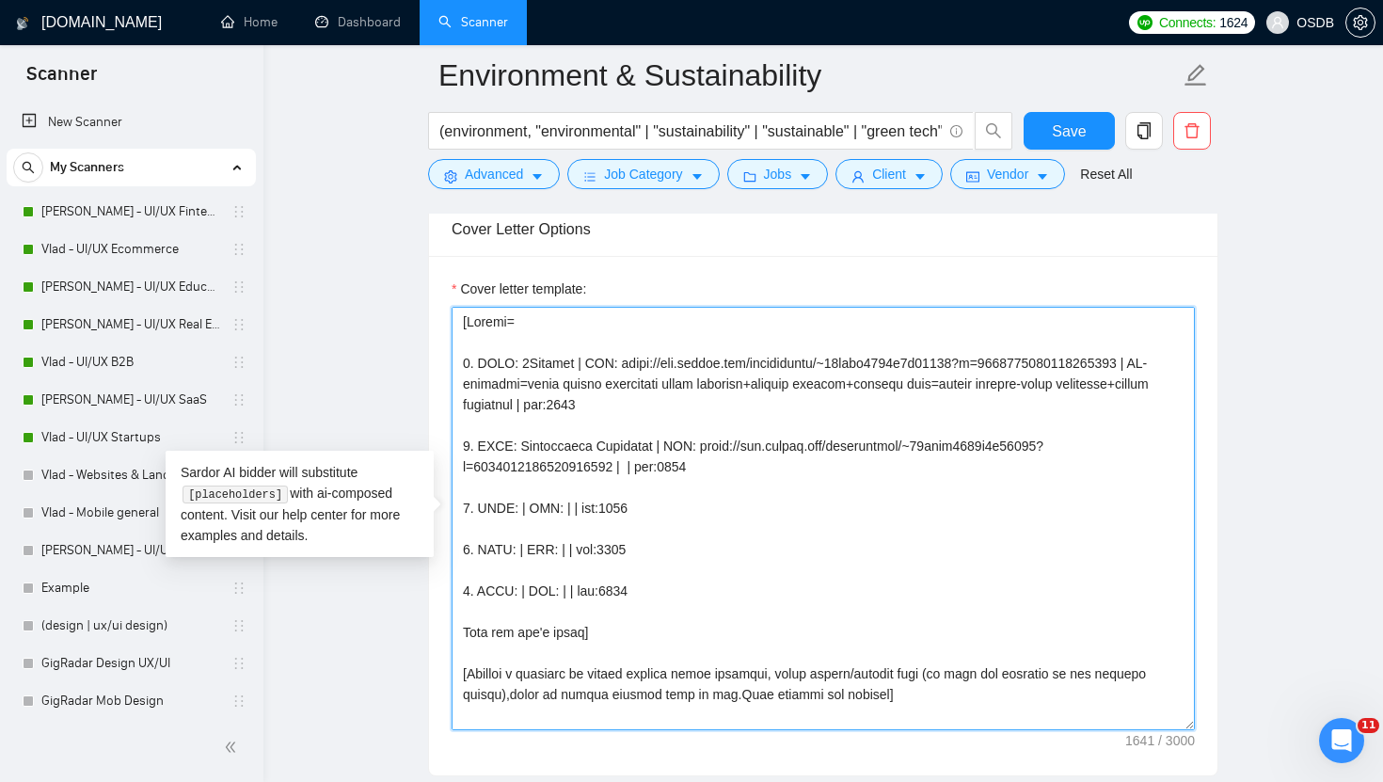
paste textarea "Platform=monitor emissions+pollution+KPIs used by companies=reporting+strategy …"
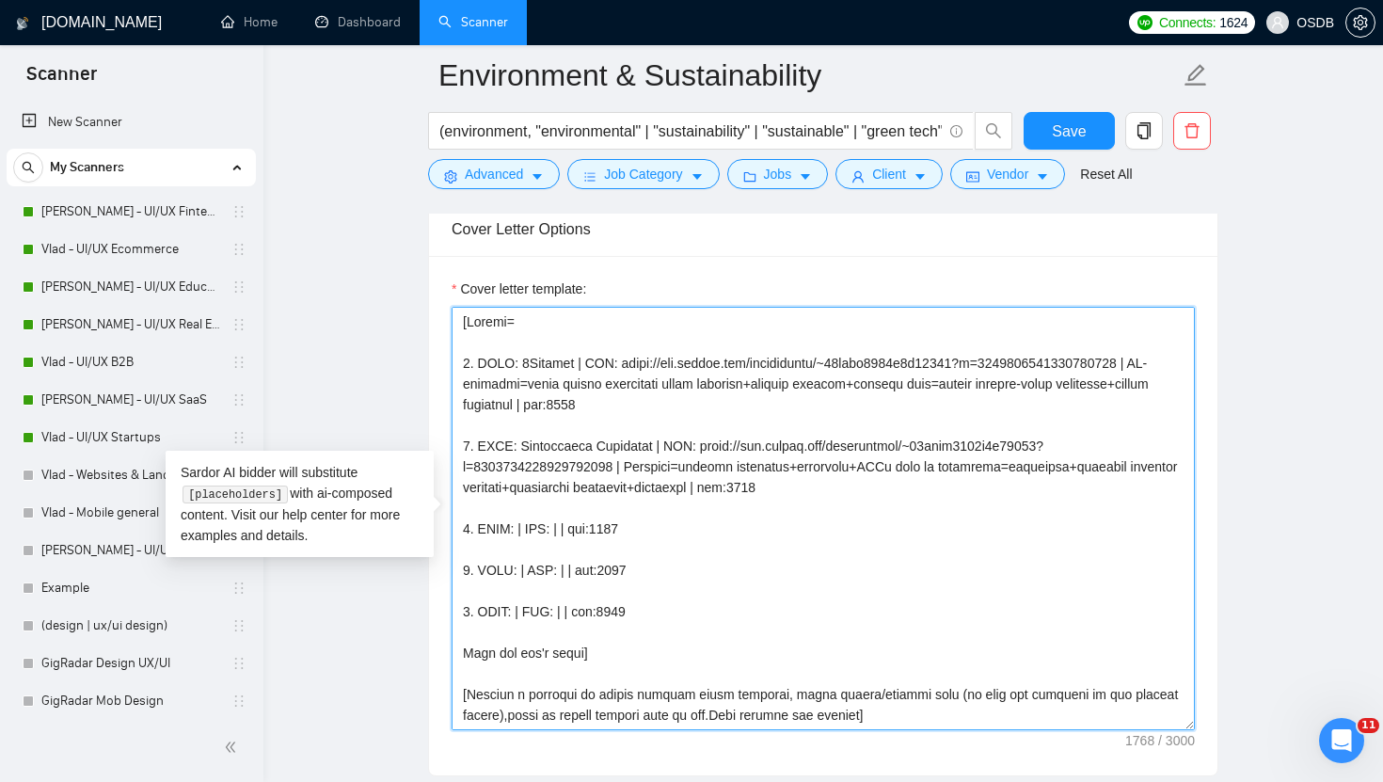
click at [519, 528] on textarea "Cover letter template:" at bounding box center [823, 518] width 743 height 423
paste textarea "FindData"
click at [618, 533] on textarea "Cover letter template:" at bounding box center [823, 518] width 743 height 423
paste textarea "[URL][DOMAIN_NAME]"
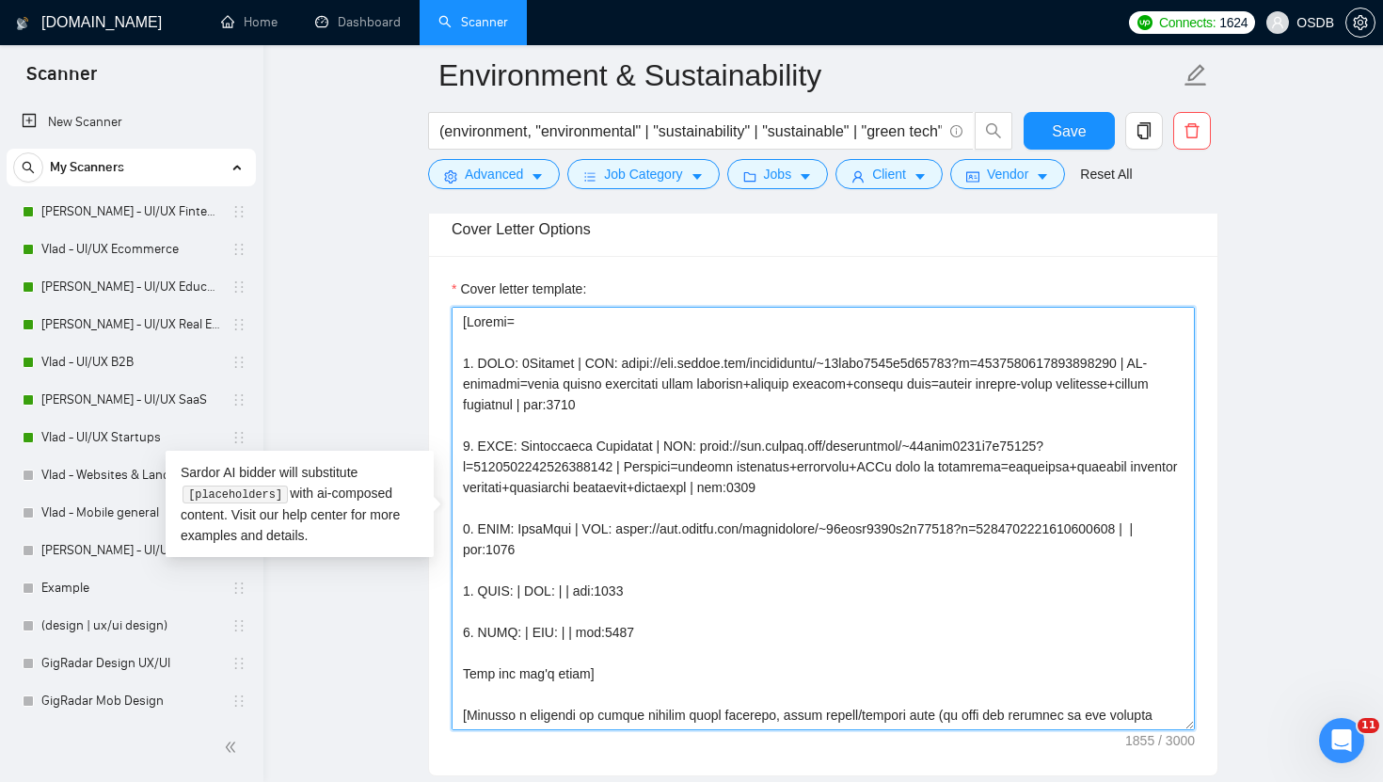
paste textarea "Unified portal=NZ land+water data for govt+researchers+citizens=transparency+re…"
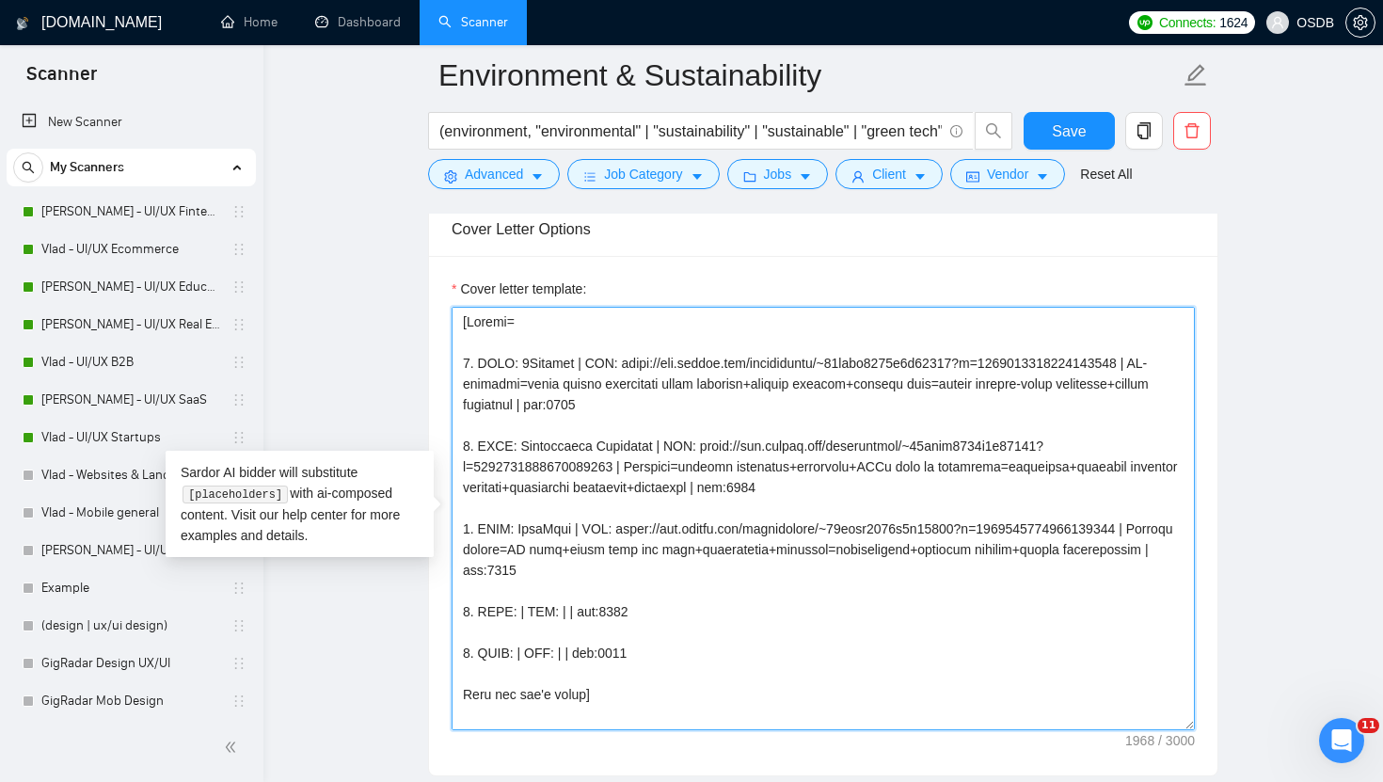
click at [518, 614] on textarea "Cover letter template:" at bounding box center [823, 518] width 743 height 423
paste textarea "Enviromentools"
click at [655, 612] on textarea "Cover letter template:" at bounding box center [823, 518] width 743 height 423
paste textarea "[URL][DOMAIN_NAME]"
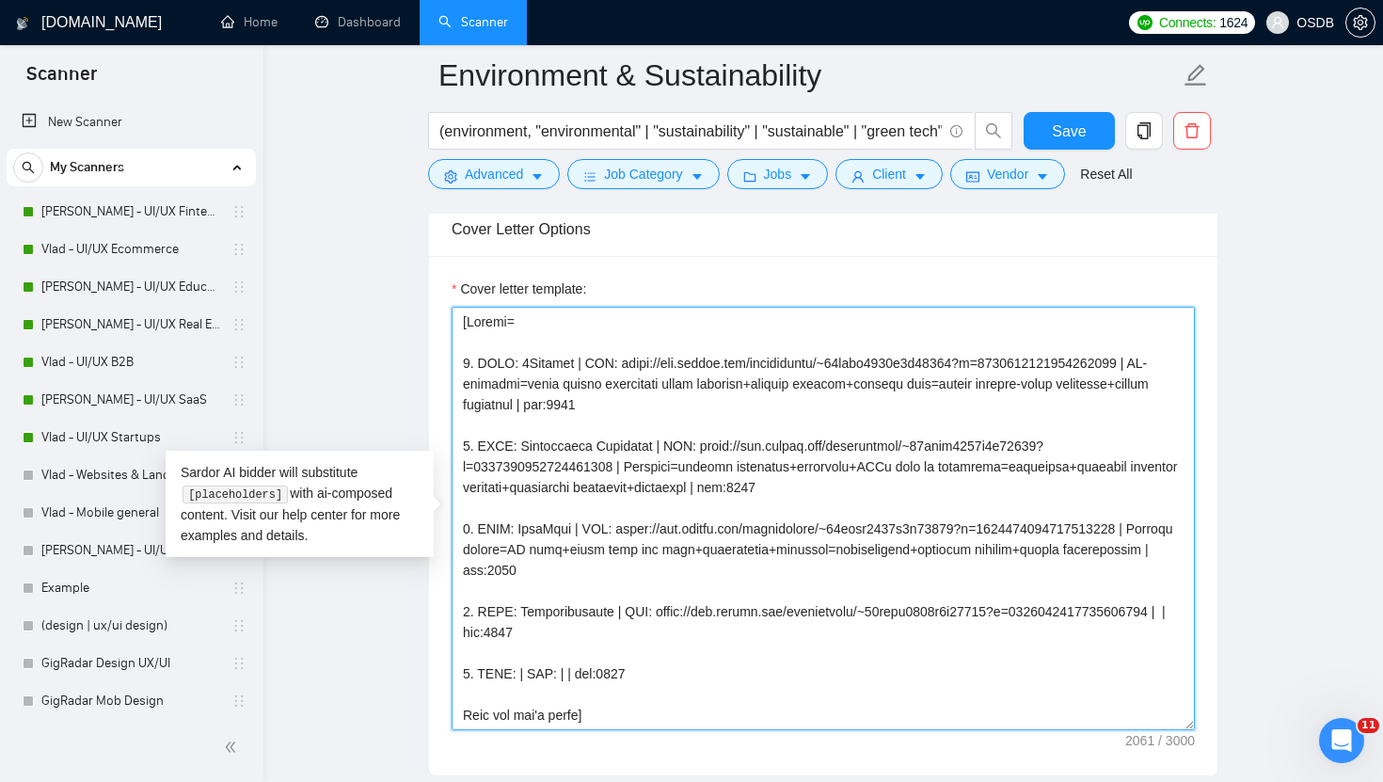
paste textarea "SaaS Dashboard=sustainability KPIs manage+report visualize ESG+compliance+trend…"
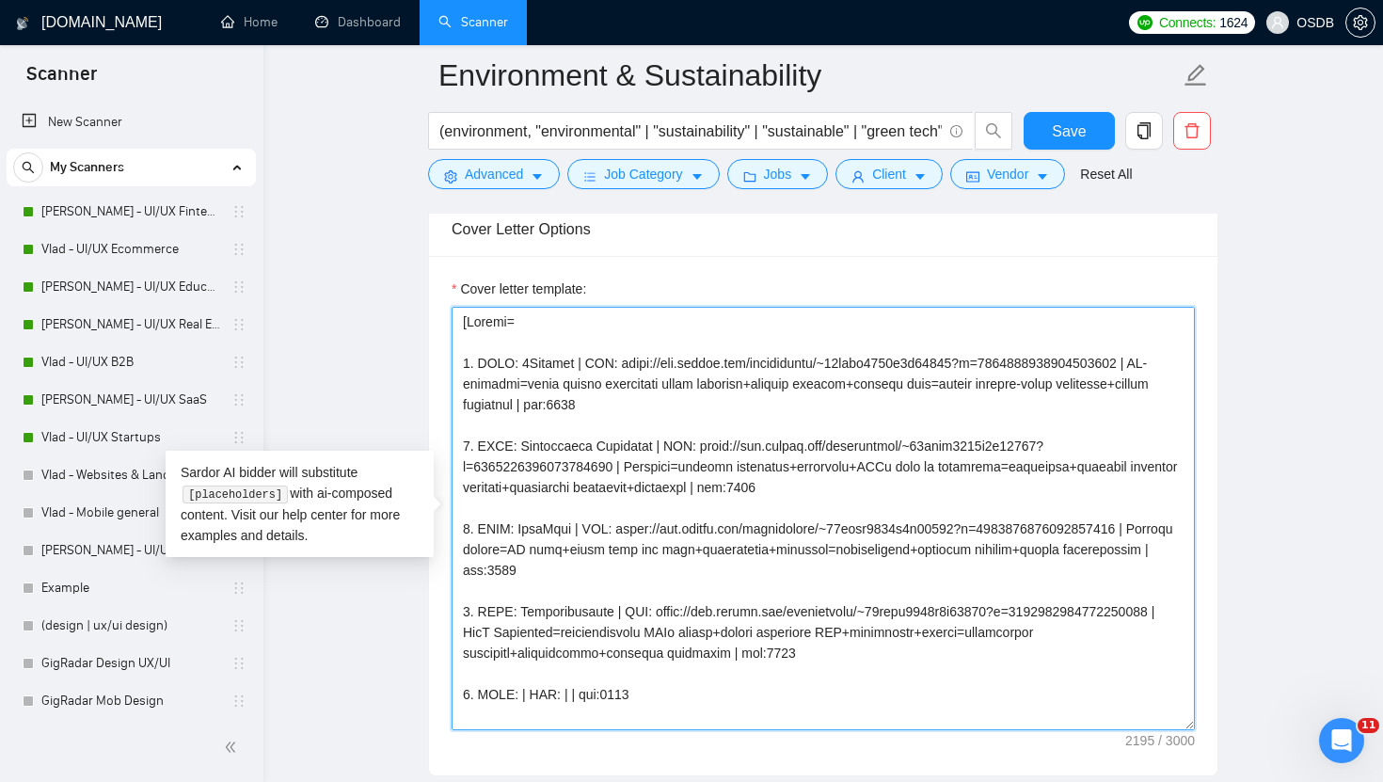
click at [522, 696] on textarea "Cover letter template:" at bounding box center [823, 518] width 743 height 423
paste textarea "NetScope Autonomy"
click at [688, 697] on textarea "Cover letter template:" at bounding box center [823, 518] width 743 height 423
paste textarea "[URL][DOMAIN_NAME]"
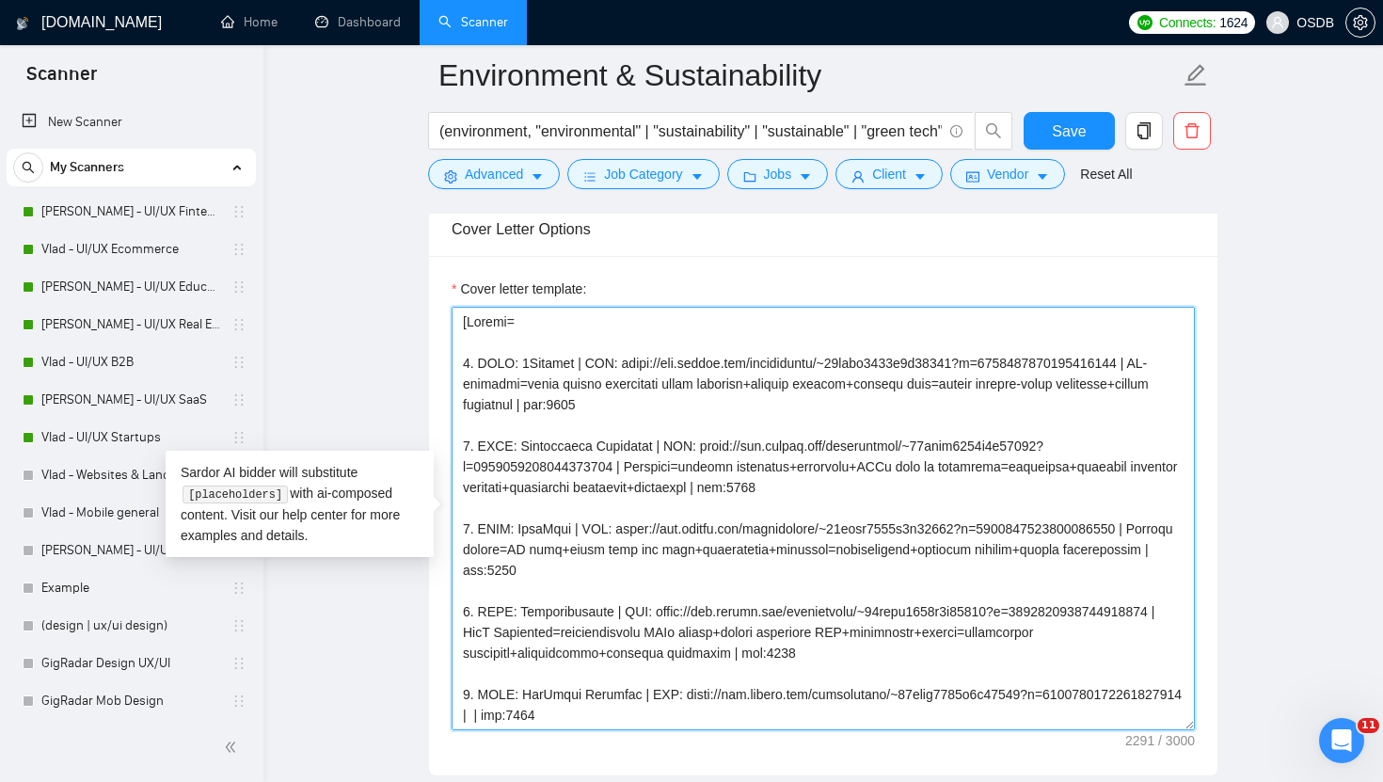
paste textarea "Carbon Dashboard=emissions calc+visualize across activities=support initiatives…"
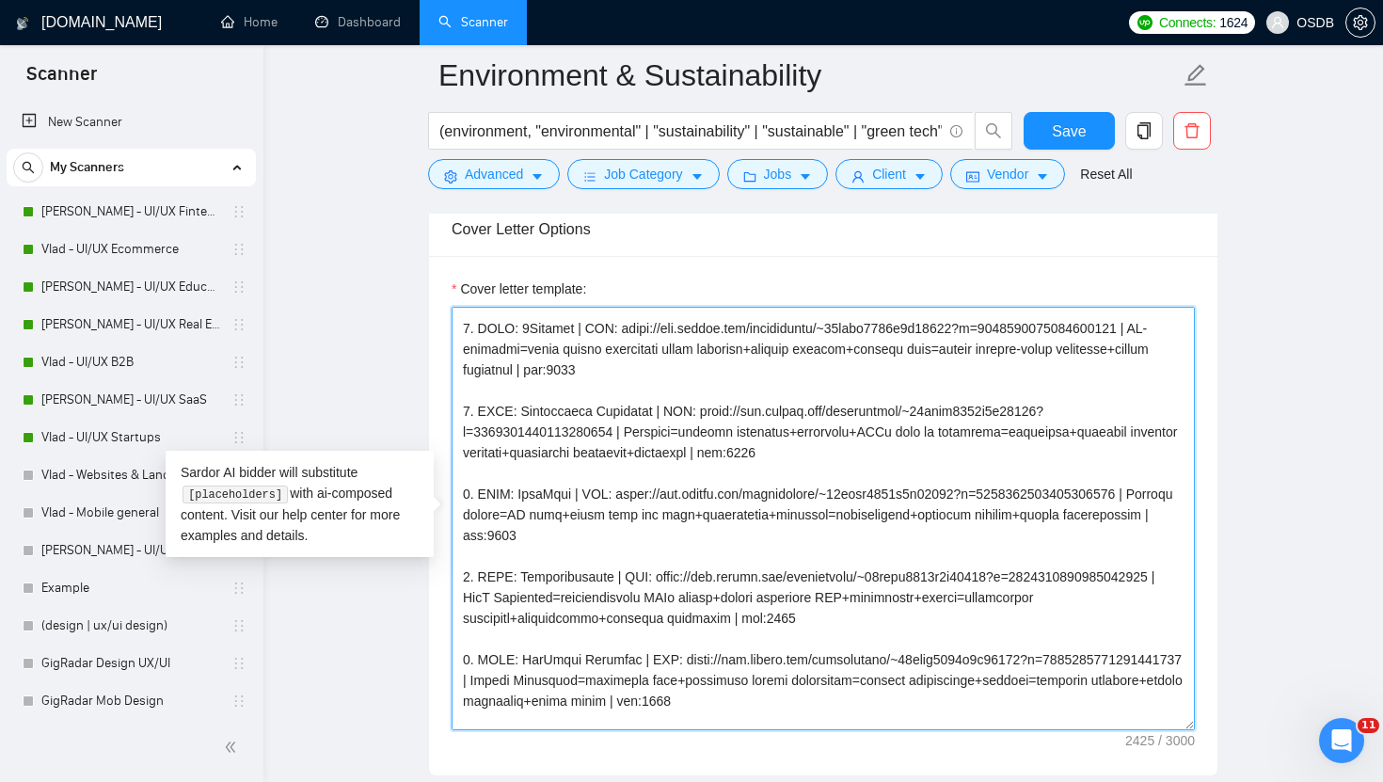
scroll to position [136, 0]
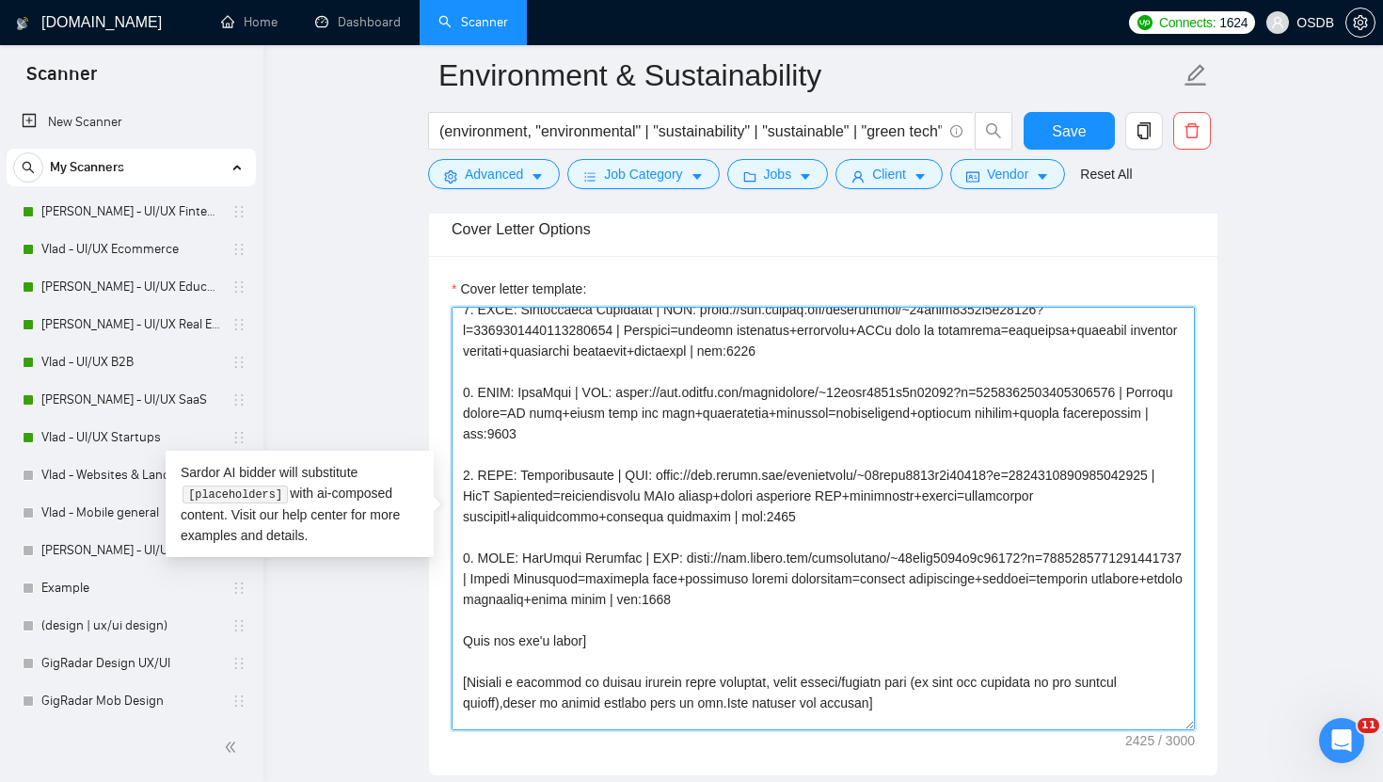
type textarea "[Folder= 1. CLNT: 1Climate | URL: [URL][DOMAIN_NAME] | AI-platform=clean energy…"
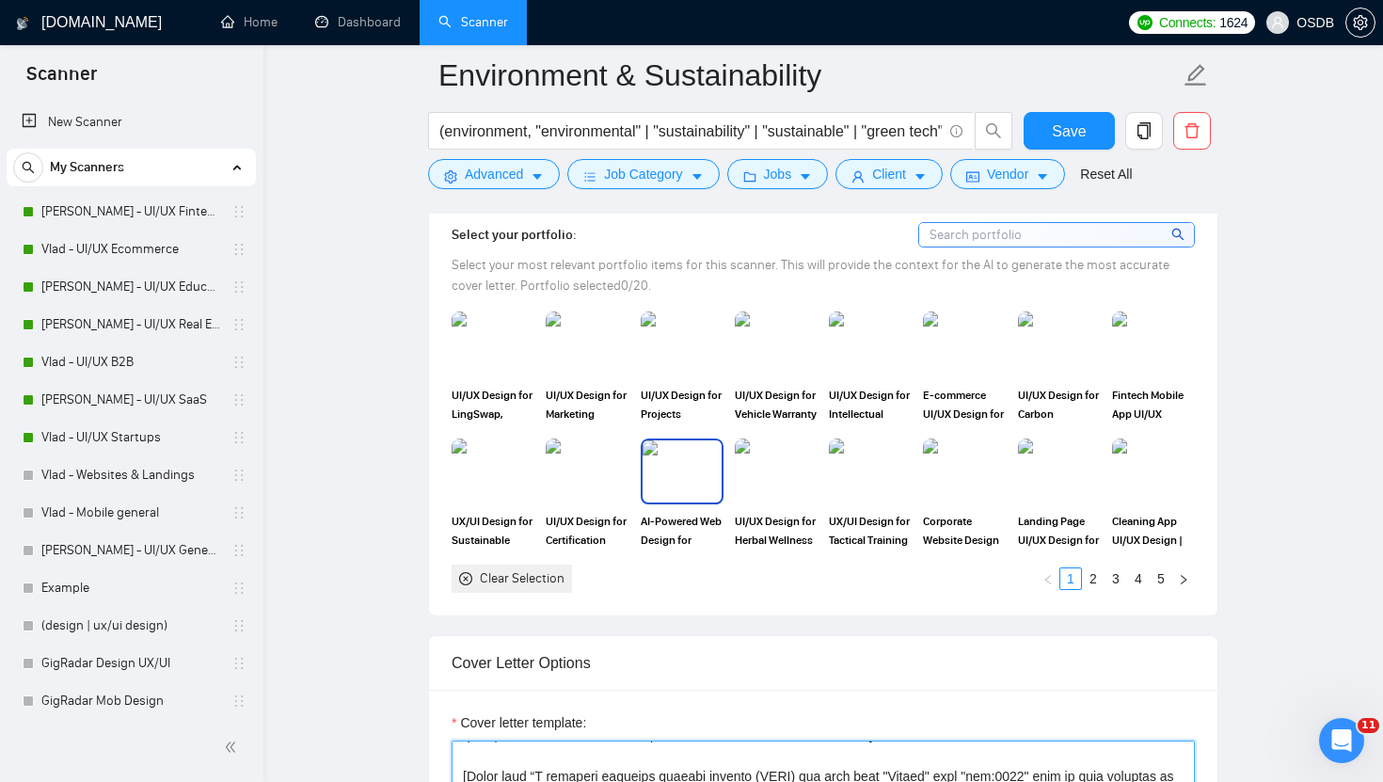
scroll to position [0, 0]
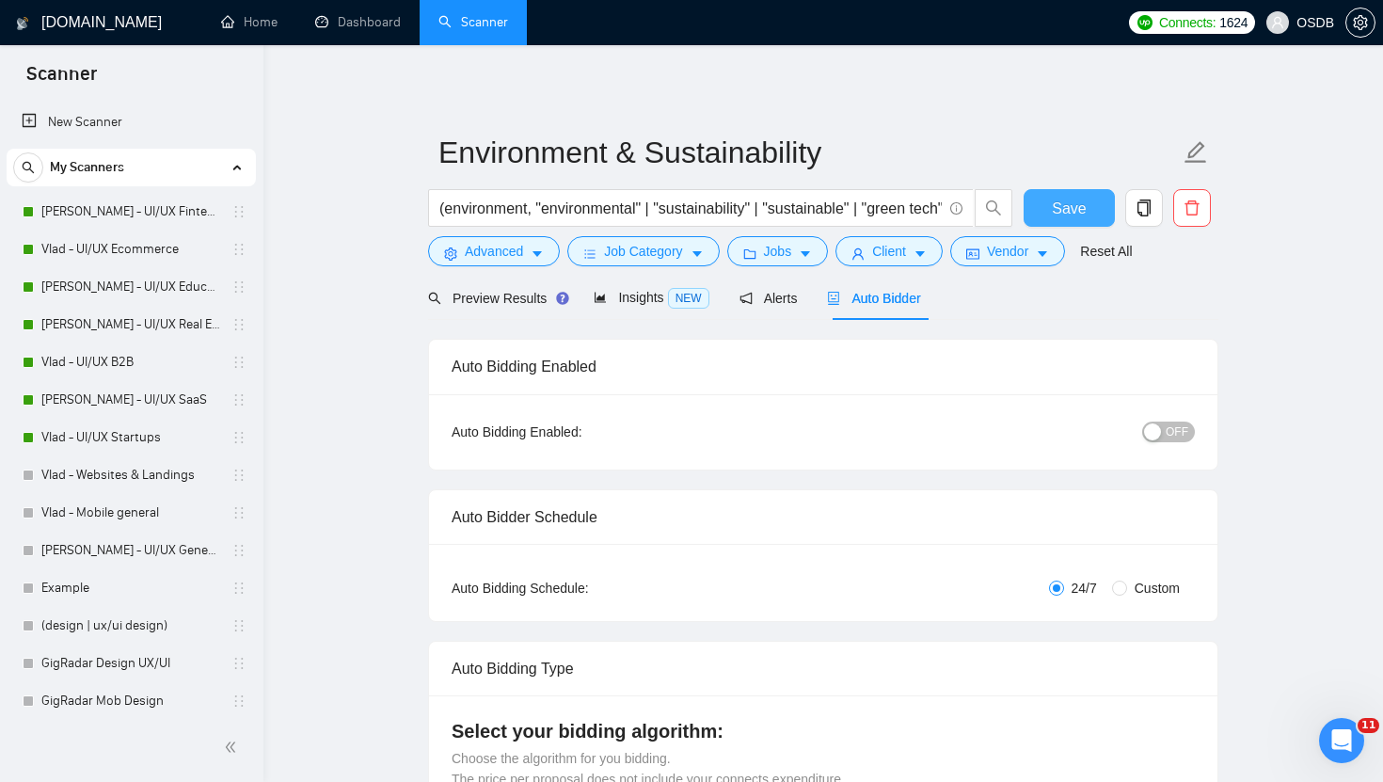
click at [1089, 200] on button "Save" at bounding box center [1069, 208] width 91 height 38
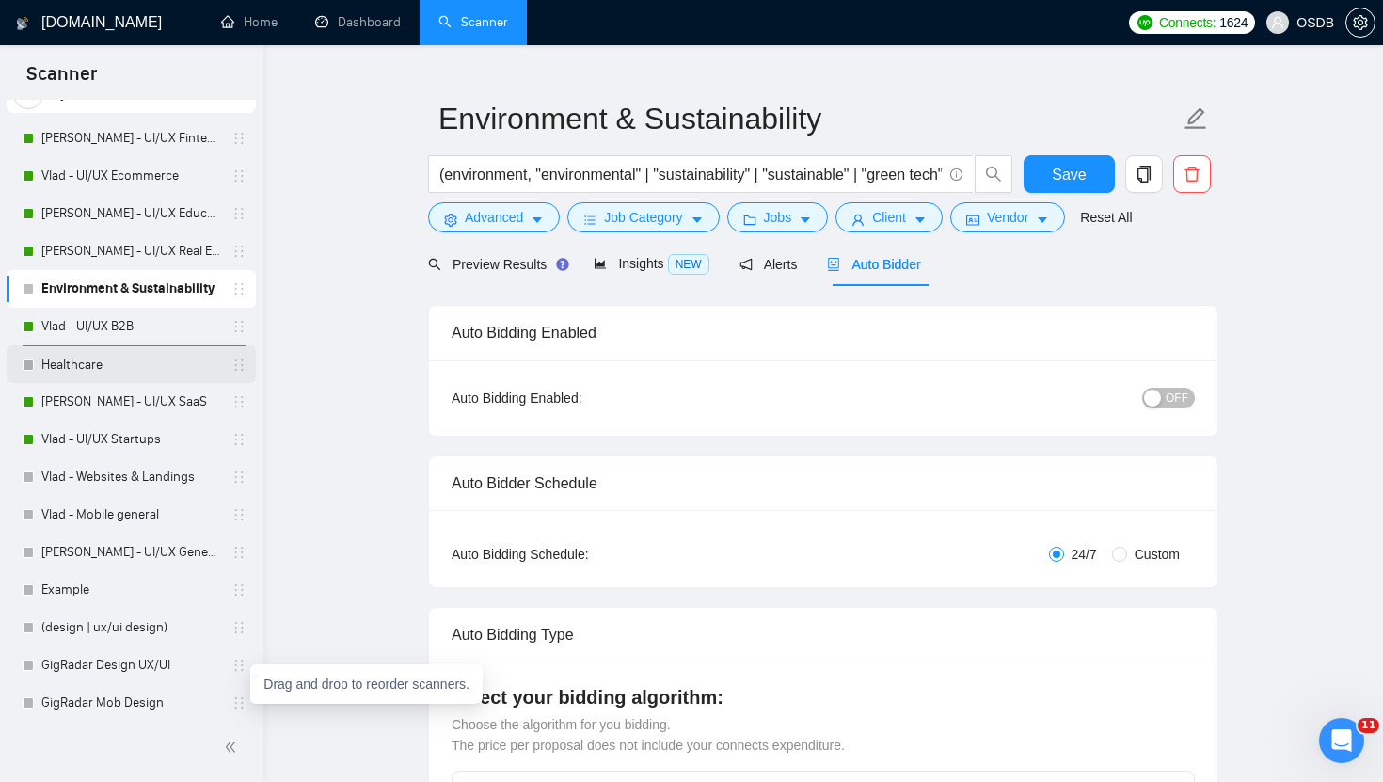
scroll to position [70, 0]
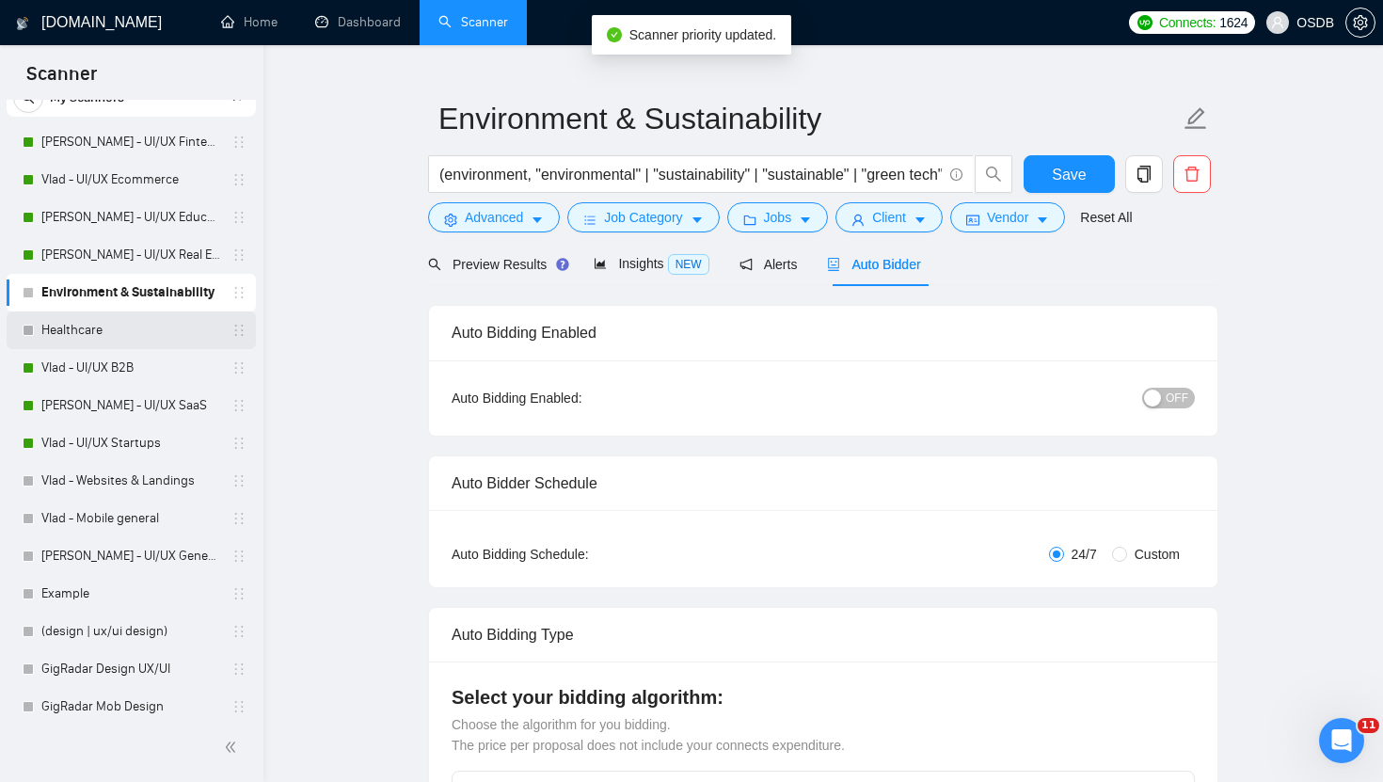
click at [159, 324] on link "Healthcare" at bounding box center [130, 330] width 179 height 38
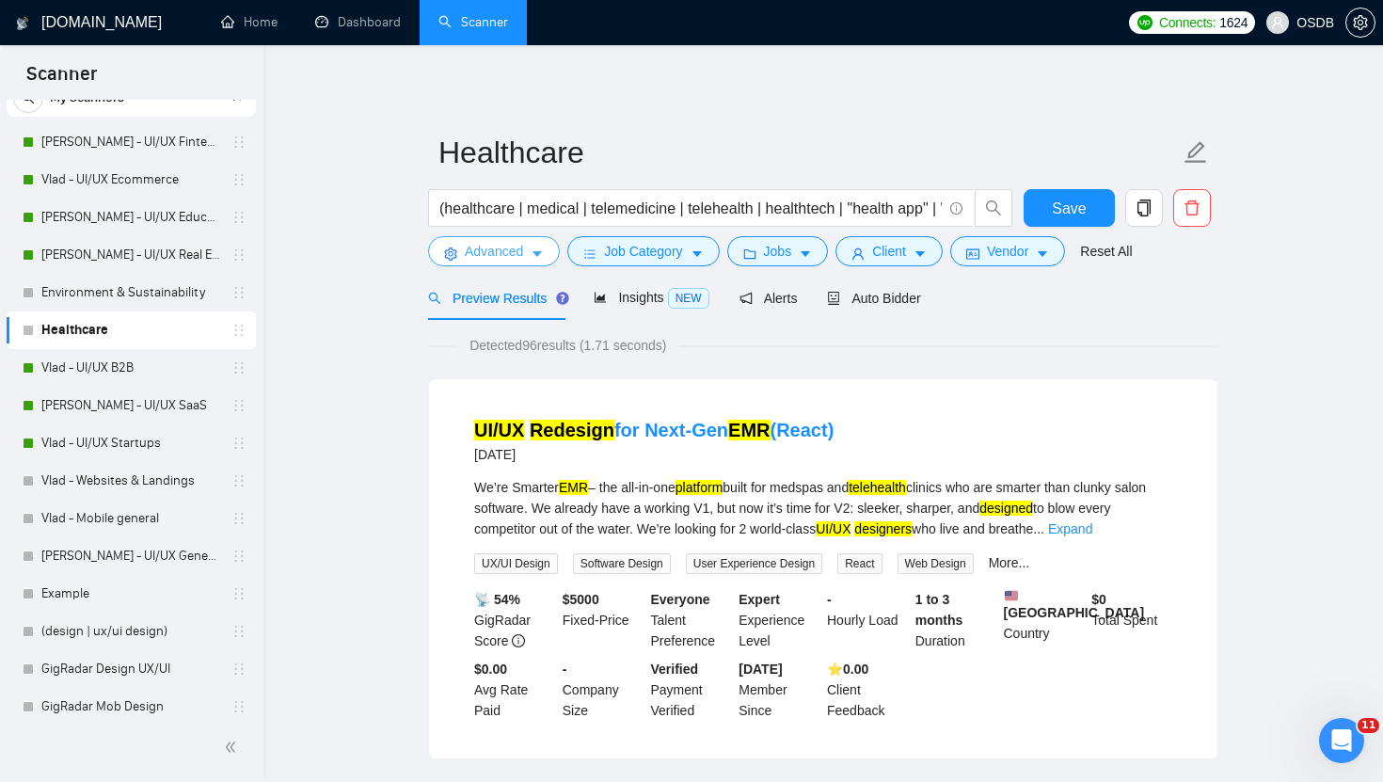
click at [517, 259] on span "Advanced" at bounding box center [494, 251] width 58 height 21
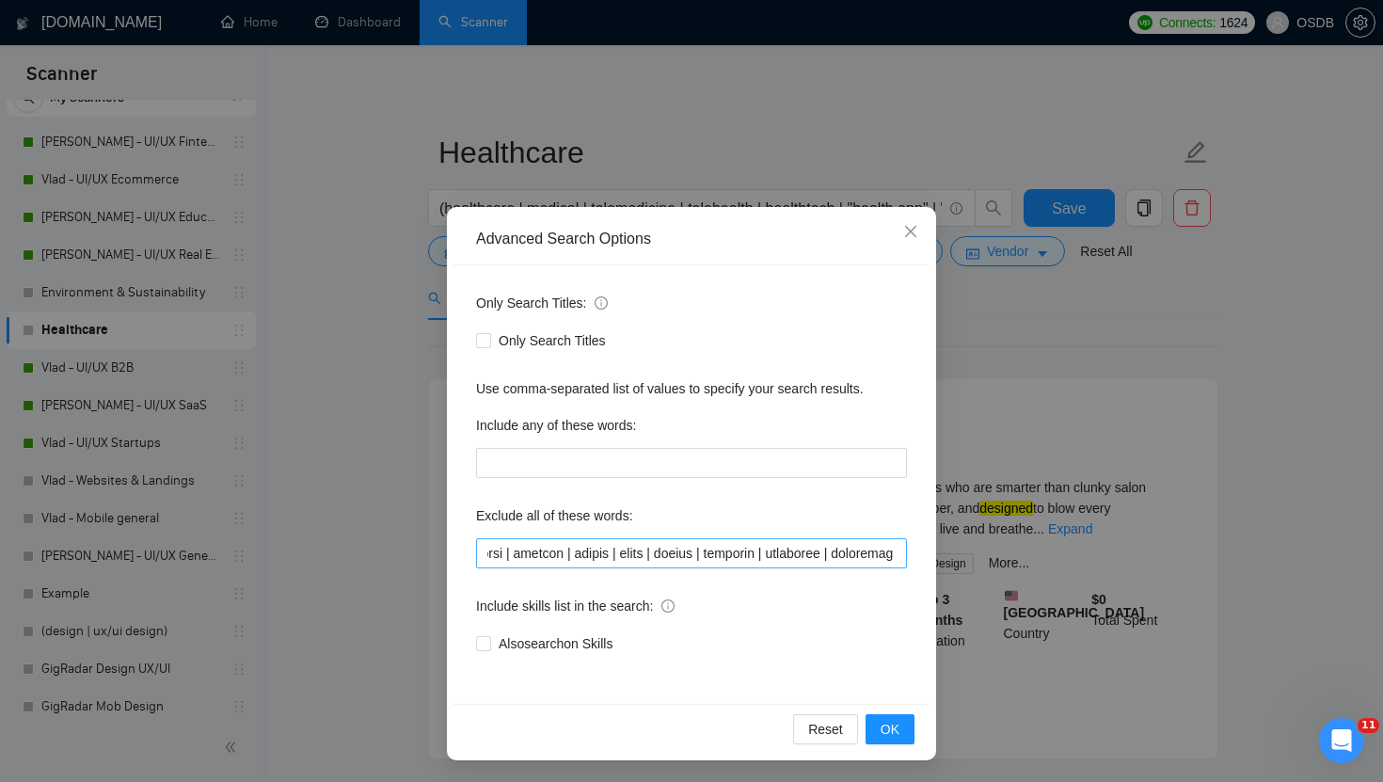
scroll to position [0, 87]
click at [596, 547] on input "text" at bounding box center [691, 553] width 431 height 30
paste input ""2D Animation", "Character Design", Cinematography, Package, "Instructional Des…"
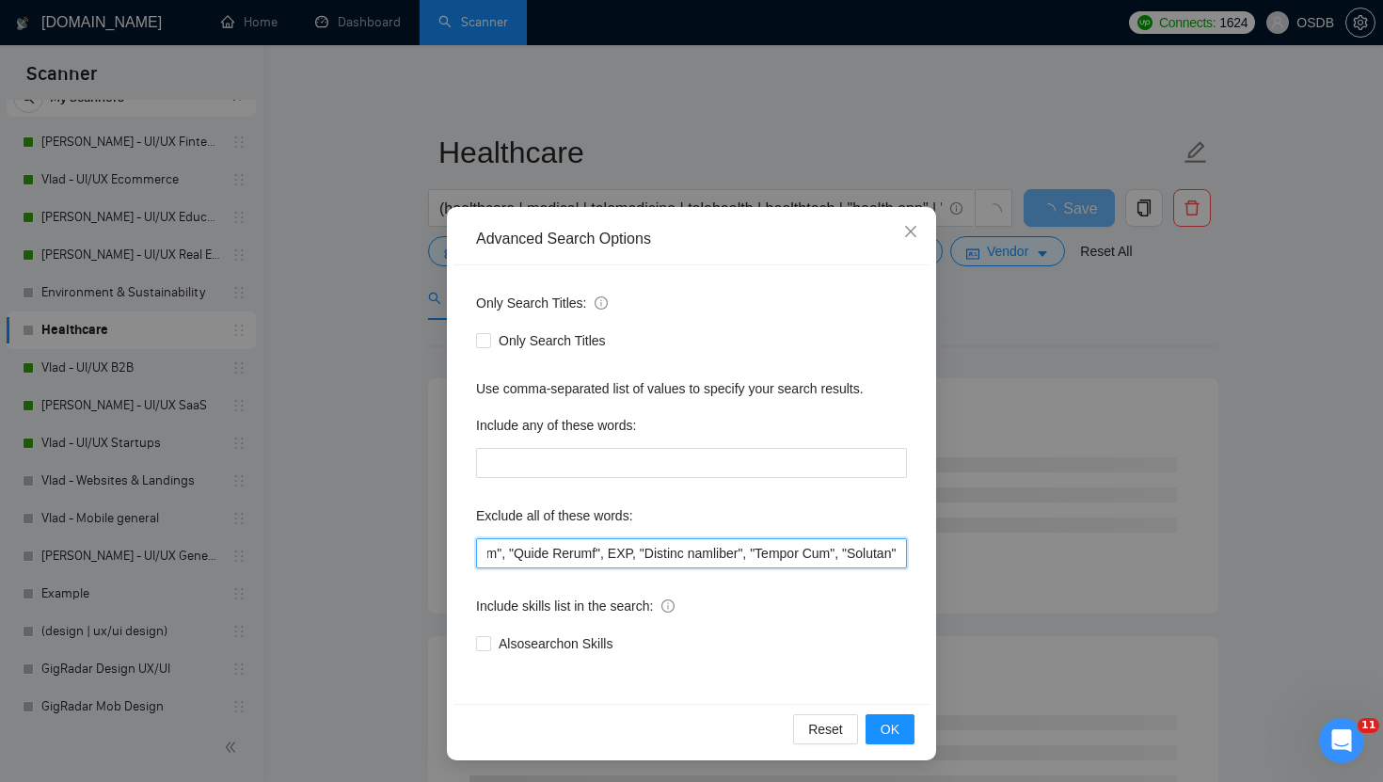
scroll to position [0, 19991]
type input ""2D Animation", "Character Design", Cinematography, Package, "Instructional Des…"
click at [884, 730] on span "OK" at bounding box center [890, 729] width 19 height 21
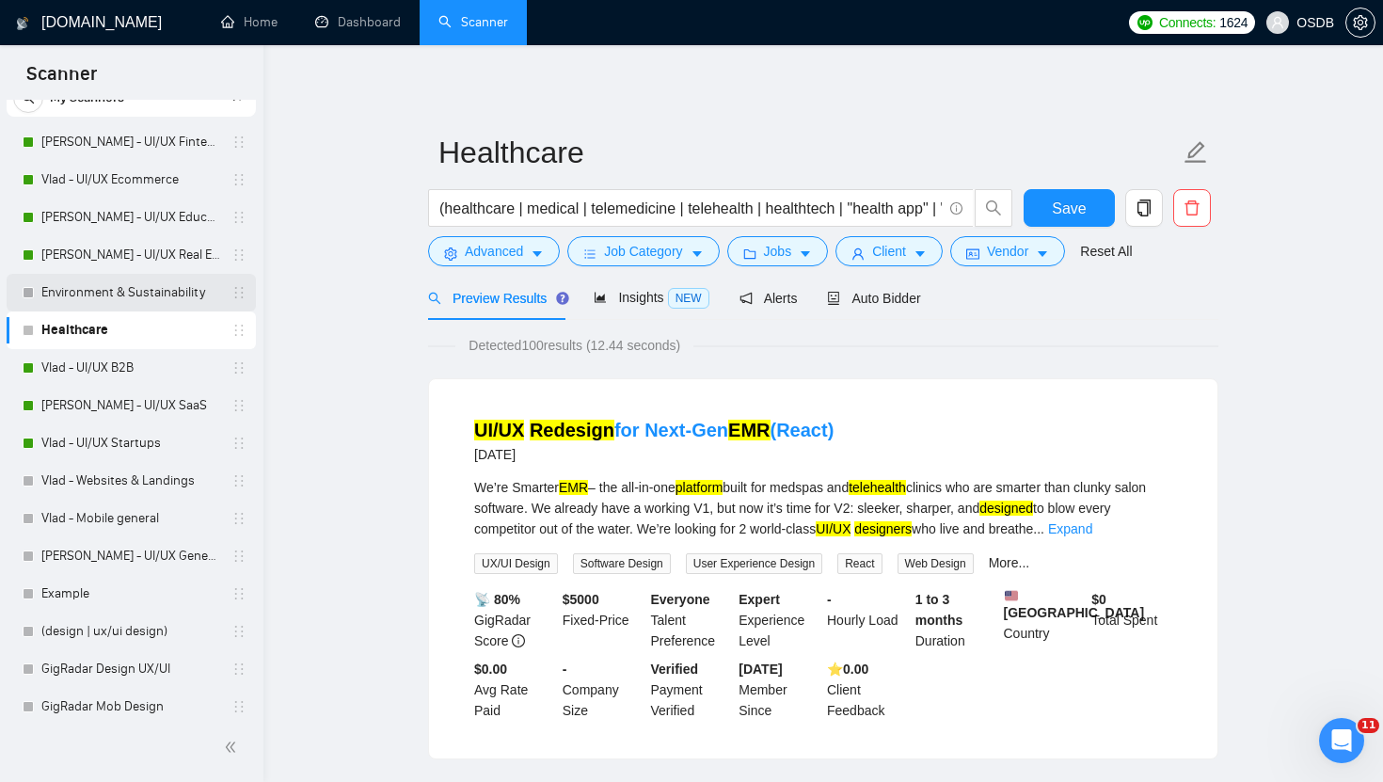
drag, startPoint x: 244, startPoint y: 325, endPoint x: 242, endPoint y: 287, distance: 37.7
click at [241, 288] on div "Vlad - UI/UX Fintech Vlad - UI/UX Ecommerce Vlad - UI/UX Education Vlad - UI/UX…" at bounding box center [131, 518] width 249 height 790
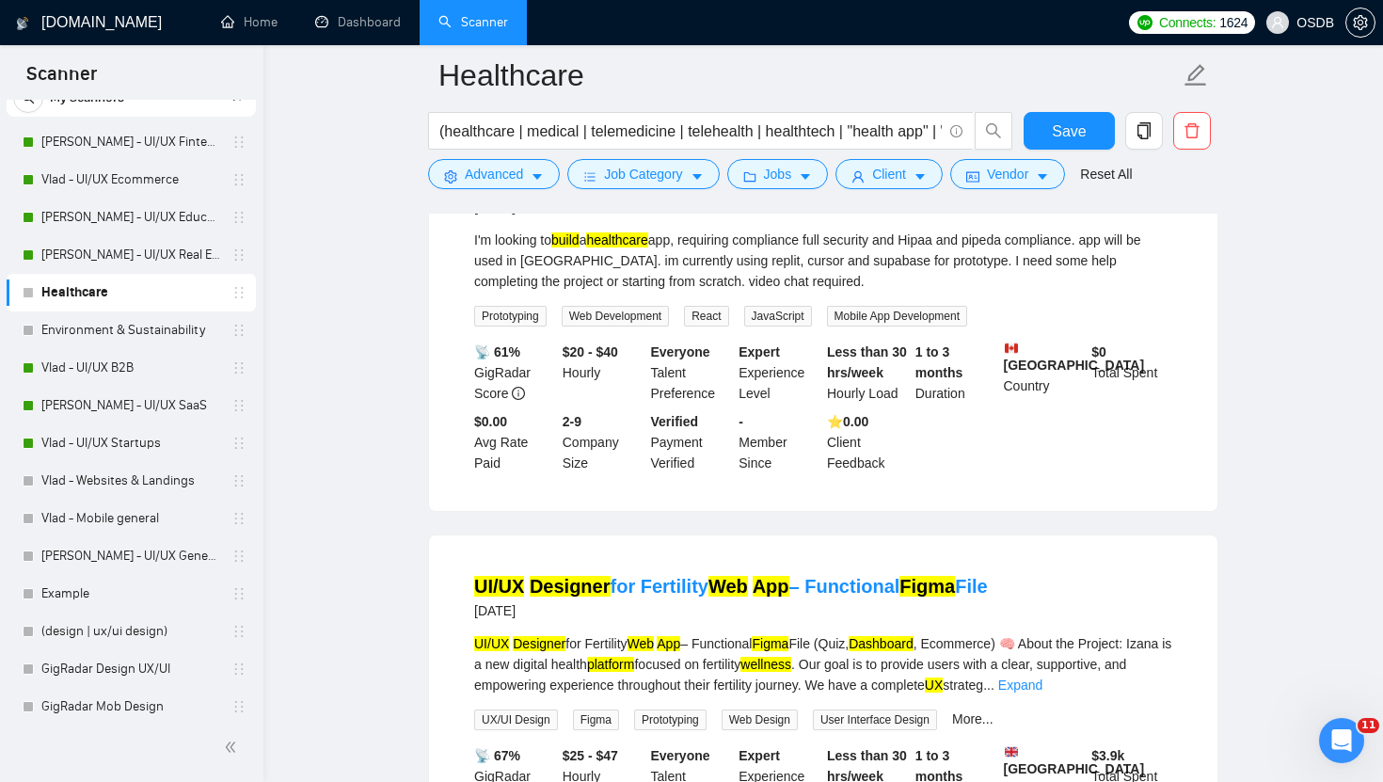
scroll to position [671, 0]
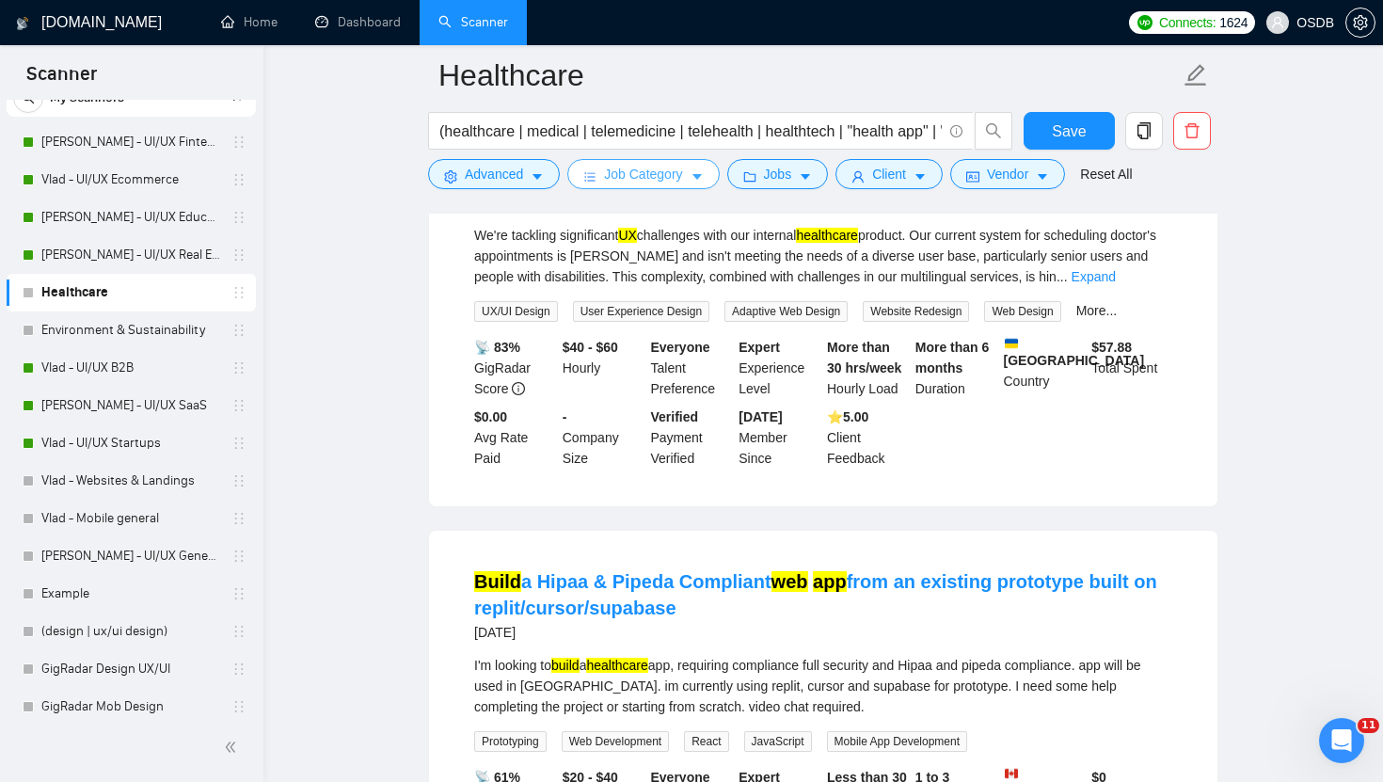
click at [663, 179] on span "Job Category" at bounding box center [643, 174] width 78 height 21
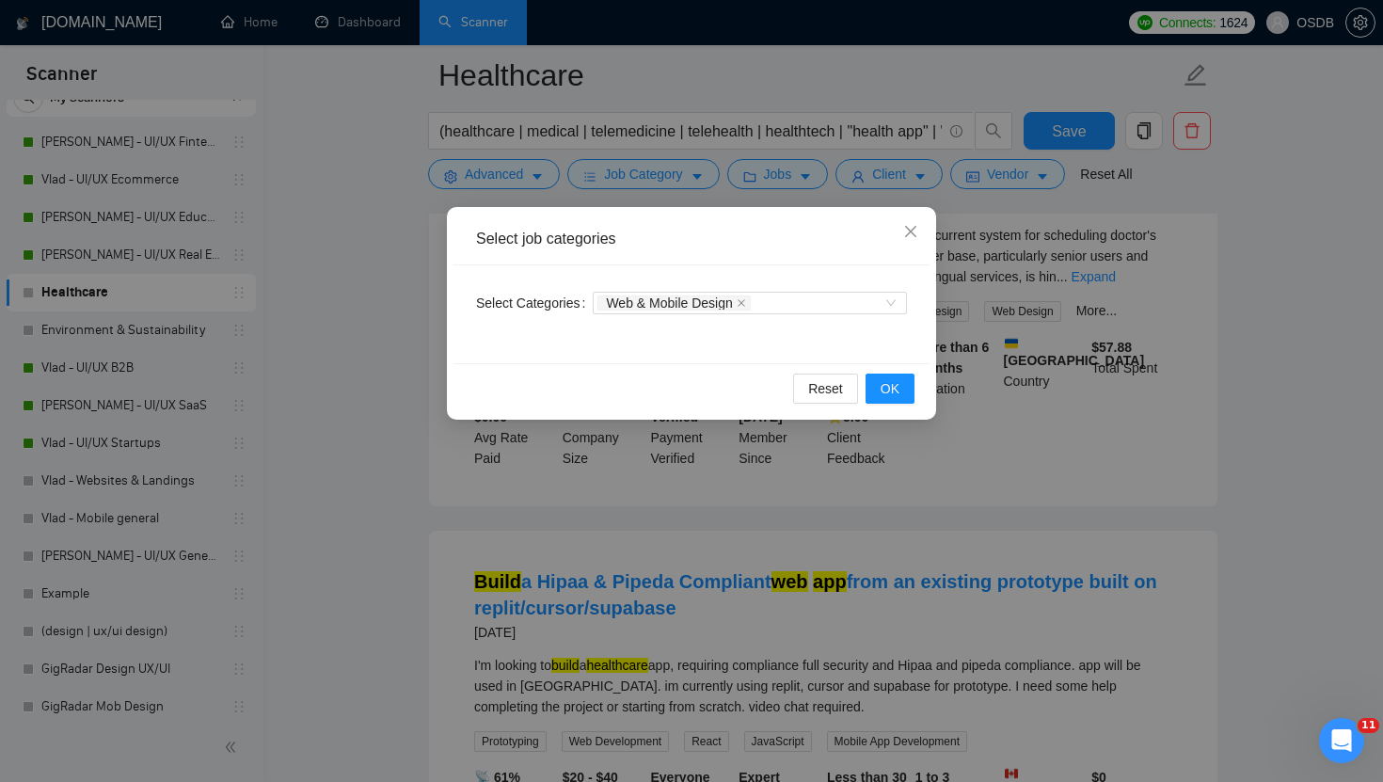
click at [821, 176] on div "Select job categories Select Categories Web & Mobile Design Reset OK" at bounding box center [691, 391] width 1383 height 782
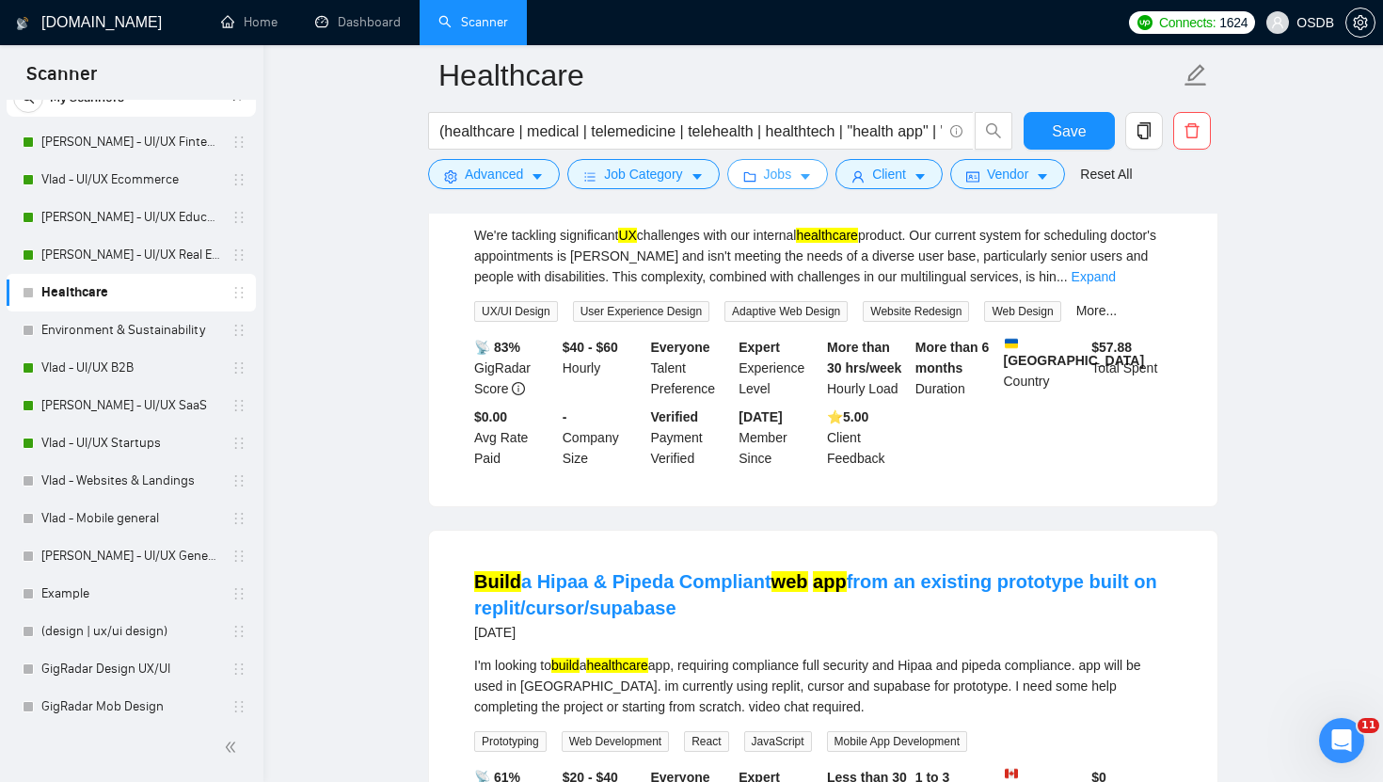
click at [807, 176] on icon "caret-down" at bounding box center [805, 176] width 13 height 13
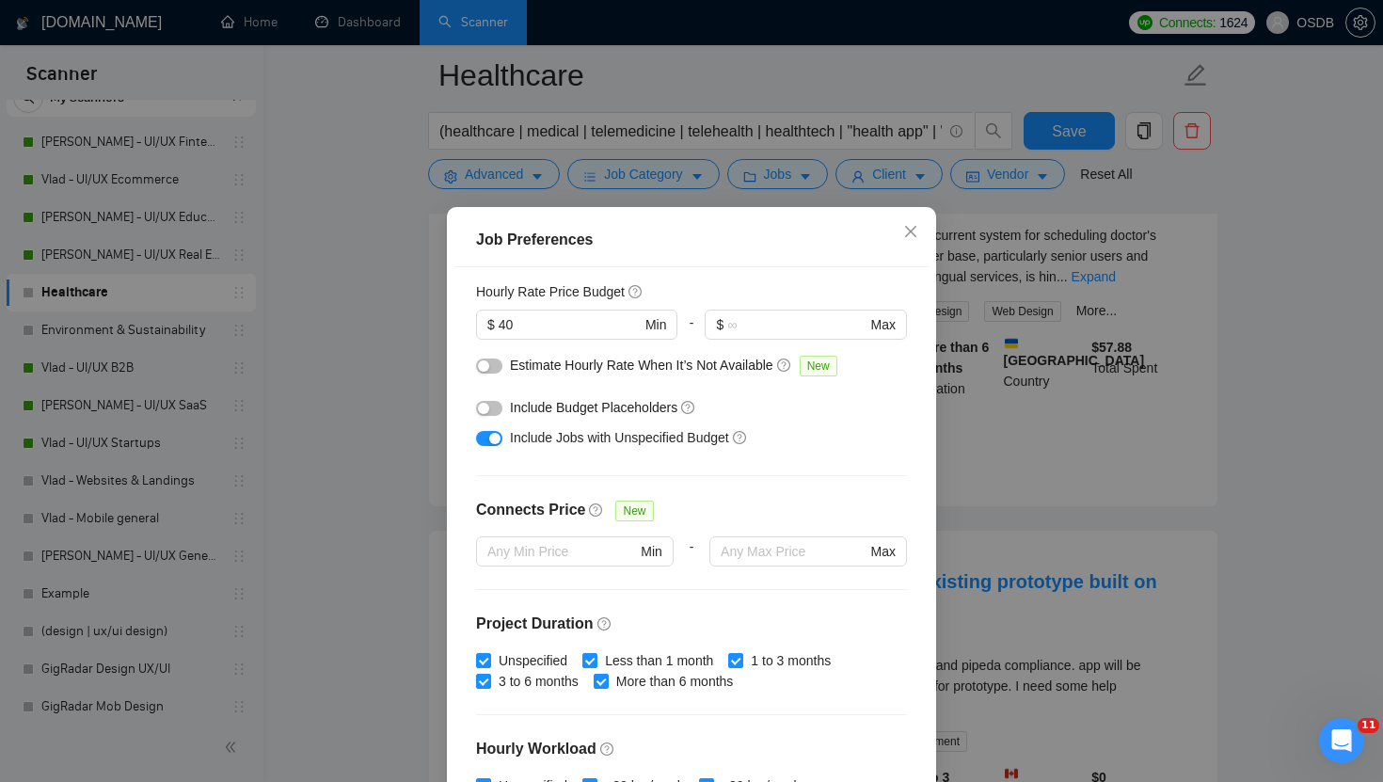
scroll to position [513, 0]
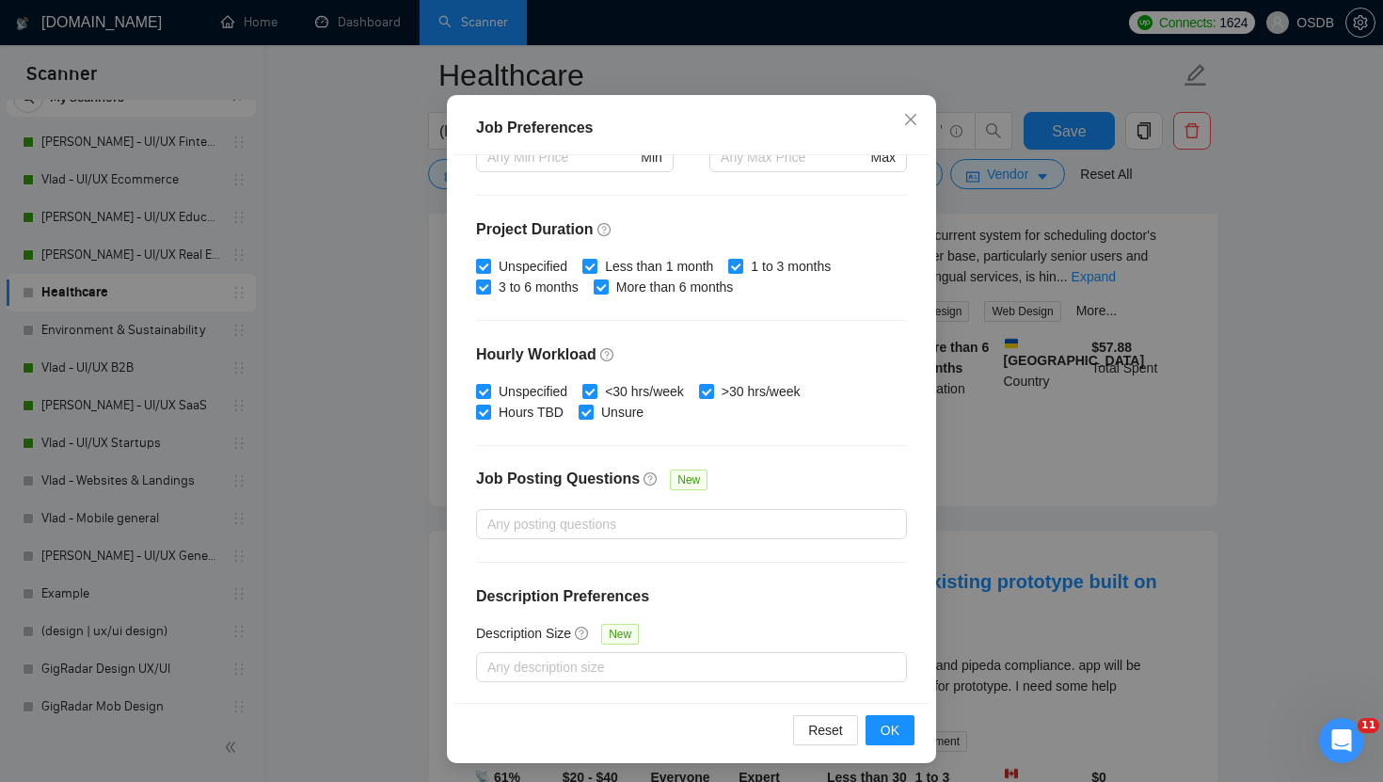
click at [1010, 491] on div "Job Preferences Budget Project Type All Fixed Price Hourly Rate Fixed Price Bud…" at bounding box center [691, 391] width 1383 height 782
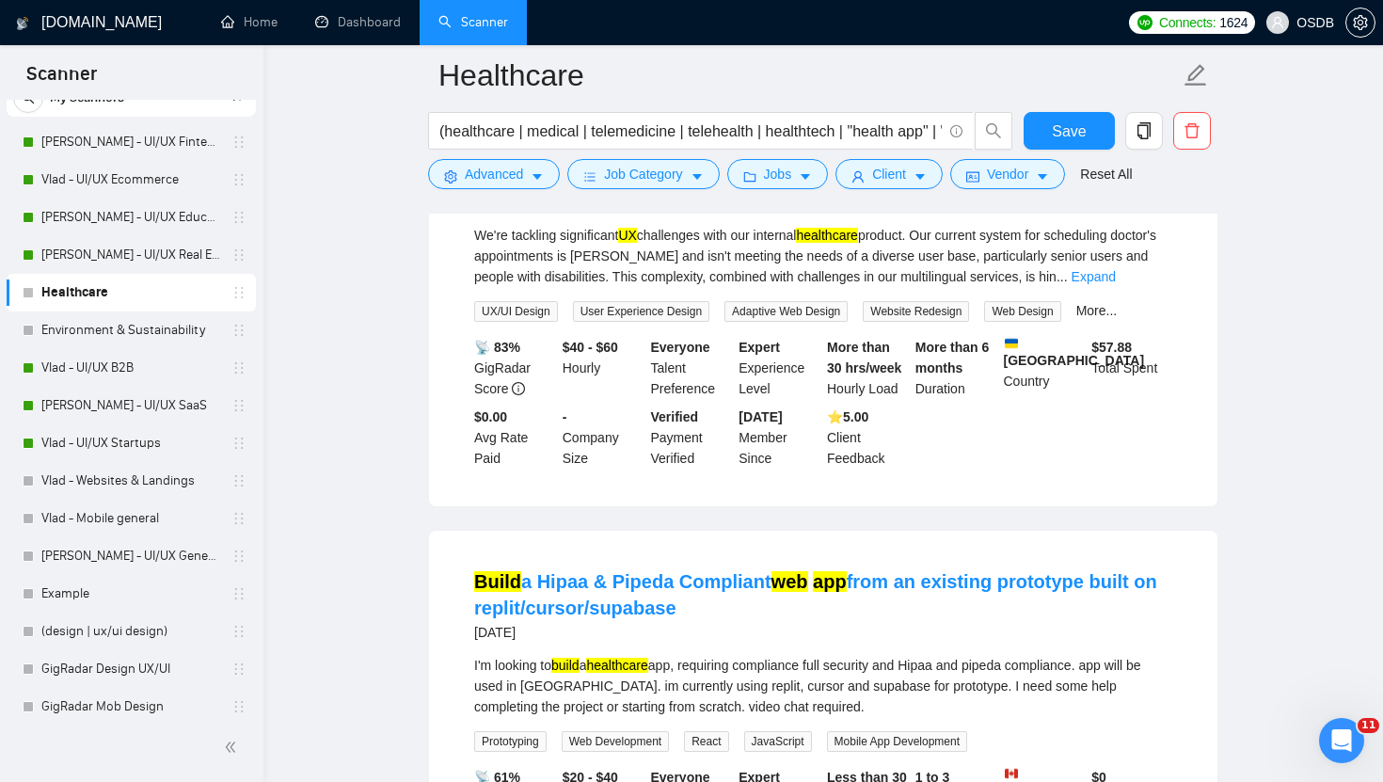
scroll to position [21, 0]
click at [901, 173] on span "Client" at bounding box center [889, 174] width 34 height 21
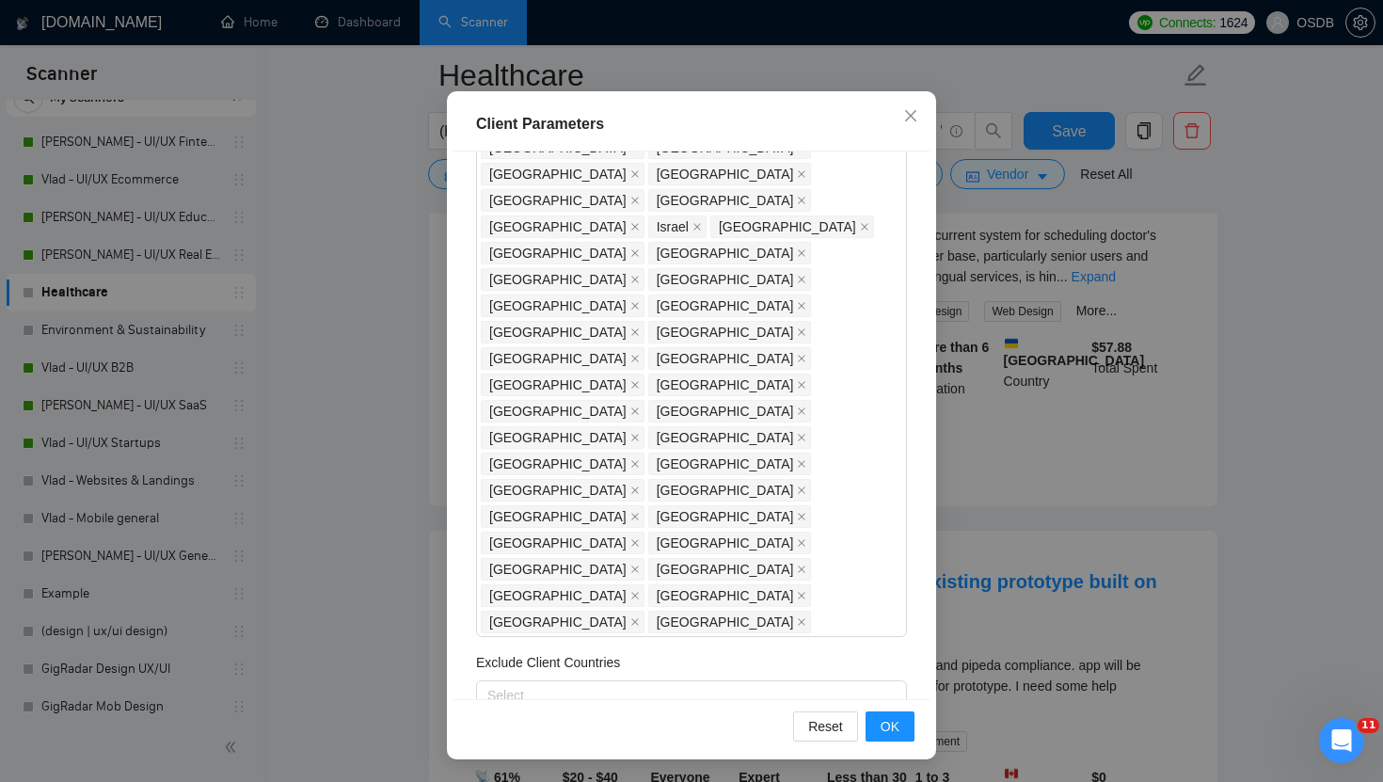
scroll to position [20, 0]
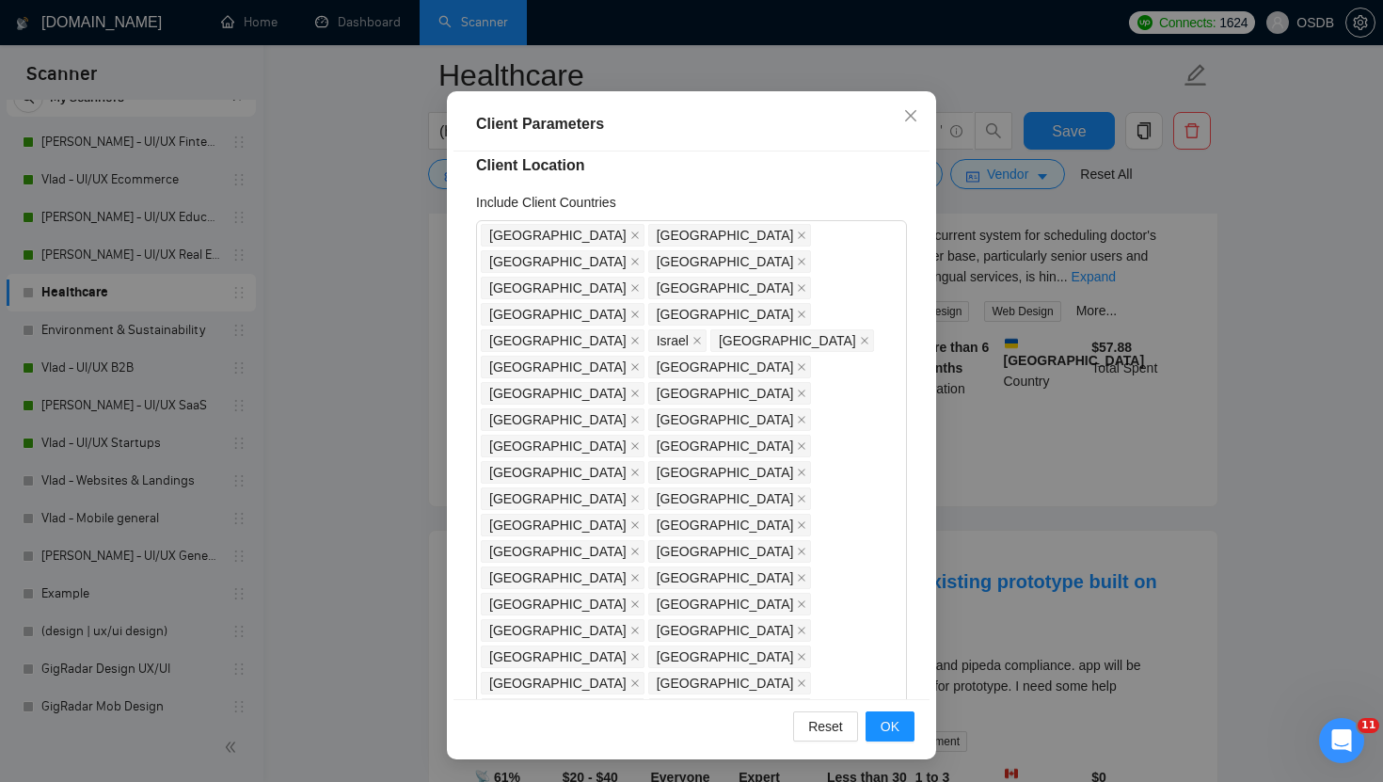
click at [1046, 489] on div "Client Parameters Client Location Include Client Countries [GEOGRAPHIC_DATA] [G…" at bounding box center [691, 391] width 1383 height 782
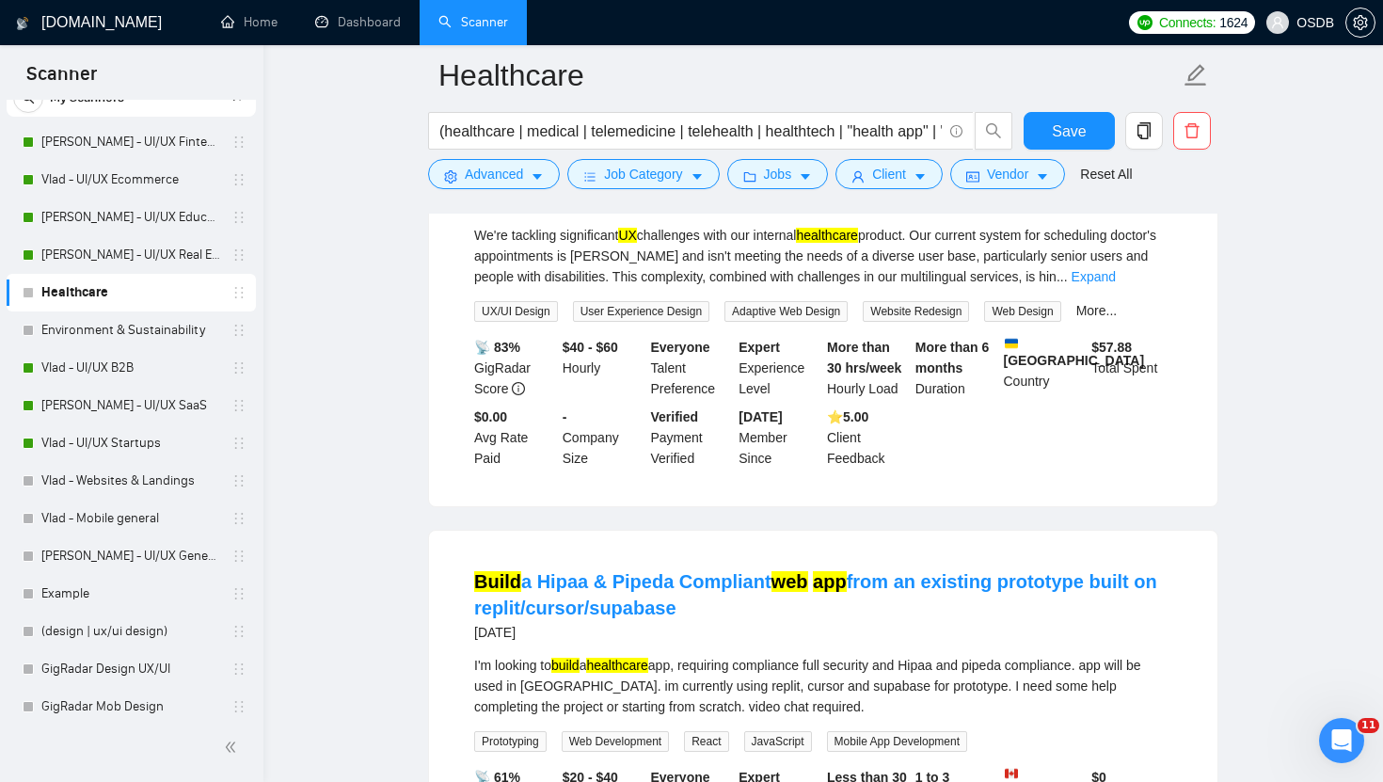
scroll to position [21, 0]
click at [1045, 175] on button "Vendor" at bounding box center [1007, 174] width 115 height 30
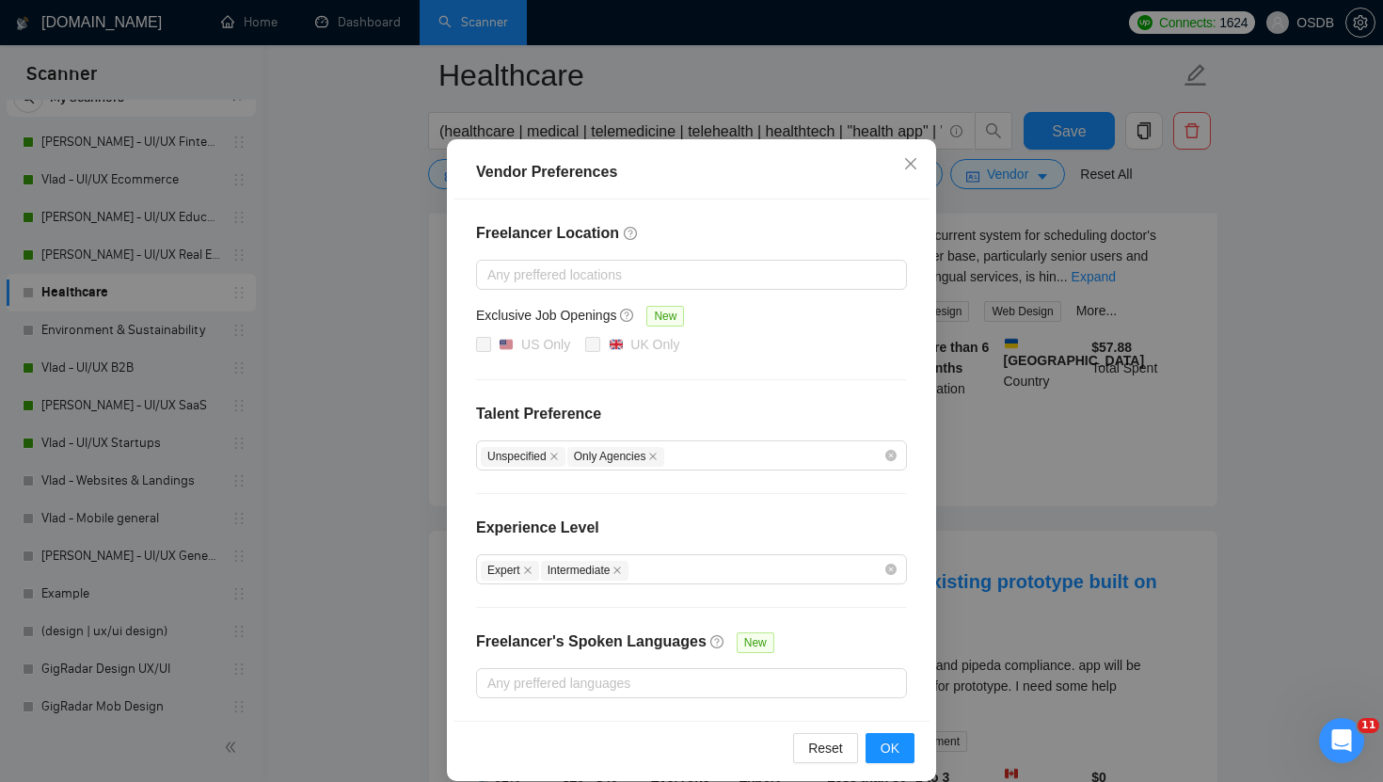
scroll to position [0, 0]
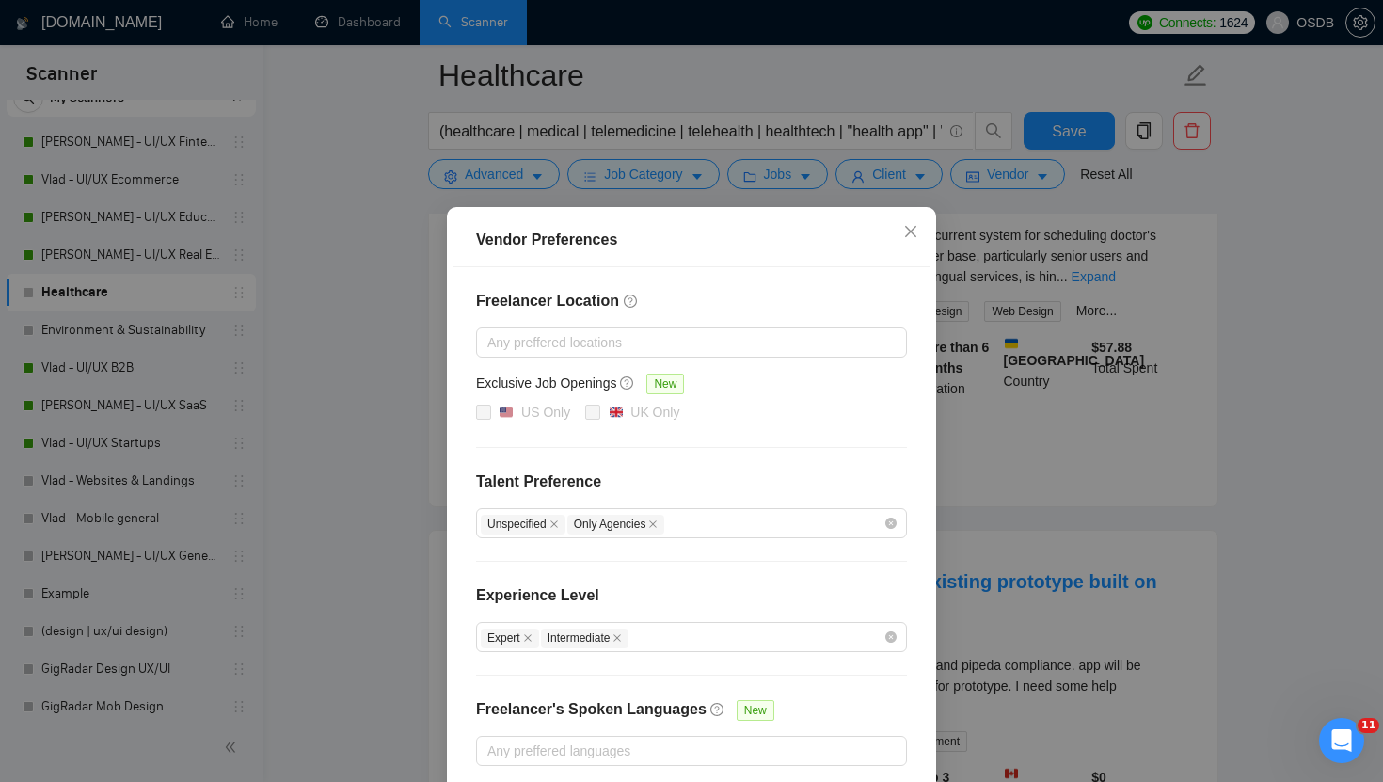
click at [1075, 414] on div "Vendor Preferences Freelancer Location Any preffered locations Exclusive Job Op…" at bounding box center [691, 391] width 1383 height 782
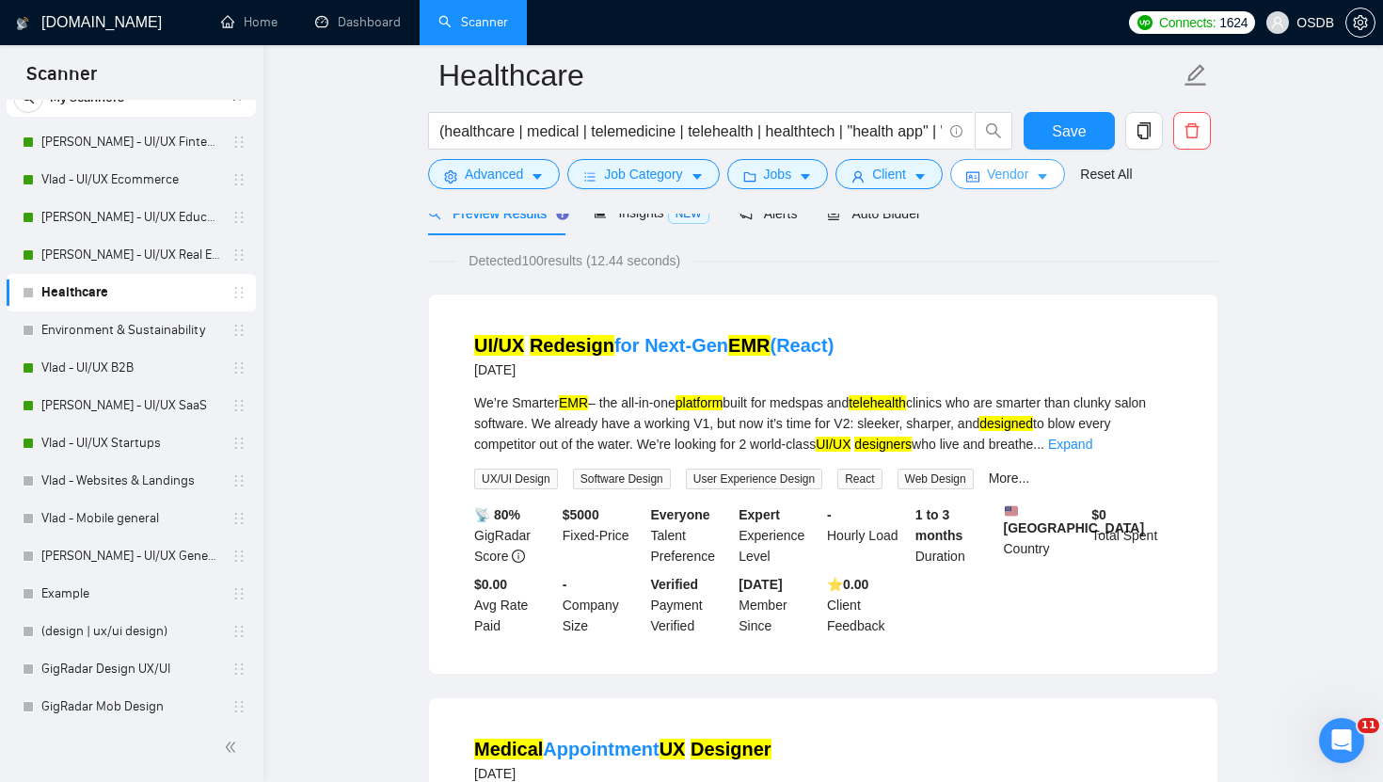
scroll to position [77, 0]
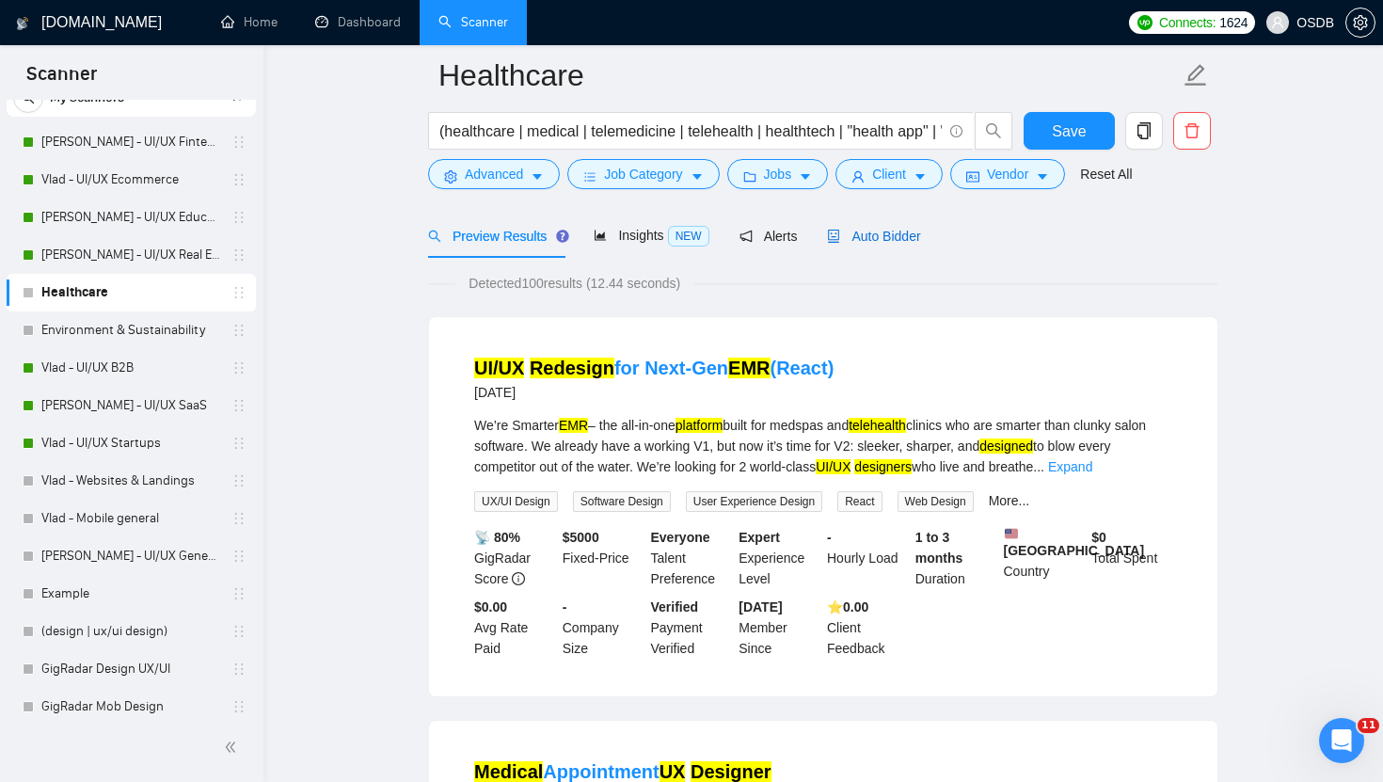
click at [855, 229] on span "Auto Bidder" at bounding box center [873, 236] width 93 height 15
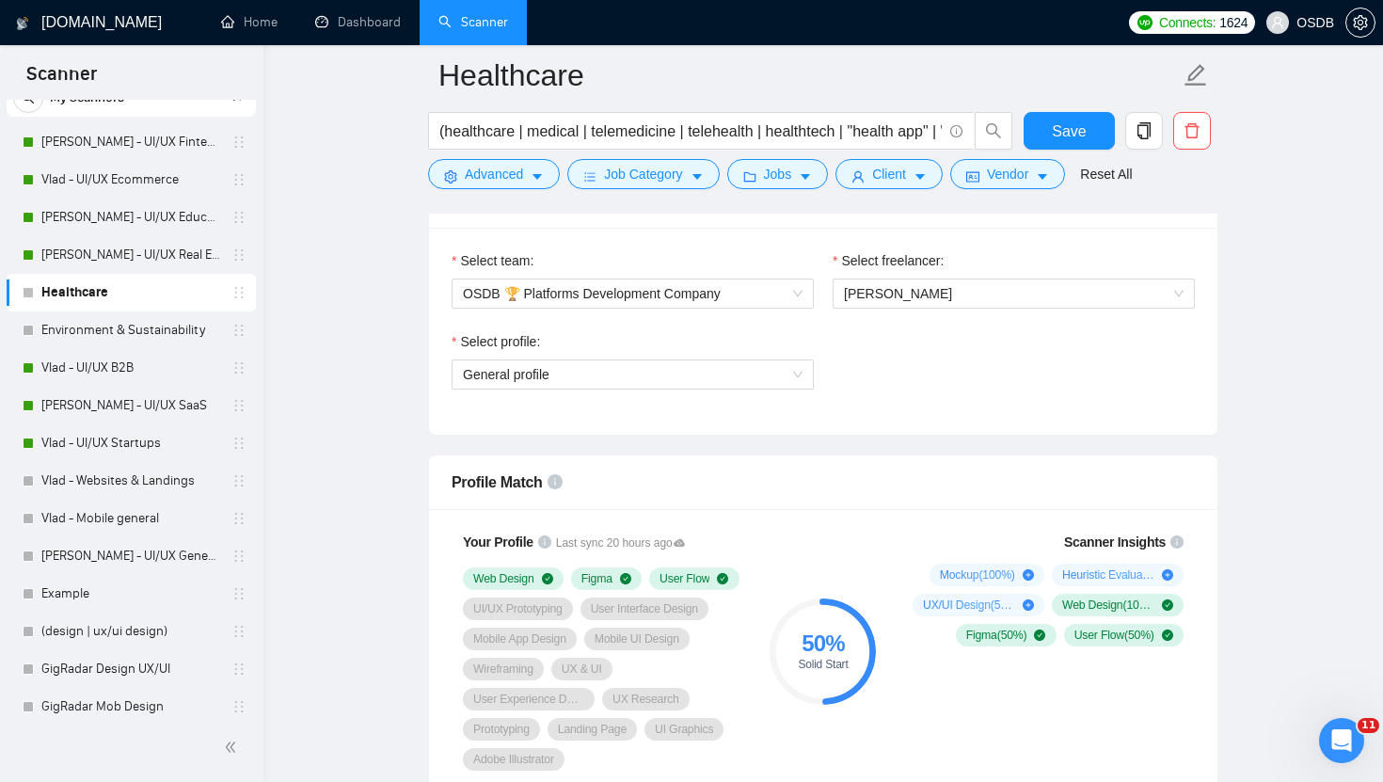
scroll to position [988, 0]
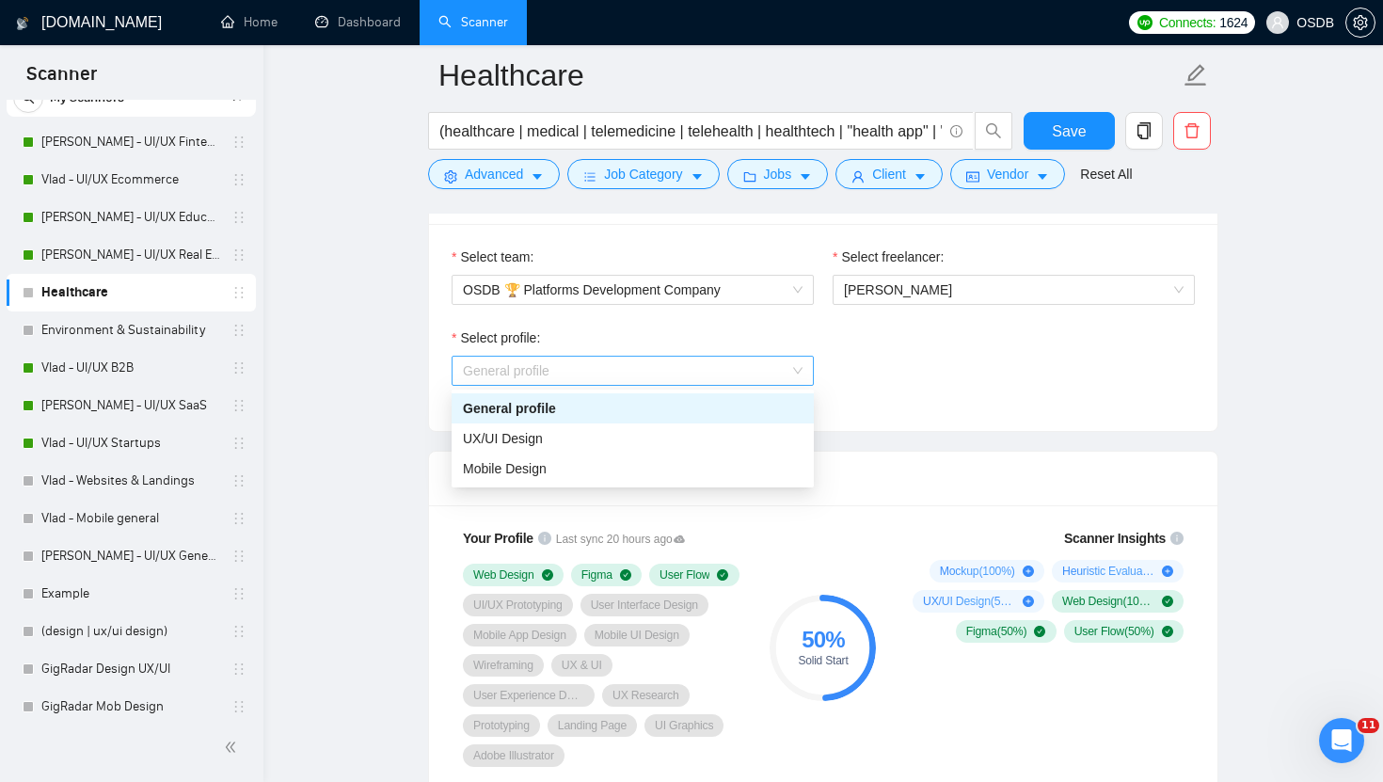
click at [763, 367] on span "General profile" at bounding box center [633, 371] width 340 height 28
click at [681, 437] on div "UX/UI Design" at bounding box center [633, 438] width 340 height 21
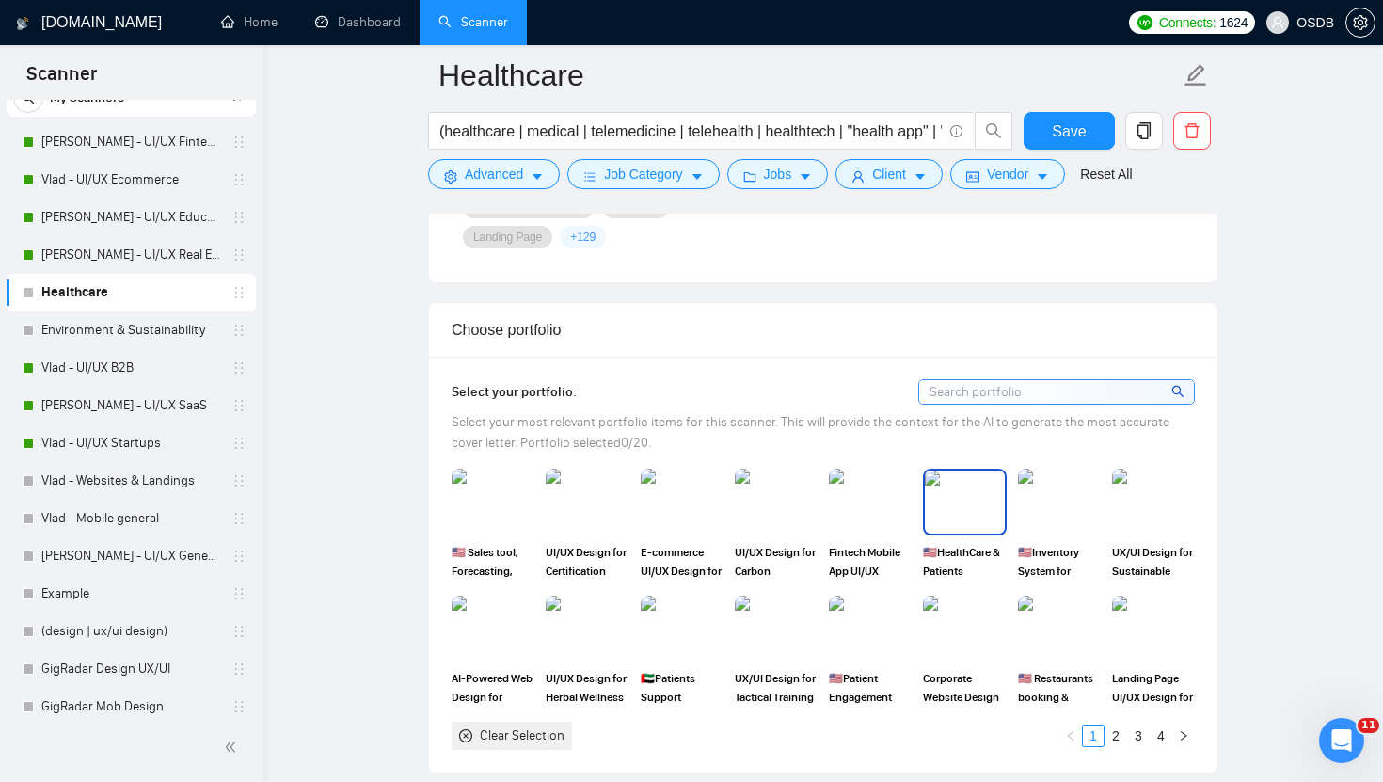
scroll to position [1573, 0]
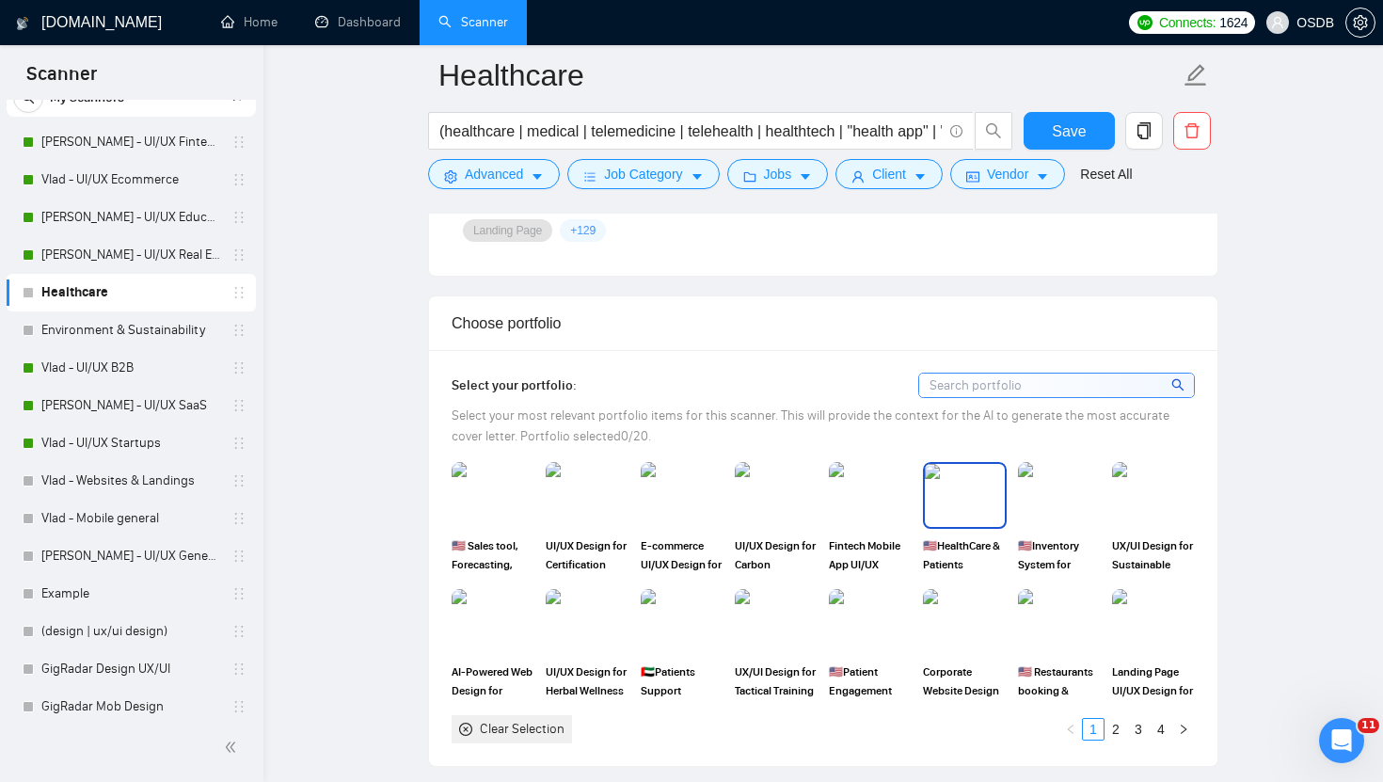
click at [977, 485] on img at bounding box center [964, 495] width 79 height 62
click at [1038, 485] on img at bounding box center [1059, 495] width 79 height 62
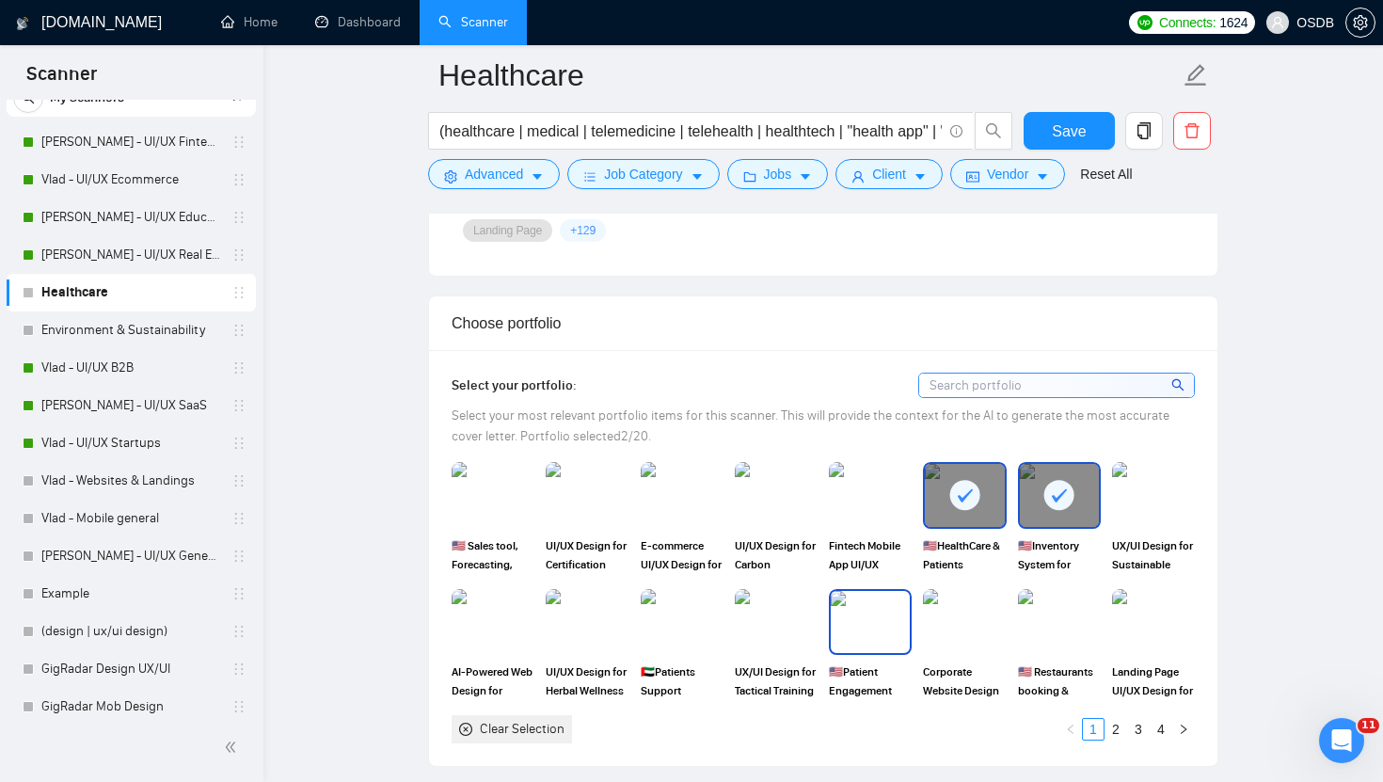
click at [869, 607] on img at bounding box center [870, 622] width 79 height 62
click at [689, 606] on img at bounding box center [682, 622] width 79 height 62
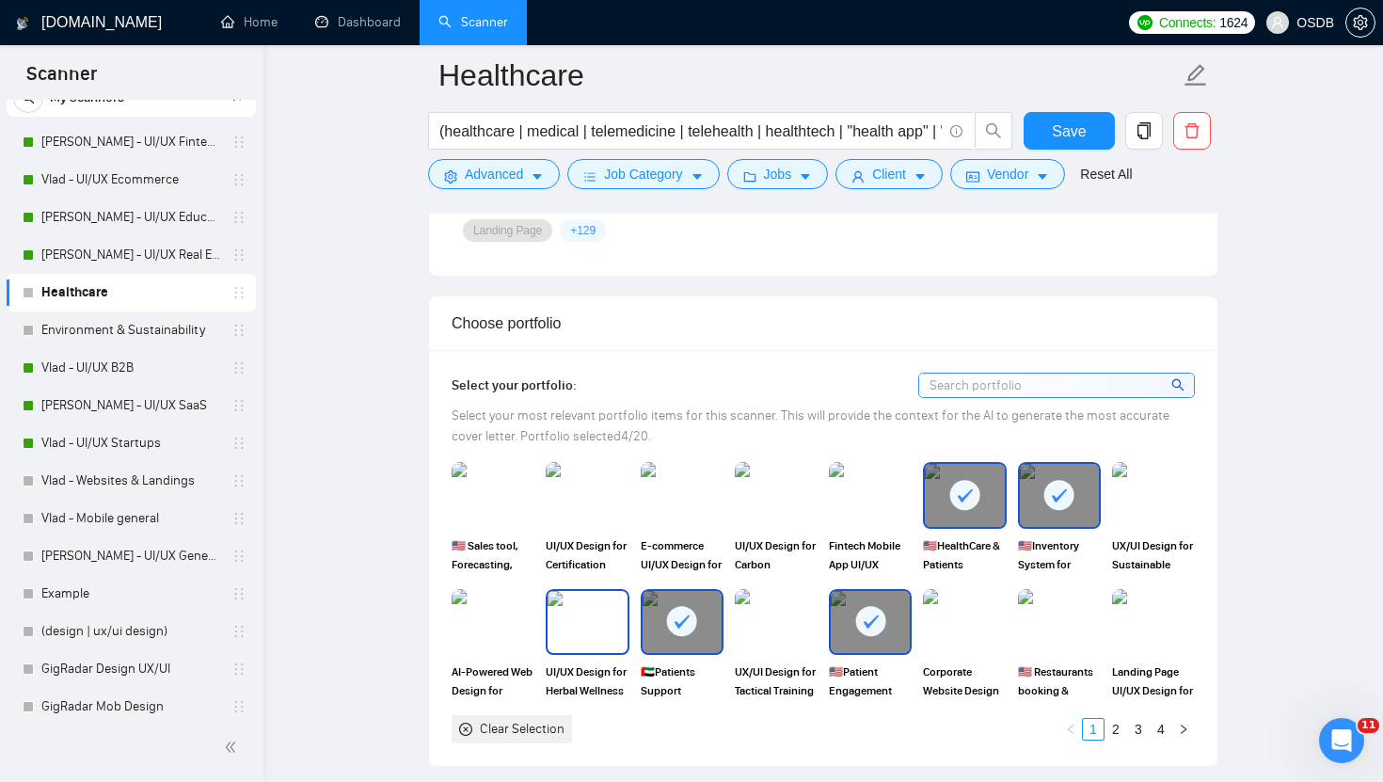
click at [585, 611] on img at bounding box center [587, 622] width 79 height 62
click at [1117, 725] on link "2" at bounding box center [1115, 729] width 21 height 21
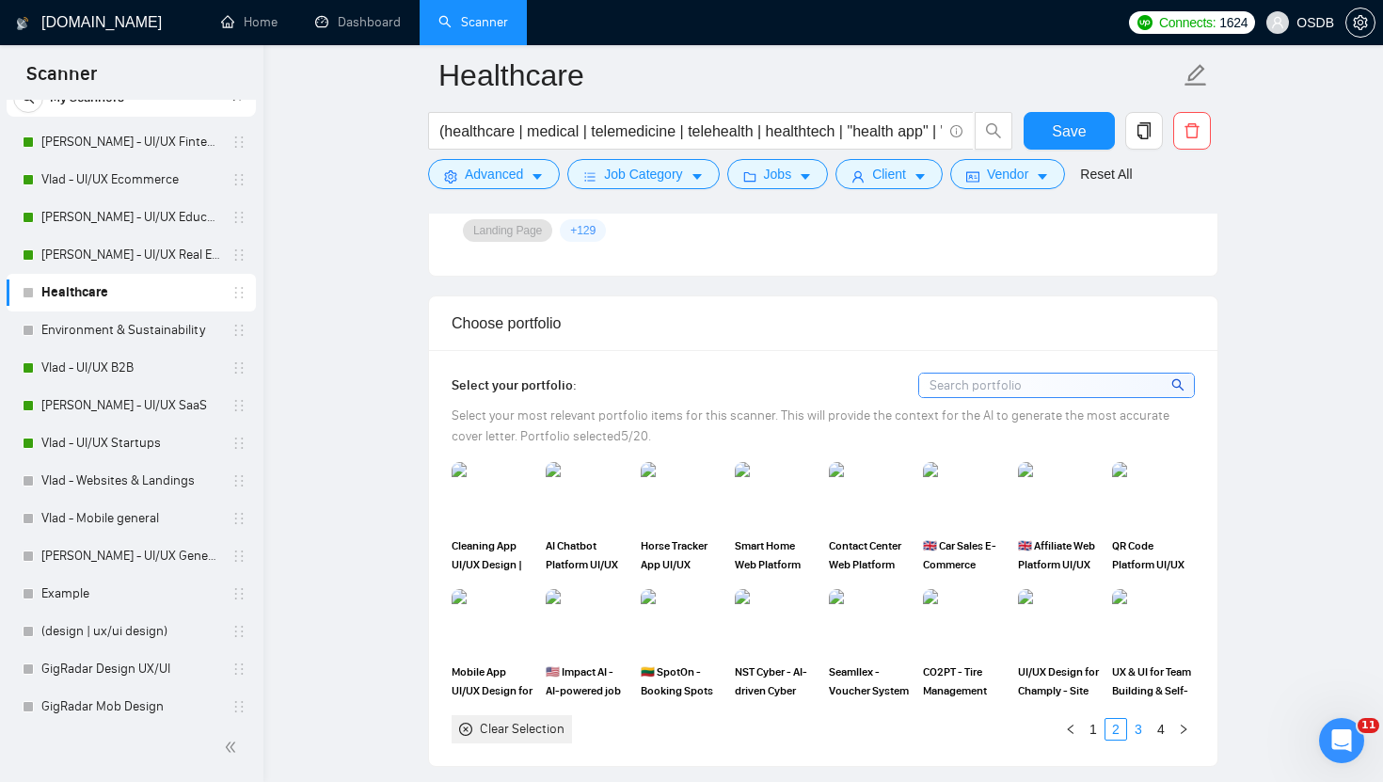
click at [1138, 726] on link "3" at bounding box center [1138, 729] width 21 height 21
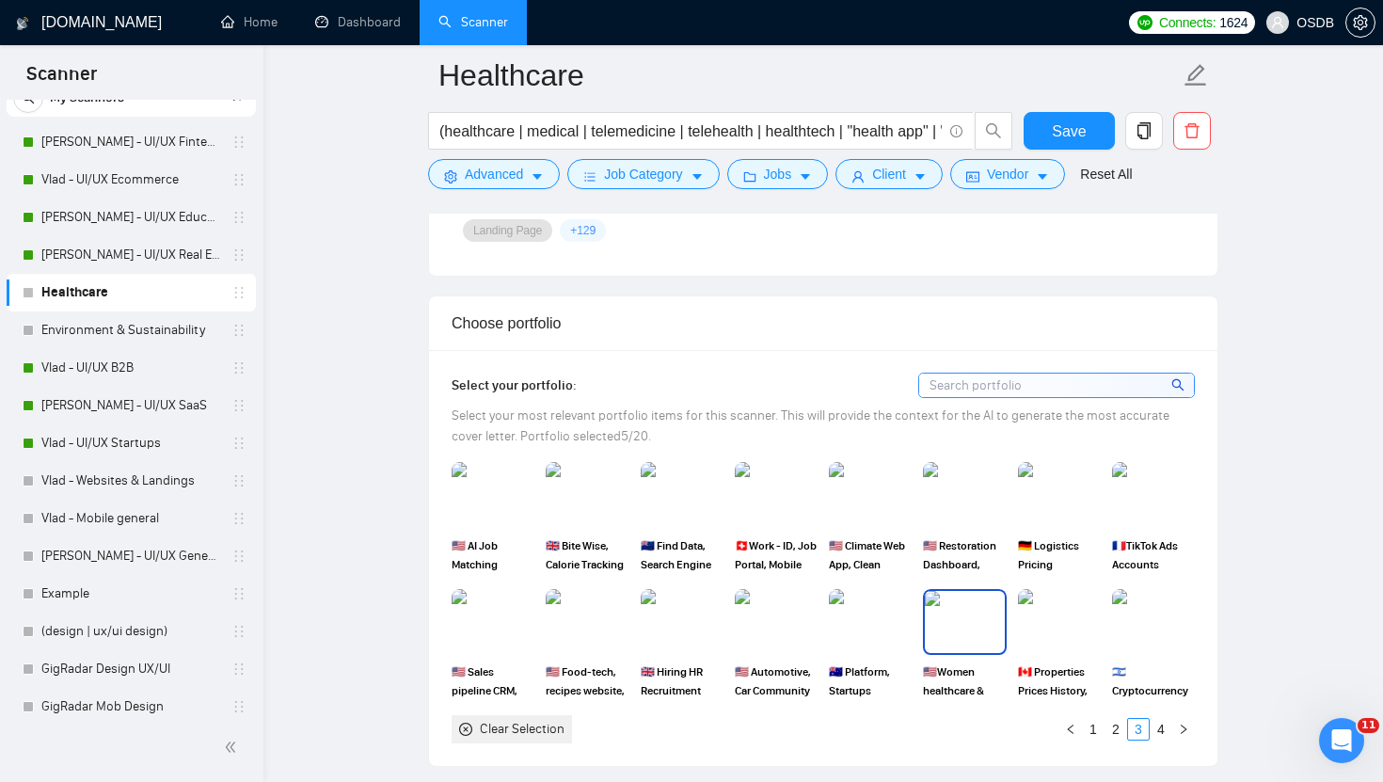
click at [964, 610] on img at bounding box center [964, 622] width 79 height 62
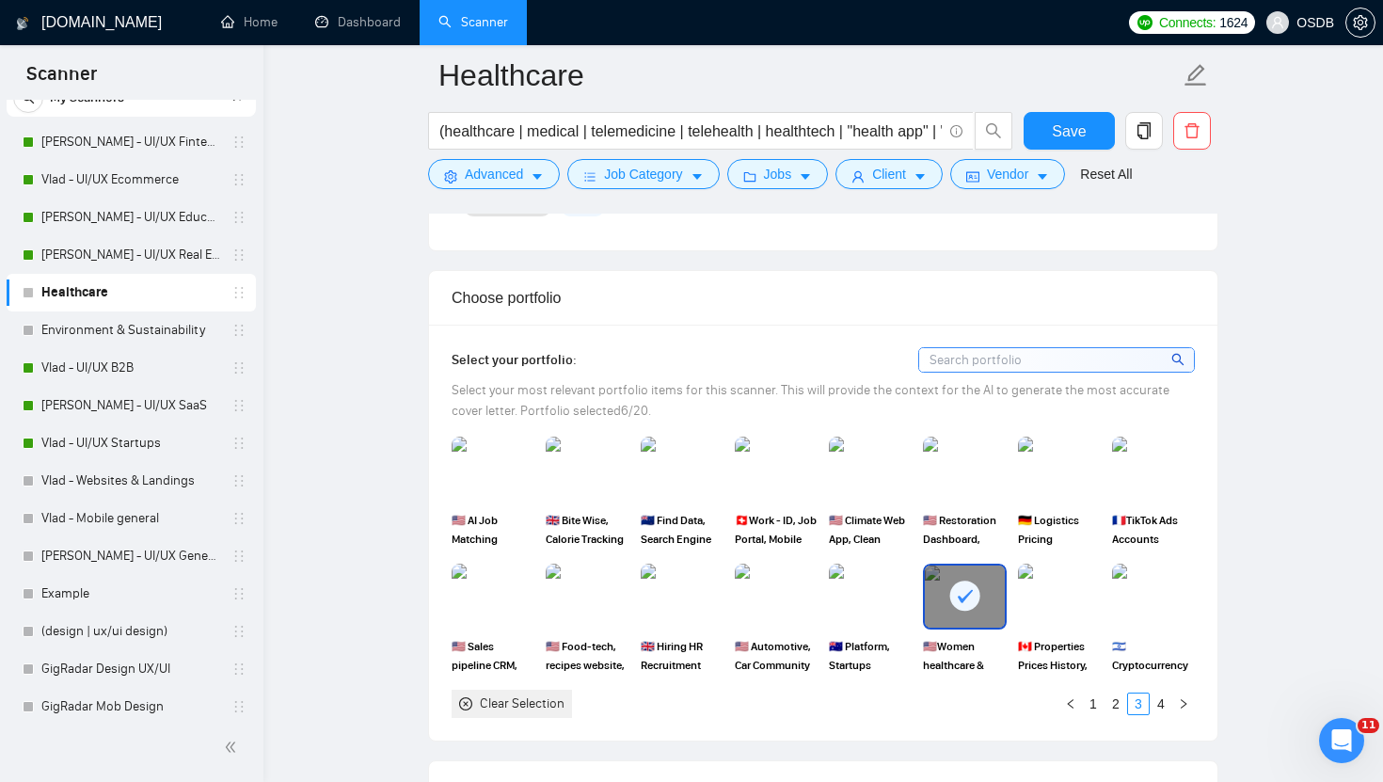
scroll to position [1609, 0]
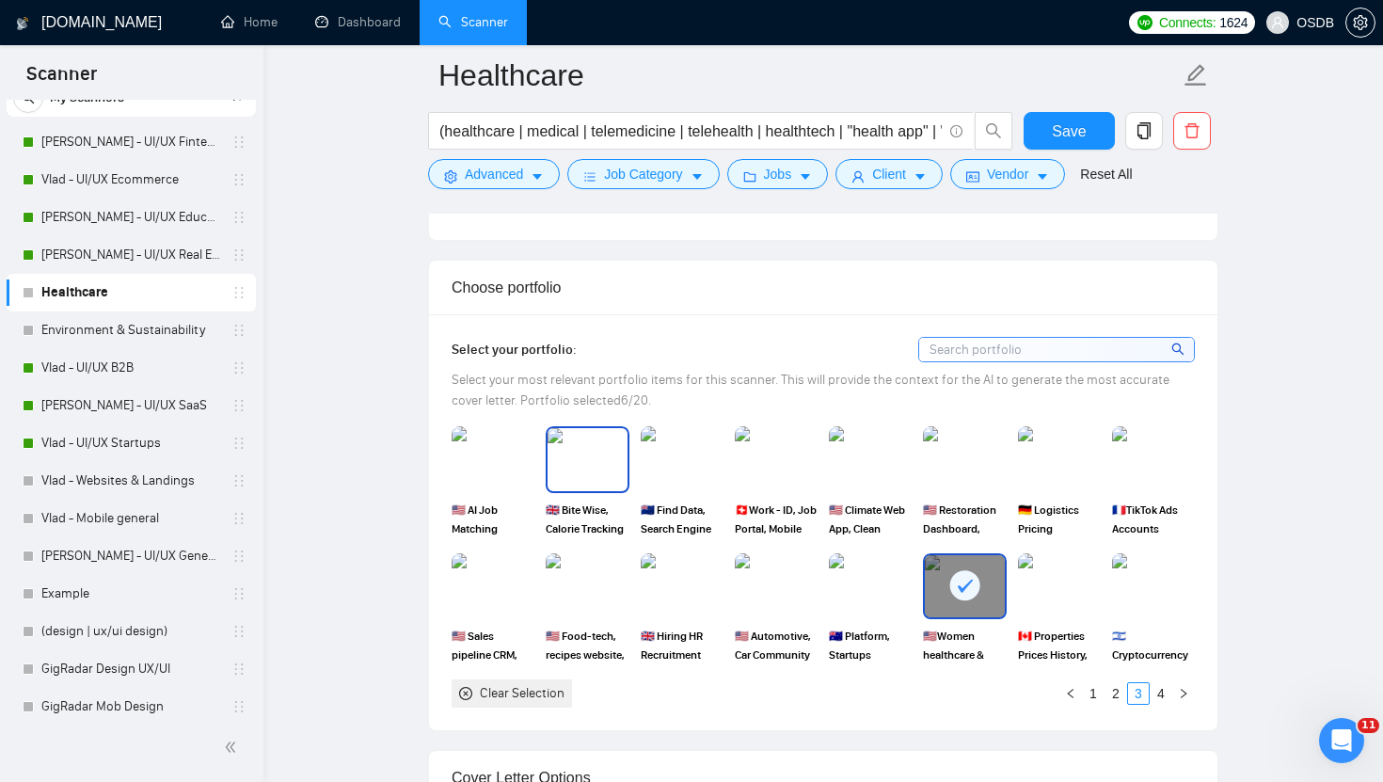
click at [575, 451] on img at bounding box center [587, 459] width 79 height 62
click at [1164, 687] on link "4" at bounding box center [1161, 693] width 21 height 21
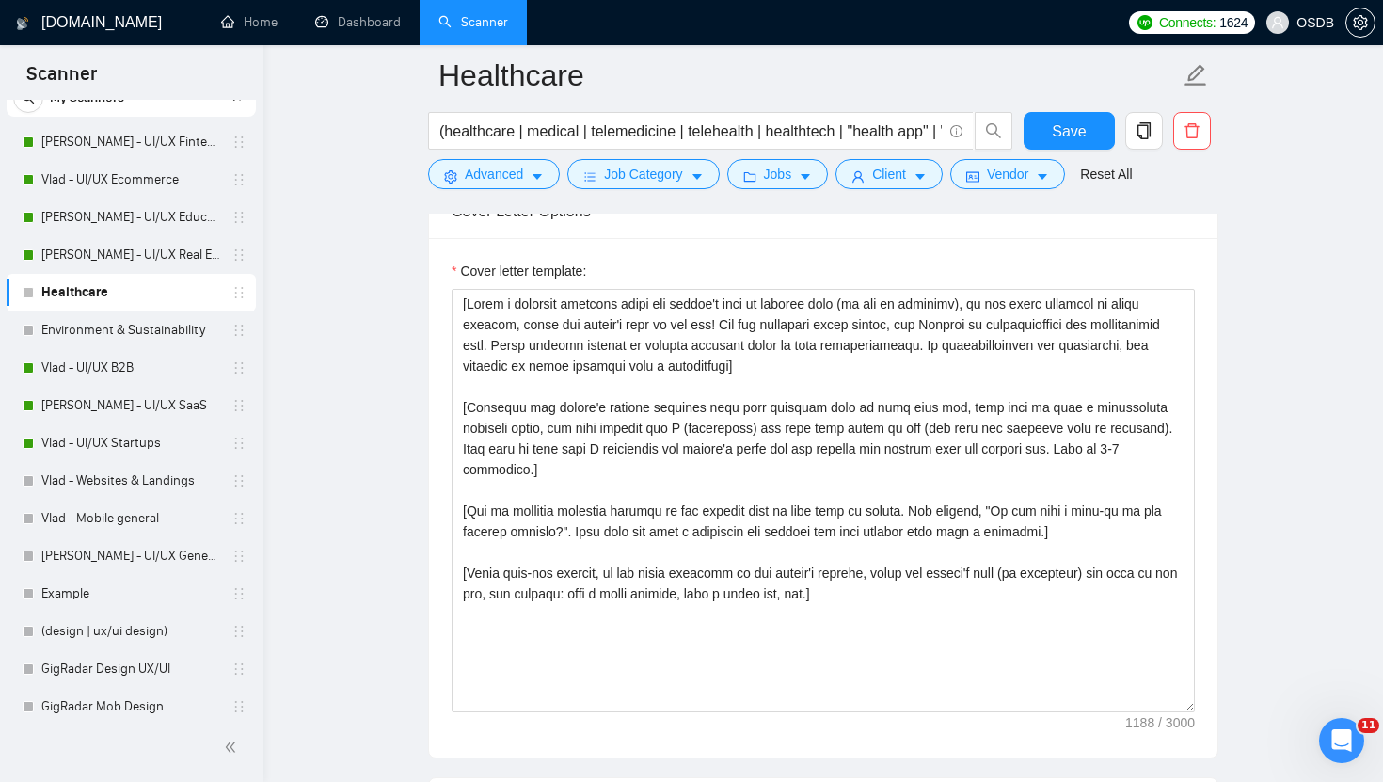
scroll to position [2176, 0]
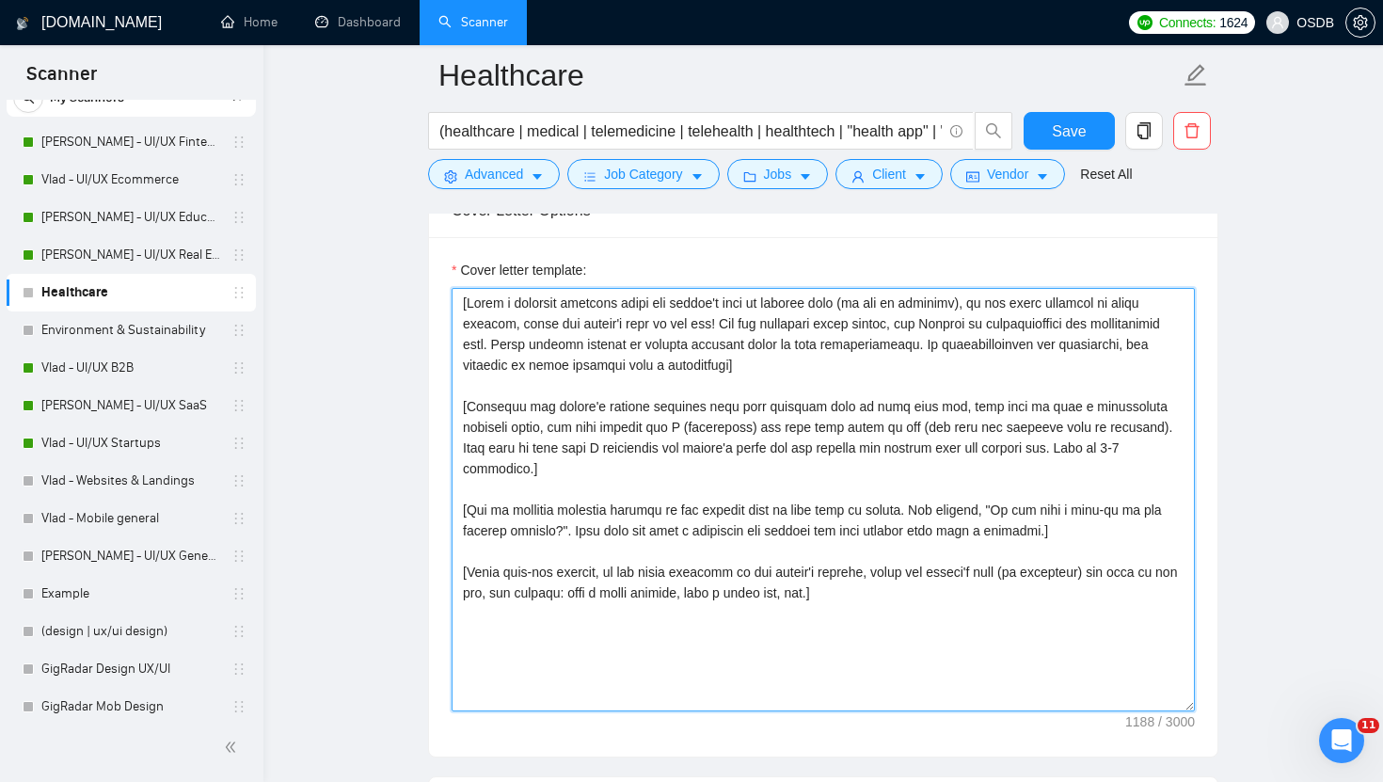
click at [969, 548] on textarea "Cover letter template:" at bounding box center [823, 499] width 743 height 423
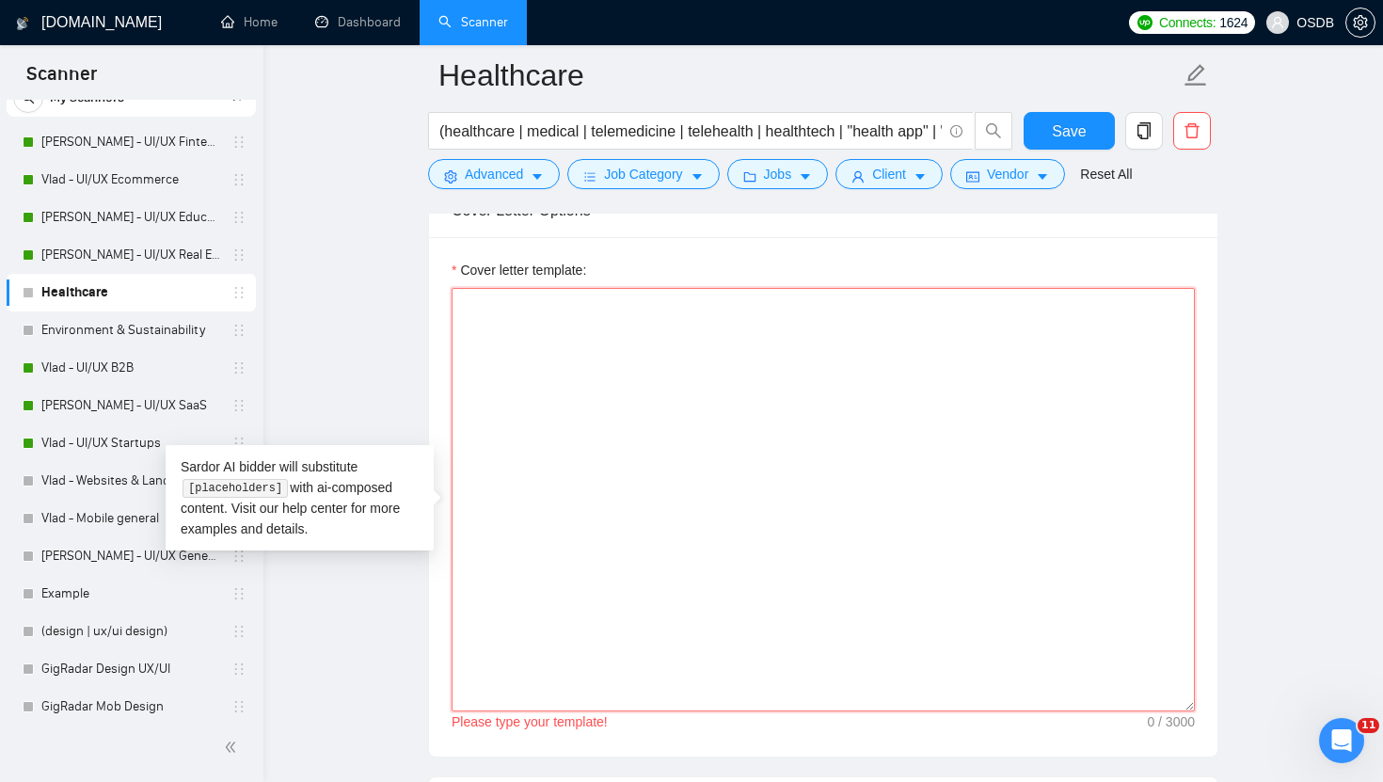
paste textarea "[Loremi= 8. DOLO: | SIT: | | ame:2268 7. CONS: | ADI: | | eli:6419 4. SEDD: | E…"
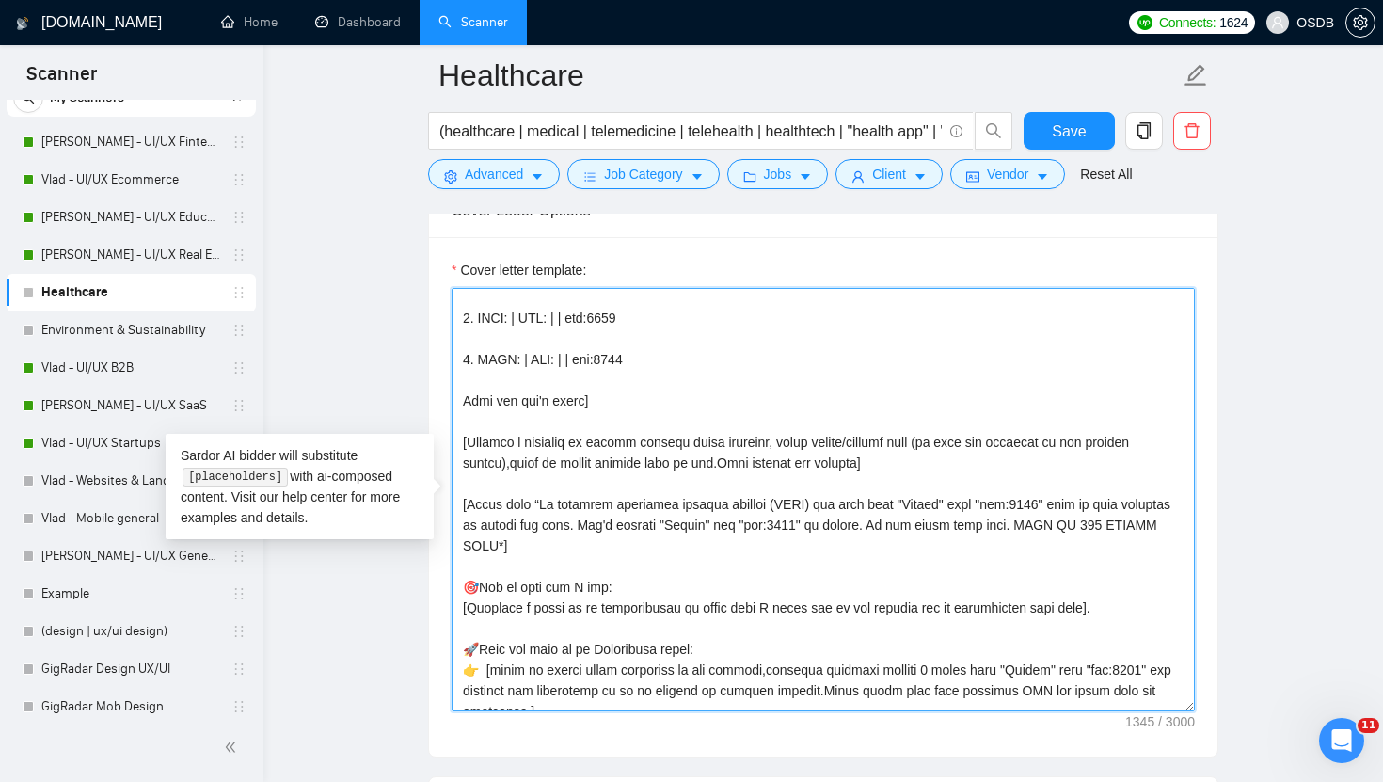
scroll to position [142, 0]
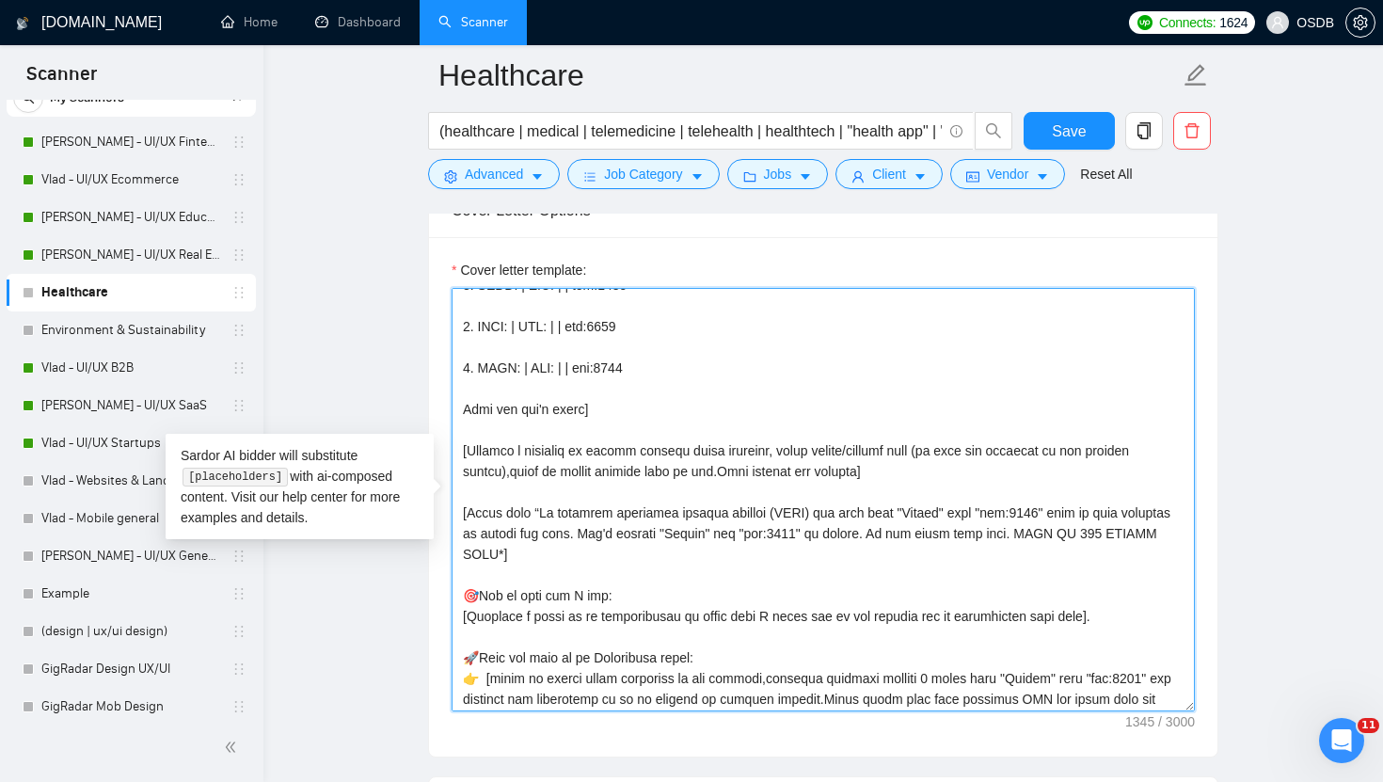
click at [548, 514] on textarea "Cover letter template:" at bounding box center [823, 499] width 743 height 423
drag, startPoint x: 556, startPoint y: 514, endPoint x: 539, endPoint y: 513, distance: 17.0
click at [539, 513] on textarea "Cover letter template:" at bounding box center [823, 499] width 743 height 423
drag, startPoint x: 657, startPoint y: 516, endPoint x: 605, endPoint y: 520, distance: 52.0
click at [605, 520] on textarea "Cover letter template:" at bounding box center [823, 499] width 743 height 423
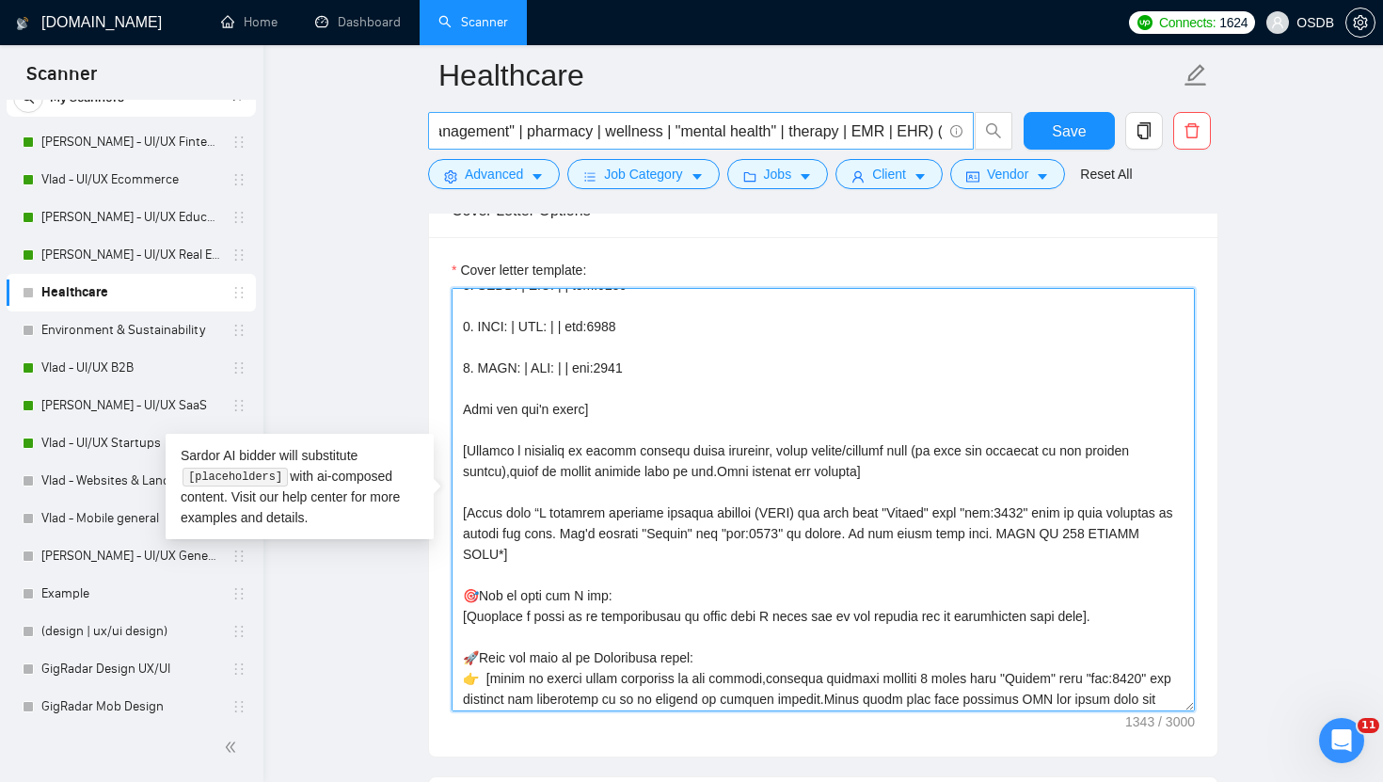
scroll to position [0, 889]
click at [699, 511] on textarea "Cover letter template:" at bounding box center [823, 499] width 743 height 423
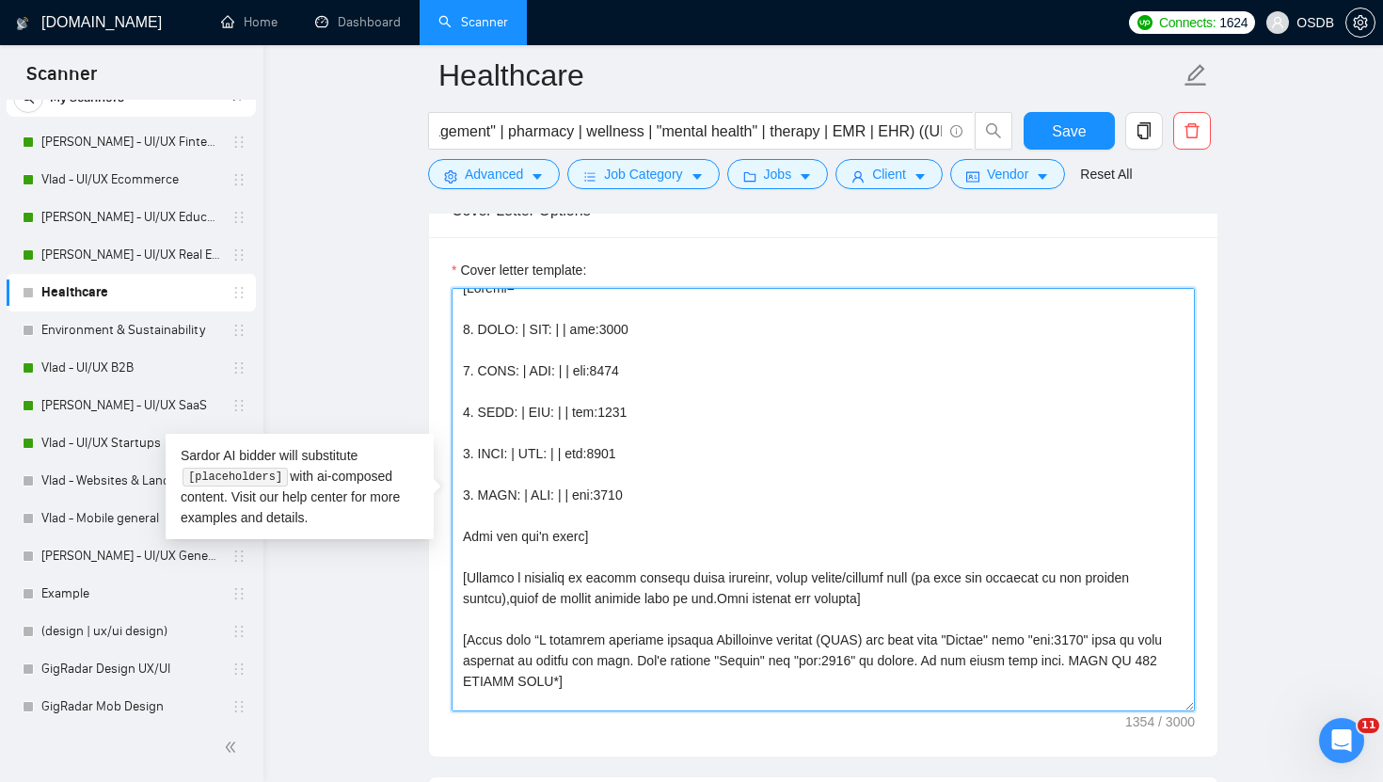
scroll to position [0, 0]
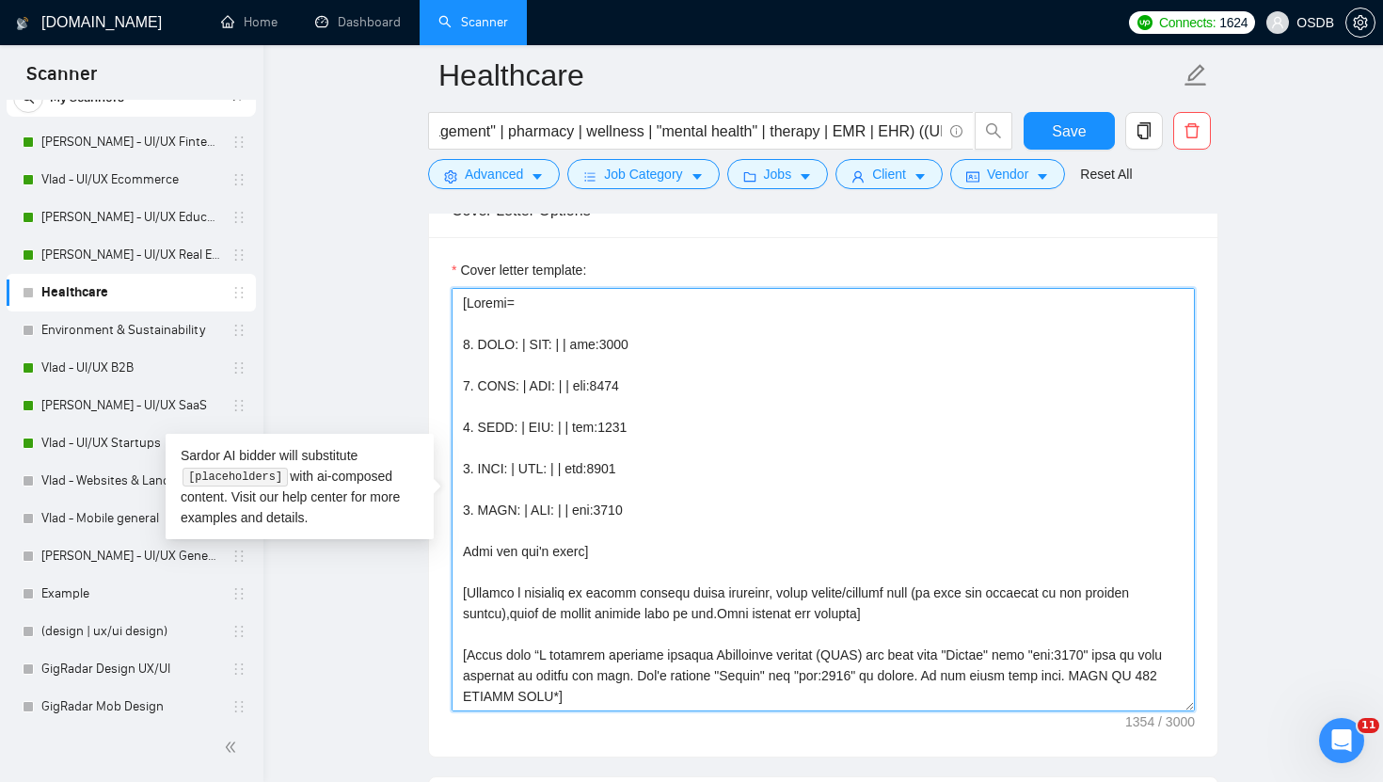
click at [520, 348] on textarea "Cover letter template:" at bounding box center [823, 499] width 743 height 423
paste textarea "Bunnii"
click at [599, 347] on textarea "Cover letter template:" at bounding box center [823, 499] width 743 height 423
paste textarea "[URL][DOMAIN_NAME]"
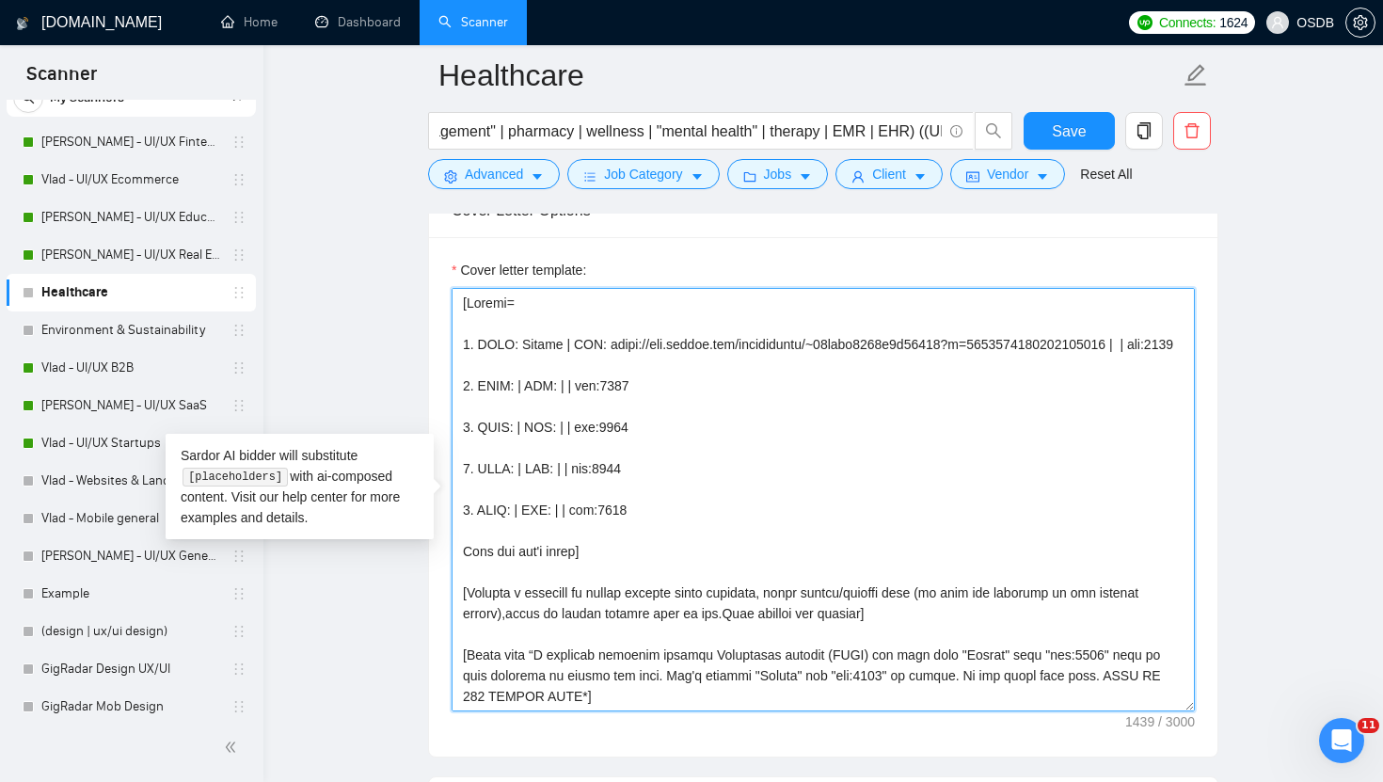
paste textarea "Women's health app=track treatments+appointments focus=personalized wellness+re…"
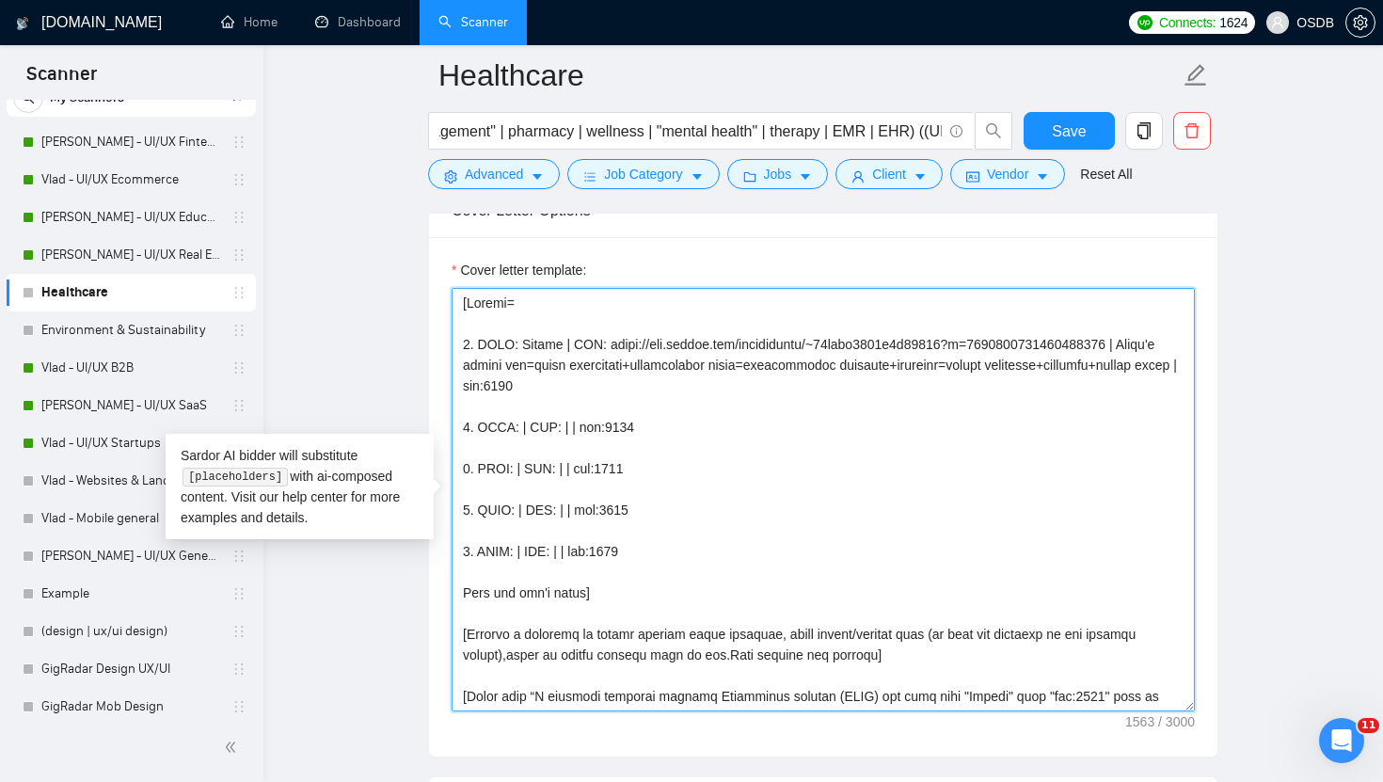
click at [517, 423] on textarea "Cover letter template:" at bounding box center [823, 499] width 743 height 423
paste textarea "Manzil"
click at [599, 429] on textarea "Cover letter template:" at bounding box center [823, 499] width 743 height 423
paste textarea "[URL][DOMAIN_NAME]"
paste textarea "Web+mobile platform=manage recovery scheduling+tracking+provider-patient comms=…"
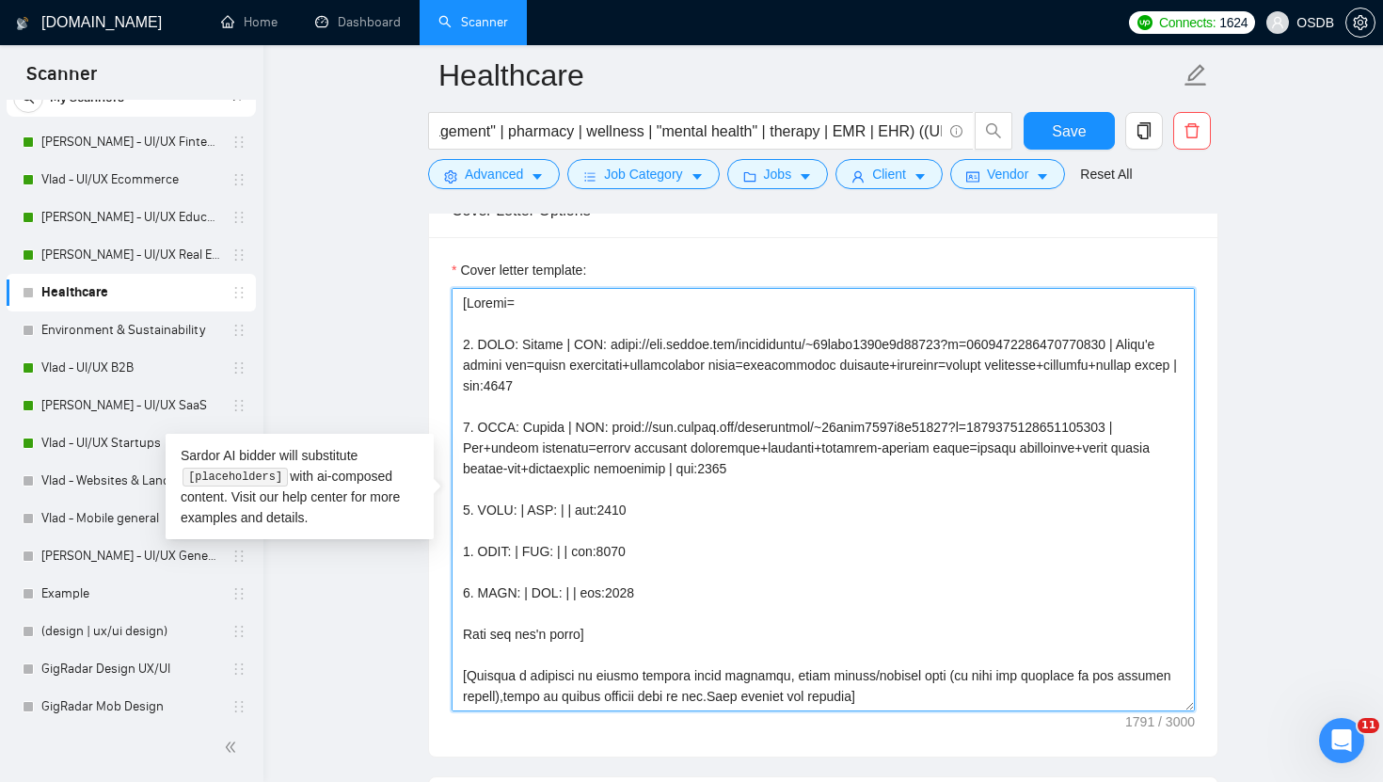
click at [520, 510] on textarea "Cover letter template:" at bounding box center [823, 499] width 743 height 423
paste textarea "BiteWise"
click at [612, 514] on textarea "Cover letter template:" at bounding box center [823, 499] width 743 height 423
paste textarea "[URL][DOMAIN_NAME]"
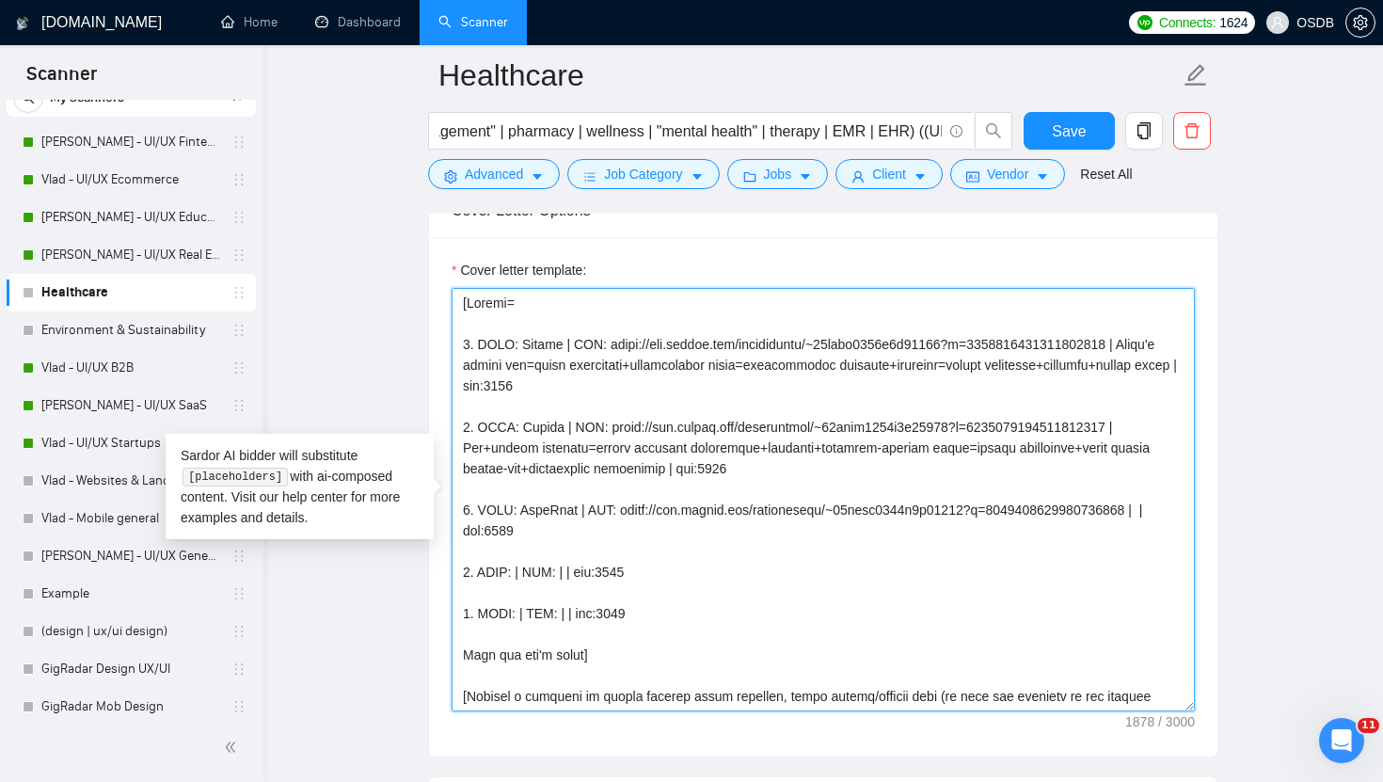
paste textarea "Meal+calorie tracker app=simple+smart+fun diet logging=more engagement+diet awa…"
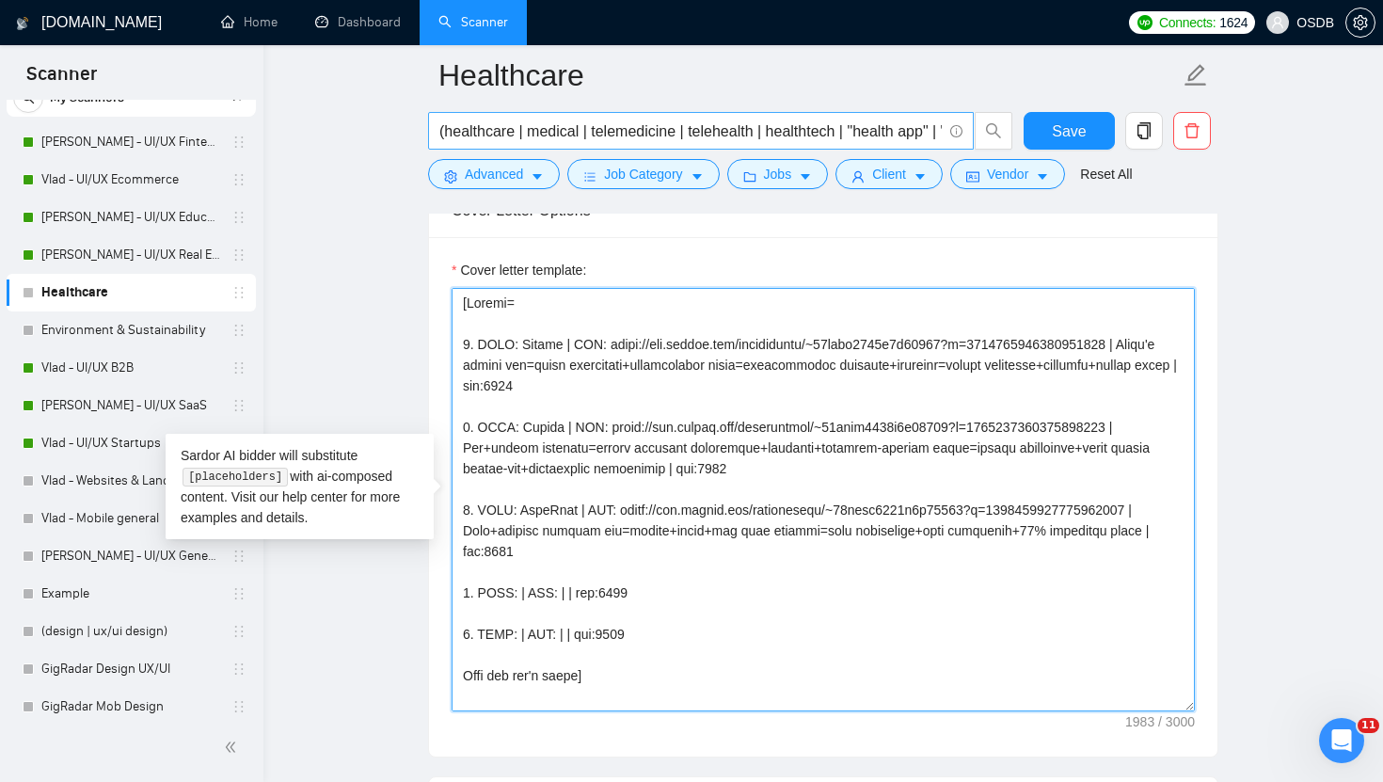
type textarea "[Loremi= 7. DOLO: Sitame | CON: adipi://eli.seddoe.tem/incididuntu/~83labo3123e…"
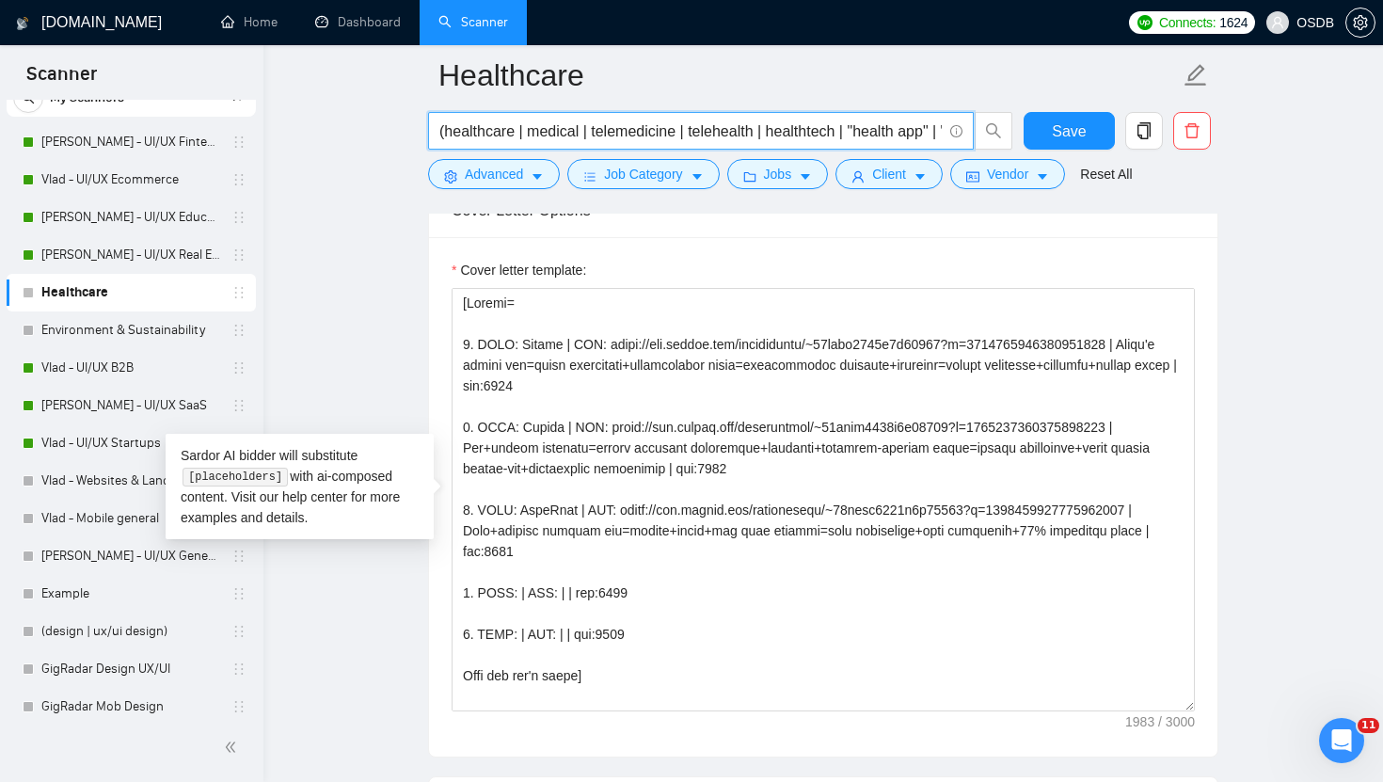
click at [445, 135] on input "(healthcare | medical | telemedicine | telehealth | healthtech | "health app" |…" at bounding box center [690, 131] width 502 height 24
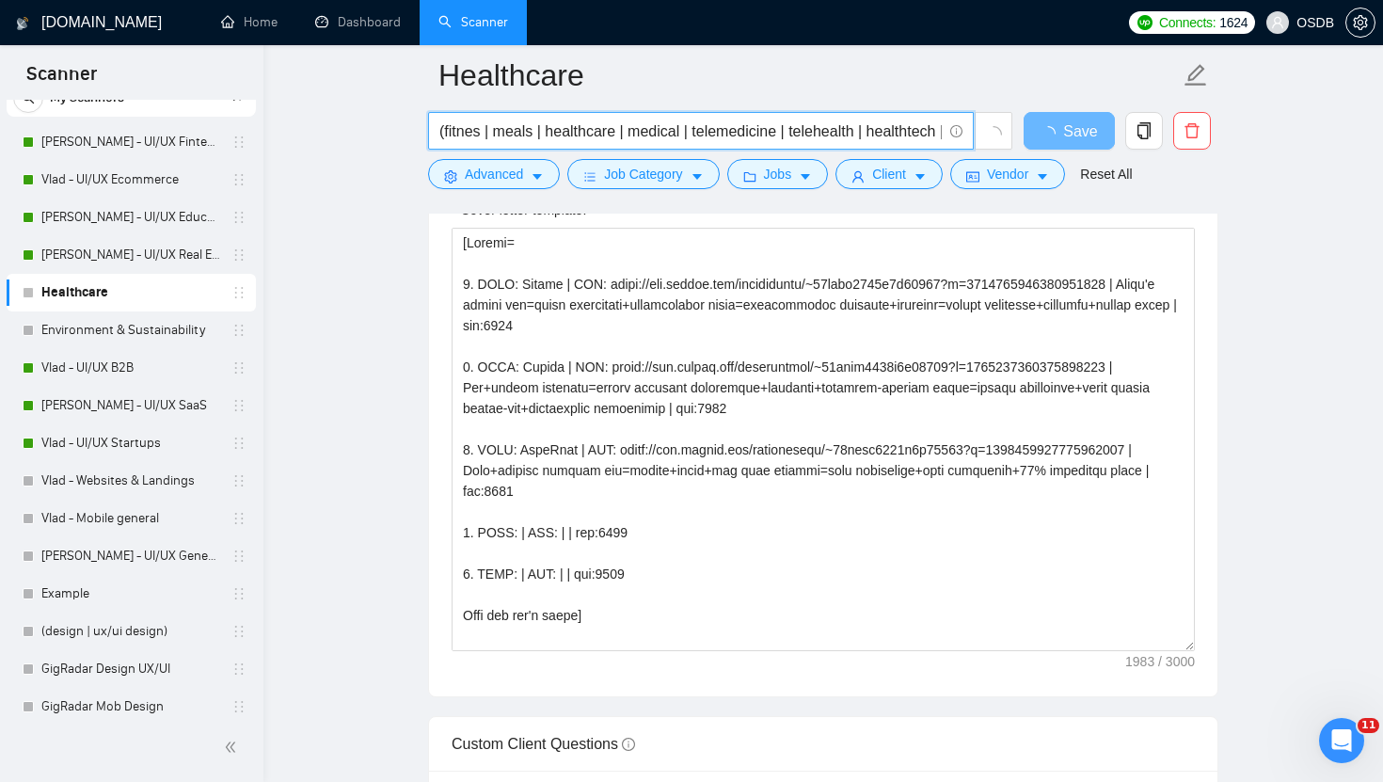
click at [458, 134] on input "(fitnes | meals | healthcare | medical | telemedicine | telehealth | healthtech…" at bounding box center [690, 131] width 502 height 24
click at [482, 132] on input "(fitnes | meals | healthcare | medical | telemedicine | telehealth | healthtech…" at bounding box center [690, 131] width 502 height 24
click at [554, 135] on input "(fitness | meals | healthcare | medical | telemedicine | telehealth | healthtec…" at bounding box center [690, 131] width 502 height 24
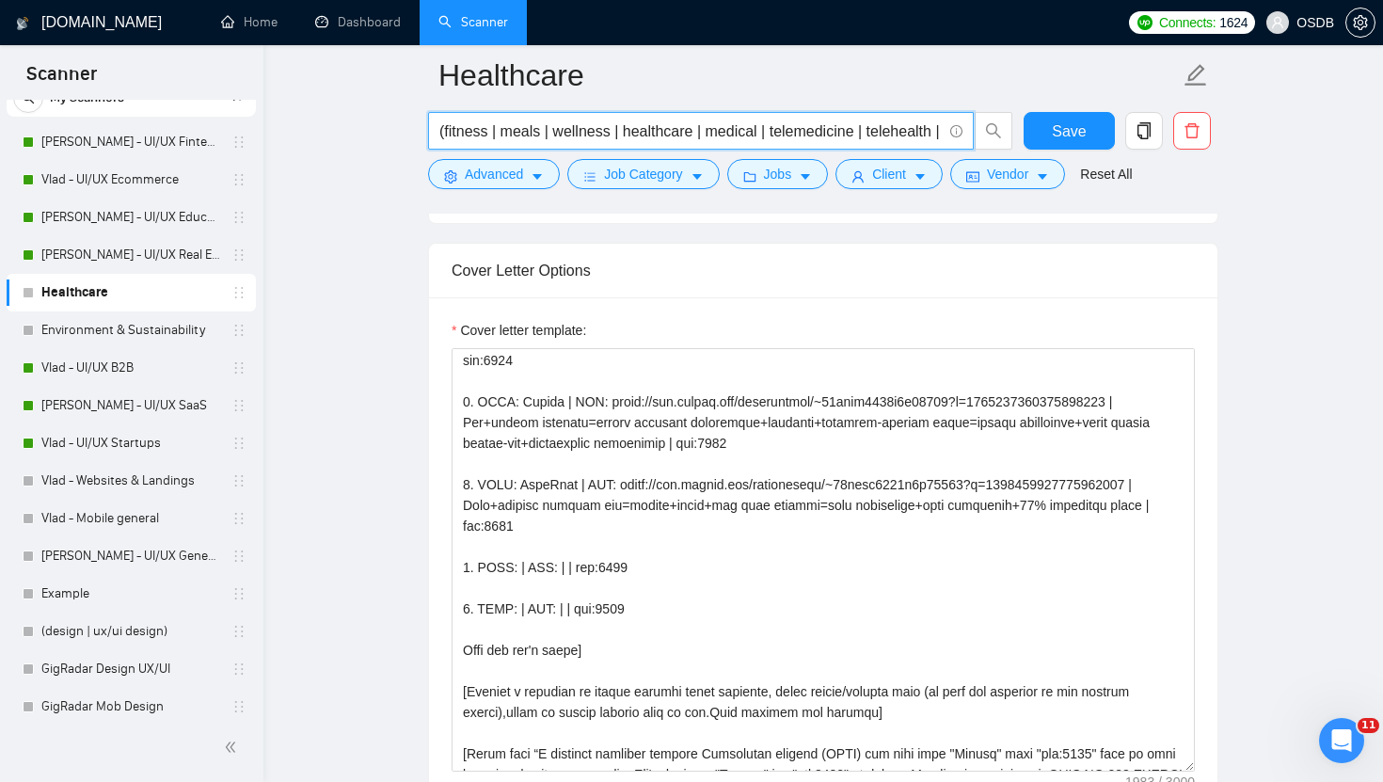
scroll to position [82, 0]
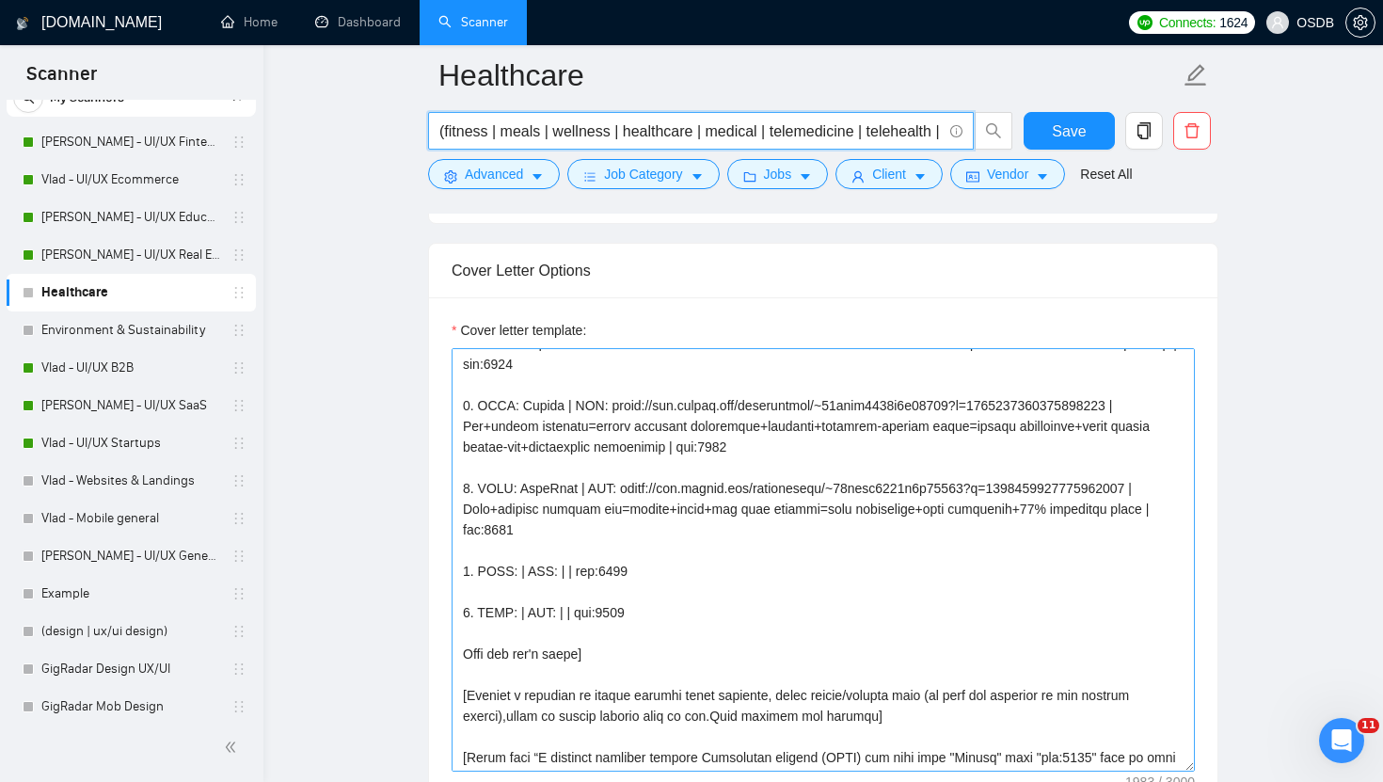
type input "(fitness | meals | wellness | healthcare | medical | telemedicine | telehealth …"
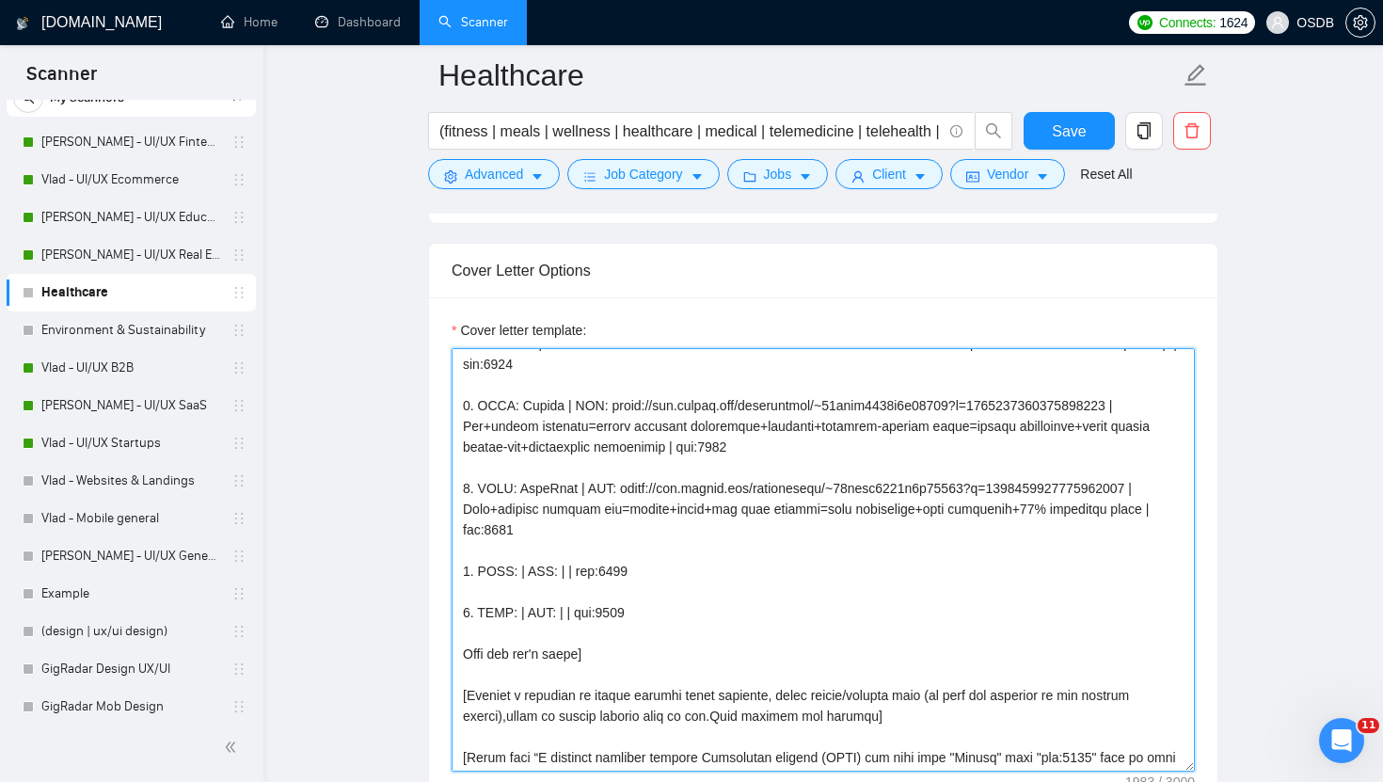
click at [521, 574] on textarea "Cover letter template:" at bounding box center [823, 559] width 743 height 423
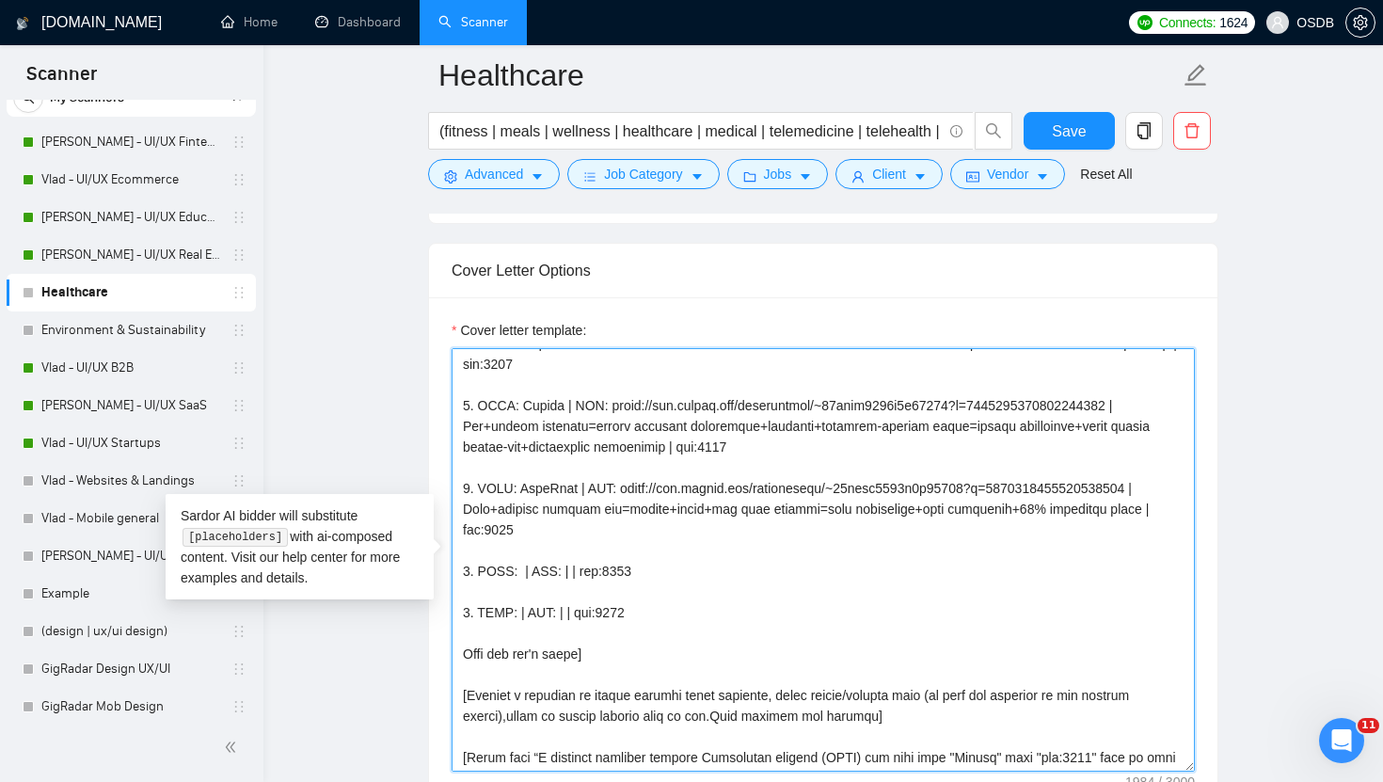
paste textarea "Navierre"
click at [618, 573] on textarea "Cover letter template:" at bounding box center [823, 559] width 743 height 423
paste textarea "Patient data platform=dashboards+history access=simpler clinic-patient interact…"
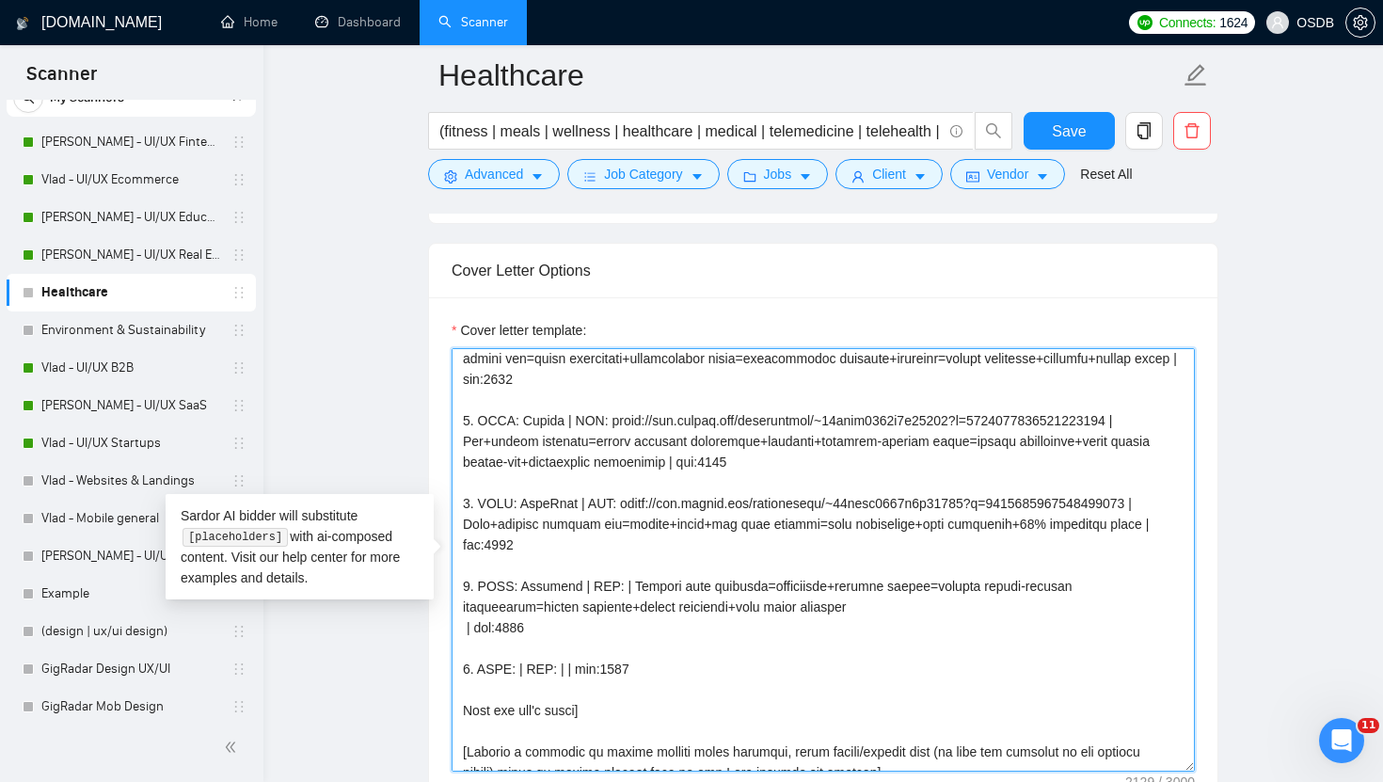
scroll to position [62, 0]
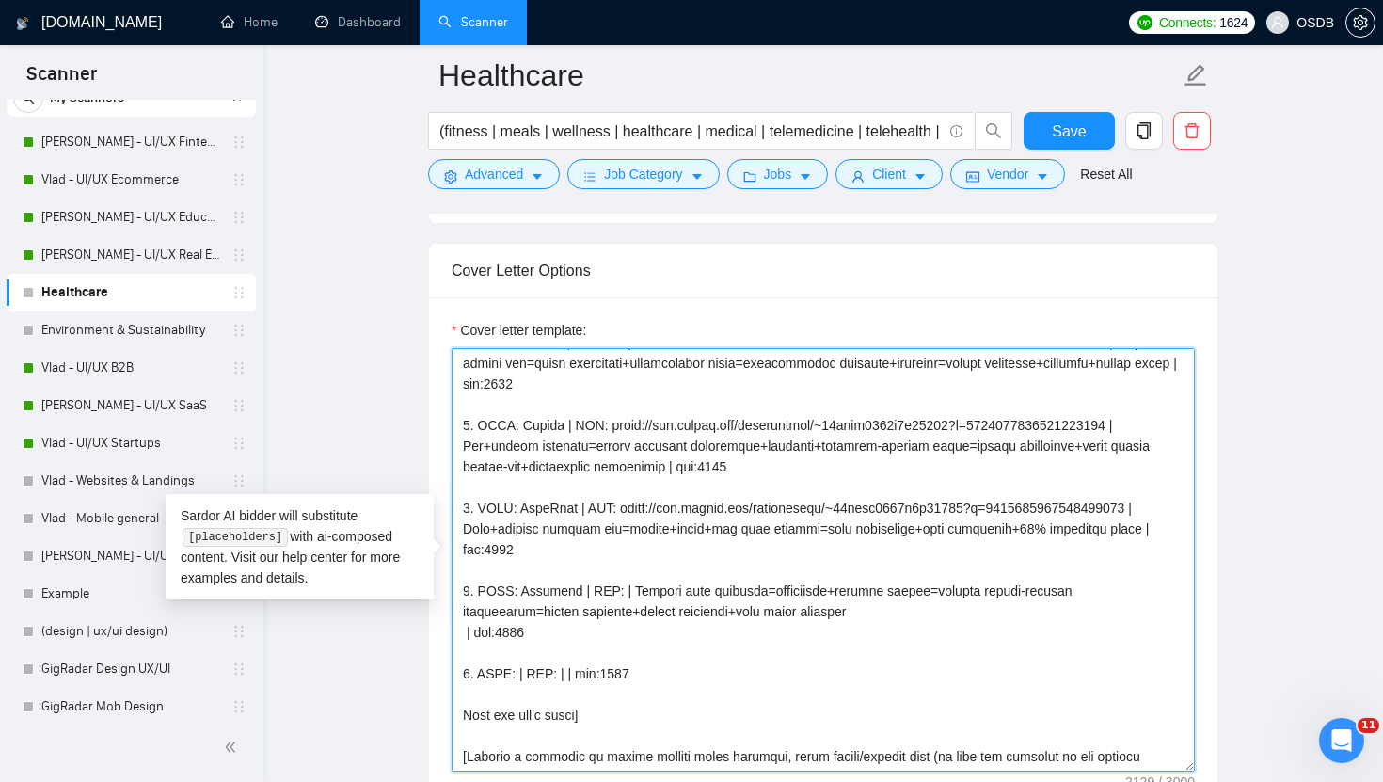
click at [520, 676] on textarea "Cover letter template:" at bounding box center [823, 559] width 743 height 423
paste textarea "VirtualSoundScapes"
click at [685, 678] on textarea "Cover letter template:" at bounding box center [823, 559] width 743 height 423
paste textarea "Relaxation music app=curated playlists+ambient sounds focus=wellness+stress rel…"
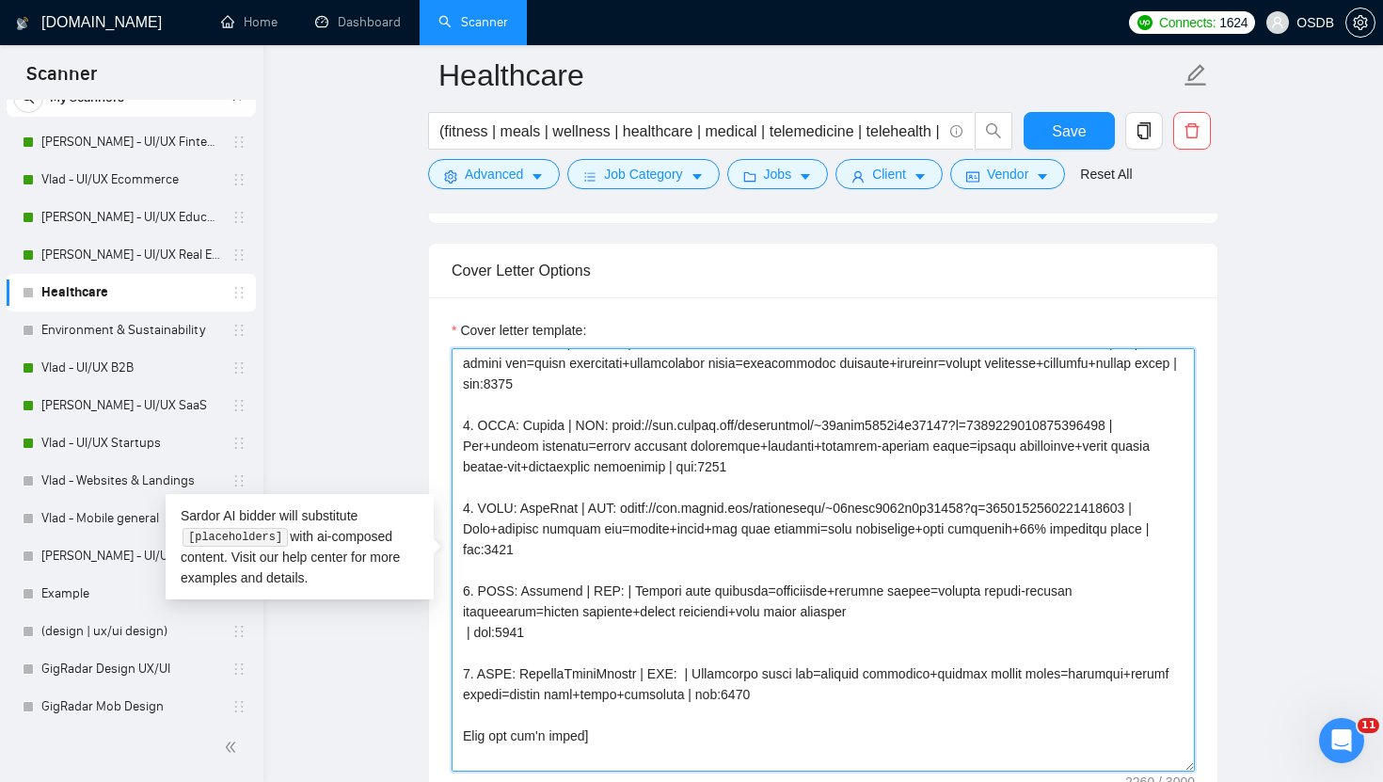
click at [752, 692] on textarea "Cover letter template:" at bounding box center [823, 559] width 743 height 423
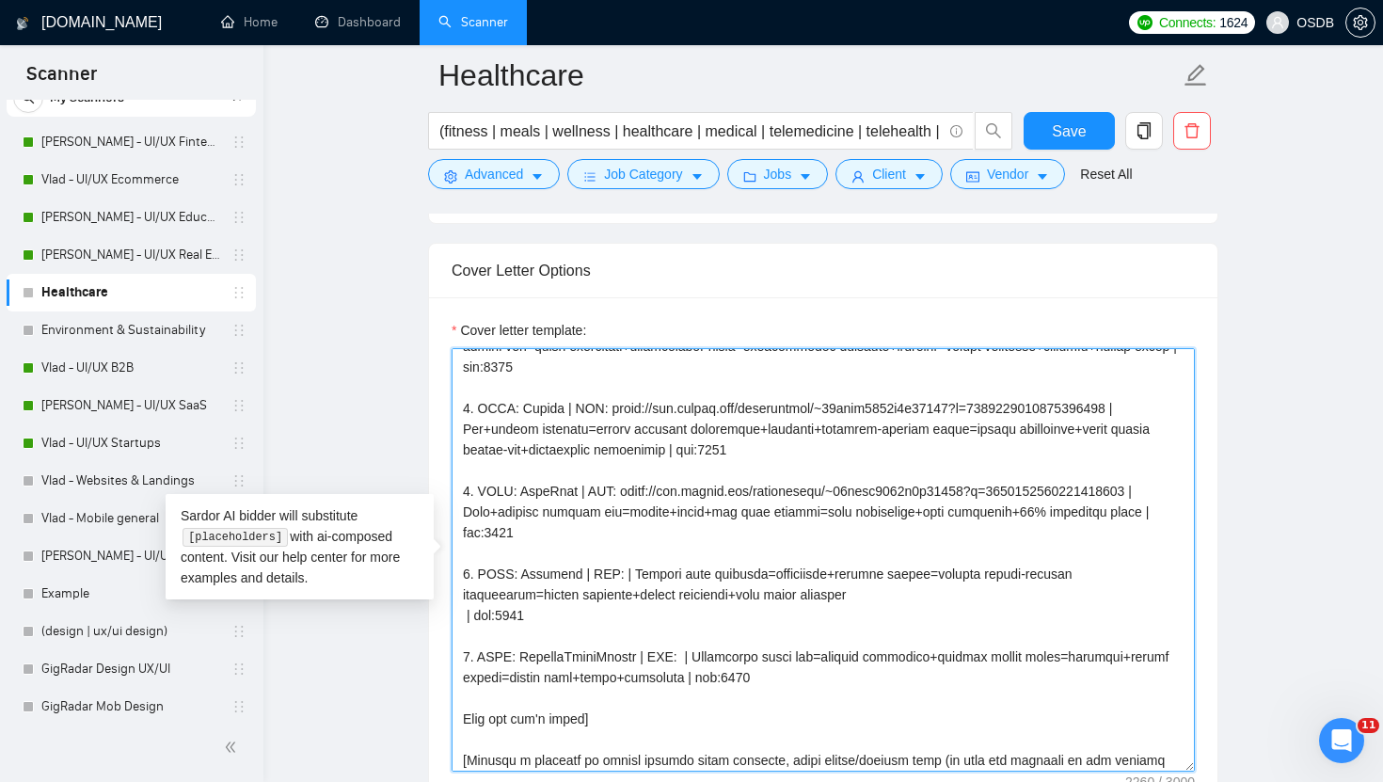
scroll to position [75, 0]
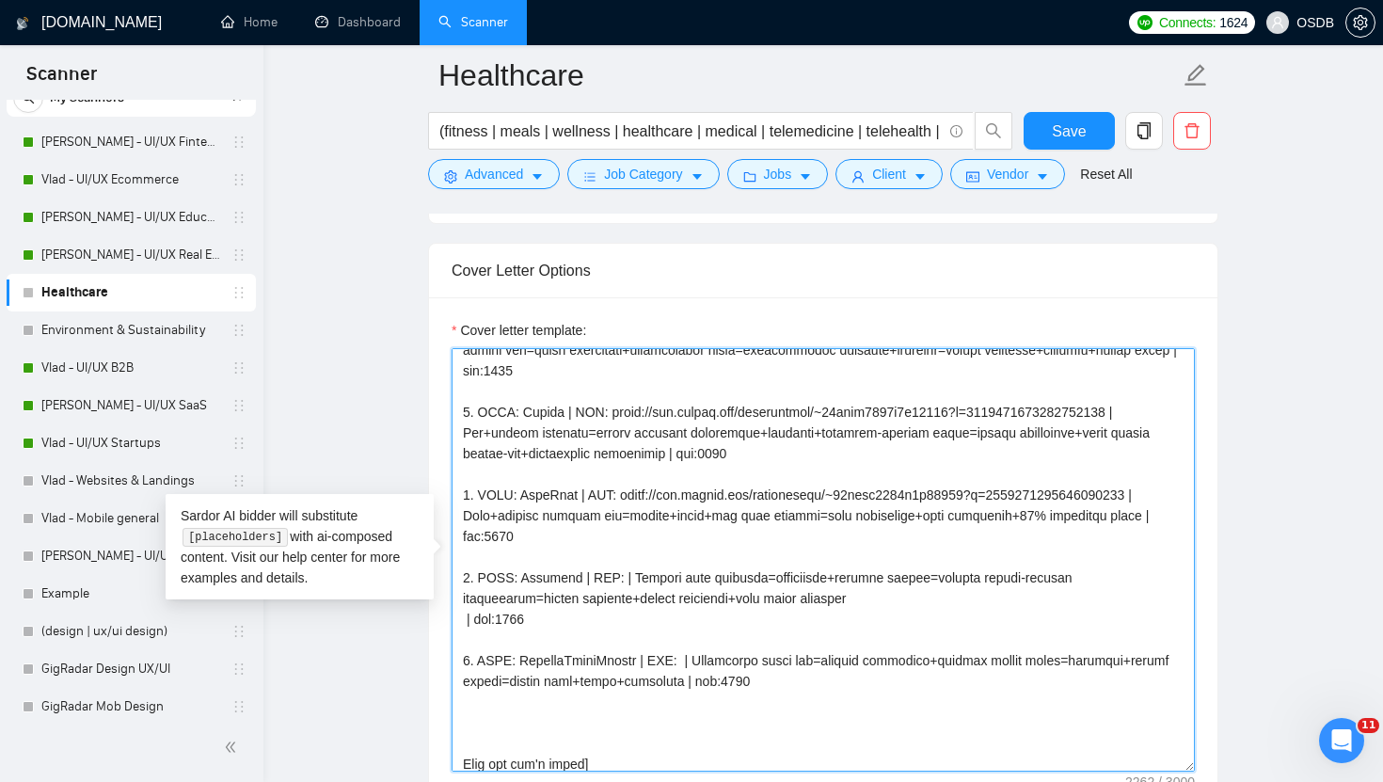
drag, startPoint x: 458, startPoint y: 655, endPoint x: 763, endPoint y: 681, distance: 305.9
click at [762, 683] on textarea "Cover letter template:" at bounding box center [823, 559] width 743 height 423
click at [602, 713] on textarea "Cover letter template:" at bounding box center [823, 559] width 743 height 423
paste textarea "5. CLNT: VirtualSoundScapes | URL: | Relaxation music app=curated playlists+amb…"
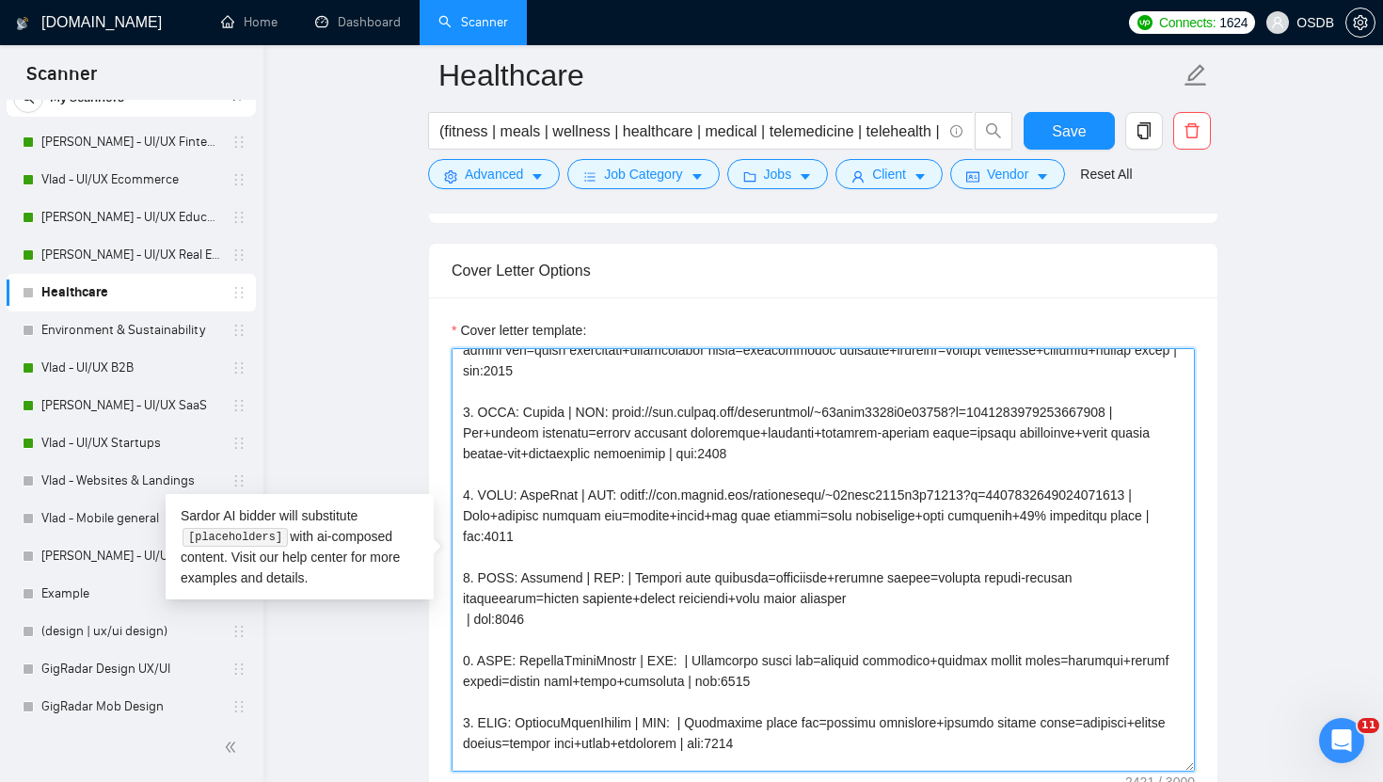
click at [468, 725] on textarea "Cover letter template:" at bounding box center [823, 559] width 743 height 423
drag, startPoint x: 642, startPoint y: 721, endPoint x: 538, endPoint y: 722, distance: 103.5
click at [535, 722] on textarea "Cover letter template:" at bounding box center [823, 559] width 743 height 423
paste textarea "Dental A"
click at [617, 726] on textarea "Cover letter template:" at bounding box center [823, 559] width 743 height 423
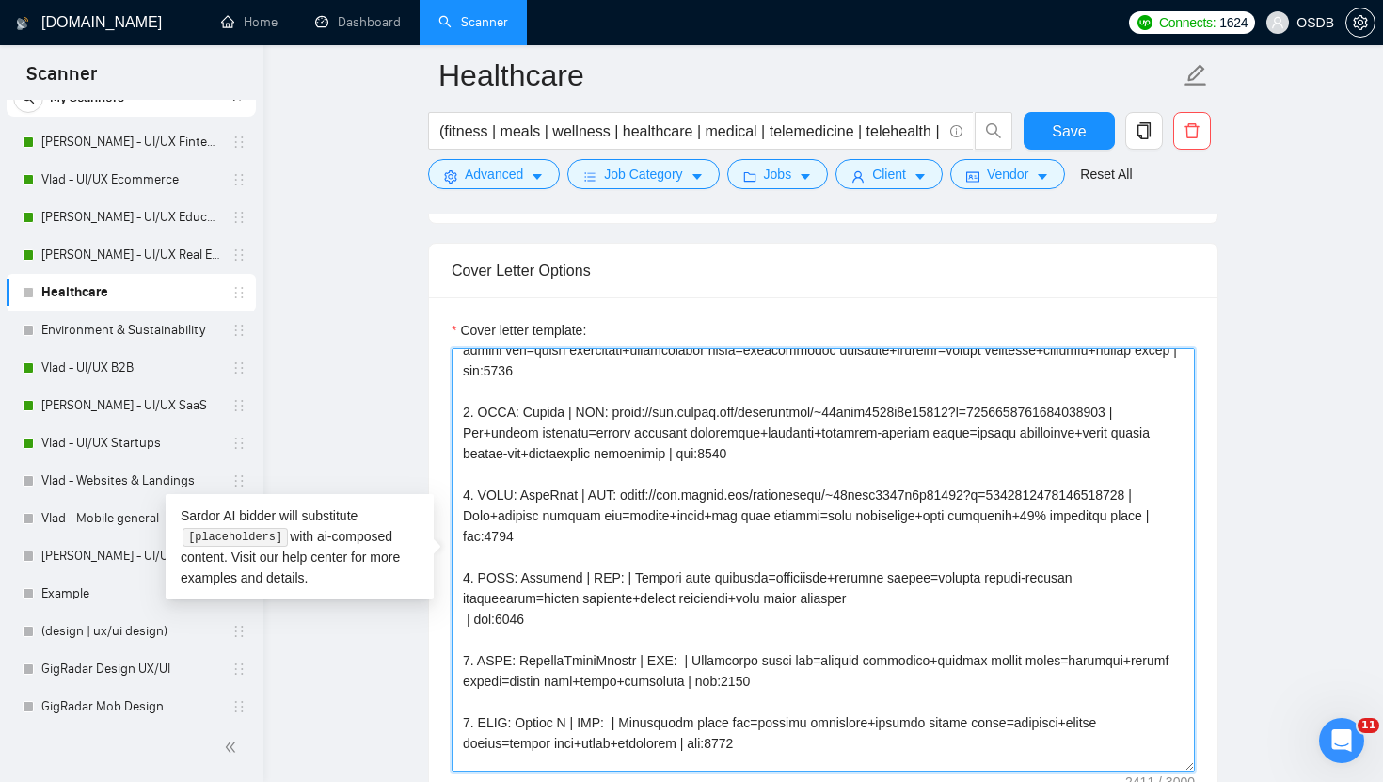
paste textarea "[URL][DOMAIN_NAME]"
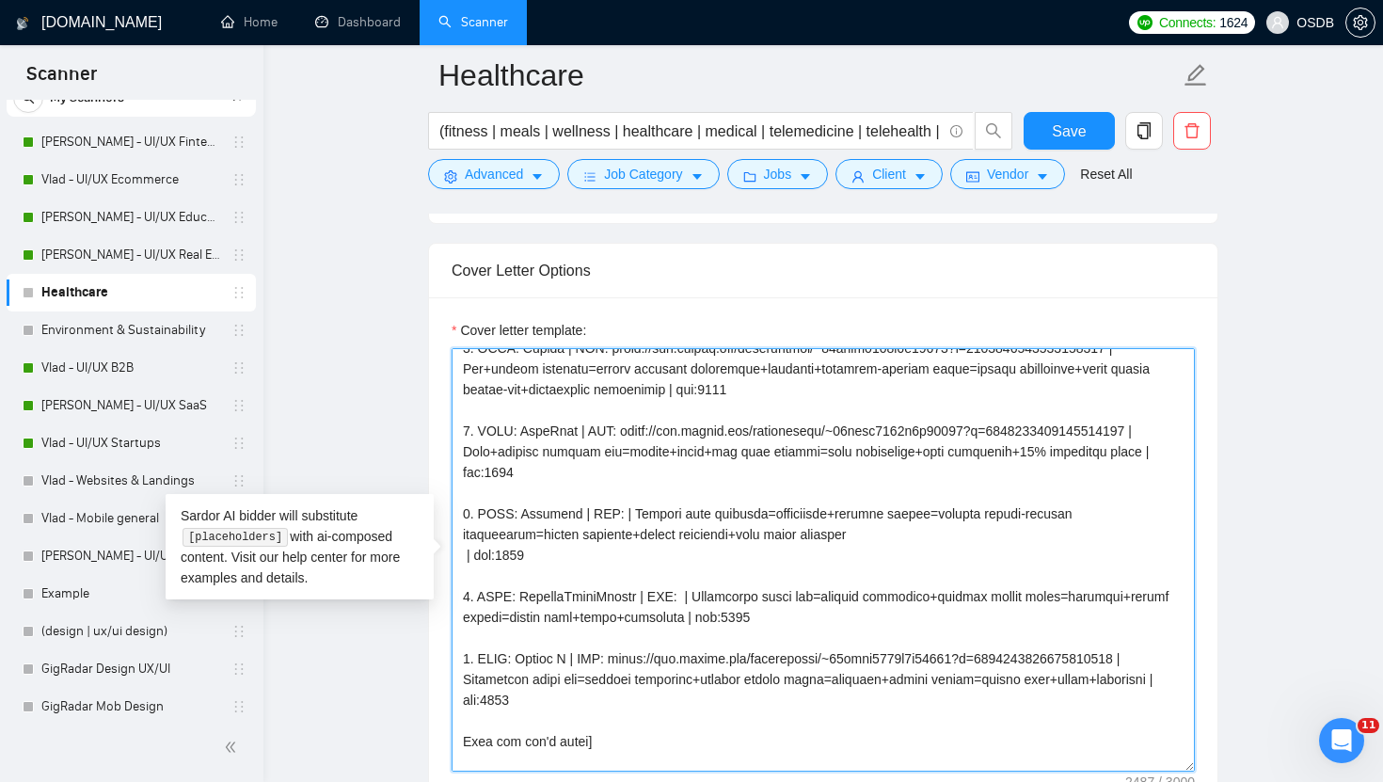
scroll to position [144, 0]
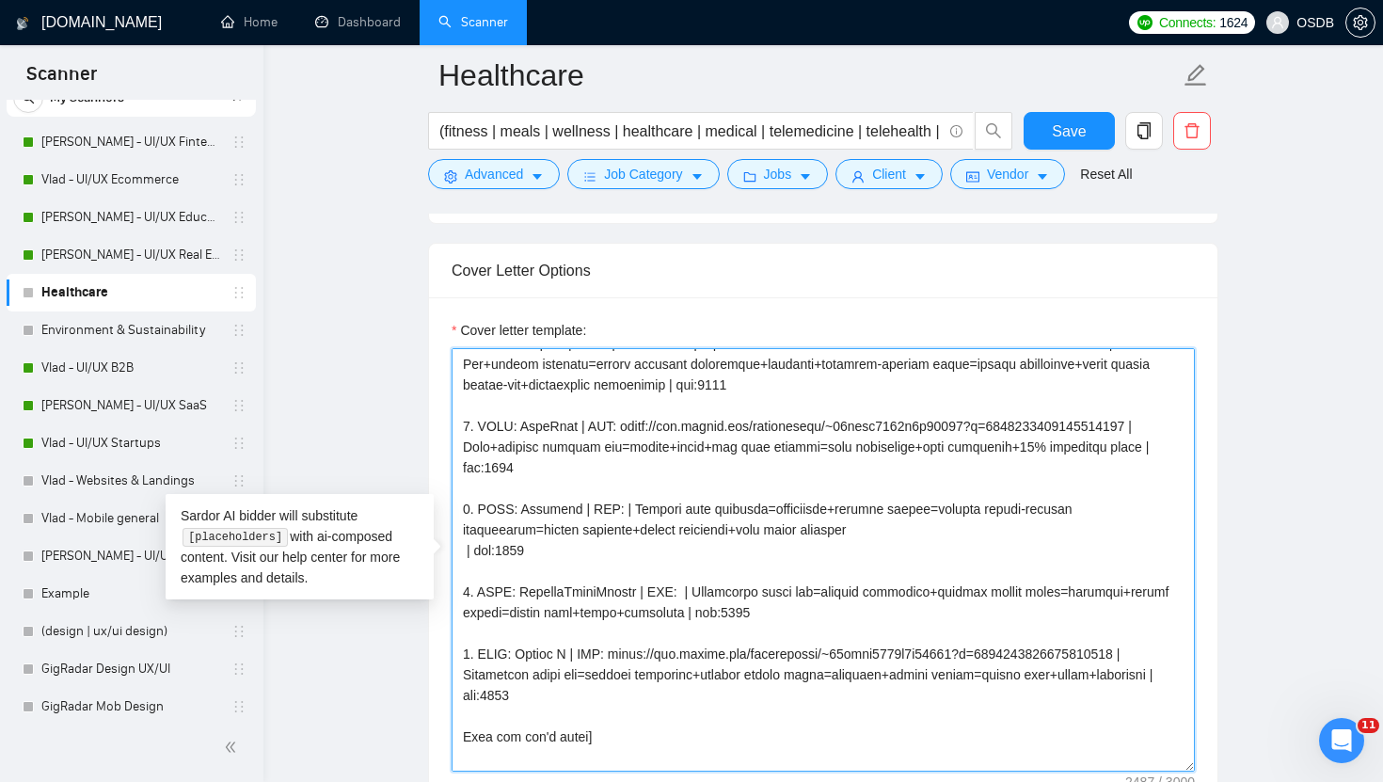
drag, startPoint x: 462, startPoint y: 675, endPoint x: 1028, endPoint y: 679, distance: 566.4
click at [1028, 679] on textarea "Cover letter template:" at bounding box center [823, 559] width 743 height 423
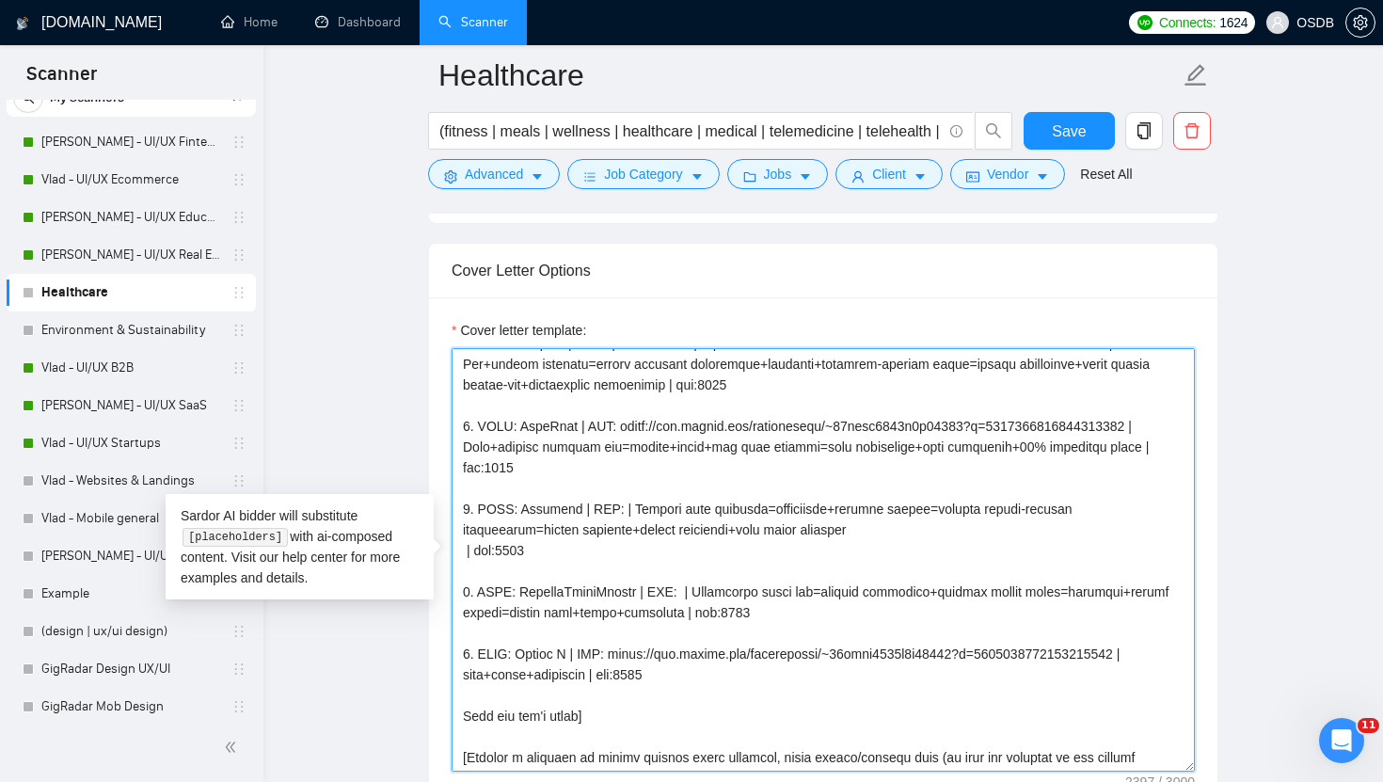
drag, startPoint x: 596, startPoint y: 671, endPoint x: 448, endPoint y: 674, distance: 148.7
click at [447, 674] on div "Cover letter template:" at bounding box center [823, 556] width 788 height 519
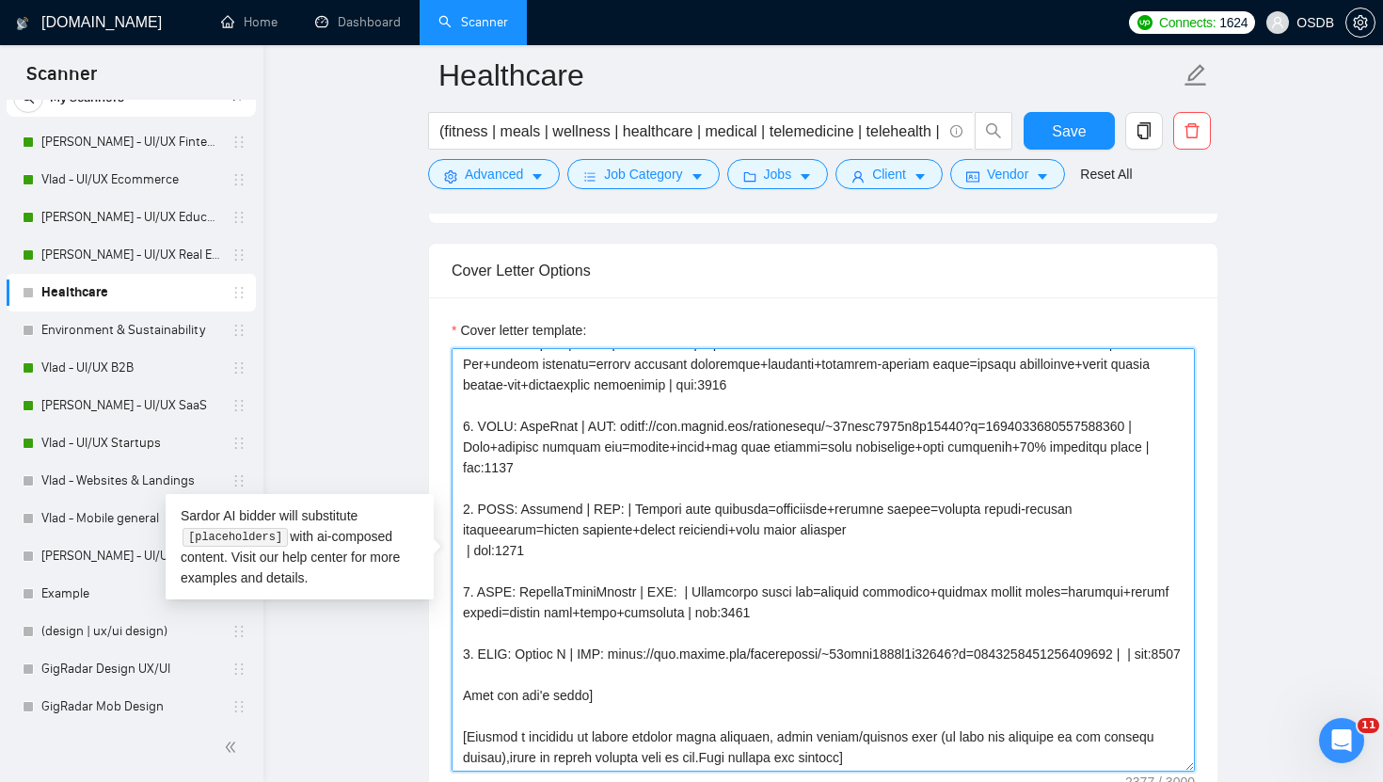
paste textarea "Dental automation dashboard=inventory+supplies+procurement manage+track+alerts=…"
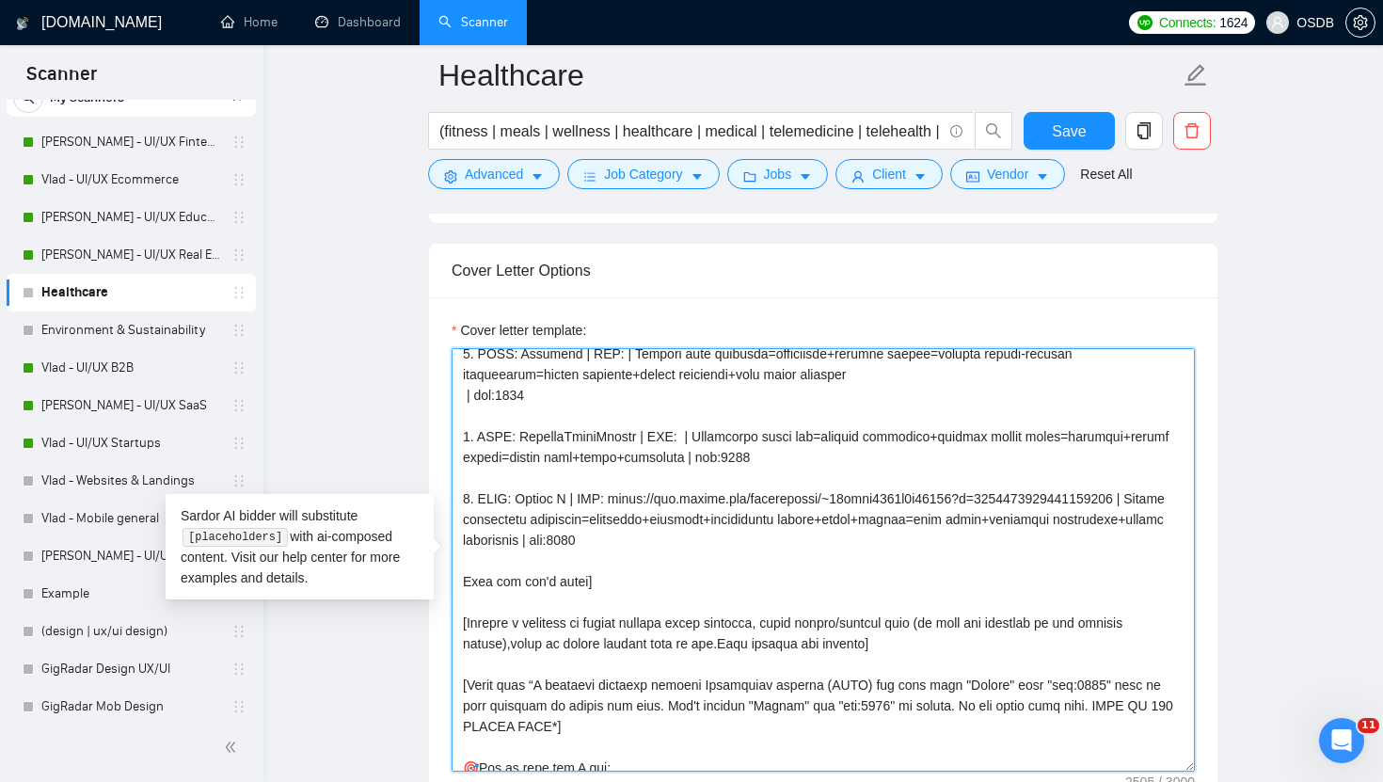
scroll to position [222, 0]
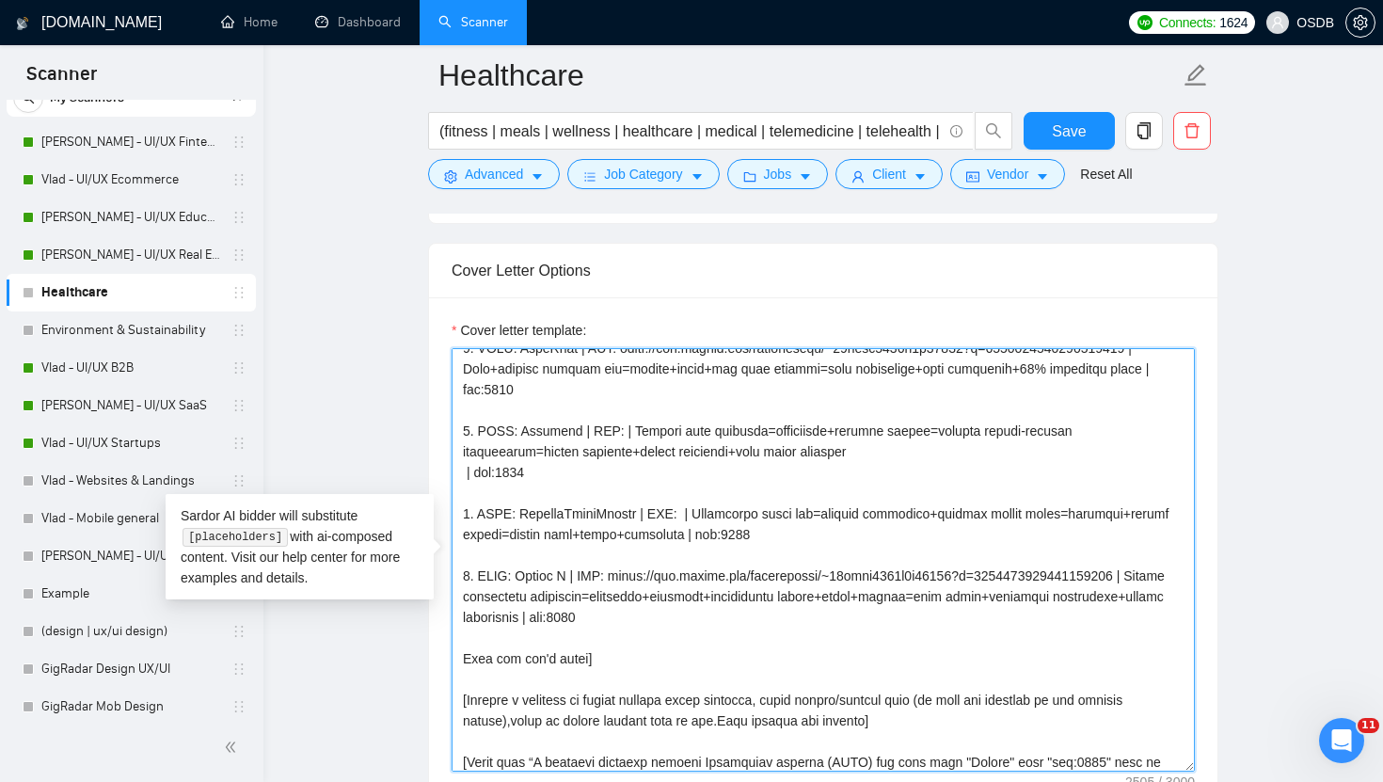
type textarea "[Folder= 1. CLNT: Bunnii | URL: [URL][DOMAIN_NAME] | Women's health app=track t…"
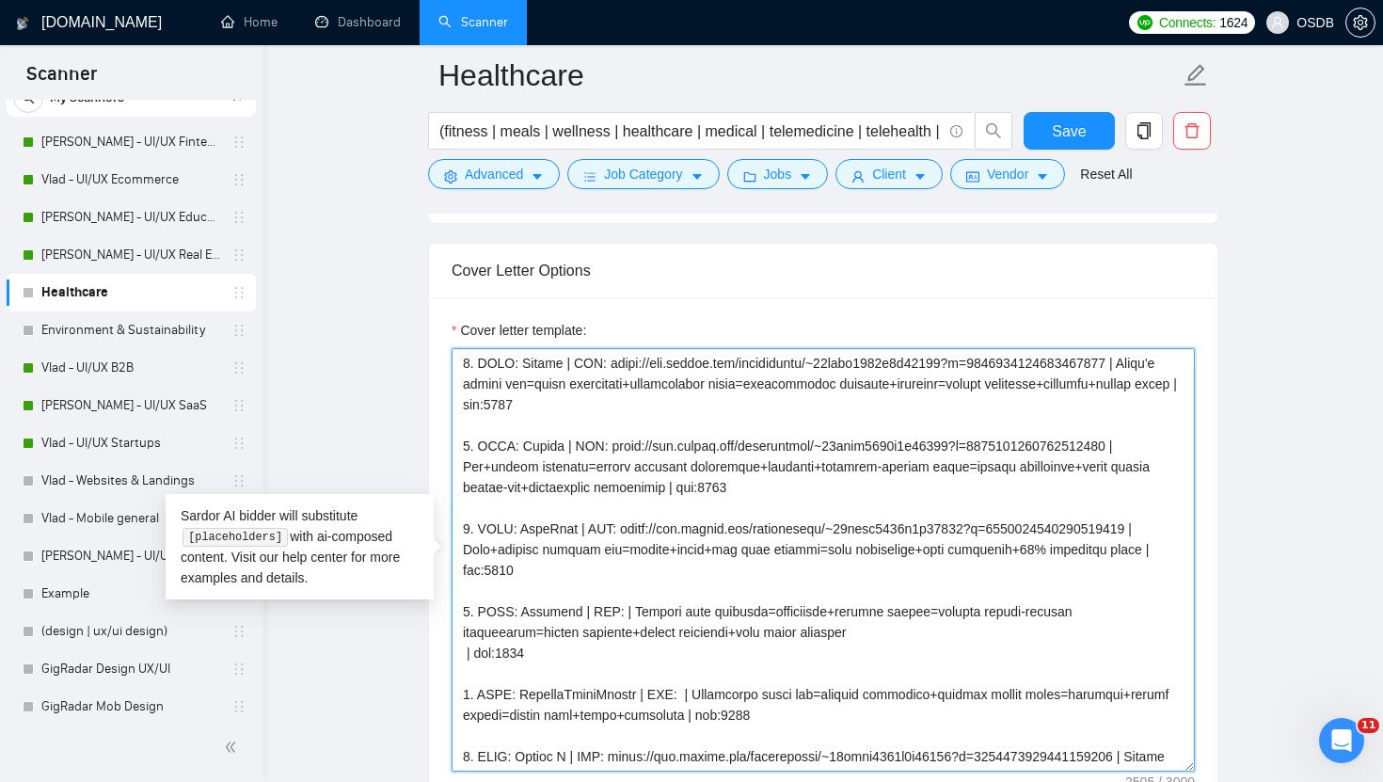
scroll to position [0, 0]
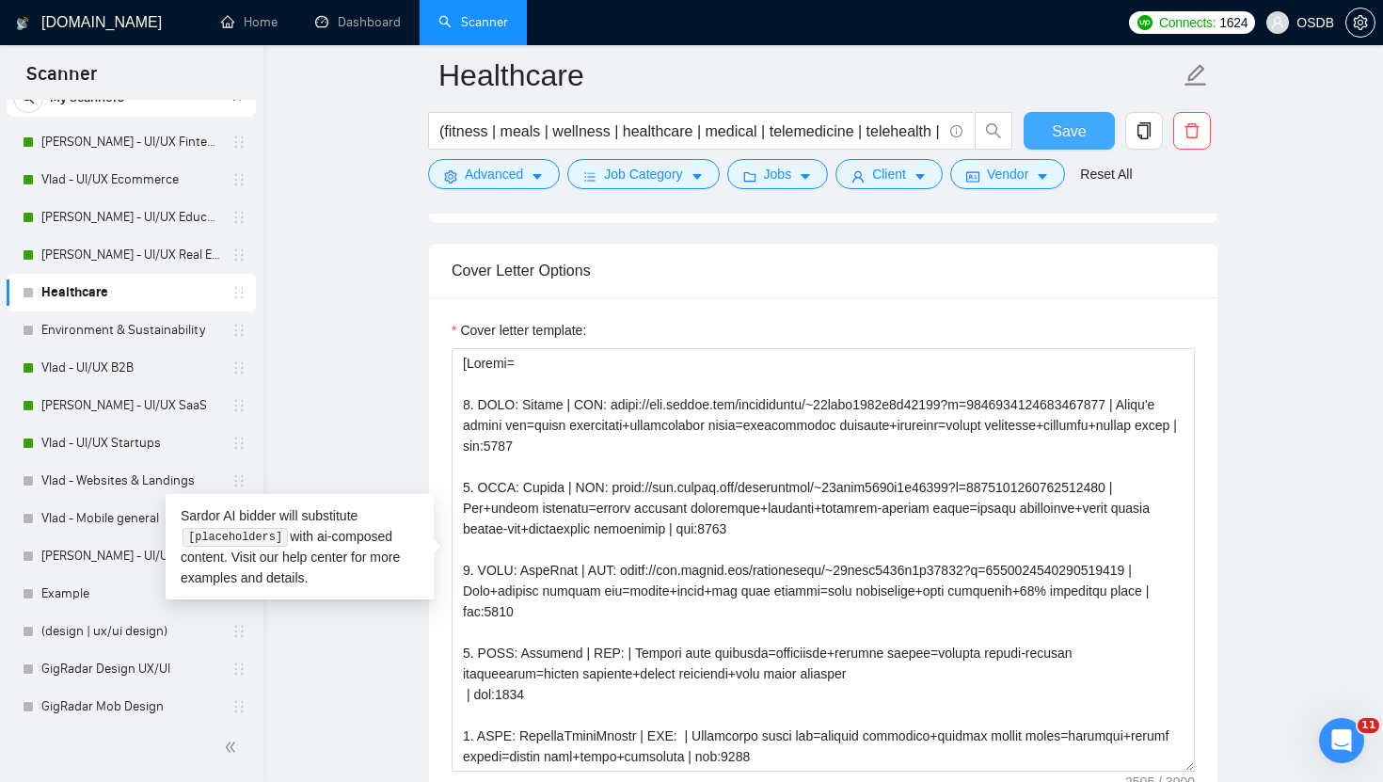
click at [1079, 125] on span "Save" at bounding box center [1069, 131] width 34 height 24
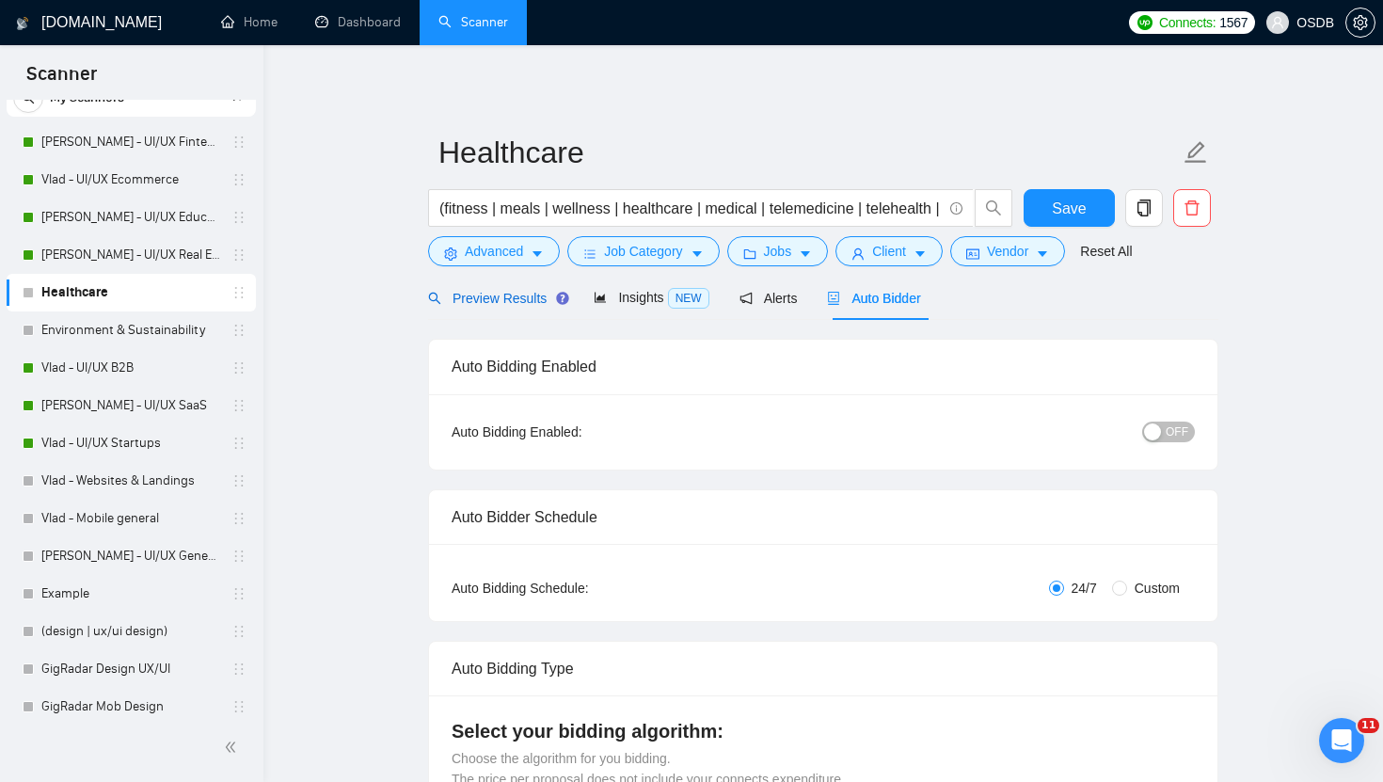
click at [500, 296] on span "Preview Results" at bounding box center [495, 298] width 135 height 15
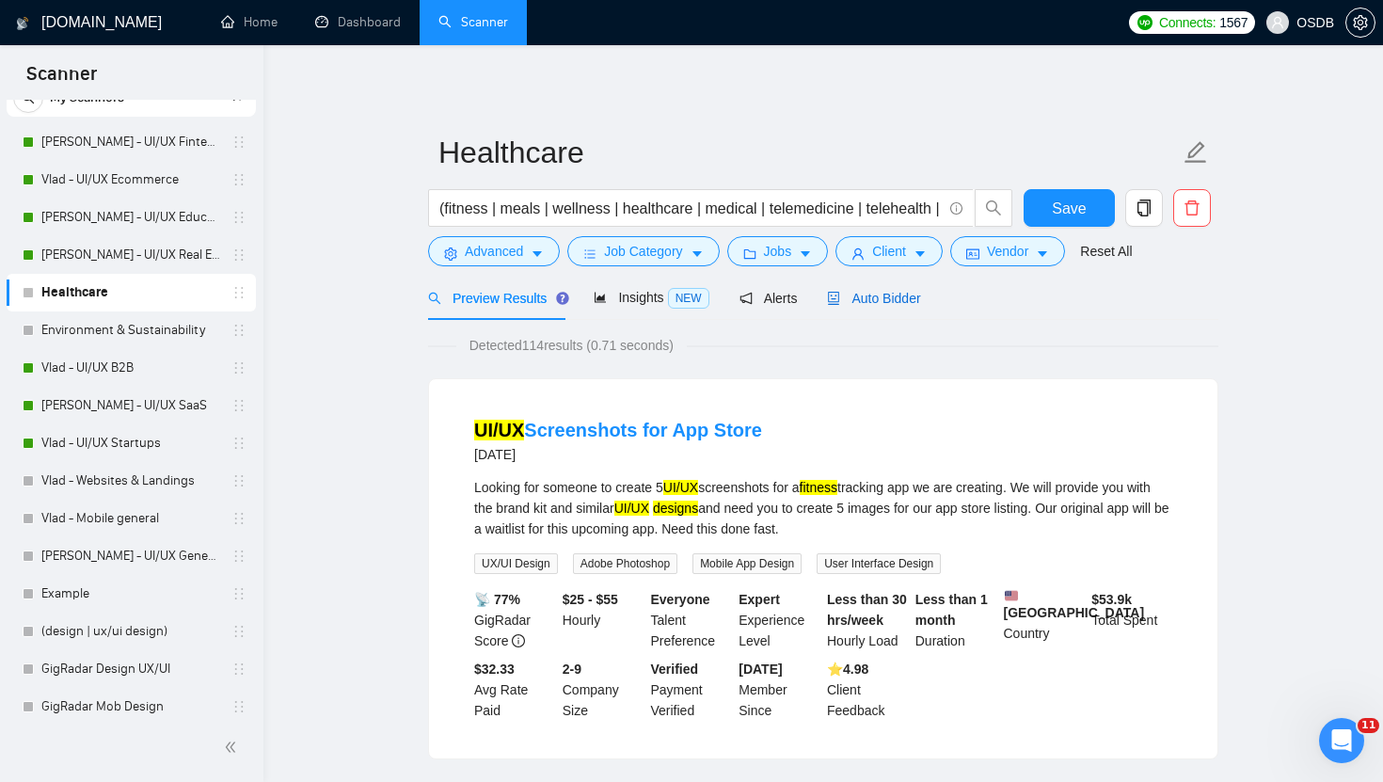
click at [847, 294] on span "Auto Bidder" at bounding box center [873, 298] width 93 height 15
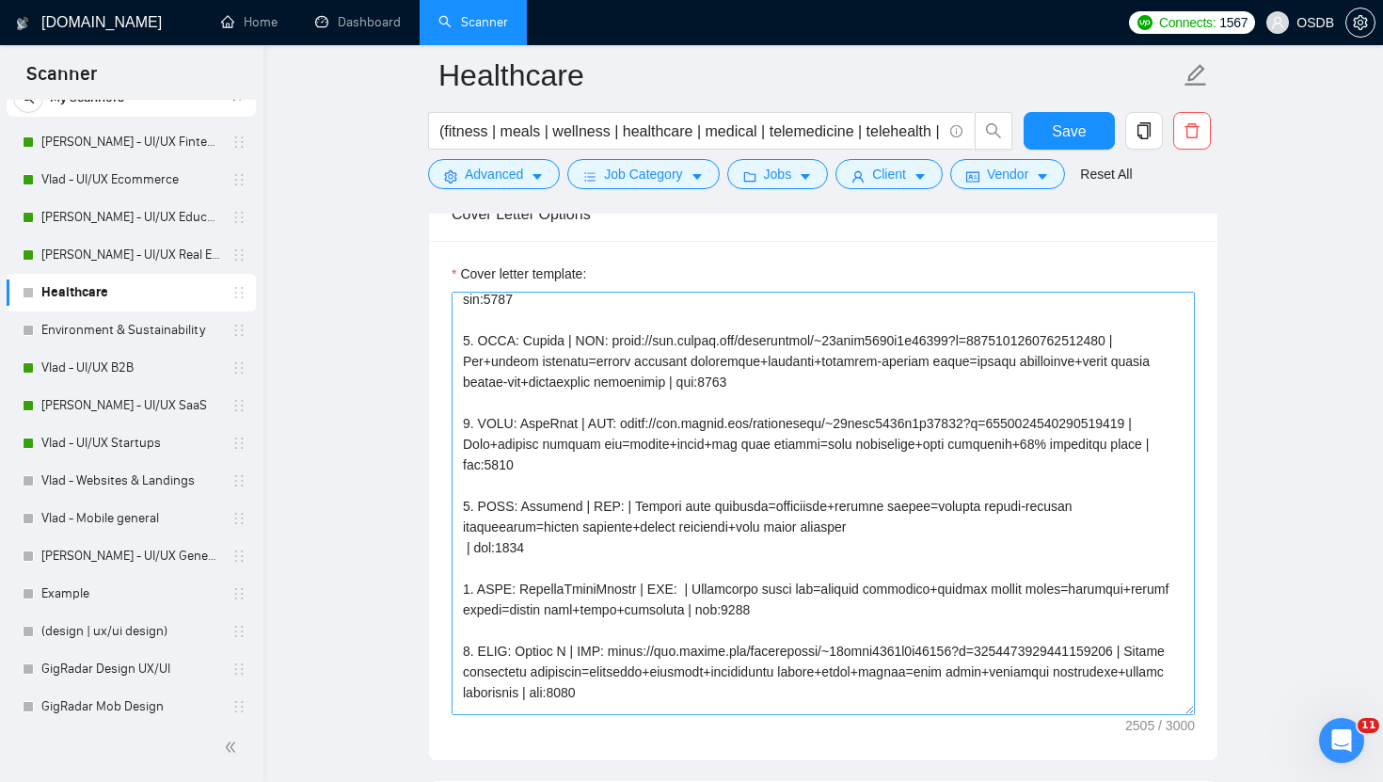
scroll to position [93, 0]
click at [688, 586] on textarea "Cover letter template:" at bounding box center [823, 503] width 743 height 423
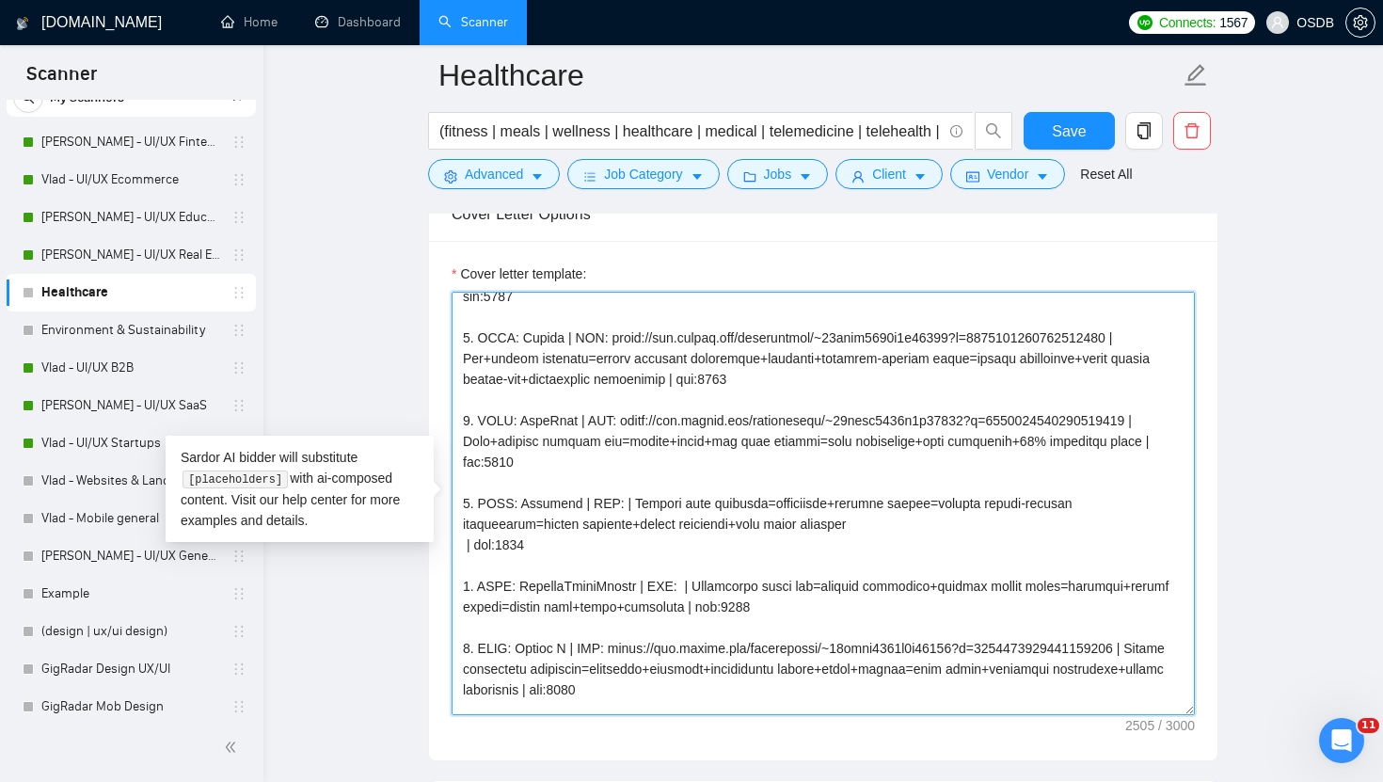
paste textarea "[URL][DOMAIN_NAME]"
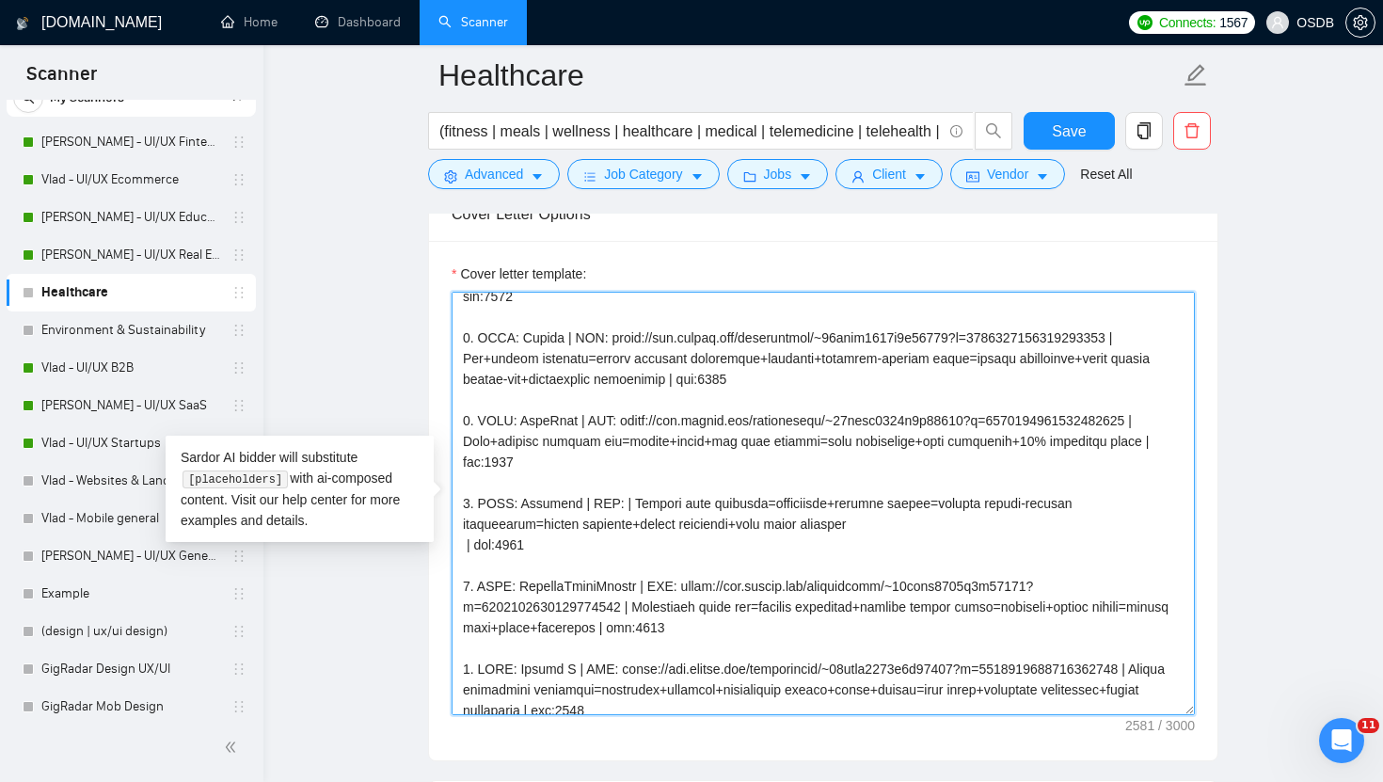
click at [611, 506] on textarea "Cover letter template:" at bounding box center [823, 503] width 743 height 423
paste textarea "[URL][DOMAIN_NAME]"
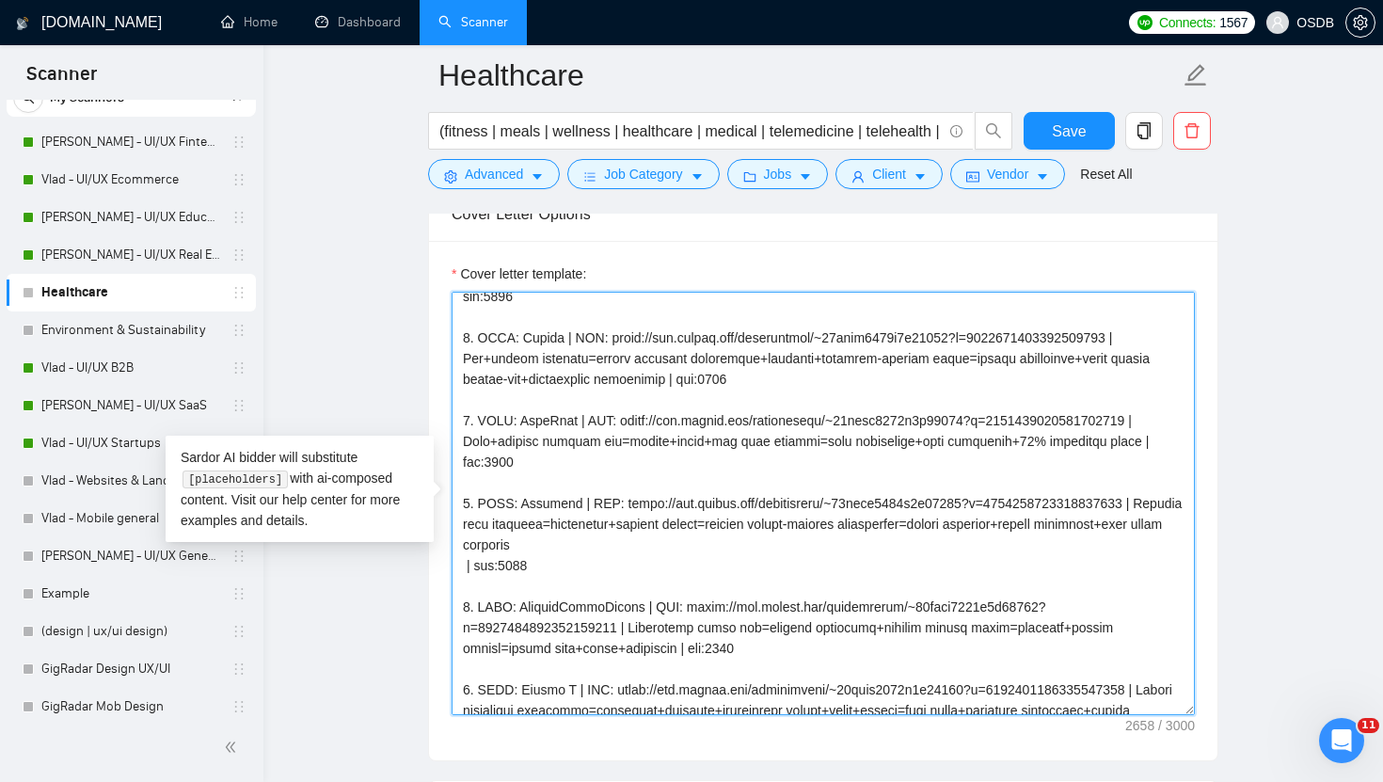
click at [464, 570] on textarea "Cover letter template:" at bounding box center [823, 503] width 743 height 423
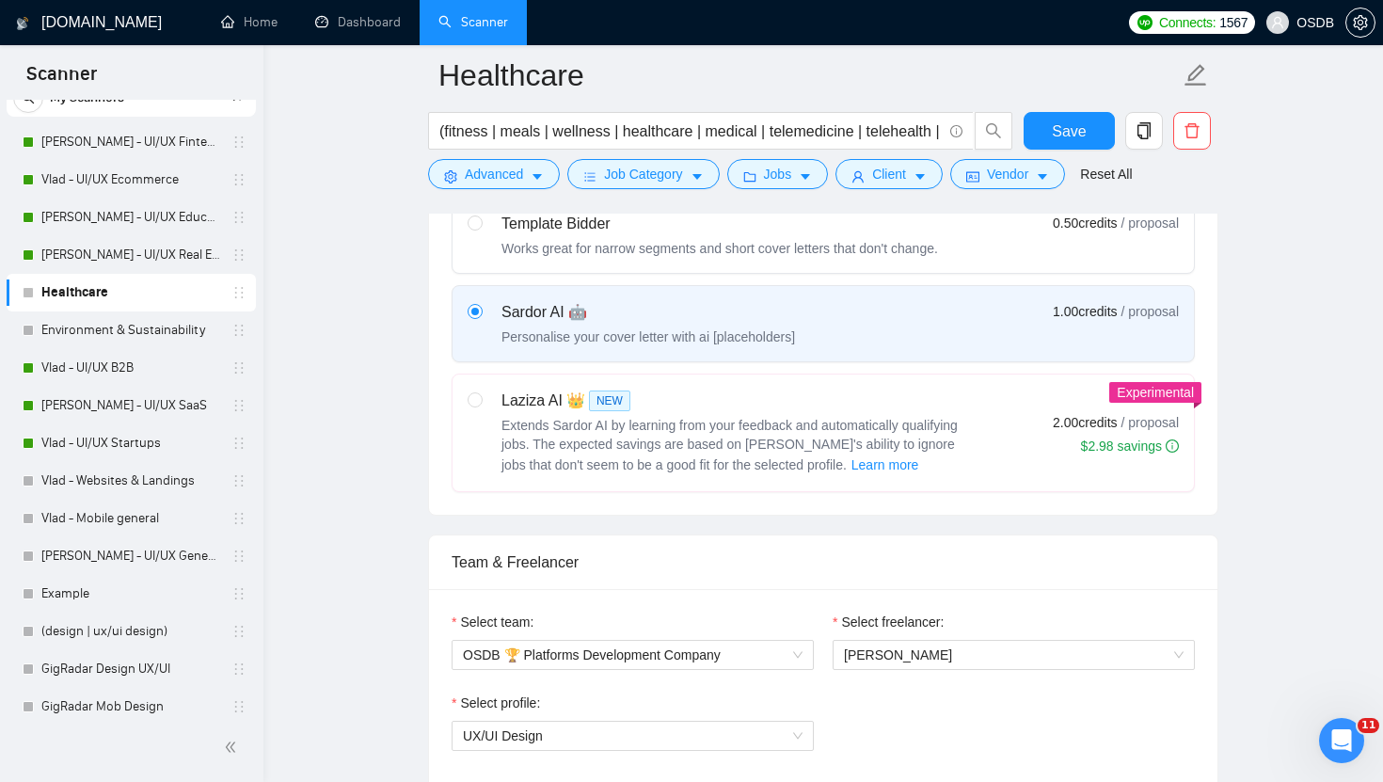
scroll to position [961, 0]
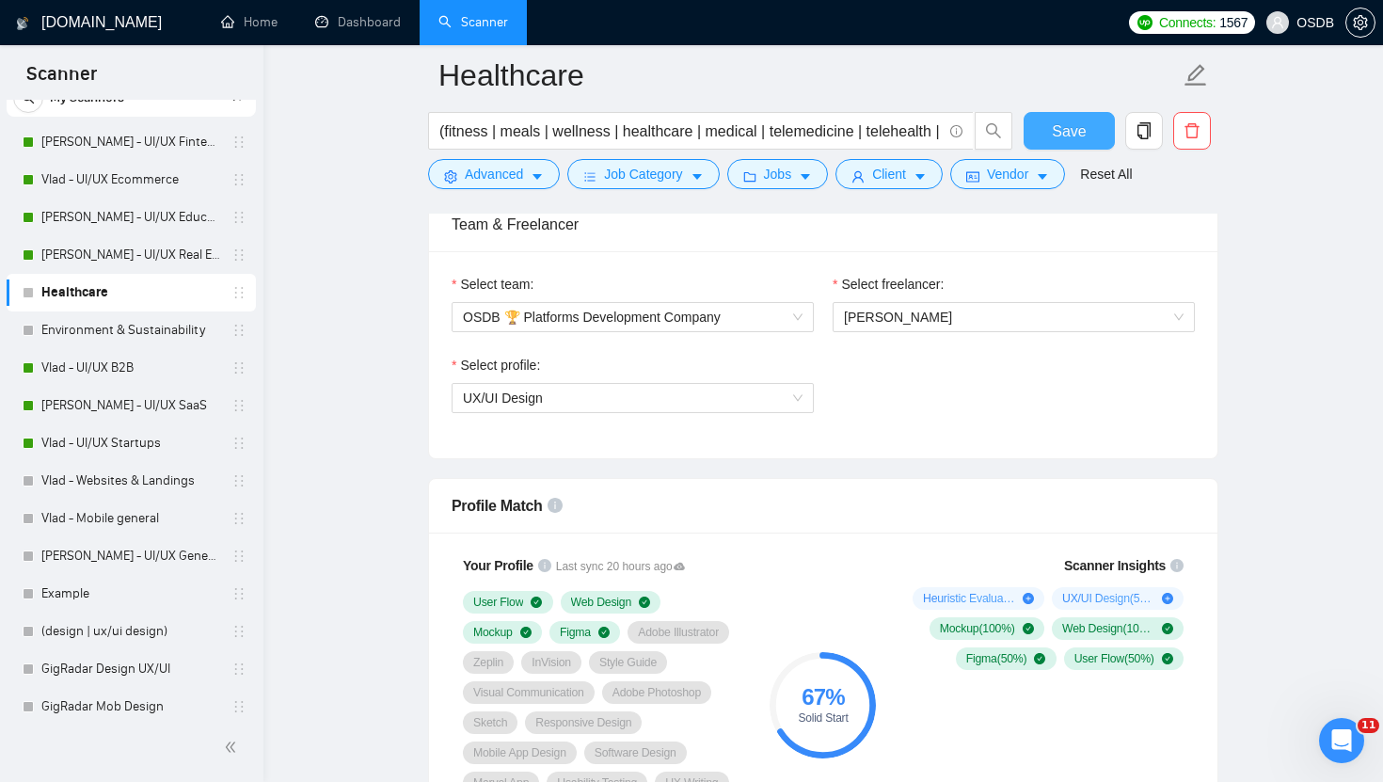
type textarea "[Folder= 1. CLNT: Bunnii | URL: [URL][DOMAIN_NAME] | Women's health app=track t…"
click at [1059, 135] on span "Save" at bounding box center [1069, 131] width 34 height 24
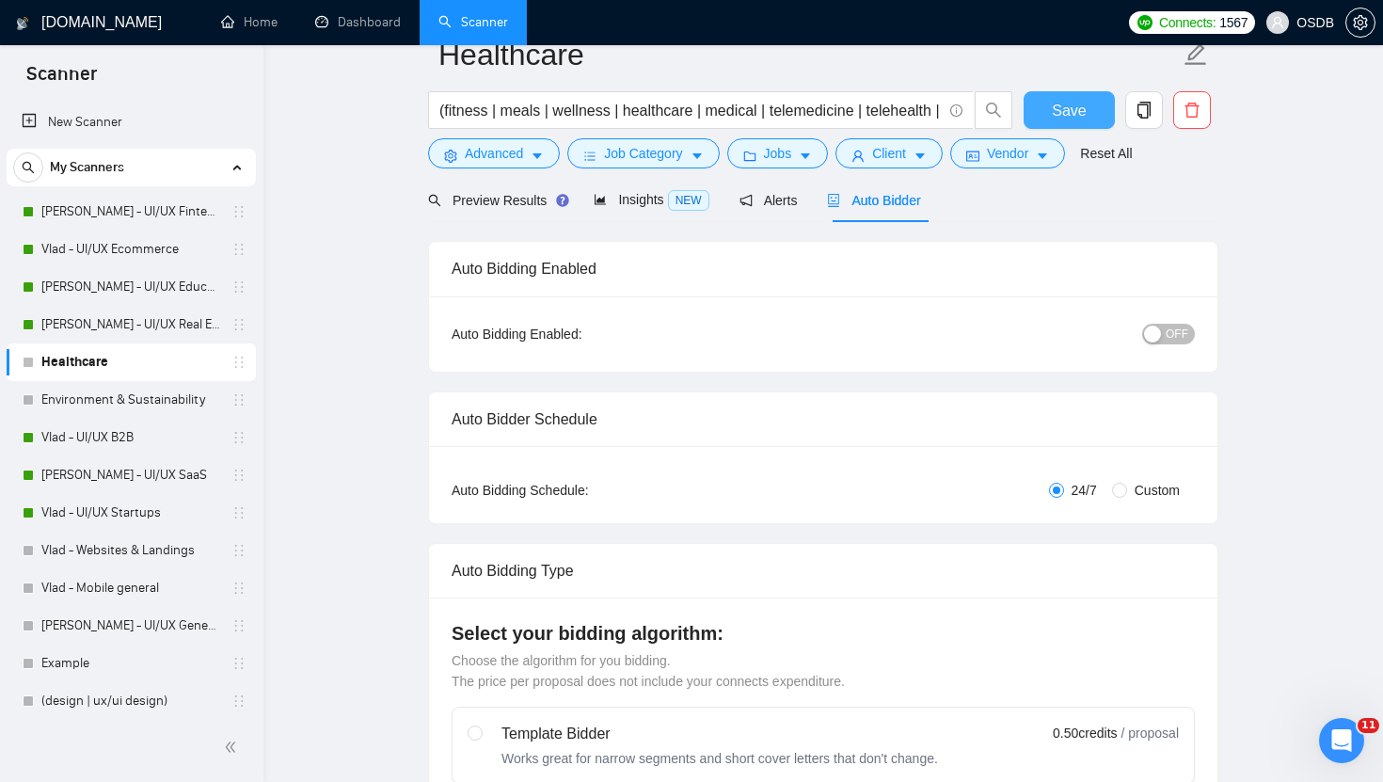
scroll to position [0, 0]
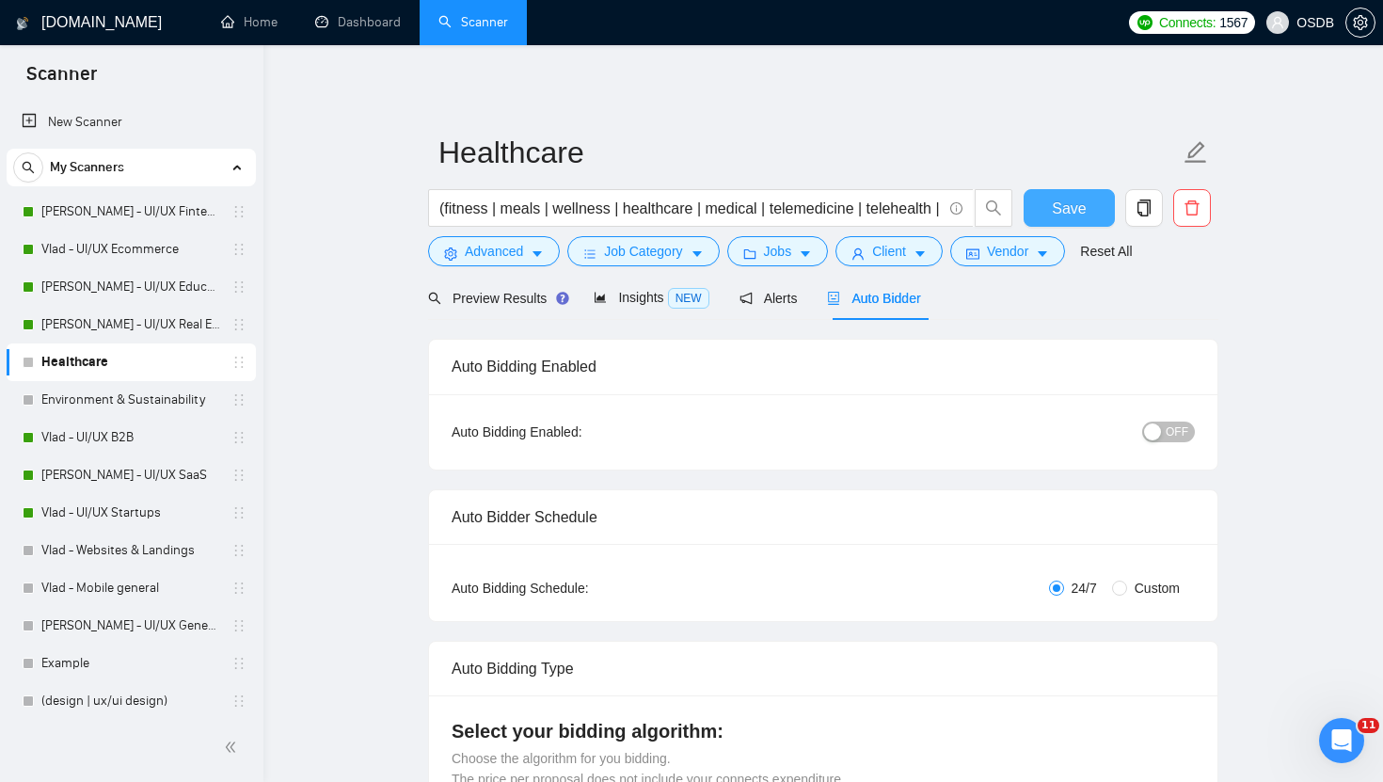
click at [1049, 199] on button "Save" at bounding box center [1069, 208] width 91 height 38
click at [1060, 206] on span "Save" at bounding box center [1069, 209] width 34 height 24
click at [1162, 434] on button "OFF" at bounding box center [1168, 431] width 53 height 21
click at [1155, 433] on div "button" at bounding box center [1152, 431] width 17 height 17
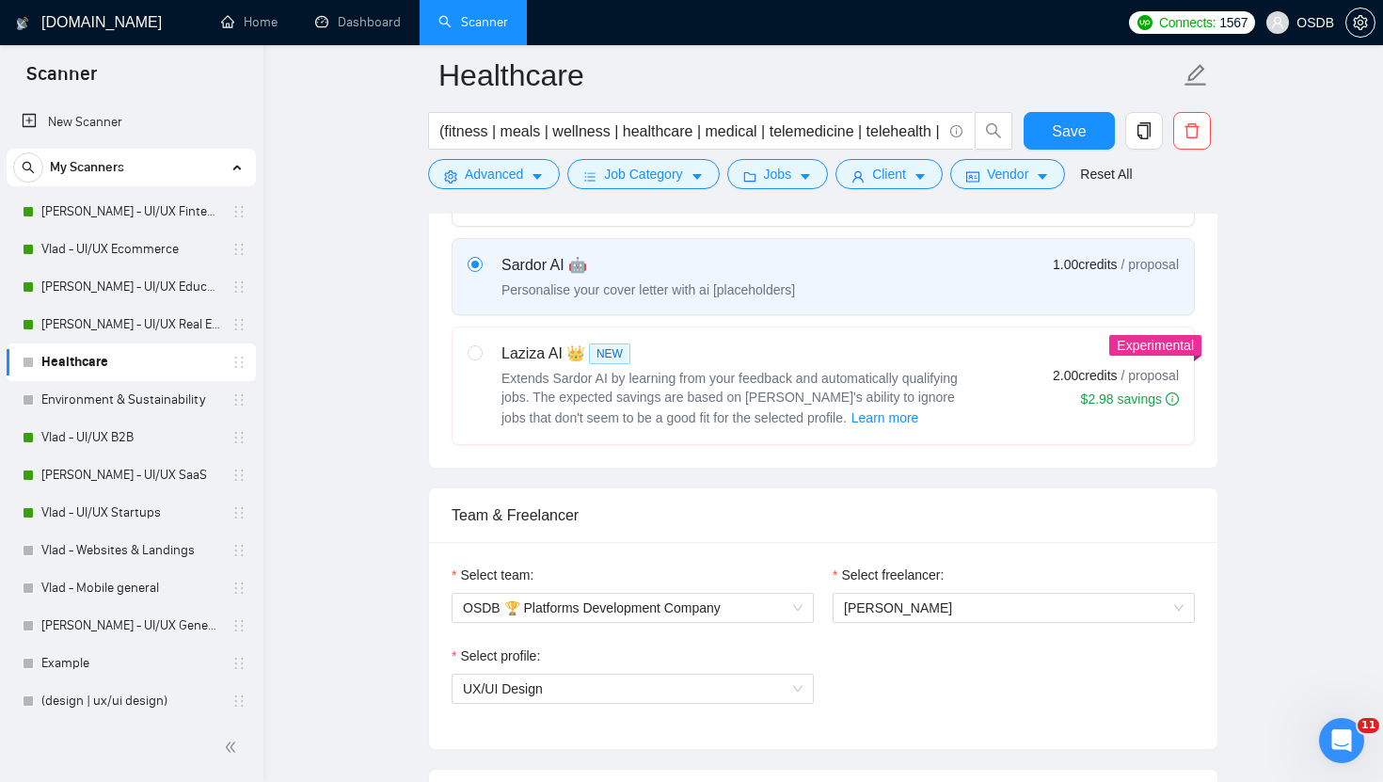
scroll to position [675, 0]
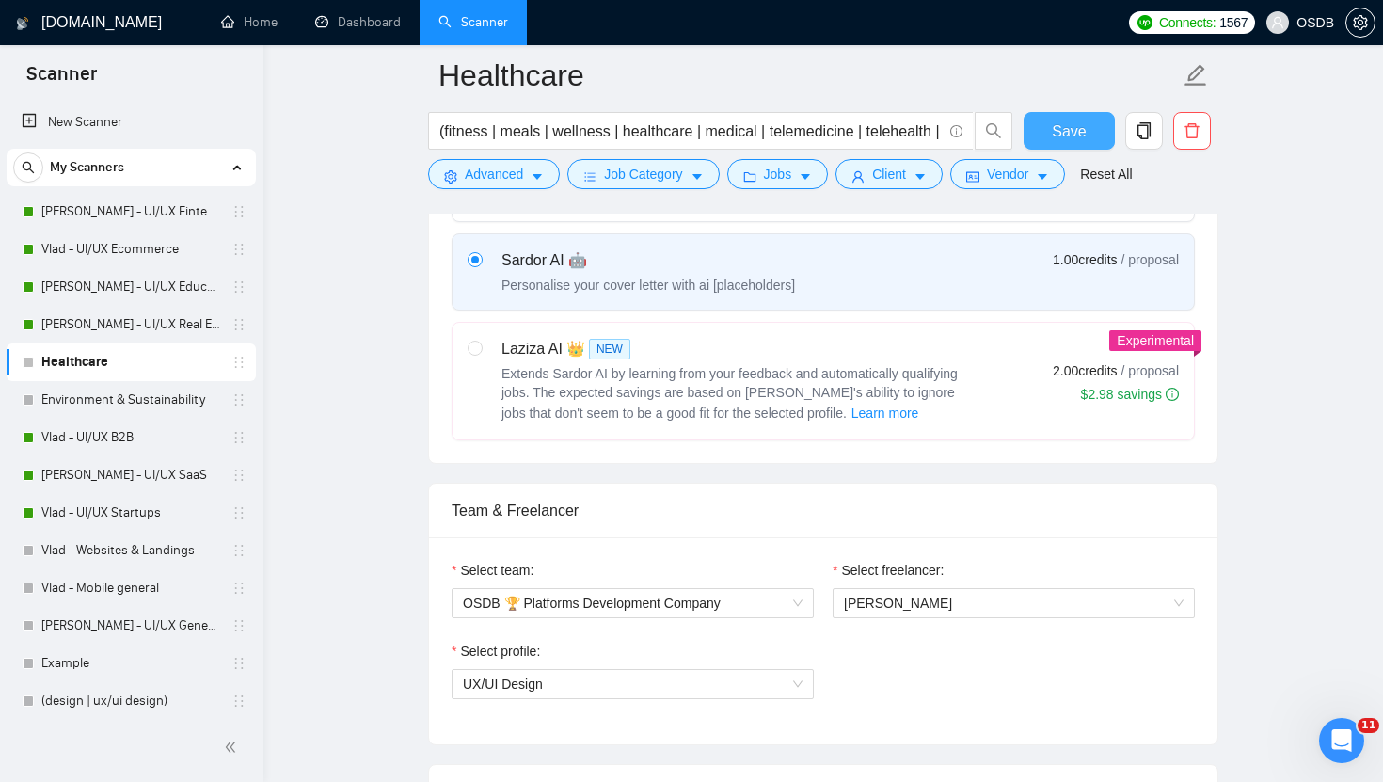
click at [1045, 128] on button "Save" at bounding box center [1069, 131] width 91 height 38
click at [151, 403] on link "Environment & Sustainability" at bounding box center [130, 400] width 179 height 38
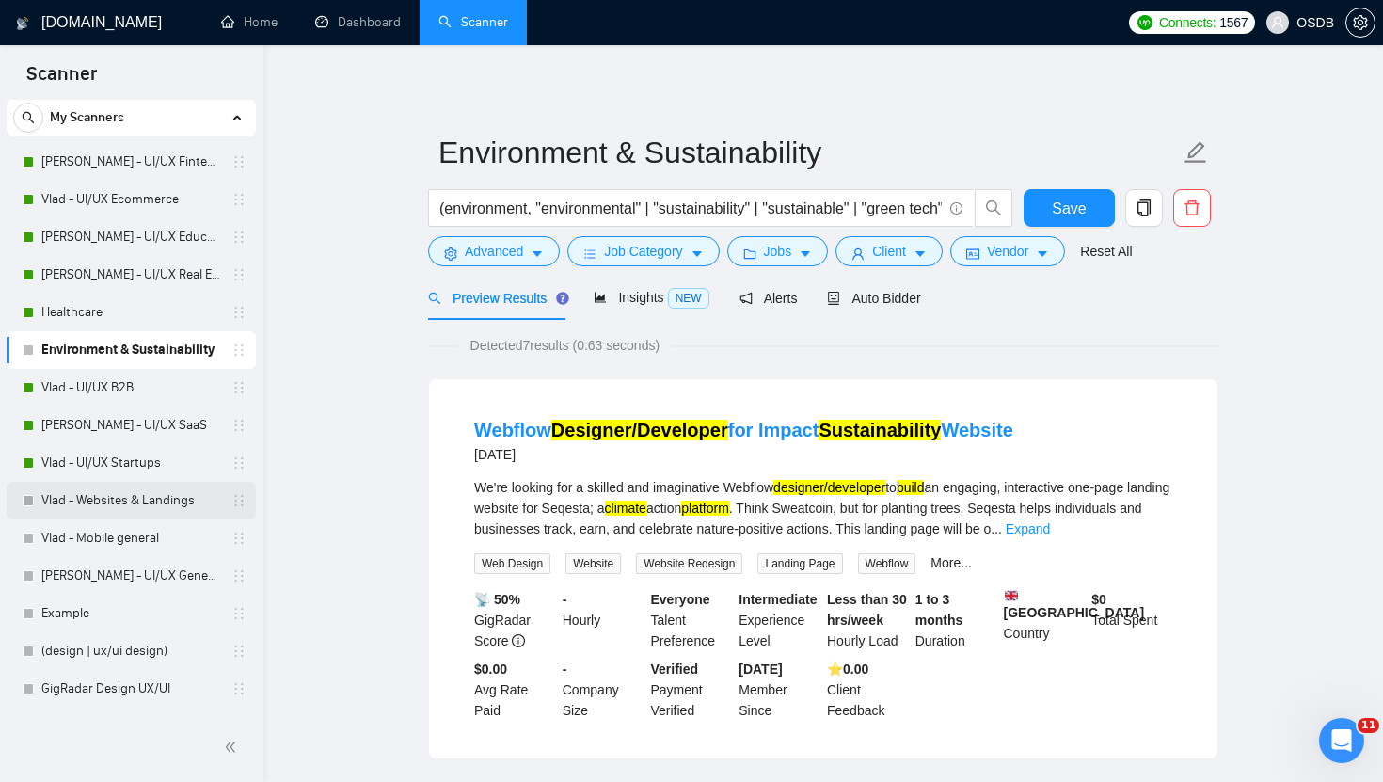
scroll to position [51, 0]
click at [153, 499] on link "Vlad - Websites & Landings" at bounding box center [130, 500] width 179 height 38
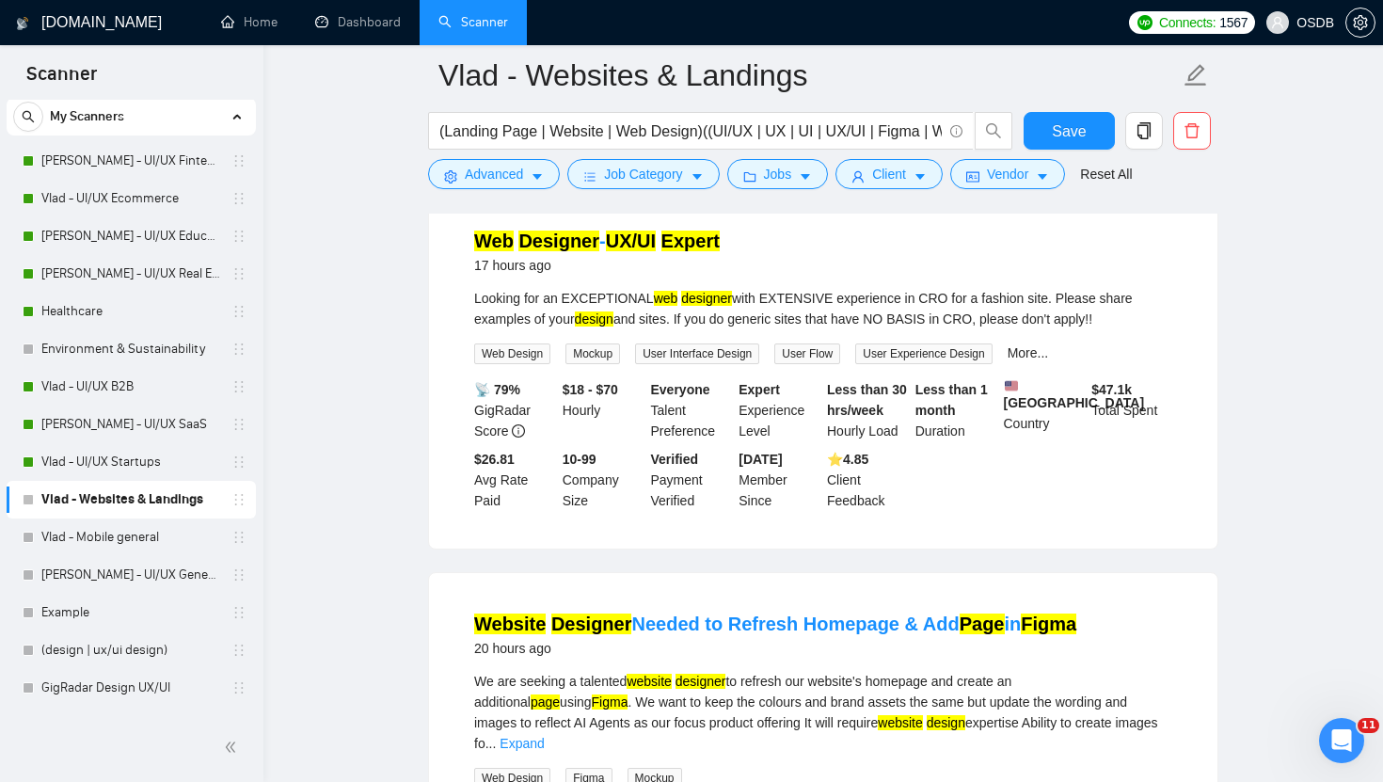
scroll to position [1018, 0]
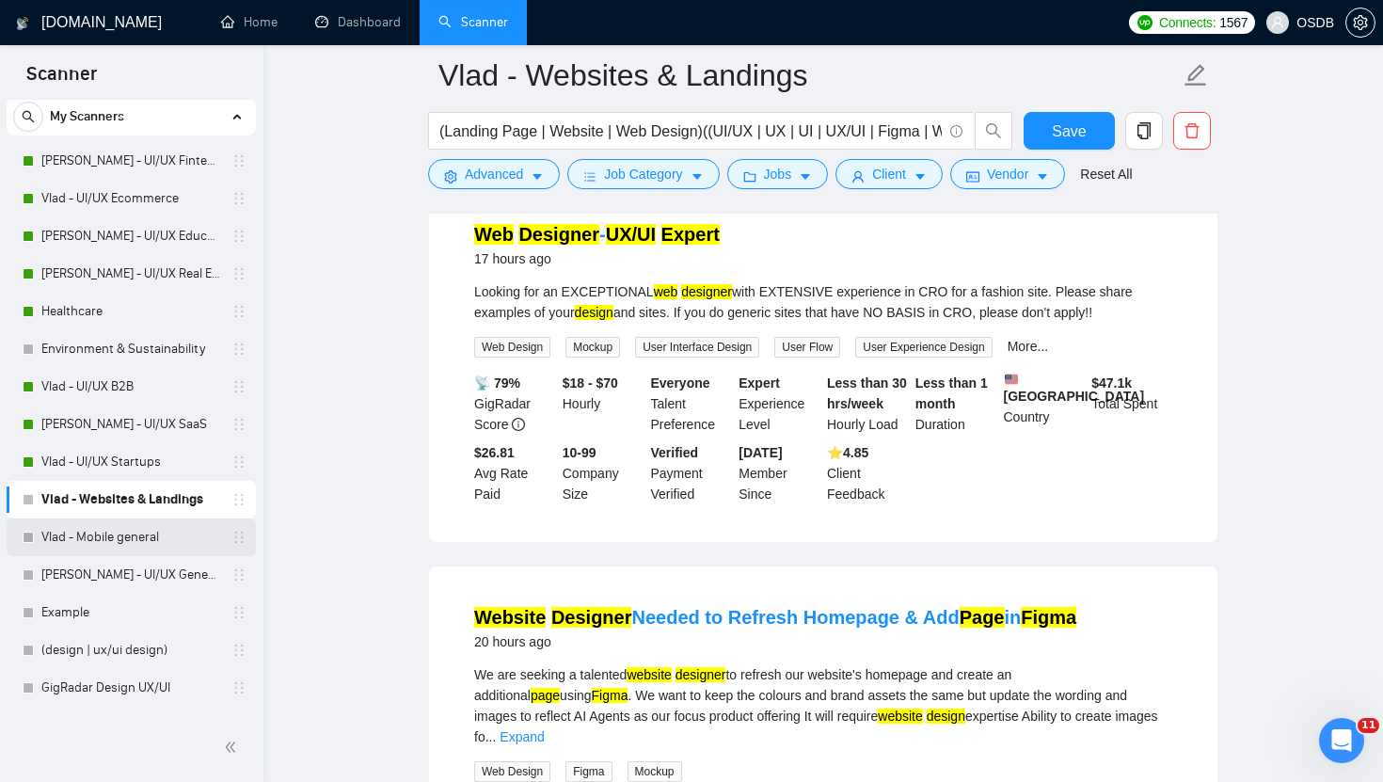
click at [109, 532] on link "Vlad - Mobile general" at bounding box center [130, 537] width 179 height 38
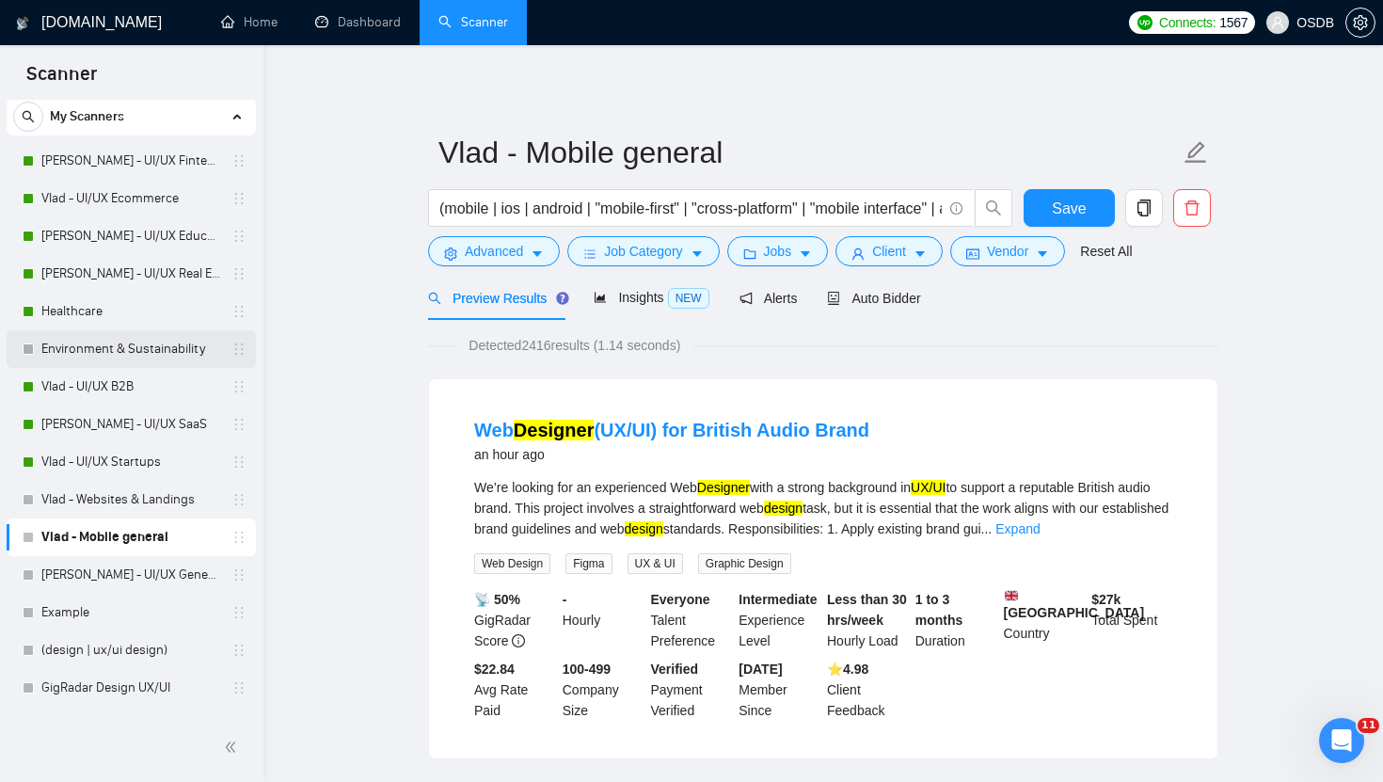
click at [145, 358] on link "Environment & Sustainability" at bounding box center [130, 349] width 179 height 38
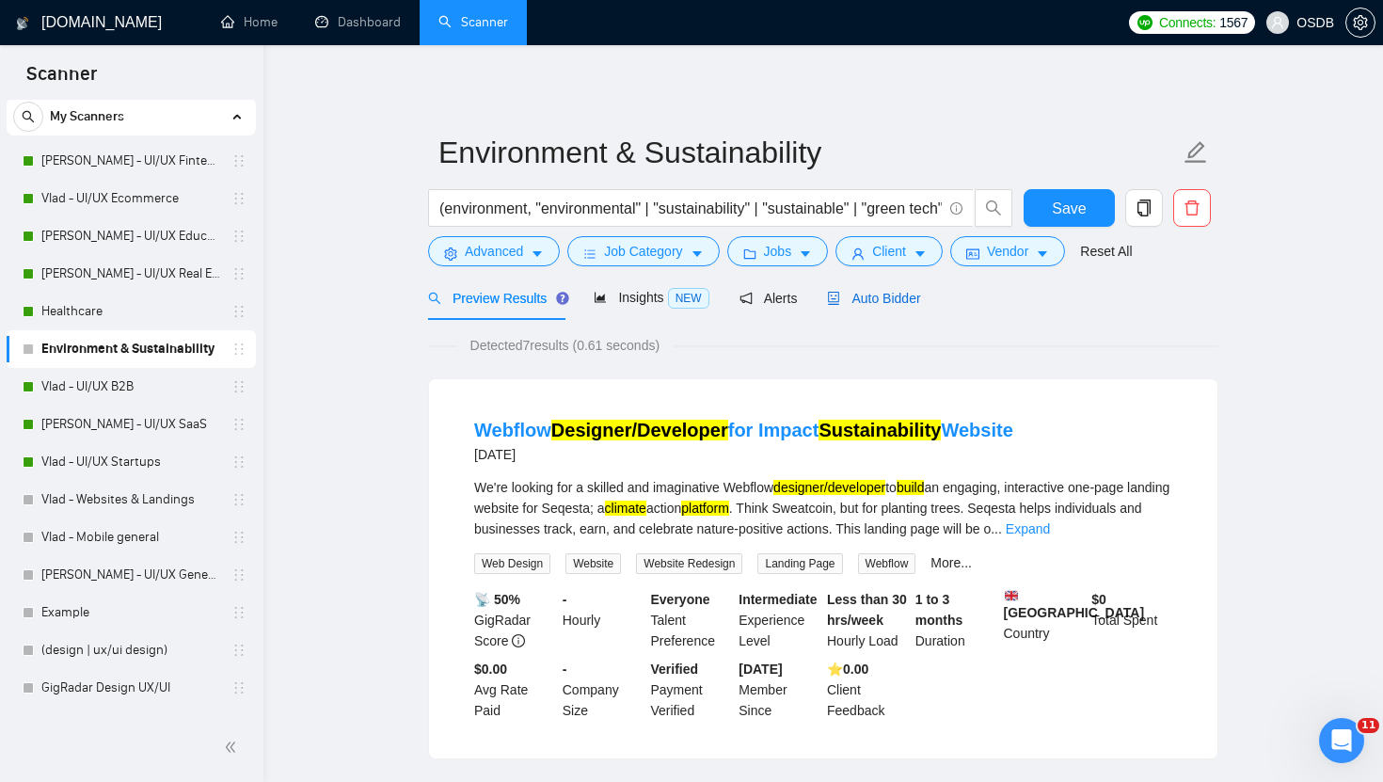
click at [891, 305] on span "Auto Bidder" at bounding box center [873, 298] width 93 height 15
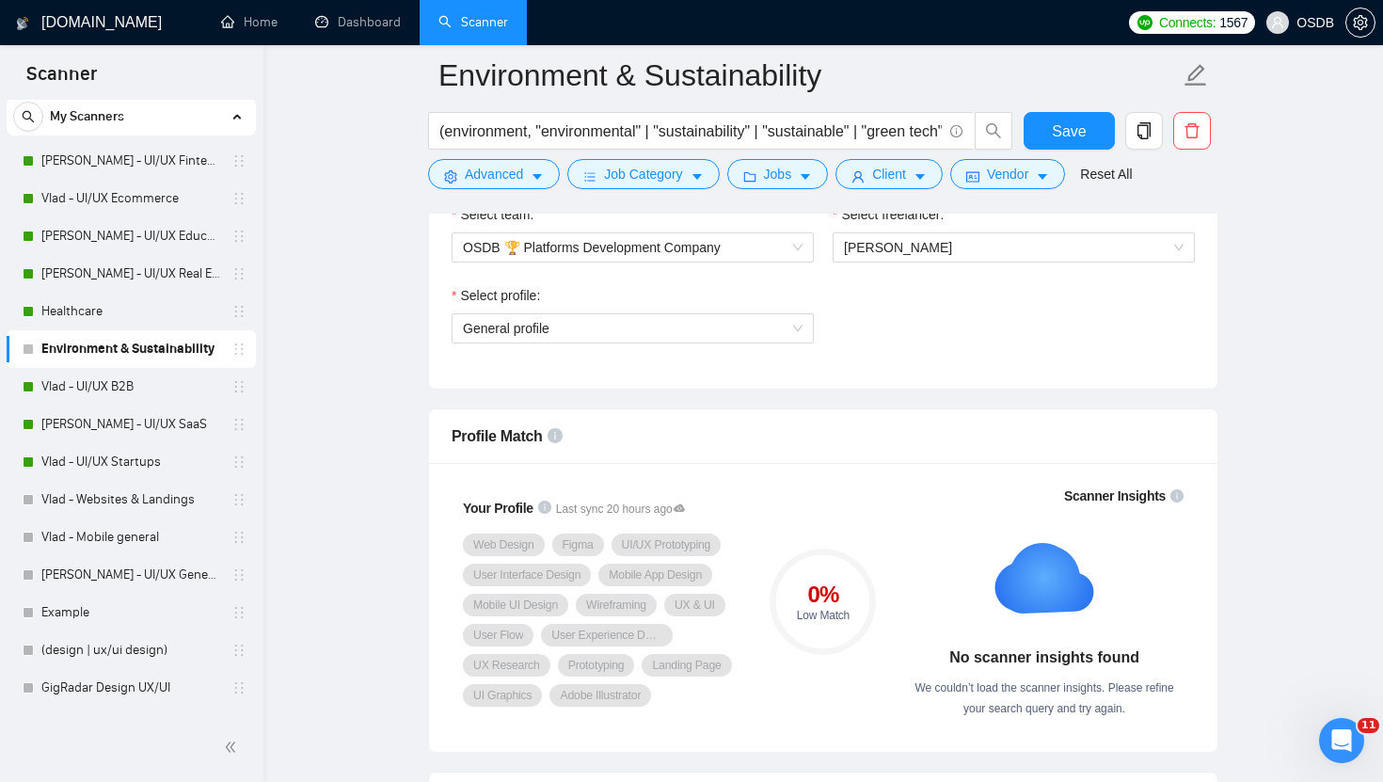
scroll to position [1029, 0]
click at [802, 326] on span "General profile" at bounding box center [633, 329] width 340 height 28
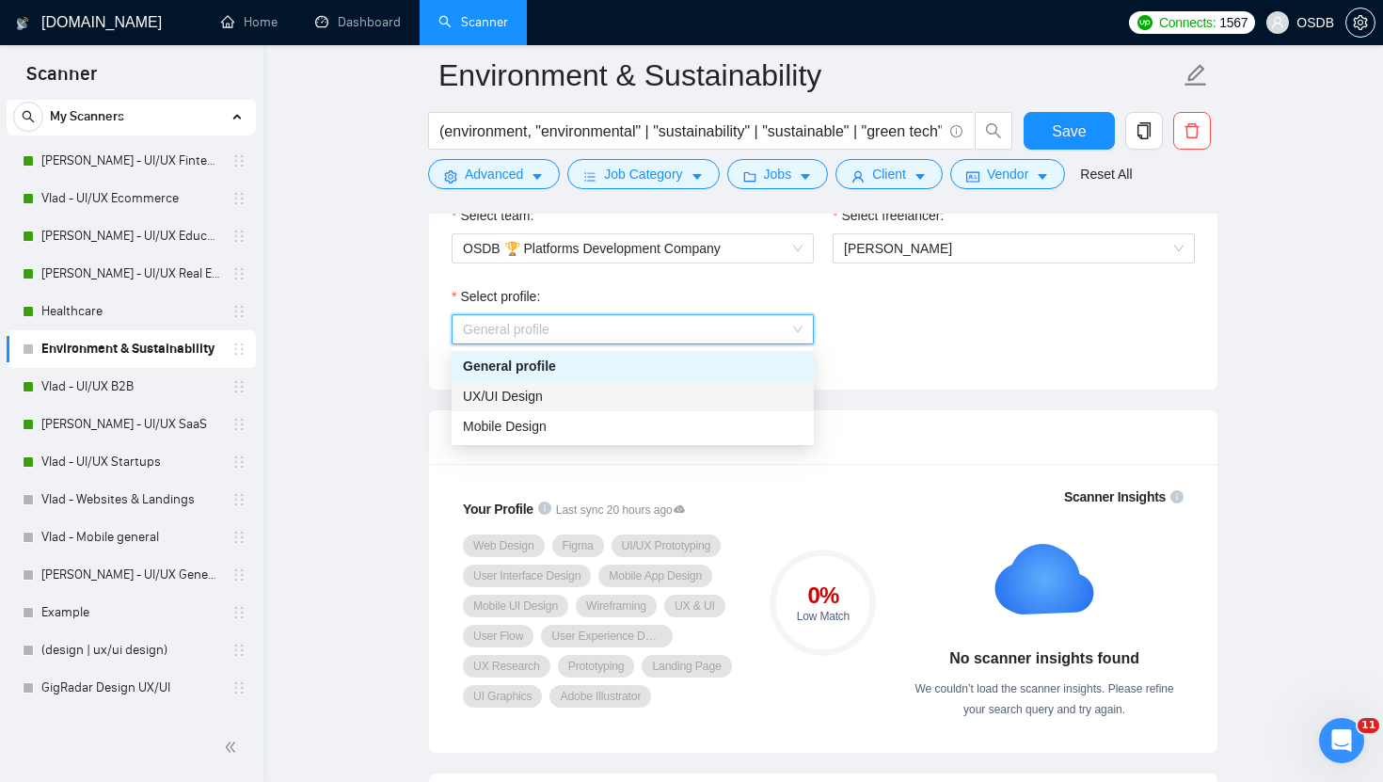
click at [703, 402] on div "UX/UI Design" at bounding box center [633, 396] width 340 height 21
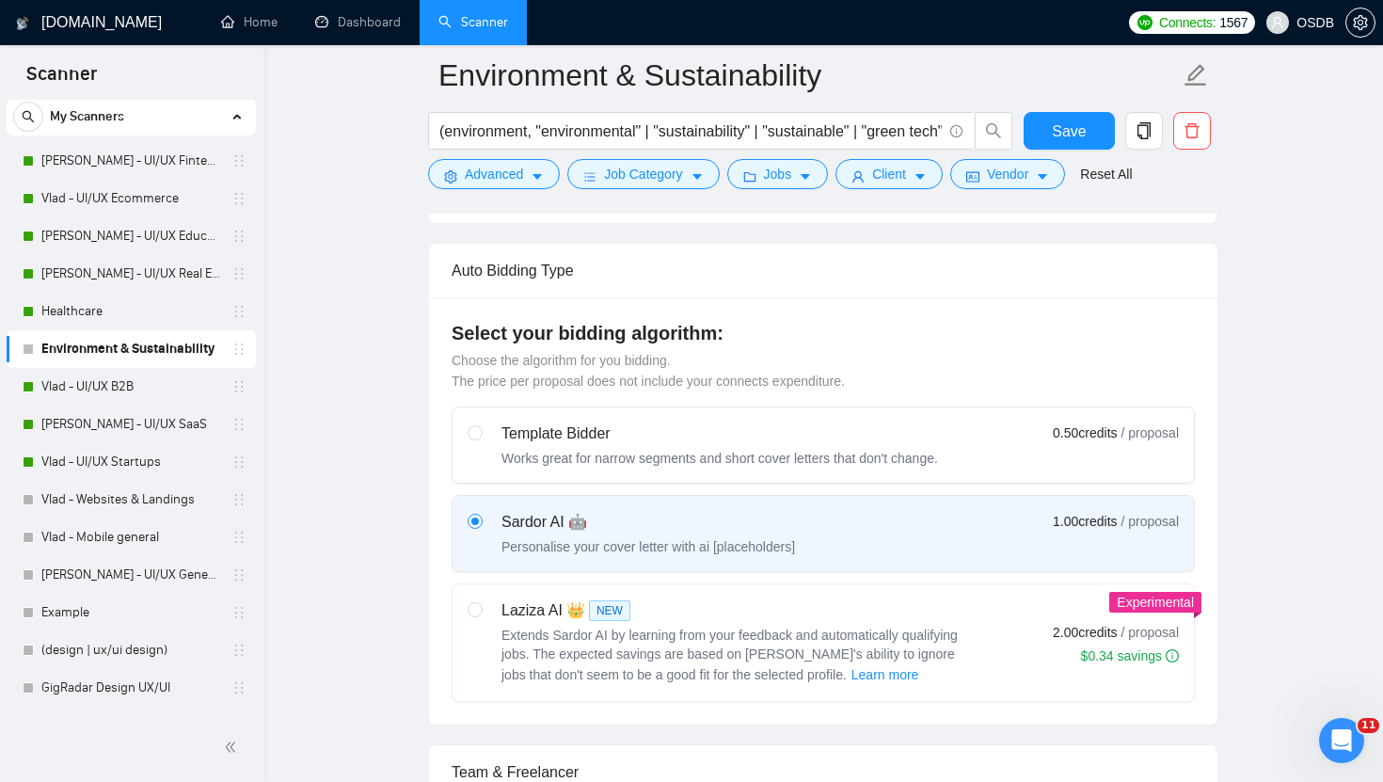
scroll to position [0, 0]
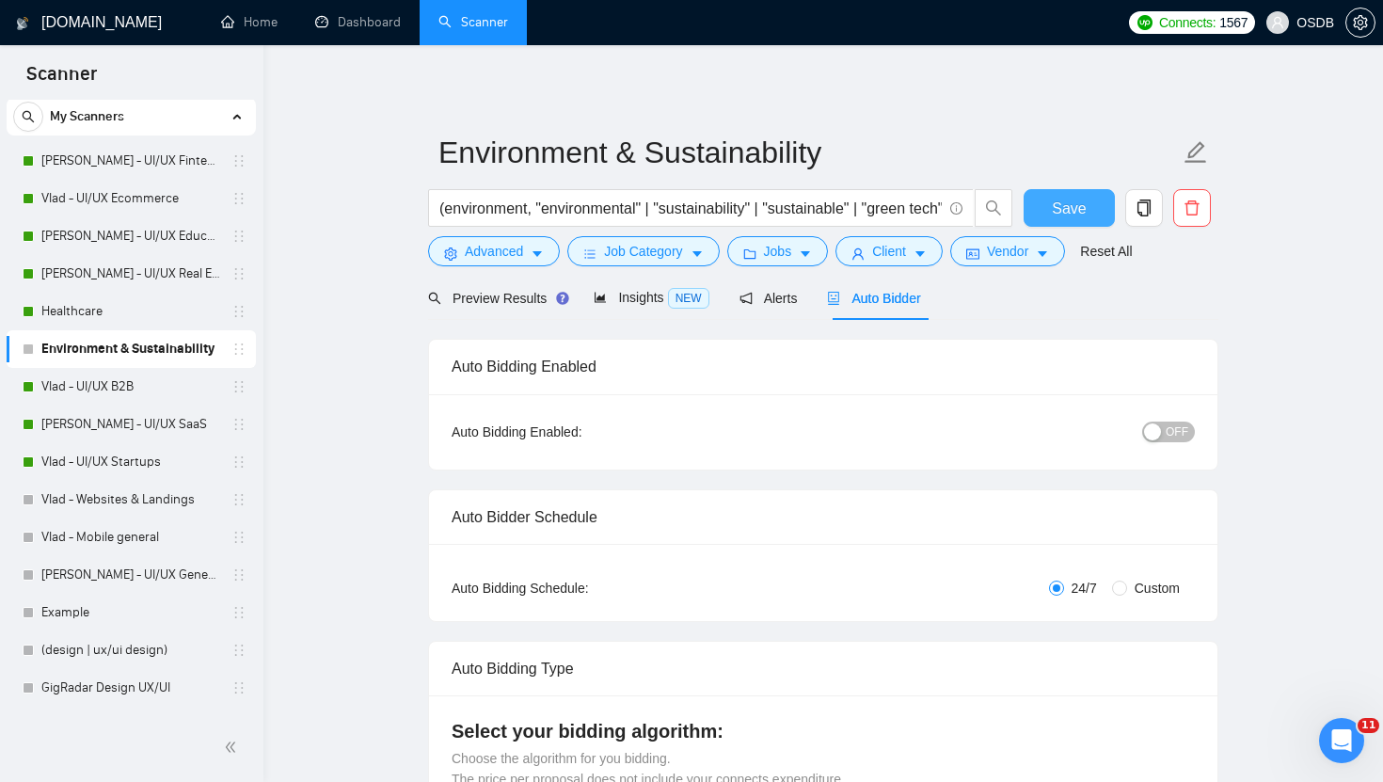
click at [1094, 198] on button "Save" at bounding box center [1069, 208] width 91 height 38
click at [363, 30] on link "Dashboard" at bounding box center [358, 22] width 86 height 16
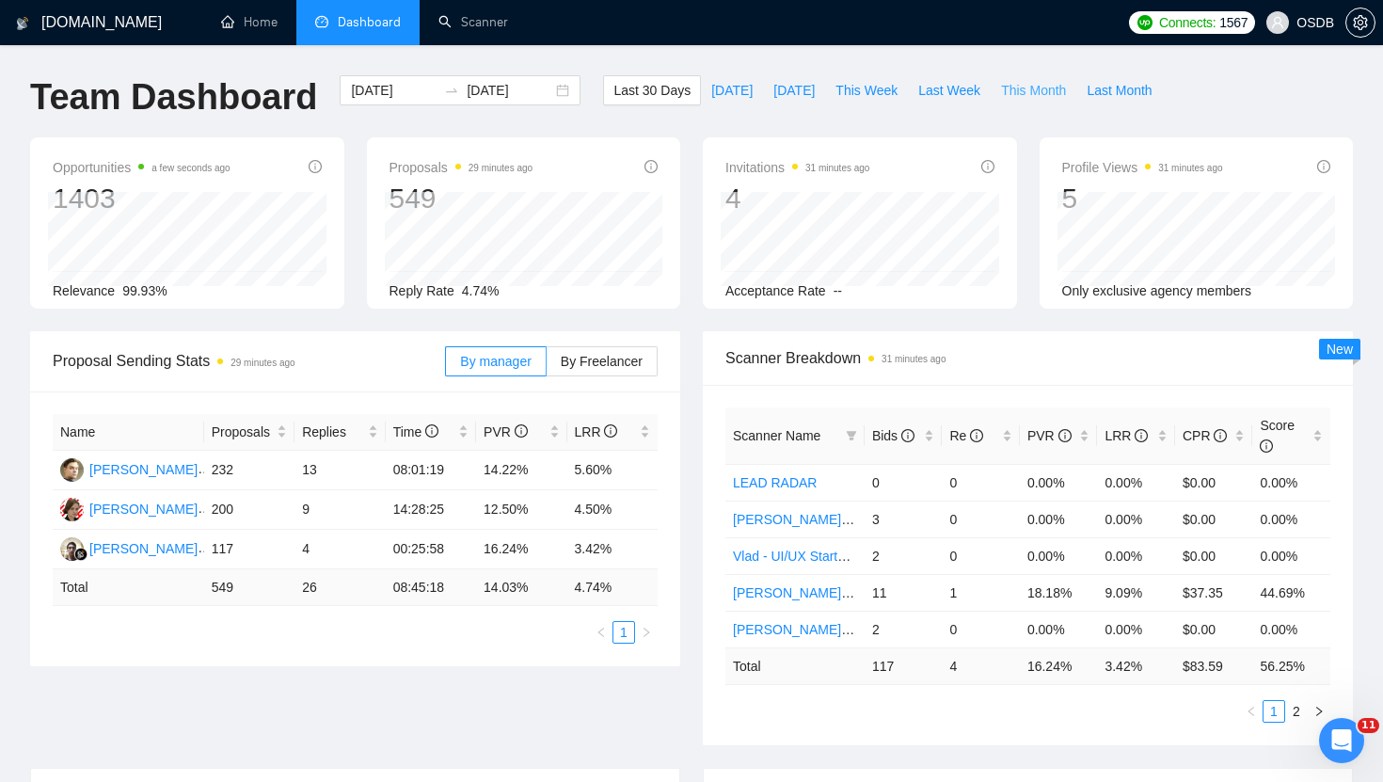
click at [1040, 98] on span "This Month" at bounding box center [1033, 90] width 65 height 21
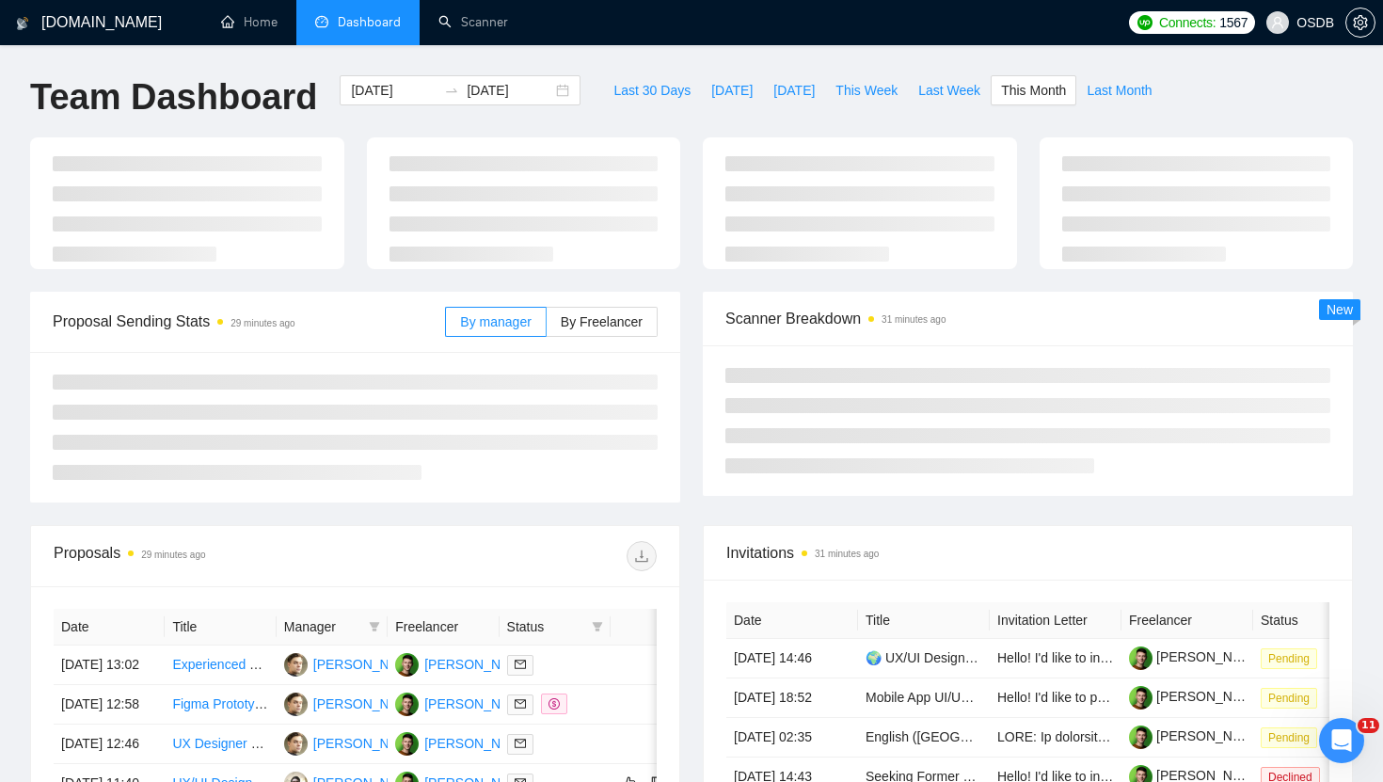
type input "[DATE]"
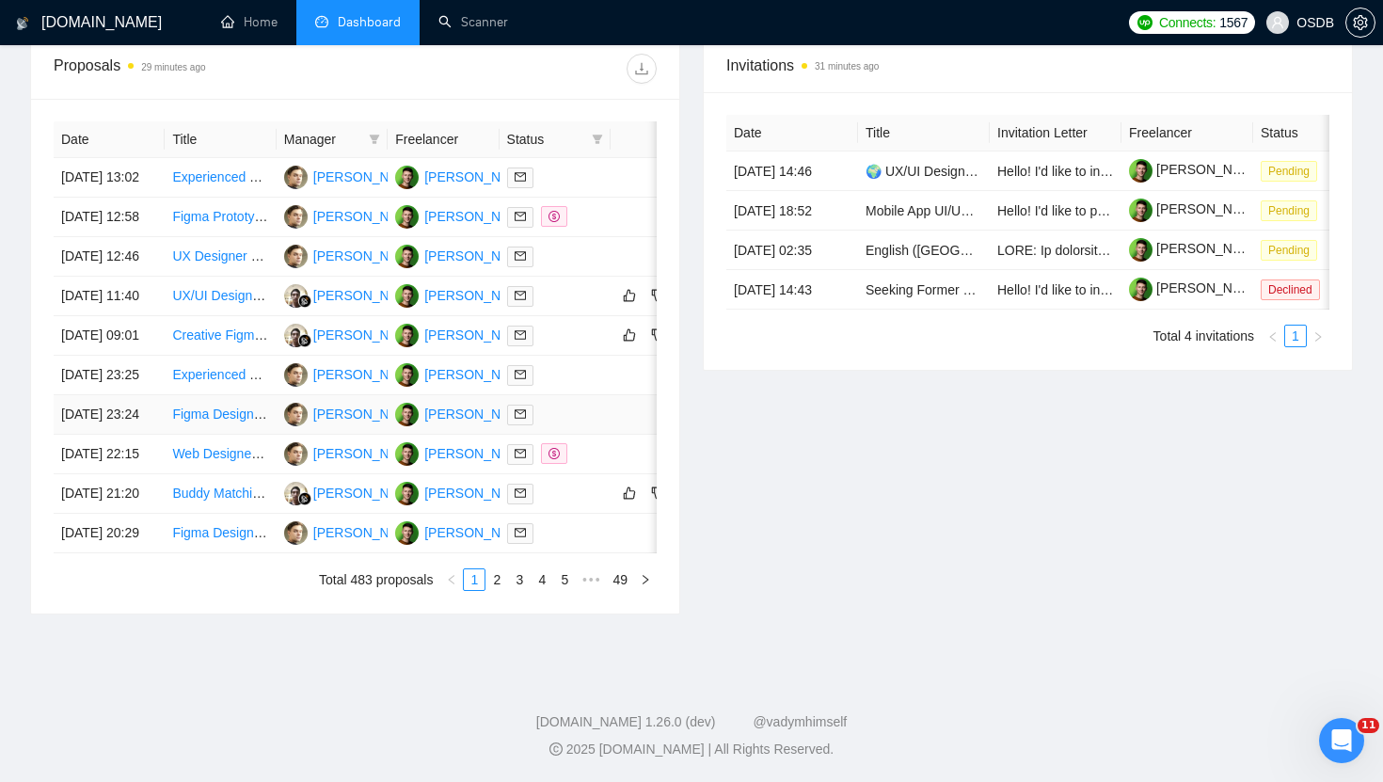
scroll to position [816, 0]
click at [120, 514] on td "[DATE] 21:20" at bounding box center [109, 494] width 111 height 40
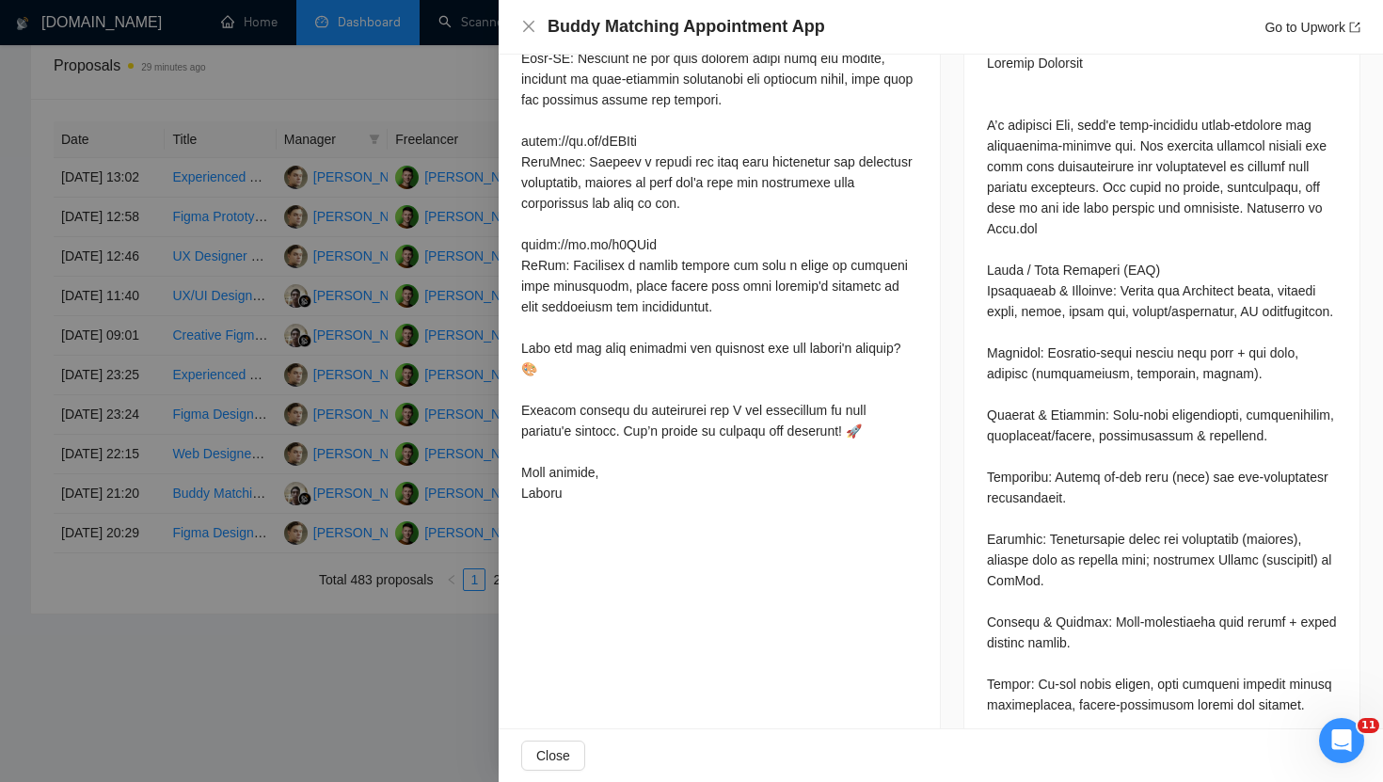
scroll to position [818, 0]
click at [532, 20] on icon "close" at bounding box center [528, 26] width 15 height 15
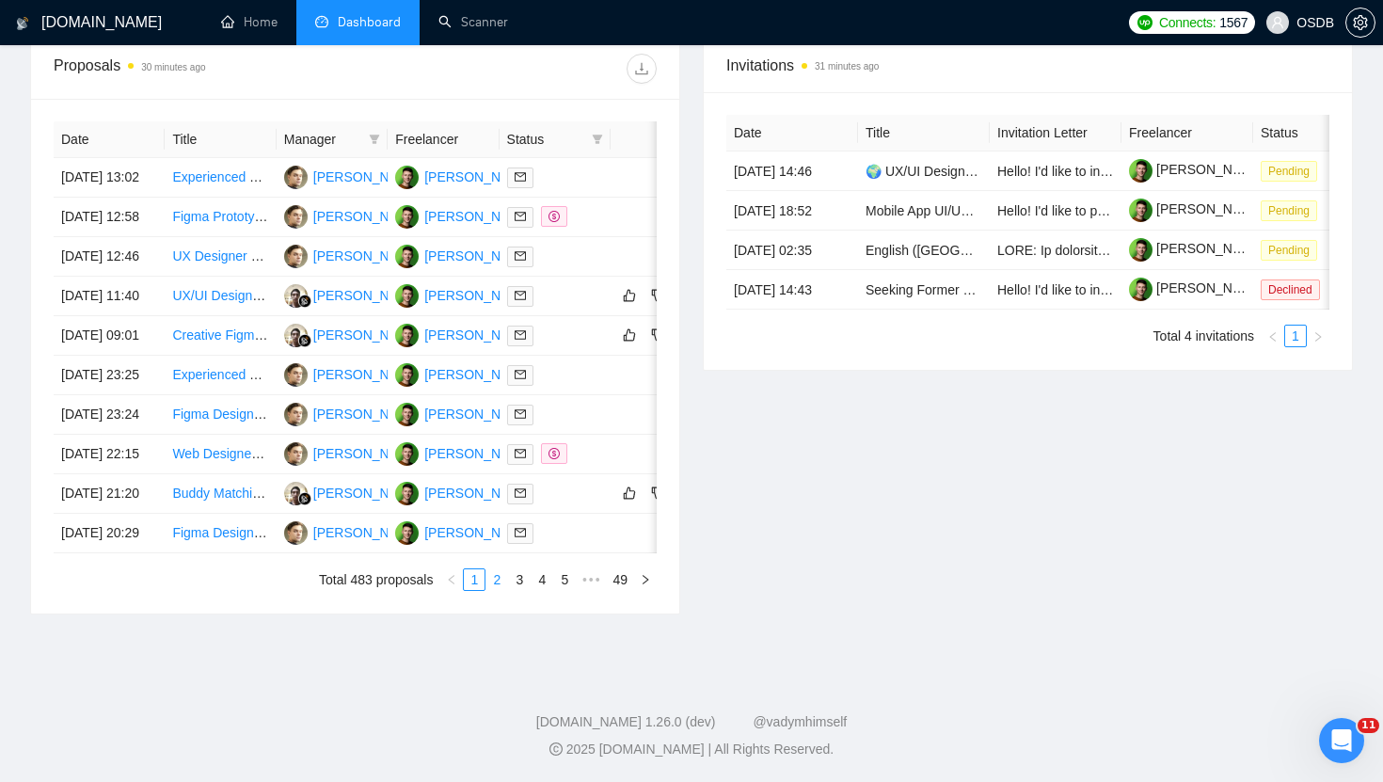
click at [496, 590] on link "2" at bounding box center [496, 579] width 21 height 21
click at [136, 198] on td "[DATE] 19:57" at bounding box center [109, 218] width 111 height 40
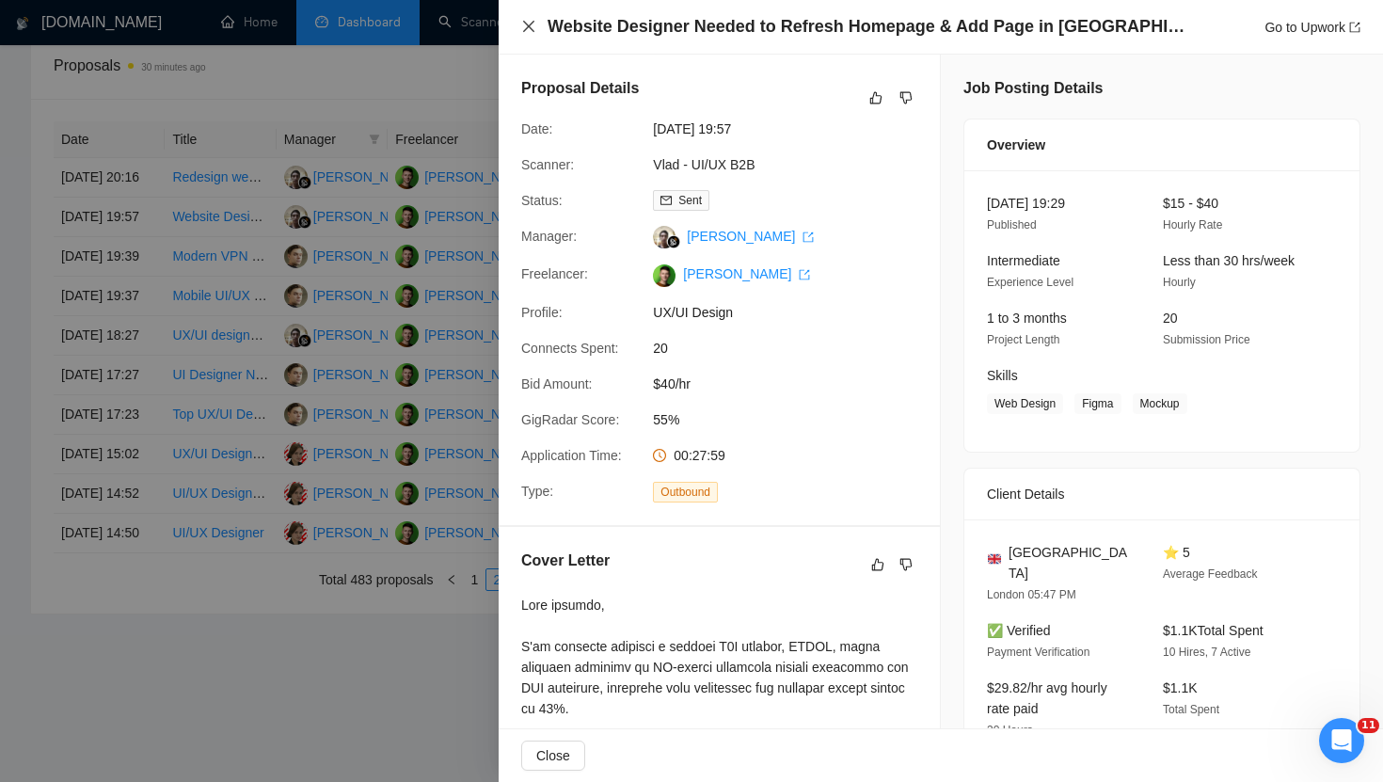
click at [528, 28] on icon "close" at bounding box center [528, 26] width 15 height 15
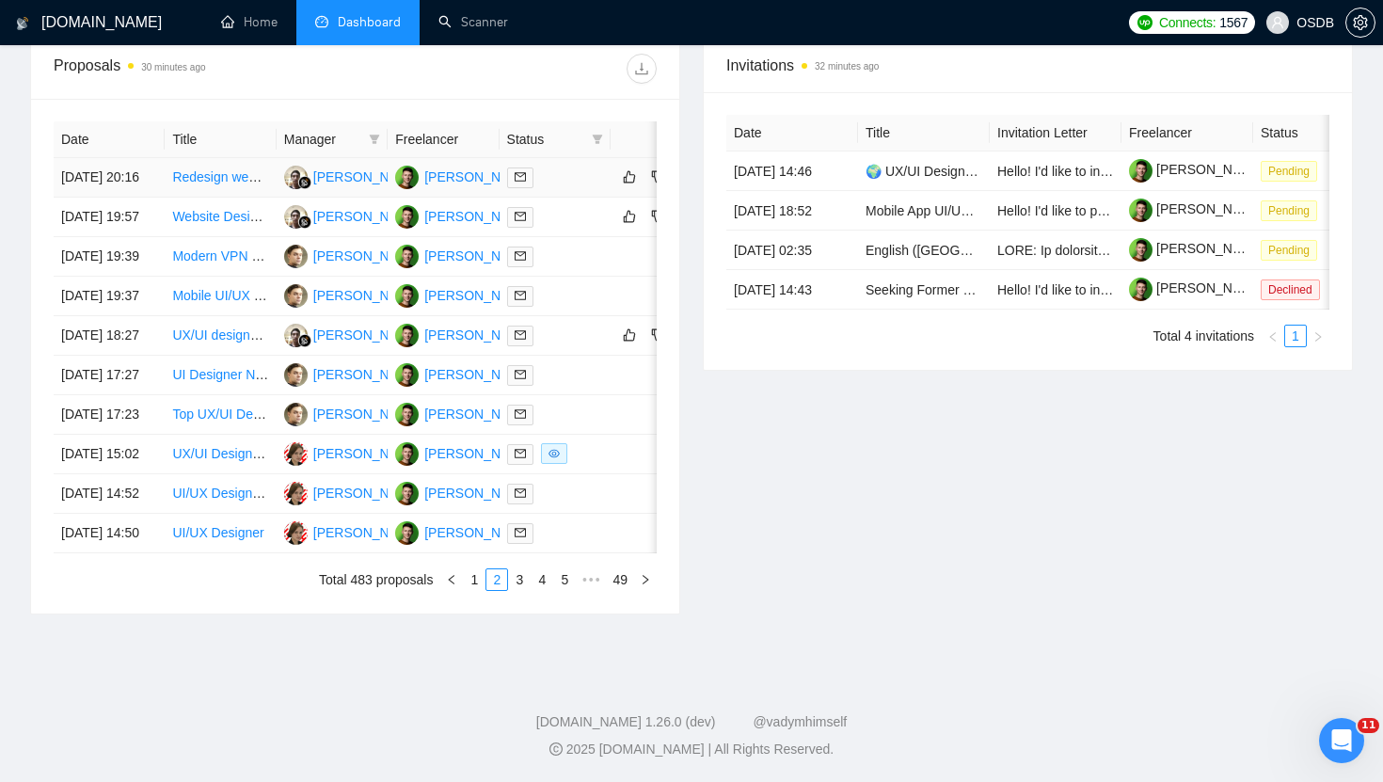
click at [135, 158] on td "[DATE] 20:16" at bounding box center [109, 178] width 111 height 40
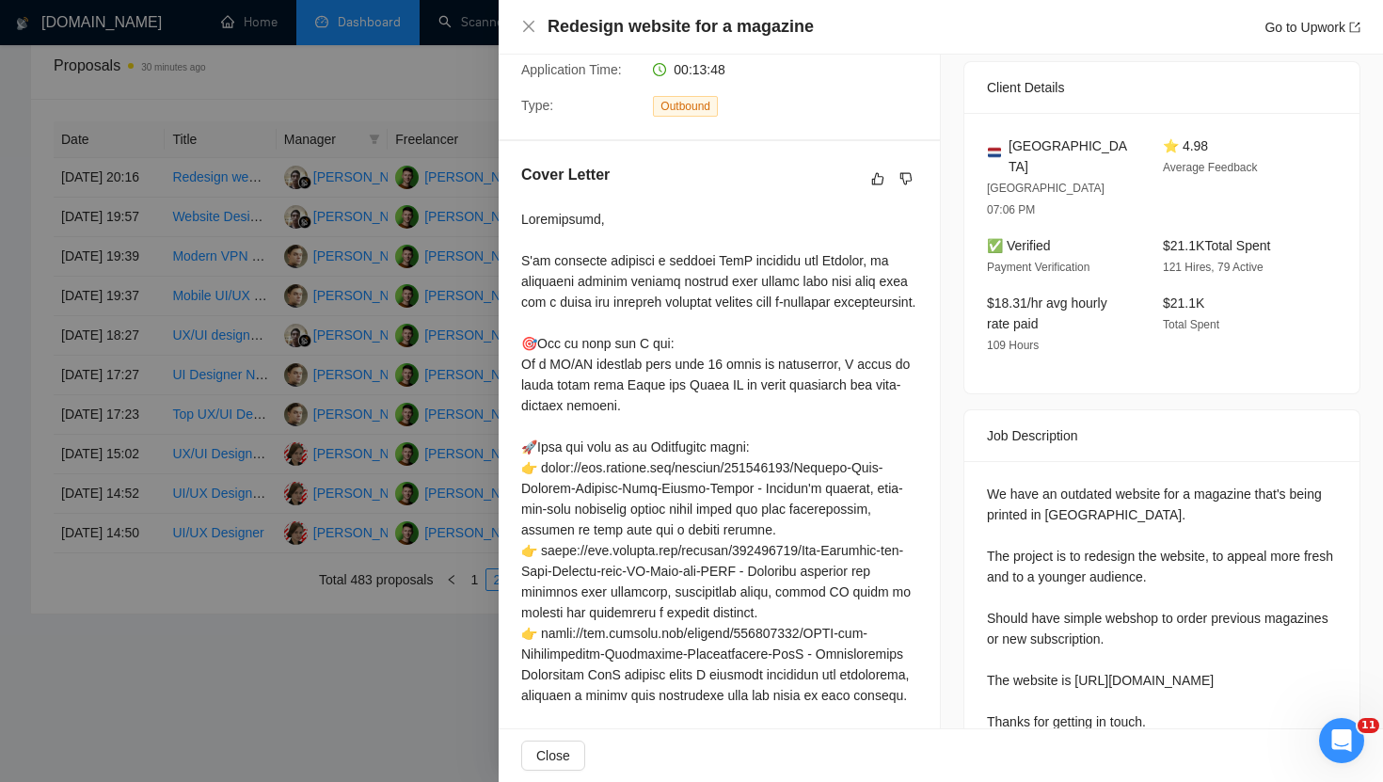
scroll to position [641, 0]
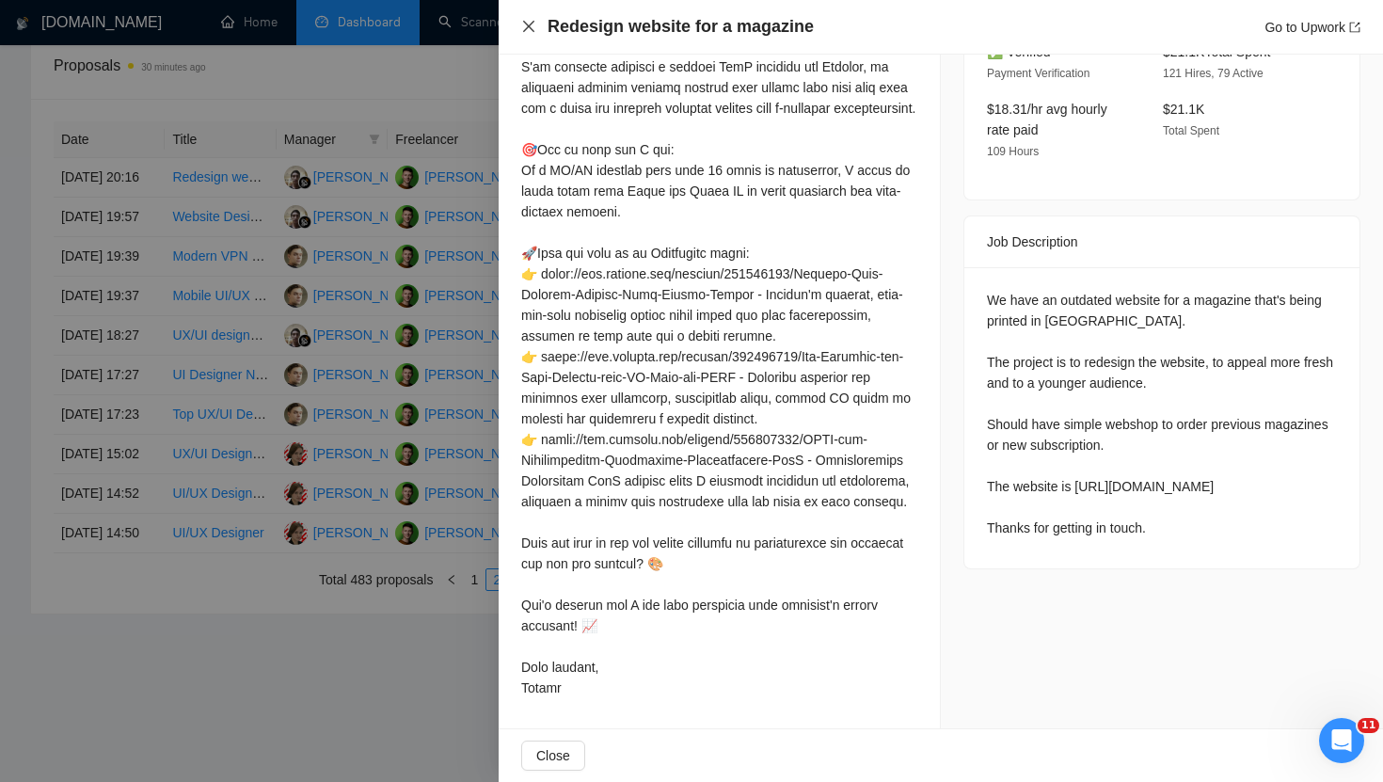
click at [530, 28] on icon "close" at bounding box center [528, 26] width 11 height 11
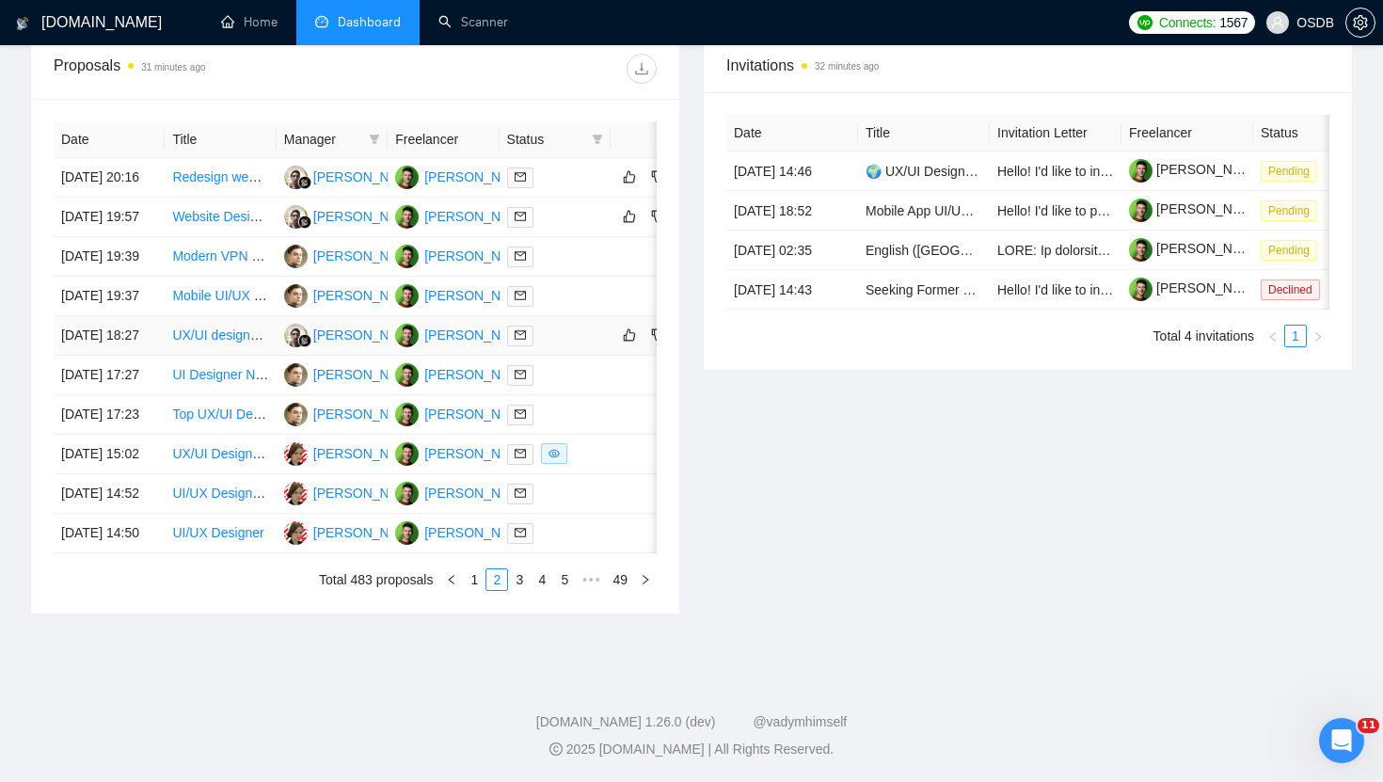
click at [134, 345] on td "[DATE] 18:27" at bounding box center [109, 336] width 111 height 40
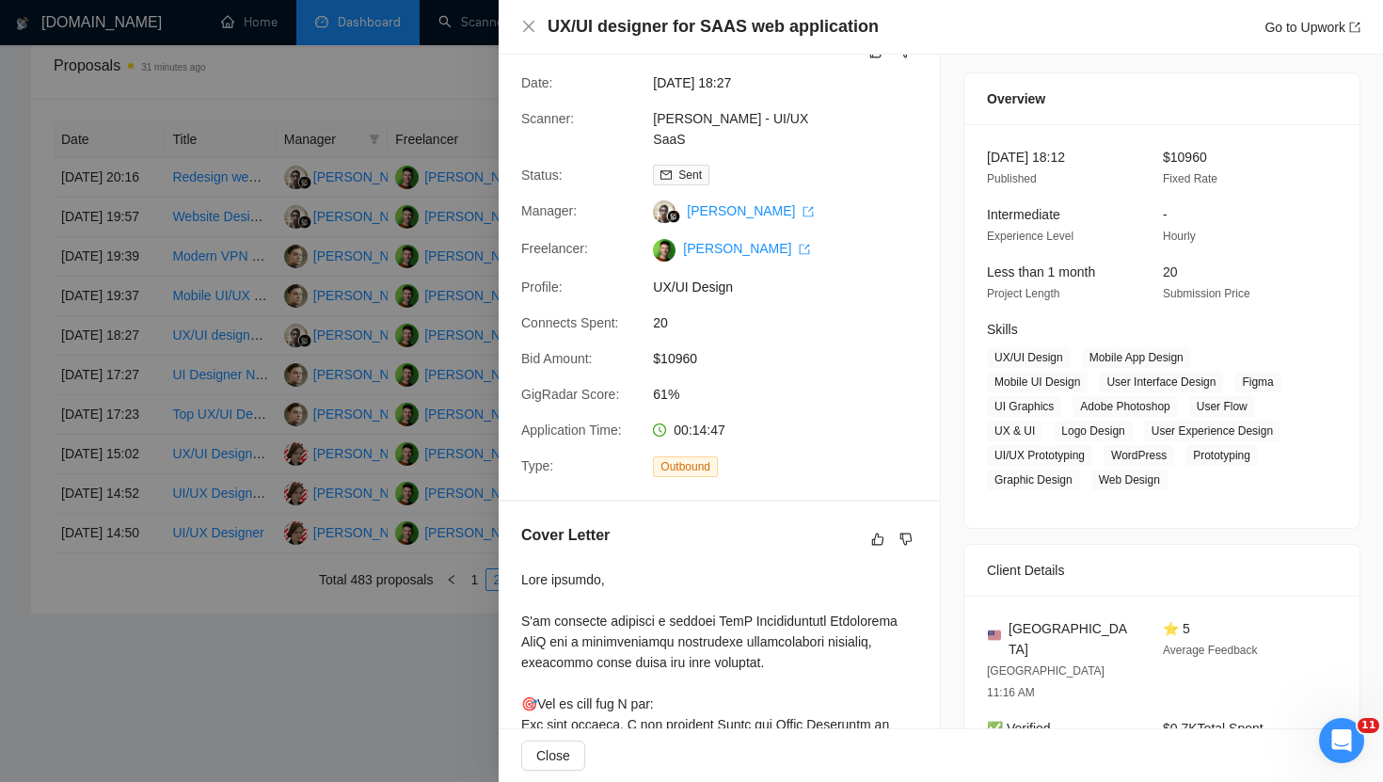
scroll to position [0, 0]
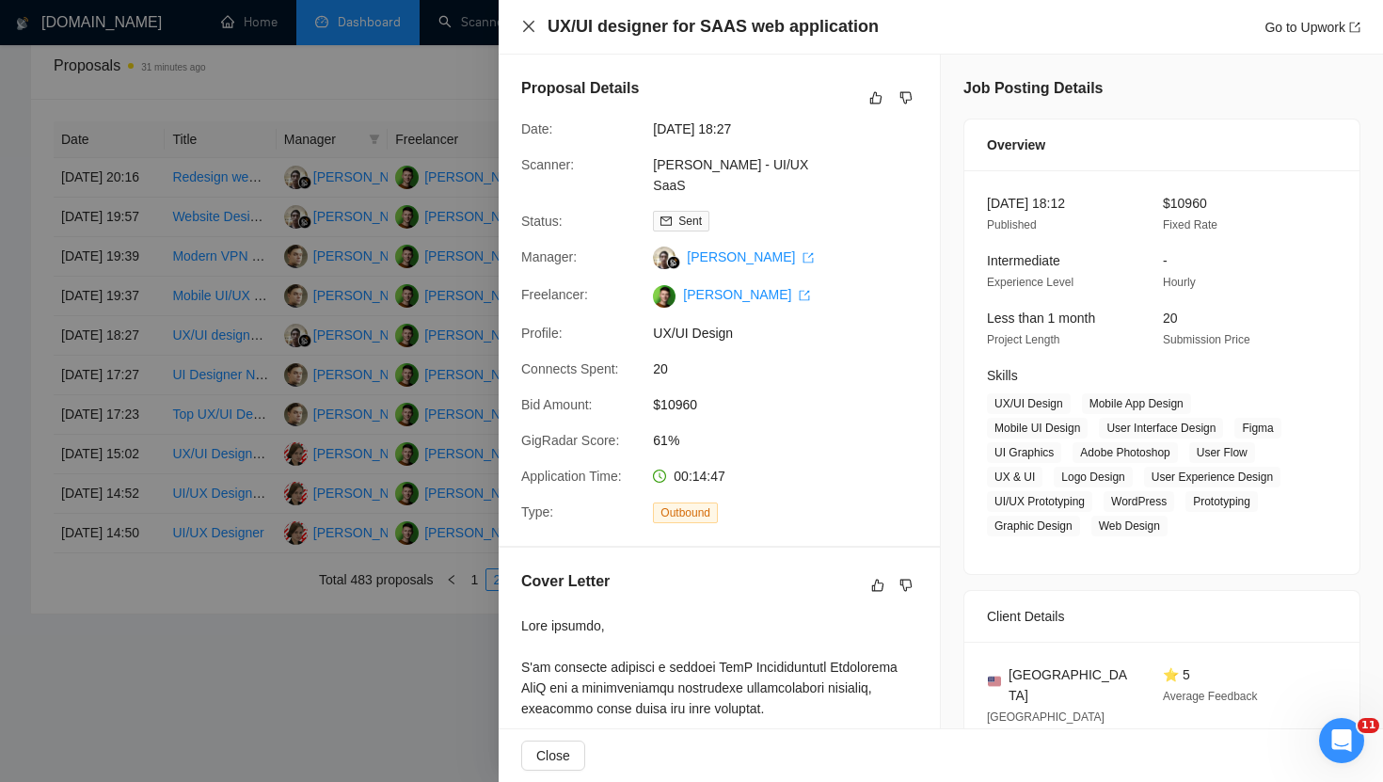
click at [526, 30] on icon "close" at bounding box center [528, 26] width 15 height 15
